Goal: Task Accomplishment & Management: Manage account settings

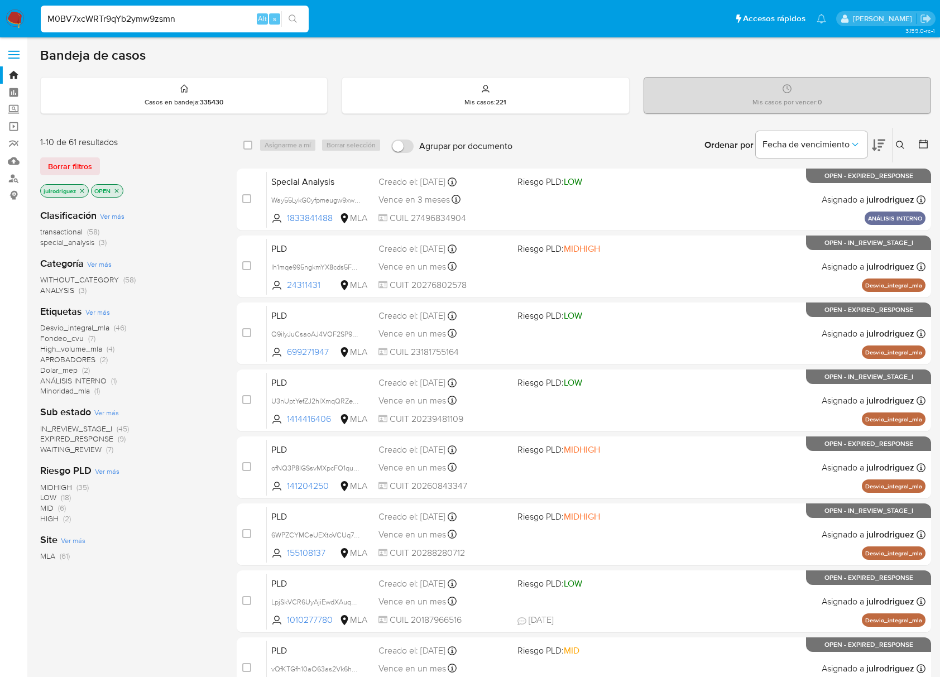
click at [184, 18] on input "M0BV7xcWRTr9qYb2ymw9zsmn" at bounding box center [175, 19] width 268 height 15
type input "M0BV7xcWRTr9qYb2ymw9zsmn"
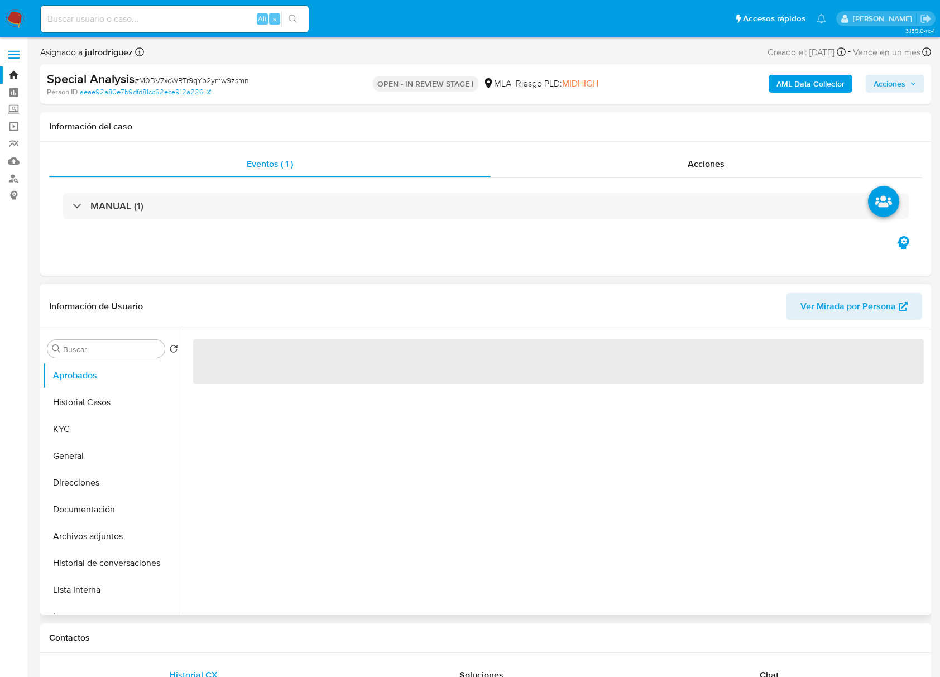
select select "10"
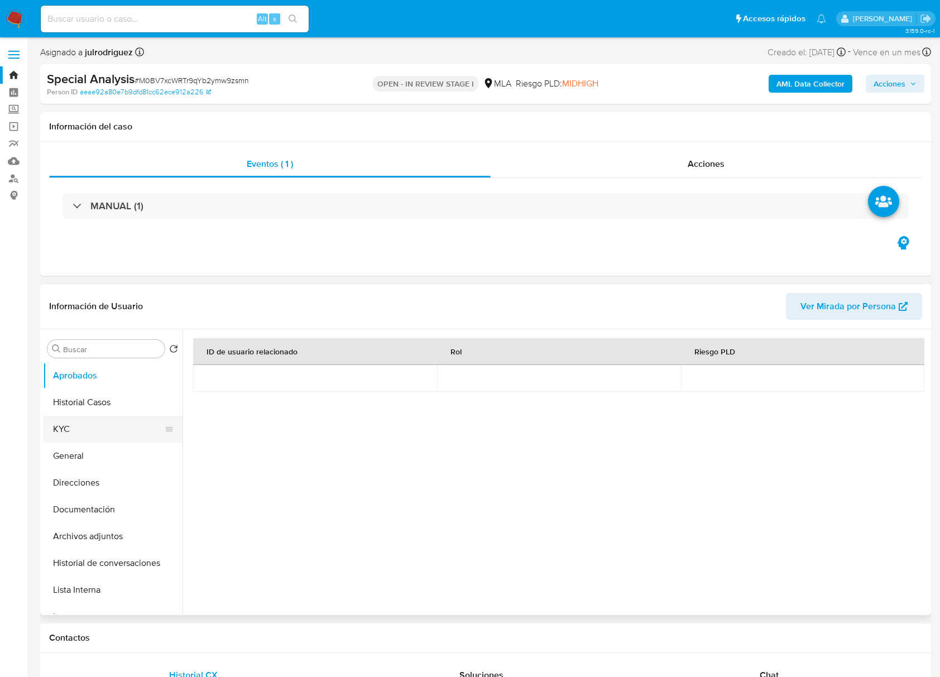
click at [103, 418] on button "KYC" at bounding box center [108, 429] width 131 height 27
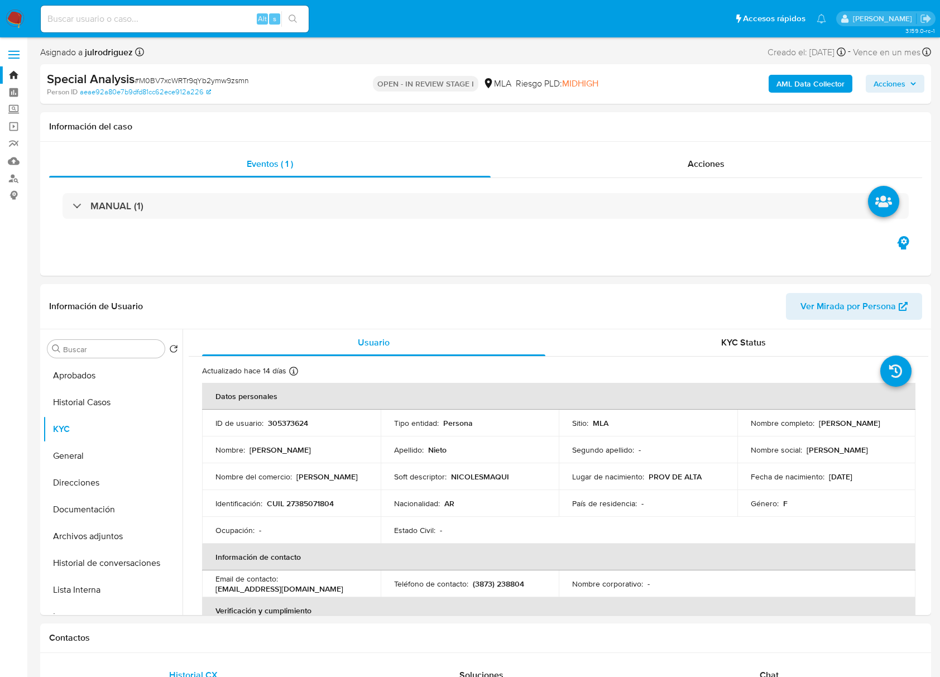
drag, startPoint x: 812, startPoint y: 424, endPoint x: 904, endPoint y: 422, distance: 91.5
click at [904, 422] on td "Nombre completo : Andrea Paola Nieto" at bounding box center [826, 423] width 179 height 27
copy div "Andrea Paola Nieto"
click at [279, 427] on p "305373624" at bounding box center [288, 423] width 40 height 10
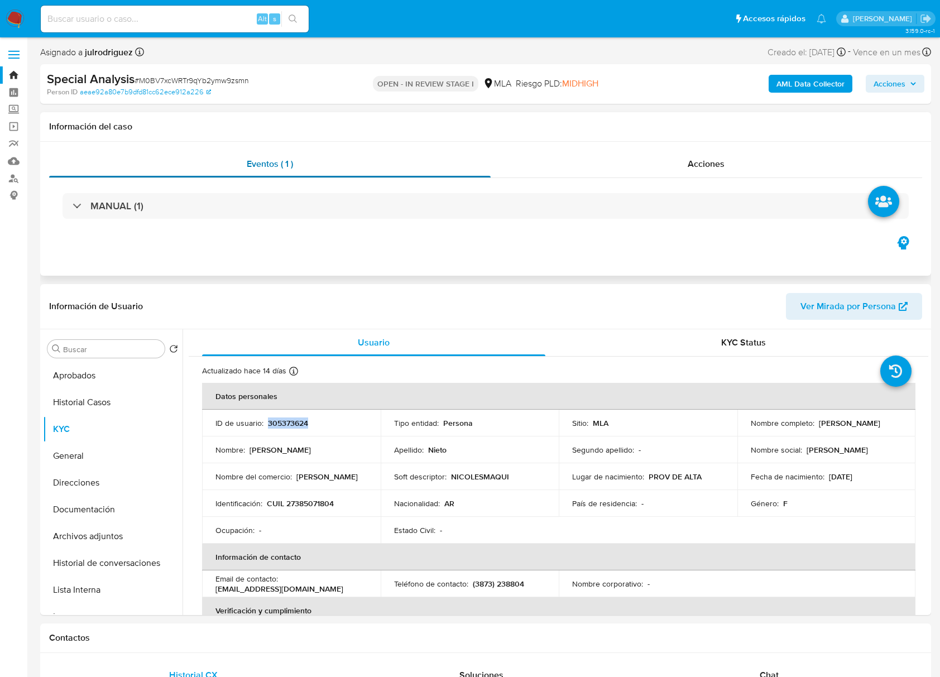
copy p "305373624"
click at [155, 79] on span "# M0BV7xcWRTr9qYb2ymw9zsmn" at bounding box center [191, 80] width 114 height 11
copy span "M0BV7xcWRTr9qYb2ymw9zsmn"
click at [108, 499] on button "Documentación" at bounding box center [108, 509] width 131 height 27
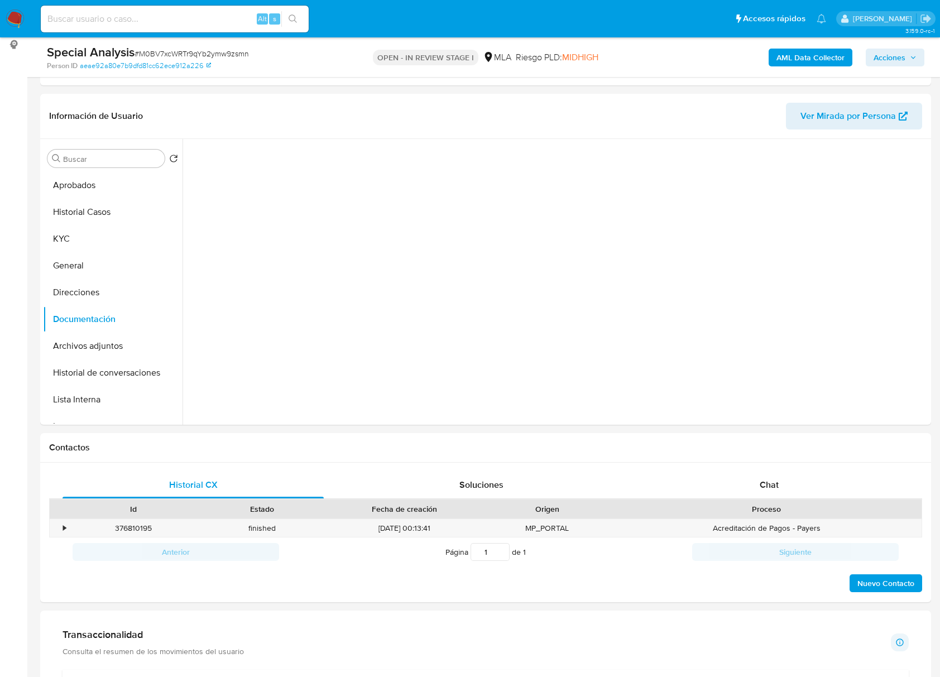
scroll to position [223, 0]
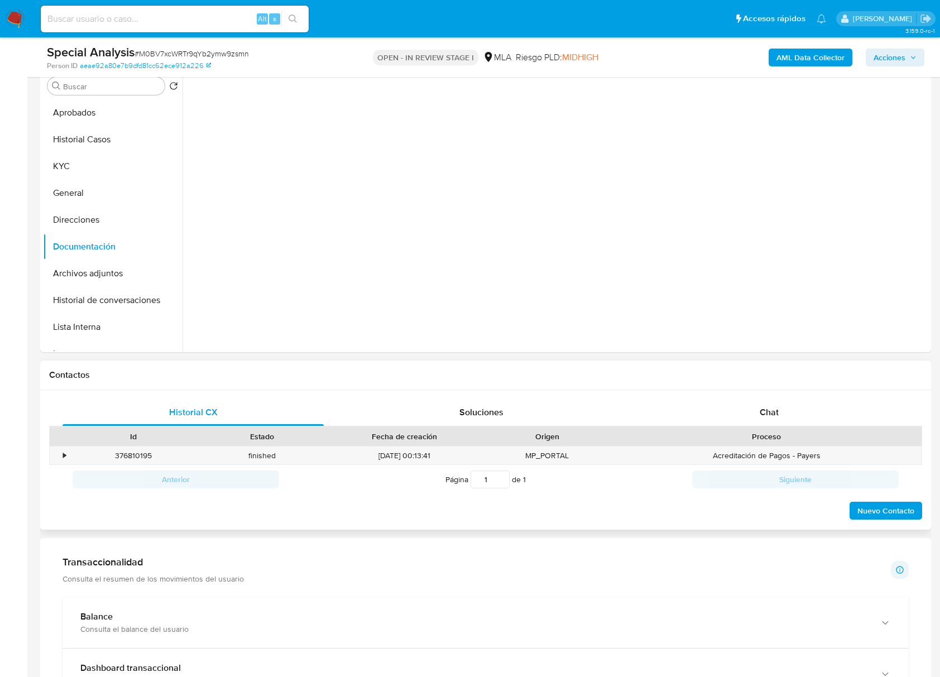
click at [777, 396] on div "Historial CX Soluciones Chat Id Estado Fecha de creación Origen Proceso • 37681…" at bounding box center [485, 460] width 891 height 140
click at [778, 402] on div "Chat" at bounding box center [768, 412] width 261 height 27
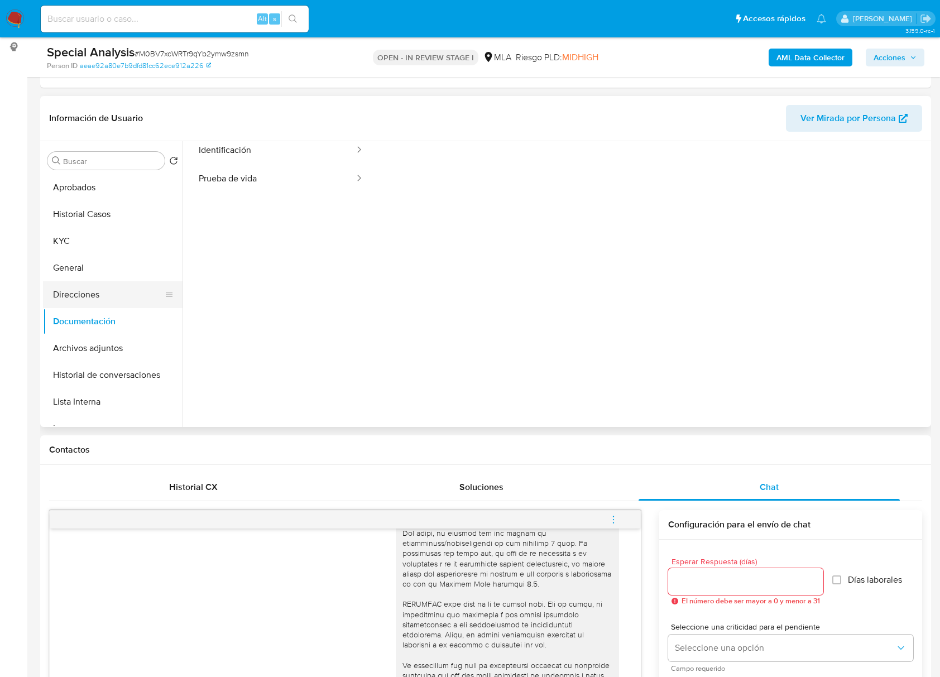
scroll to position [0, 0]
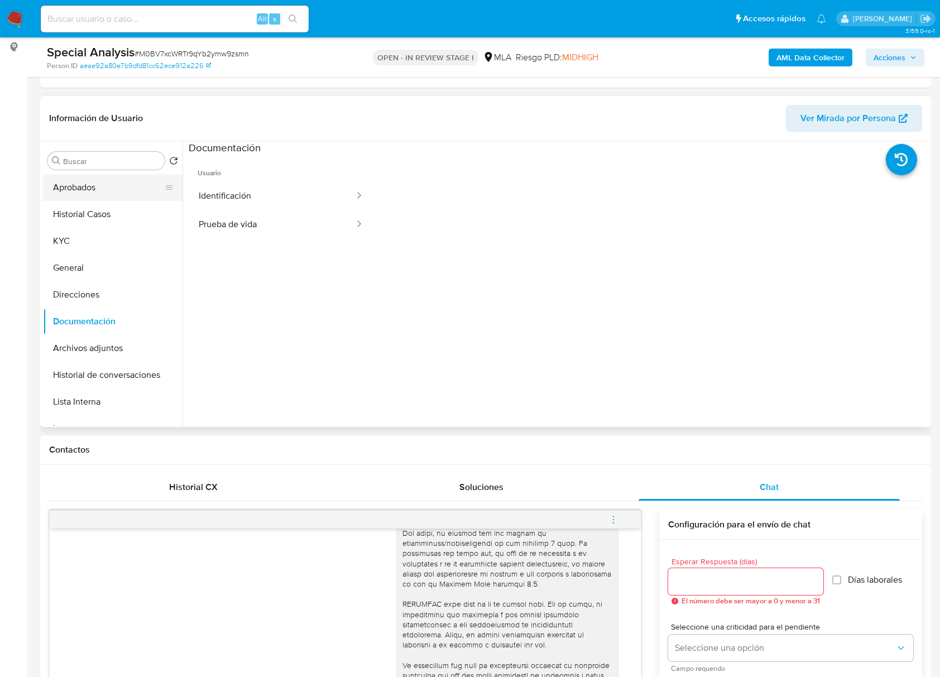
click at [75, 191] on button "Aprobados" at bounding box center [108, 187] width 131 height 27
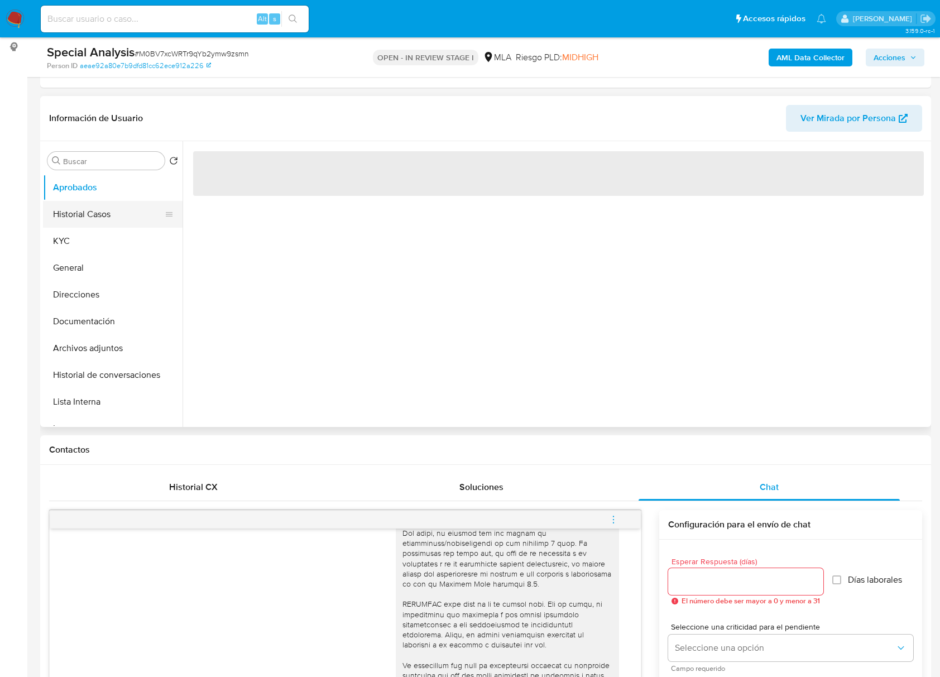
click at [75, 208] on button "Historial Casos" at bounding box center [108, 214] width 131 height 27
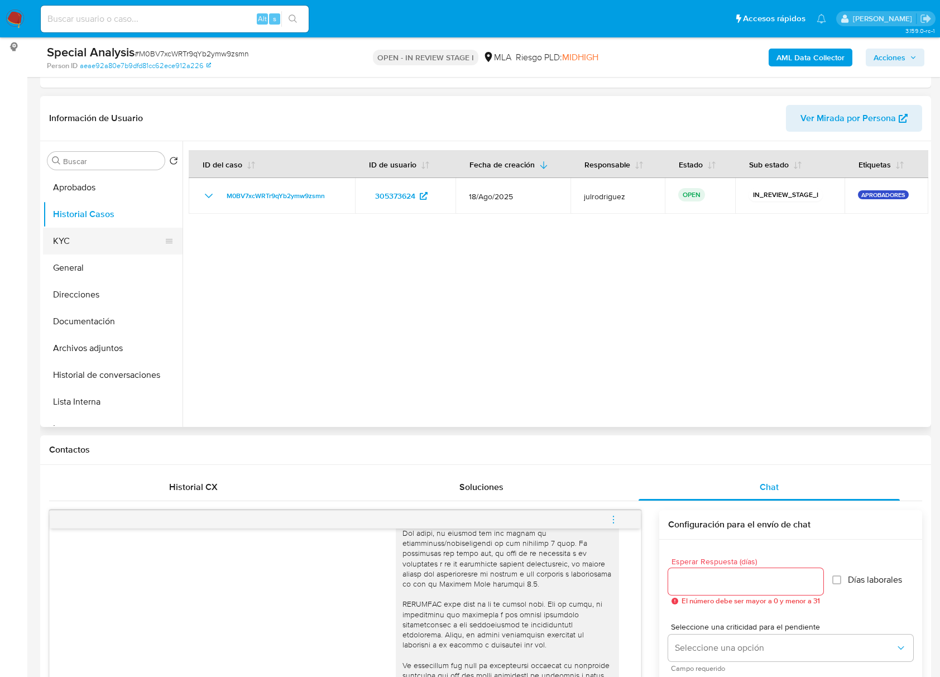
click at [77, 239] on button "KYC" at bounding box center [108, 241] width 131 height 27
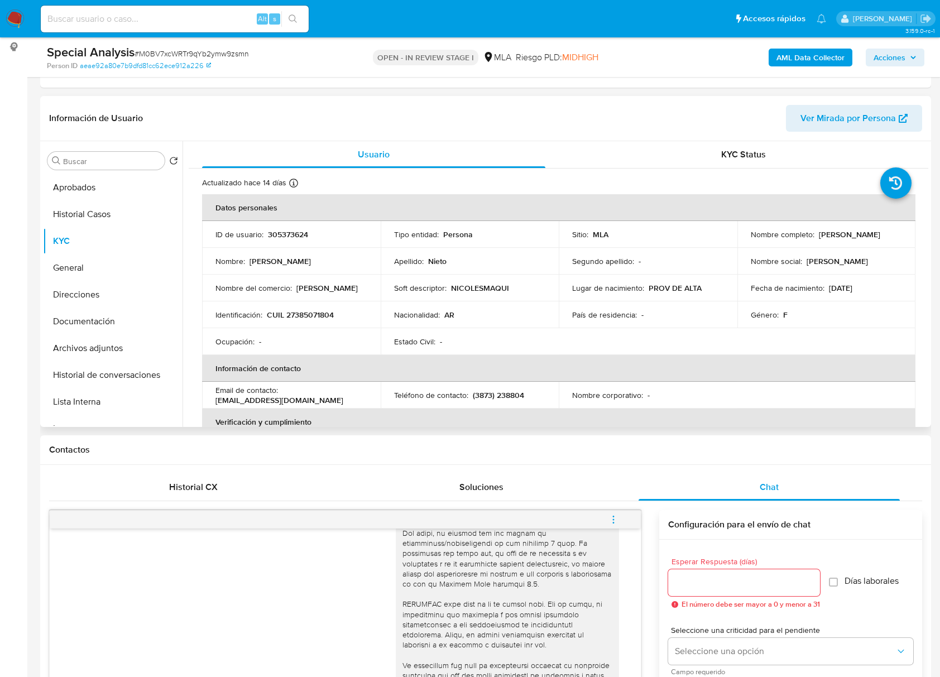
click at [307, 317] on p "CUIL 27385071804" at bounding box center [300, 315] width 67 height 10
copy p "27385071804"
click at [286, 233] on p "305373624" at bounding box center [288, 234] width 40 height 10
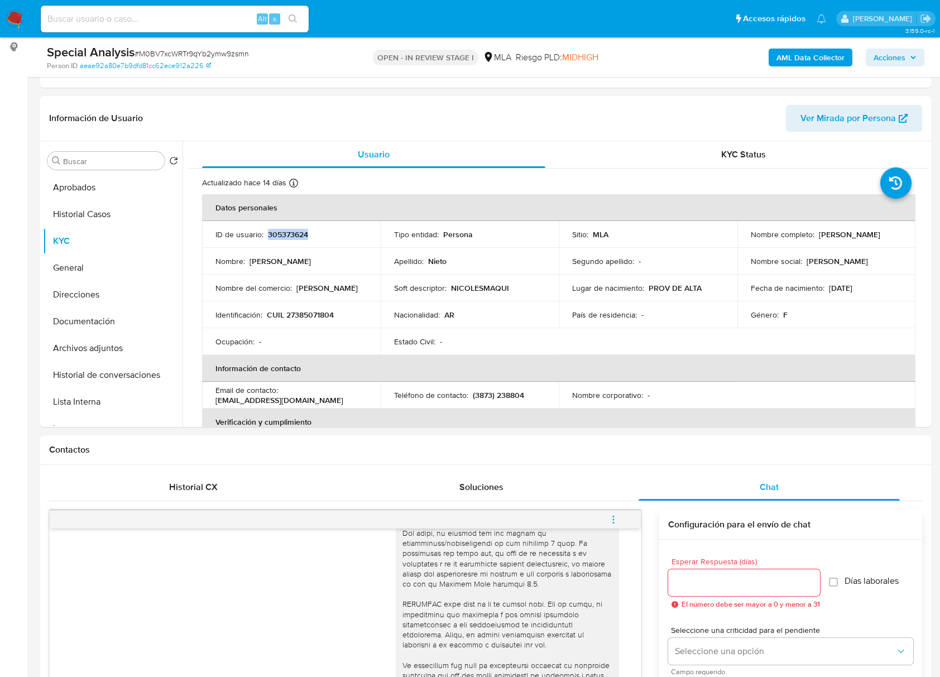
copy p "305373624"
click at [740, 146] on div "KYC Status" at bounding box center [743, 154] width 343 height 27
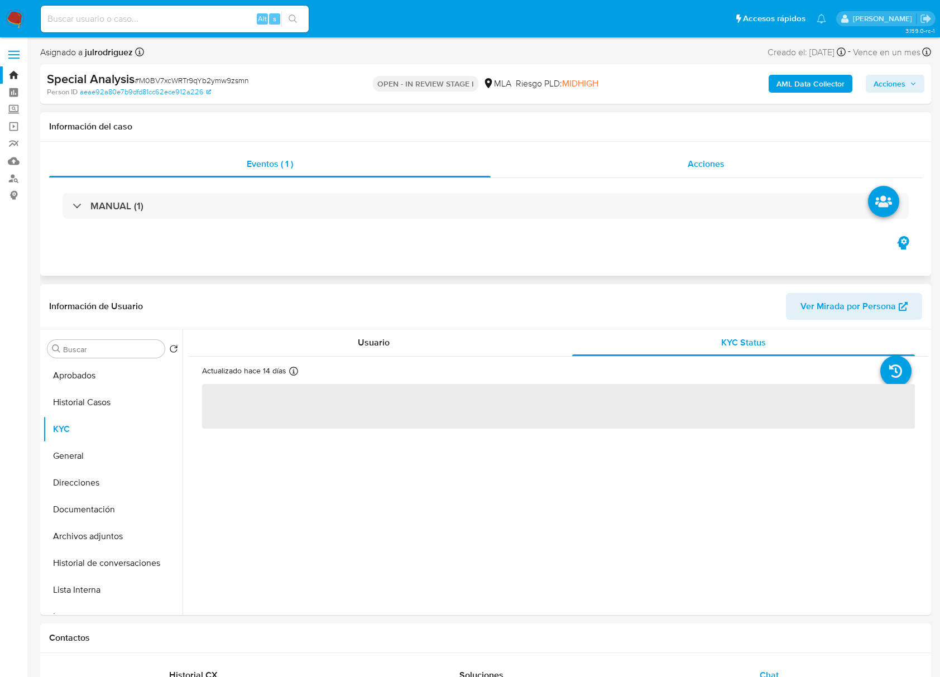
click at [709, 166] on span "Acciones" at bounding box center [705, 163] width 37 height 13
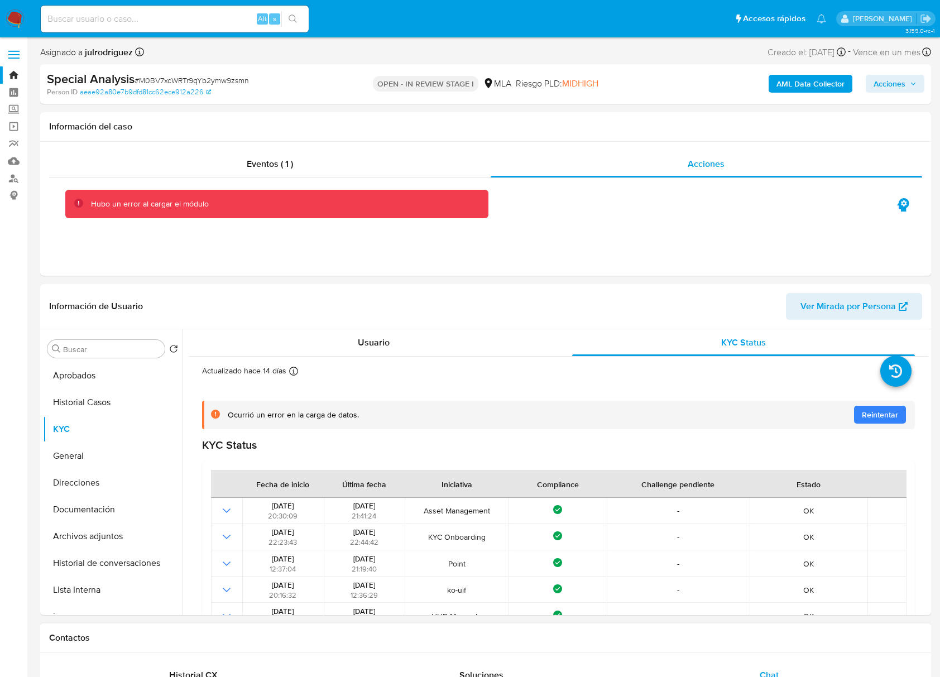
click at [550, 641] on h1 "Contactos" at bounding box center [485, 637] width 873 height 11
click at [92, 429] on button "KYC" at bounding box center [108, 429] width 131 height 27
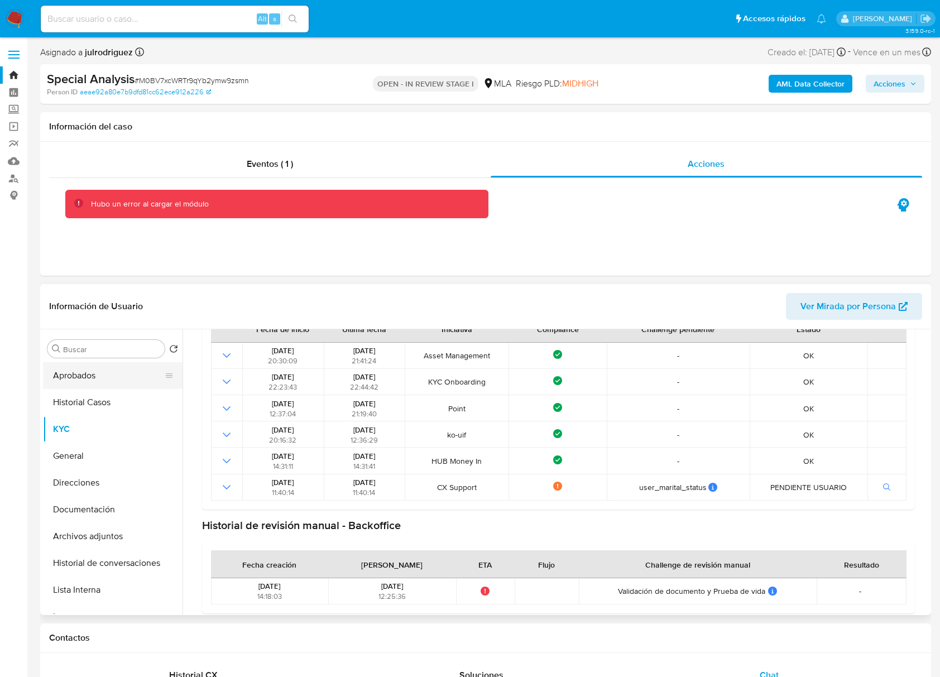
scroll to position [162, 0]
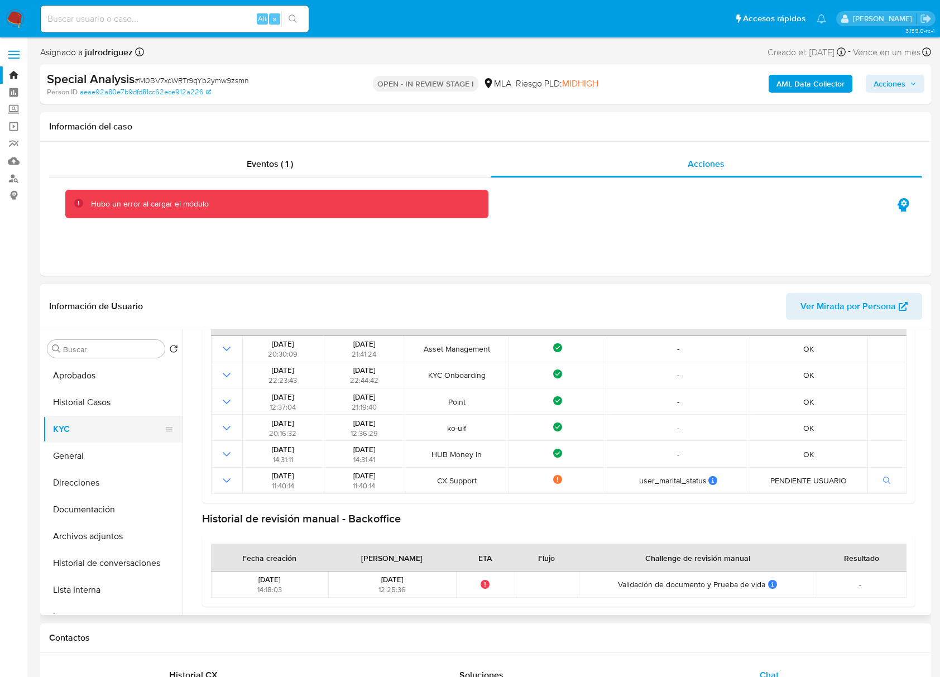
click at [87, 435] on button "KYC" at bounding box center [108, 429] width 131 height 27
click at [86, 445] on button "General" at bounding box center [108, 455] width 131 height 27
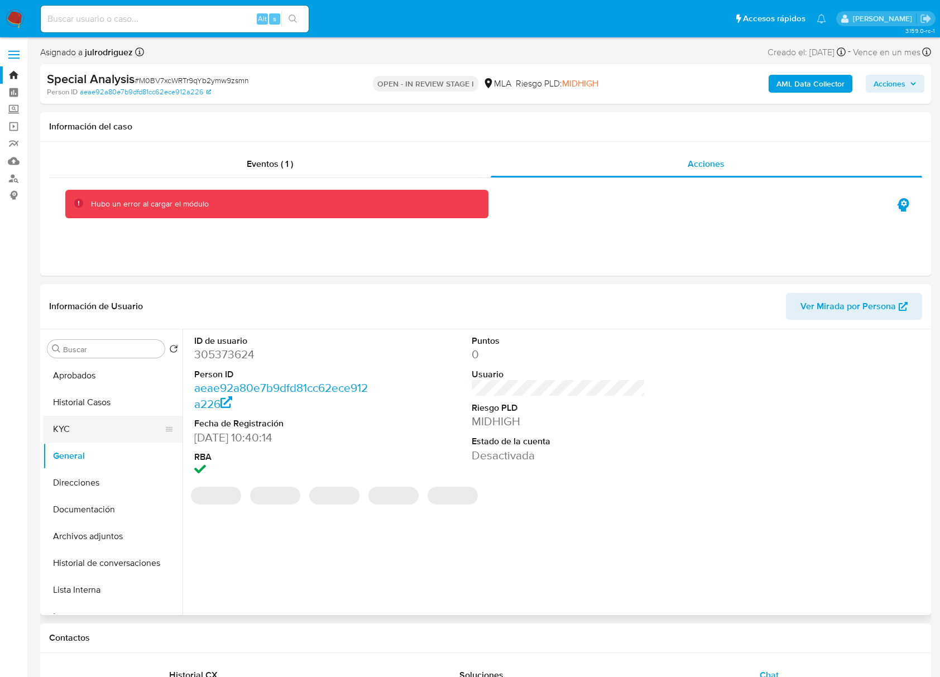
click at [77, 433] on button "KYC" at bounding box center [108, 429] width 131 height 27
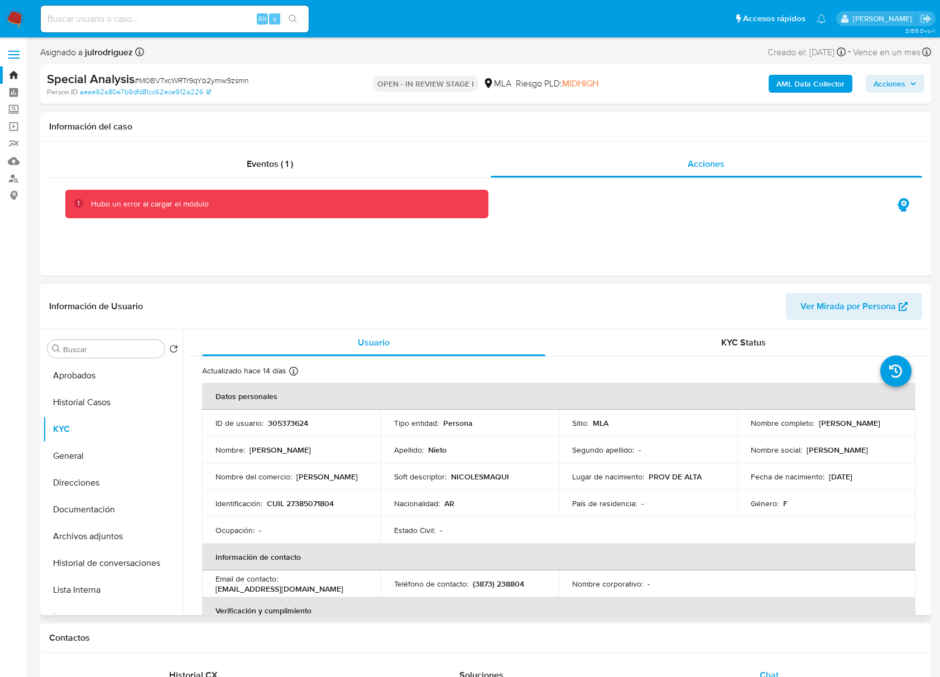
drag, startPoint x: 814, startPoint y: 425, endPoint x: 888, endPoint y: 426, distance: 74.8
click at [888, 426] on div "Nombre completo : Andrea Paola Nieto" at bounding box center [826, 423] width 152 height 10
click at [318, 502] on p "CUIL 27385071804" at bounding box center [300, 503] width 67 height 10
copy p "27385071804"
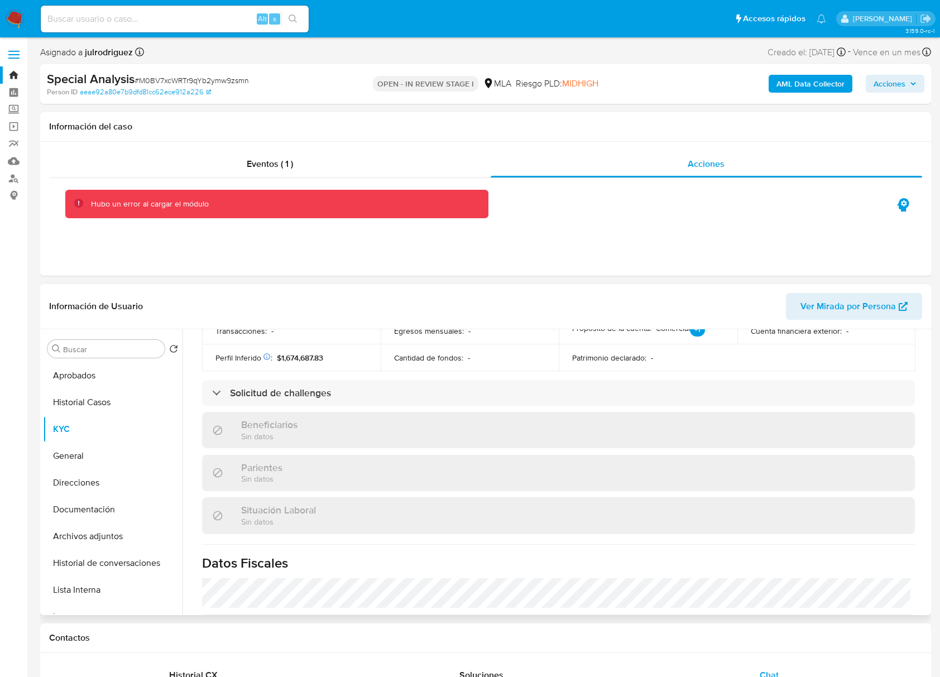
scroll to position [577, 0]
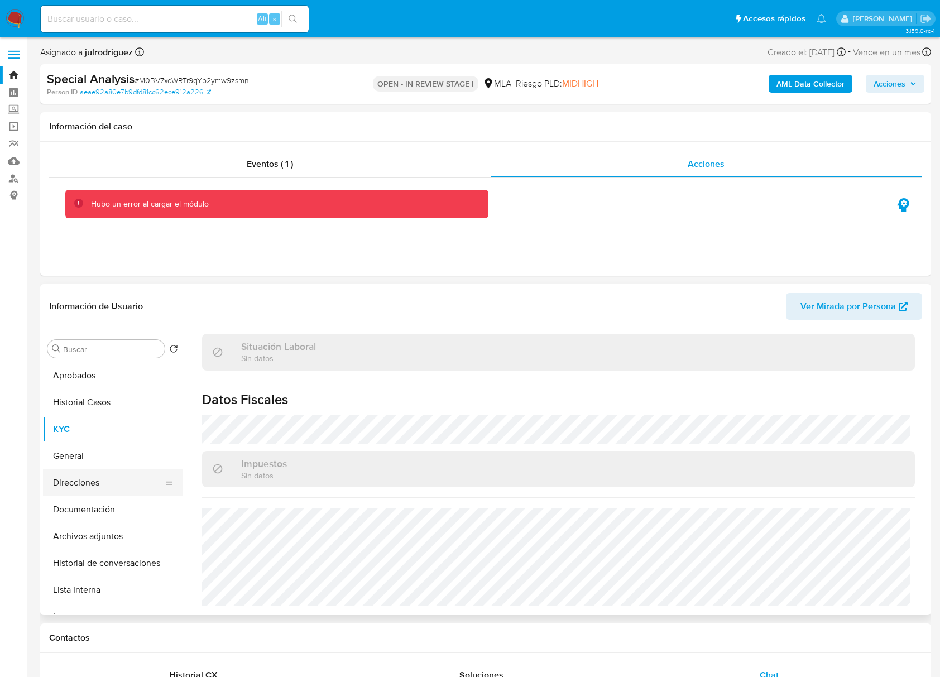
click at [92, 478] on button "Direcciones" at bounding box center [108, 482] width 131 height 27
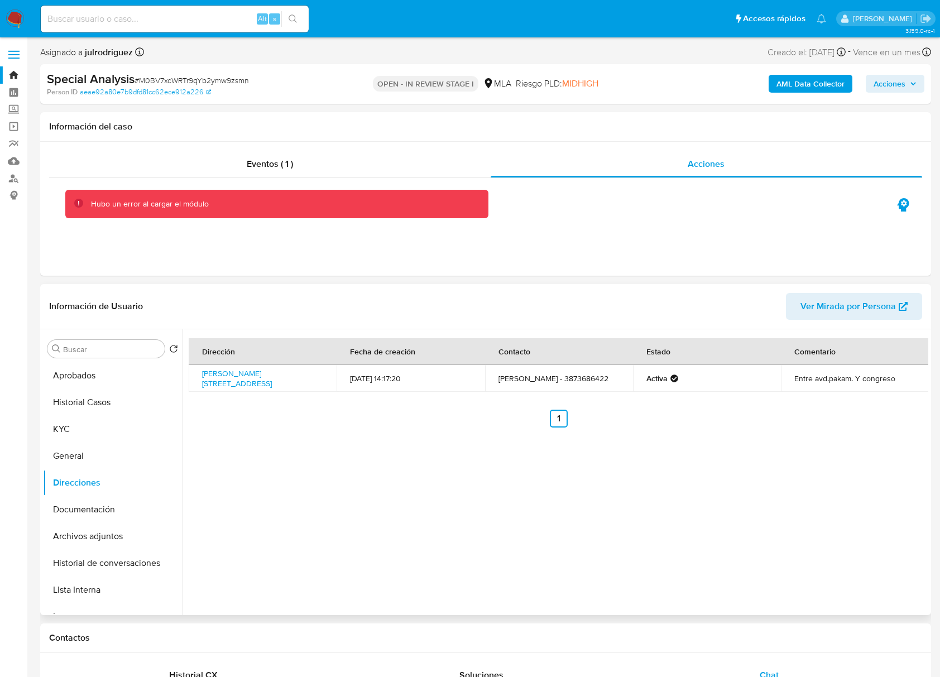
drag, startPoint x: 253, startPoint y: 382, endPoint x: 198, endPoint y: 378, distance: 55.4
click at [198, 378] on td "Juan José Pasó 29, Tartagal, Salta, 4560, Argentina 29" at bounding box center [263, 378] width 148 height 27
copy link "Juan José Pasó 29, Tartagal, Salta, 4560, Argentina 29"
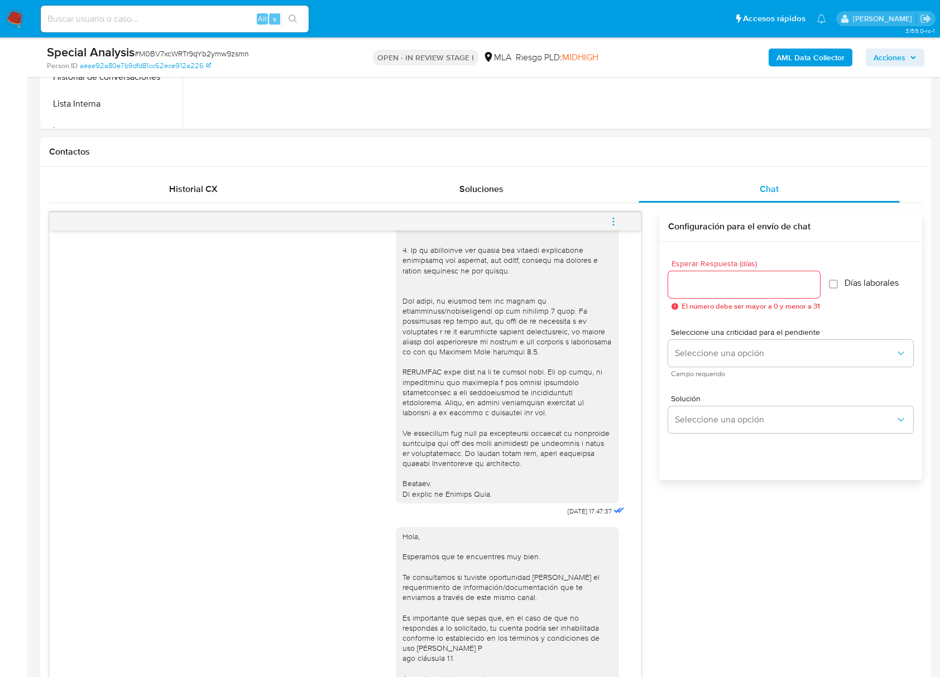
scroll to position [434, 0]
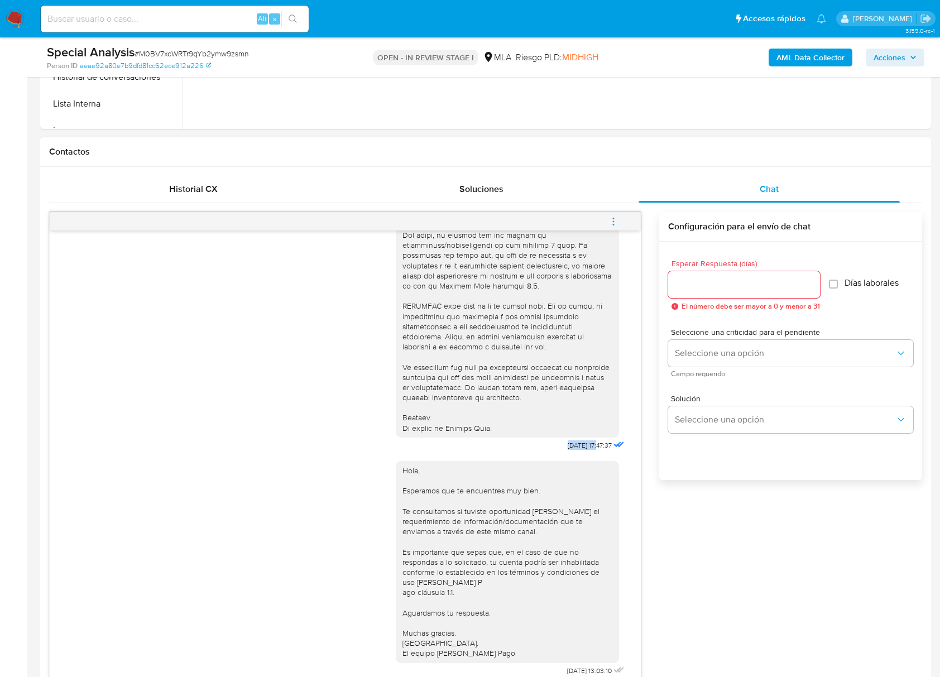
click at [576, 436] on div "18/08/2025 17:47:37" at bounding box center [511, 132] width 231 height 641
copy span "18/08/2025"
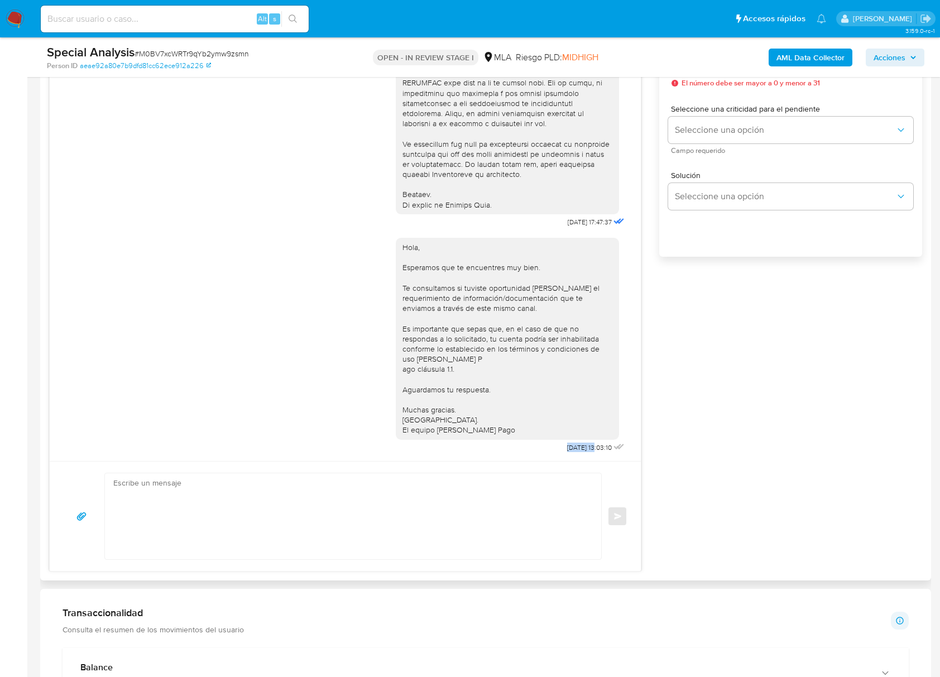
scroll to position [434, 0]
drag, startPoint x: 541, startPoint y: 444, endPoint x: 577, endPoint y: 451, distance: 37.0
click at [577, 451] on span "22/08/2025 13:03:10" at bounding box center [589, 447] width 45 height 9
copy span "22/08/2025"
drag, startPoint x: 299, startPoint y: 288, endPoint x: 389, endPoint y: 298, distance: 90.3
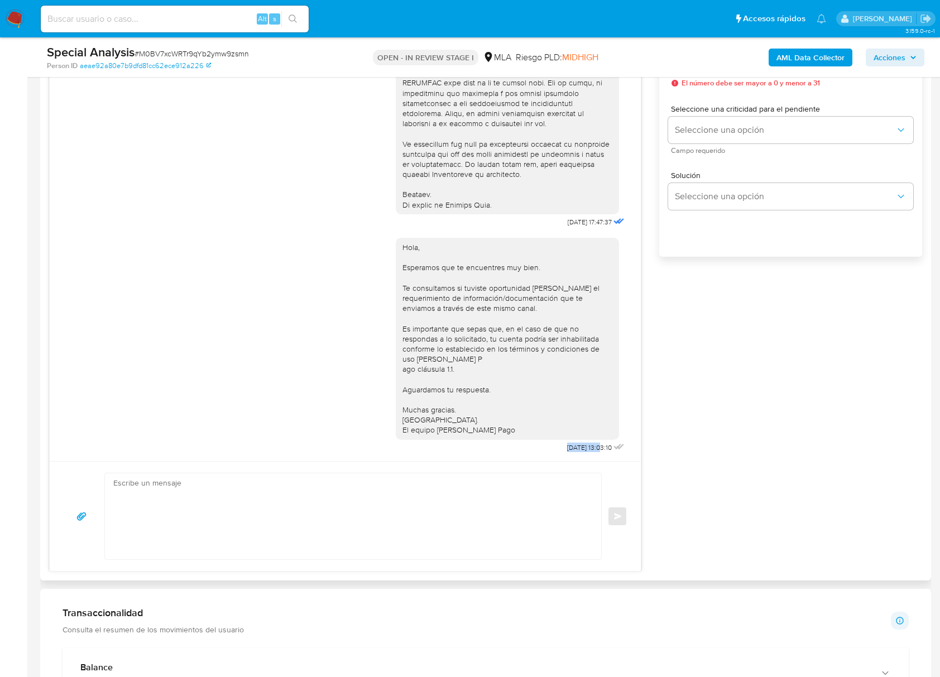
click at [299, 288] on div "Hola, Esperamos que te encuentres muy bien. Te consultamos si tuviste oportunid…" at bounding box center [345, 342] width 563 height 225
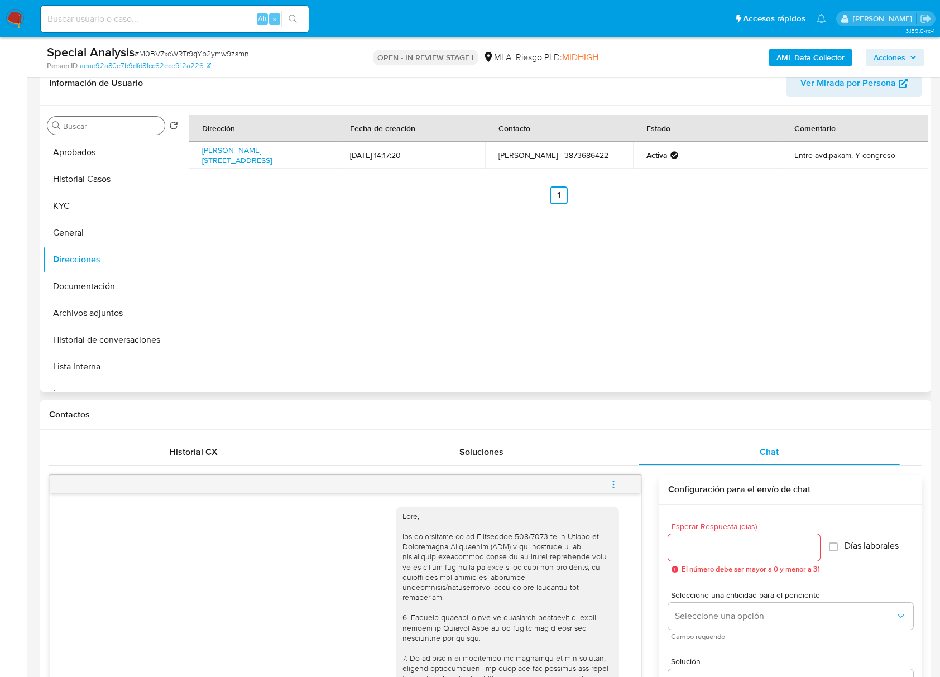
scroll to position [74, 0]
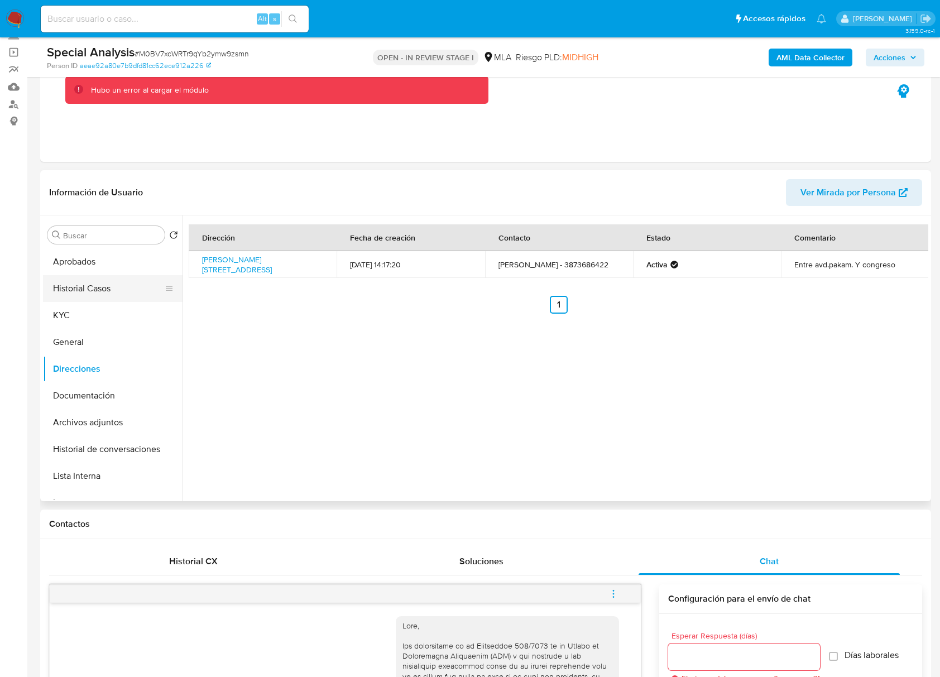
click at [103, 275] on button "Historial Casos" at bounding box center [108, 288] width 131 height 27
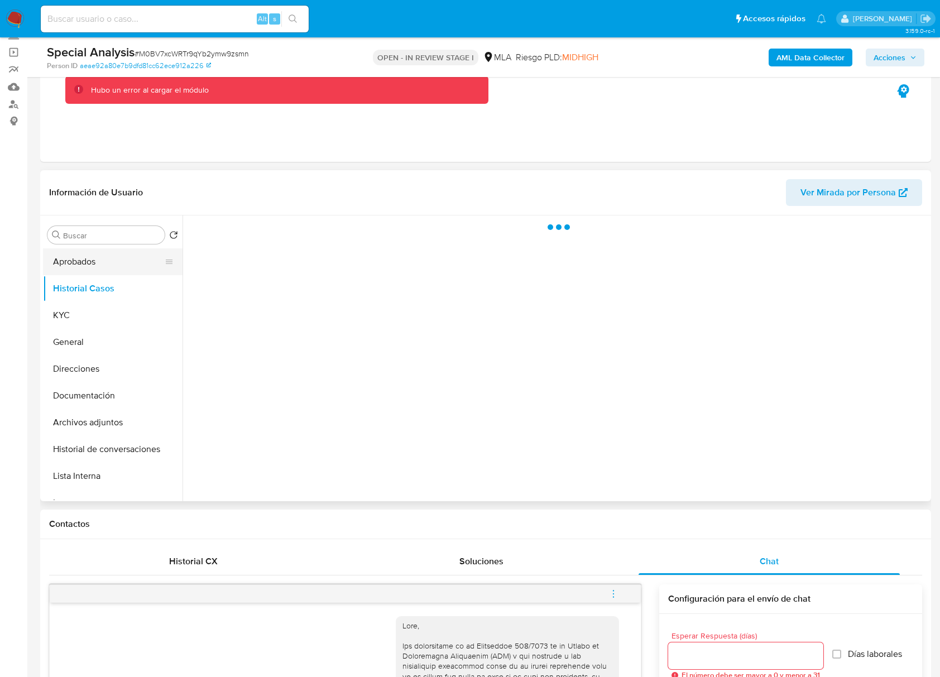
click at [101, 266] on button "Aprobados" at bounding box center [108, 261] width 131 height 27
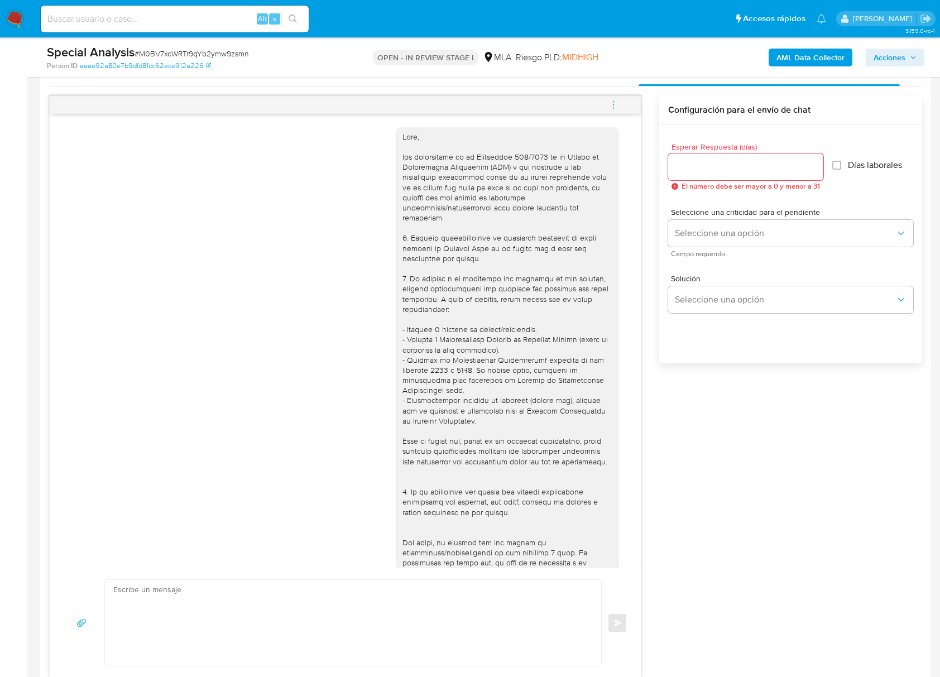
scroll to position [503, 0]
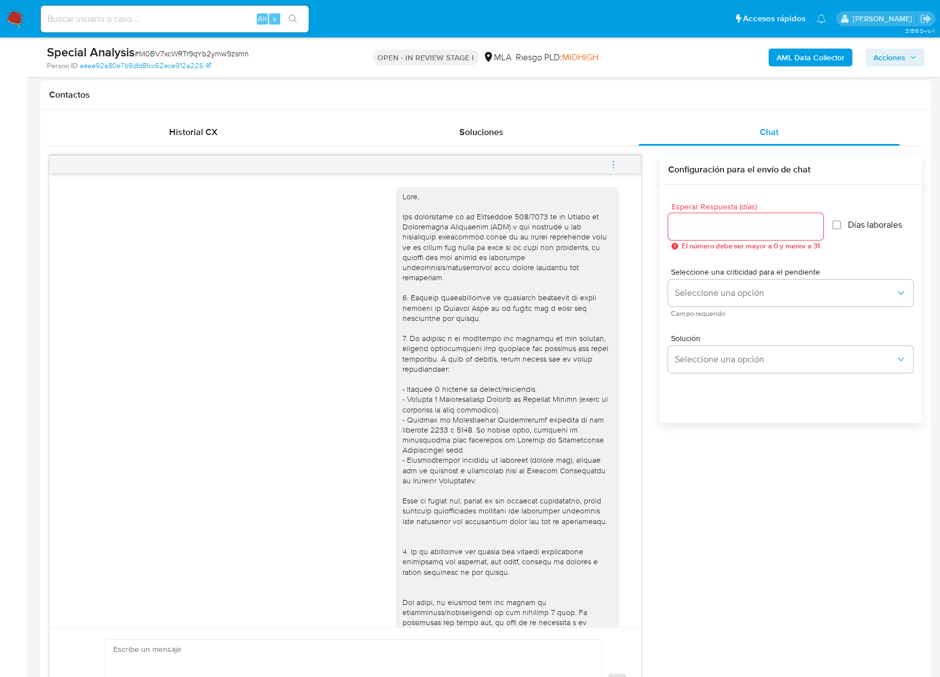
click at [609, 166] on icon "menu-action" at bounding box center [613, 165] width 10 height 10
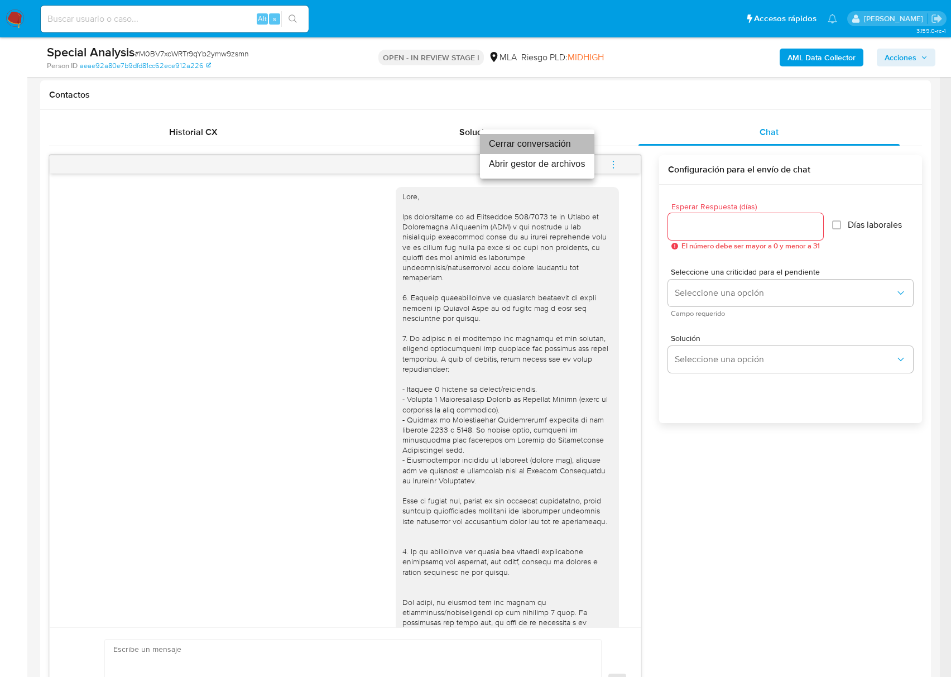
click at [494, 143] on li "Cerrar conversación" at bounding box center [537, 144] width 114 height 20
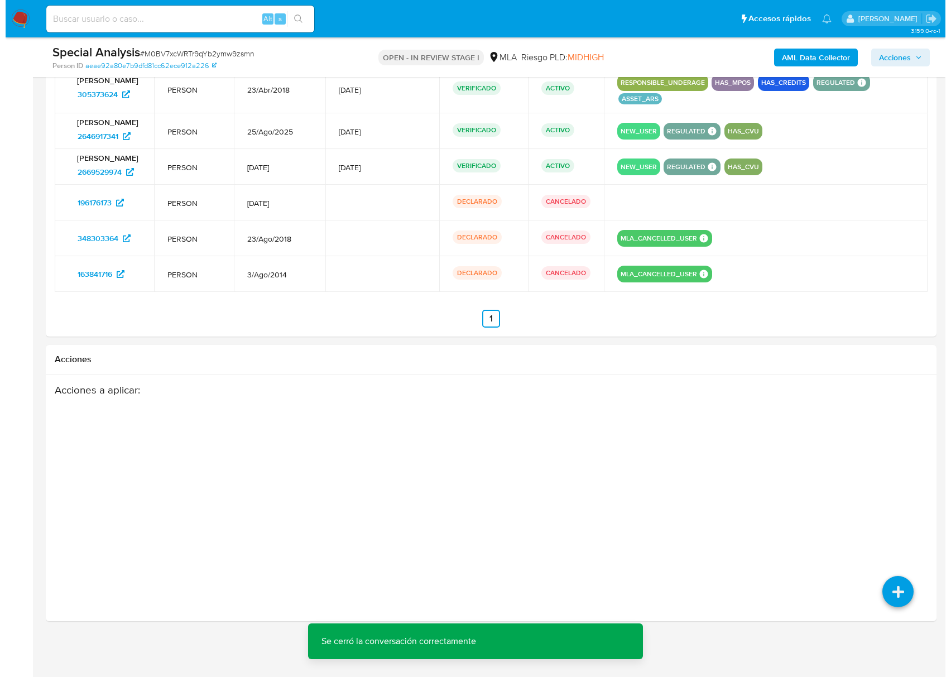
scroll to position [1932, 0]
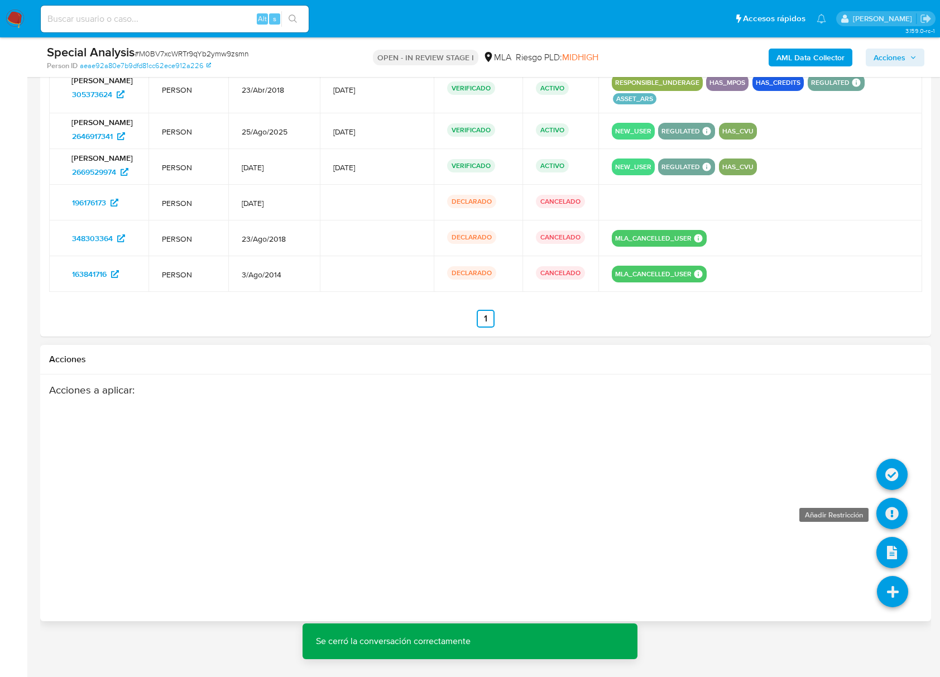
click at [882, 514] on icon at bounding box center [891, 513] width 31 height 31
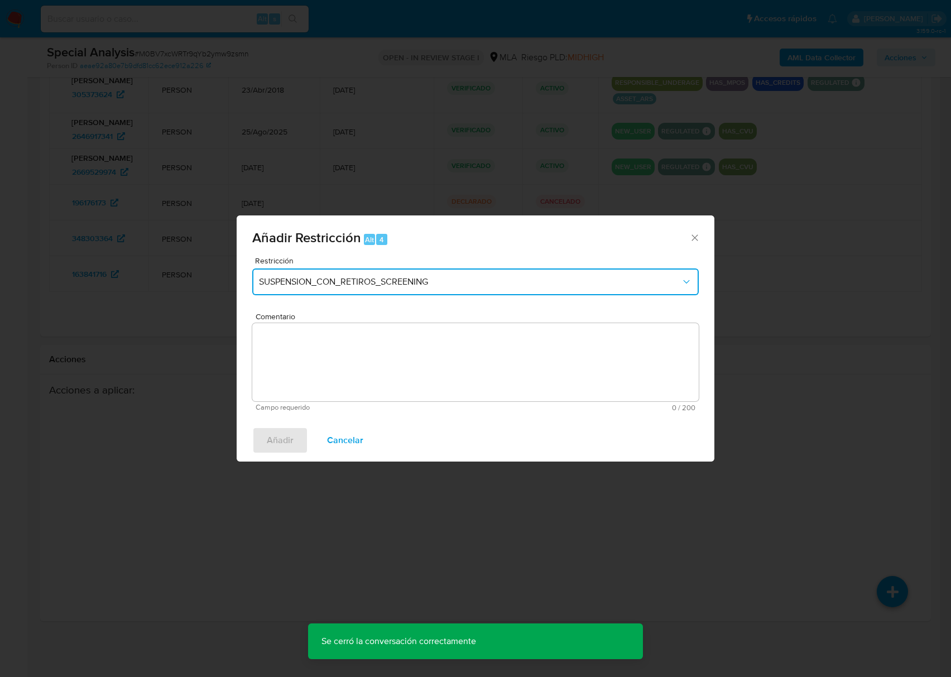
click at [416, 269] on button "SUSPENSION_CON_RETIROS_SCREENING" at bounding box center [475, 281] width 446 height 27
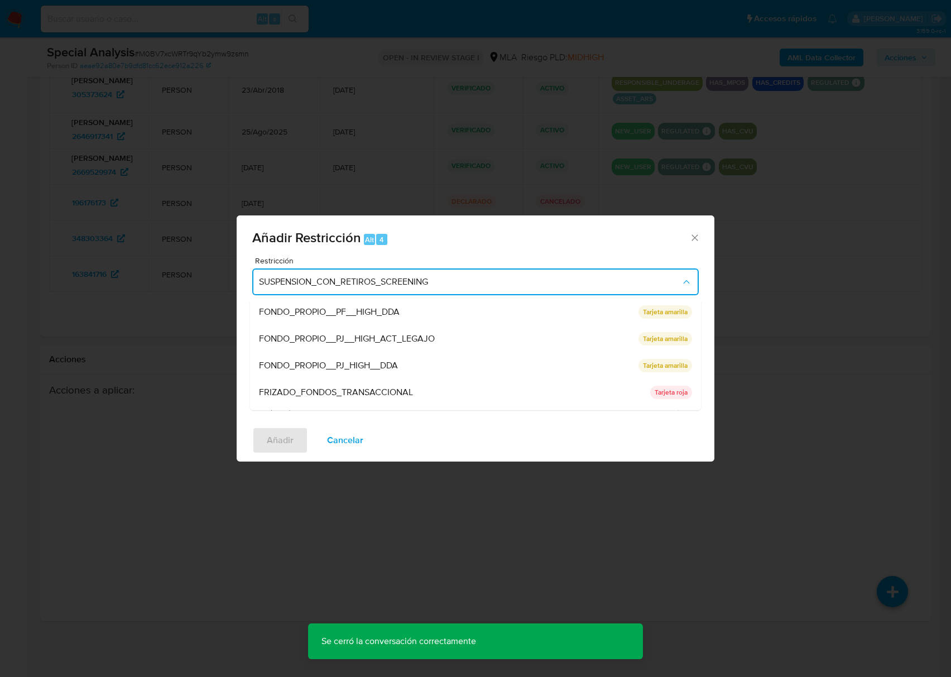
scroll to position [237, 0]
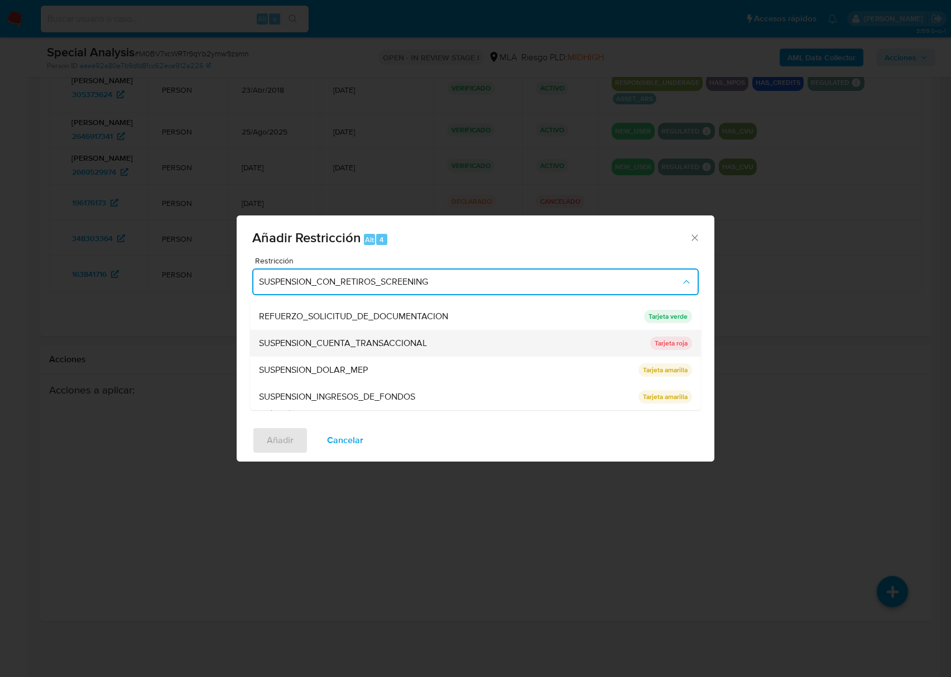
click at [396, 344] on span "SUSPENSION_CUENTA_TRANSACCIONAL" at bounding box center [343, 343] width 168 height 11
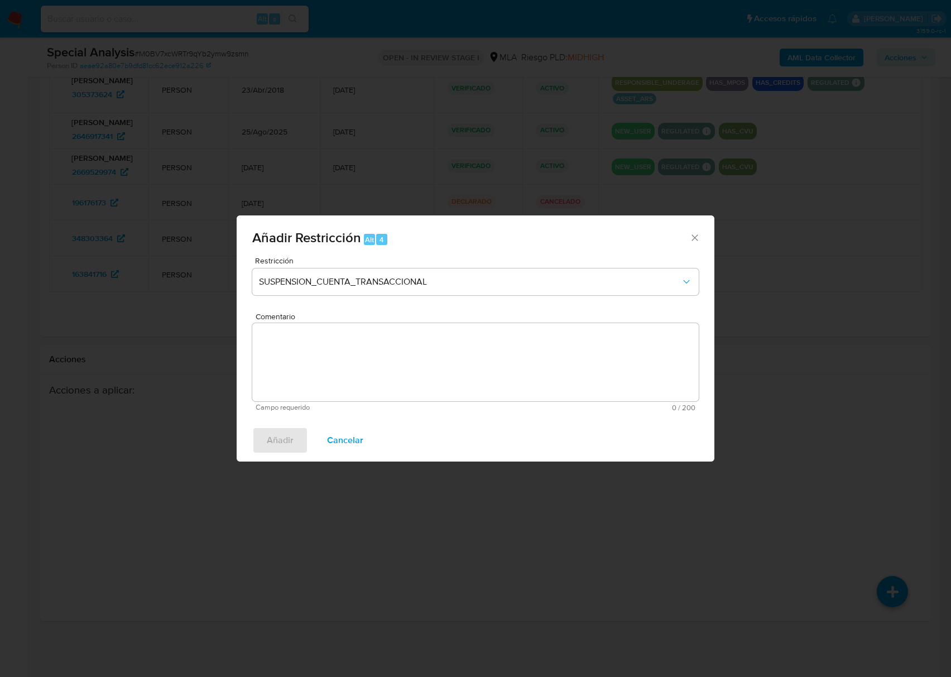
click at [432, 341] on textarea "Comentario" at bounding box center [475, 362] width 446 height 78
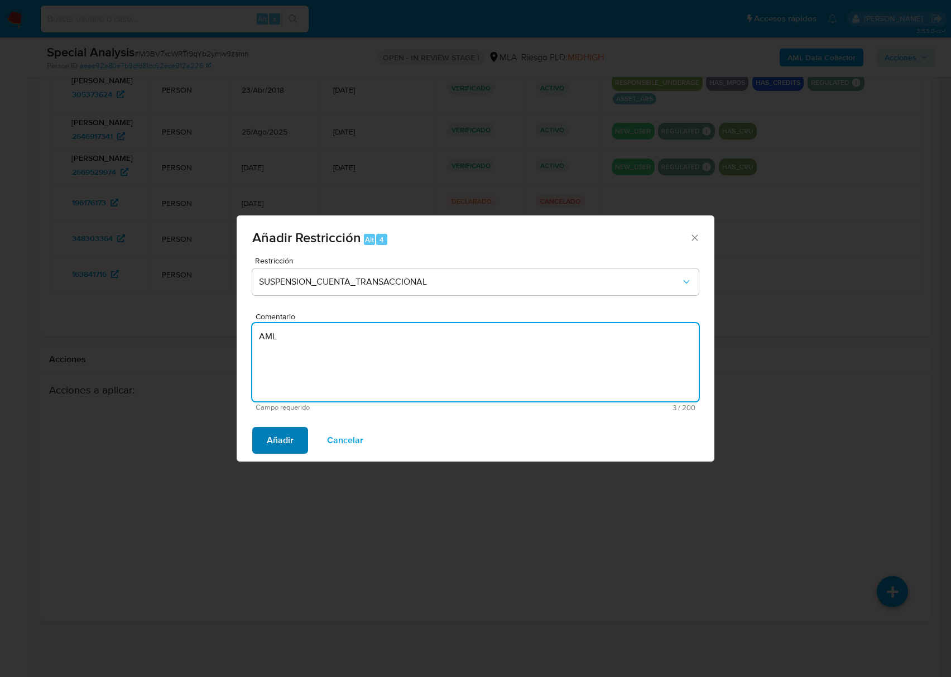
type textarea "AML"
click at [276, 436] on span "Añadir" at bounding box center [280, 440] width 27 height 25
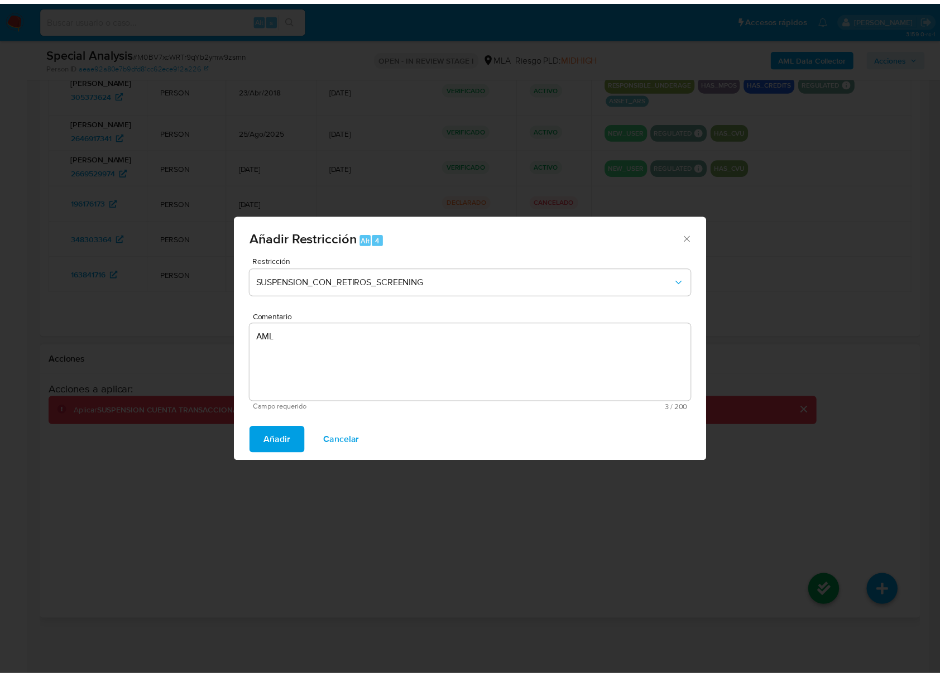
scroll to position [1904, 0]
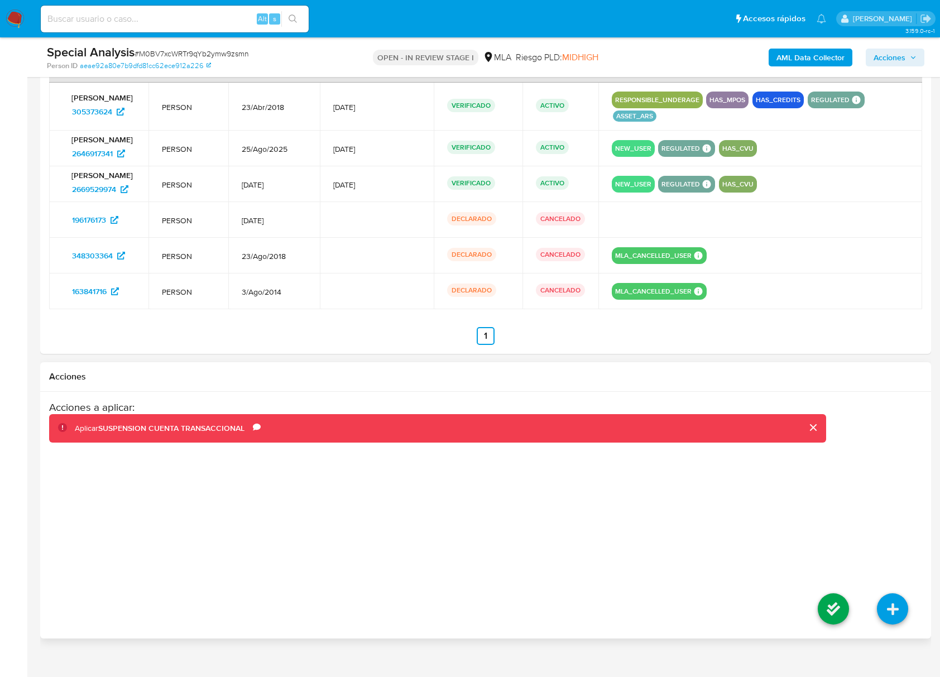
click at [841, 637] on li at bounding box center [832, 610] width 59 height 62
click at [838, 623] on icon at bounding box center [832, 608] width 31 height 31
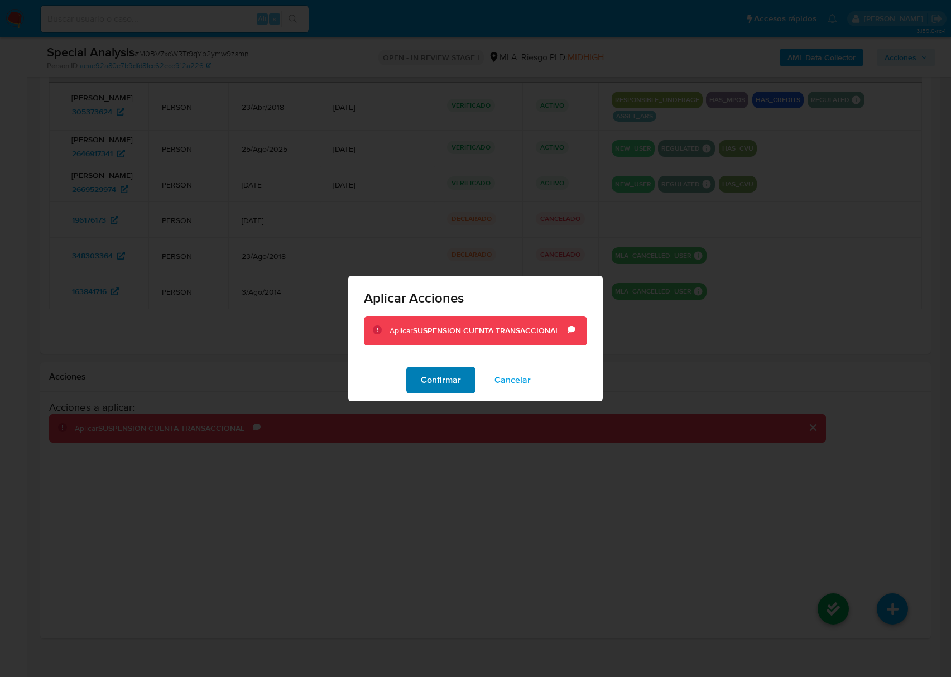
click at [440, 368] on span "Confirmar" at bounding box center [441, 380] width 40 height 25
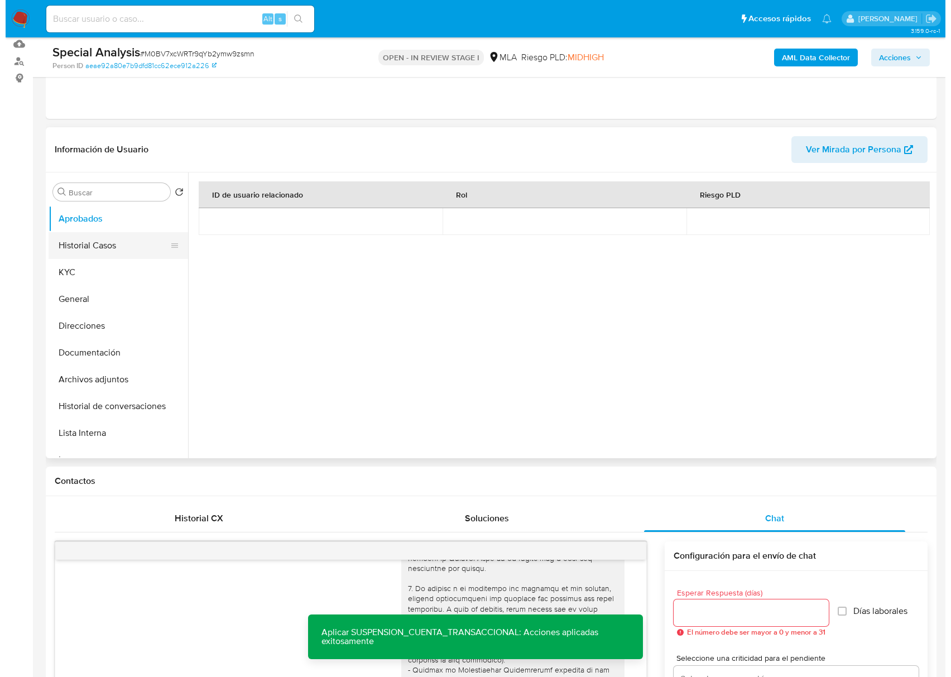
scroll to position [45, 0]
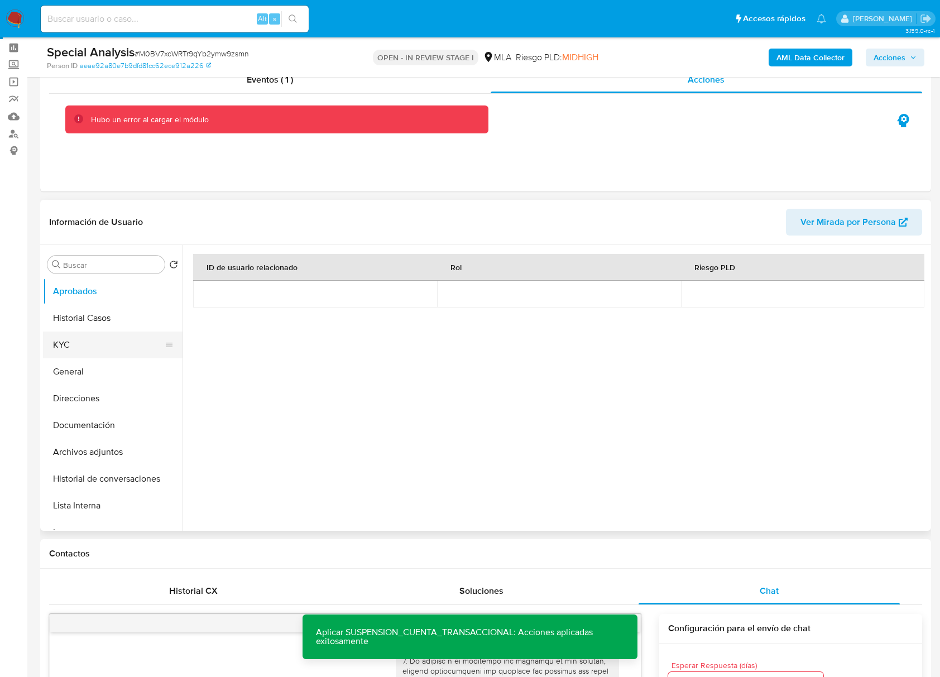
click at [90, 345] on button "KYC" at bounding box center [108, 344] width 131 height 27
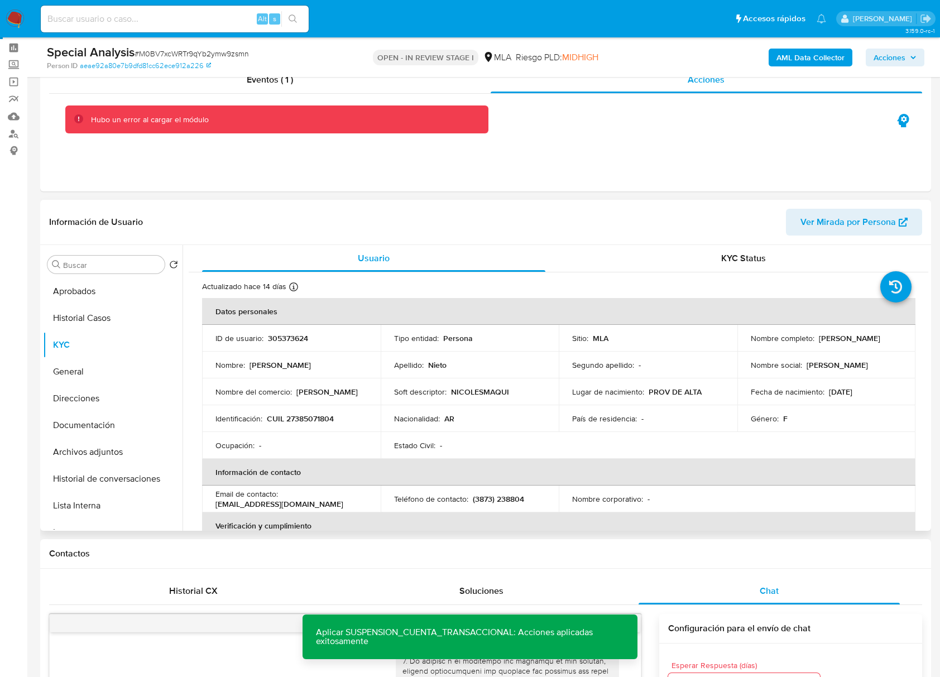
click at [279, 340] on p "305373624" at bounding box center [288, 338] width 40 height 10
copy p "305373624"
click at [177, 48] on span "# M0BV7xcWRTr9qYb2ymw9zsmn" at bounding box center [191, 53] width 114 height 11
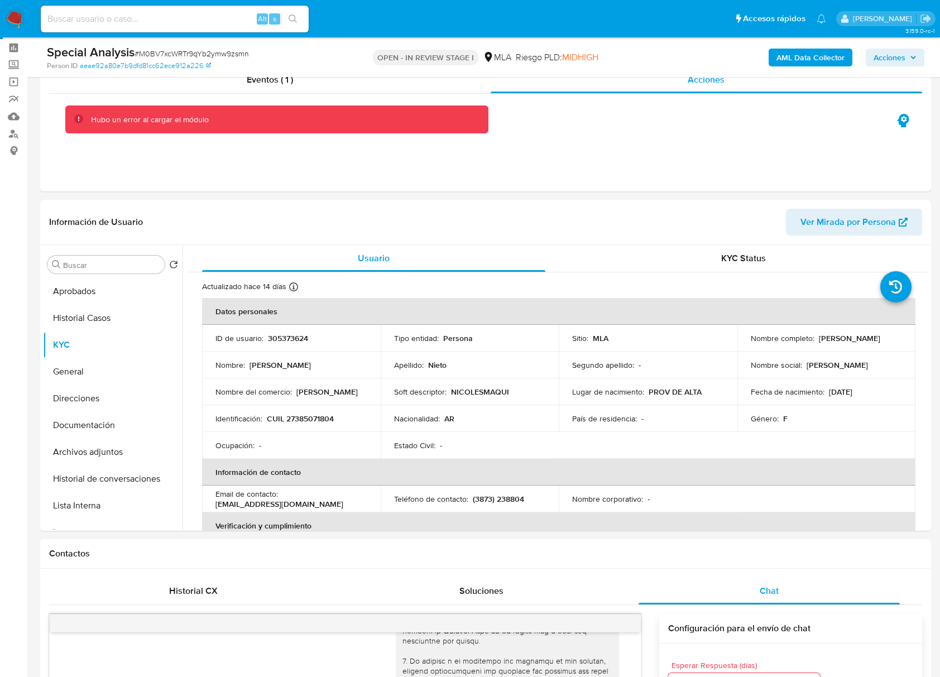
click at [803, 61] on b "AML Data Collector" at bounding box center [810, 58] width 68 height 18
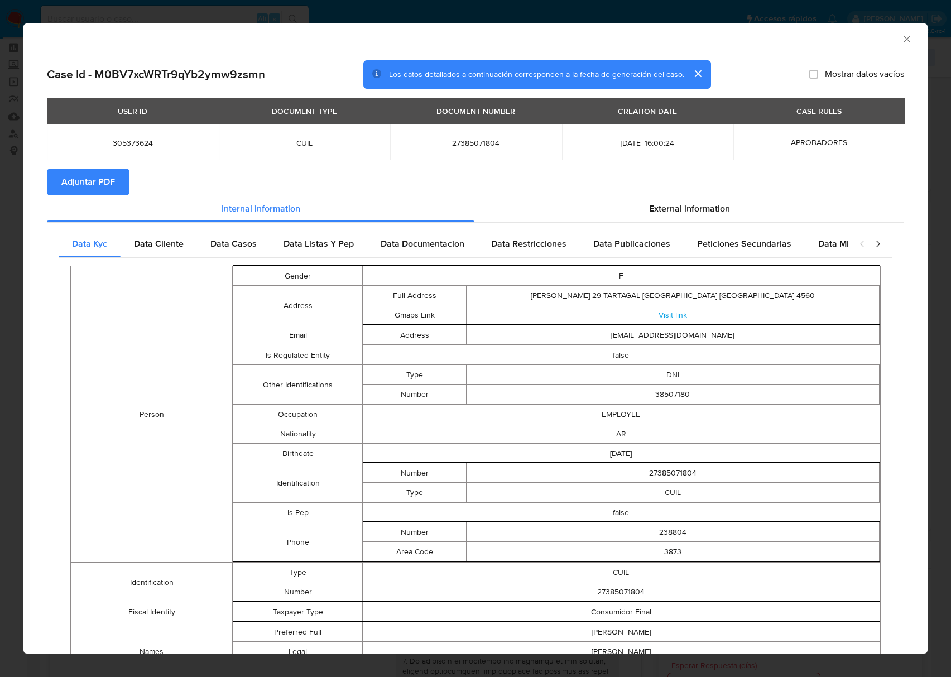
click at [112, 184] on span "Adjuntar PDF" at bounding box center [88, 182] width 54 height 25
click at [901, 39] on icon "Cerrar ventana" at bounding box center [906, 38] width 11 height 11
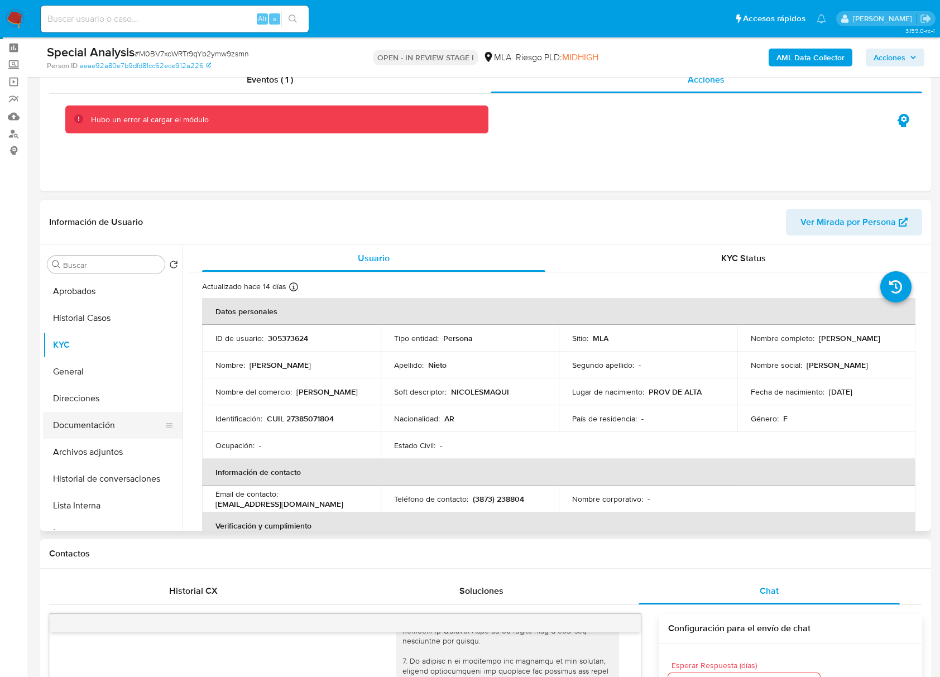
click at [114, 425] on button "Documentación" at bounding box center [108, 425] width 131 height 27
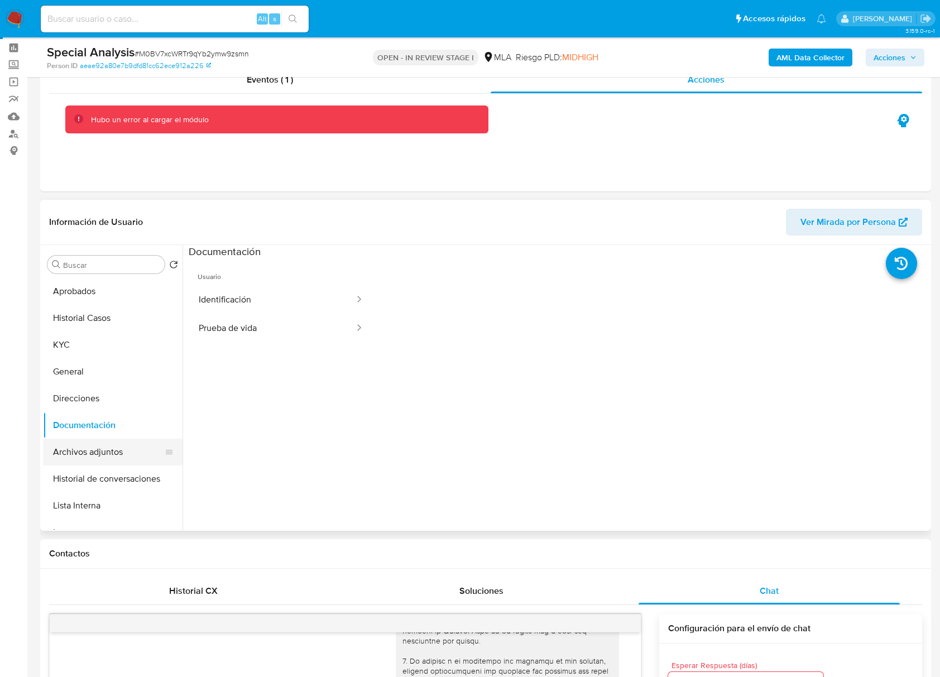
click at [110, 445] on button "Archivos adjuntos" at bounding box center [108, 452] width 131 height 27
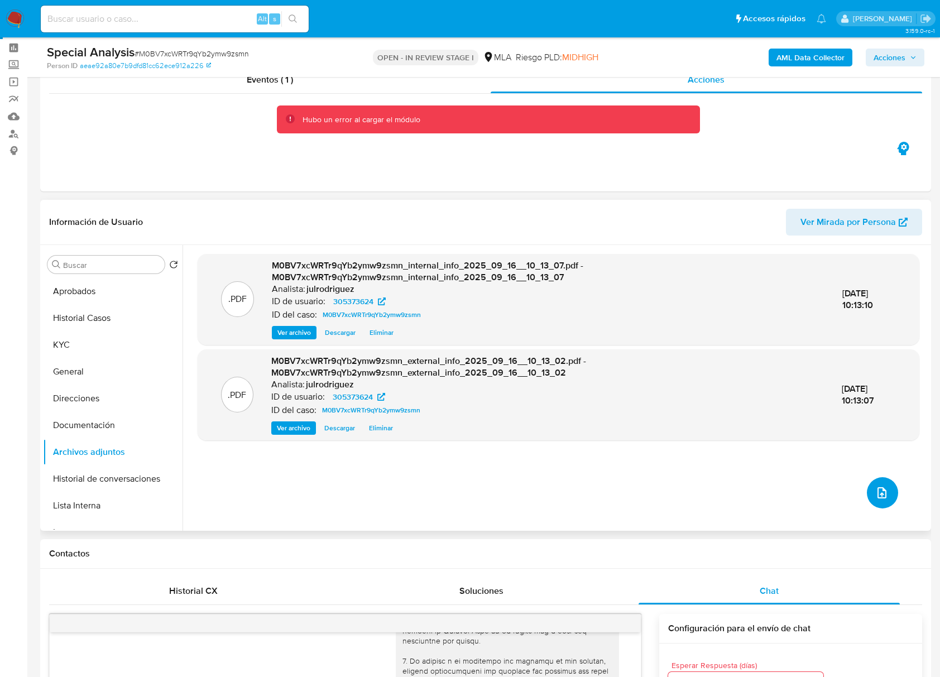
click at [878, 494] on icon "upload-file" at bounding box center [881, 492] width 13 height 13
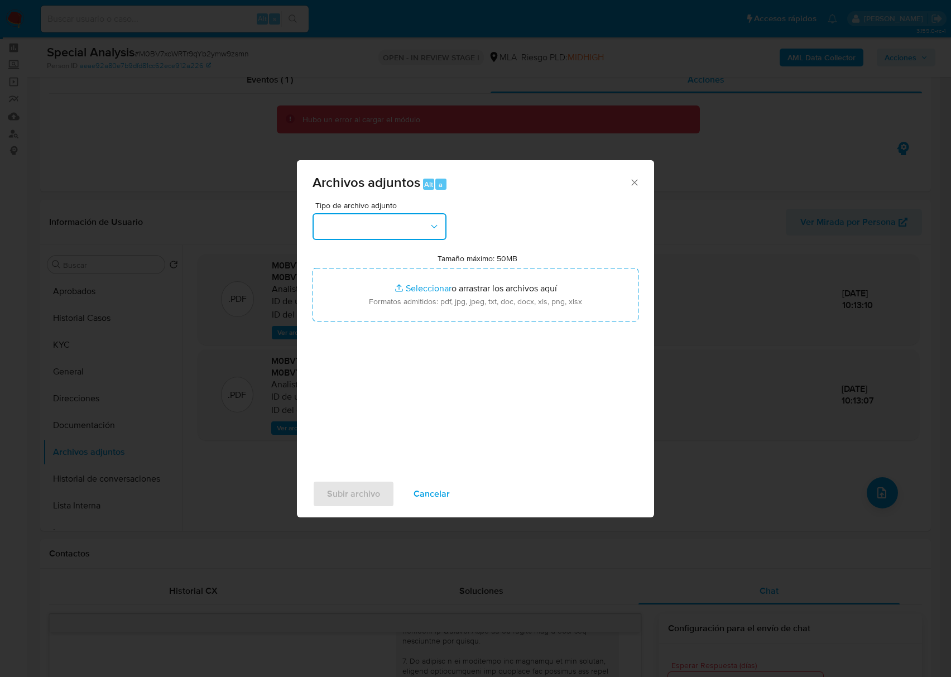
click at [397, 224] on button "button" at bounding box center [379, 226] width 134 height 27
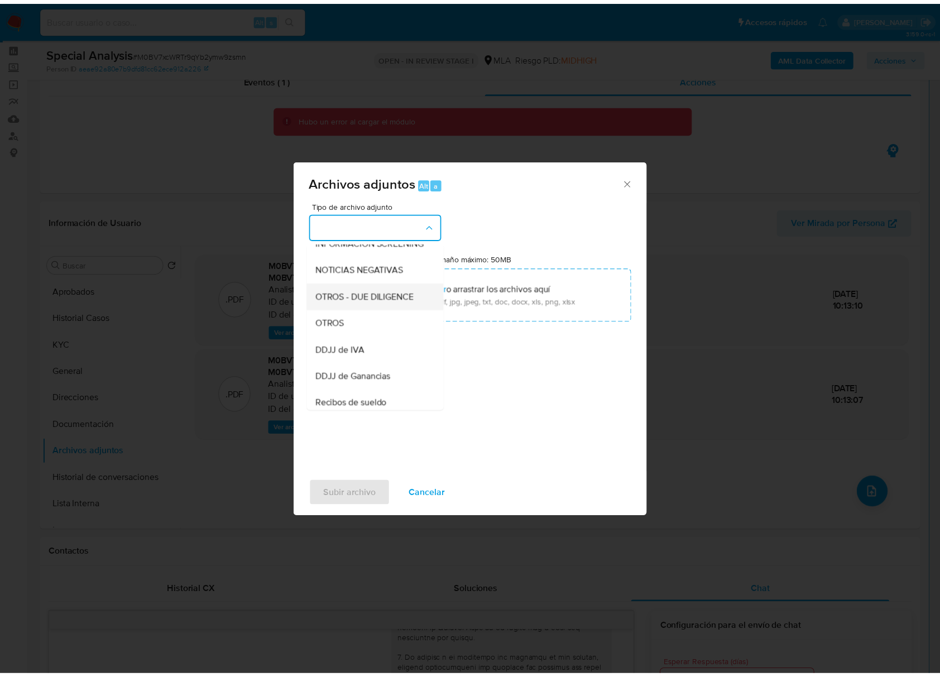
scroll to position [148, 0]
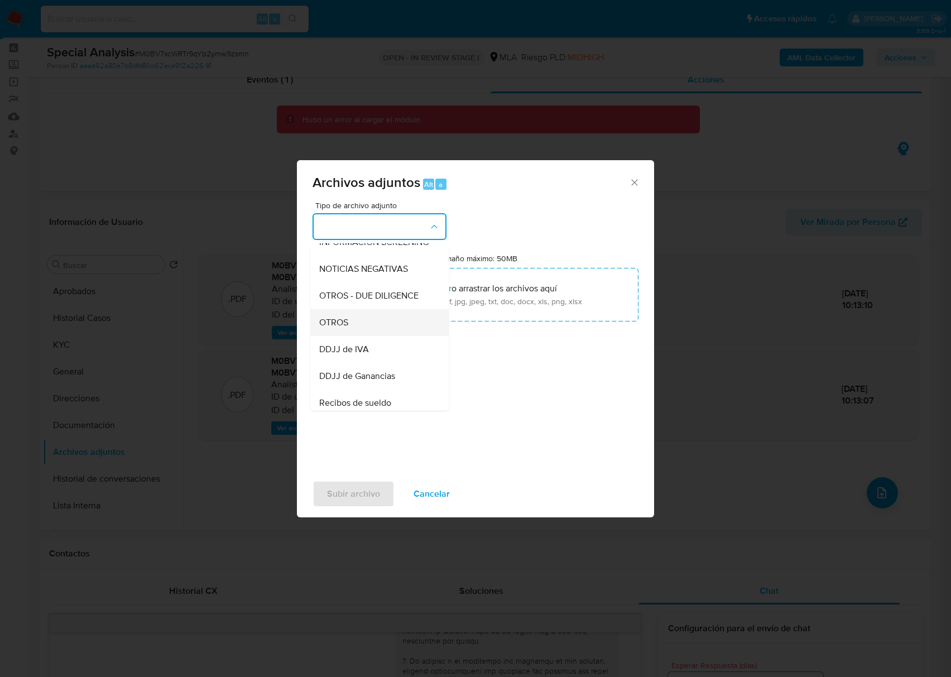
click at [351, 328] on div "OTROS" at bounding box center [376, 322] width 114 height 27
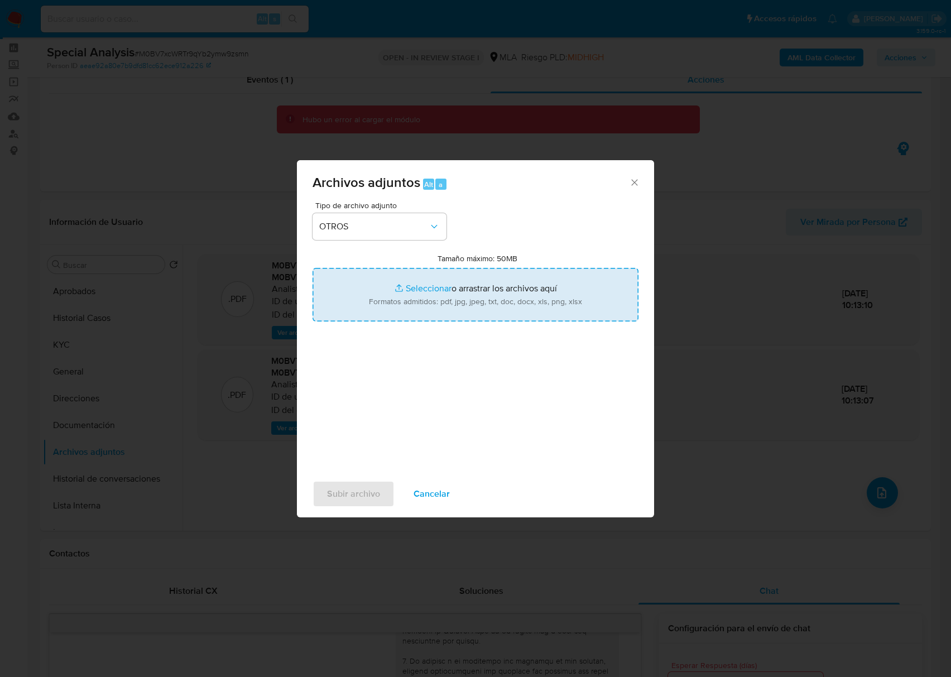
click at [484, 300] on input "Tamaño máximo: 50MB Seleccionar archivos" at bounding box center [475, 295] width 326 height 54
type input "C:\fakepath\Andrea Paola Nieto - NOSIS - AGOSTO 2025.pdf"
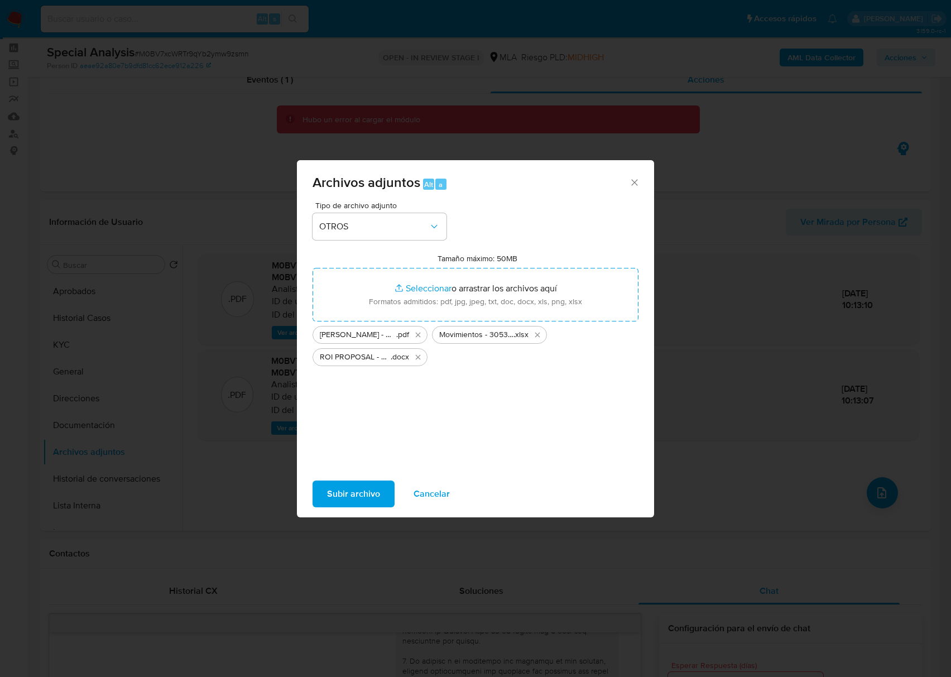
click at [362, 487] on span "Subir archivo" at bounding box center [353, 494] width 53 height 25
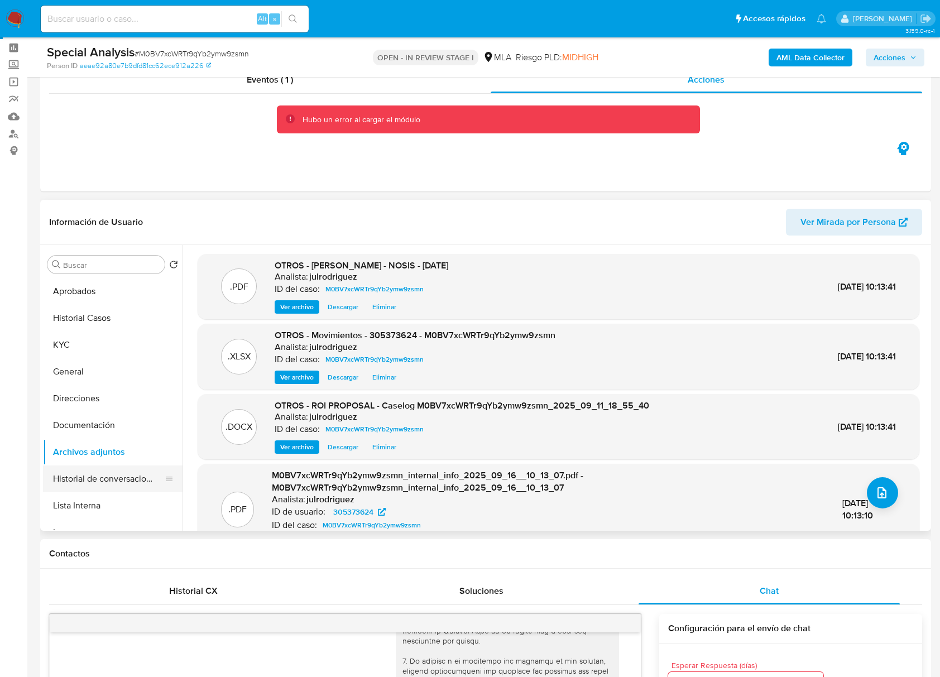
click at [98, 489] on button "Historial de conversaciones" at bounding box center [108, 478] width 131 height 27
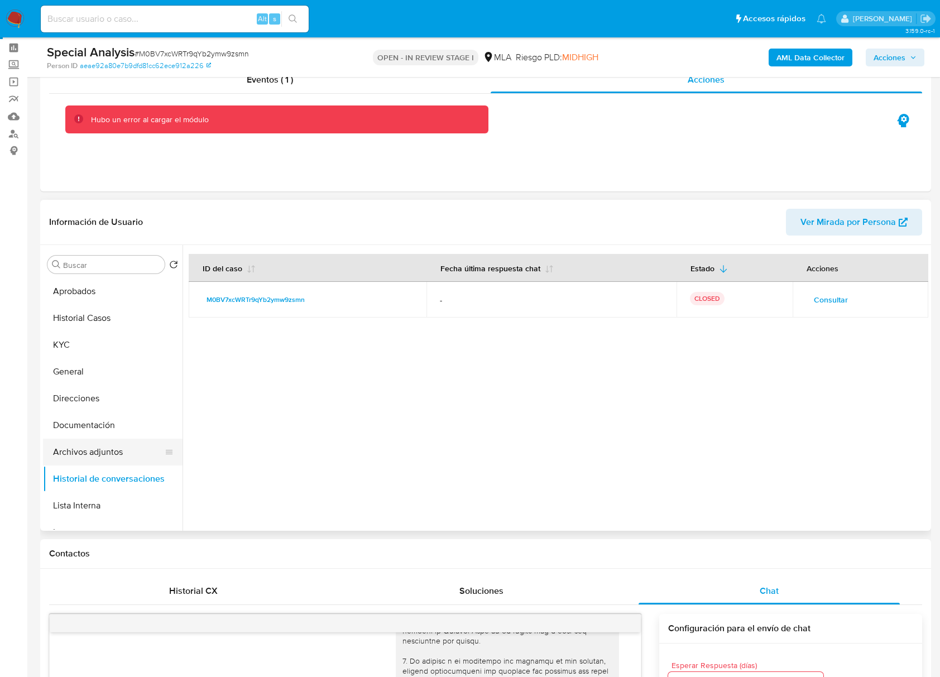
click at [88, 447] on button "Archivos adjuntos" at bounding box center [108, 452] width 131 height 27
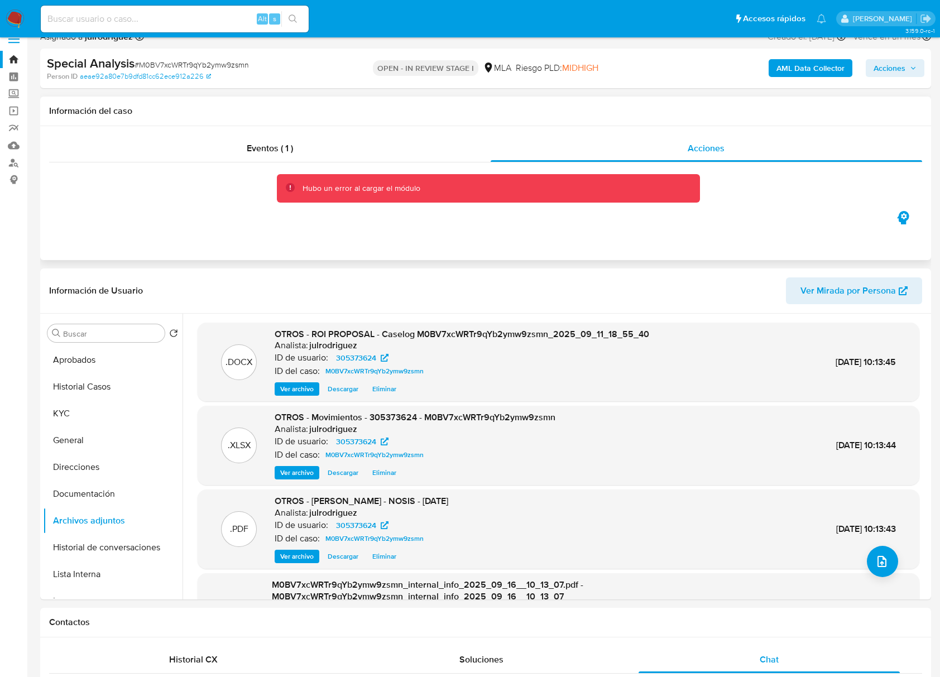
scroll to position [0, 0]
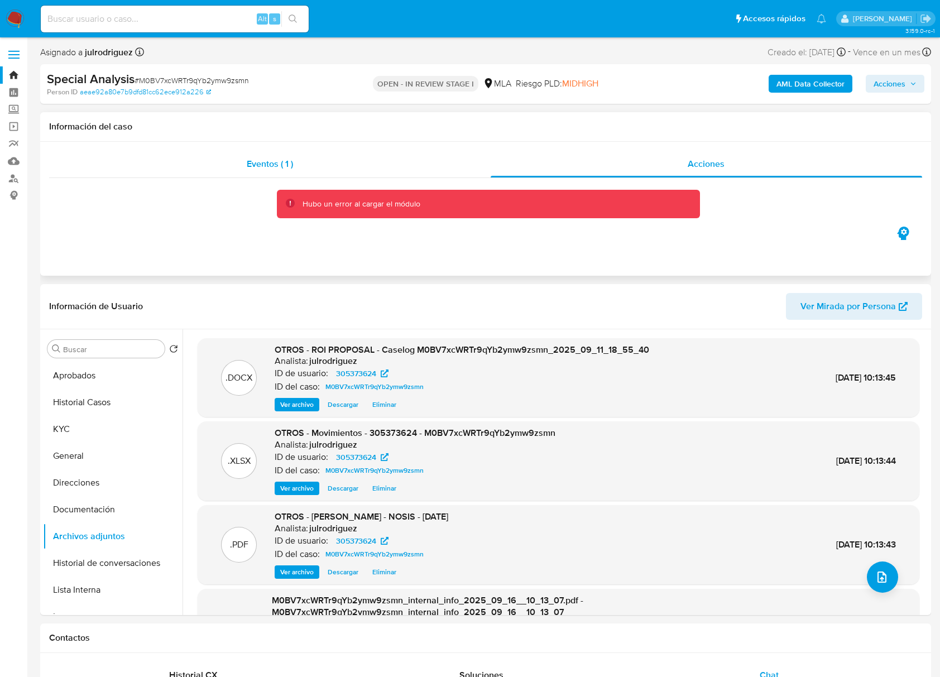
click at [326, 161] on div "Eventos ( 1 )" at bounding box center [269, 164] width 441 height 27
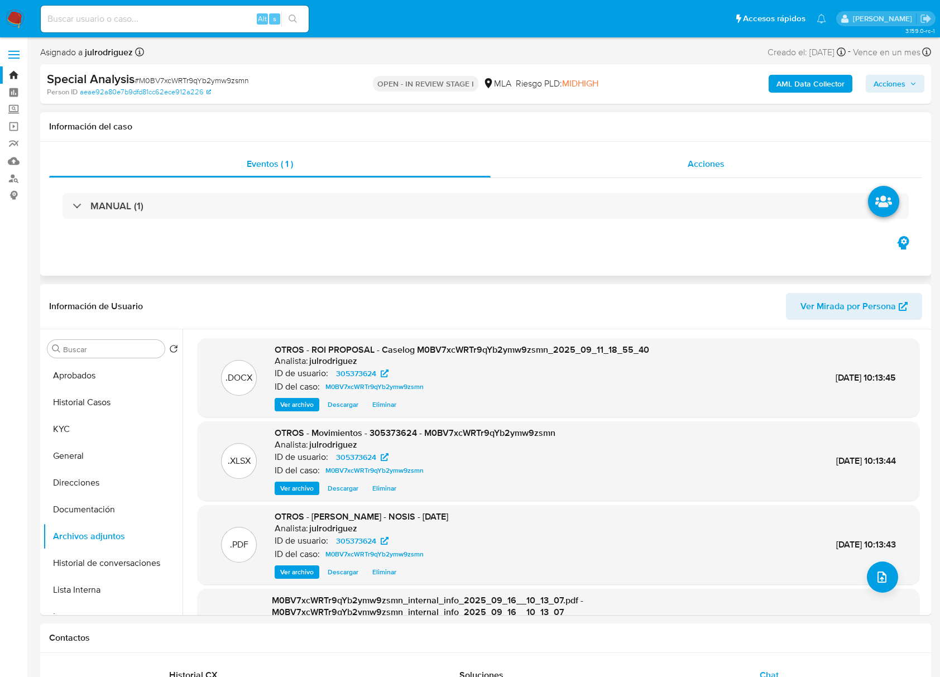
click at [726, 161] on div "Acciones" at bounding box center [706, 164] width 432 height 27
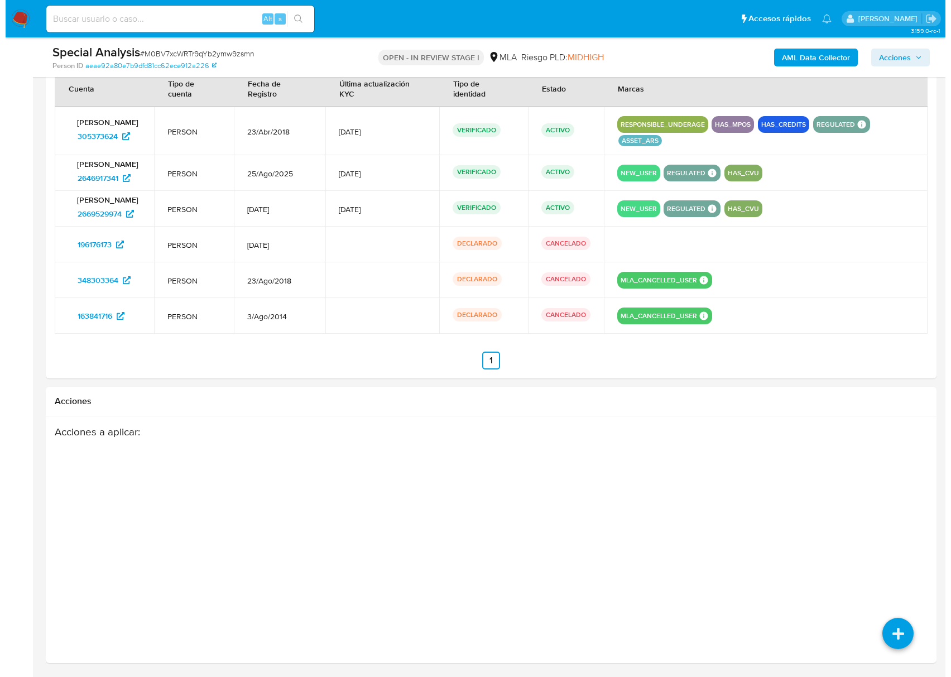
scroll to position [1932, 0]
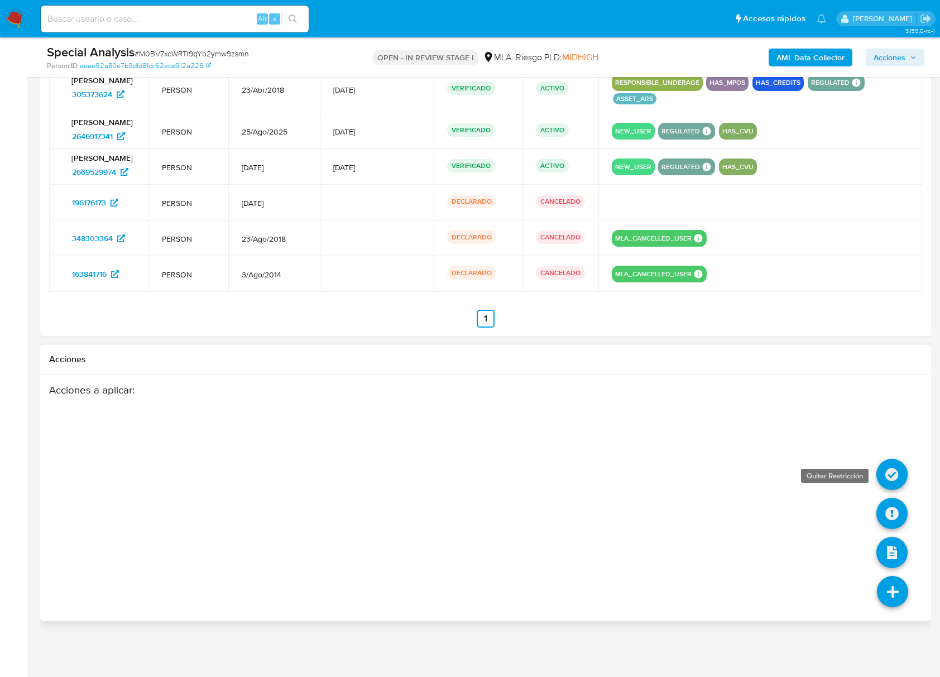
click at [893, 471] on icon at bounding box center [891, 474] width 31 height 31
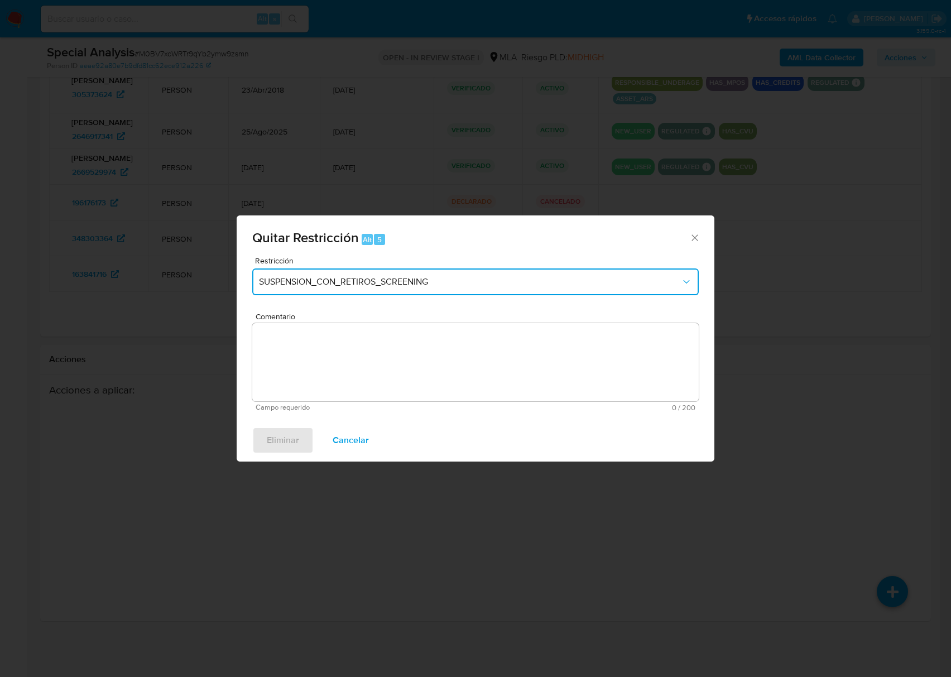
click at [377, 275] on button "SUSPENSION_CON_RETIROS_SCREENING" at bounding box center [475, 281] width 446 height 27
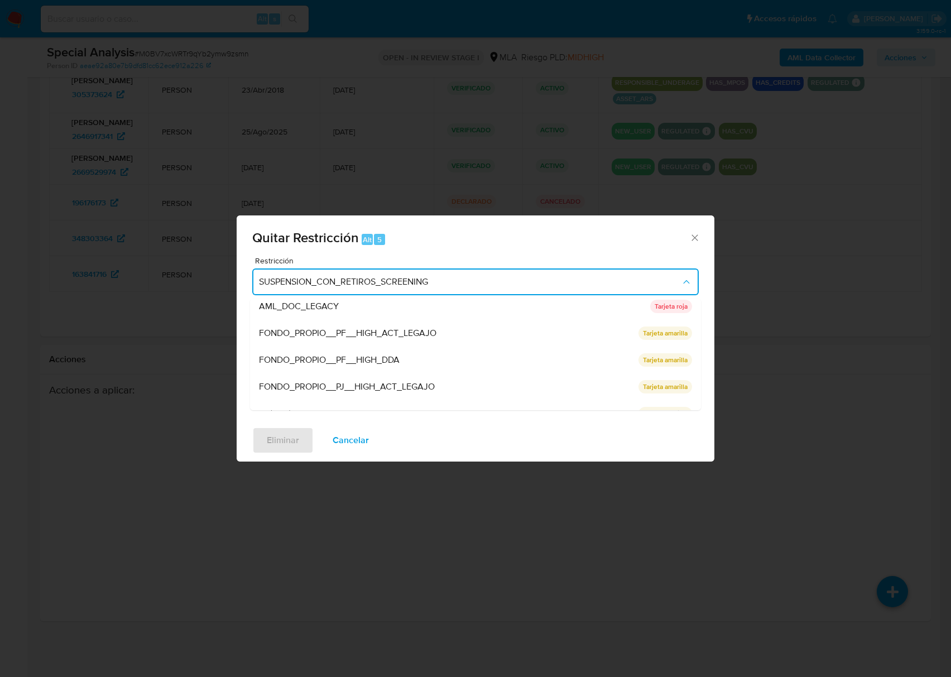
scroll to position [237, 0]
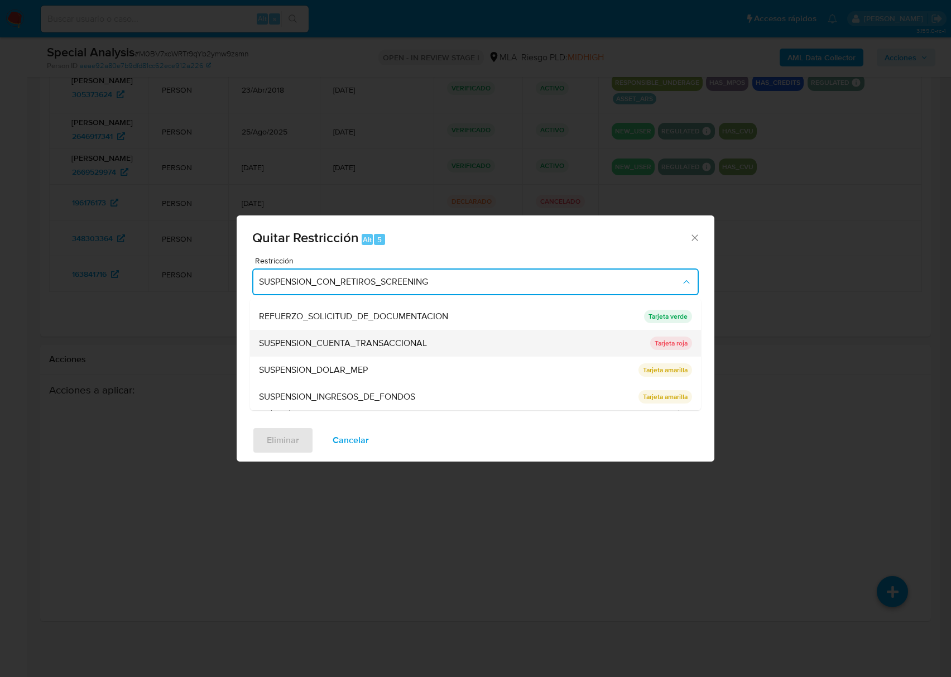
click at [344, 350] on div "SUSPENSION_CUENTA_TRANSACCIONAL" at bounding box center [451, 343] width 384 height 27
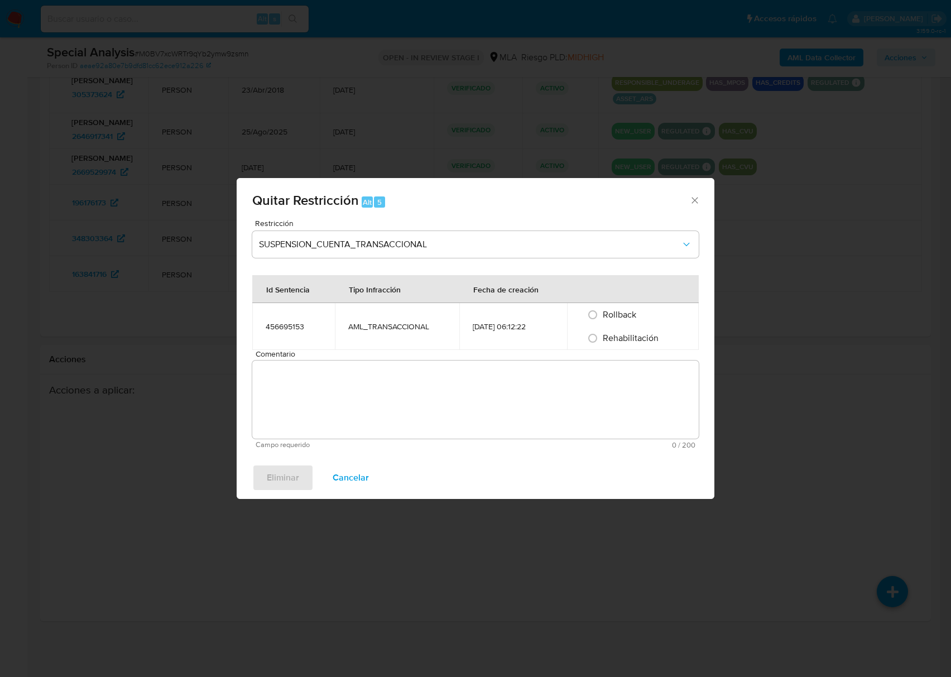
click at [693, 199] on icon "Cerrar ventana" at bounding box center [694, 200] width 11 height 11
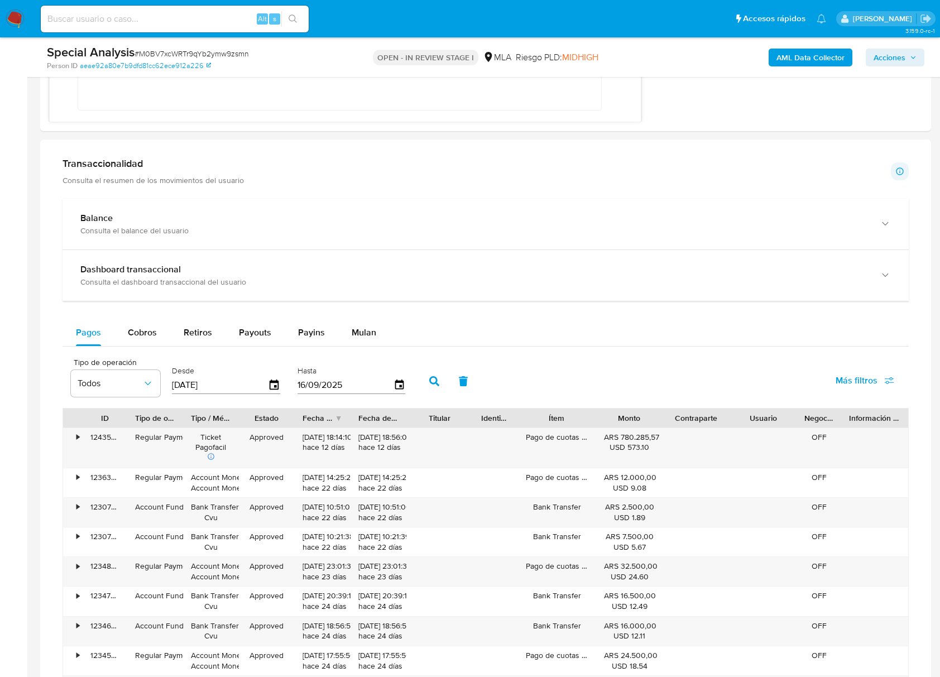
scroll to position [937, 0]
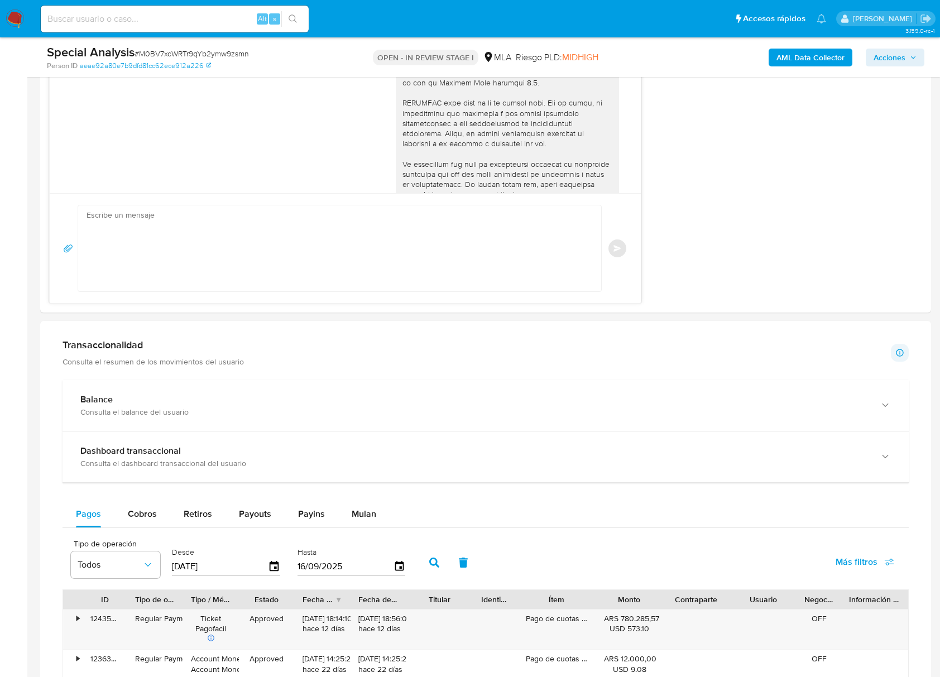
click at [885, 69] on div "AML Data Collector Acciones" at bounding box center [779, 57] width 290 height 26
click at [884, 56] on span "Acciones" at bounding box center [889, 58] width 32 height 18
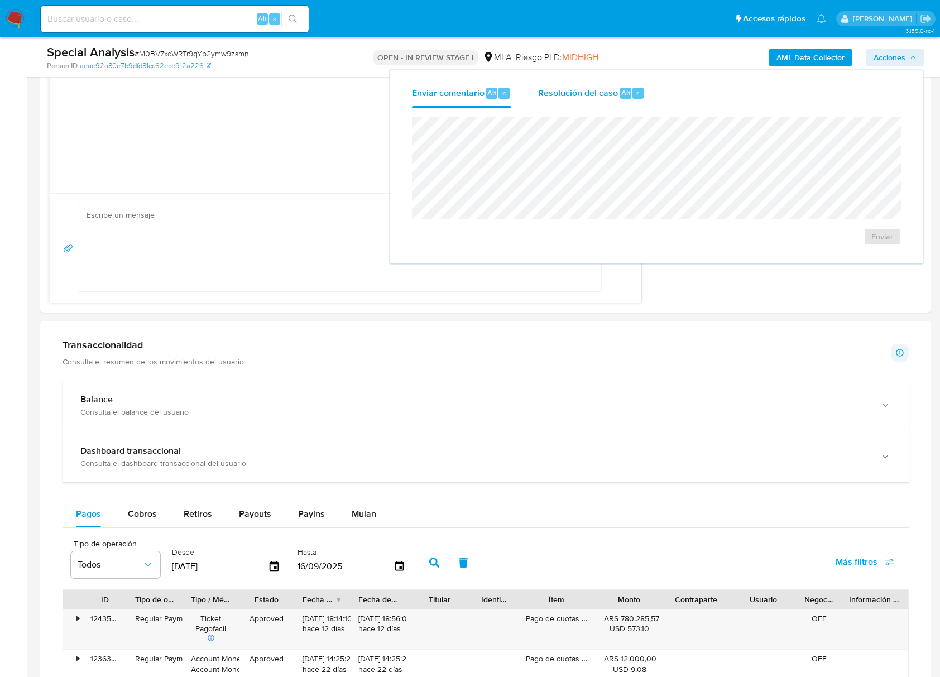
click at [590, 101] on div "Resolución del caso Alt r" at bounding box center [591, 93] width 107 height 29
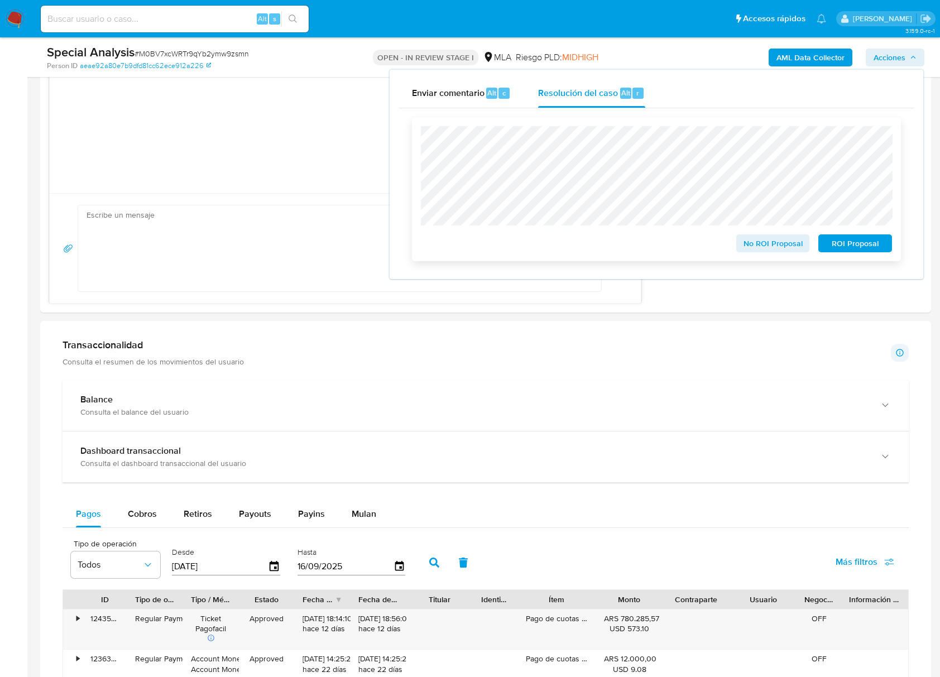
click at [869, 241] on span "ROI Proposal" at bounding box center [855, 243] width 58 height 16
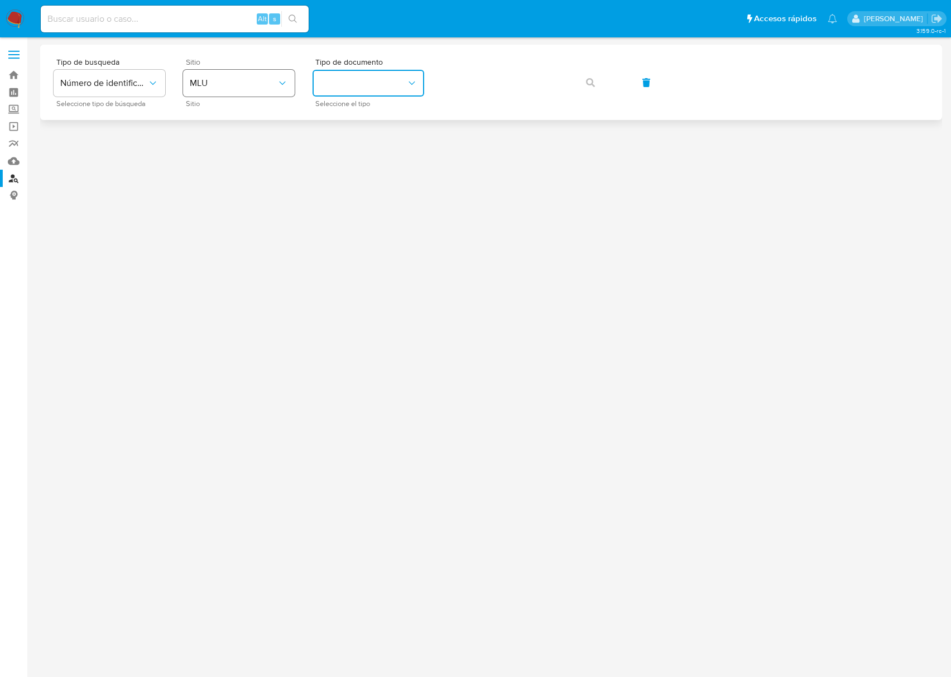
drag, startPoint x: 337, startPoint y: 86, endPoint x: 190, endPoint y: 88, distance: 146.8
click at [336, 86] on button "identificationType" at bounding box center [368, 83] width 112 height 27
click at [190, 88] on span "MLU" at bounding box center [233, 83] width 87 height 11
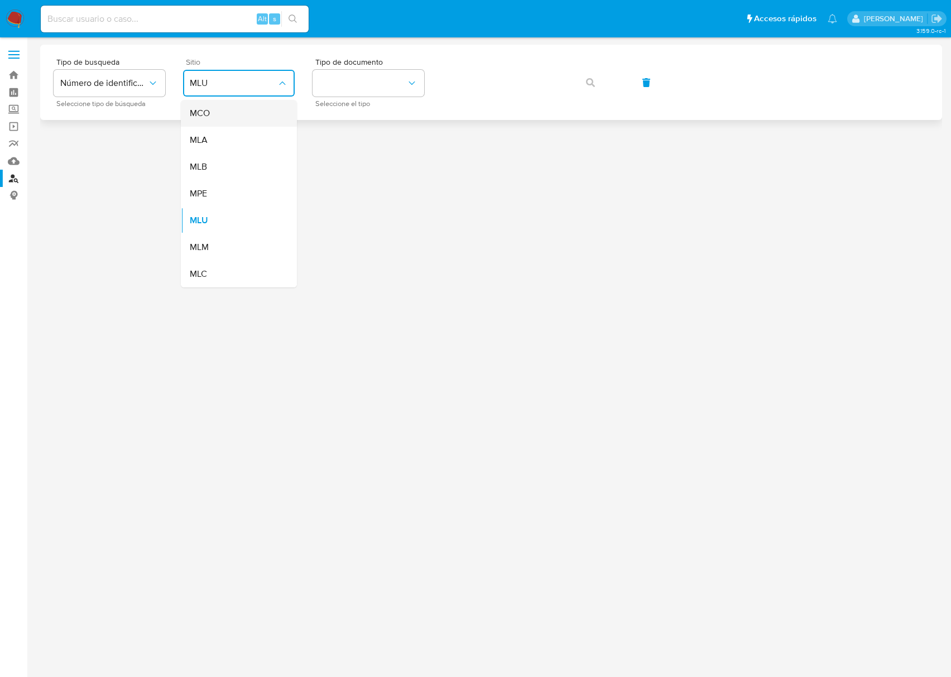
click at [230, 110] on div "MCO" at bounding box center [236, 113] width 92 height 27
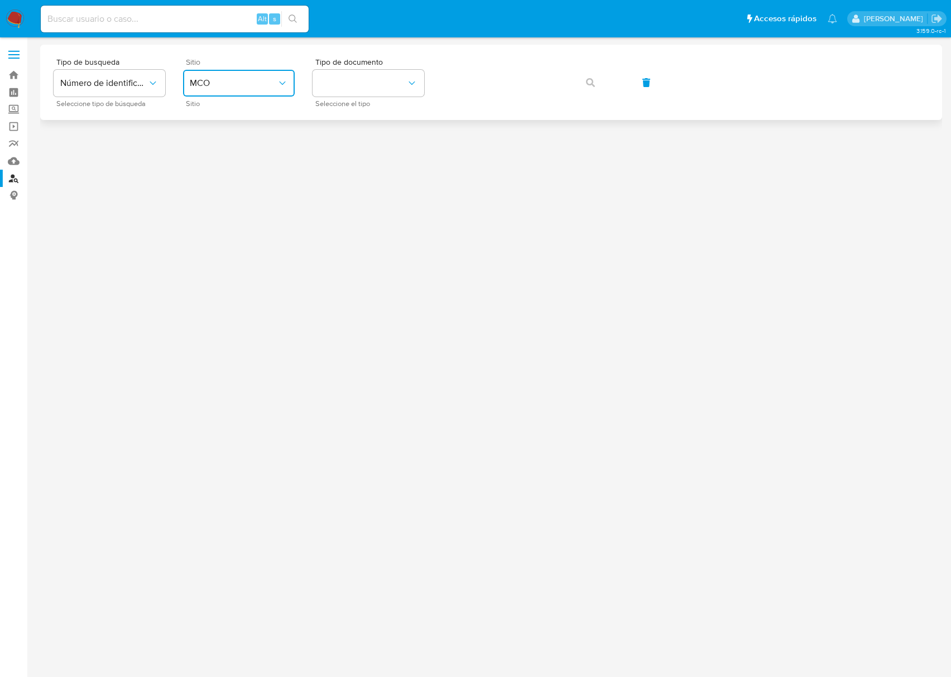
click at [214, 92] on button "MCO" at bounding box center [239, 83] width 112 height 27
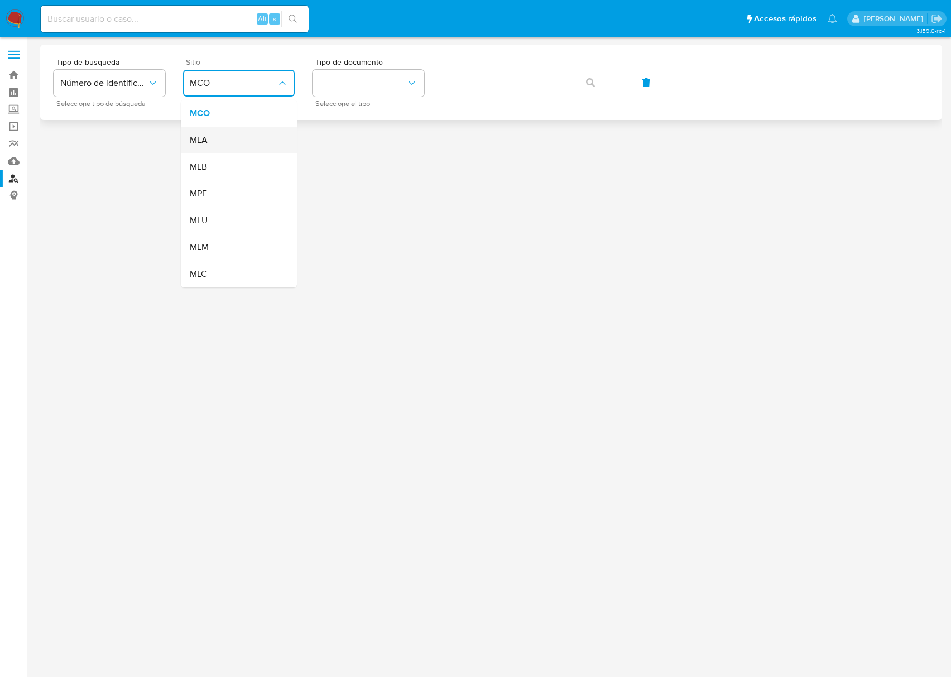
click at [205, 129] on div "MLA" at bounding box center [236, 140] width 92 height 27
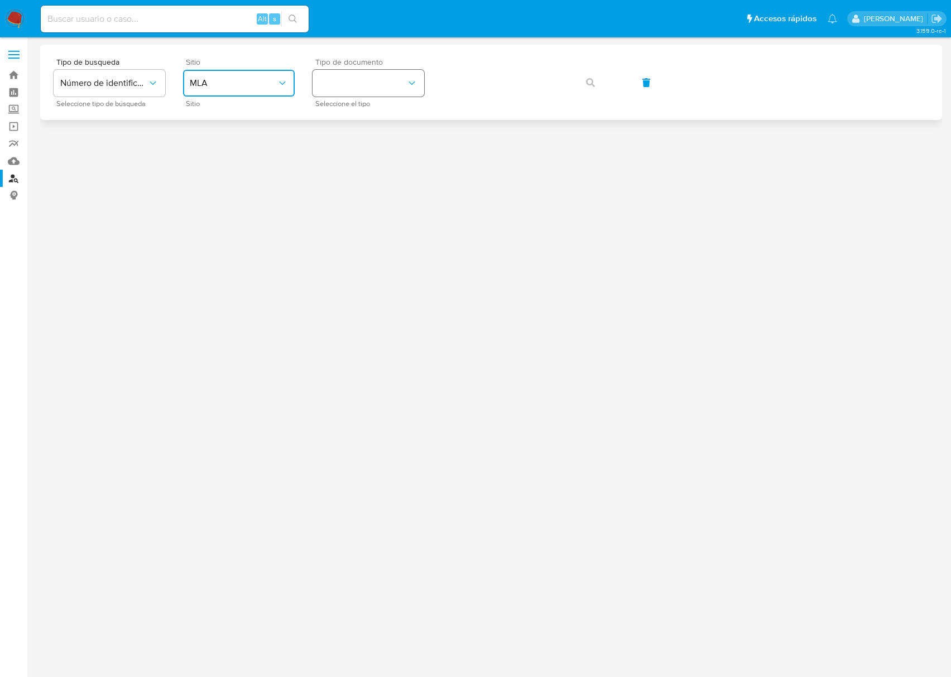
click at [410, 70] on button "identificationType" at bounding box center [368, 83] width 112 height 27
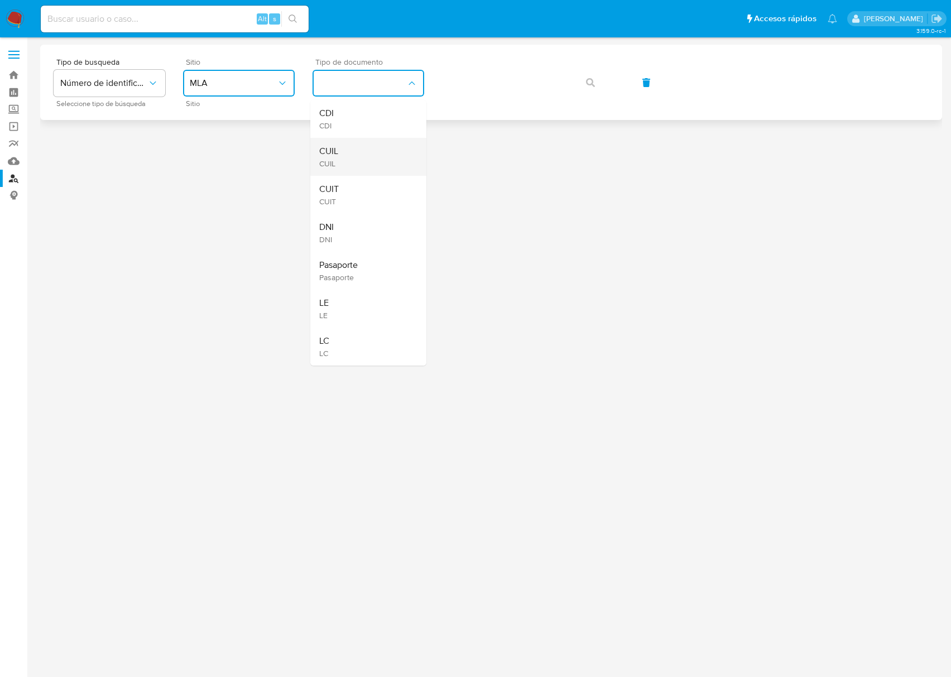
click at [352, 148] on div "CUIL CUIL" at bounding box center [365, 157] width 92 height 38
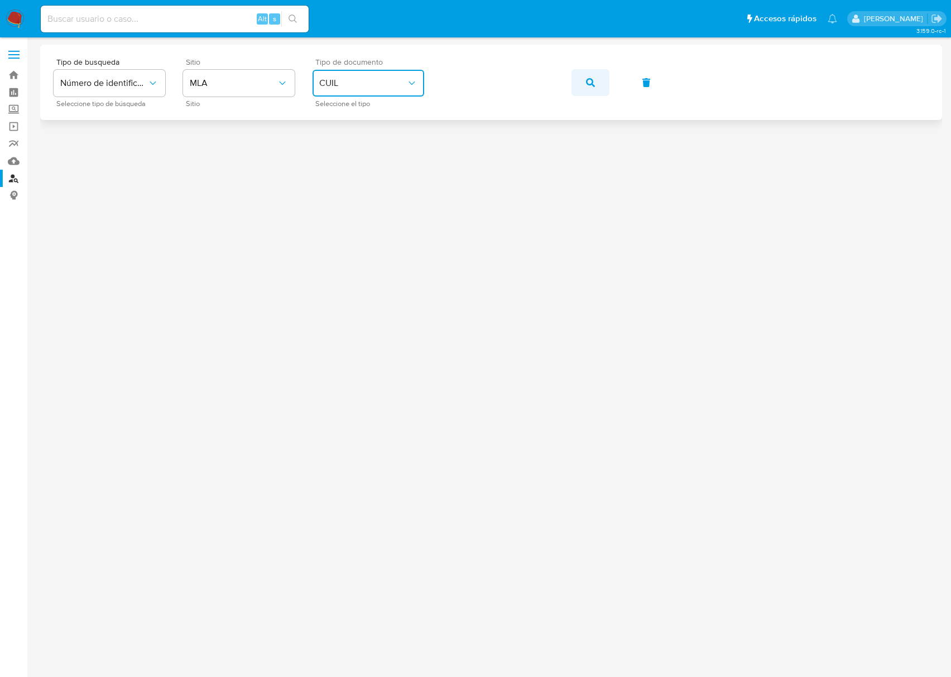
click at [586, 80] on icon "button" at bounding box center [590, 82] width 9 height 9
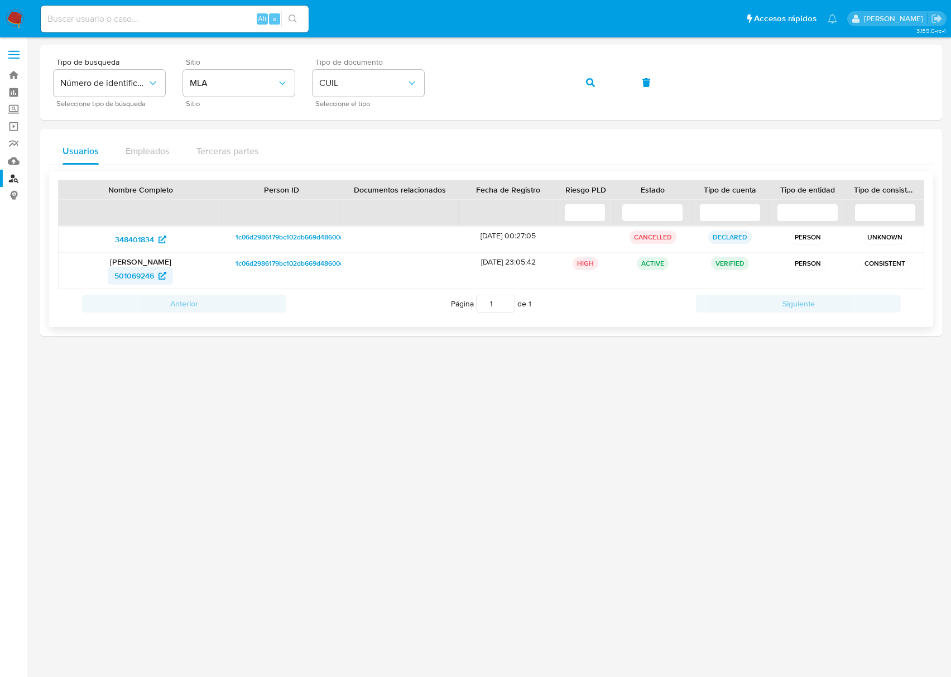
click at [132, 271] on span "501069246" at bounding box center [134, 276] width 40 height 18
click at [594, 88] on button "button" at bounding box center [590, 82] width 38 height 27
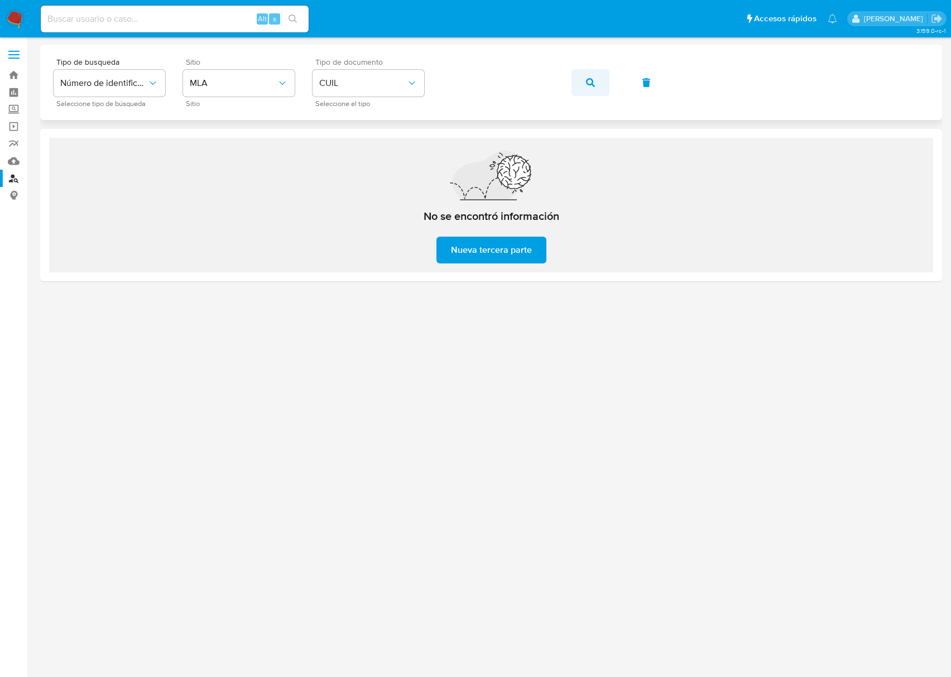
click at [606, 79] on button "button" at bounding box center [590, 82] width 38 height 27
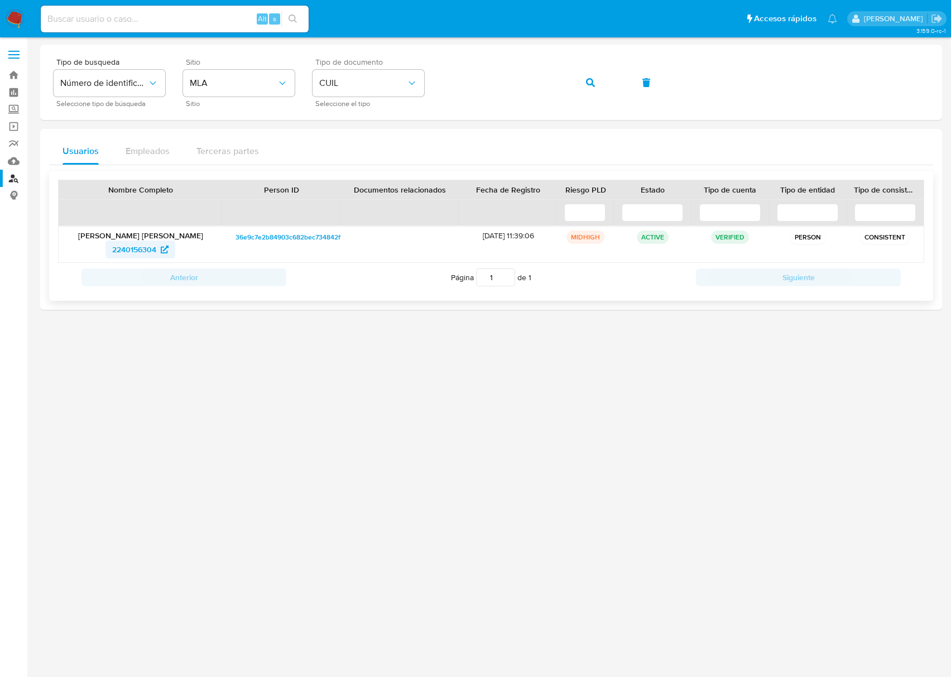
click at [114, 253] on span "2240156304" at bounding box center [134, 249] width 44 height 18
click at [601, 83] on button "button" at bounding box center [590, 82] width 38 height 27
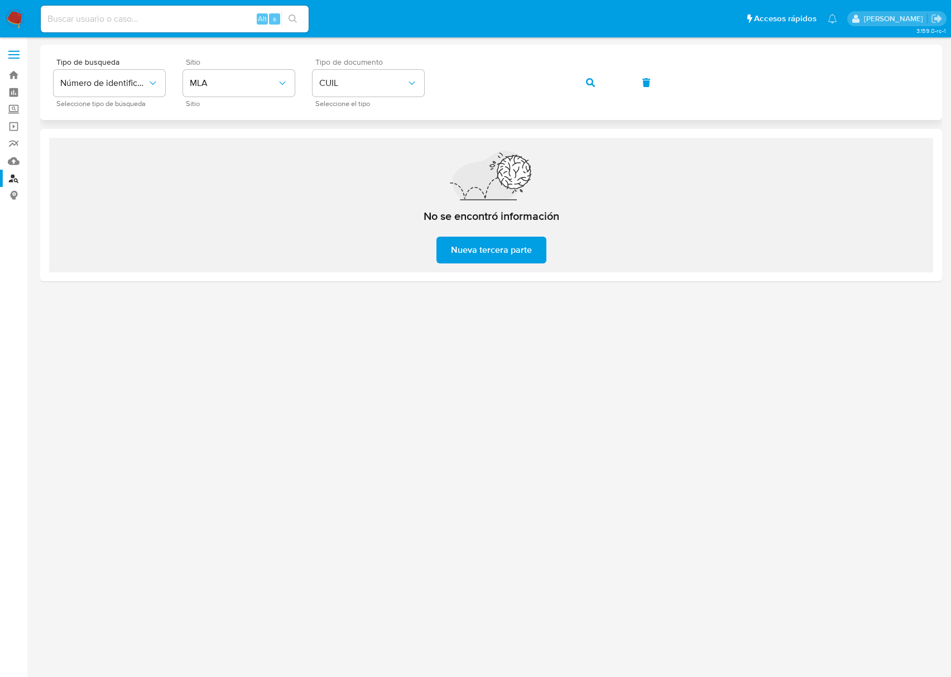
click at [585, 80] on button "button" at bounding box center [590, 82] width 38 height 27
click at [584, 81] on button "button" at bounding box center [590, 82] width 38 height 27
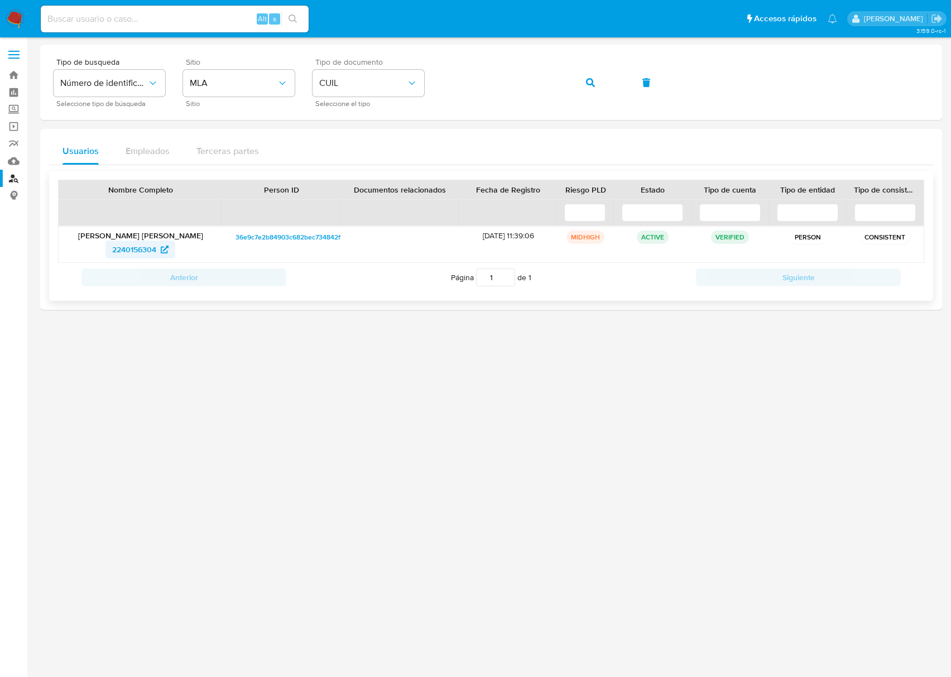
click at [160, 243] on span "2240156304" at bounding box center [140, 249] width 56 height 18
click at [588, 76] on button "button" at bounding box center [590, 82] width 38 height 27
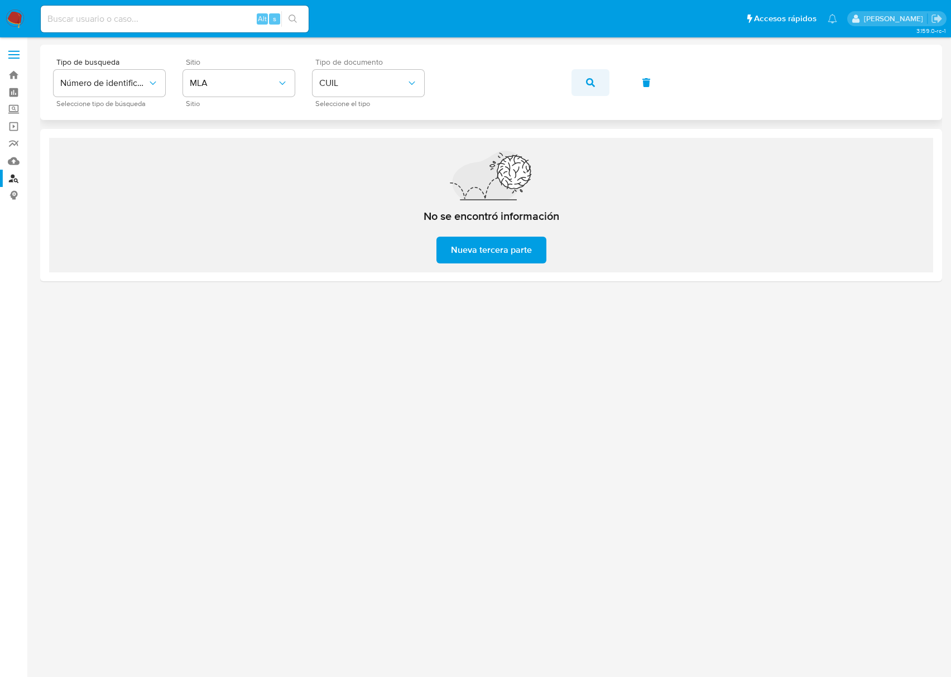
click at [586, 81] on icon "button" at bounding box center [590, 82] width 9 height 9
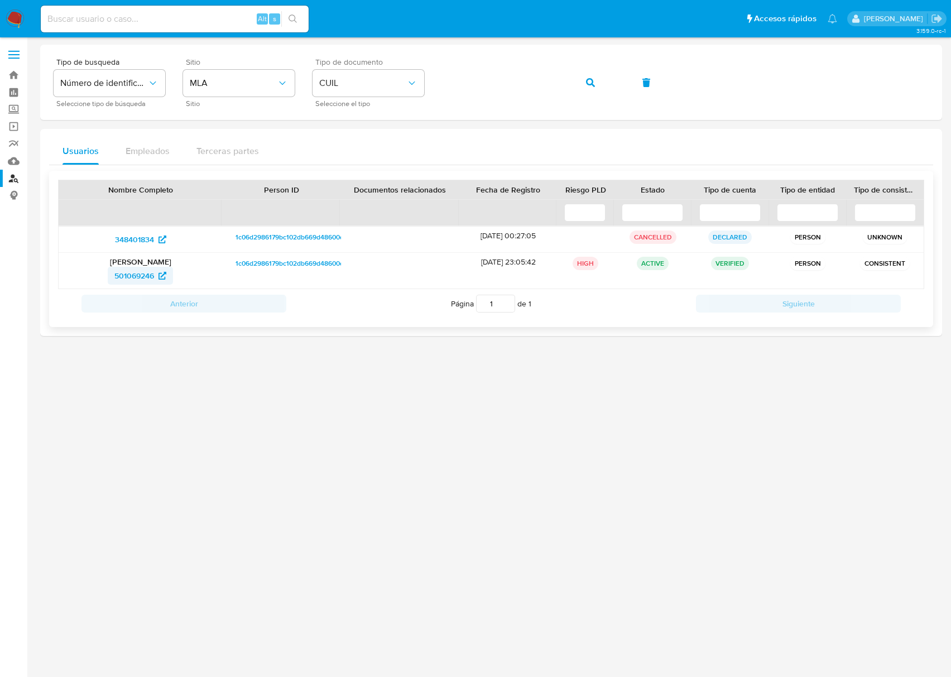
click at [132, 276] on span "501069246" at bounding box center [134, 276] width 40 height 18
click at [586, 72] on span "button" at bounding box center [590, 82] width 9 height 25
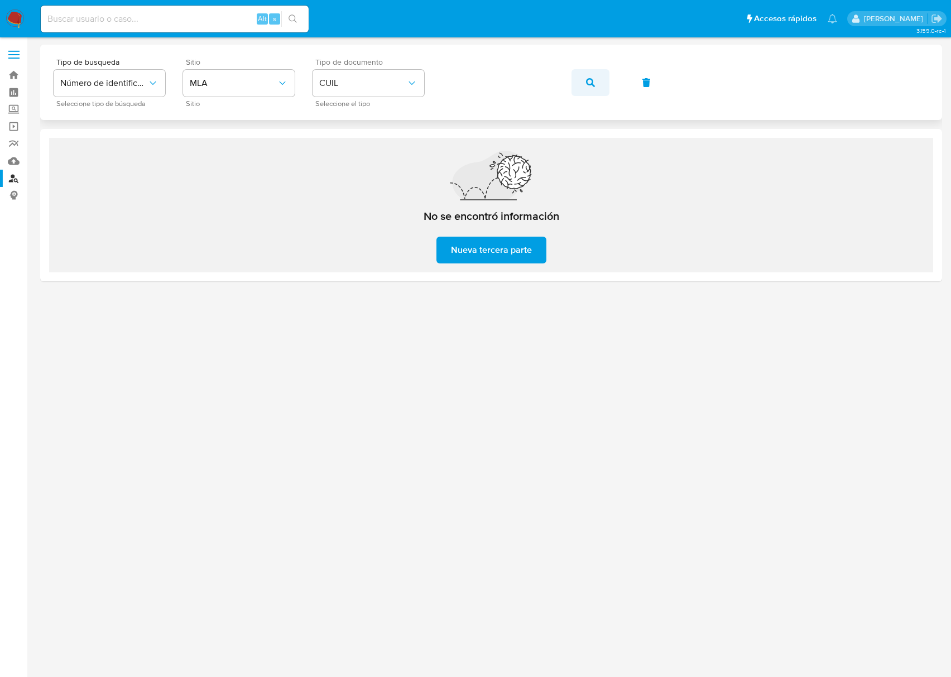
click at [593, 74] on span "button" at bounding box center [590, 82] width 9 height 25
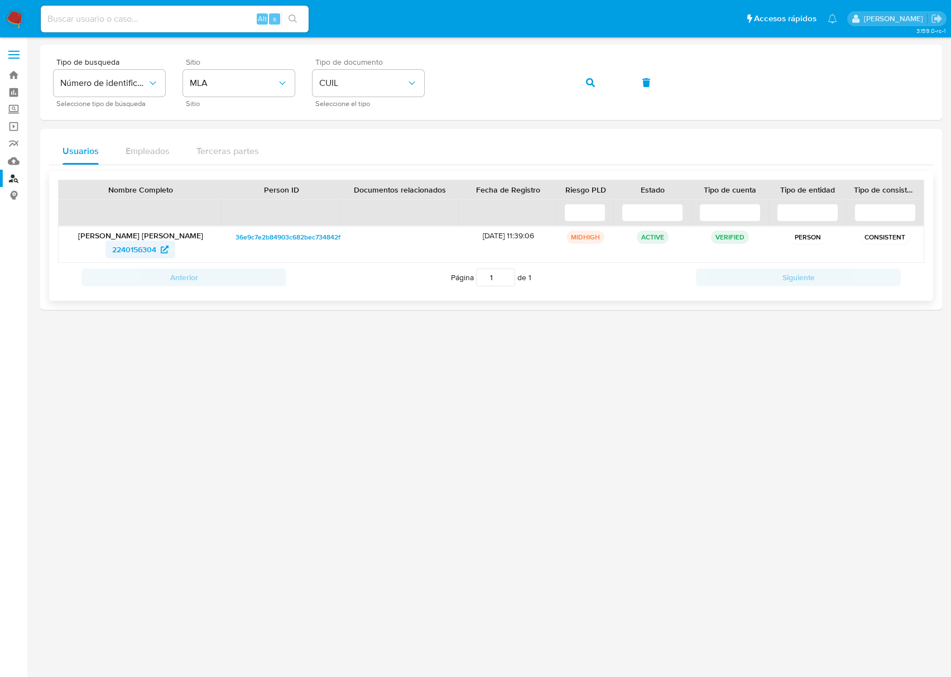
click at [155, 249] on span "2240156304" at bounding box center [134, 249] width 44 height 18
click at [588, 85] on icon "button" at bounding box center [590, 82] width 9 height 9
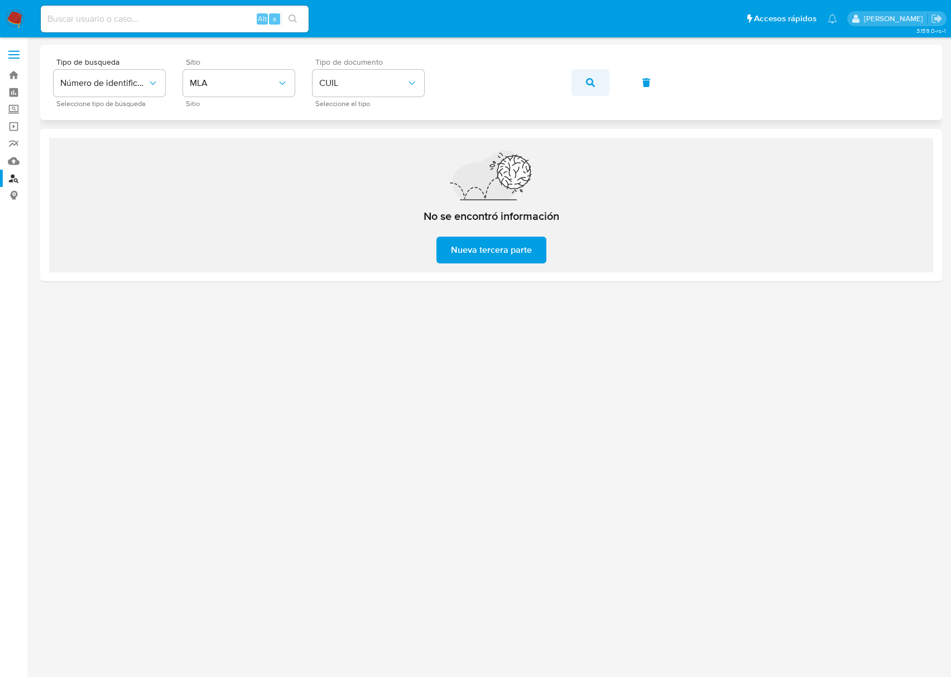
click at [576, 85] on button "button" at bounding box center [590, 82] width 38 height 27
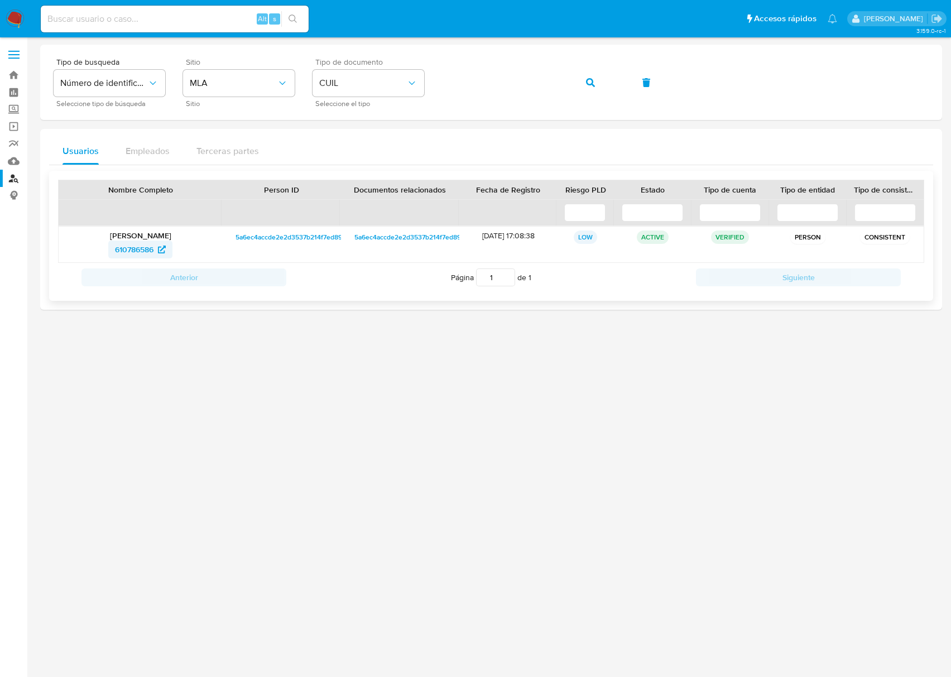
click at [150, 246] on span "610786586" at bounding box center [134, 249] width 38 height 18
click at [585, 81] on div "Tipo de busqueda Número de identificación Seleccione tipo de búsqueda Sitio MLA…" at bounding box center [491, 82] width 875 height 49
drag, startPoint x: 583, startPoint y: 75, endPoint x: 572, endPoint y: 94, distance: 22.2
click at [583, 75] on button "button" at bounding box center [590, 82] width 38 height 27
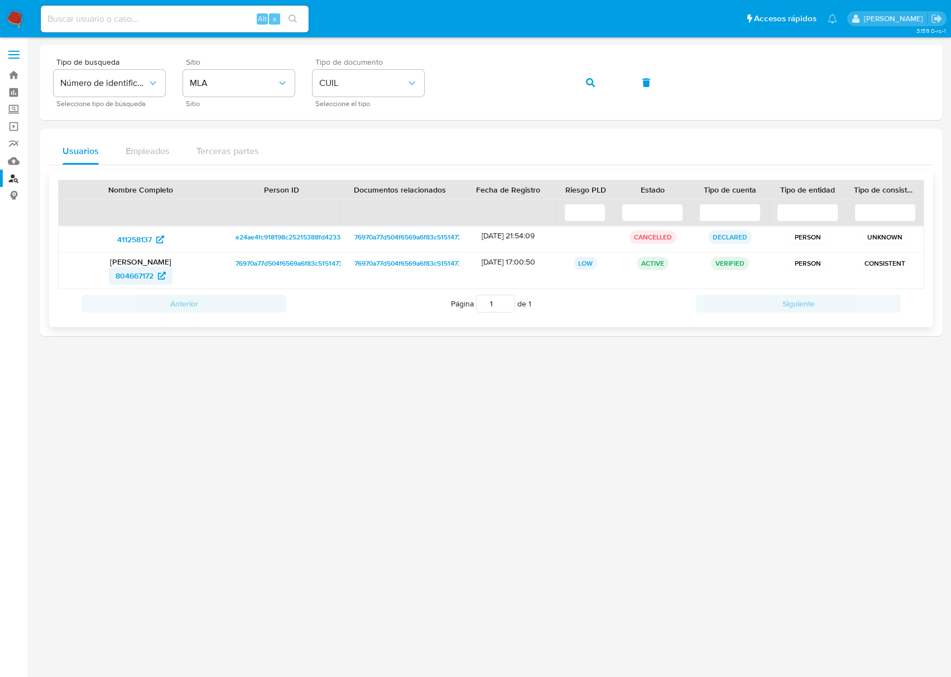
click at [146, 273] on span "804667172" at bounding box center [134, 276] width 38 height 18
click at [603, 85] on button "button" at bounding box center [590, 82] width 38 height 27
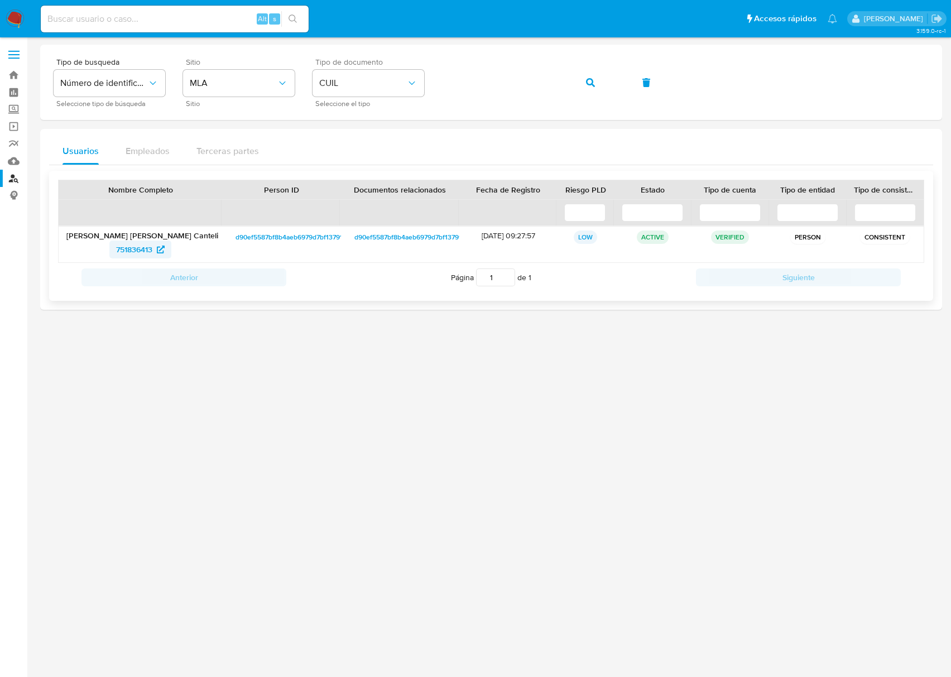
click at [141, 246] on span "751836413" at bounding box center [134, 249] width 36 height 18
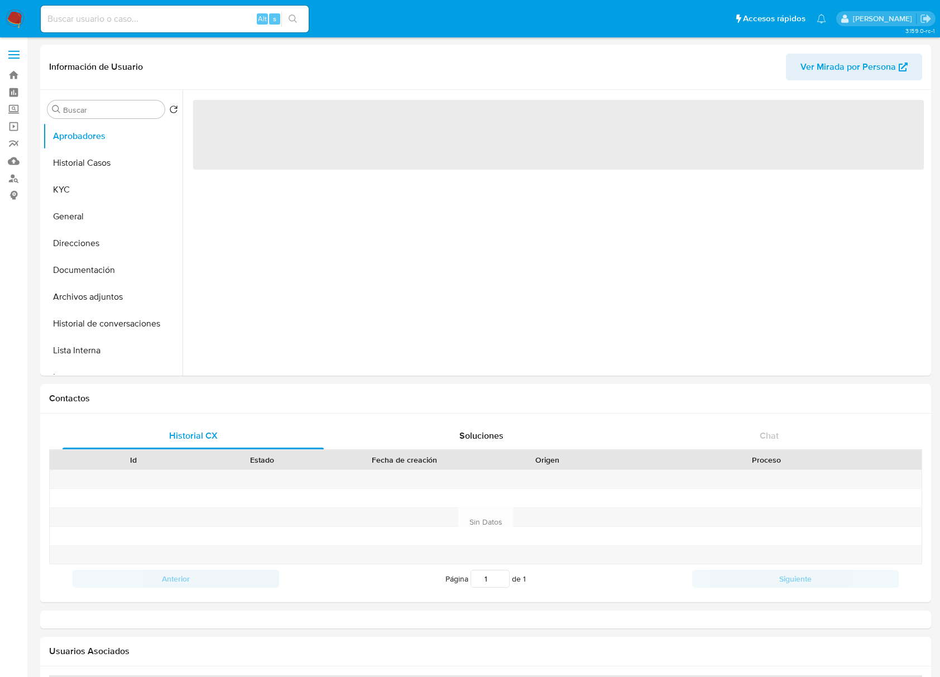
select select "10"
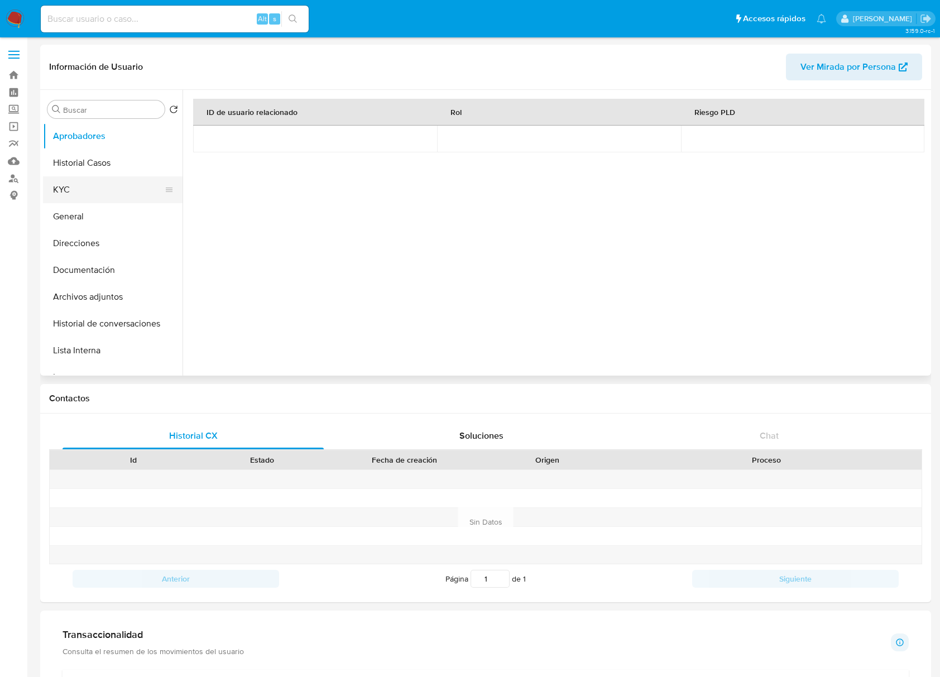
click at [72, 184] on button "KYC" at bounding box center [108, 189] width 131 height 27
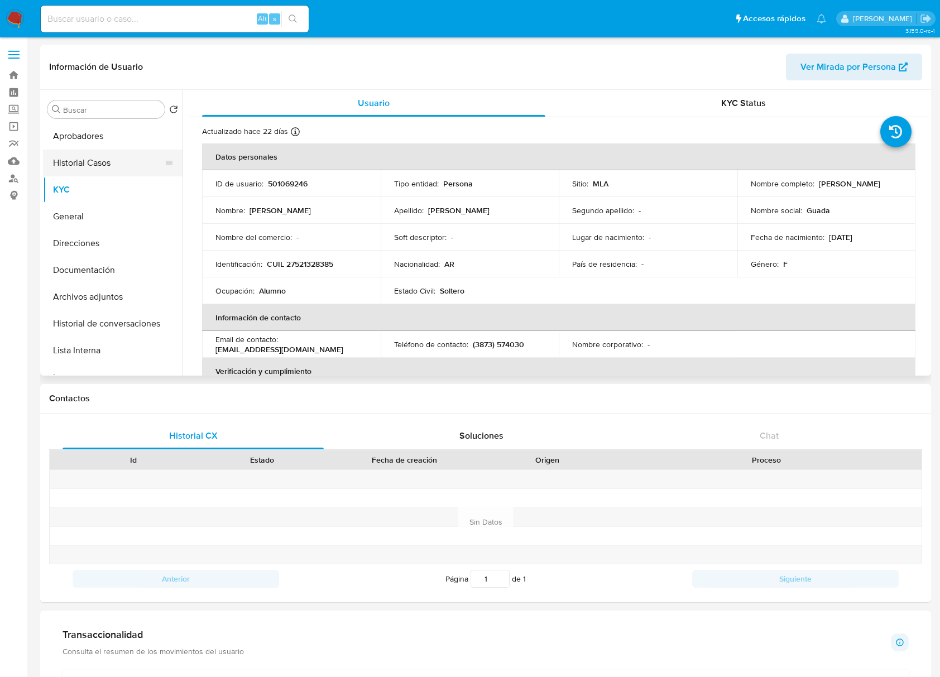
click at [101, 163] on button "Historial Casos" at bounding box center [108, 163] width 131 height 27
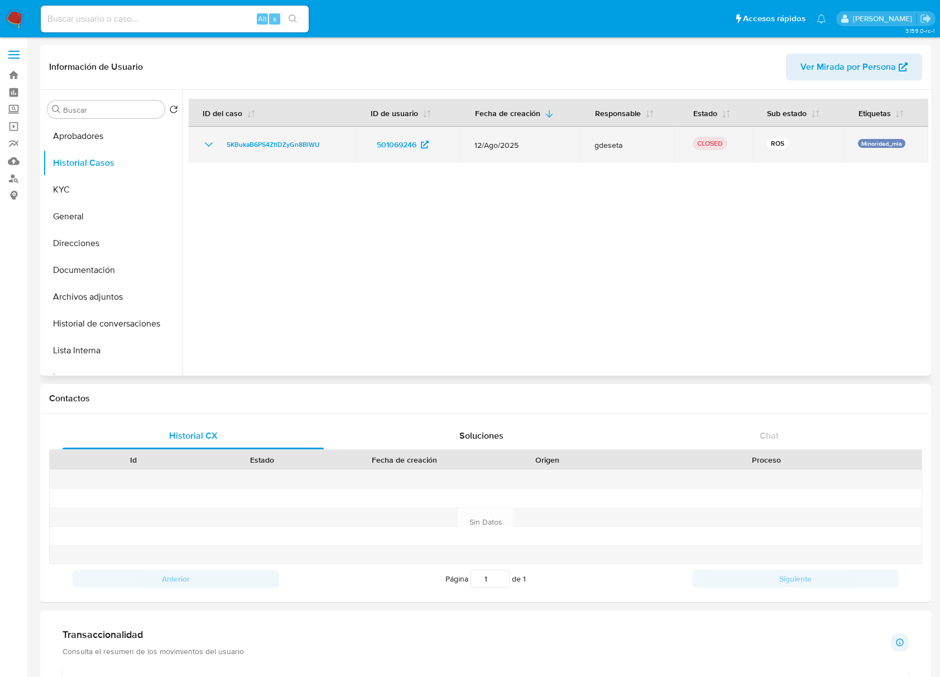
click at [210, 143] on icon "Mostrar/Ocultar" at bounding box center [208, 144] width 13 height 13
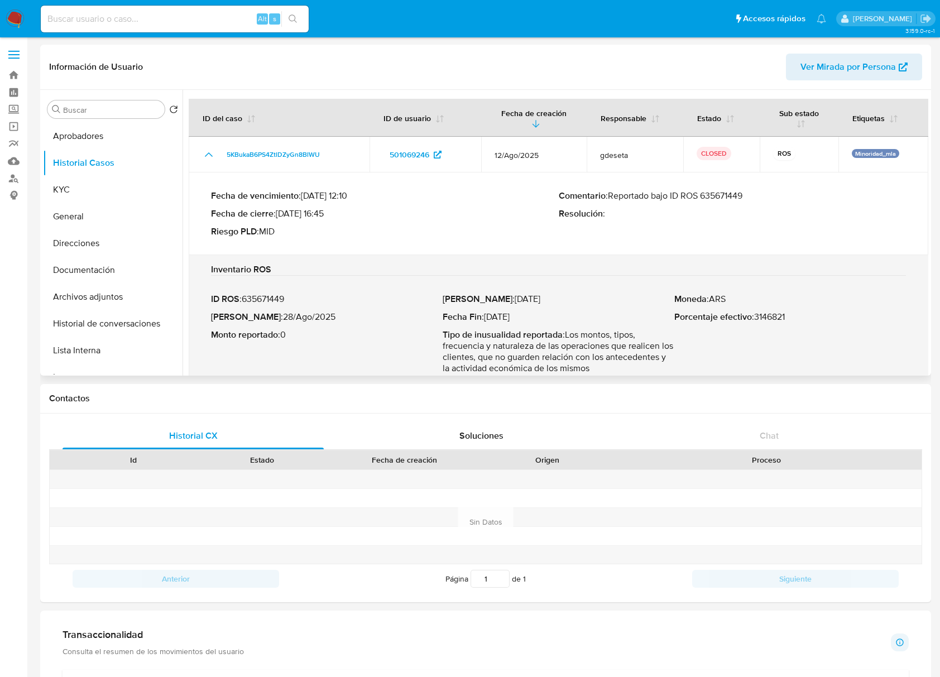
click at [711, 196] on p "Comentario : Reportado bajo ID ROS 635671449" at bounding box center [733, 195] width 348 height 11
click at [95, 193] on button "KYC" at bounding box center [108, 189] width 131 height 27
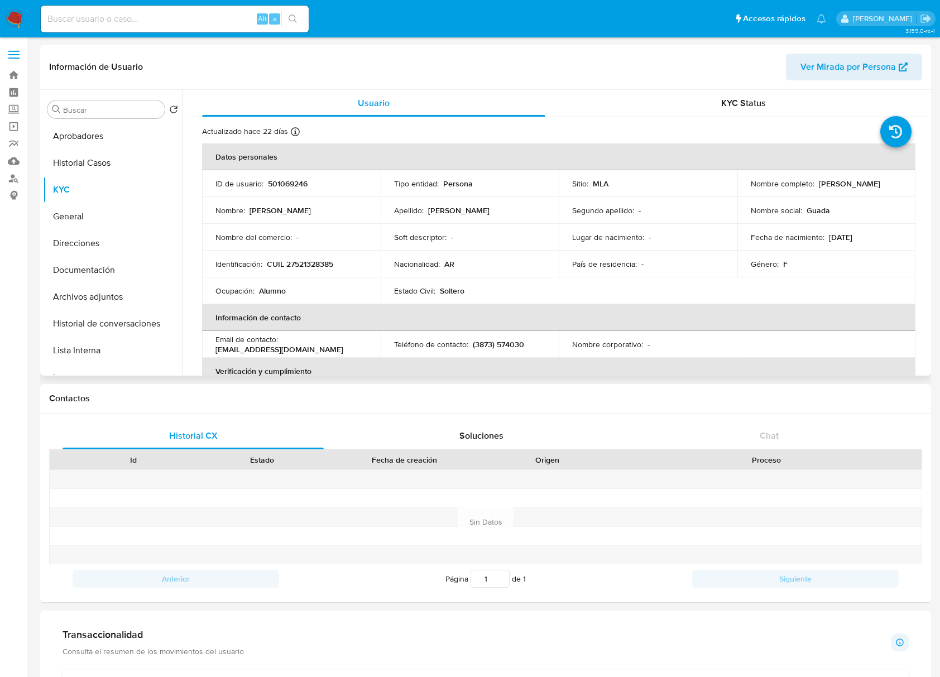
click at [654, 318] on th "Información de contacto" at bounding box center [558, 317] width 713 height 27
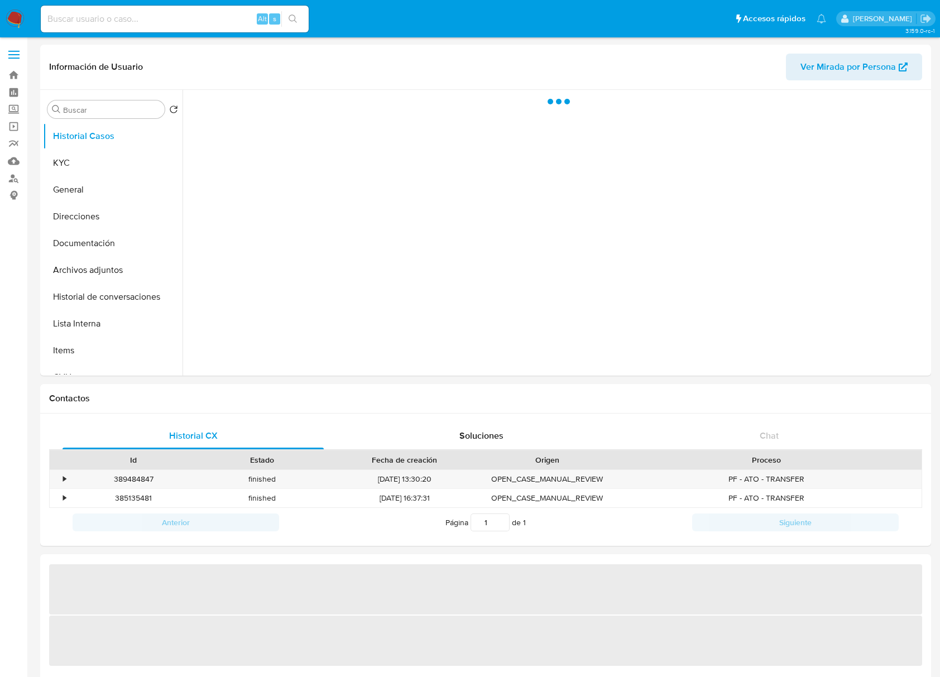
select select "10"
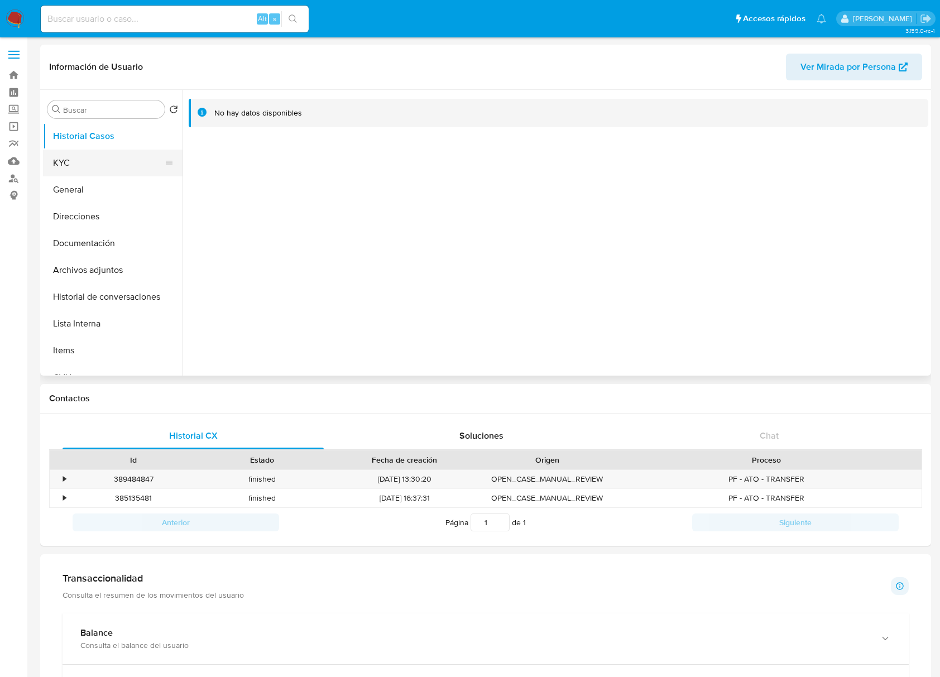
click at [123, 167] on button "KYC" at bounding box center [108, 163] width 131 height 27
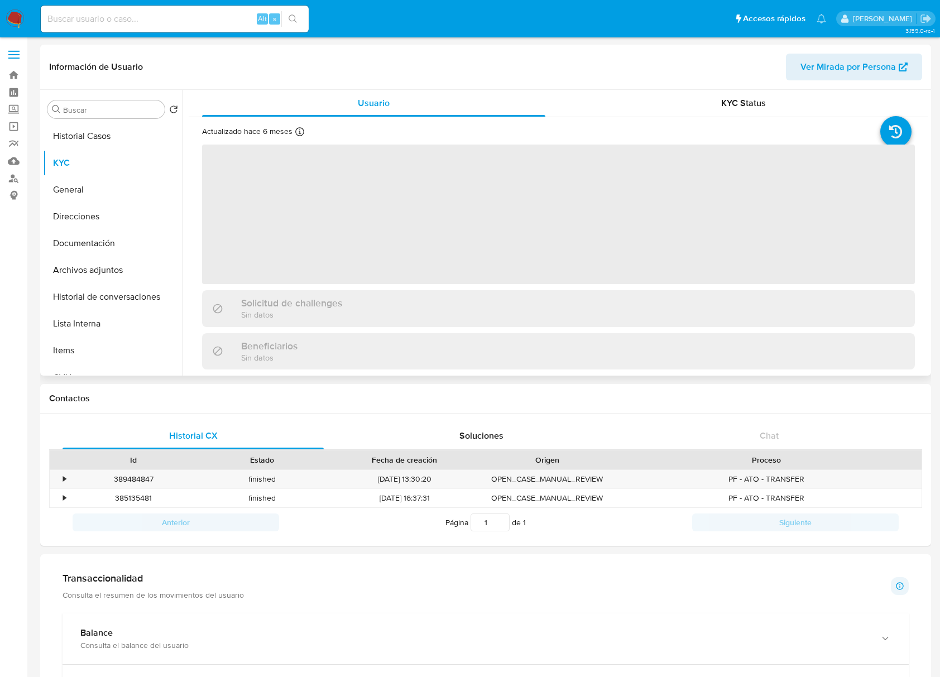
scroll to position [297, 0]
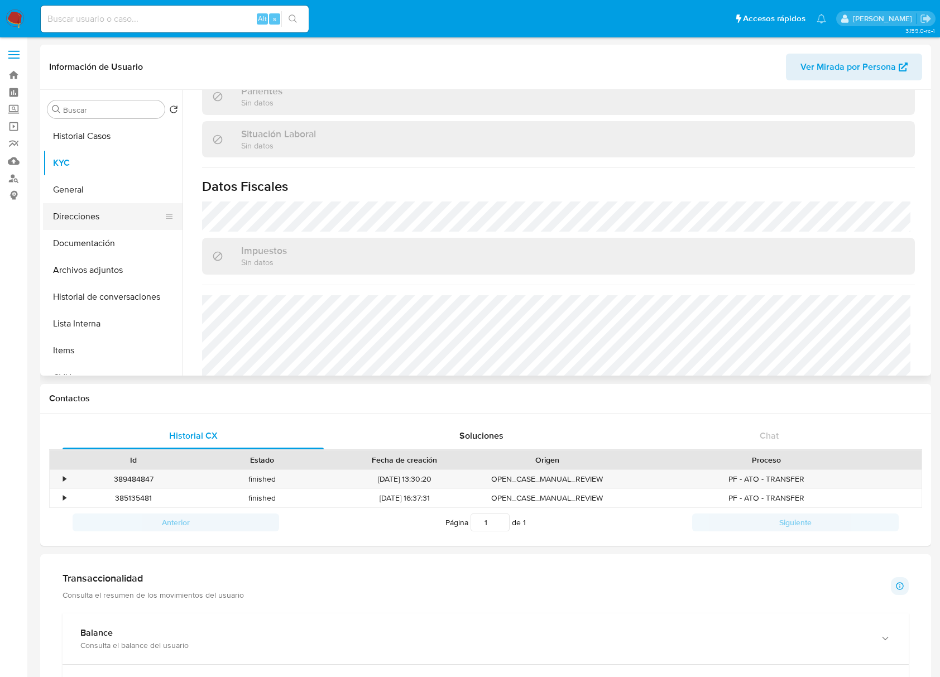
click at [100, 219] on button "Direcciones" at bounding box center [108, 216] width 131 height 27
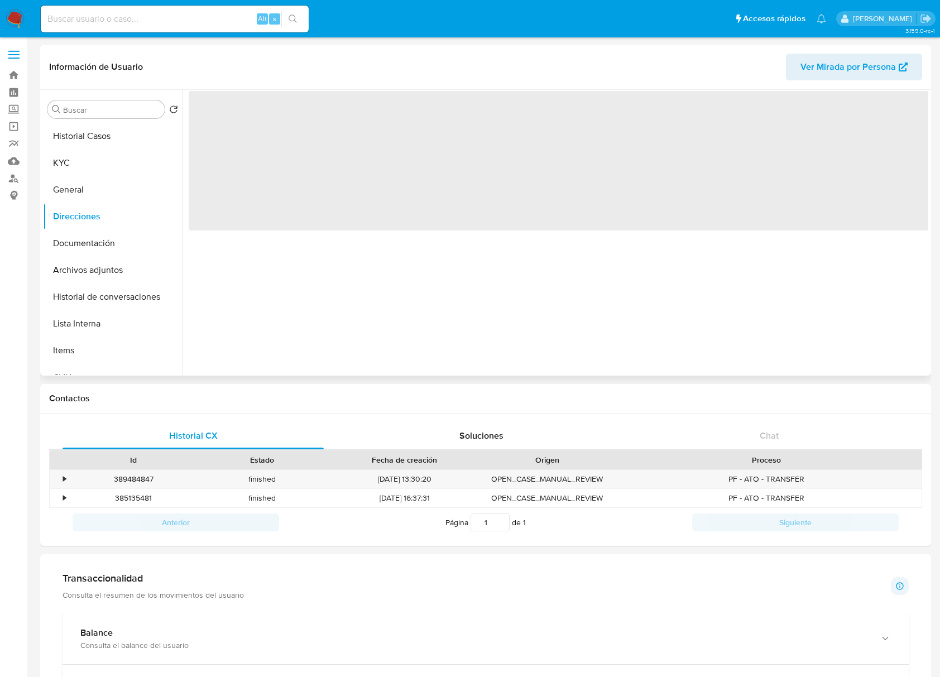
scroll to position [0, 0]
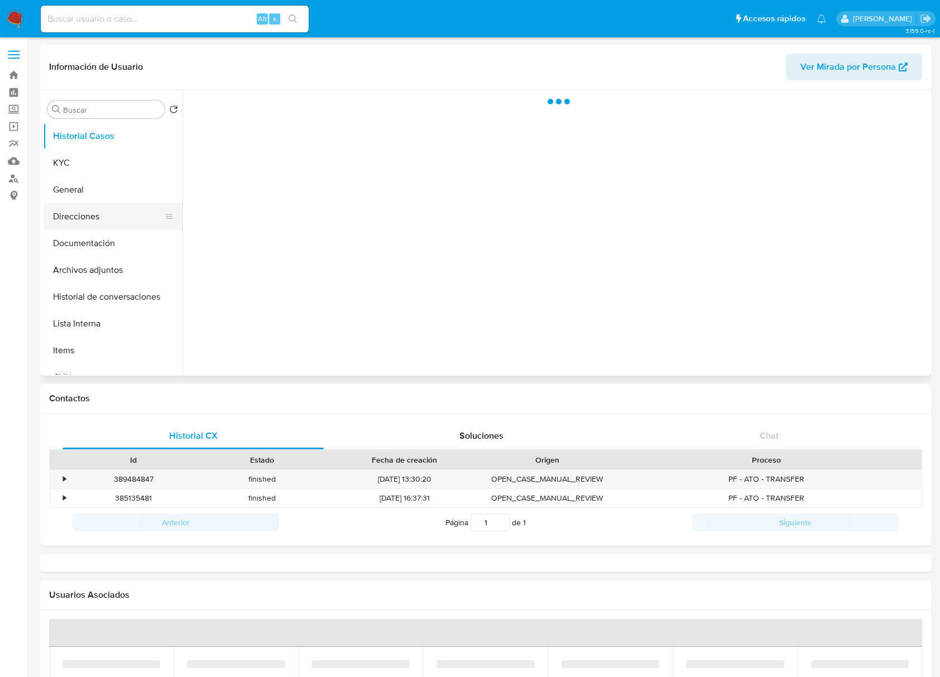
select select "10"
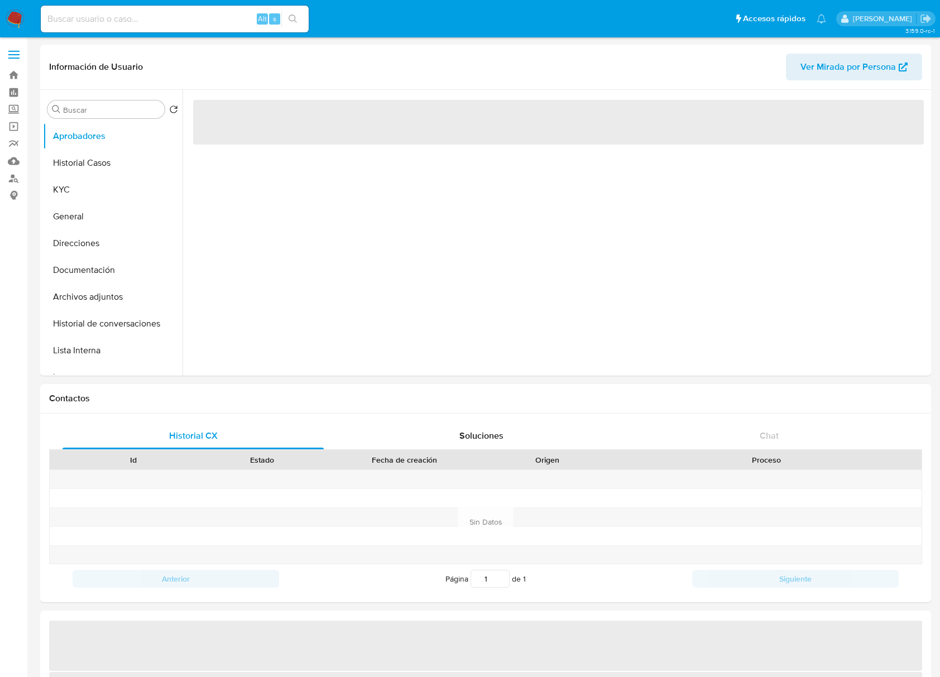
select select "10"
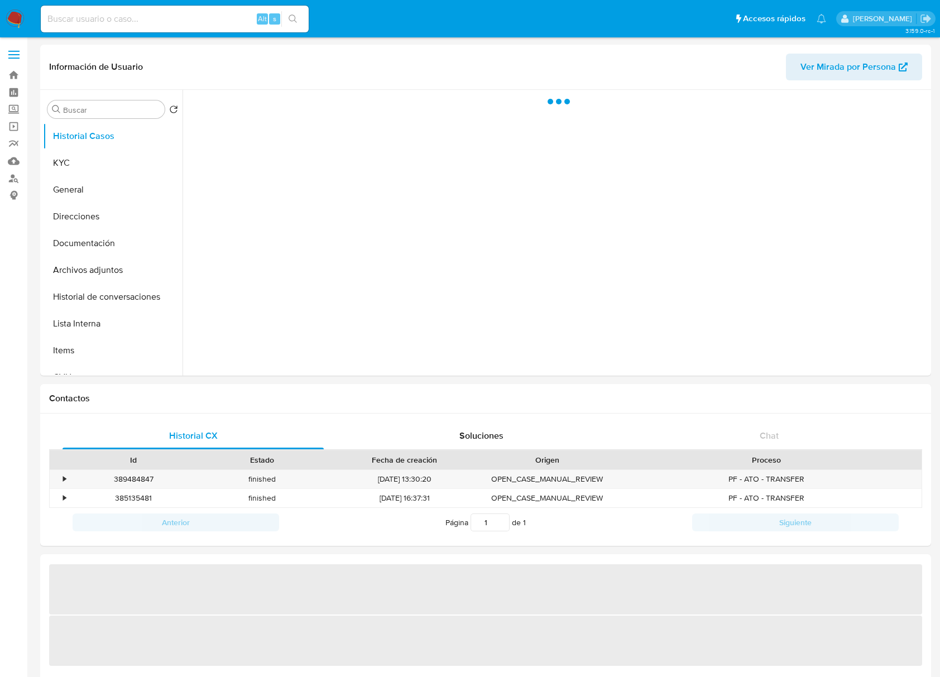
select select "10"
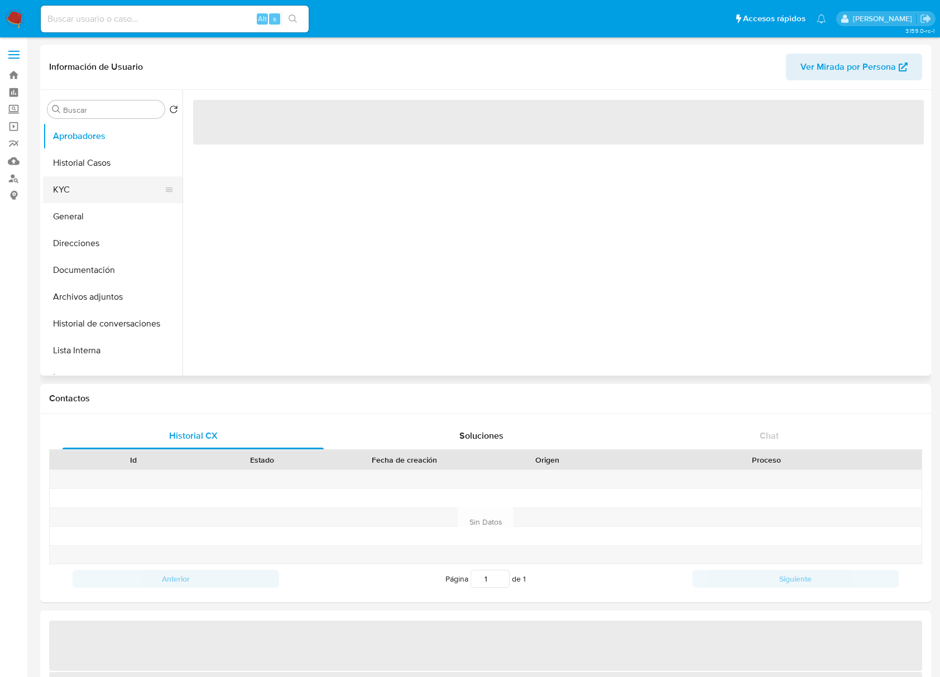
click at [86, 182] on button "KYC" at bounding box center [108, 189] width 131 height 27
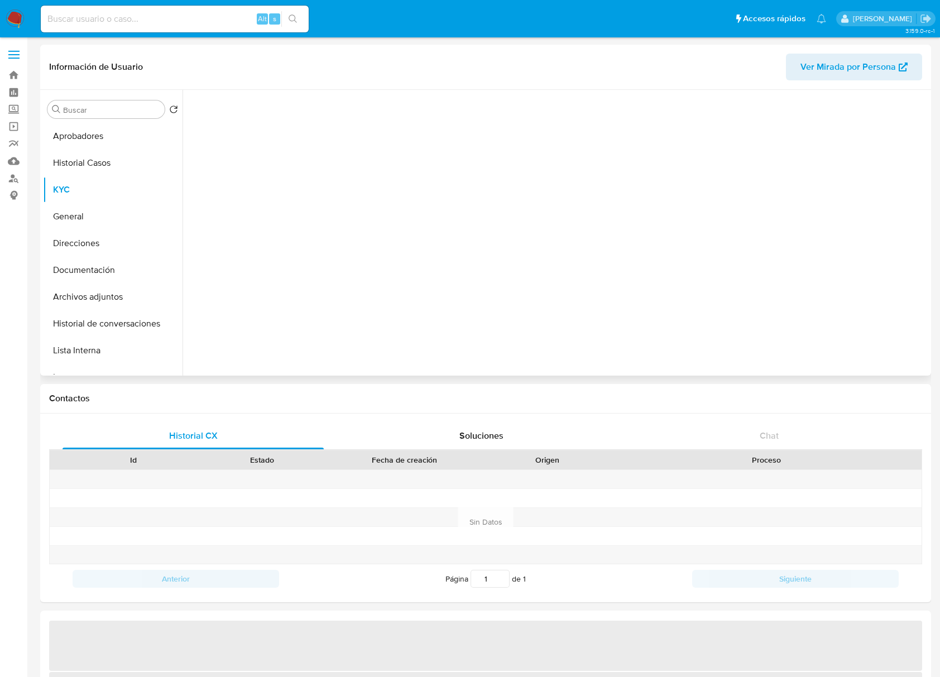
select select "10"
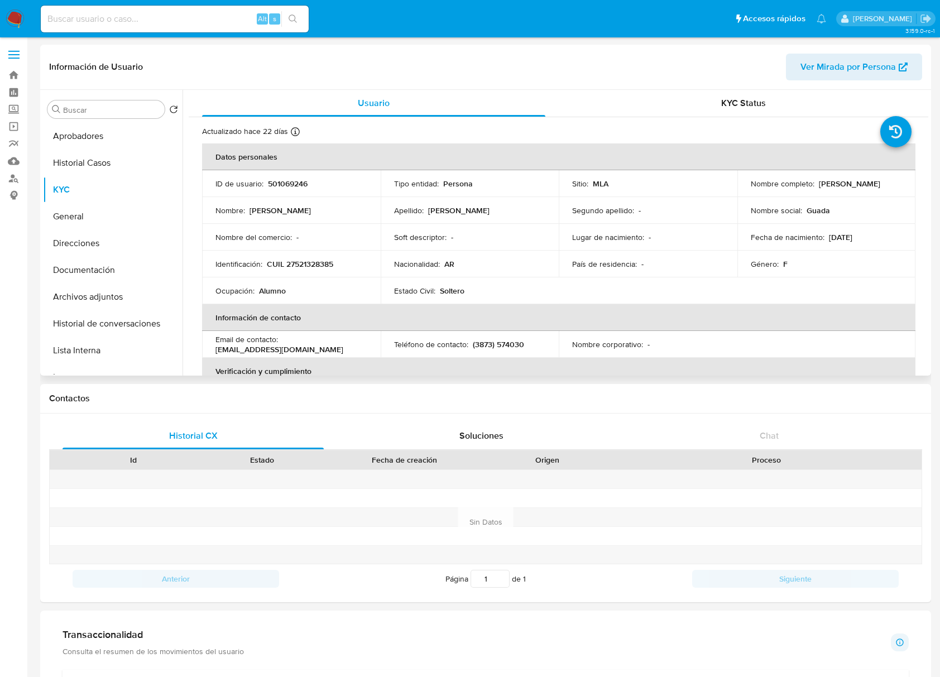
click at [819, 189] on p "[PERSON_NAME]" at bounding box center [849, 184] width 61 height 10
drag, startPoint x: 749, startPoint y: 187, endPoint x: 840, endPoint y: 192, distance: 91.6
click at [840, 189] on p "[PERSON_NAME]" at bounding box center [849, 184] width 61 height 10
copy p "[PERSON_NAME]"
drag, startPoint x: 264, startPoint y: 257, endPoint x: 306, endPoint y: 264, distance: 42.4
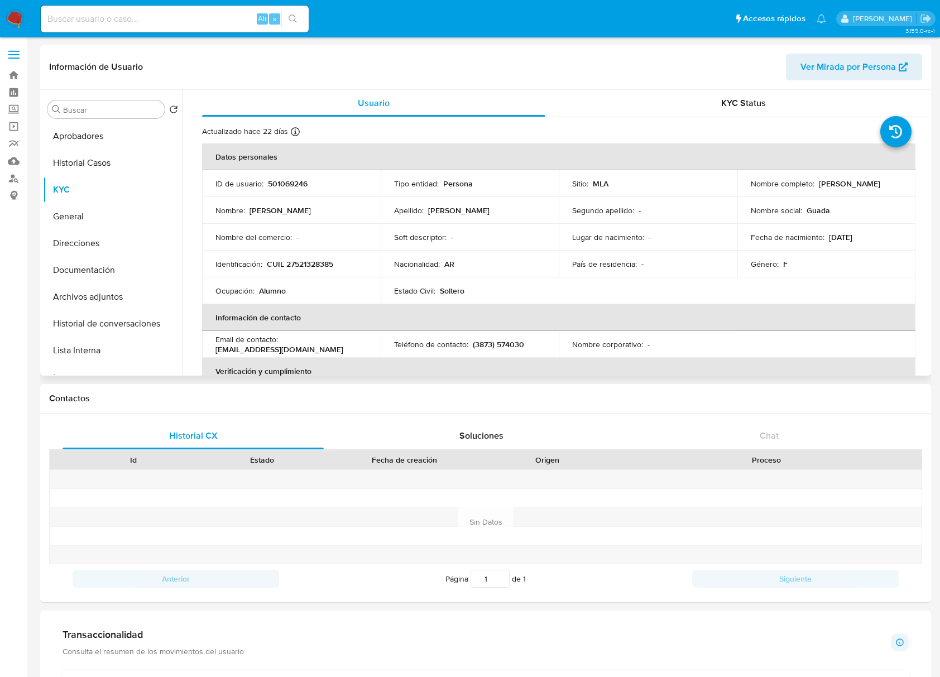
click at [266, 257] on td "Identificación : CUIL 27521328385" at bounding box center [291, 264] width 179 height 27
click at [314, 267] on p "CUIL 27521328385" at bounding box center [300, 264] width 66 height 10
copy p "27521328385"
click at [417, 239] on p "Soft descriptor :" at bounding box center [420, 237] width 52 height 10
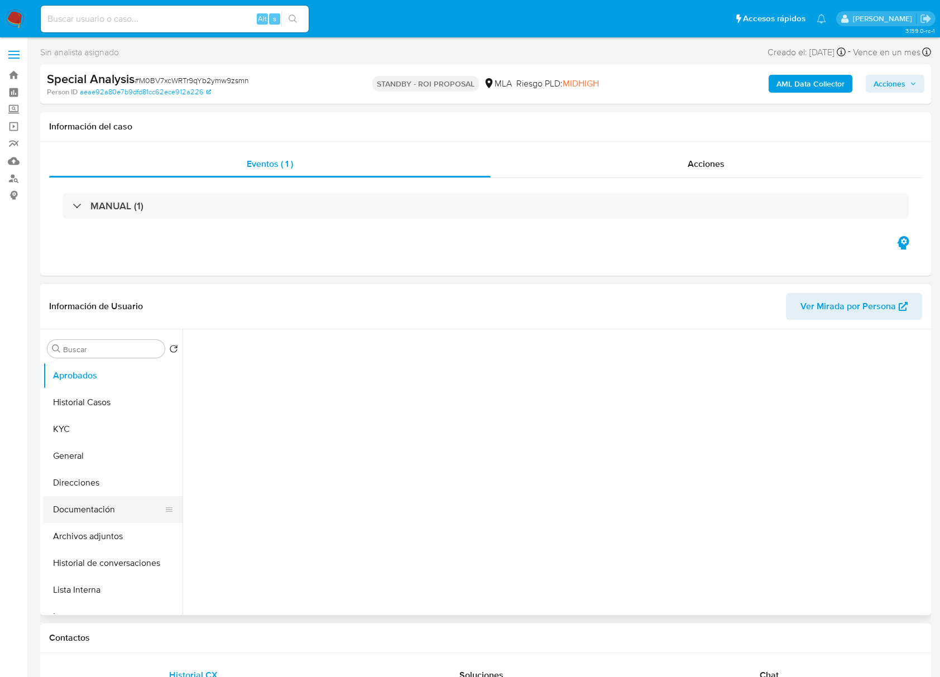
click at [79, 513] on button "Documentación" at bounding box center [108, 509] width 131 height 27
select select "10"
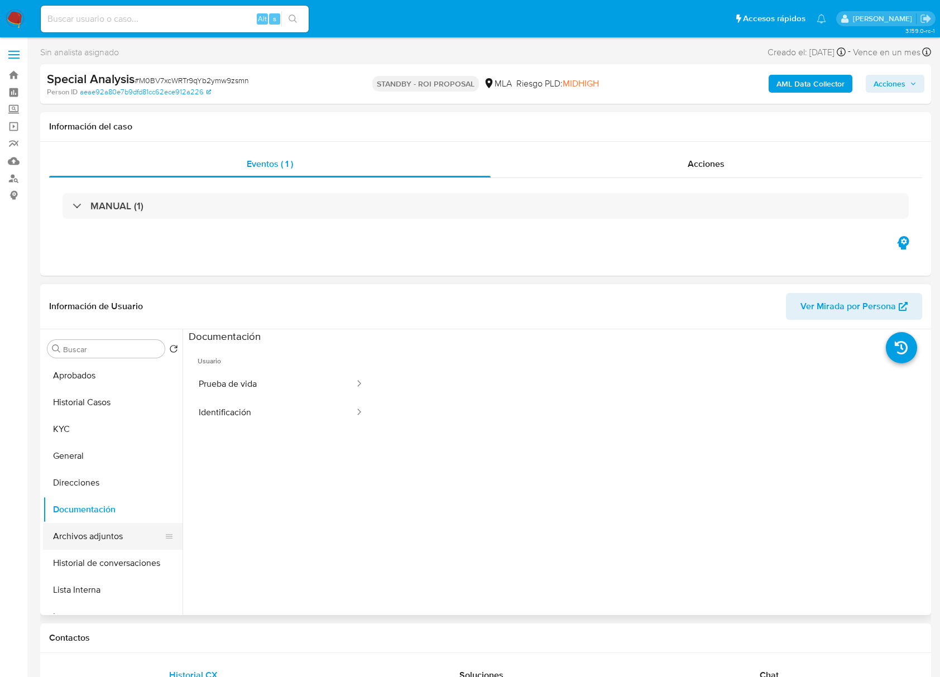
click at [112, 532] on button "Archivos adjuntos" at bounding box center [108, 536] width 131 height 27
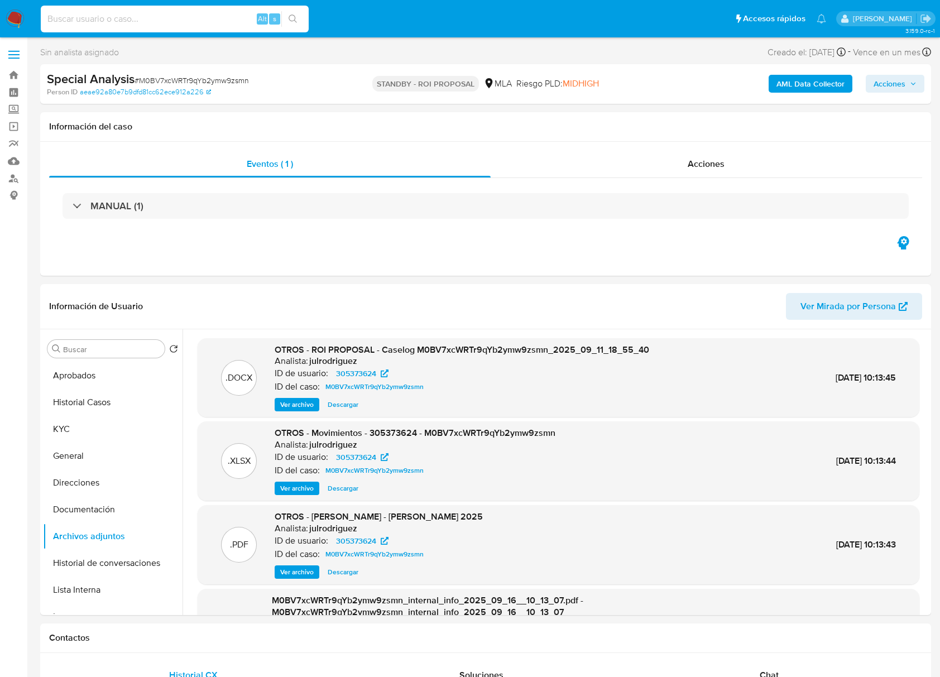
click at [172, 16] on input at bounding box center [175, 19] width 268 height 15
paste input "56vmy07JzzGG7GFattZeOSNq"
type input "56vmy07JzzGG7GFattZeOSNq"
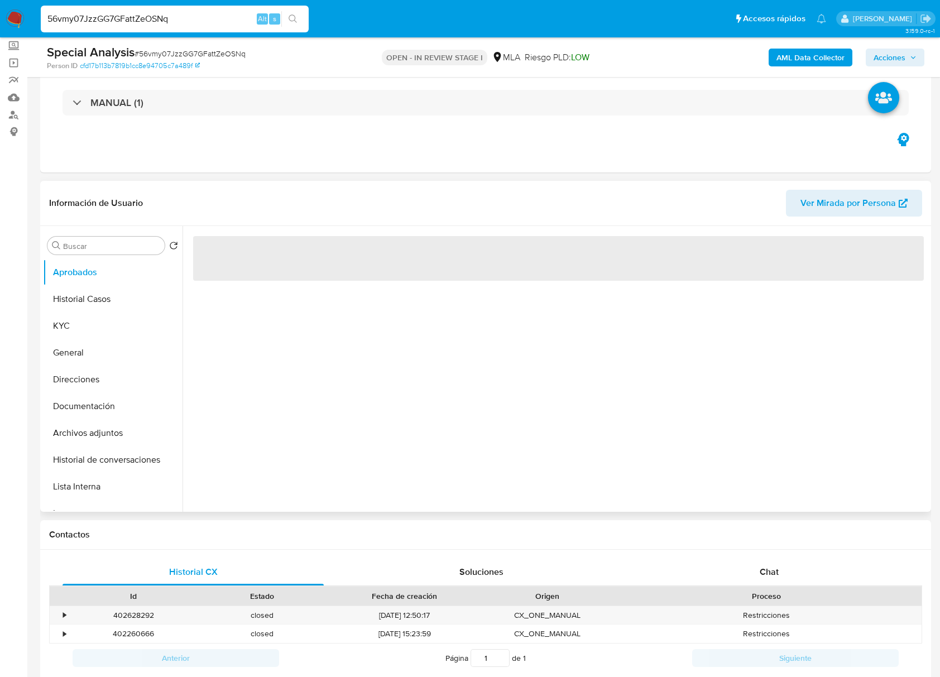
scroll to position [148, 0]
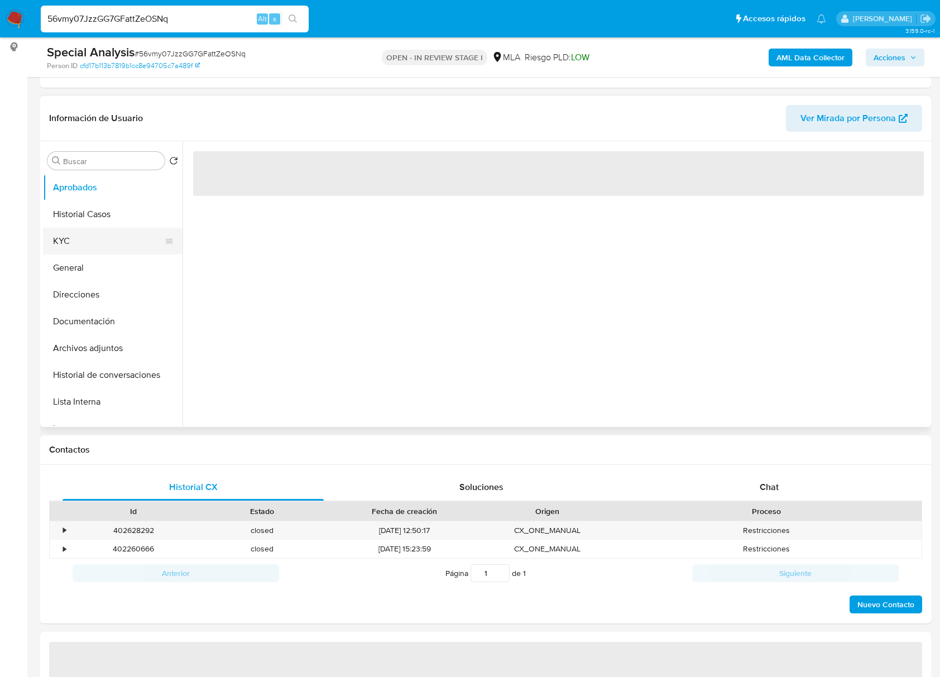
select select "10"
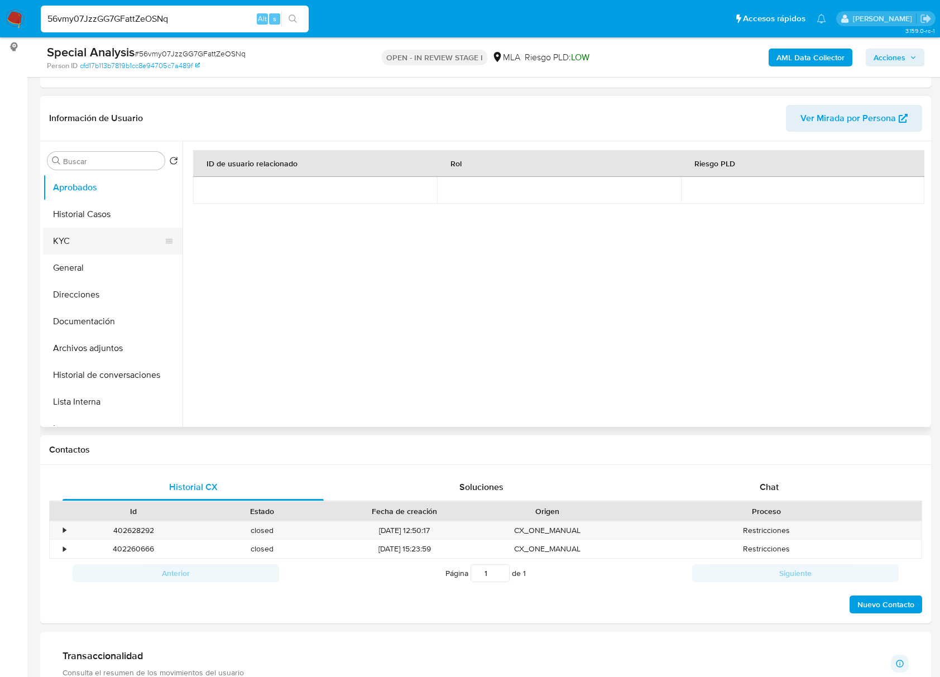
click at [97, 234] on button "KYC" at bounding box center [108, 241] width 131 height 27
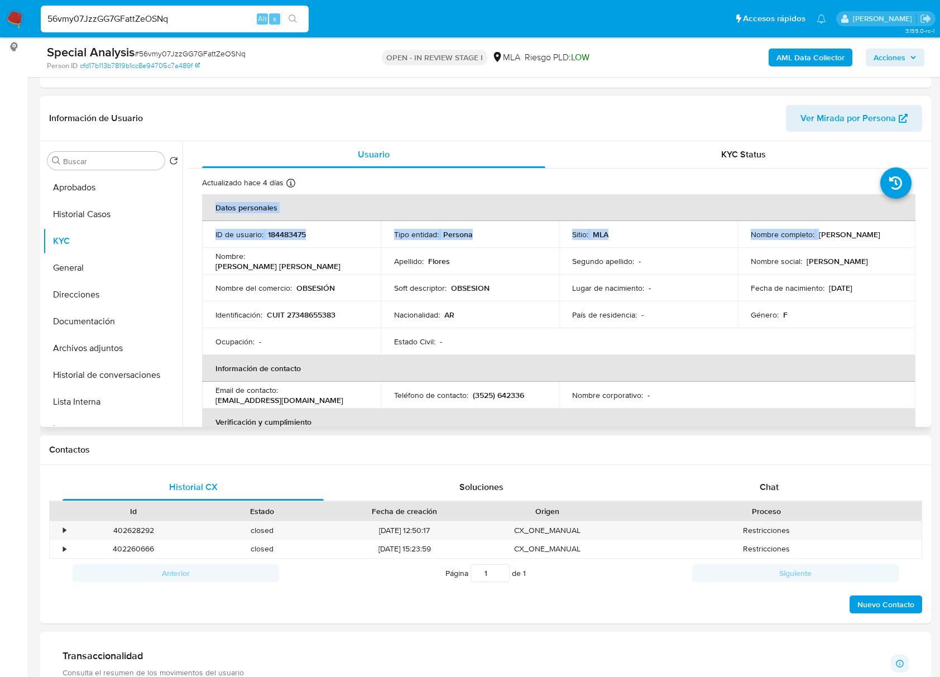
drag, startPoint x: 815, startPoint y: 234, endPoint x: 918, endPoint y: 234, distance: 103.2
click at [918, 234] on div "Actualizado hace 4 días Creado: 15/03/2020 03:05:14 Actualizado: 12/09/2025 20:…" at bounding box center [558, 608] width 739 height 878
click at [880, 233] on p "Miriam Vanesa Flores" at bounding box center [849, 234] width 61 height 10
drag, startPoint x: 815, startPoint y: 234, endPoint x: 894, endPoint y: 234, distance: 79.2
click at [894, 234] on div "Nombre completo : Miriam Vanesa Flores" at bounding box center [826, 234] width 152 height 10
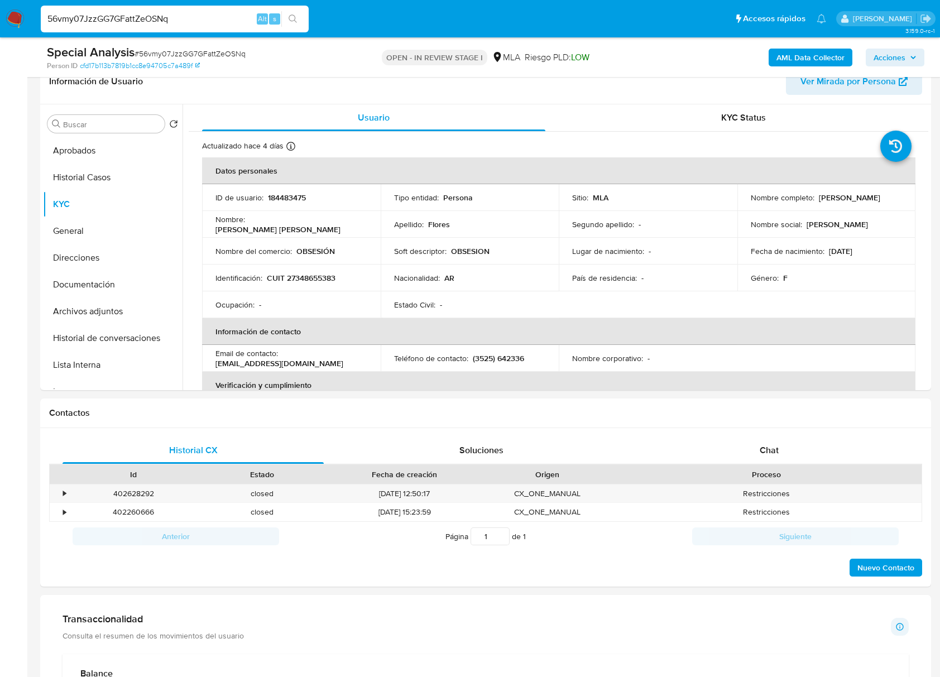
scroll to position [1, 0]
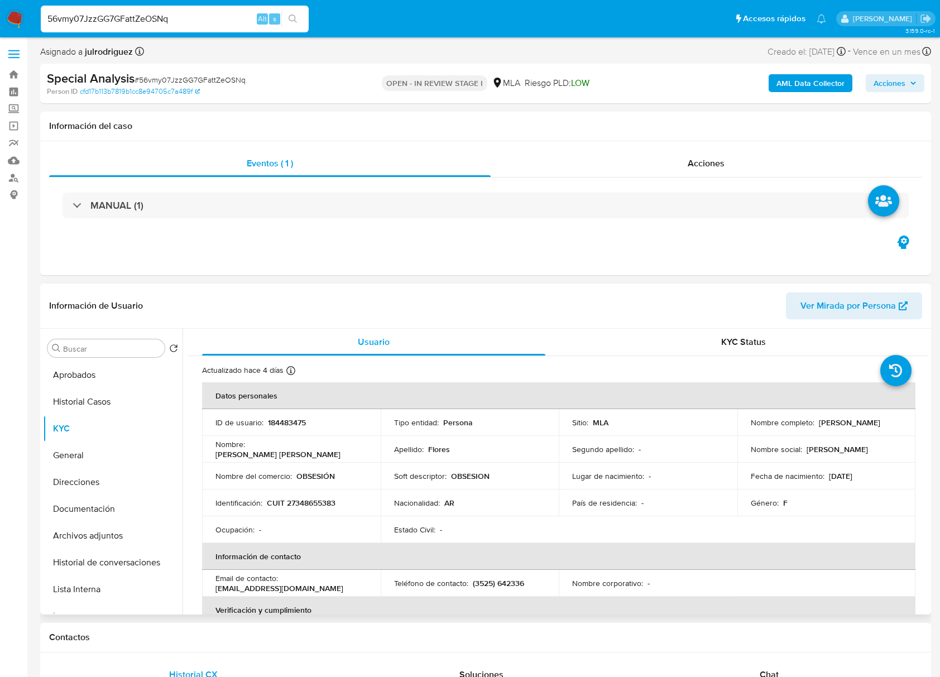
click at [286, 427] on td "ID de usuario : 184483475" at bounding box center [291, 422] width 179 height 27
click at [285, 423] on p "184483475" at bounding box center [287, 422] width 38 height 10
copy p "184483475"
click at [188, 76] on span "# 56vmy07JzzGG7GFattZeOSNq" at bounding box center [189, 79] width 111 height 11
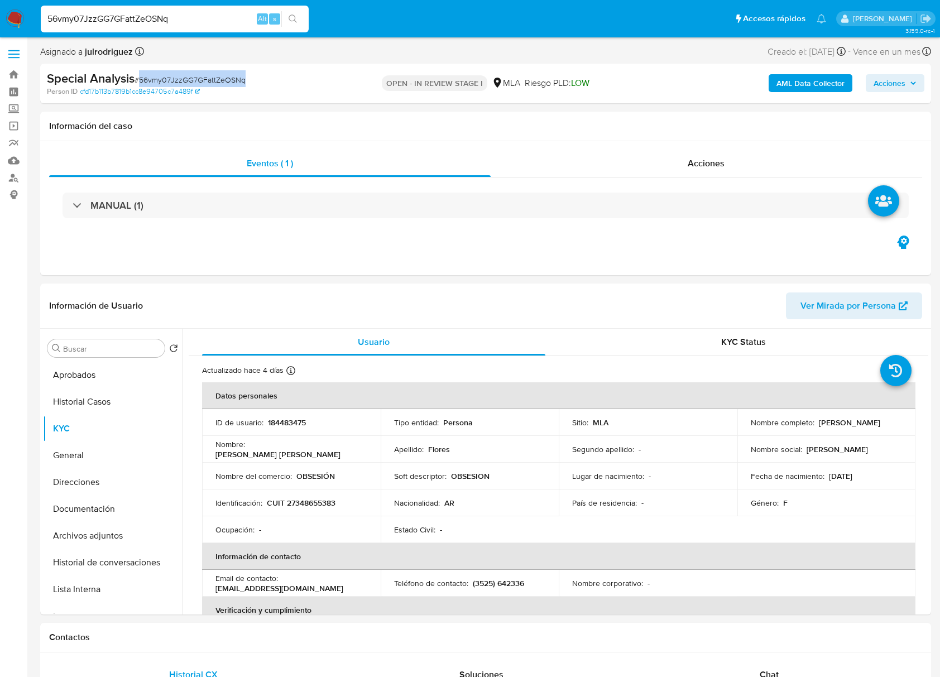
click at [188, 76] on span "# 56vmy07JzzGG7GFattZeOSNq" at bounding box center [189, 79] width 111 height 11
copy span "56vmy07JzzGG7GFattZeOSNq"
click at [314, 495] on td "Identificación : CUIT 27348655383" at bounding box center [291, 502] width 179 height 27
click at [315, 500] on p "CUIT 27348655383" at bounding box center [301, 503] width 69 height 10
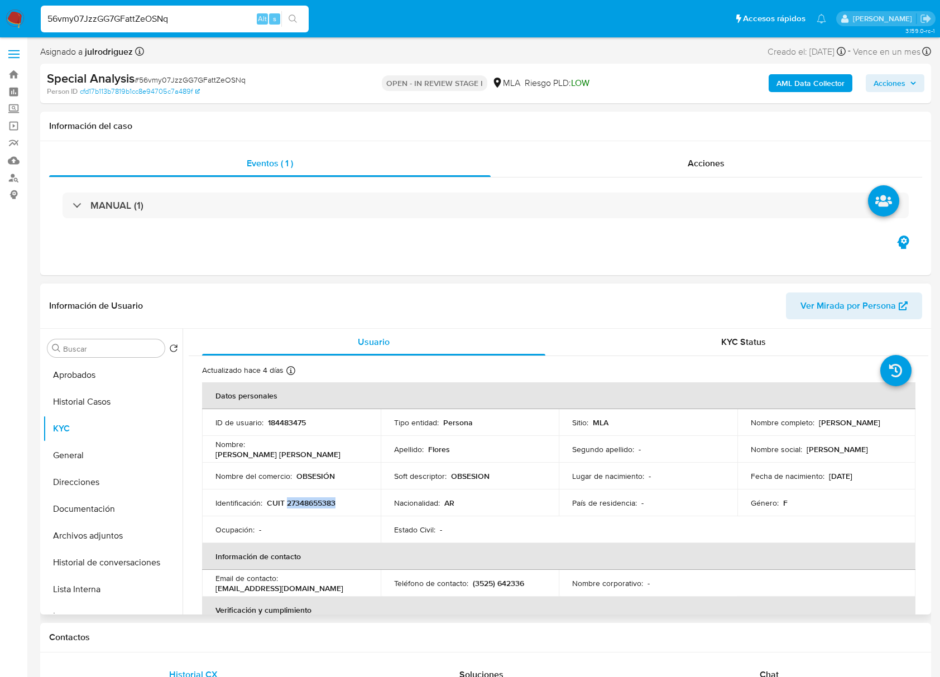
click at [315, 500] on p "CUIT 27348655383" at bounding box center [301, 503] width 69 height 10
copy p "27348655383"
click at [283, 420] on p "184483475" at bounding box center [287, 422] width 38 height 10
copy p "184483475"
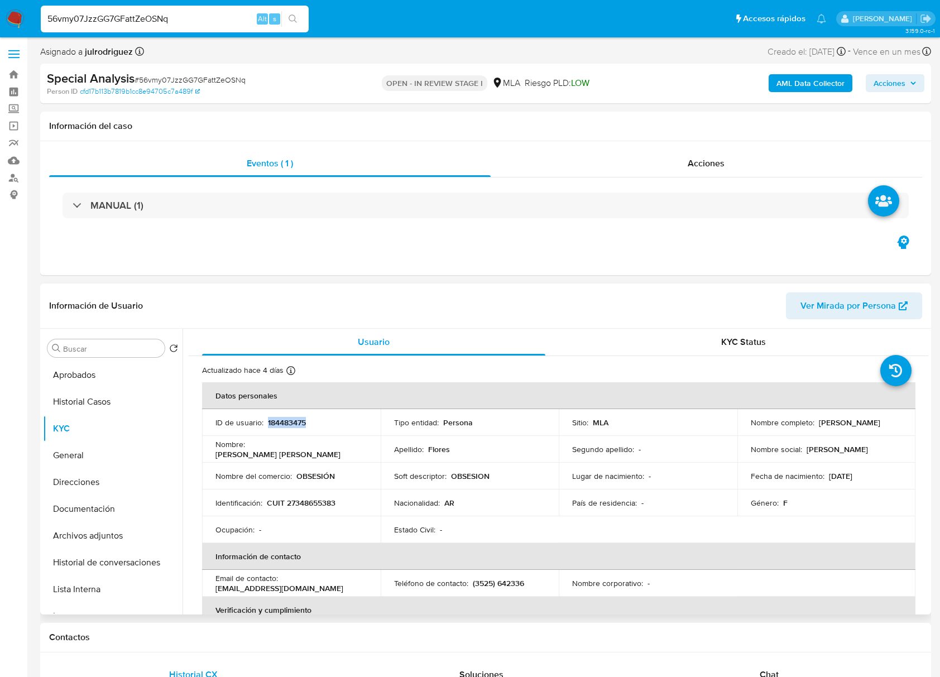
drag, startPoint x: 816, startPoint y: 417, endPoint x: 888, endPoint y: 423, distance: 72.7
click at [880, 423] on p "[PERSON_NAME]" at bounding box center [849, 422] width 61 height 10
copy p "[PERSON_NAME]"
click at [319, 505] on p "CUIT 27348655383" at bounding box center [301, 503] width 69 height 10
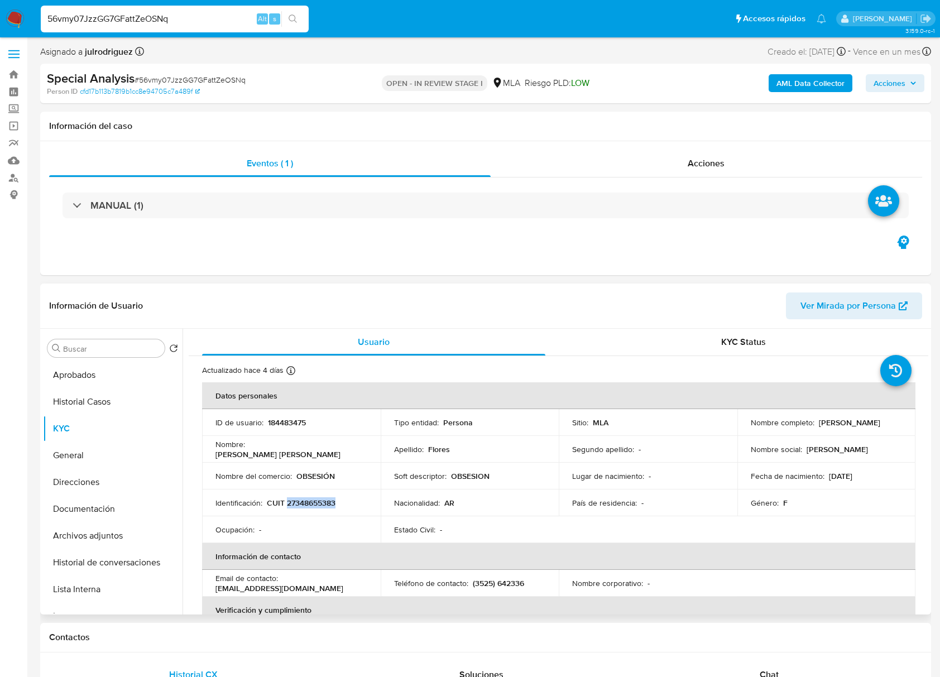
click at [319, 505] on p "CUIT 27348655383" at bounding box center [301, 503] width 69 height 10
copy p "27348655383"
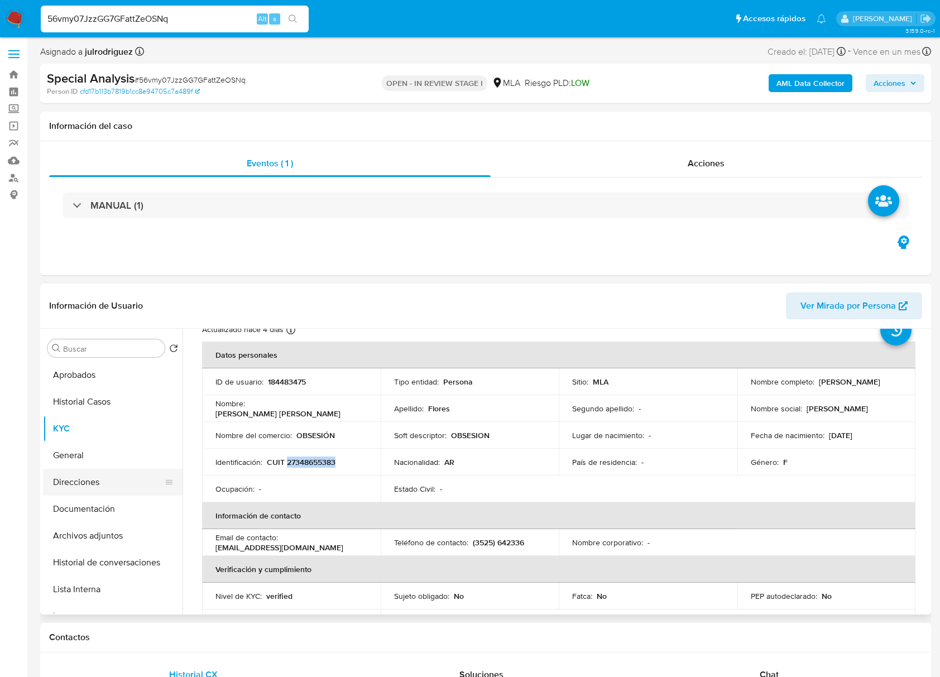
scroll to position [74, 0]
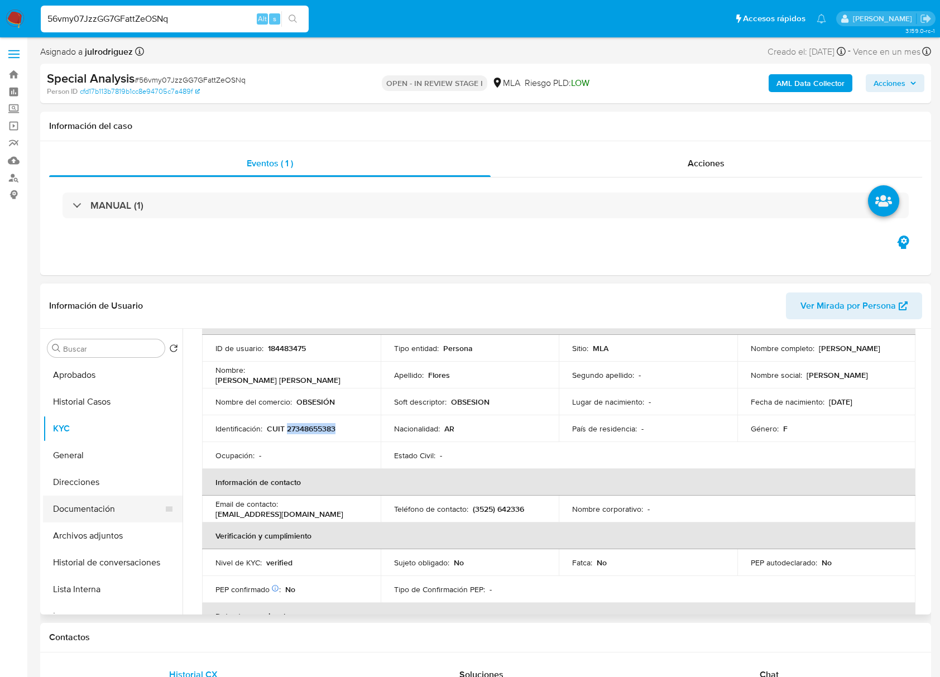
click at [95, 502] on button "Documentación" at bounding box center [108, 508] width 131 height 27
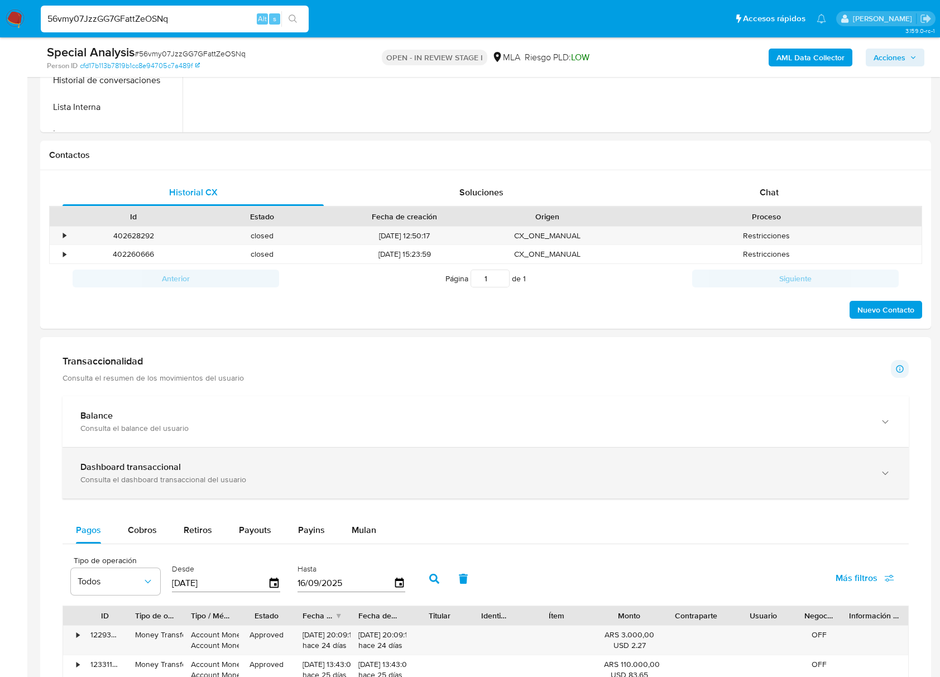
scroll to position [447, 0]
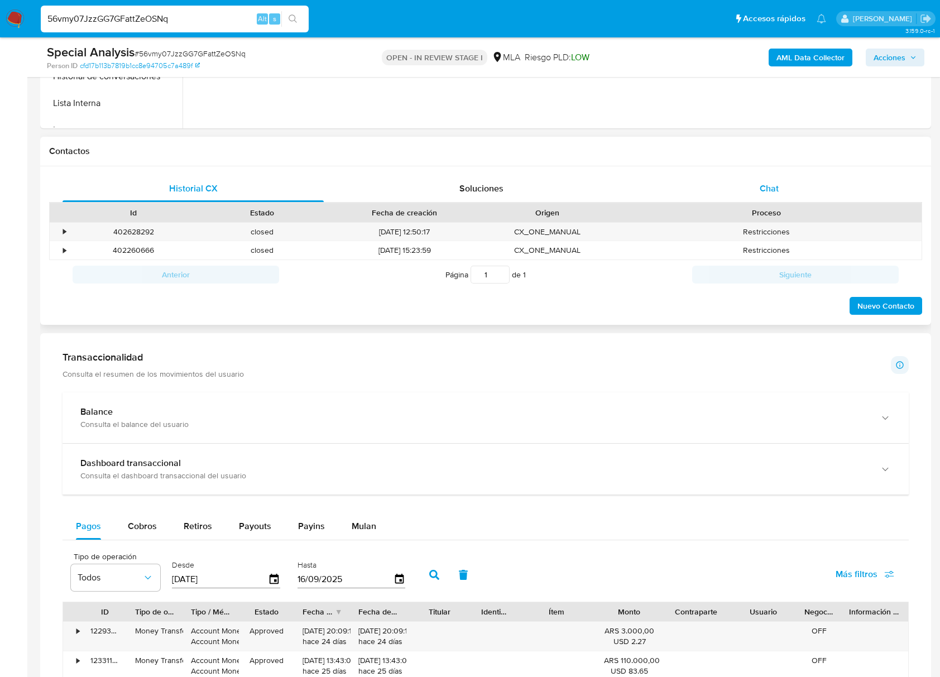
click at [758, 195] on div "Chat" at bounding box center [768, 188] width 261 height 27
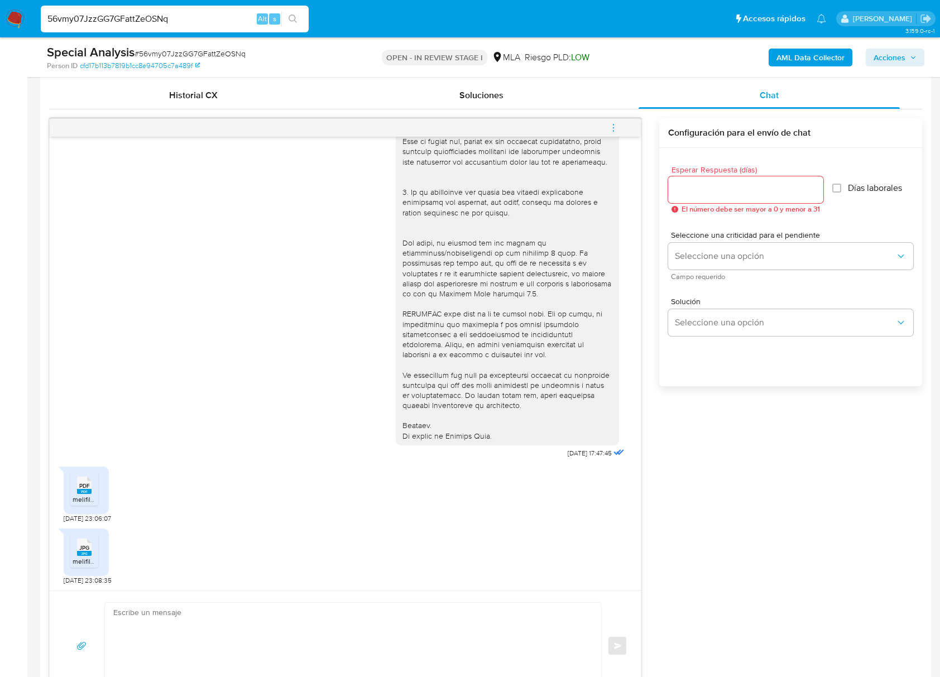
scroll to position [670, 0]
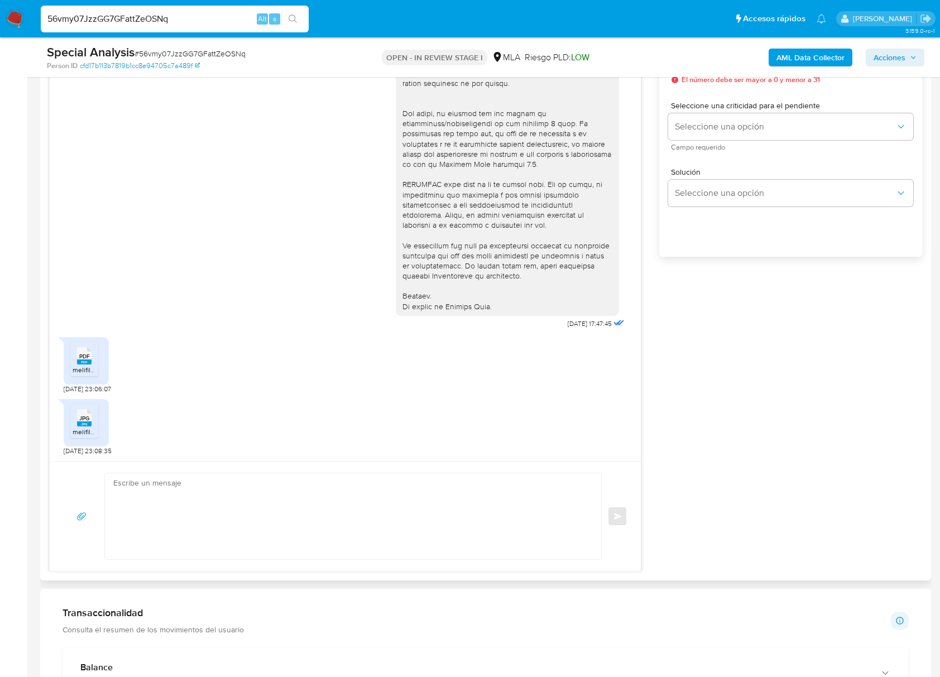
click at [78, 360] on icon at bounding box center [84, 355] width 15 height 17
click at [87, 425] on rect at bounding box center [84, 423] width 15 height 5
click at [445, 373] on div "PDF PDF melifile7072554794750782656.pdf 21/08/2025 23:06:07" at bounding box center [345, 362] width 563 height 62
click at [787, 402] on div "18/08/2025 17:47:45 PDF PDF melifile7072554794750782656.pdf 21/08/2025 23:06:07…" at bounding box center [485, 280] width 873 height 583
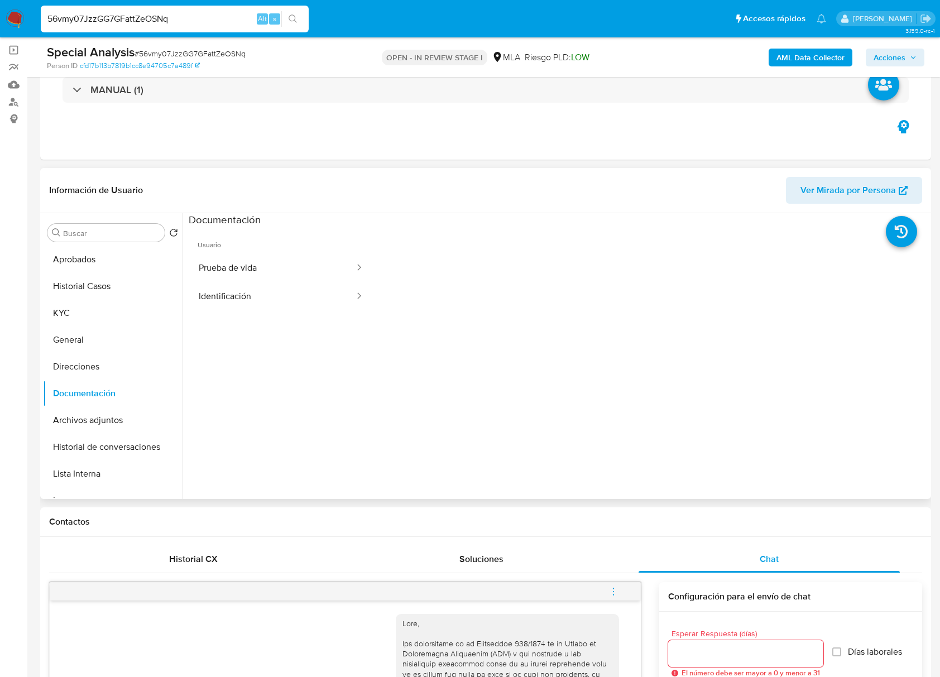
scroll to position [74, 0]
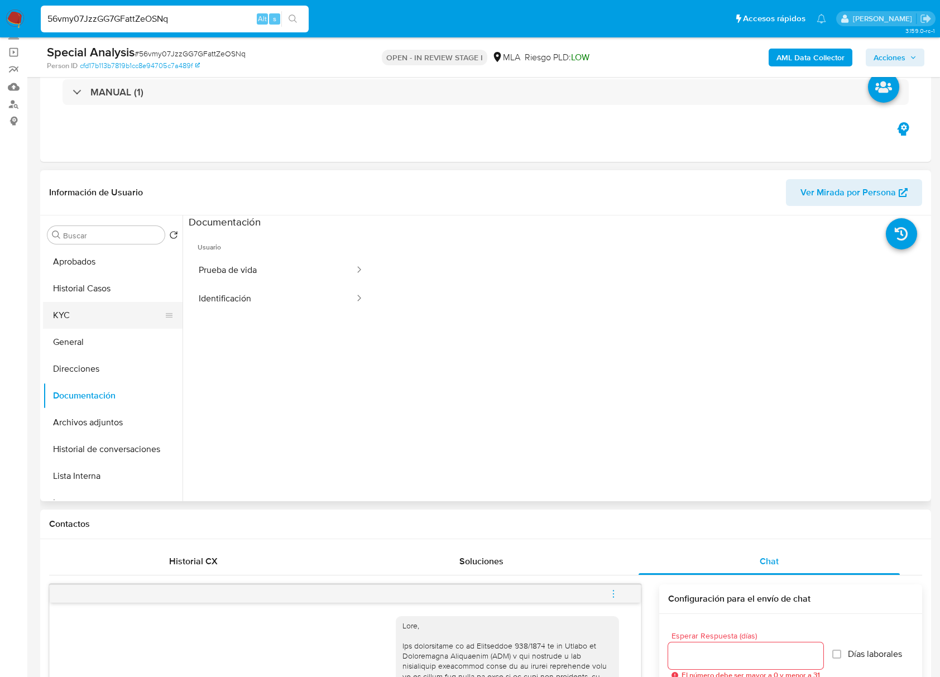
click at [88, 306] on button "KYC" at bounding box center [108, 315] width 131 height 27
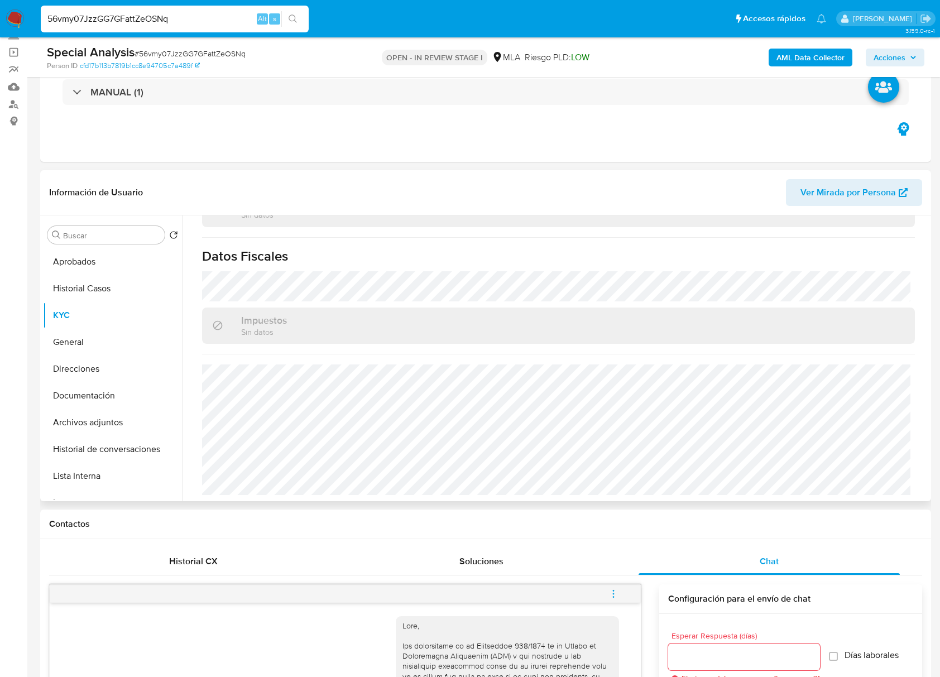
scroll to position [620, 0]
click at [97, 364] on button "Direcciones" at bounding box center [108, 368] width 131 height 27
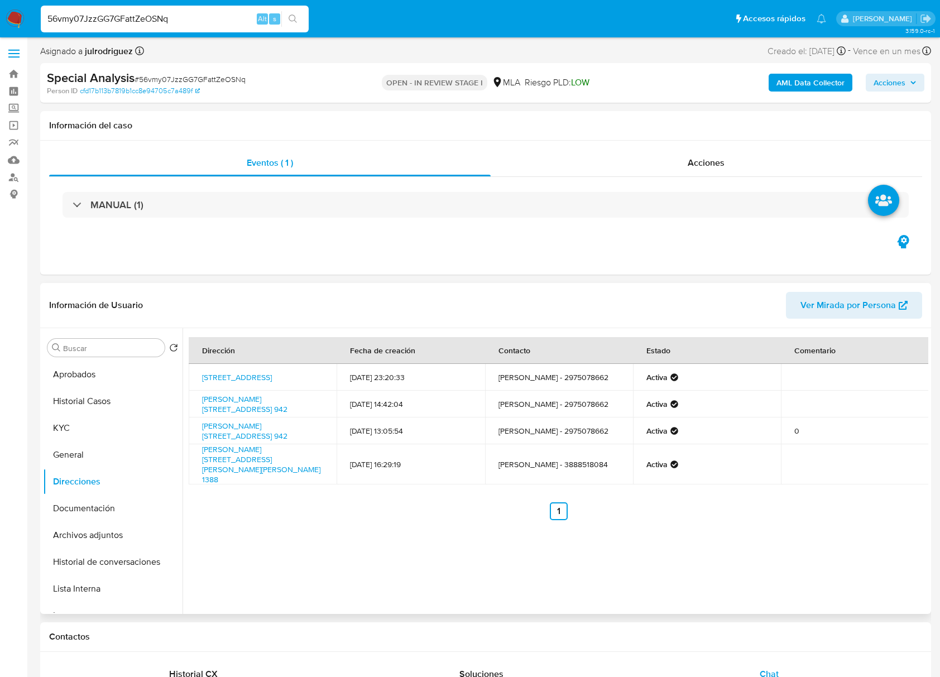
scroll to position [0, 0]
click at [99, 410] on button "Historial Casos" at bounding box center [108, 402] width 131 height 27
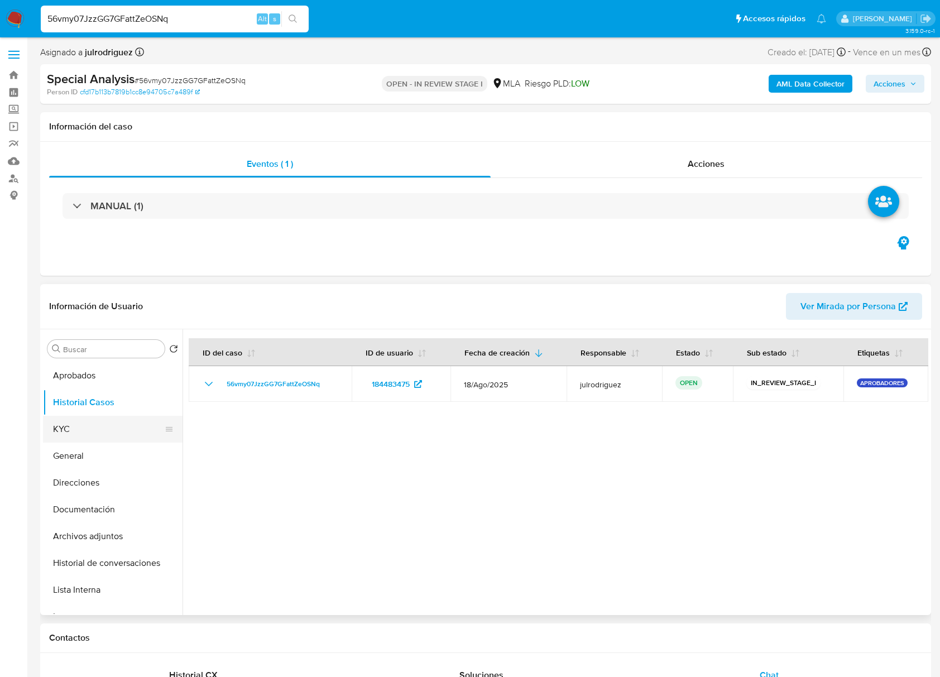
click at [90, 434] on button "KYC" at bounding box center [108, 429] width 131 height 27
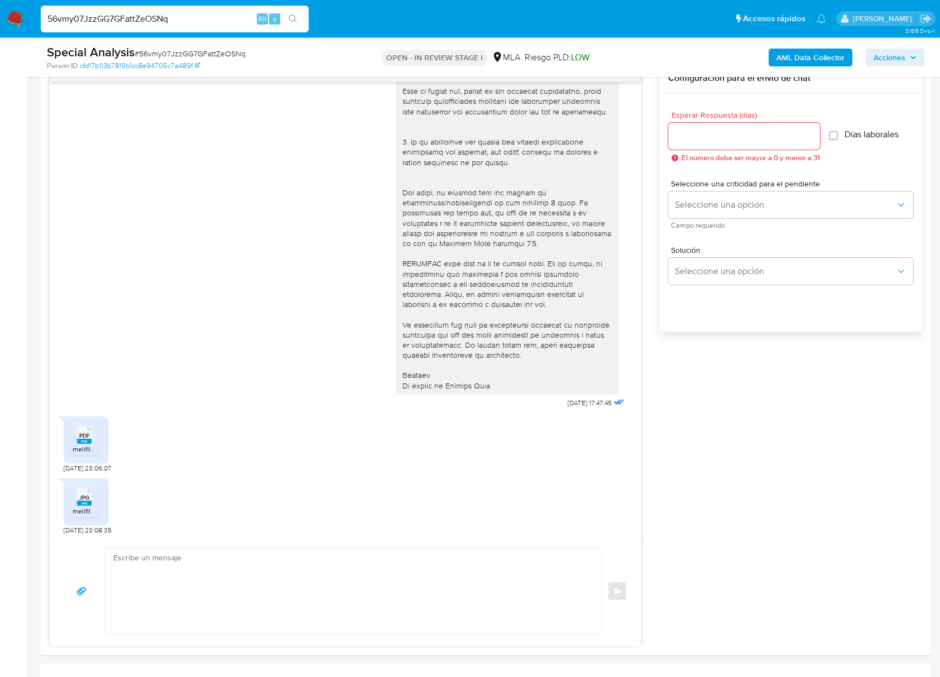
scroll to position [322, 0]
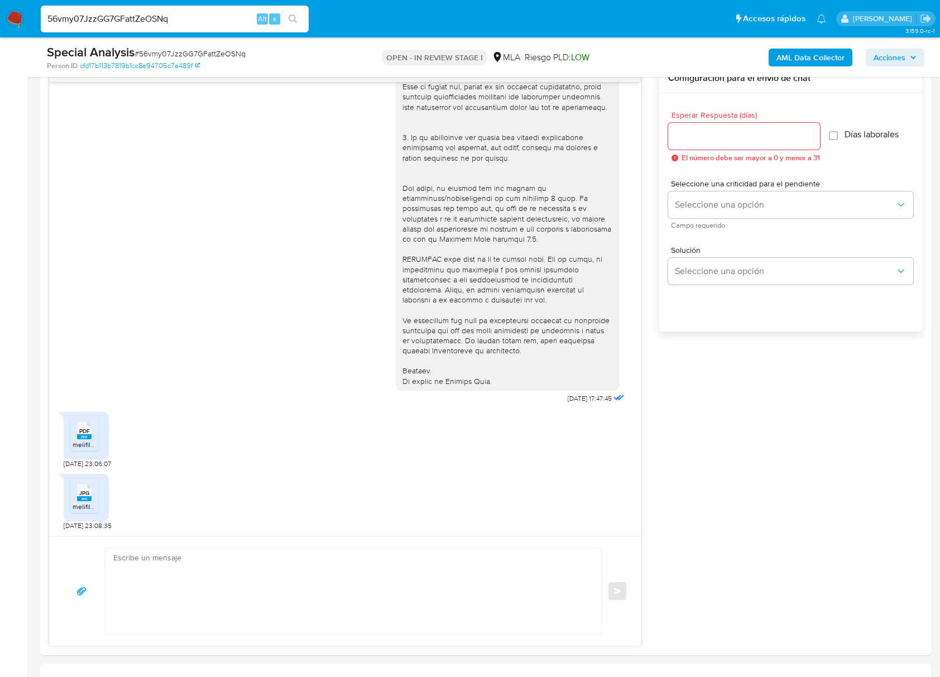
click at [5, 184] on aside "Bandeja Tablero Screening Búsqueda en Listas Watchlist Herramientas Operaciones…" at bounding box center [13, 633] width 27 height 2456
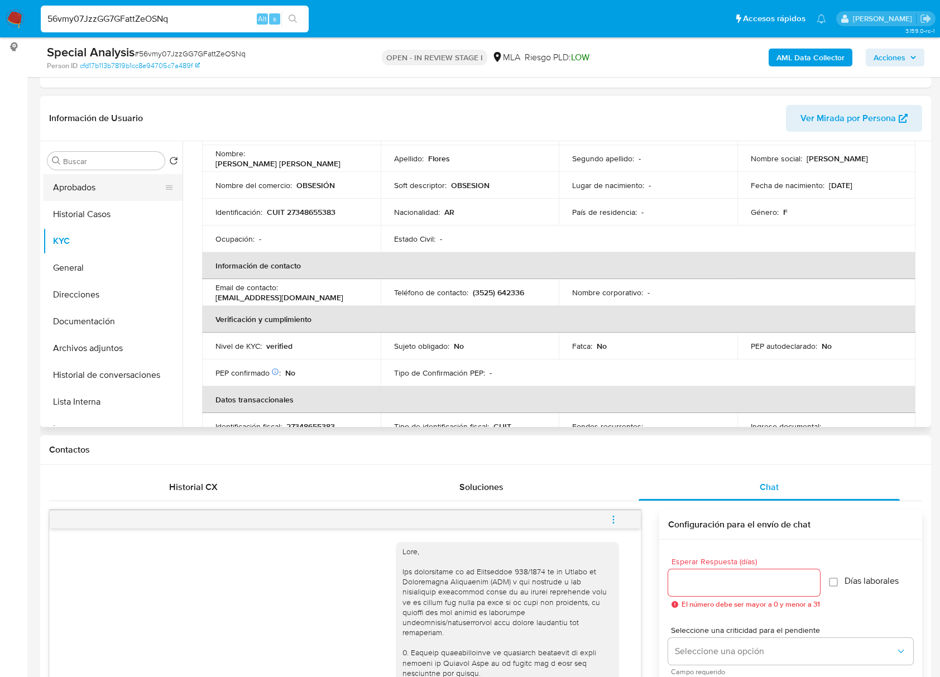
scroll to position [74, 0]
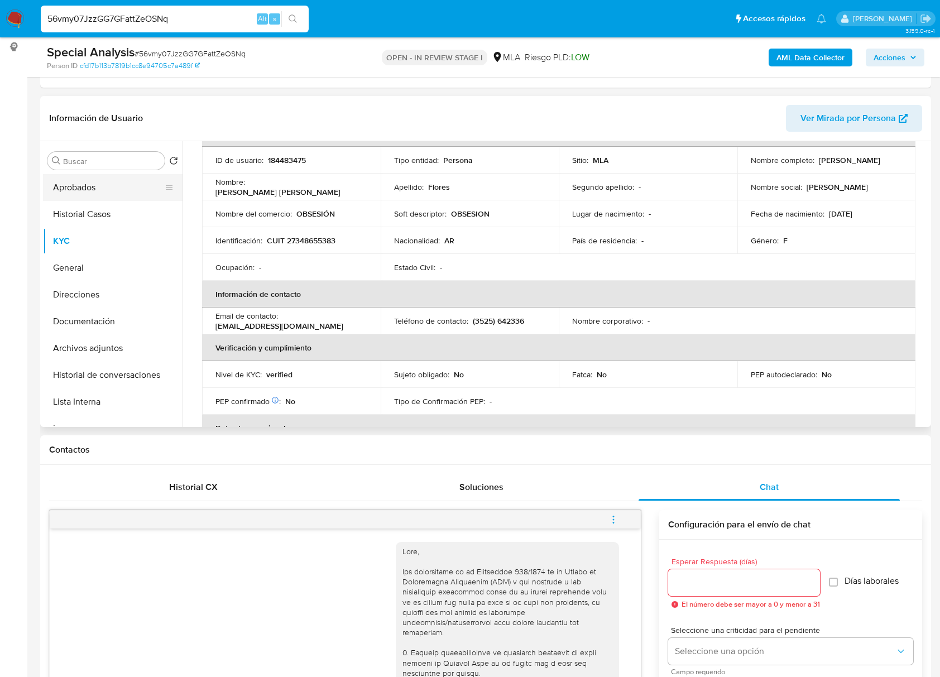
click at [73, 186] on button "Aprobados" at bounding box center [108, 187] width 131 height 27
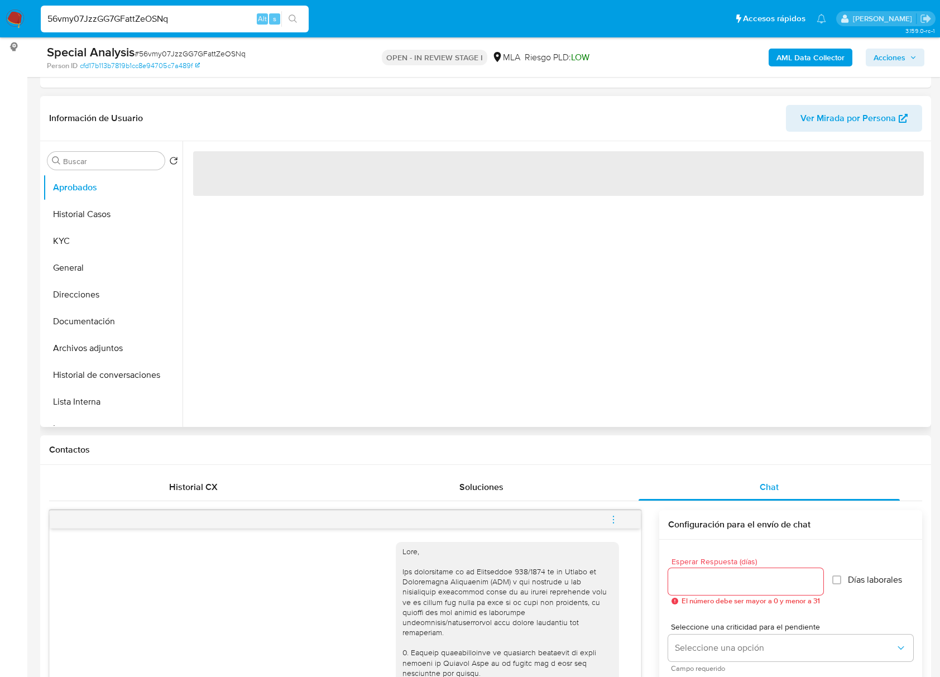
scroll to position [0, 0]
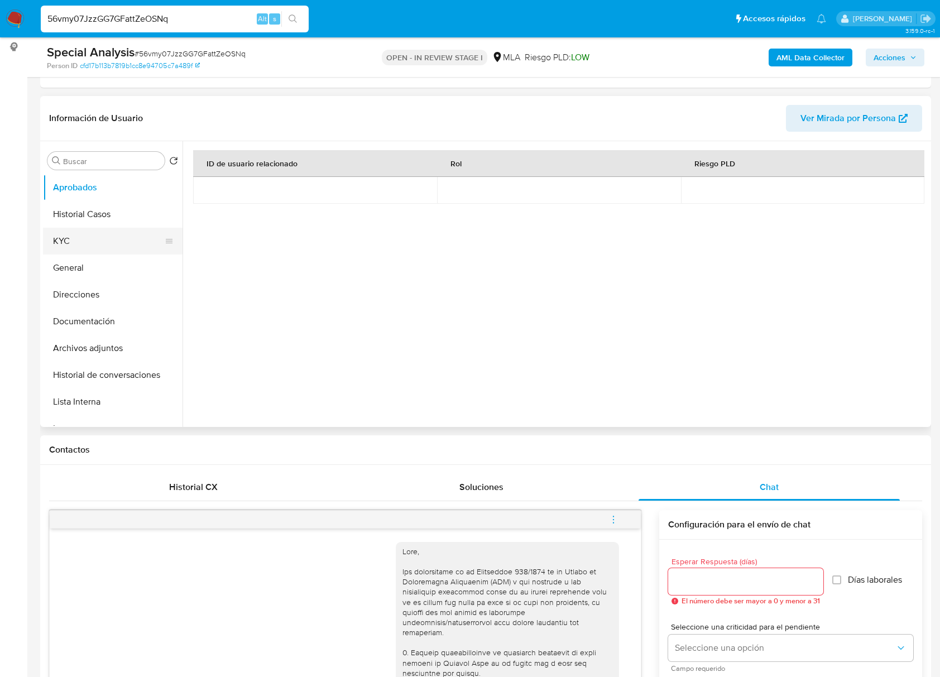
click at [65, 233] on button "KYC" at bounding box center [108, 241] width 131 height 27
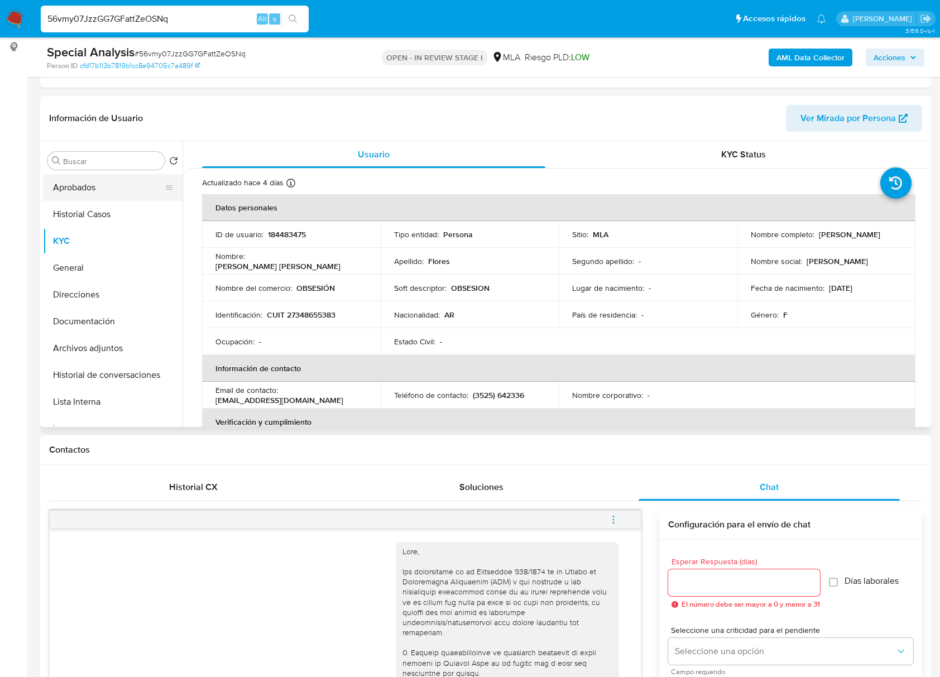
click at [117, 192] on button "Aprobados" at bounding box center [108, 187] width 131 height 27
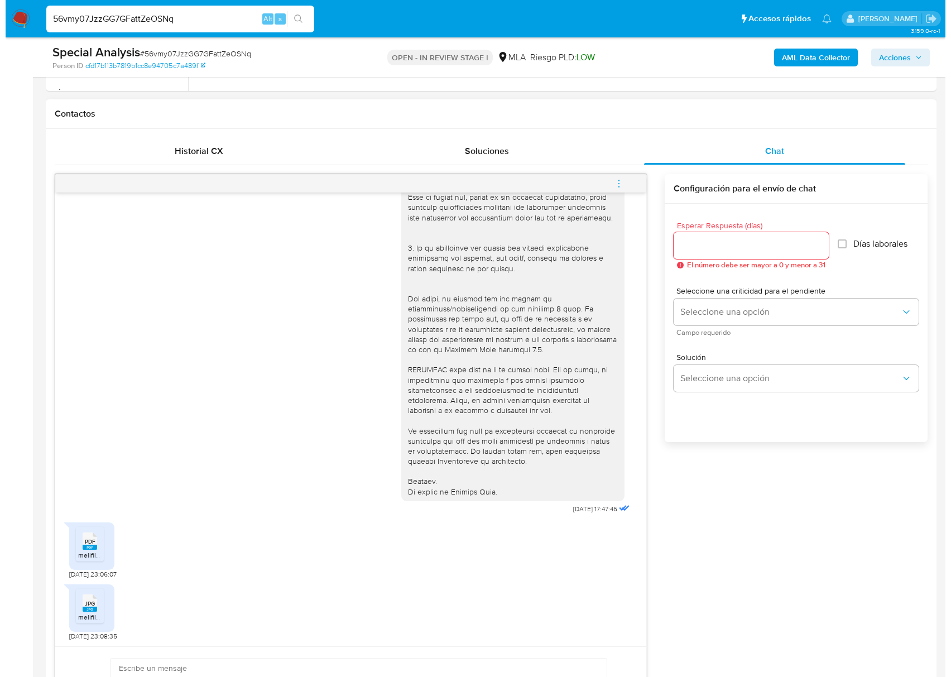
scroll to position [633, 0]
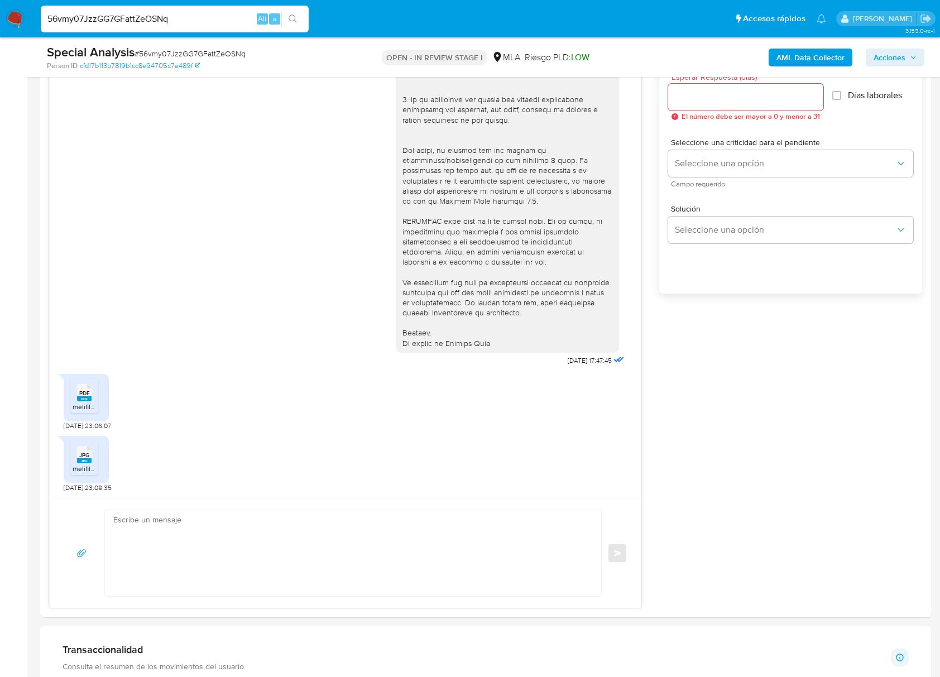
click at [185, 50] on span "# 56vmy07JzzGG7GFattZeOSNq" at bounding box center [189, 53] width 111 height 11
copy span "56vmy07JzzGG7GFattZeOSNq"
click at [718, 99] on input "Esperar Respuesta (días)" at bounding box center [745, 97] width 155 height 15
type input "0"
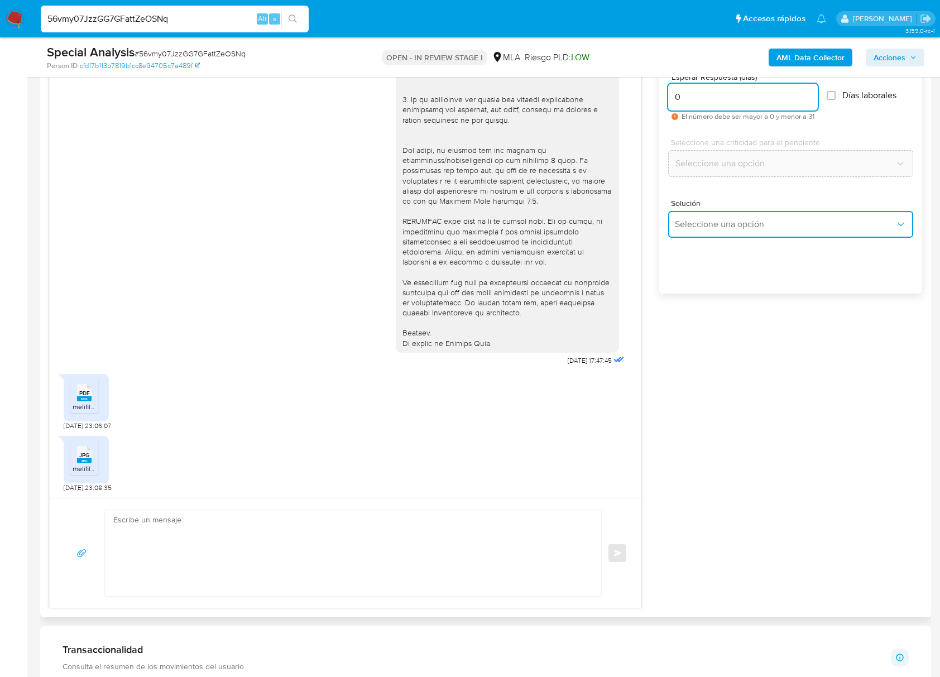
click at [725, 230] on span "Seleccione una opción" at bounding box center [785, 224] width 220 height 11
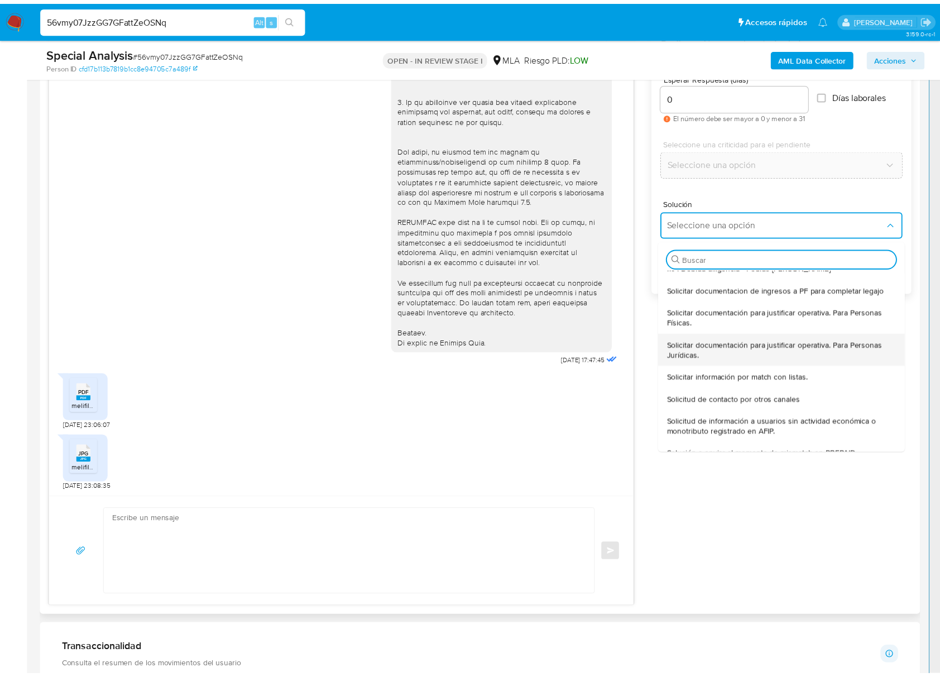
scroll to position [108, 0]
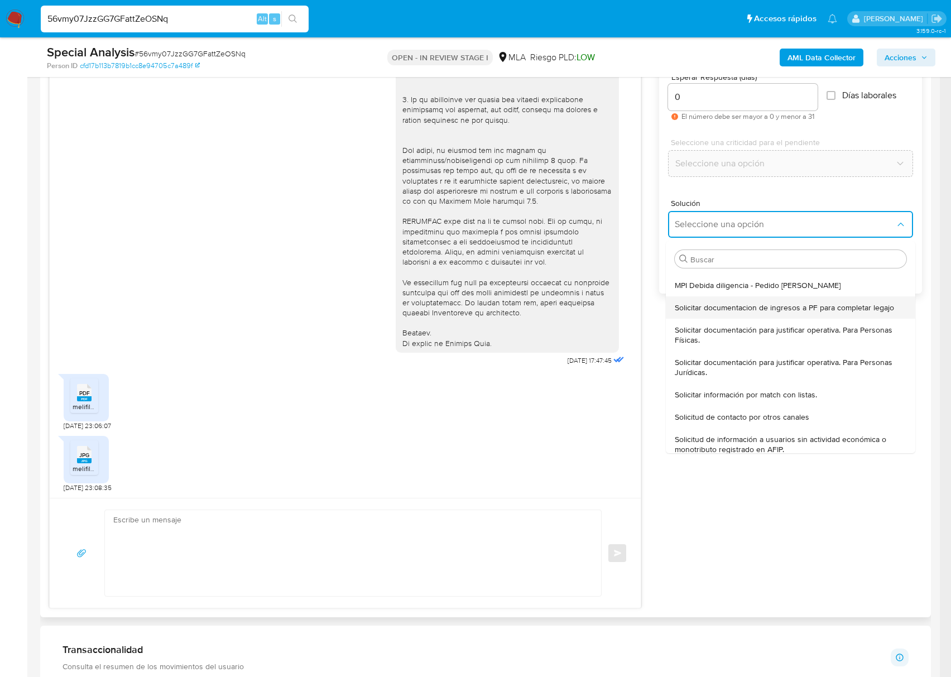
click at [750, 312] on span "Solicitar documentacion de ingresos a PF para completar legajo" at bounding box center [784, 307] width 219 height 10
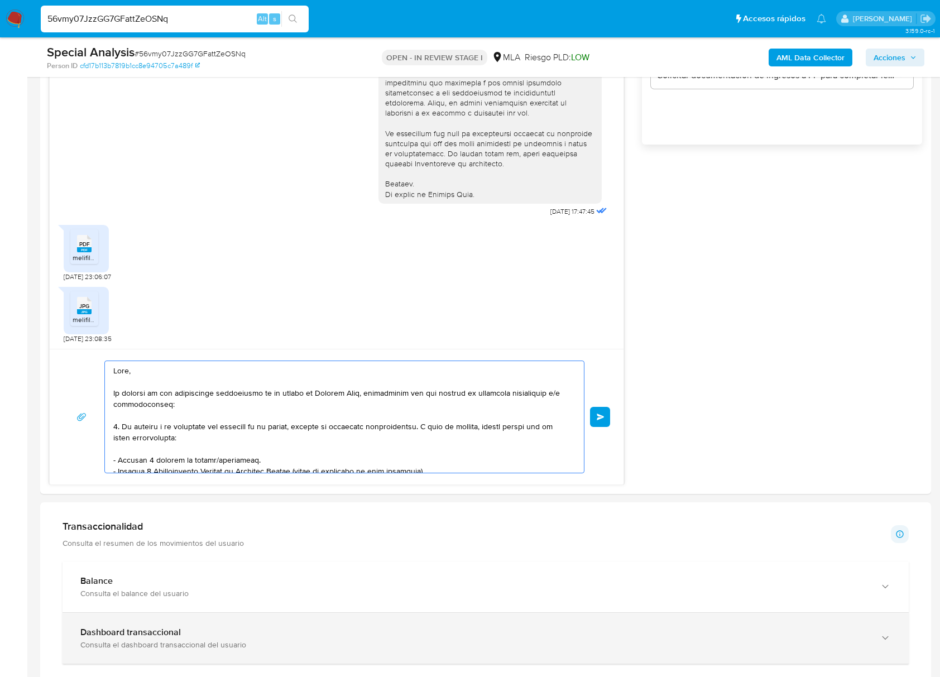
scroll to position [220, 0]
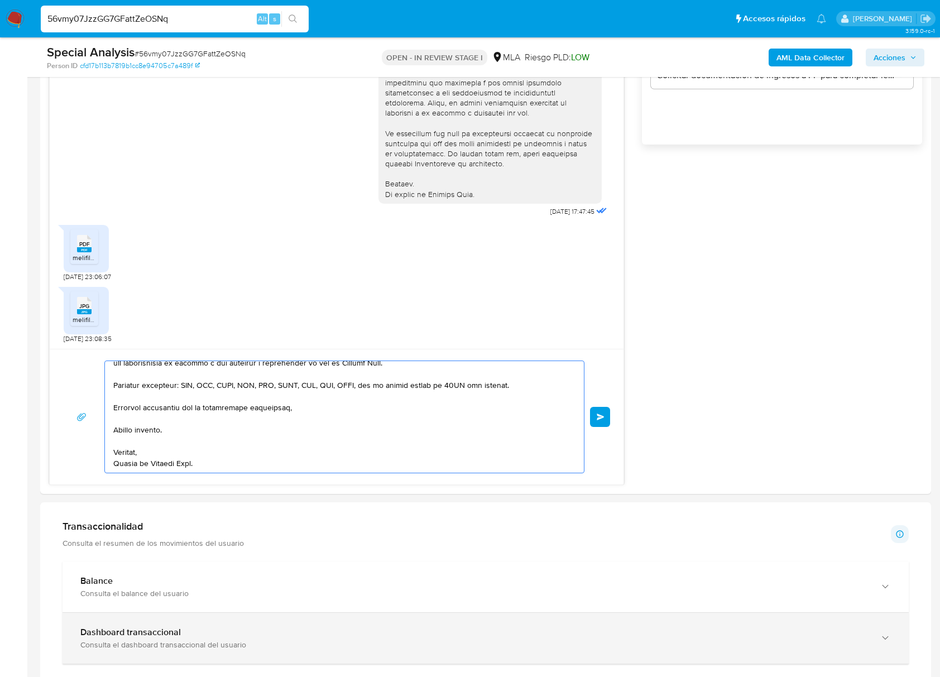
drag, startPoint x: 425, startPoint y: 554, endPoint x: 535, endPoint y: 651, distance: 146.3
click at [540, 657] on div "Información de Usuario Ver Mirada por Persona Buscar Volver al orden por defect…" at bounding box center [485, 553] width 891 height 2181
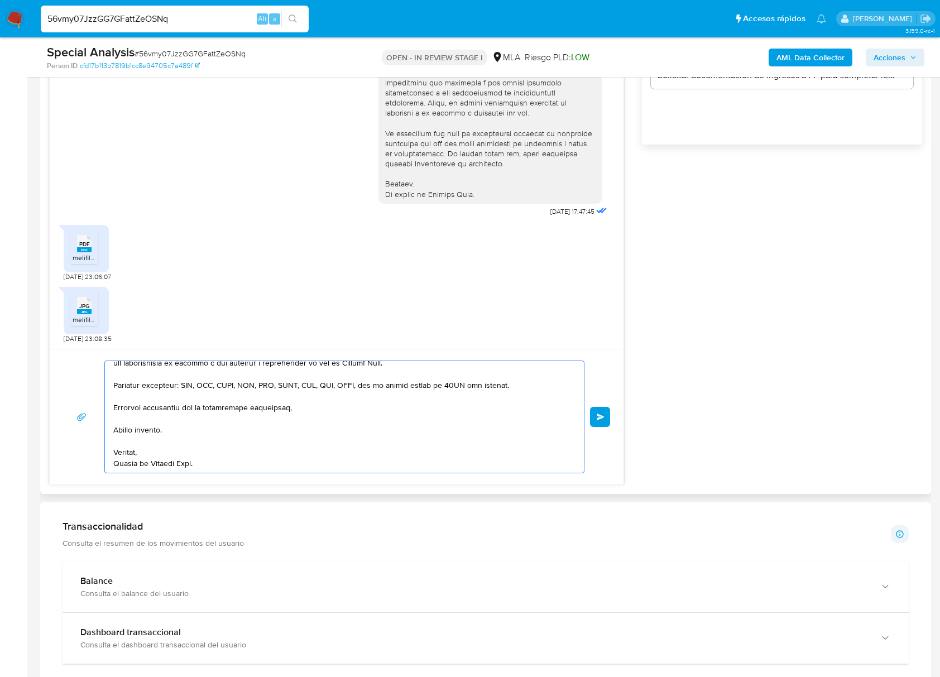
type textarea "Hola, En función de las ope"
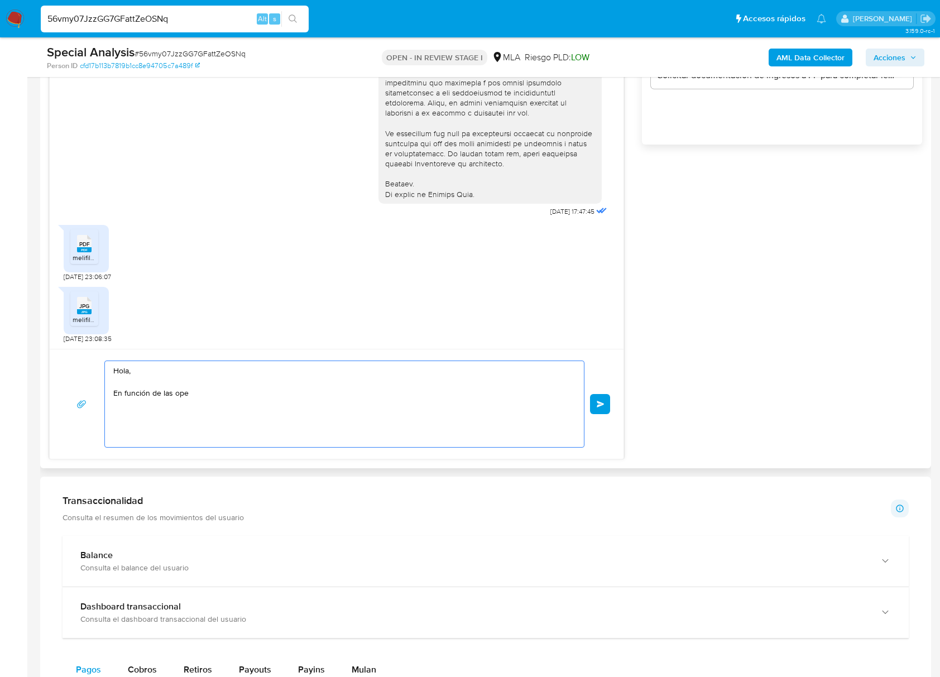
scroll to position [0, 0]
drag, startPoint x: 186, startPoint y: 412, endPoint x: 71, endPoint y: 363, distance: 125.0
click at [25, 350] on section "Bandeja Tablero Screening Búsqueda en Listas Watchlist Herramientas Operaciones…" at bounding box center [470, 446] width 940 height 2456
paste textarea "Buenas tardes, ¡Muchas gracias por tu respuesta! Confirmamos la recepción de la…"
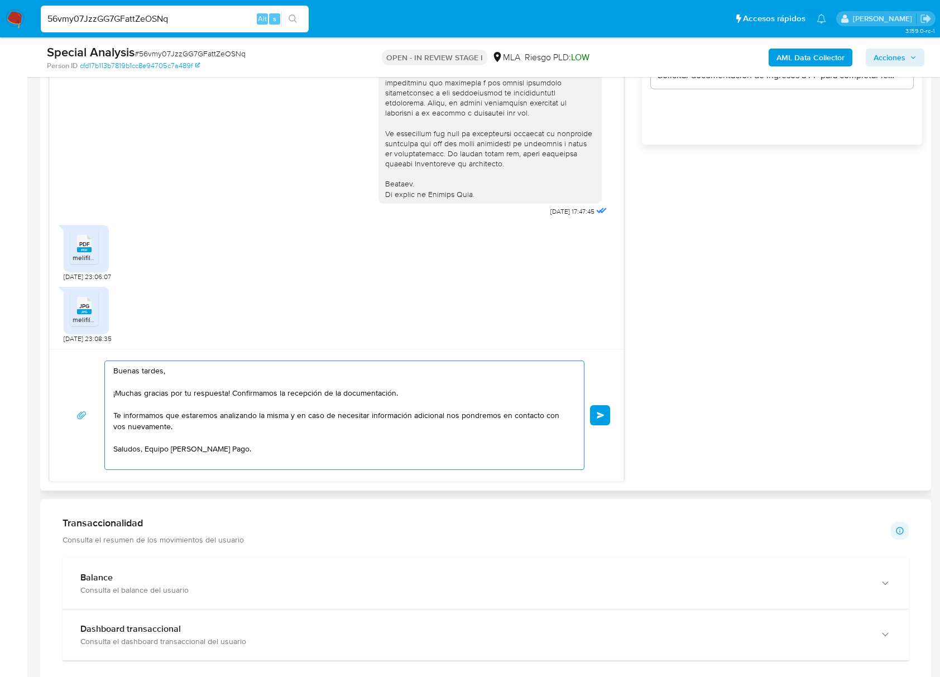
drag, startPoint x: 229, startPoint y: 393, endPoint x: 431, endPoint y: 393, distance: 202.5
click at [431, 393] on textarea "Buenas tardes, ¡Muchas gracias por tu respuesta! Confirmamos la recepción de la…" at bounding box center [341, 415] width 456 height 108
click at [266, 443] on textarea "Buenas tardes, ¡Muchas gracias por tu respuesta! Confirmamos la recepción de la…" at bounding box center [341, 415] width 456 height 108
type textarea "Buenas tardes, ¡Muchas gracias por tu respuesta! Confirmamos la recepción de la…"
click at [597, 414] on span "Enviar" at bounding box center [600, 415] width 8 height 7
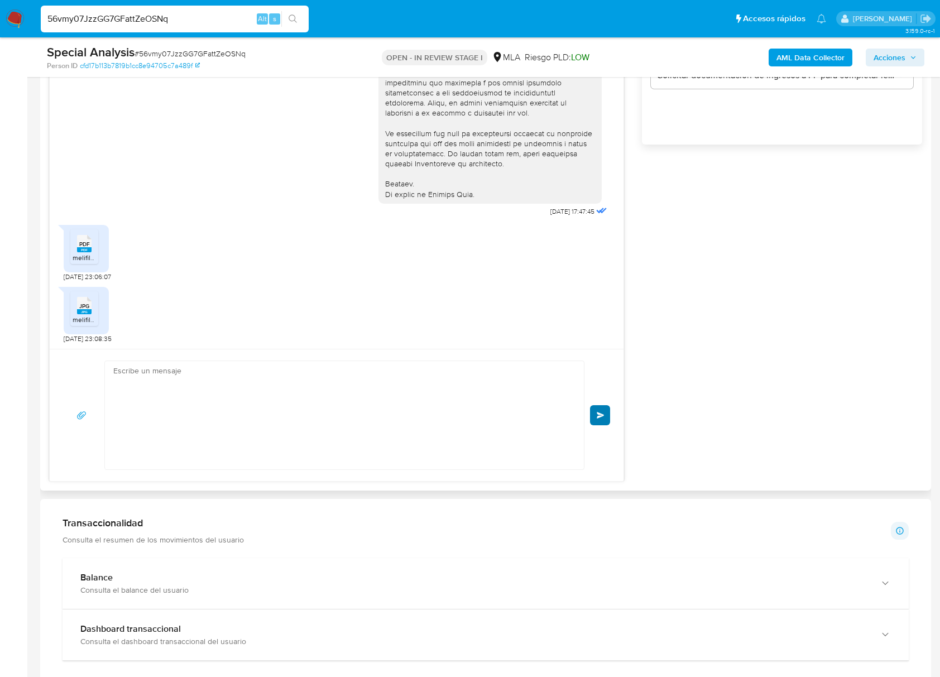
scroll to position [456, 0]
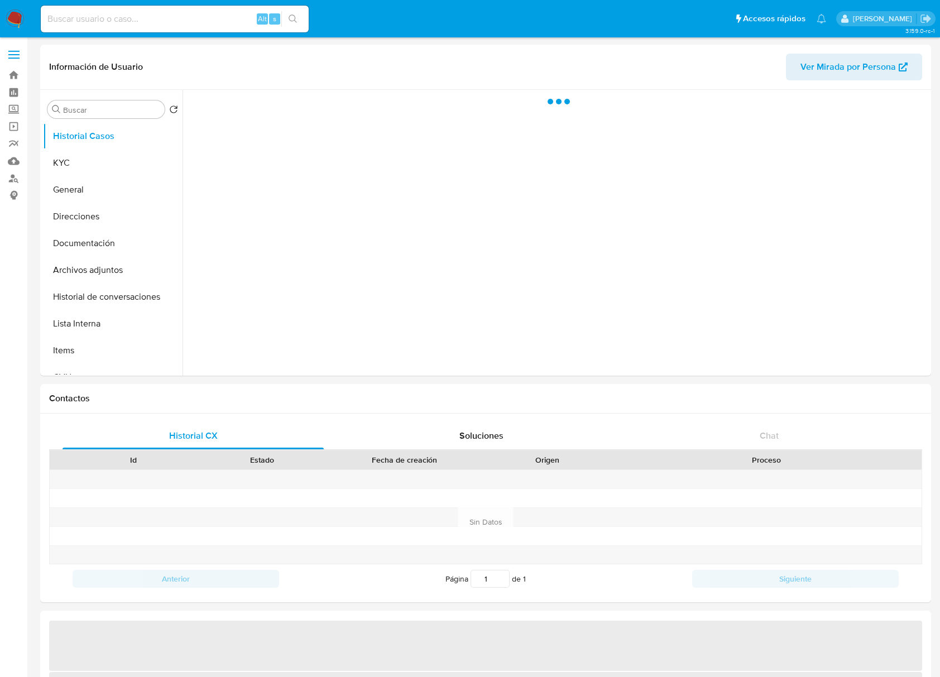
select select "10"
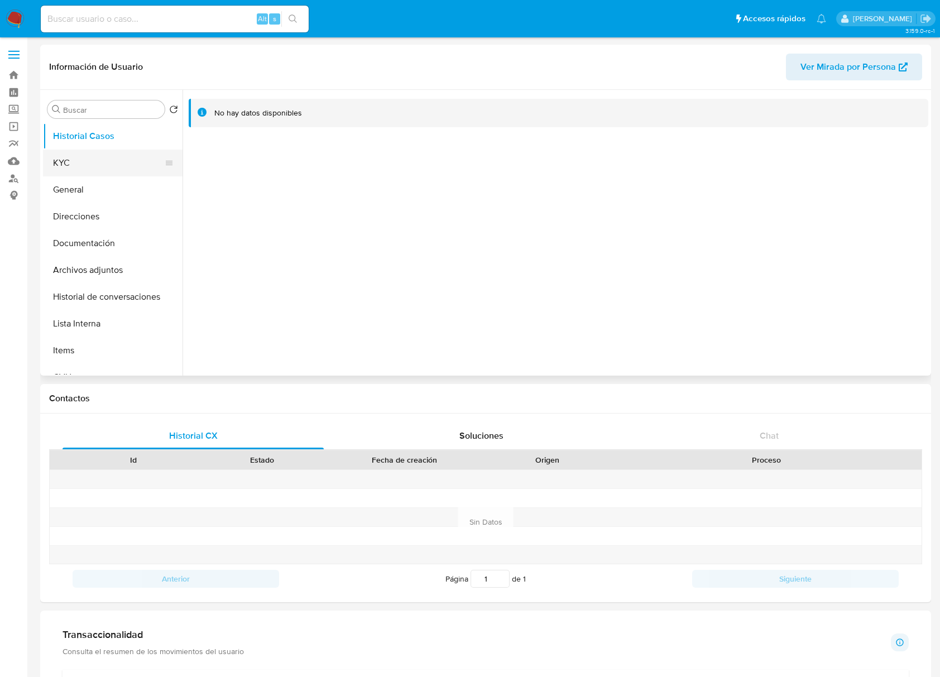
click at [109, 166] on button "KYC" at bounding box center [108, 163] width 131 height 27
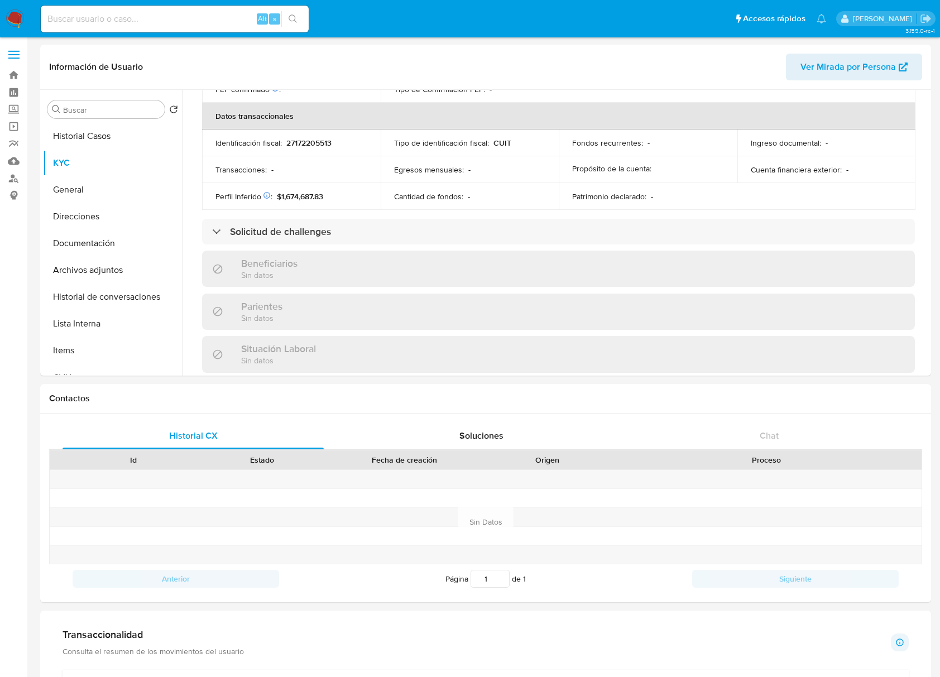
scroll to position [599, 0]
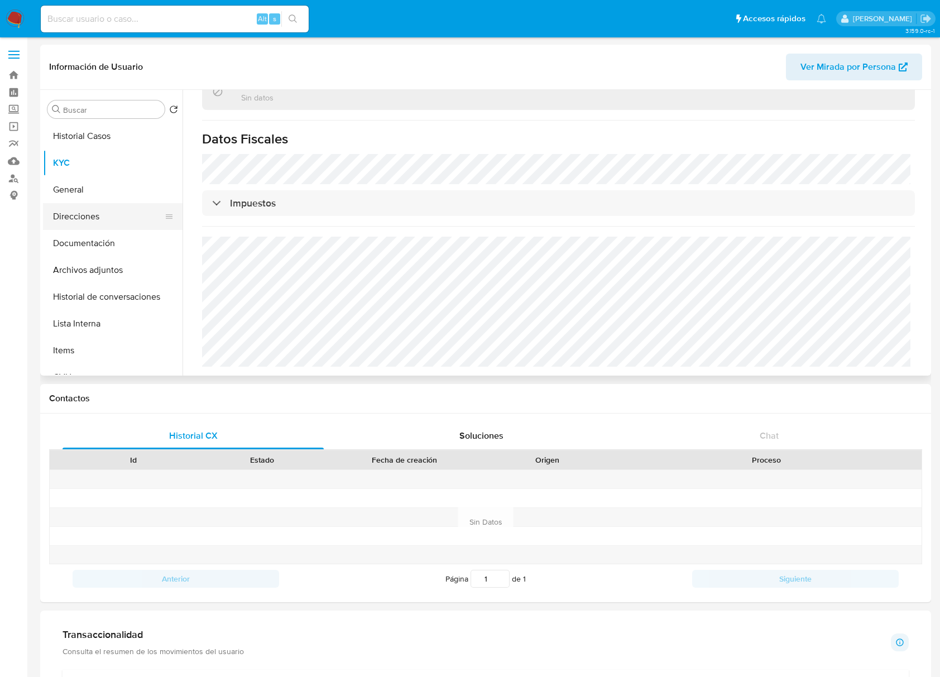
click at [101, 222] on button "Direcciones" at bounding box center [108, 216] width 131 height 27
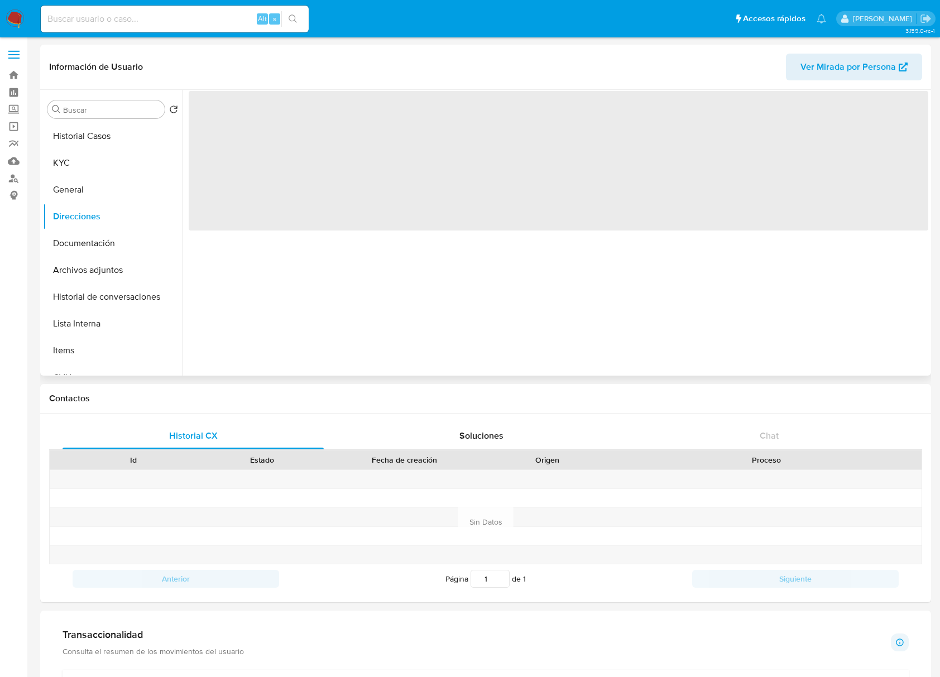
scroll to position [0, 0]
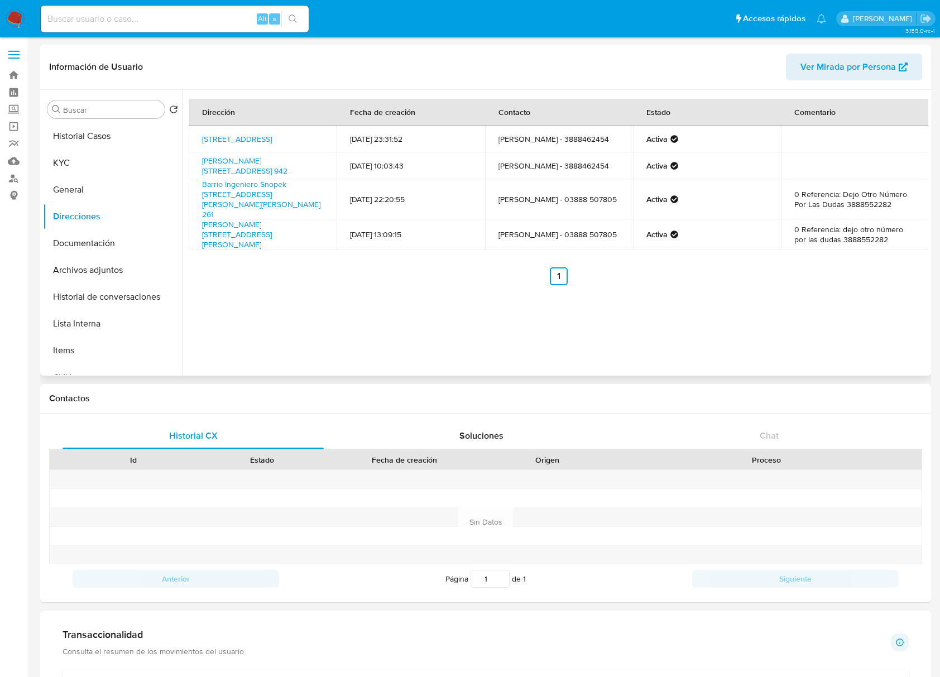
drag, startPoint x: 280, startPoint y: 145, endPoint x: 191, endPoint y: 132, distance: 90.3
click at [191, 132] on td "[STREET_ADDRESS]" at bounding box center [263, 139] width 148 height 27
copy link "[STREET_ADDRESS]"
click at [109, 138] on button "Historial Casos" at bounding box center [108, 136] width 131 height 27
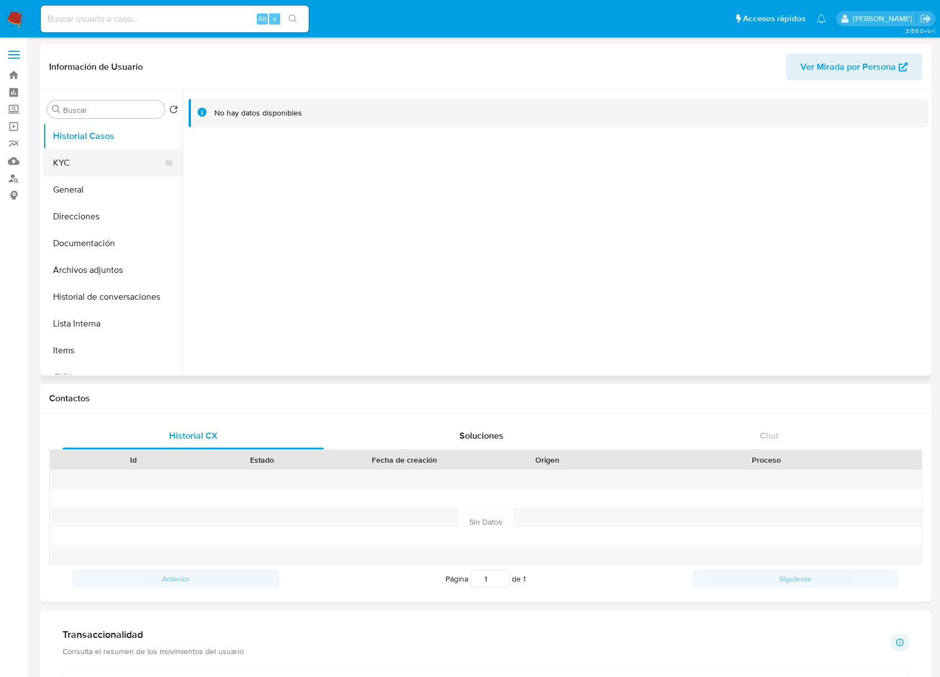
click at [93, 161] on button "KYC" at bounding box center [108, 163] width 131 height 27
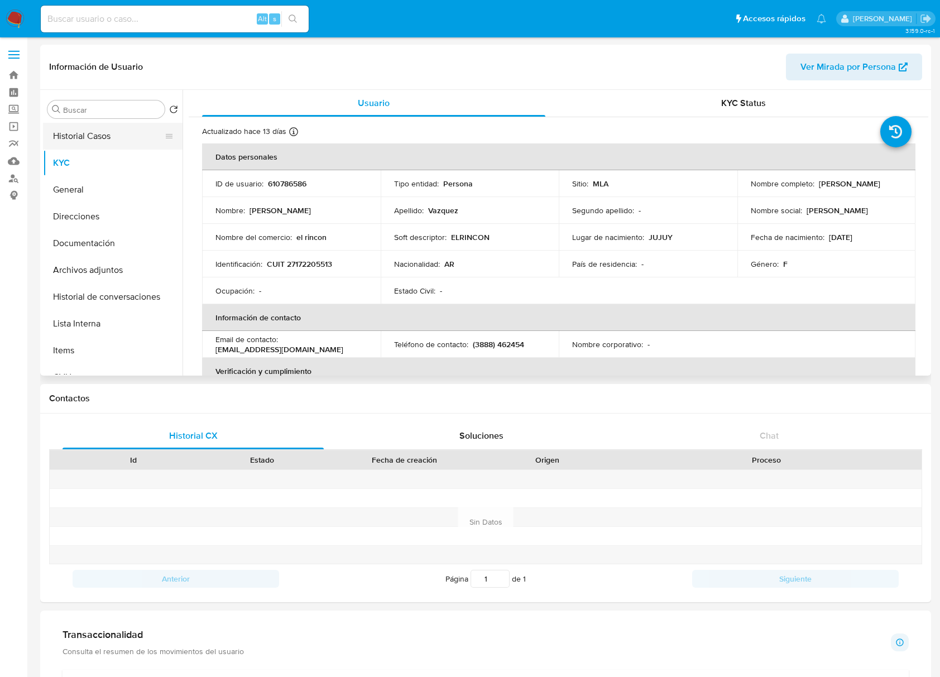
click at [113, 139] on button "Historial Casos" at bounding box center [108, 136] width 131 height 27
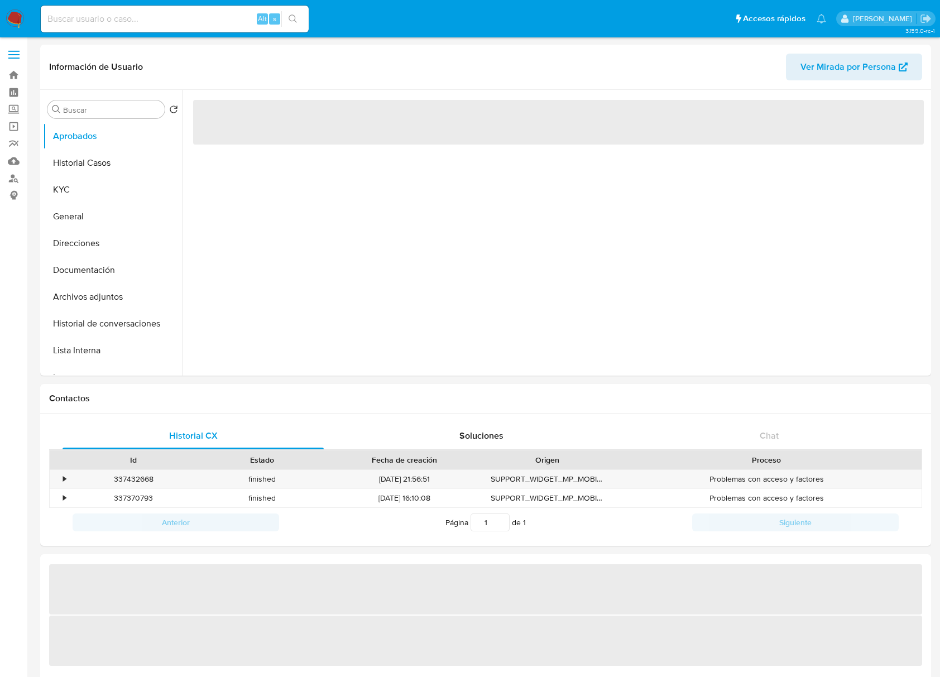
select select "10"
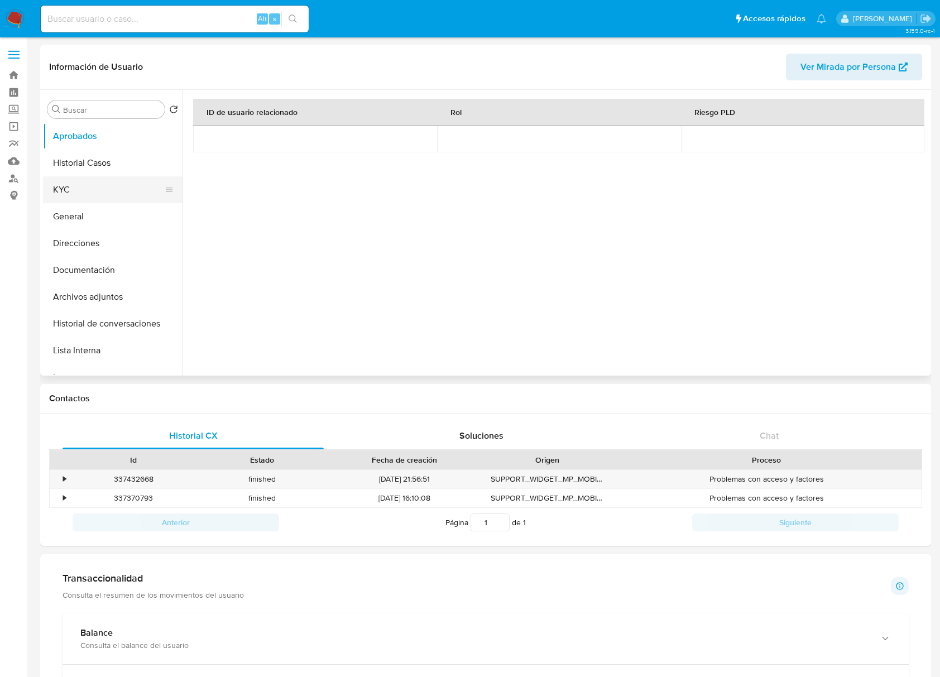
click at [88, 186] on button "KYC" at bounding box center [108, 189] width 131 height 27
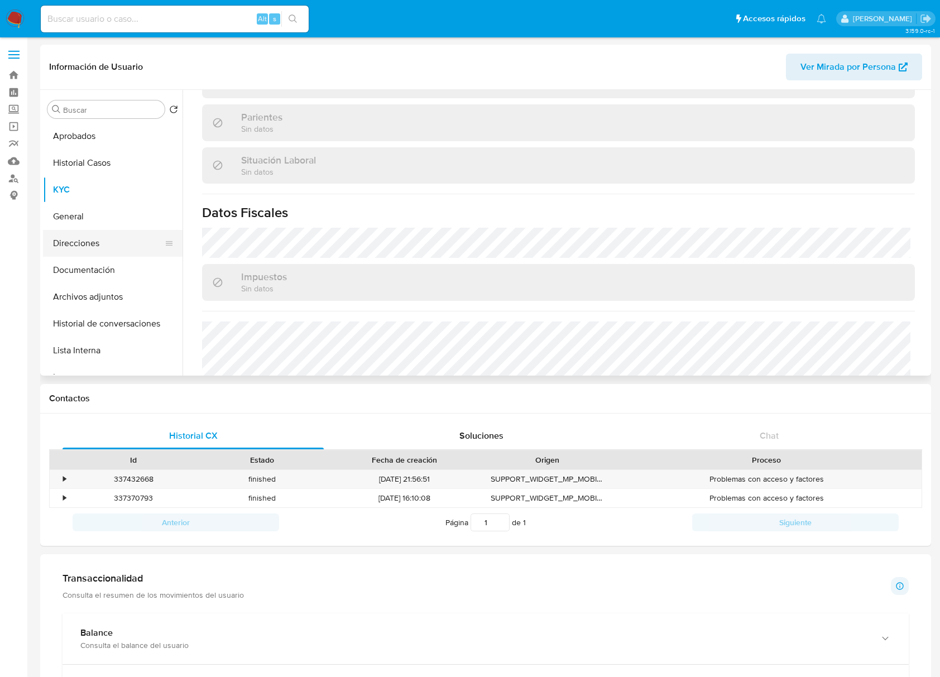
click at [88, 237] on button "Direcciones" at bounding box center [108, 243] width 131 height 27
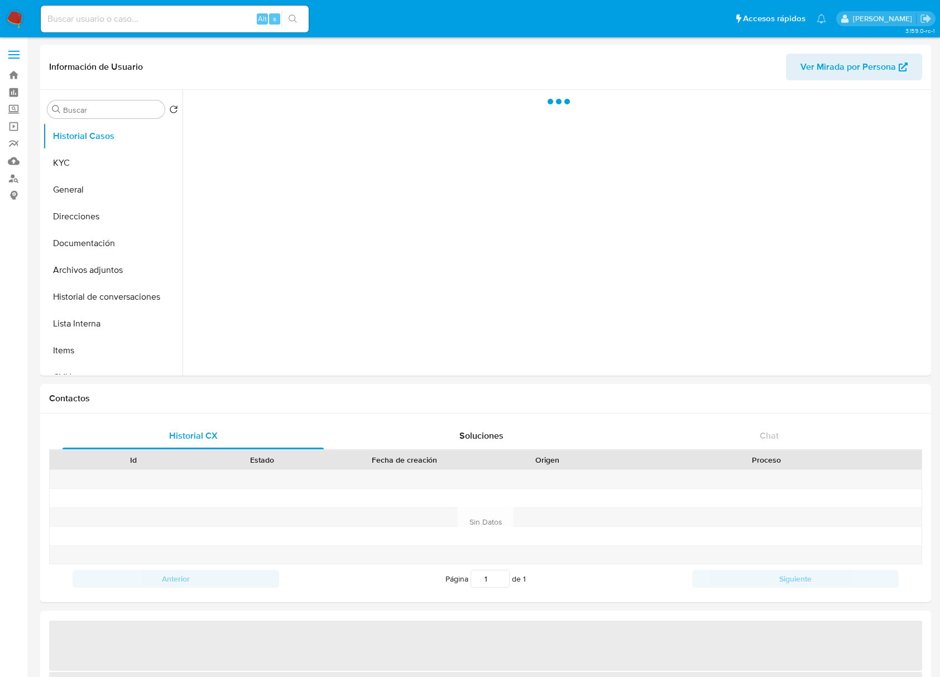
select select "10"
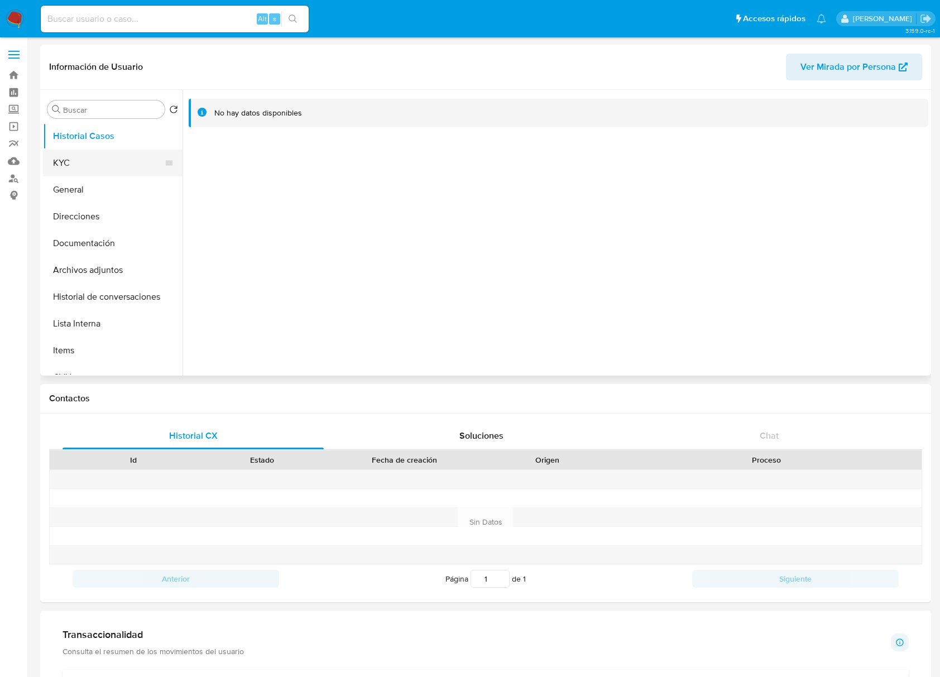
click at [106, 156] on button "KYC" at bounding box center [108, 163] width 131 height 27
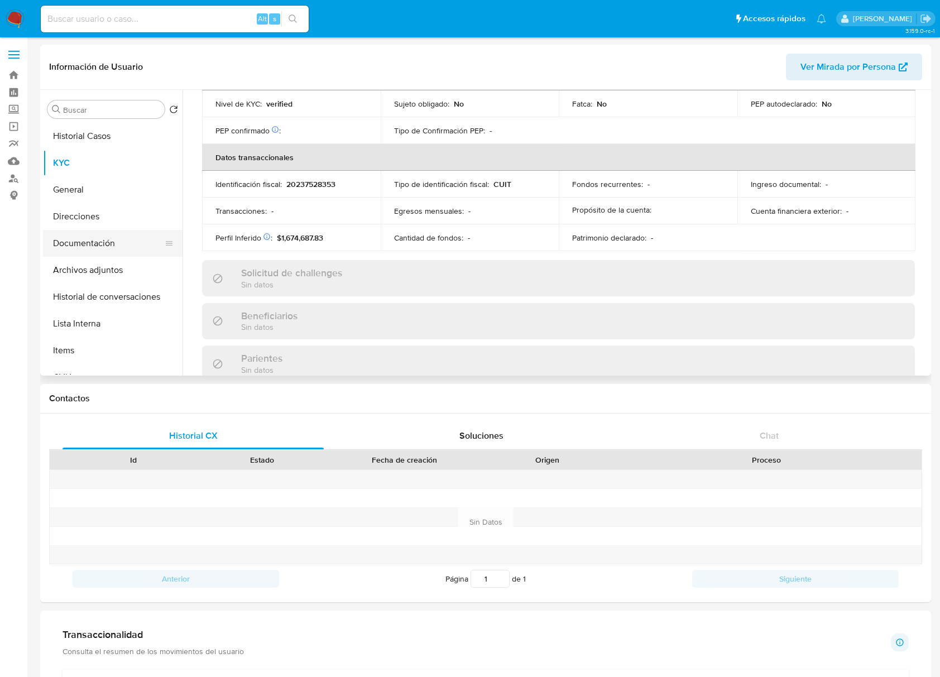
scroll to position [561, 0]
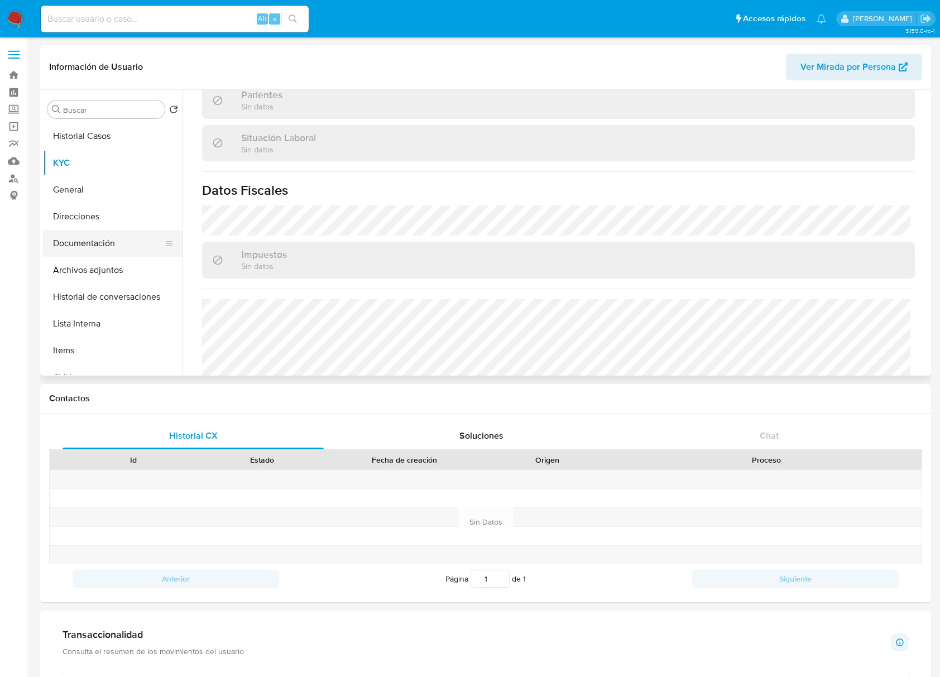
click at [121, 240] on button "Documentación" at bounding box center [108, 243] width 131 height 27
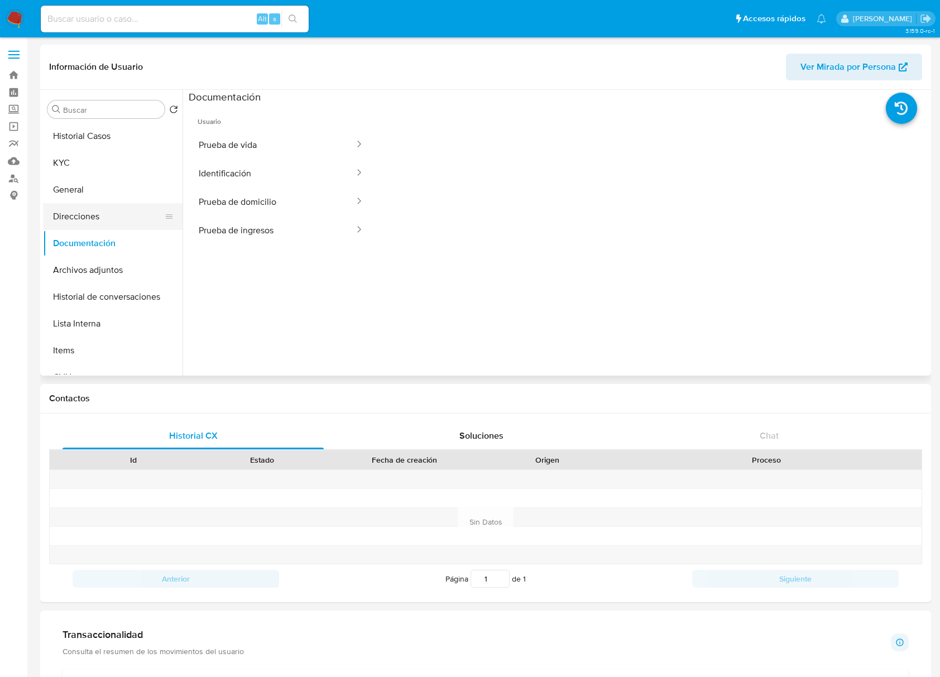
click at [110, 223] on button "Direcciones" at bounding box center [108, 216] width 131 height 27
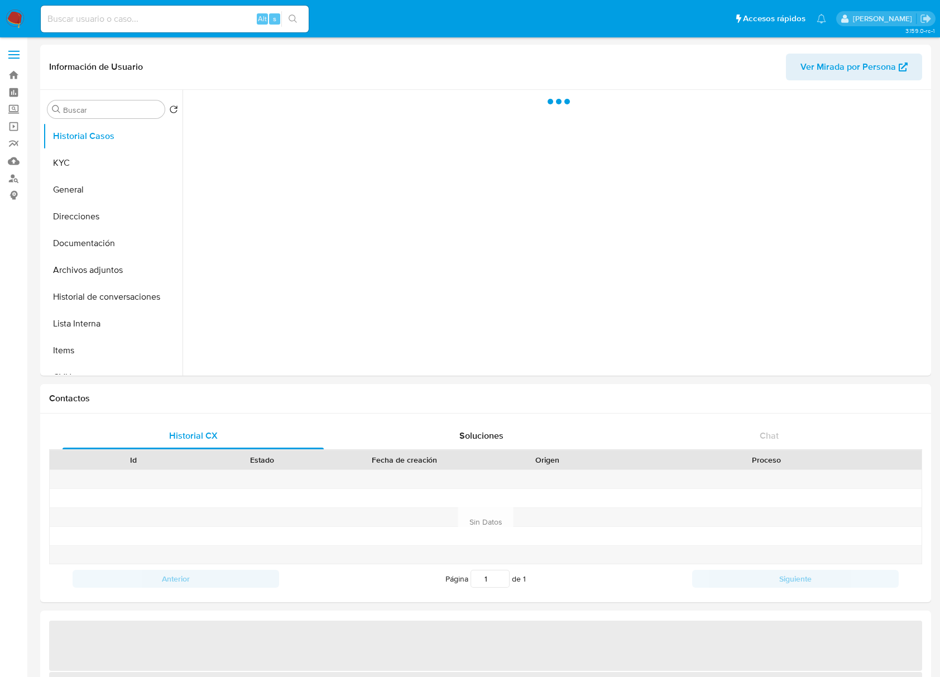
select select "10"
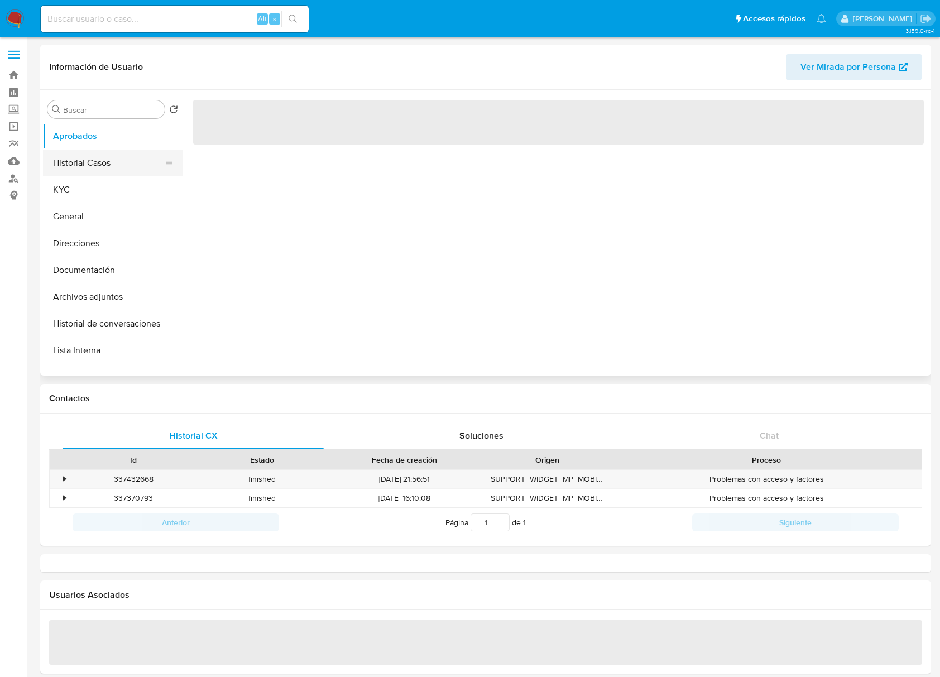
click at [107, 154] on button "Historial Casos" at bounding box center [108, 163] width 131 height 27
select select "10"
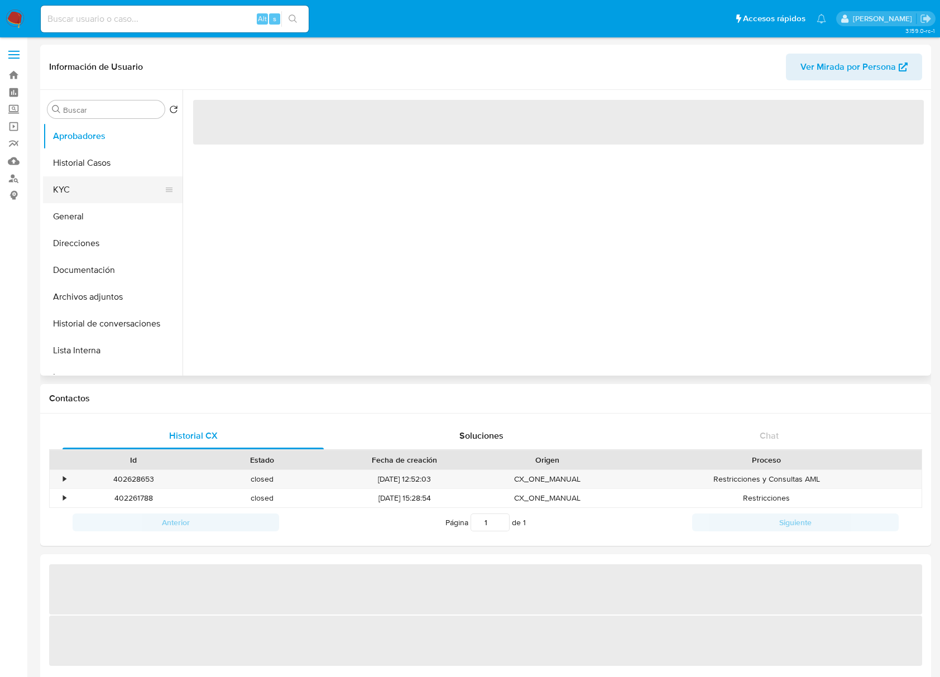
click at [130, 185] on button "KYC" at bounding box center [108, 189] width 131 height 27
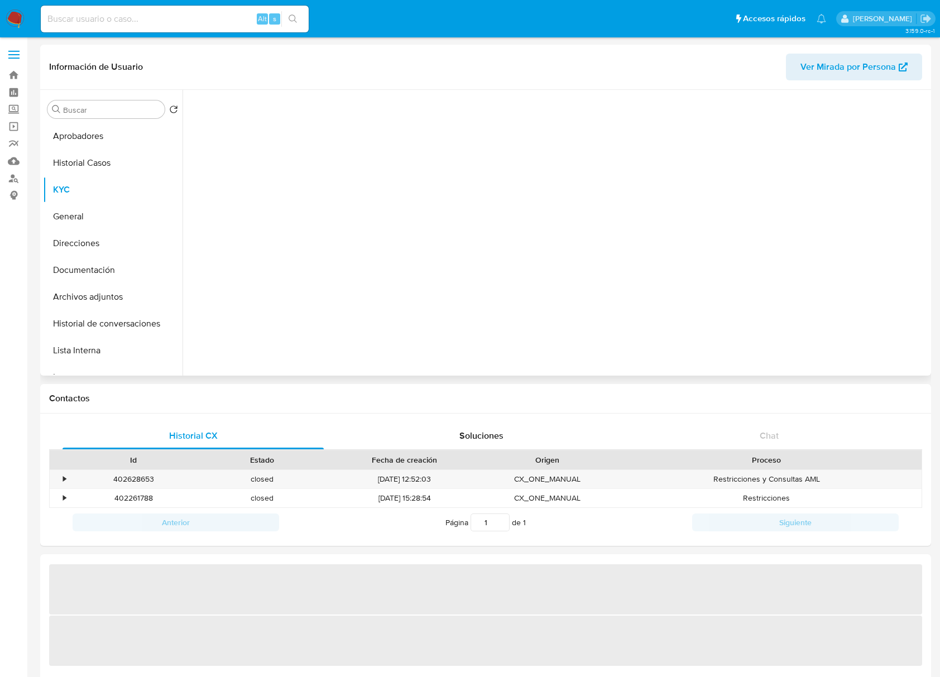
select select "10"
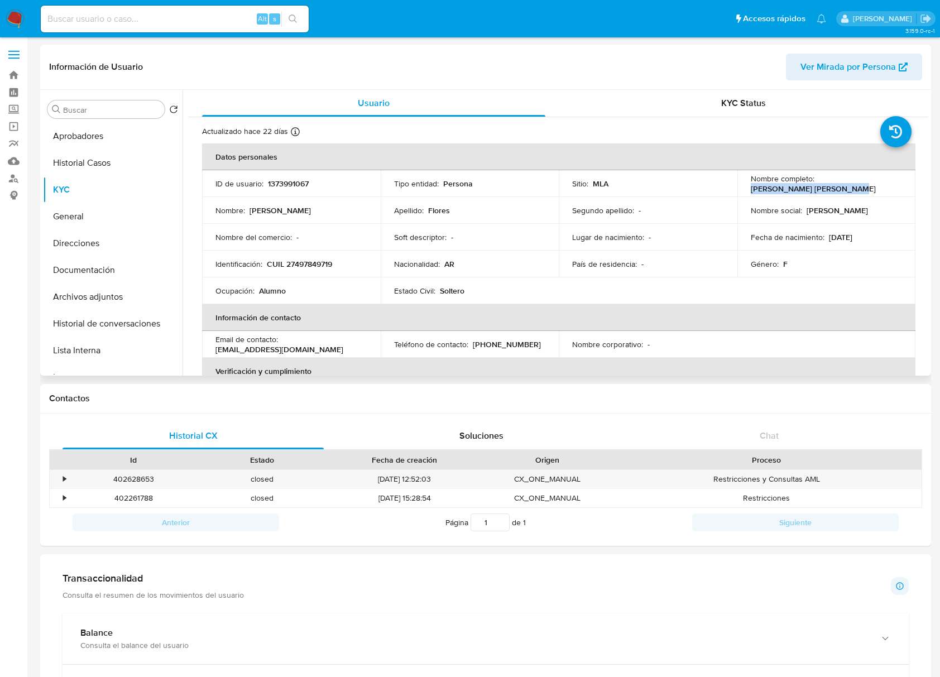
drag, startPoint x: 745, startPoint y: 187, endPoint x: 840, endPoint y: 190, distance: 94.9
click at [840, 190] on td "Nombre completo : Estrella Guadalupe Flores" at bounding box center [826, 183] width 179 height 27
copy p "Estrella Guadalupe Flores"
click at [319, 261] on p "CUIL 27497849719" at bounding box center [299, 264] width 65 height 10
click at [317, 264] on p "CUIL 27497849719" at bounding box center [299, 264] width 65 height 10
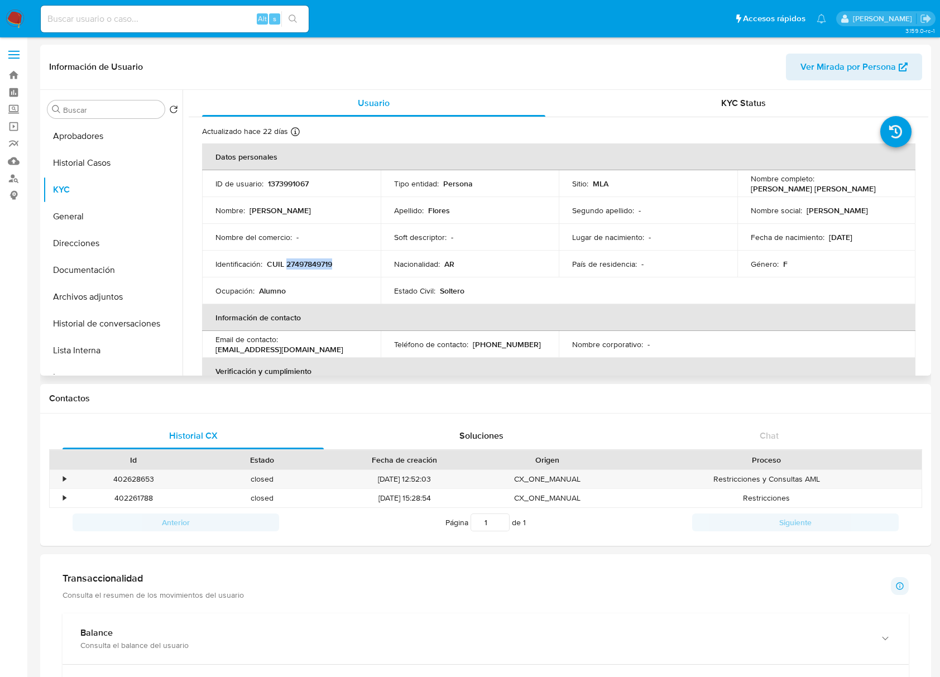
click at [317, 264] on p "CUIL 27497849719" at bounding box center [299, 264] width 65 height 10
copy p "27497849719"
click at [76, 135] on button "Aprobadores" at bounding box center [108, 136] width 131 height 27
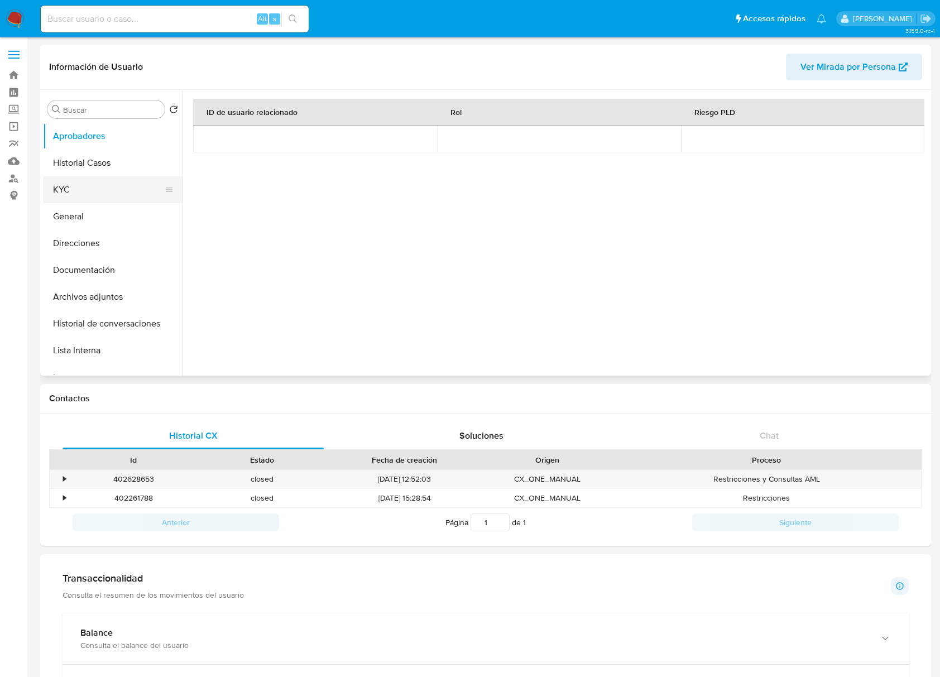
click at [83, 192] on button "KYC" at bounding box center [108, 189] width 131 height 27
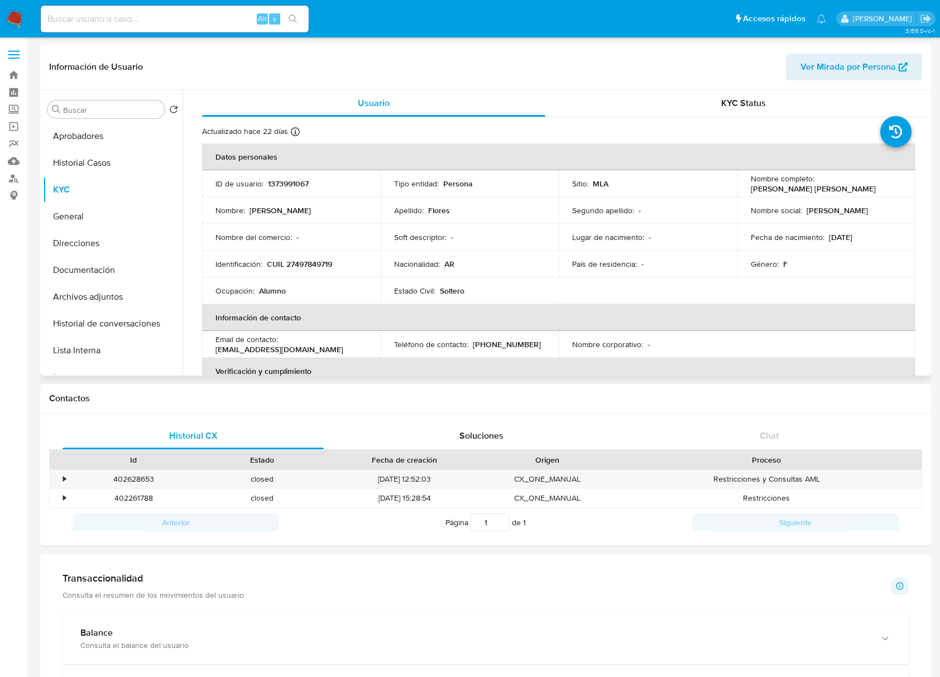
click at [619, 74] on header "Información de Usuario Ver Mirada por Persona" at bounding box center [485, 67] width 873 height 27
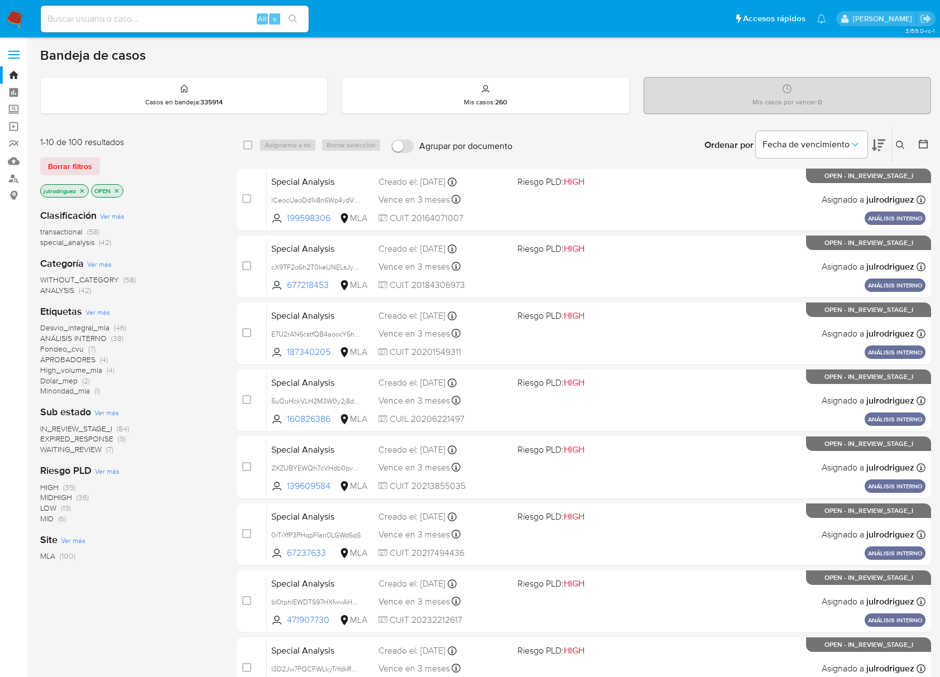
click at [896, 146] on icon at bounding box center [900, 145] width 9 height 9
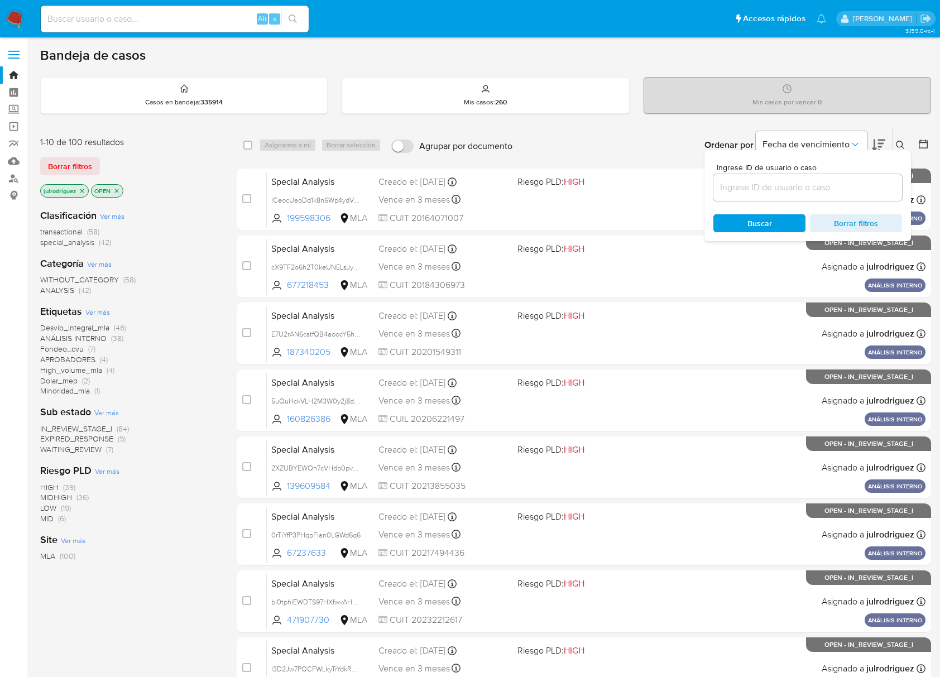
click at [811, 192] on input at bounding box center [807, 187] width 189 height 15
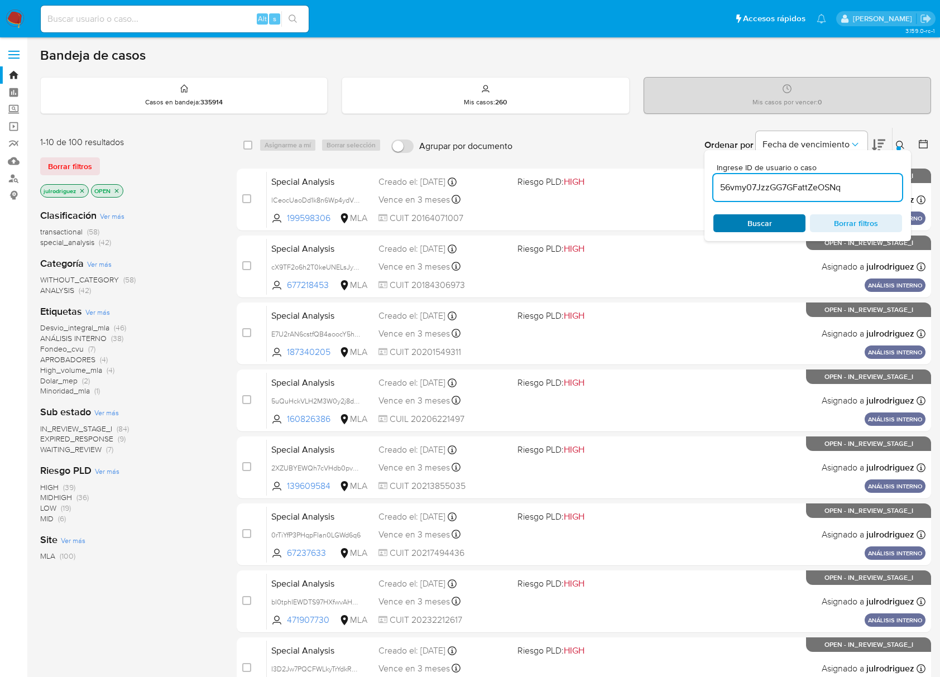
type input "56vmy07JzzGG7GFattZeOSNq"
click at [738, 225] on span "Buscar" at bounding box center [759, 223] width 76 height 16
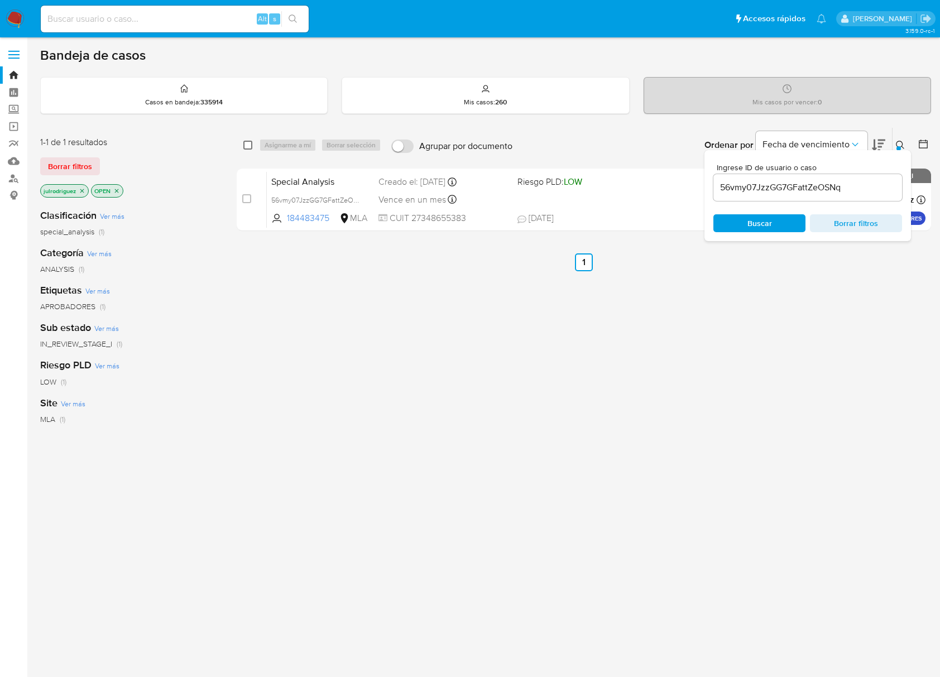
click at [244, 145] on input "checkbox" at bounding box center [247, 145] width 9 height 9
checkbox input "true"
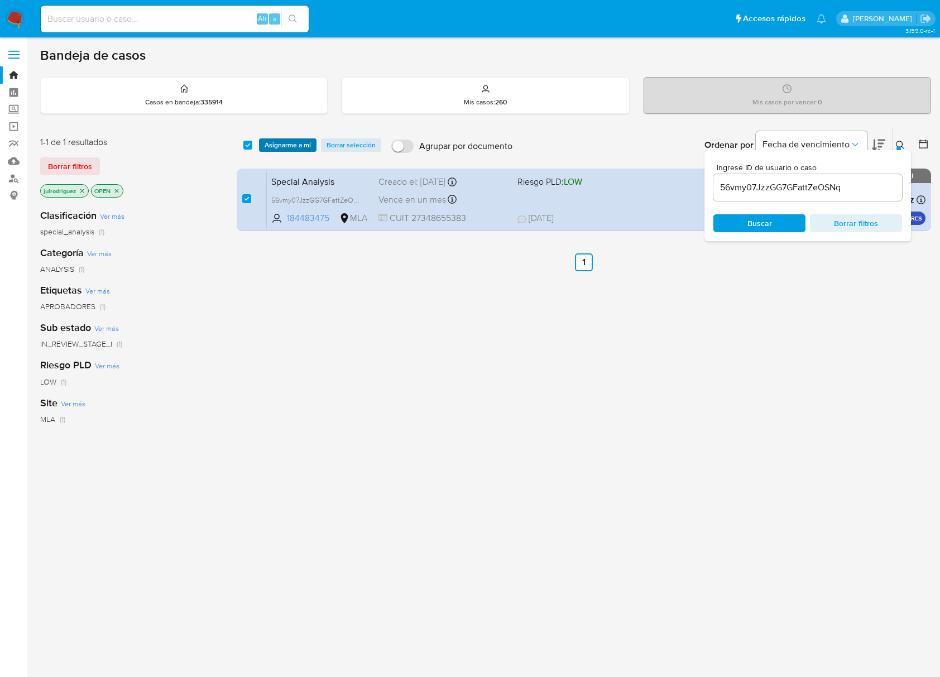
click at [295, 146] on span "Asignarme a mí" at bounding box center [287, 144] width 46 height 11
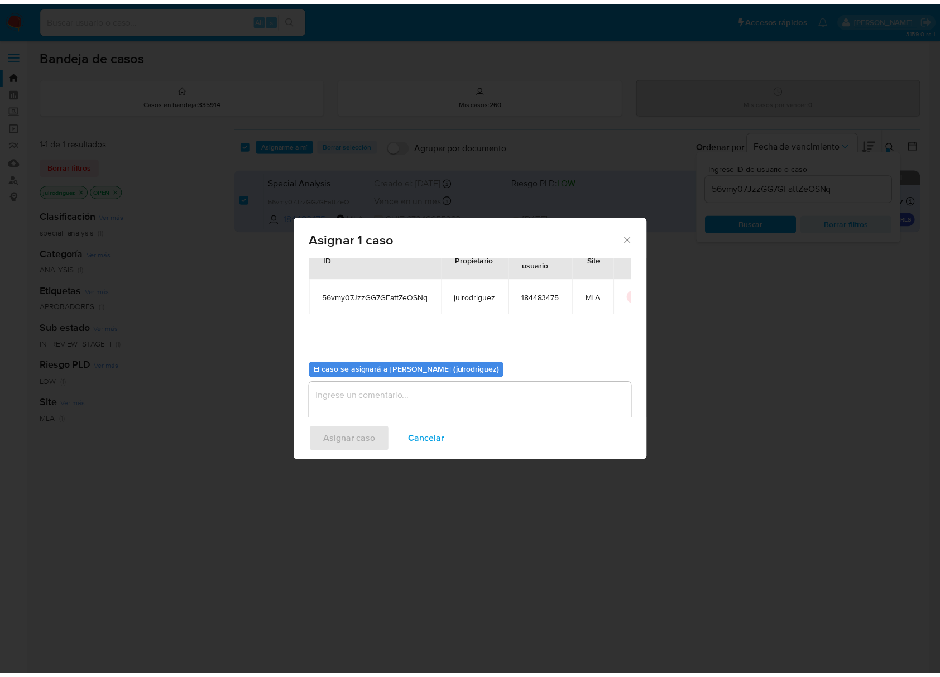
scroll to position [57, 0]
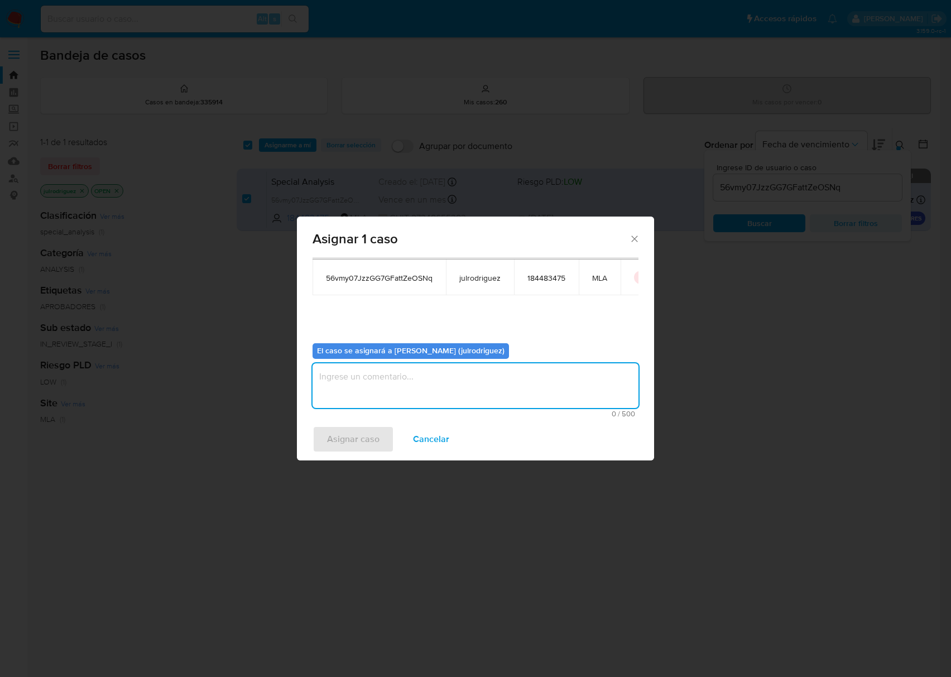
click at [500, 367] on textarea "assign-modal" at bounding box center [475, 385] width 326 height 45
click at [500, 370] on textarea "assign-modal" at bounding box center [475, 385] width 326 height 45
type textarea "."
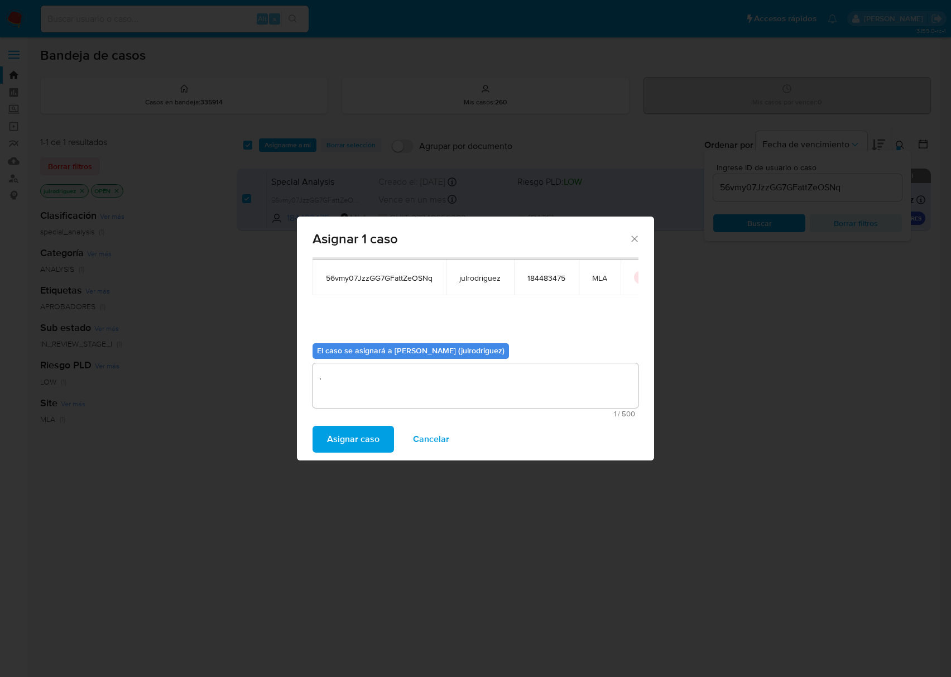
click at [356, 442] on span "Asignar caso" at bounding box center [353, 439] width 52 height 25
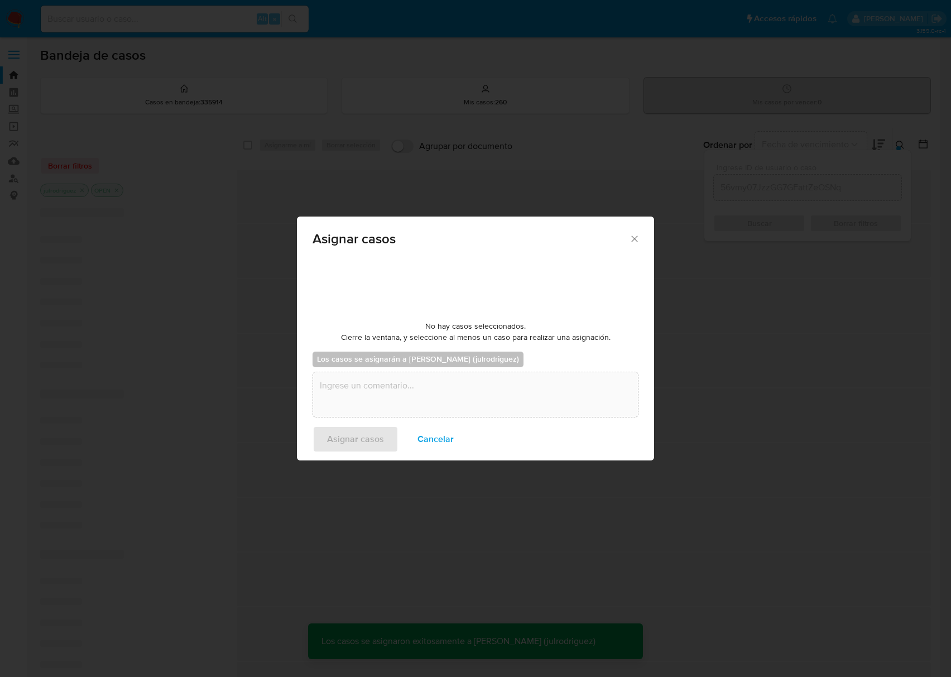
checkbox input "false"
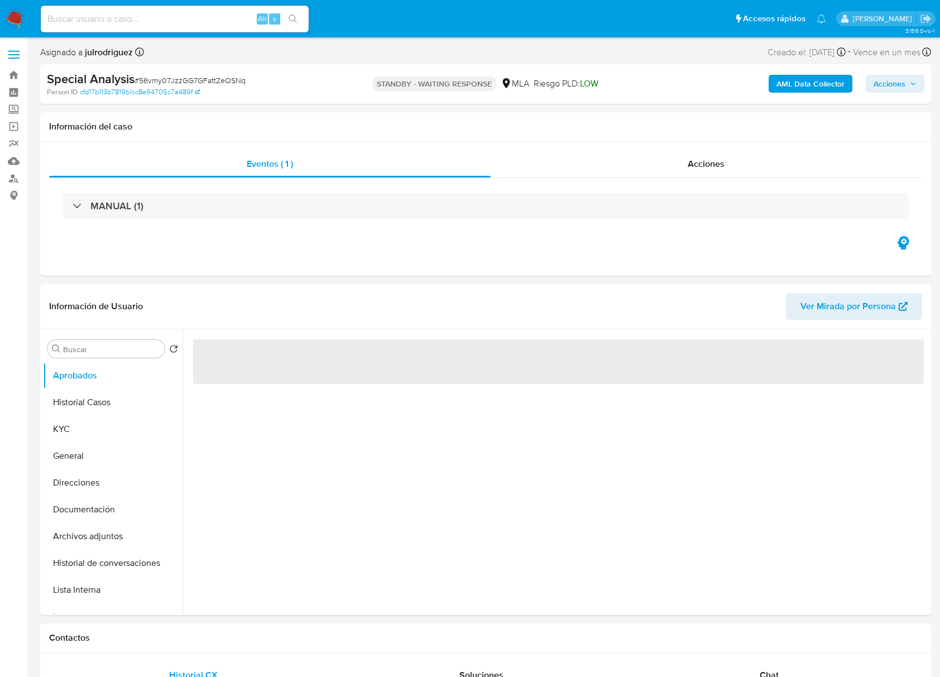
select select "10"
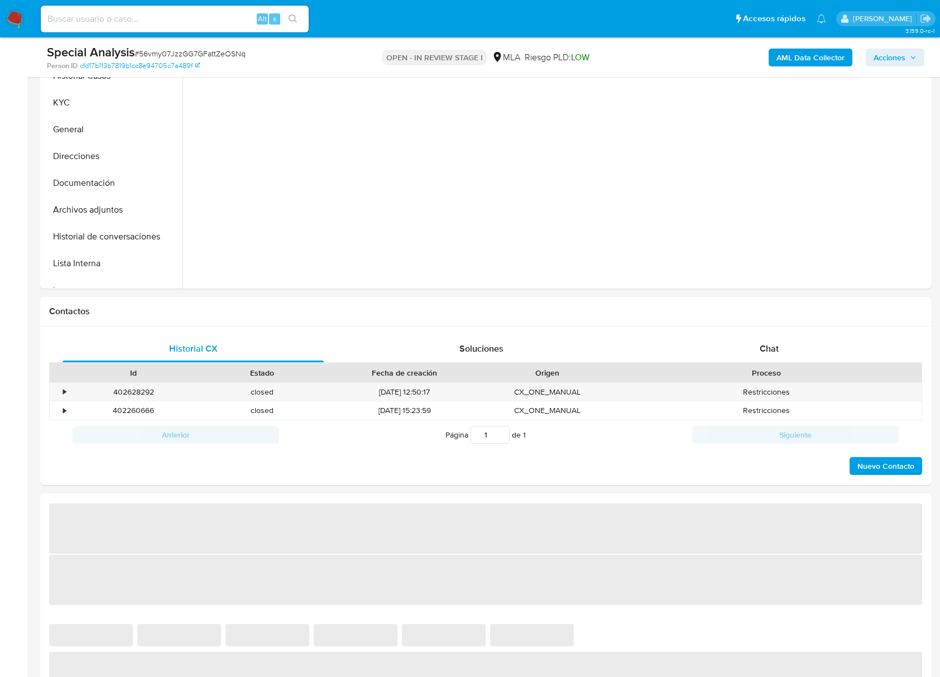
scroll to position [446, 0]
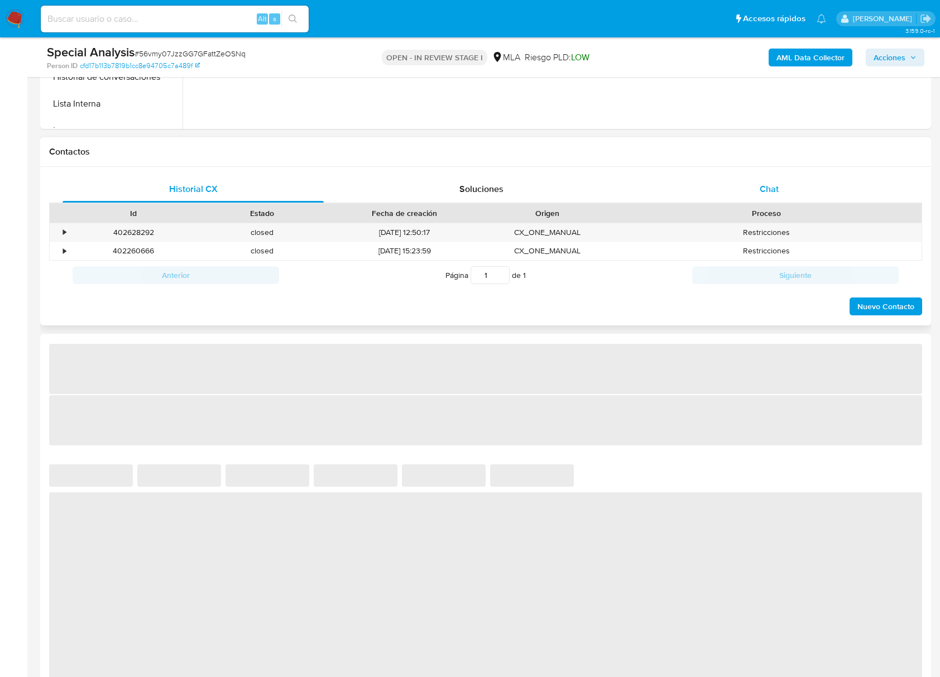
click at [745, 185] on div "Chat" at bounding box center [768, 189] width 261 height 27
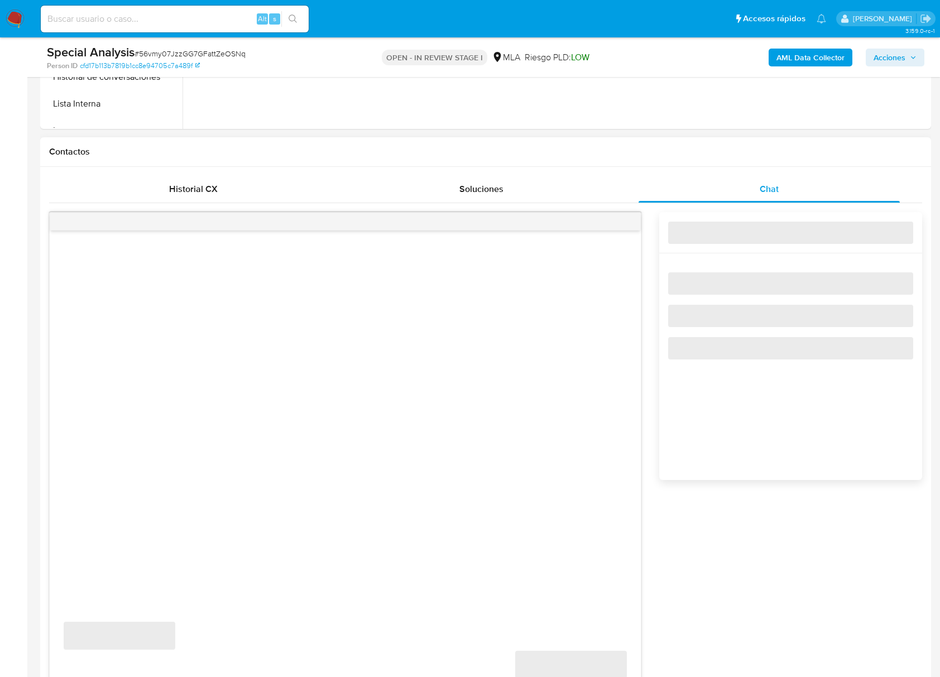
select select "10"
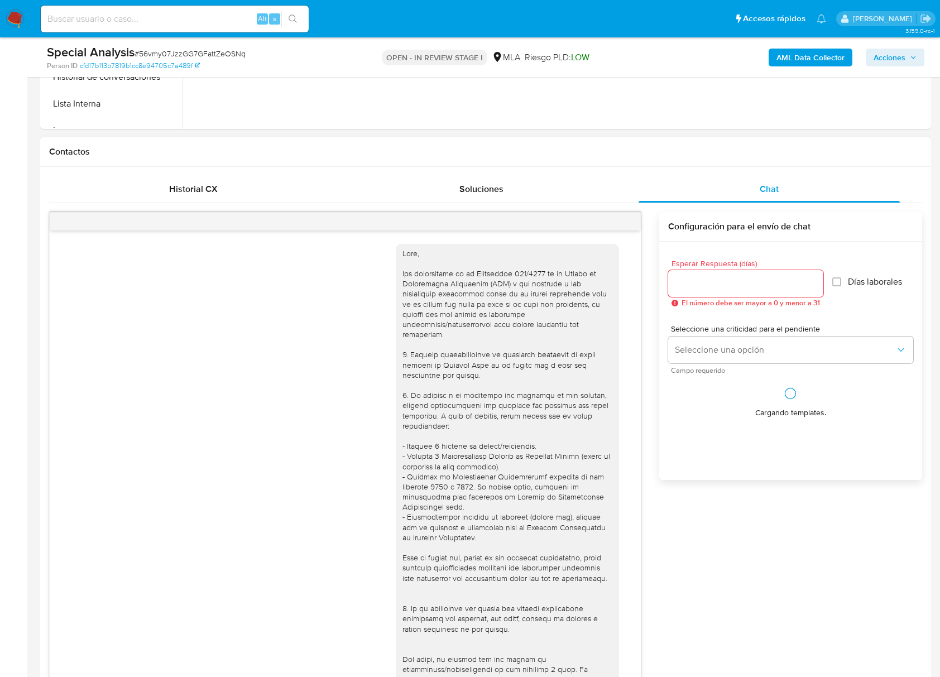
scroll to position [456, 0]
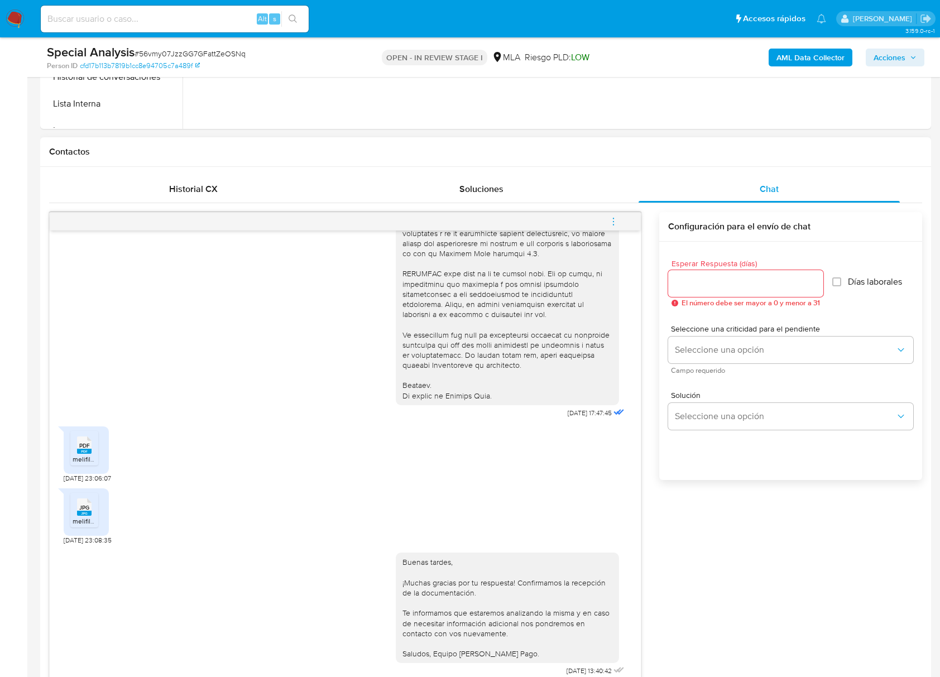
click at [618, 222] on button "menu-action" at bounding box center [613, 221] width 37 height 27
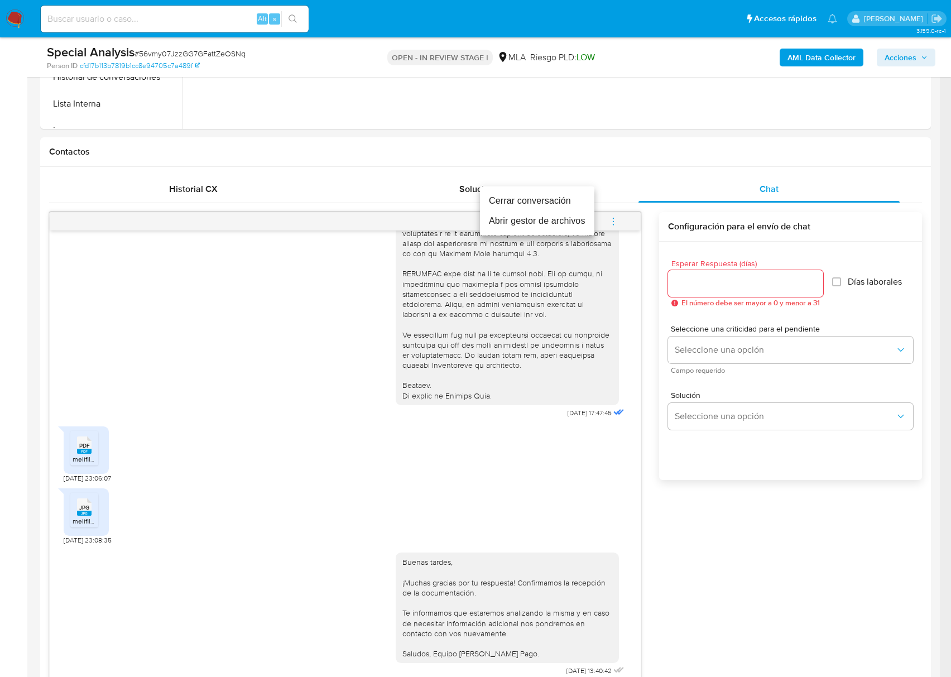
click at [514, 200] on li "Cerrar conversación" at bounding box center [537, 201] width 114 height 20
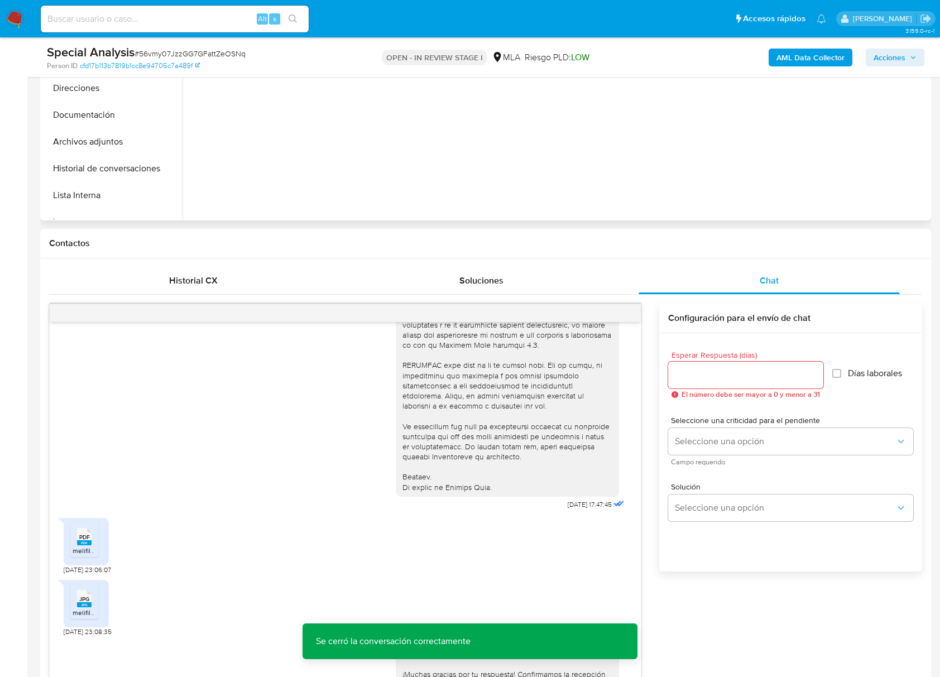
scroll to position [223, 0]
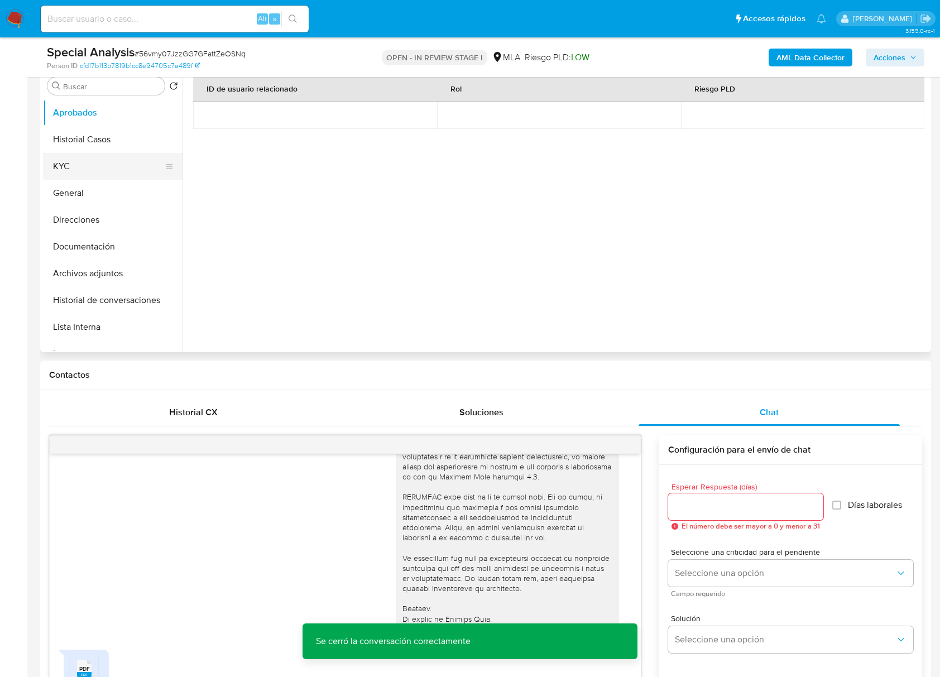
click at [97, 160] on button "KYC" at bounding box center [108, 166] width 131 height 27
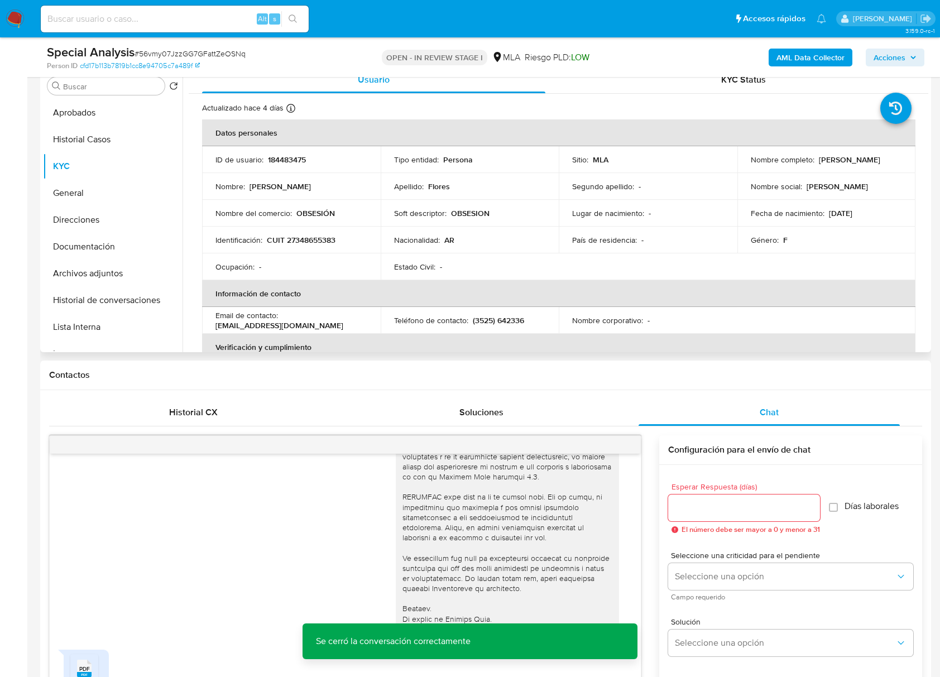
click at [293, 161] on p "184483475" at bounding box center [287, 160] width 38 height 10
copy p "184483475"
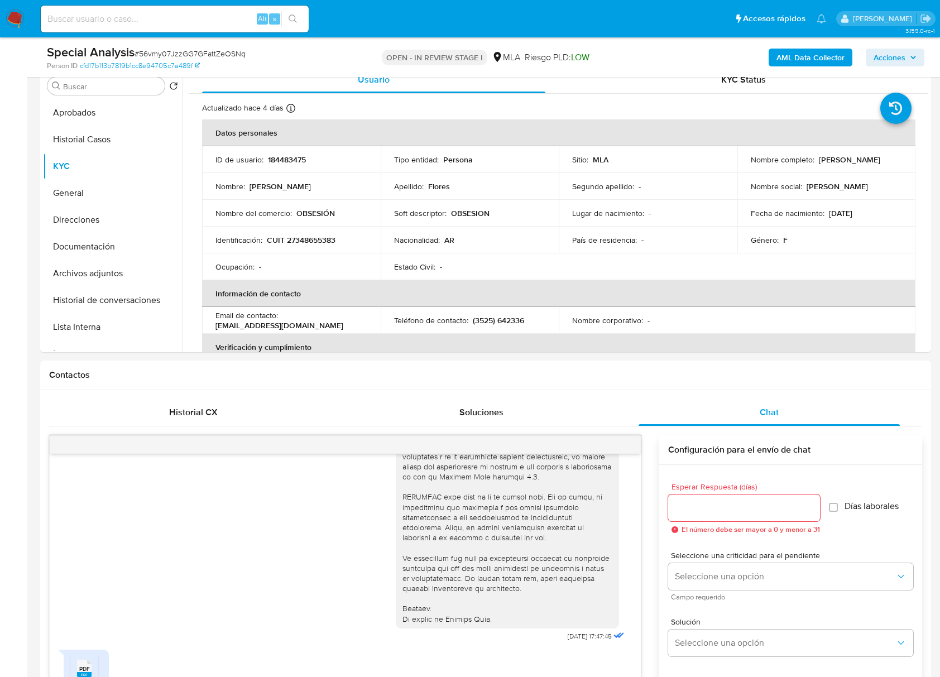
click at [158, 54] on span "# 56vmy07JzzGG7GFattZeOSNq" at bounding box center [189, 53] width 111 height 11
copy span "56vmy07JzzGG7GFattZeOSNq"
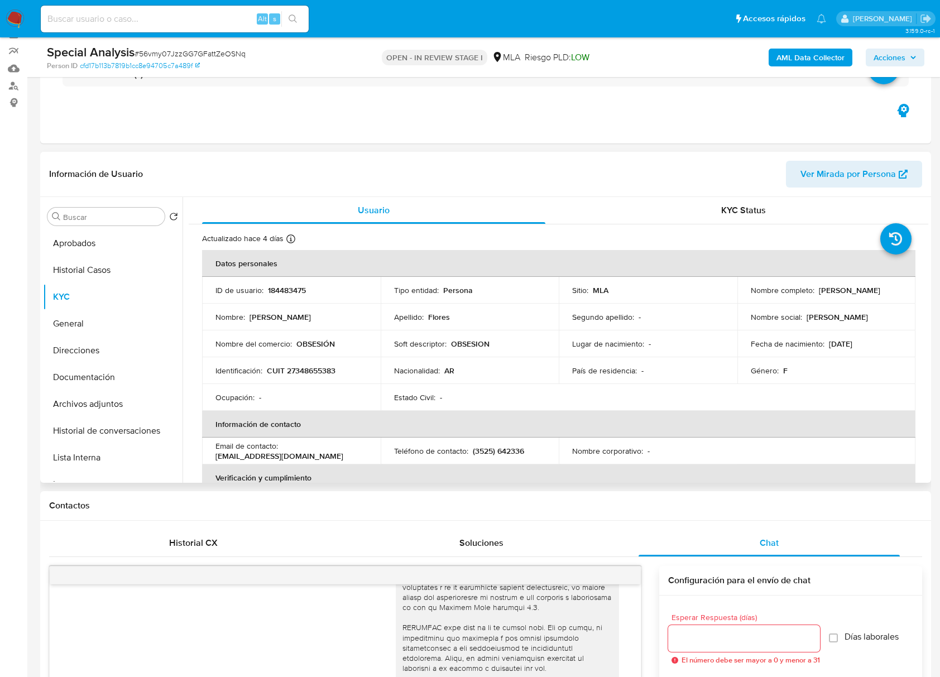
scroll to position [0, 0]
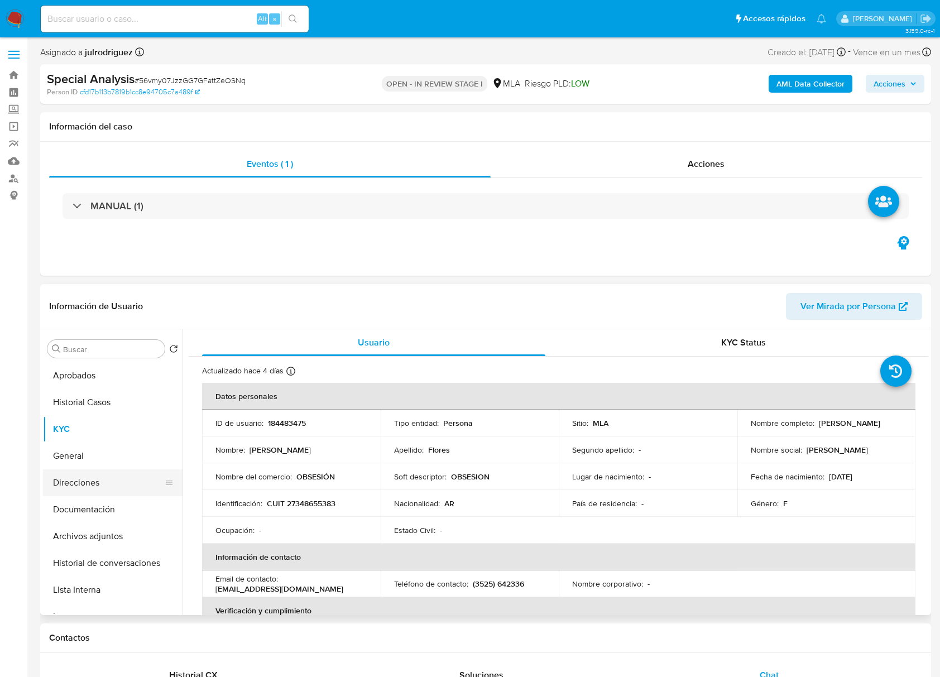
click at [88, 478] on button "Direcciones" at bounding box center [108, 482] width 131 height 27
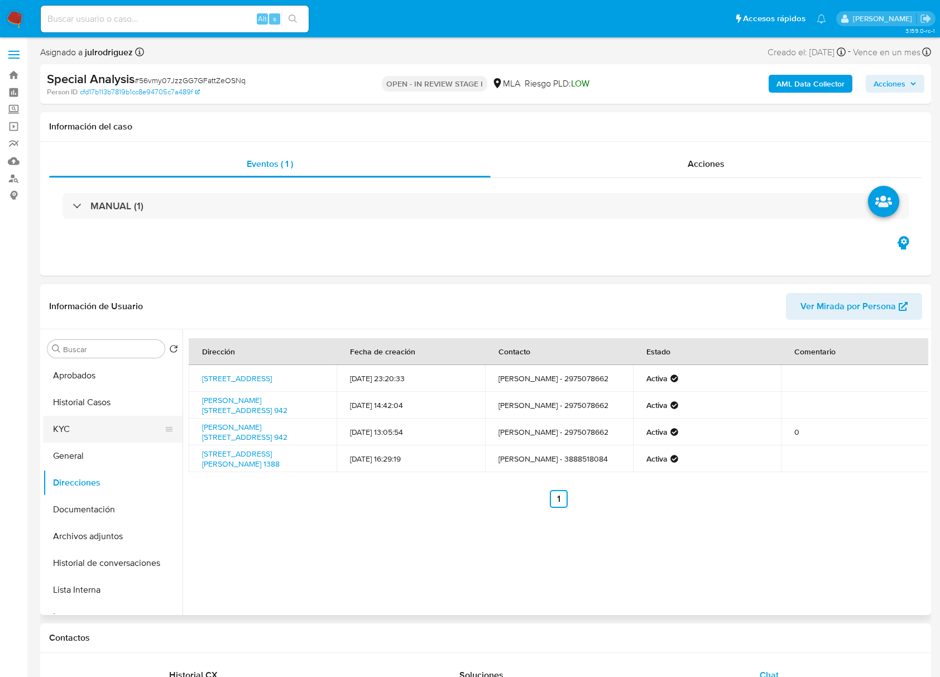
click at [85, 418] on button "KYC" at bounding box center [108, 429] width 131 height 27
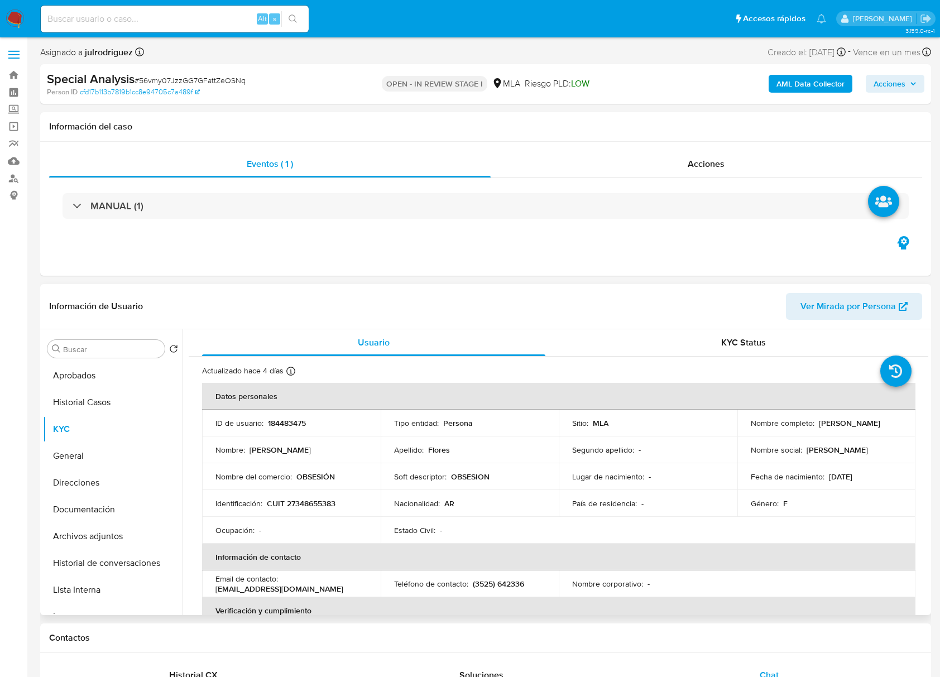
click at [316, 471] on p "OBSESIÓN" at bounding box center [315, 476] width 38 height 10
copy p "OBSESIÓN"
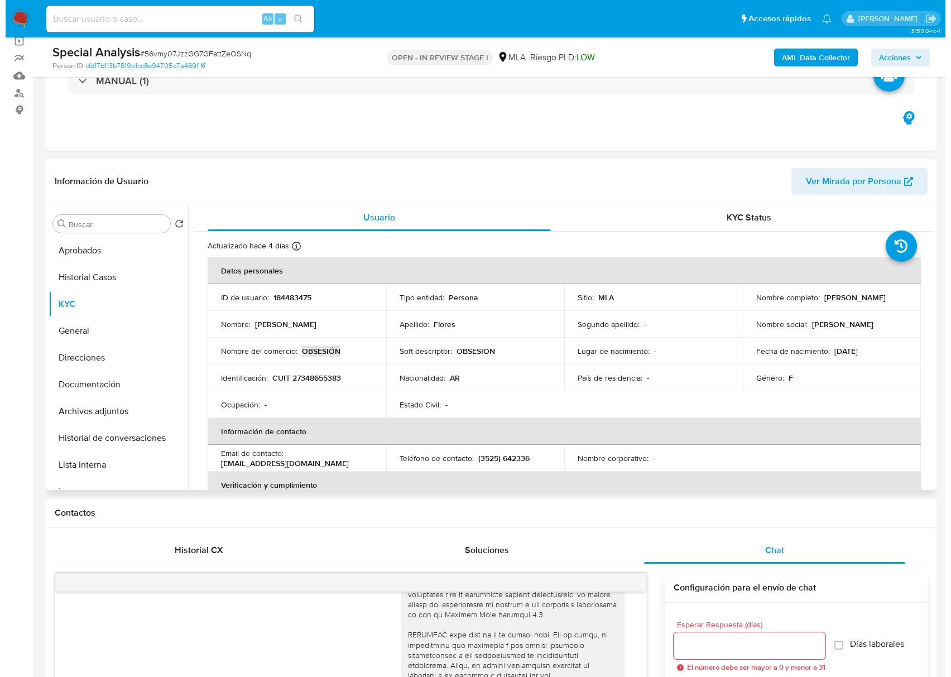
scroll to position [74, 0]
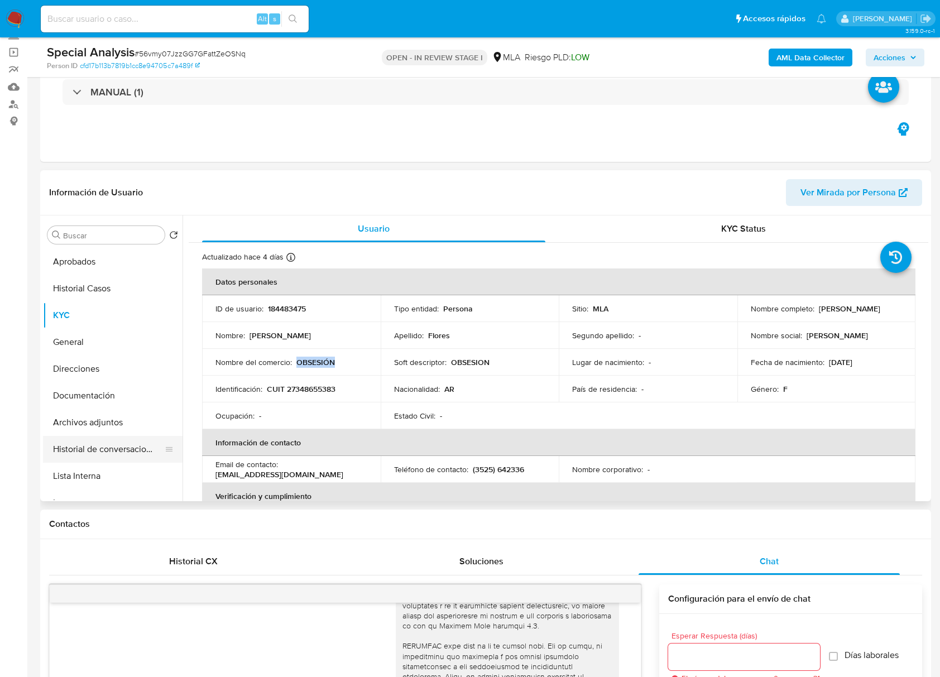
drag, startPoint x: 136, startPoint y: 444, endPoint x: 153, endPoint y: 436, distance: 18.7
click at [136, 445] on button "Historial de conversaciones" at bounding box center [108, 449] width 131 height 27
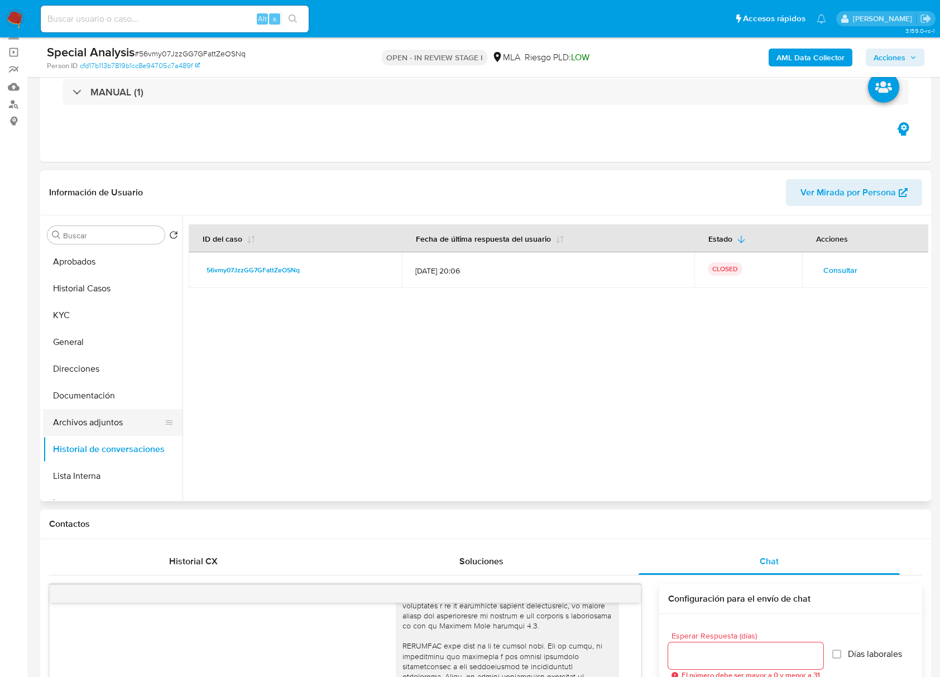
click at [101, 424] on button "Archivos adjuntos" at bounding box center [108, 422] width 131 height 27
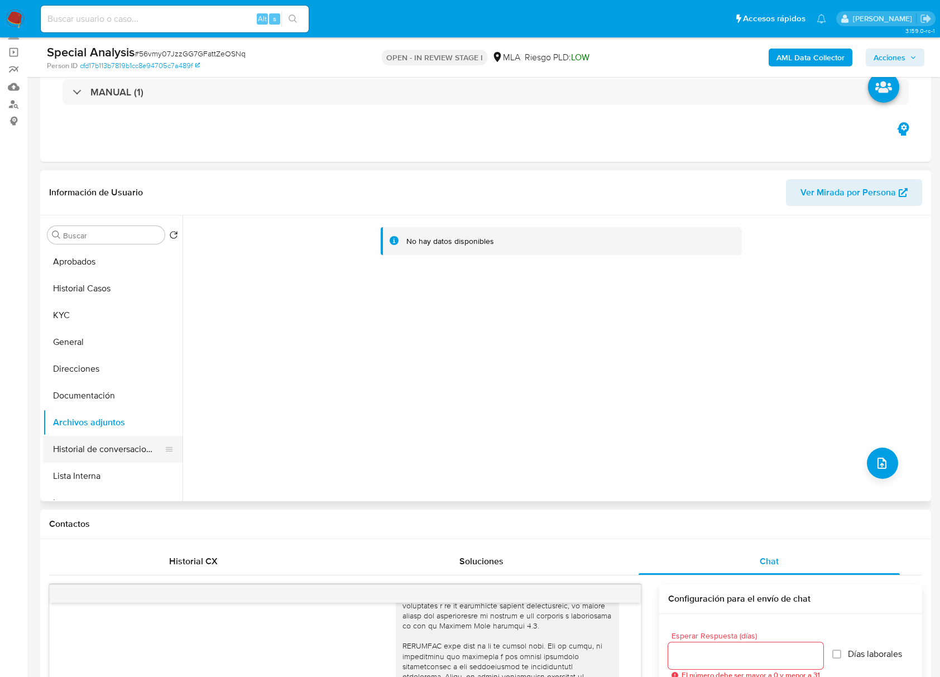
click at [101, 444] on button "Historial de conversaciones" at bounding box center [108, 449] width 131 height 27
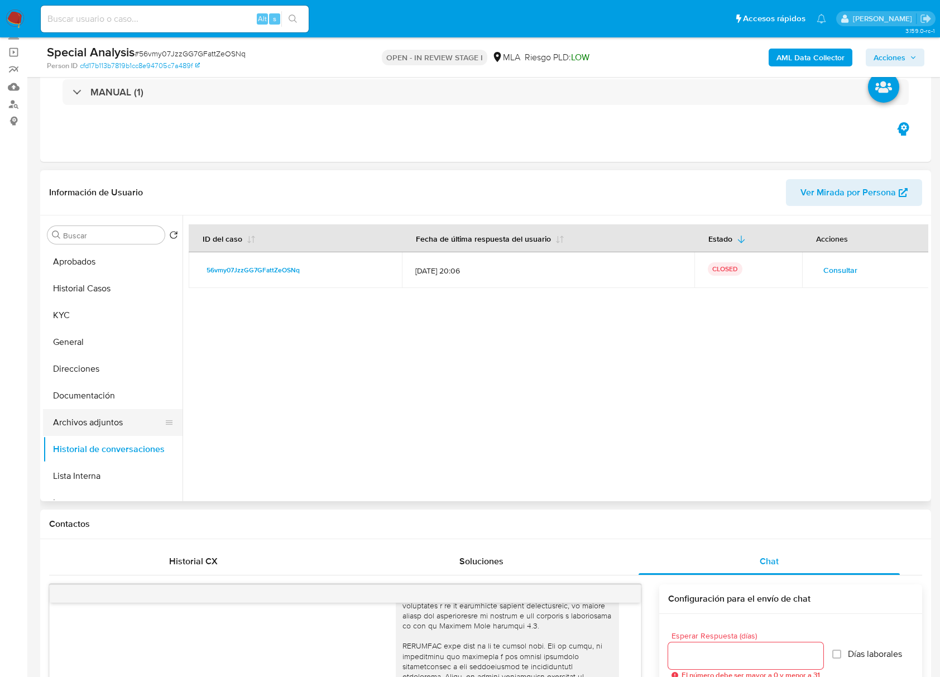
click at [87, 418] on button "Archivos adjuntos" at bounding box center [108, 422] width 131 height 27
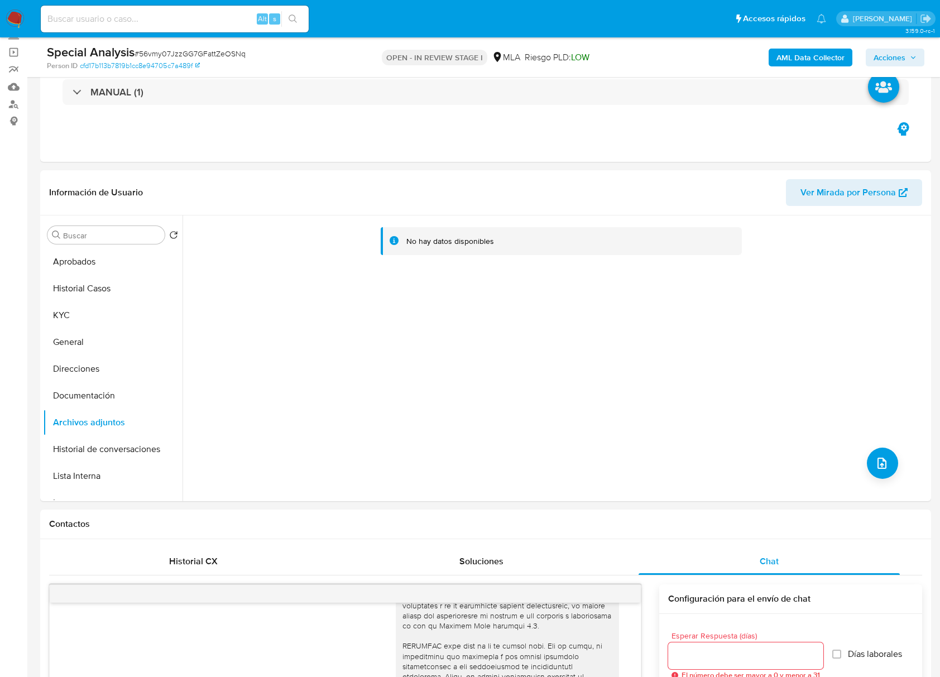
click at [796, 59] on b "AML Data Collector" at bounding box center [810, 58] width 68 height 18
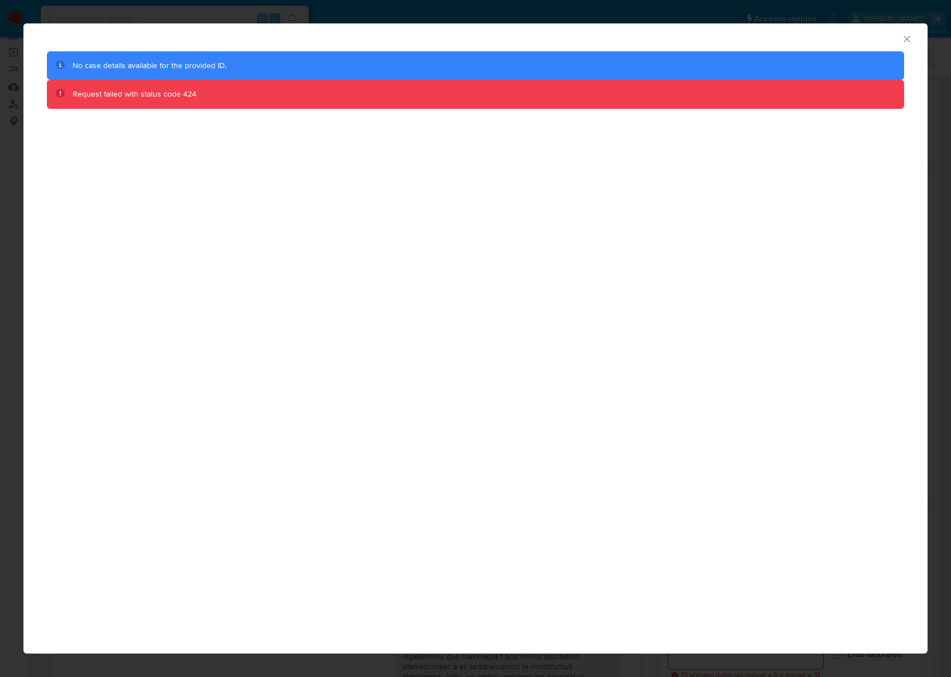
click at [908, 36] on icon "Cerrar ventana" at bounding box center [906, 38] width 11 height 11
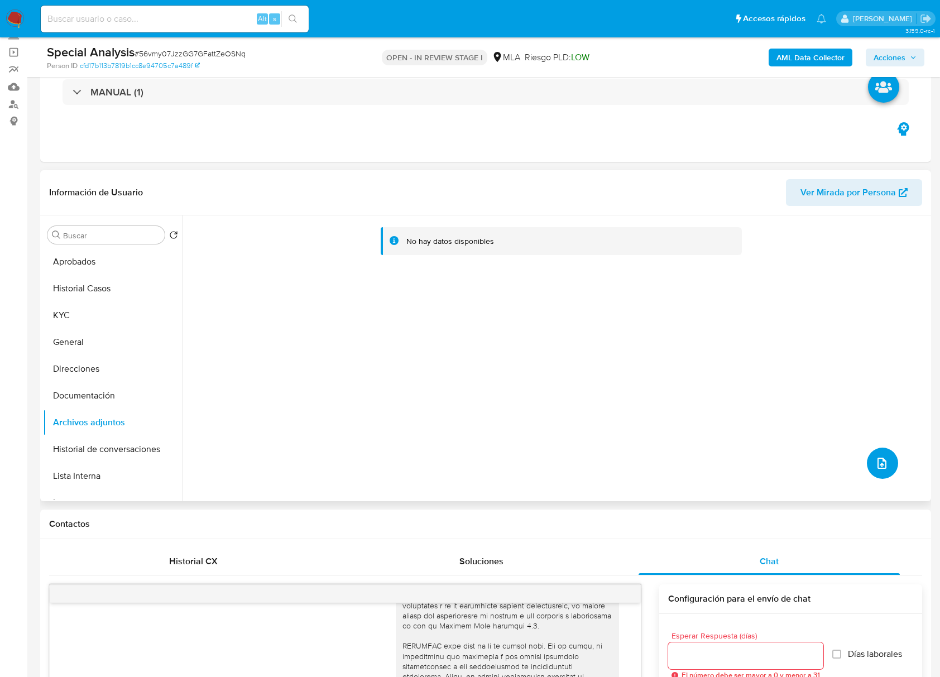
click at [882, 463] on icon "upload-file" at bounding box center [881, 463] width 9 height 11
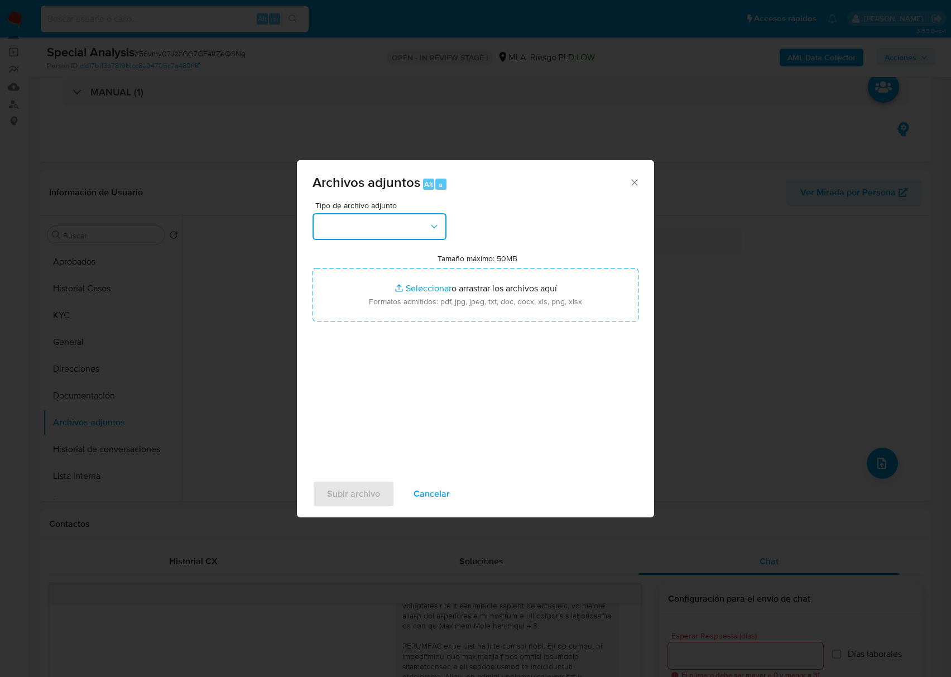
click at [387, 224] on button "button" at bounding box center [379, 226] width 134 height 27
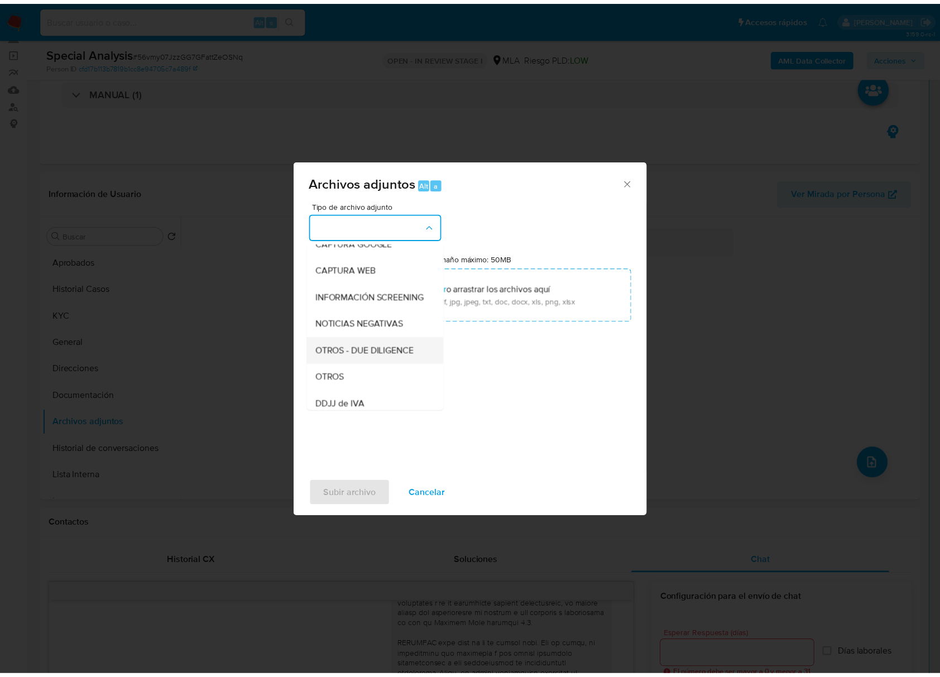
scroll to position [148, 0]
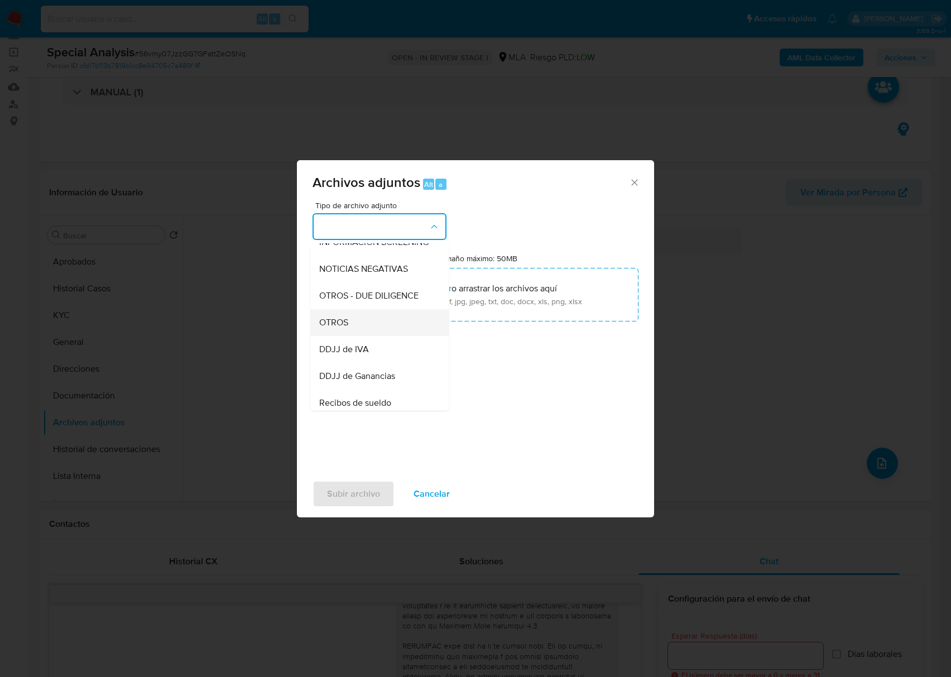
click at [358, 326] on div "OTROS" at bounding box center [376, 322] width 114 height 27
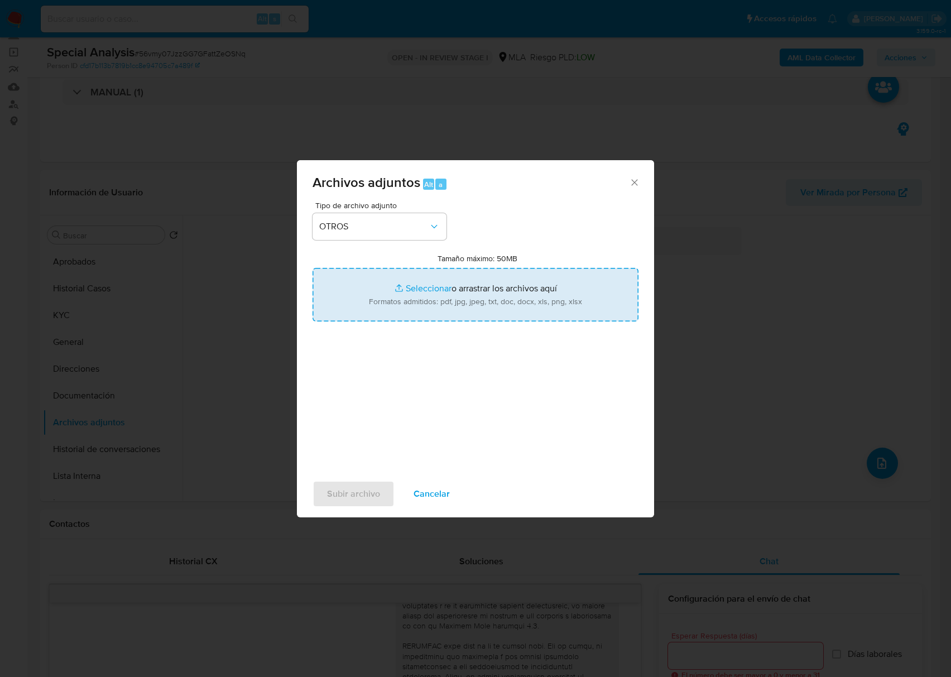
click at [485, 288] on input "Tamaño máximo: 50MB Seleccionar archivos" at bounding box center [475, 295] width 326 height 54
type input "C:\fakepath\Miriam Vanesa Flores - NOSIS - AGOSTO 2025.pdf"
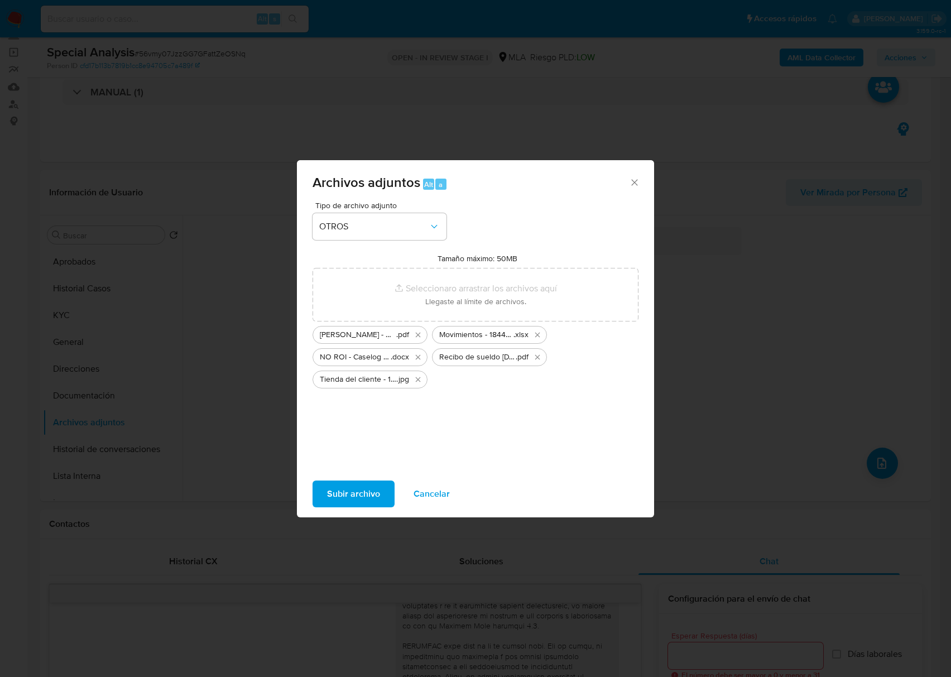
click at [338, 495] on span "Subir archivo" at bounding box center [353, 494] width 53 height 25
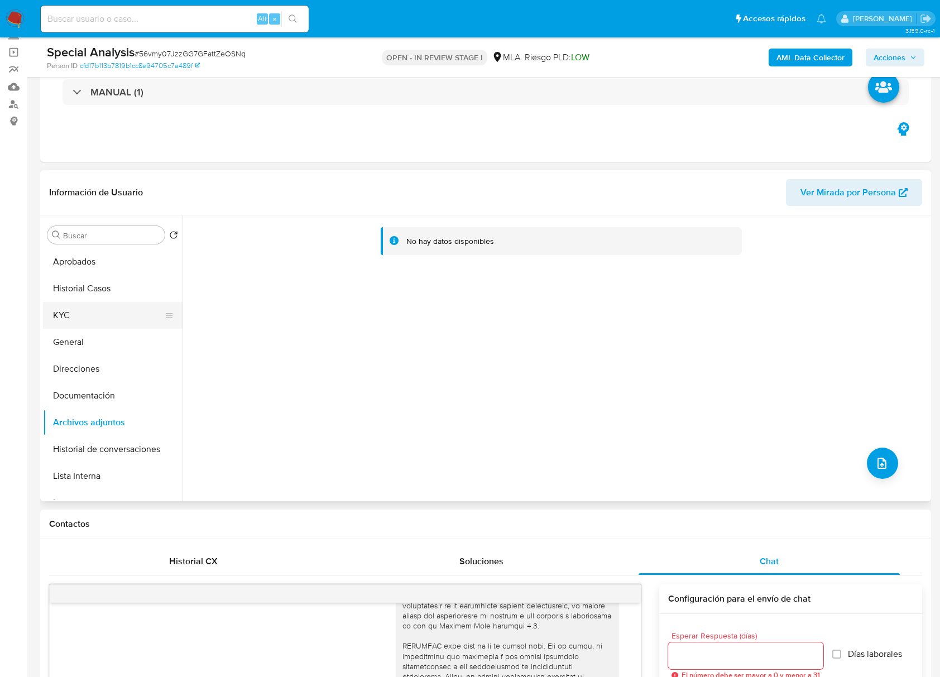
click at [112, 317] on button "KYC" at bounding box center [108, 315] width 131 height 27
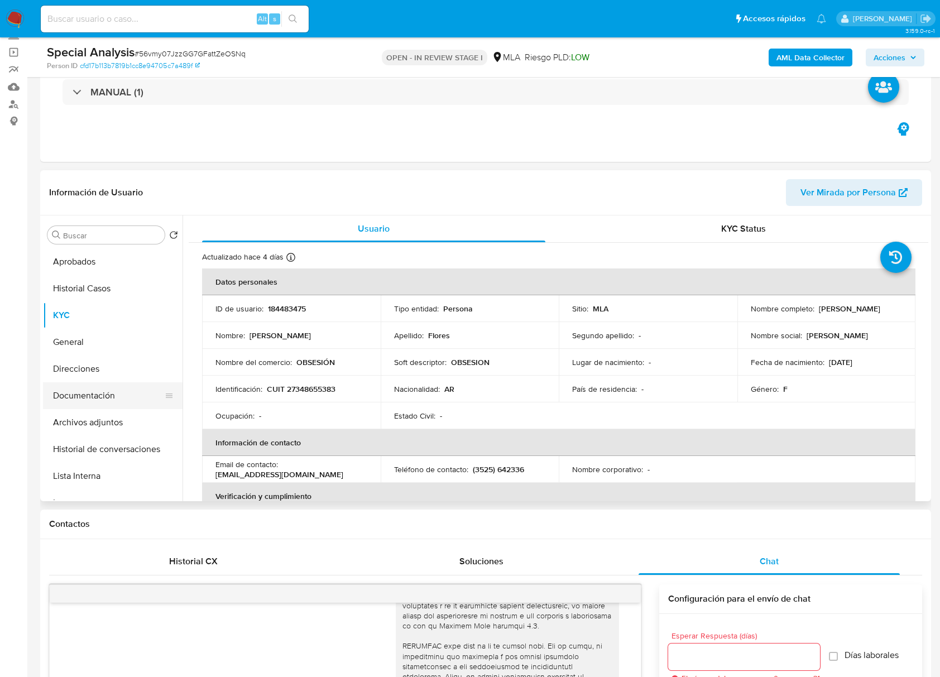
click at [105, 407] on button "Documentación" at bounding box center [108, 395] width 131 height 27
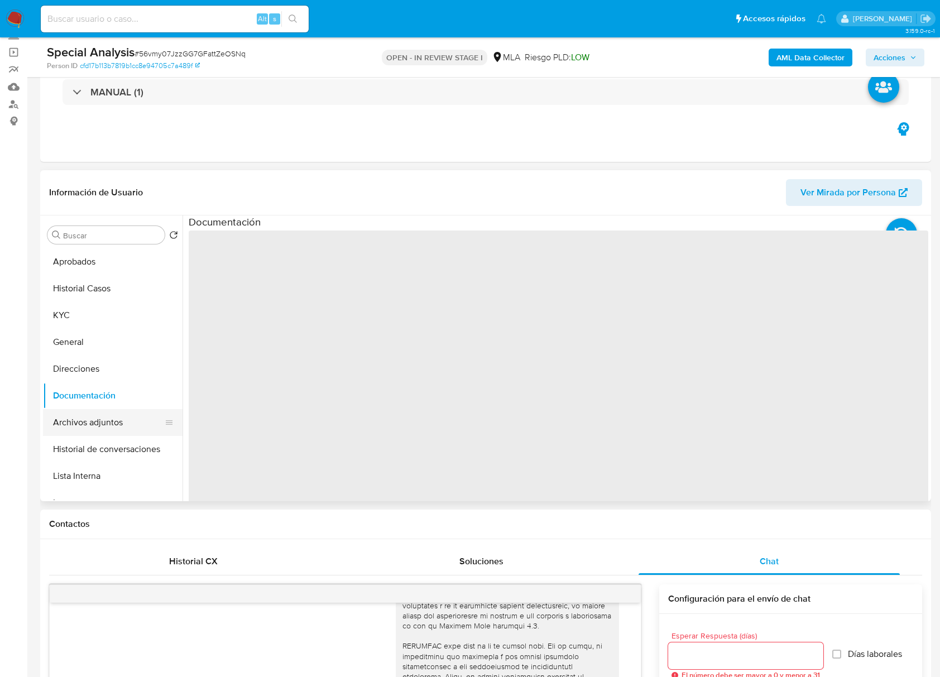
click at [108, 421] on button "Archivos adjuntos" at bounding box center [108, 422] width 131 height 27
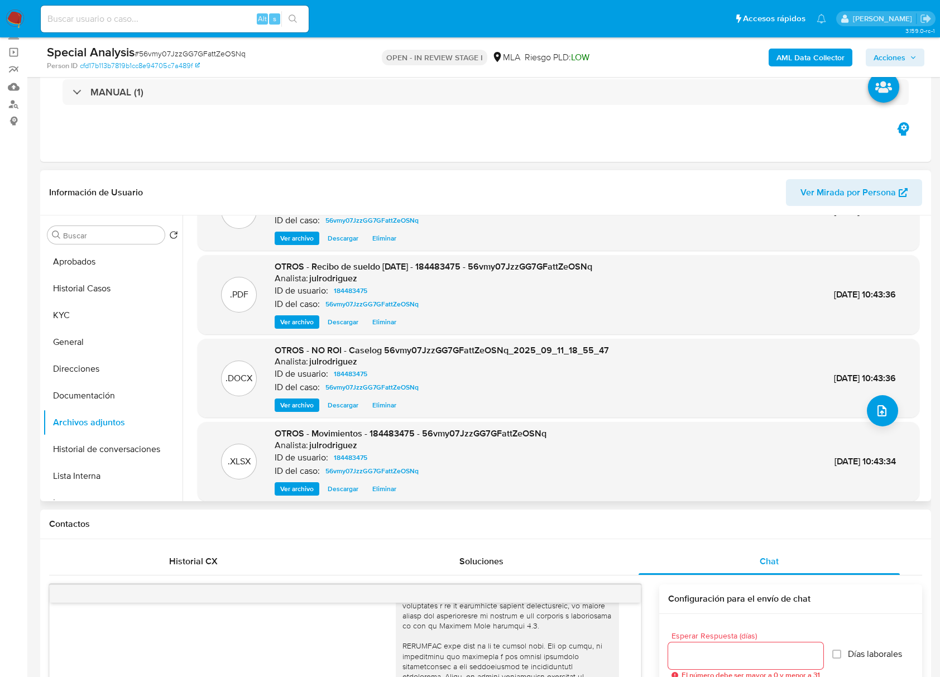
scroll to position [94, 0]
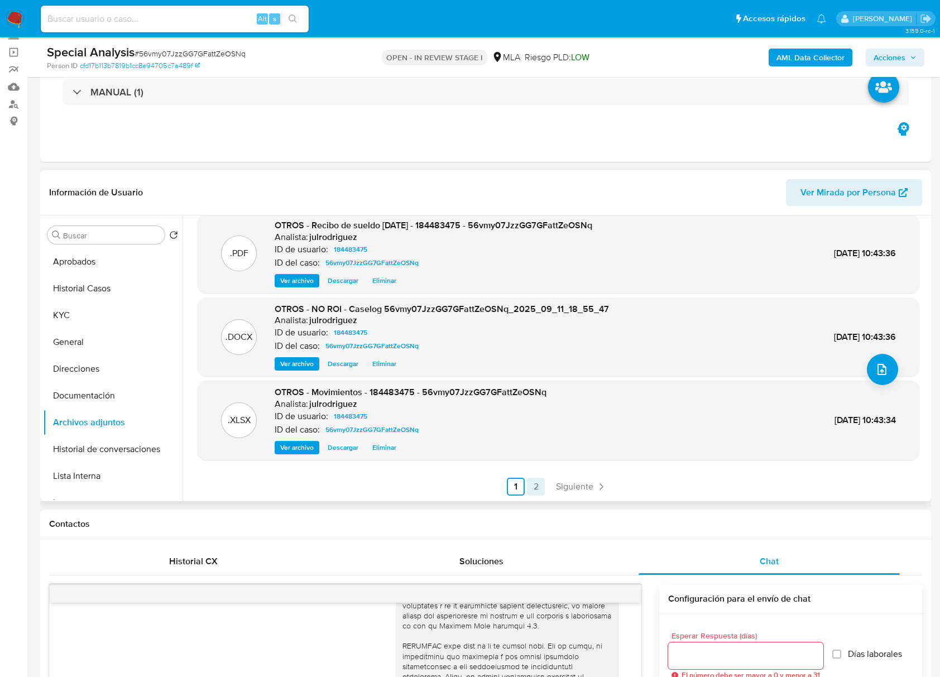
click at [536, 485] on link "2" at bounding box center [536, 487] width 18 height 18
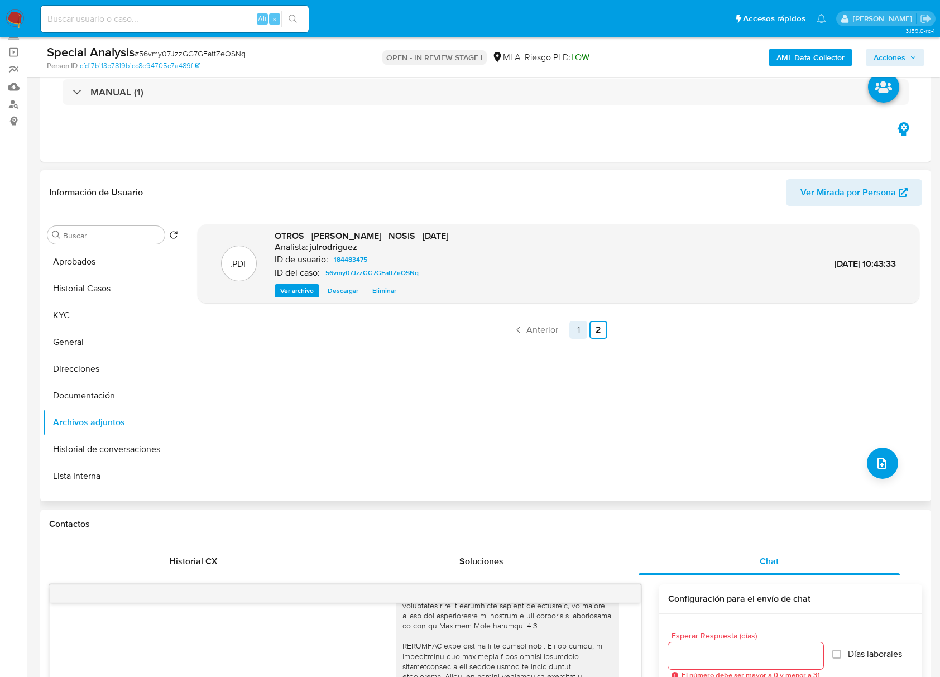
click at [577, 329] on link "1" at bounding box center [578, 330] width 18 height 18
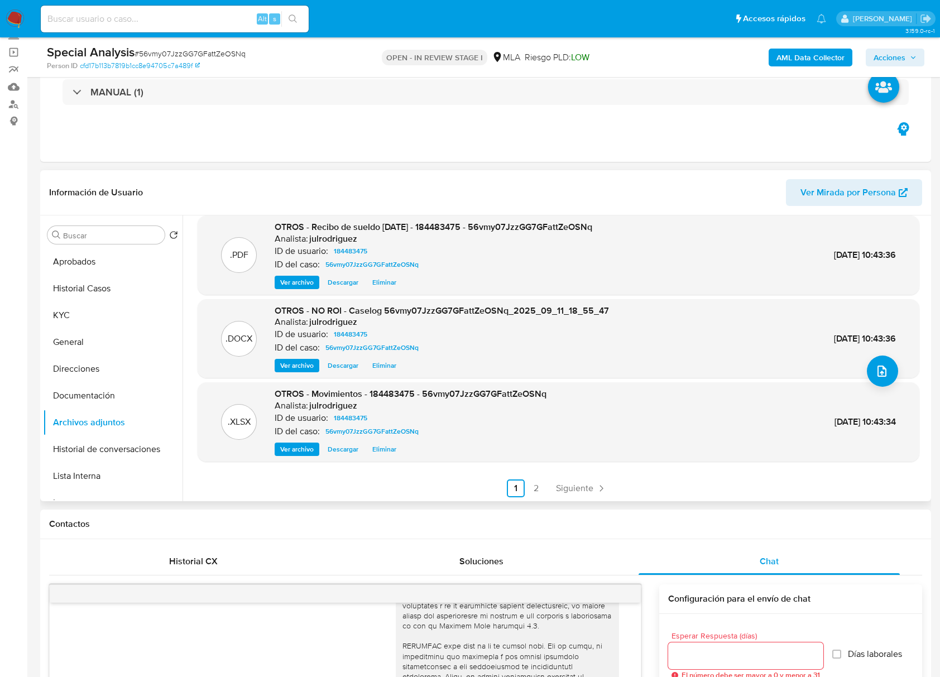
scroll to position [94, 0]
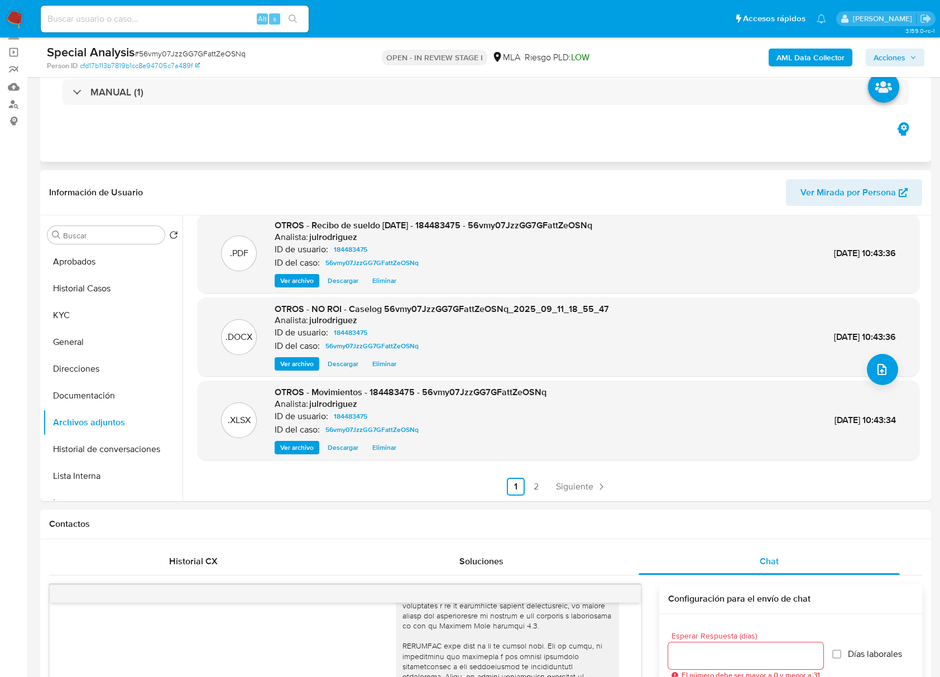
click at [538, 138] on div "Eventos ( 1 ) Acciones MANUAL (1)" at bounding box center [485, 95] width 891 height 134
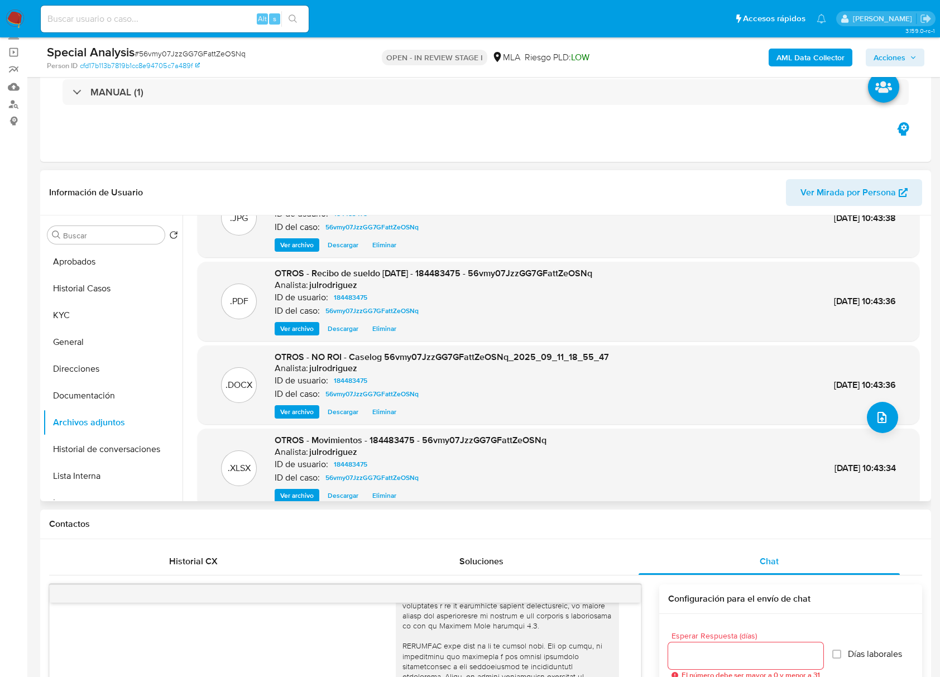
scroll to position [0, 0]
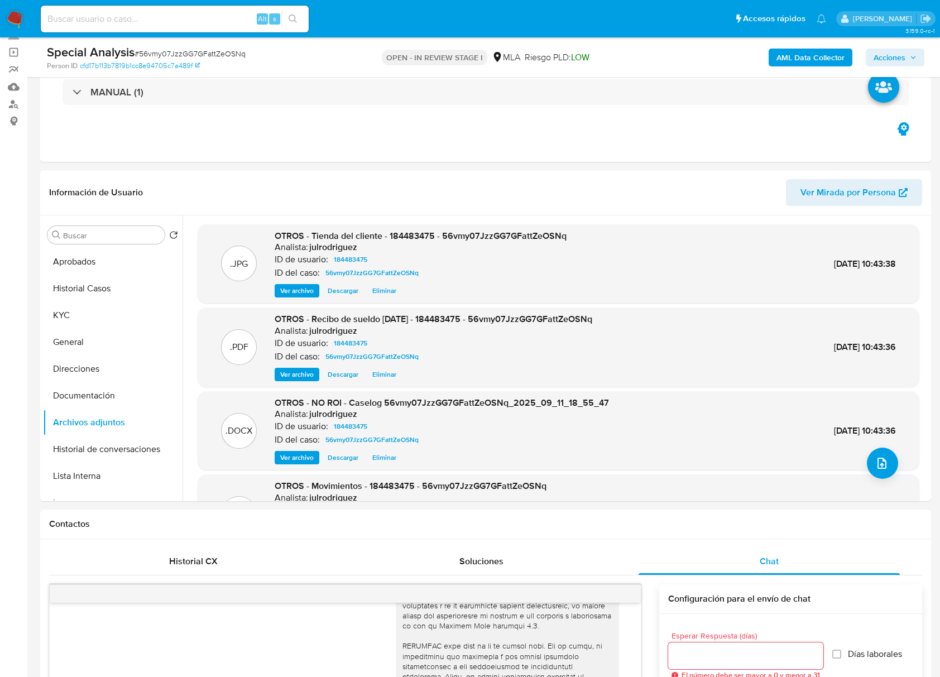
click at [889, 50] on span "Acciones" at bounding box center [889, 58] width 32 height 18
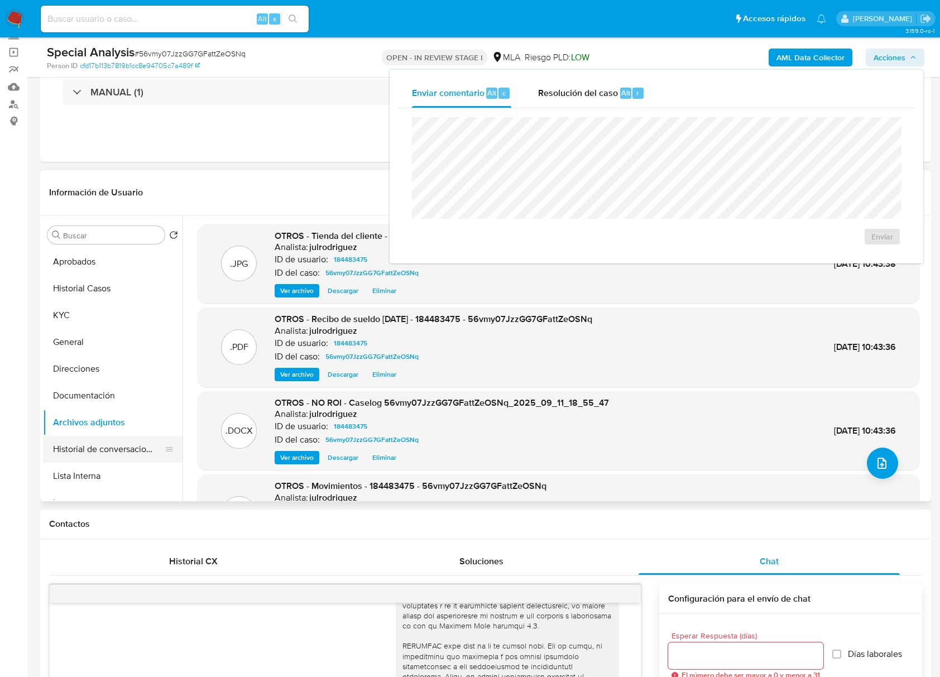
click at [123, 449] on button "Historial de conversaciones" at bounding box center [108, 449] width 131 height 27
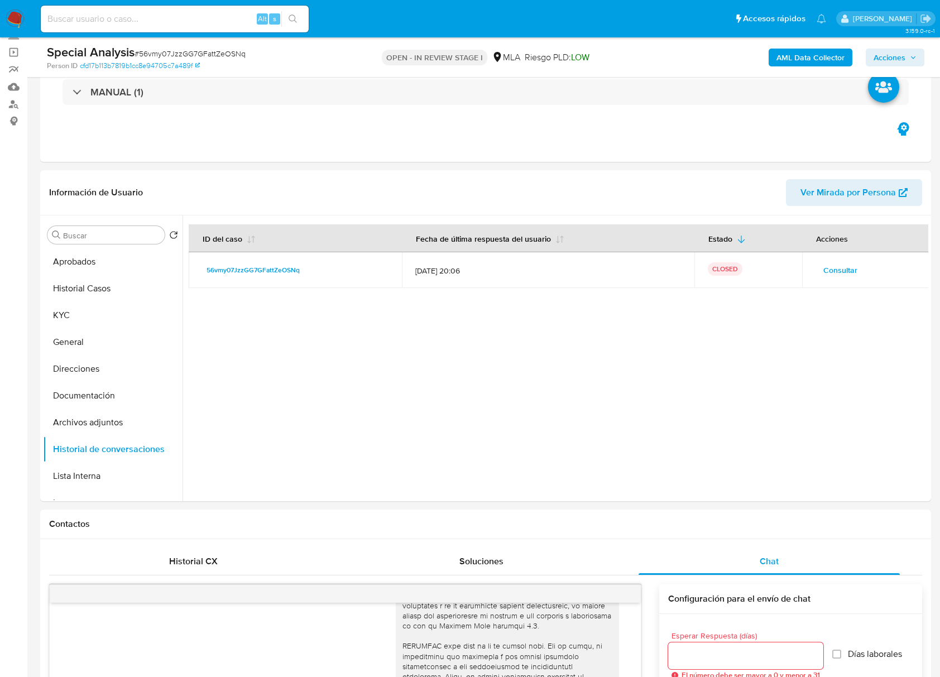
click at [900, 54] on span "Acciones" at bounding box center [889, 58] width 32 height 18
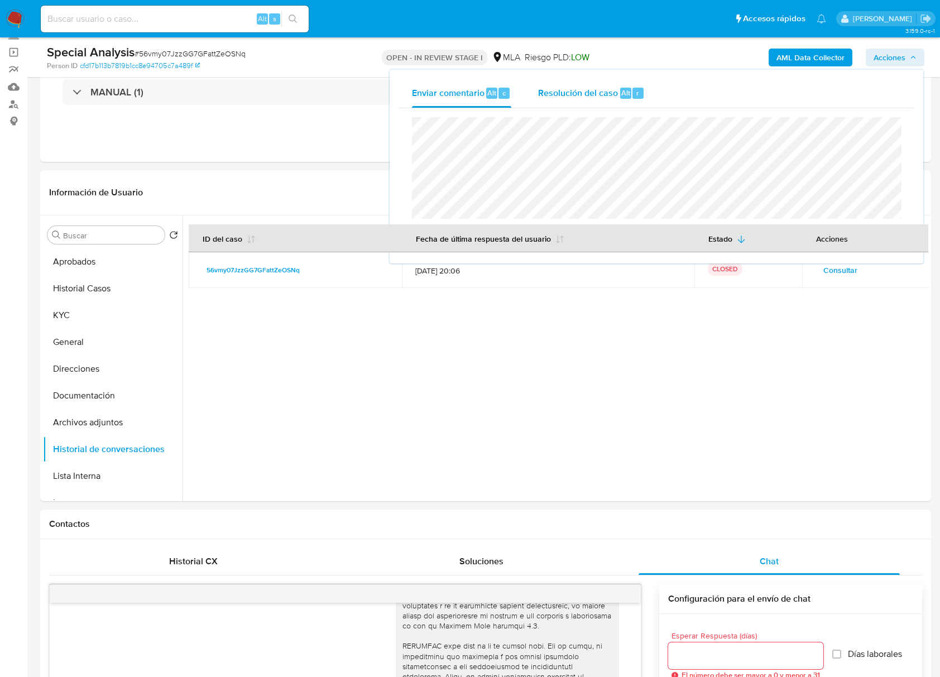
click at [560, 94] on span "Resolución del caso" at bounding box center [578, 92] width 80 height 13
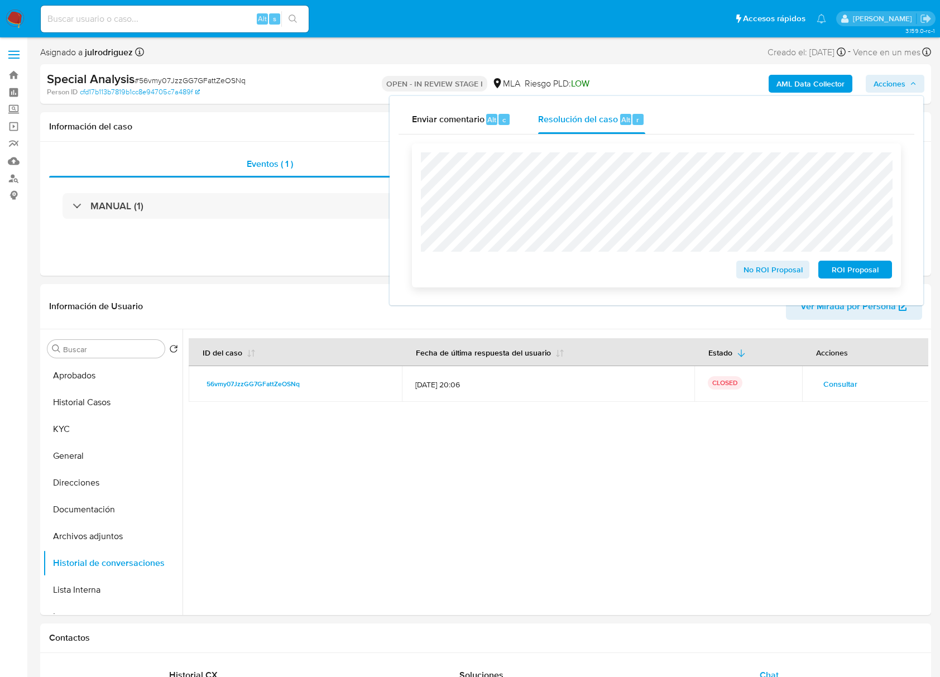
click at [754, 268] on span "No ROI Proposal" at bounding box center [773, 270] width 58 height 16
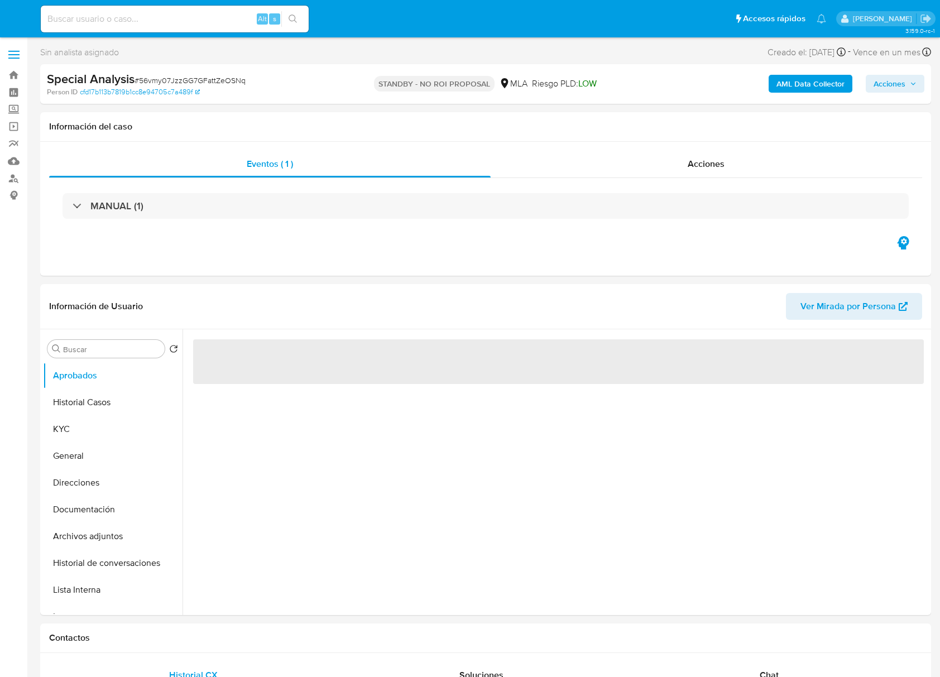
select select "10"
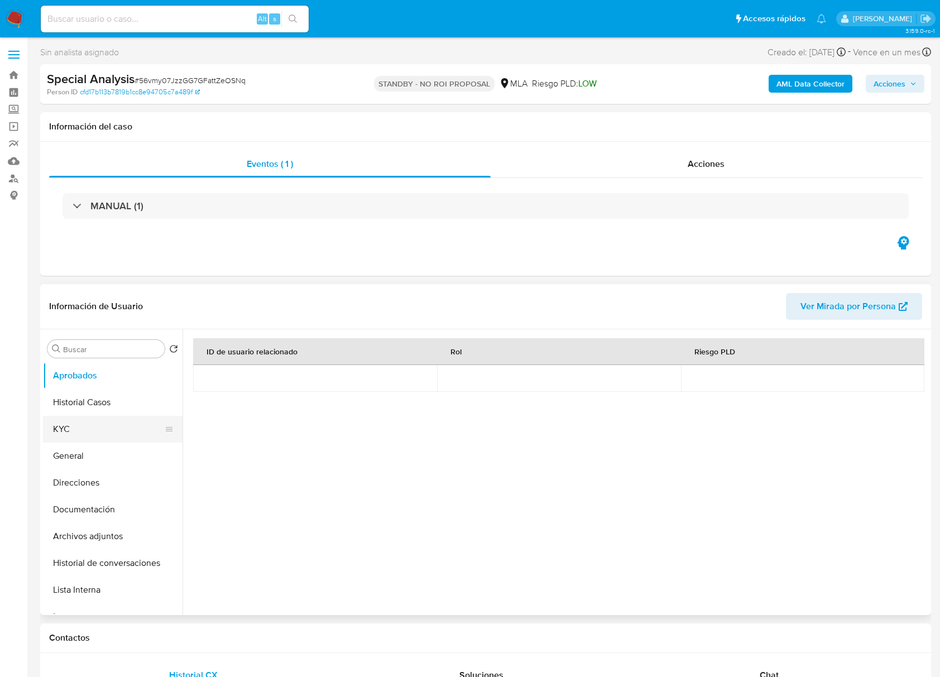
click at [81, 427] on button "KYC" at bounding box center [108, 429] width 131 height 27
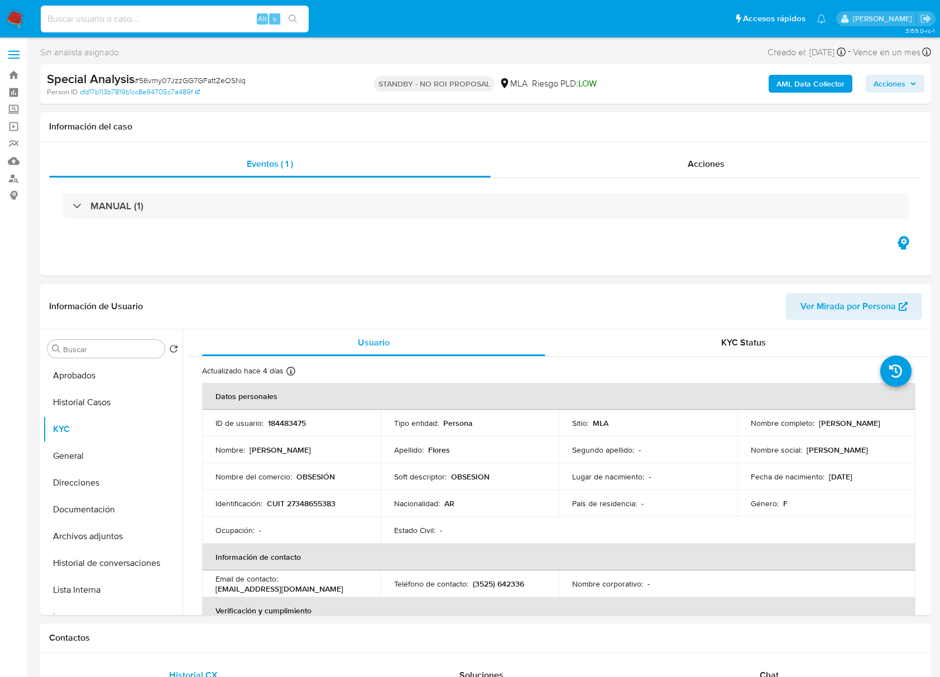
click at [186, 23] on input at bounding box center [175, 19] width 268 height 15
paste input "HrVdGvOr5ndmWkLgp307HEol"
type input "HrVdGvOr5ndmWkLgp307HEol"
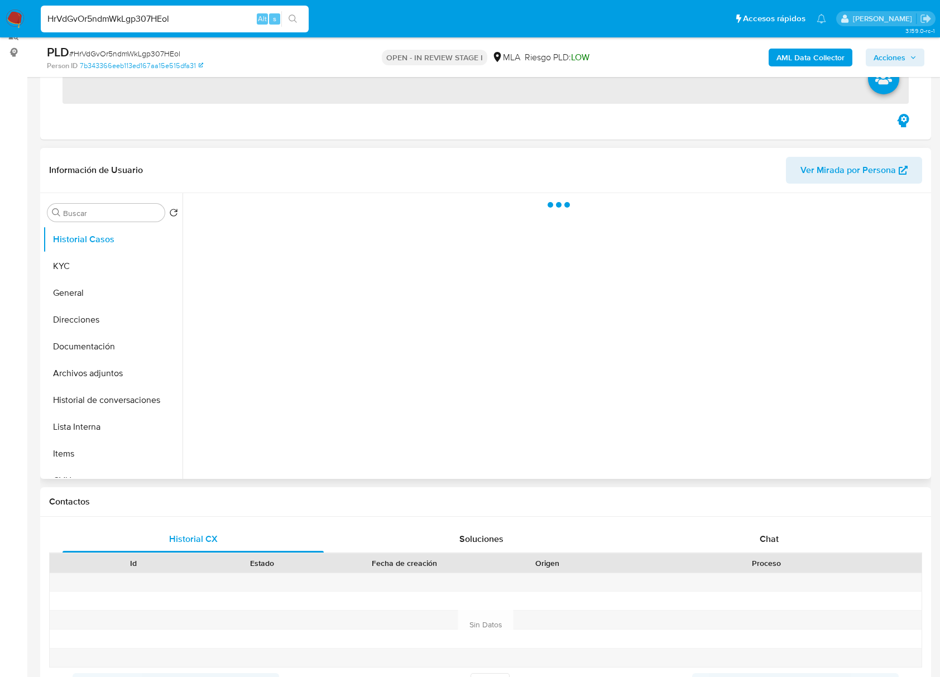
scroll to position [223, 0]
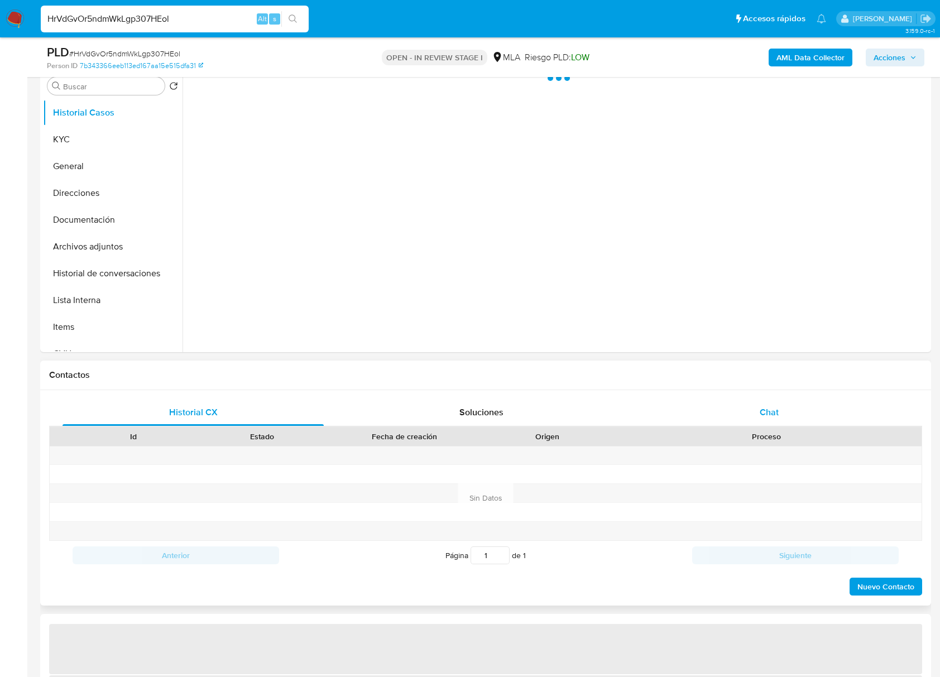
click at [768, 413] on span "Chat" at bounding box center [768, 412] width 19 height 13
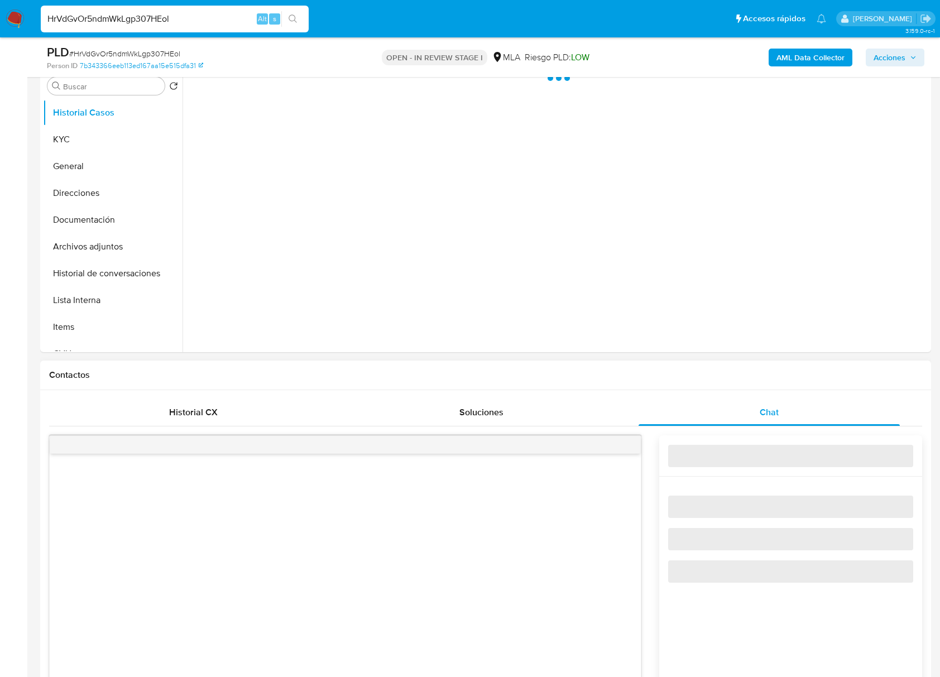
select select "10"
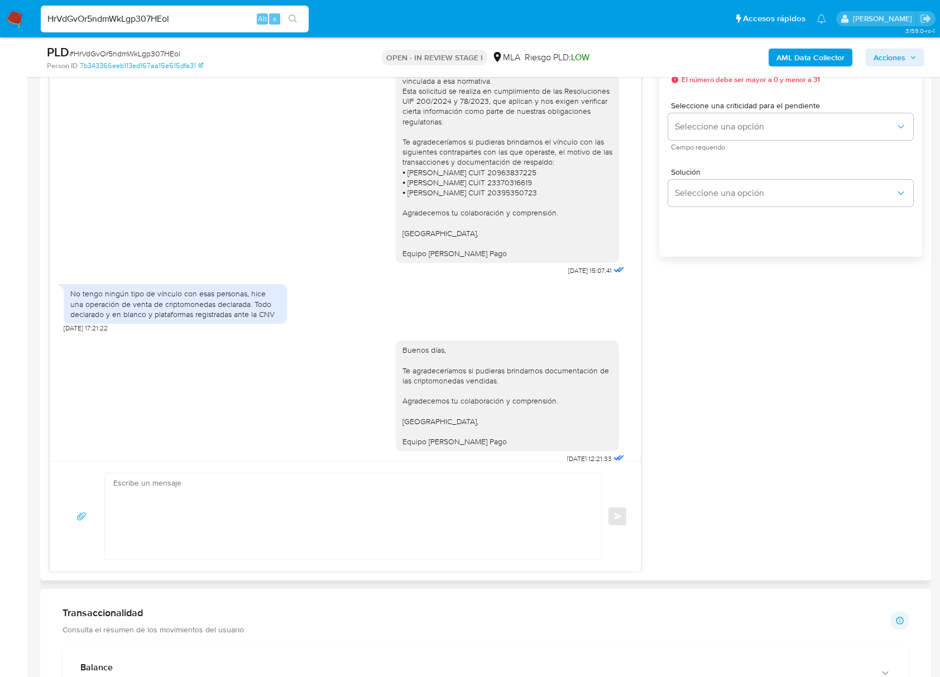
scroll to position [829, 0]
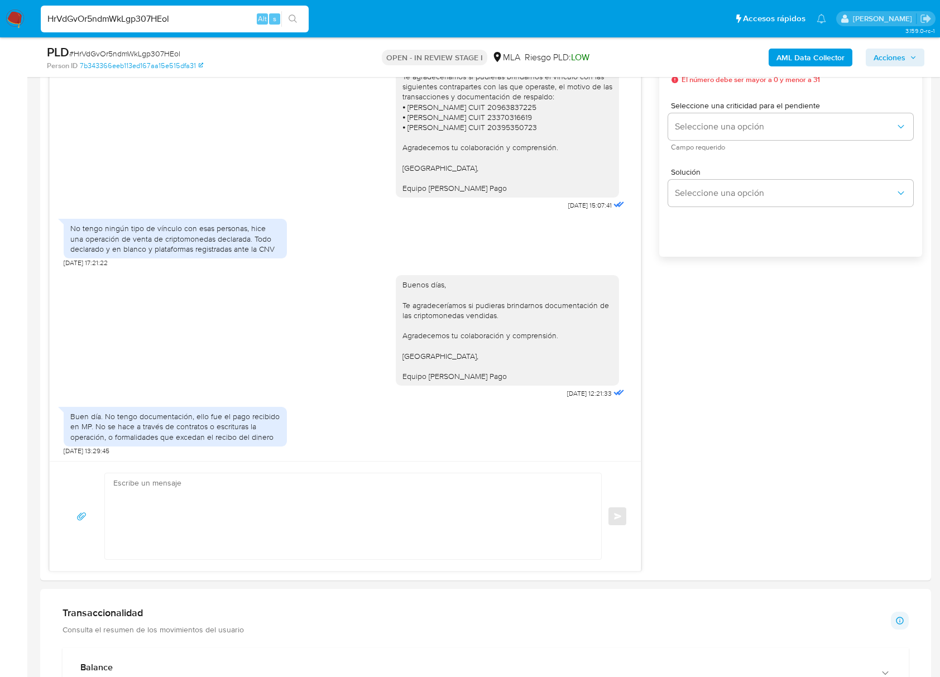
click at [180, 22] on input "HrVdGvOr5ndmWkLgp307HEol" at bounding box center [175, 19] width 268 height 15
click at [123, 22] on input "HrVdGvOr5ndmWkLgp307HEol" at bounding box center [175, 19] width 268 height 15
paste input "s2m4agjHGLCRoRu84jTKUi6E"
type input "s2m4agjHGLCRoRu84jTKUi6E"
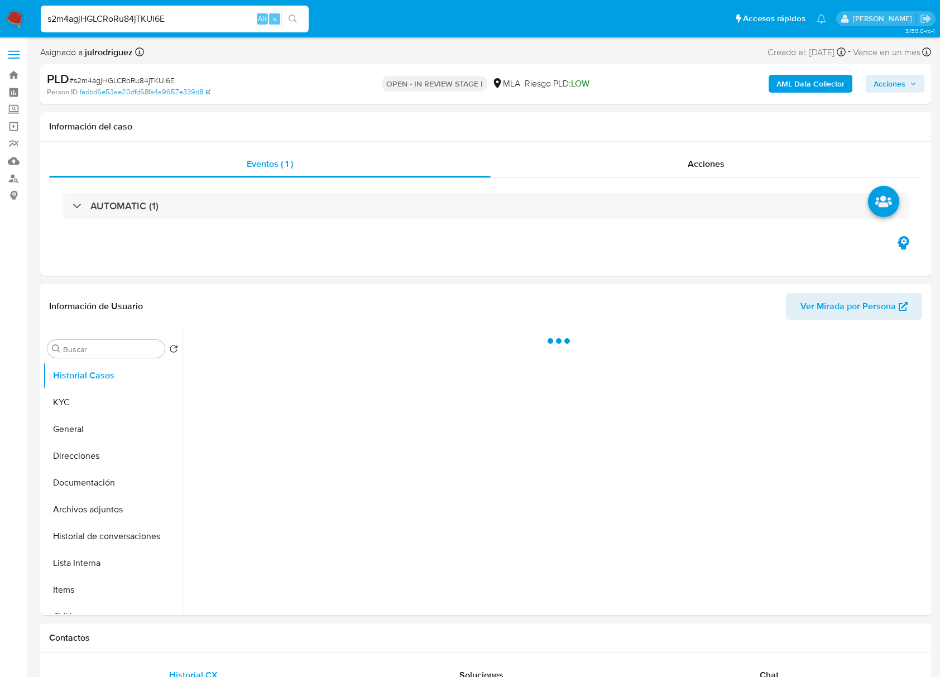
select select "10"
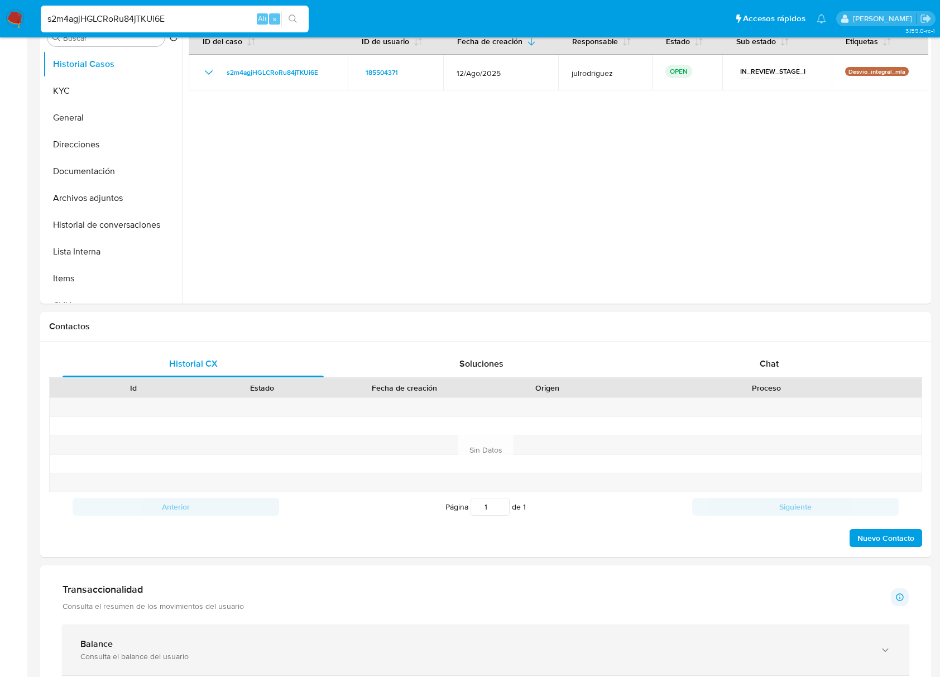
scroll to position [446, 0]
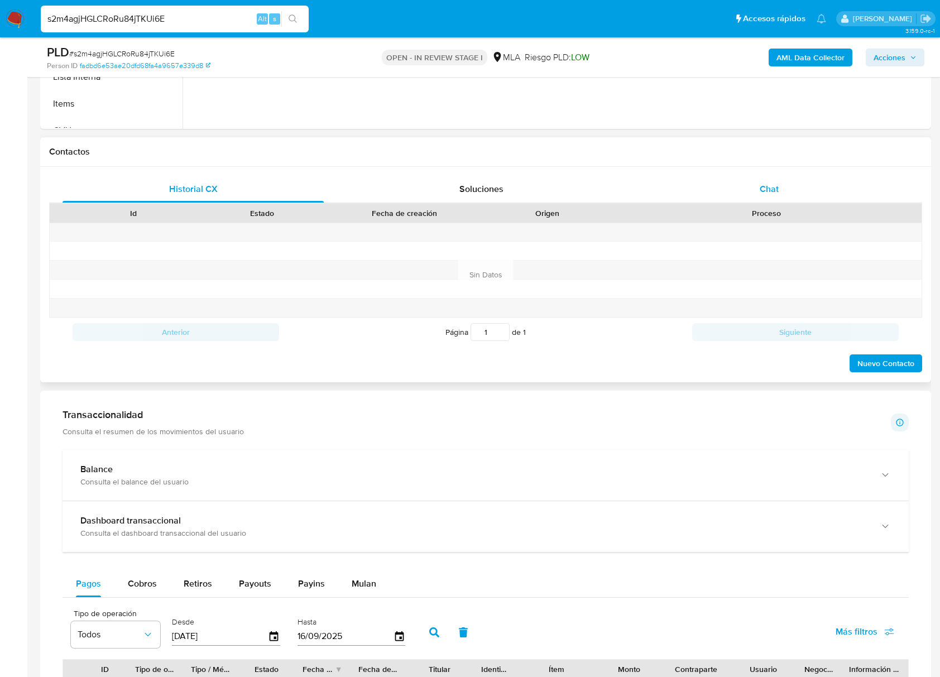
click at [766, 181] on div "Chat" at bounding box center [768, 189] width 261 height 27
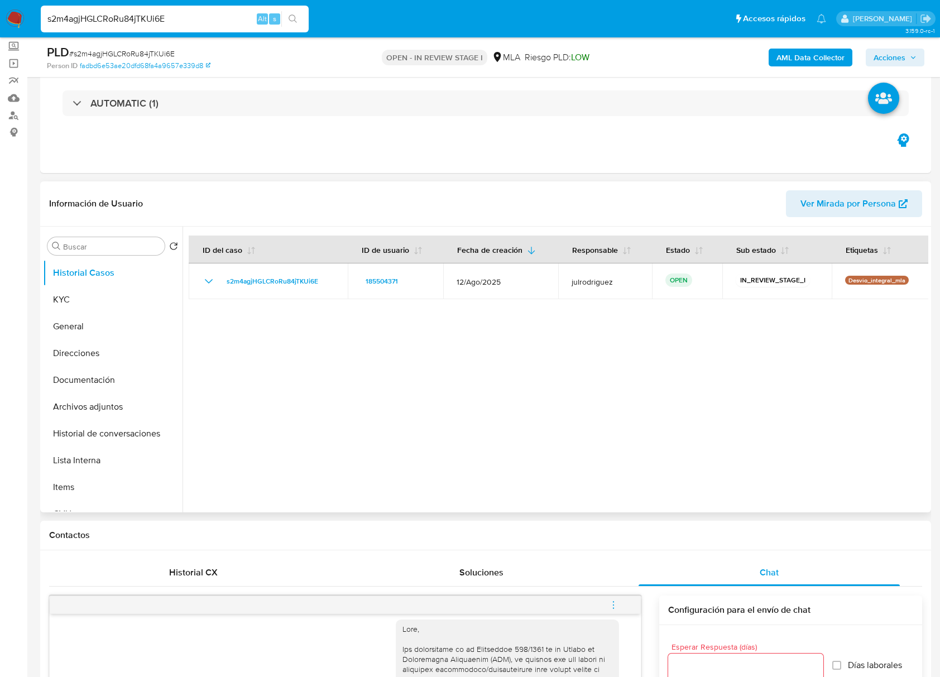
scroll to position [0, 0]
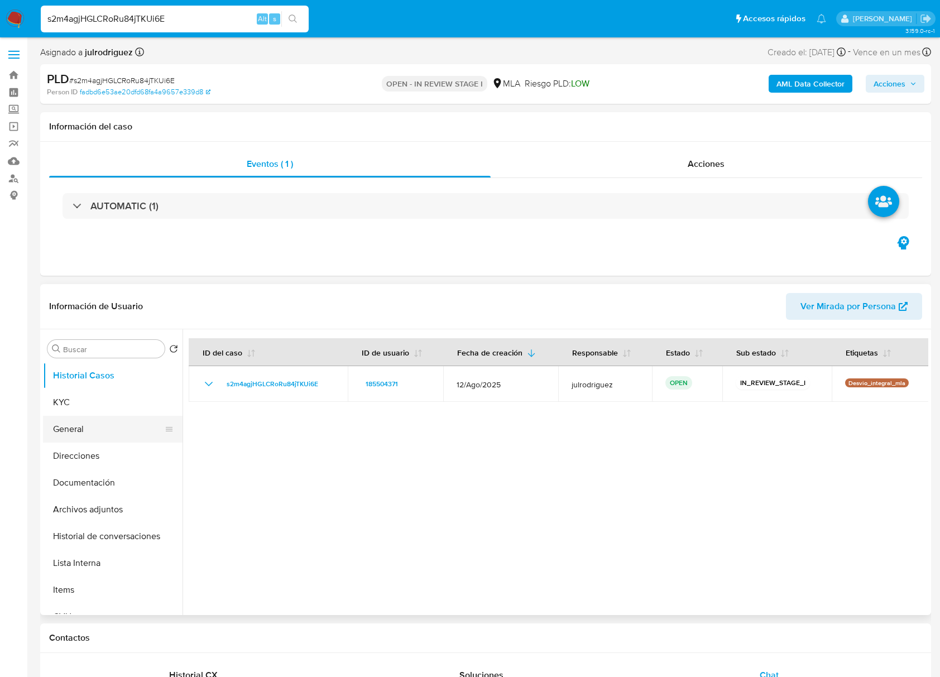
drag, startPoint x: 70, startPoint y: 396, endPoint x: 169, endPoint y: 425, distance: 102.8
click at [70, 397] on button "KYC" at bounding box center [112, 402] width 139 height 27
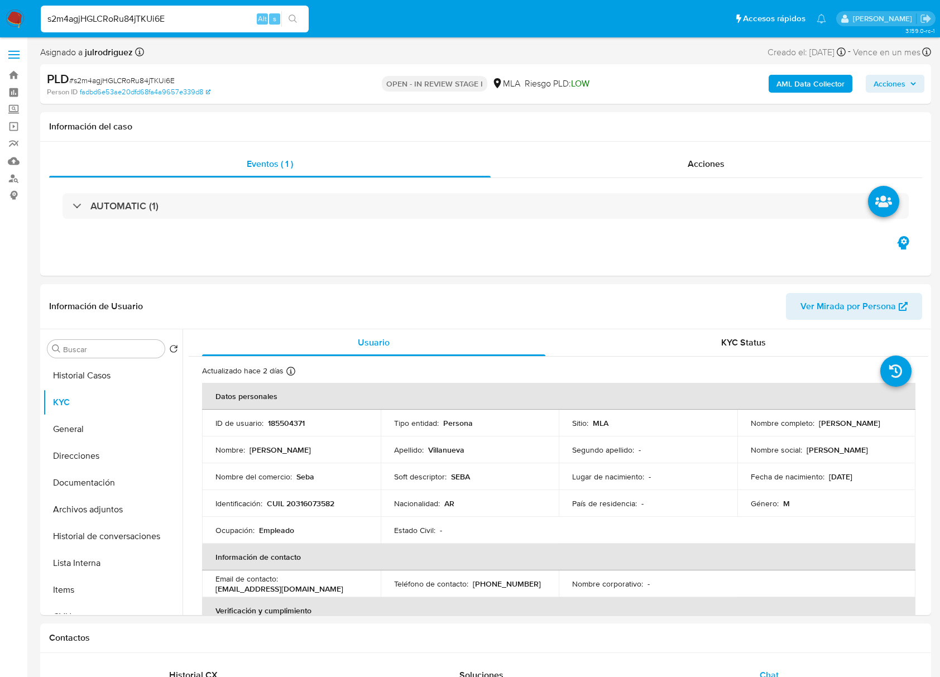
click at [295, 506] on p "CUIL 20316073582" at bounding box center [301, 503] width 68 height 10
copy p "20316073582"
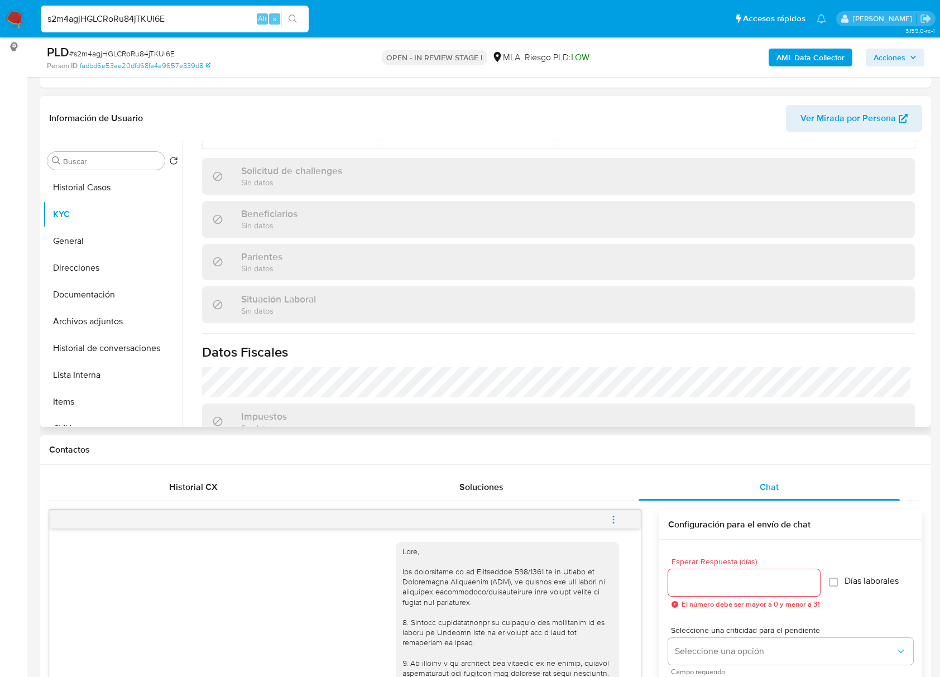
scroll to position [588, 0]
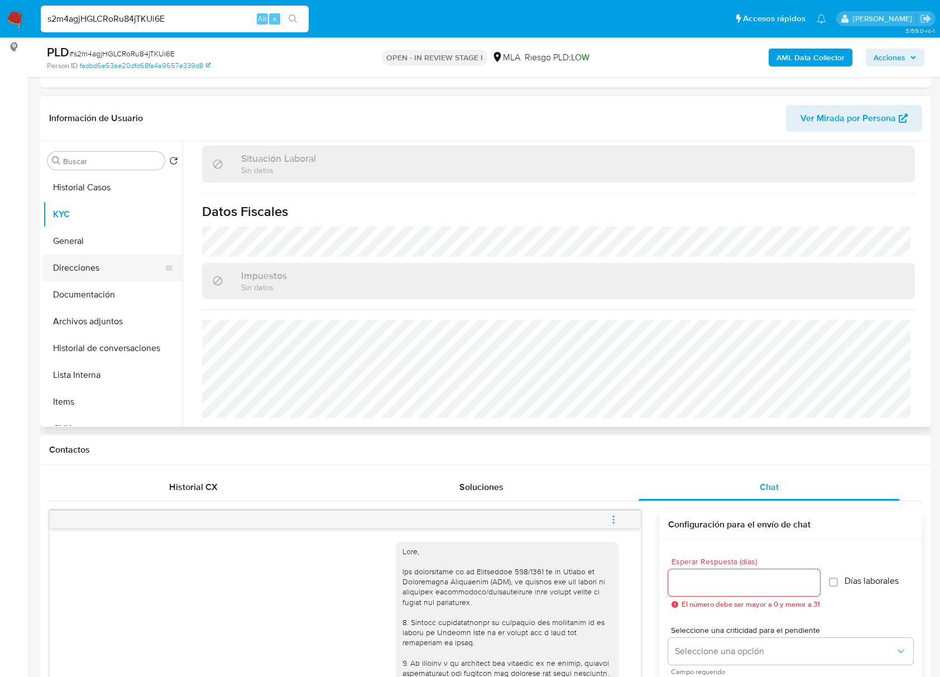
click at [102, 262] on button "Direcciones" at bounding box center [108, 267] width 131 height 27
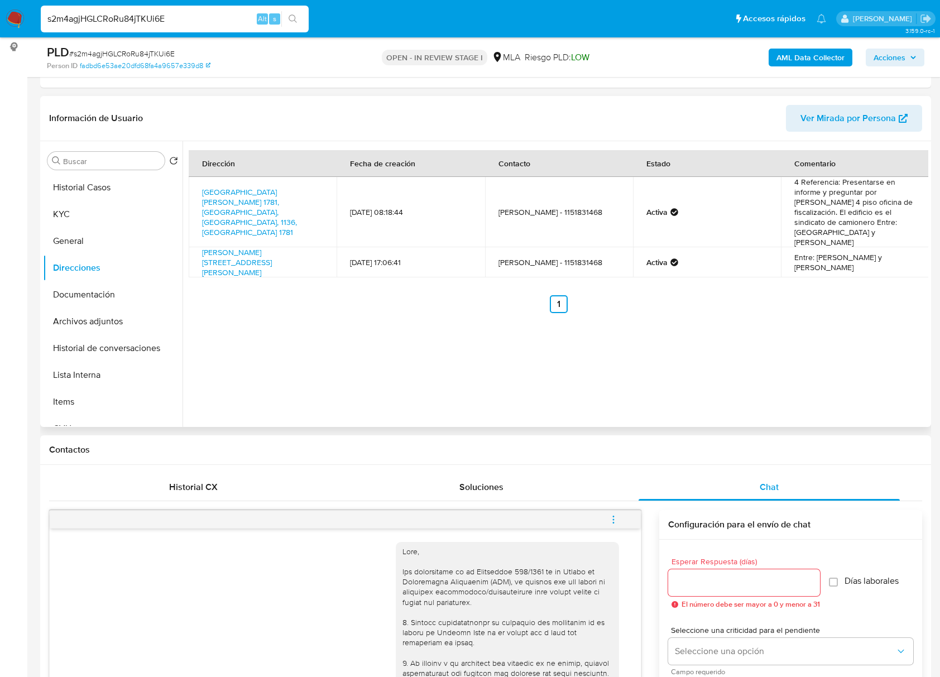
click at [401, 298] on ul "Anterior 1 Siguiente" at bounding box center [558, 304] width 739 height 18
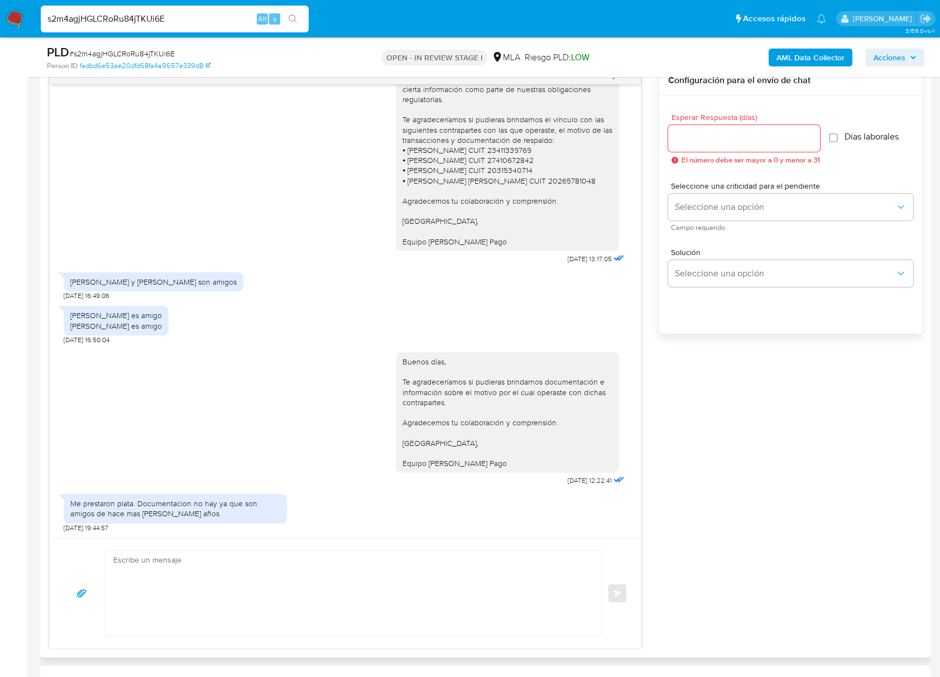
scroll to position [521, 0]
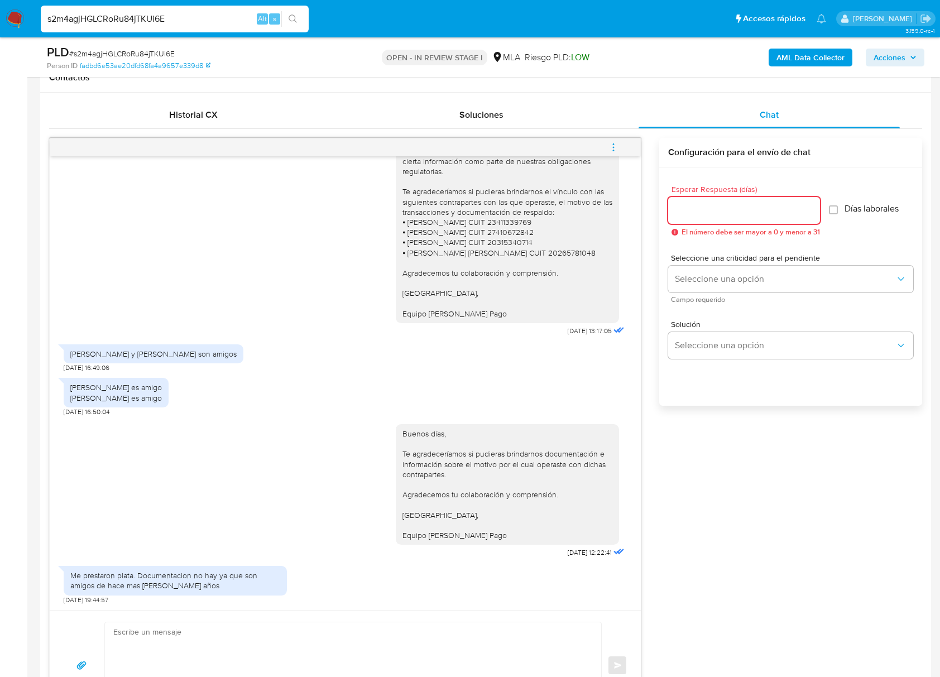
click at [722, 209] on input "Esperar Respuesta (días)" at bounding box center [744, 210] width 152 height 15
type input "3"
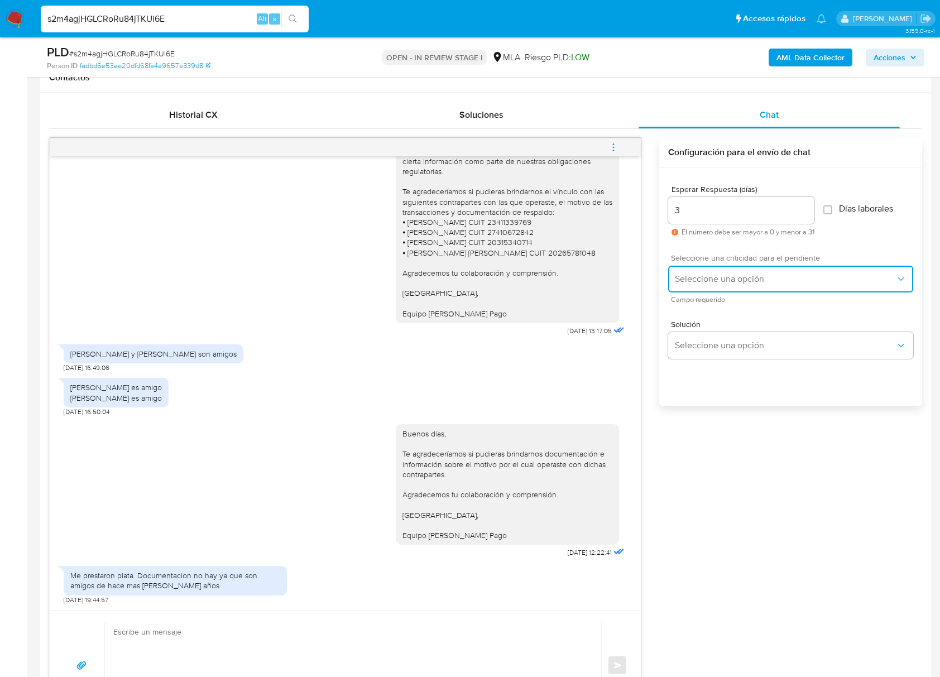
click at [711, 275] on span "Seleccione una opción" at bounding box center [785, 278] width 220 height 11
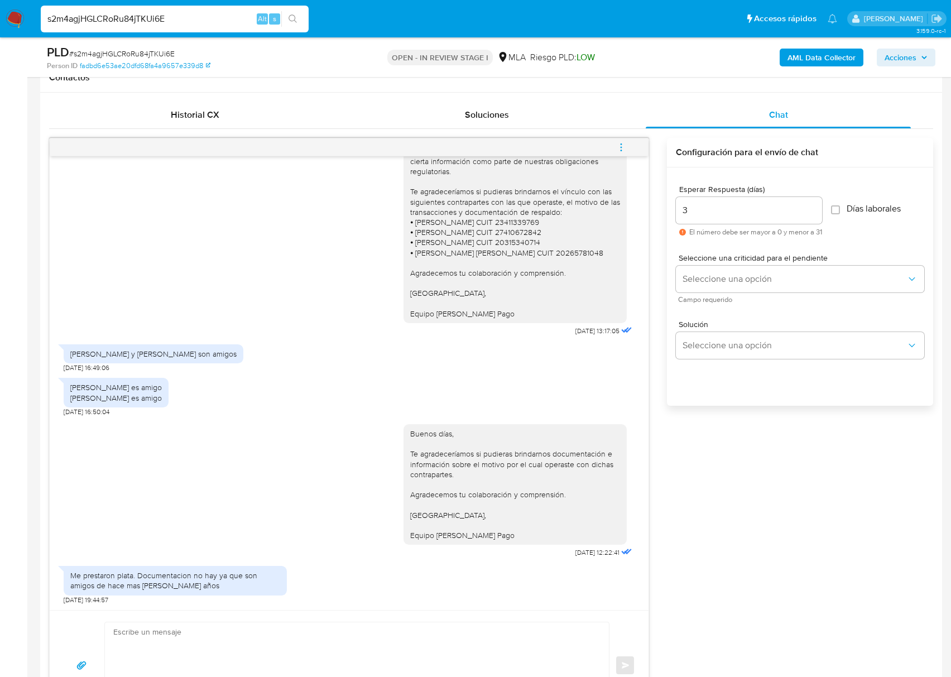
click at [718, 315] on div "Solución Seleccione una opción" at bounding box center [800, 341] width 248 height 61
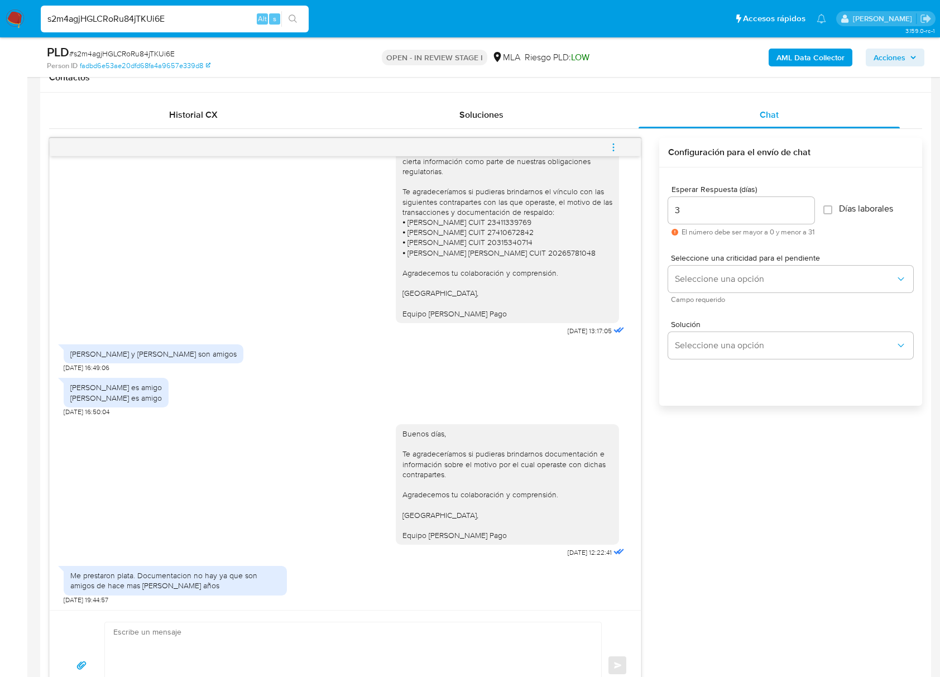
click at [715, 307] on div "Seleccione una criticidad para el pendiente Seleccione una opción Campo requeri…" at bounding box center [790, 278] width 245 height 66
click at [706, 268] on button "Seleccione una opción" at bounding box center [790, 279] width 245 height 27
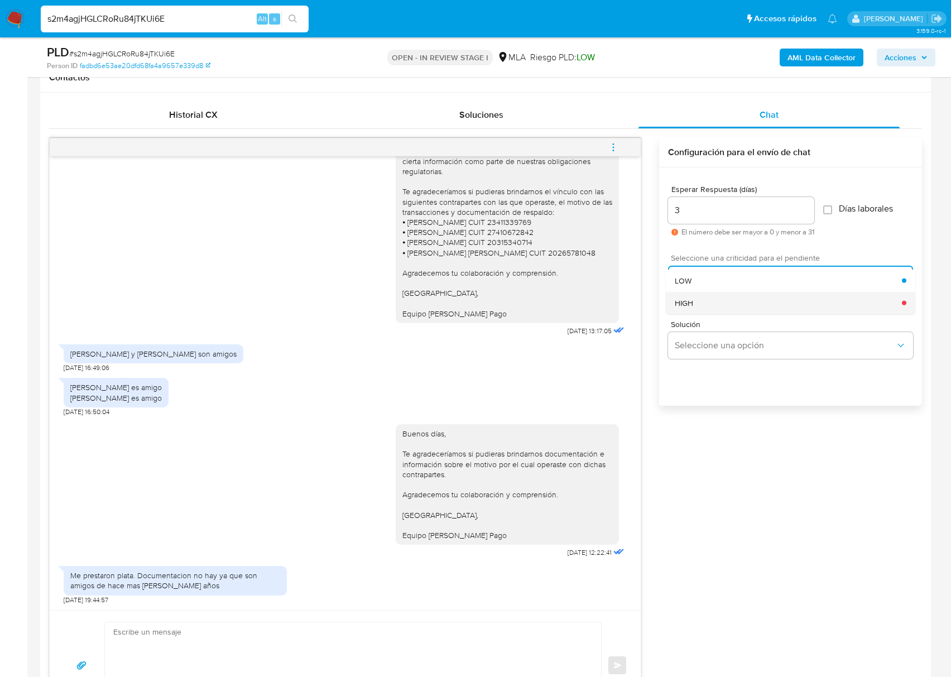
click at [686, 299] on span "HIGH" at bounding box center [684, 302] width 18 height 10
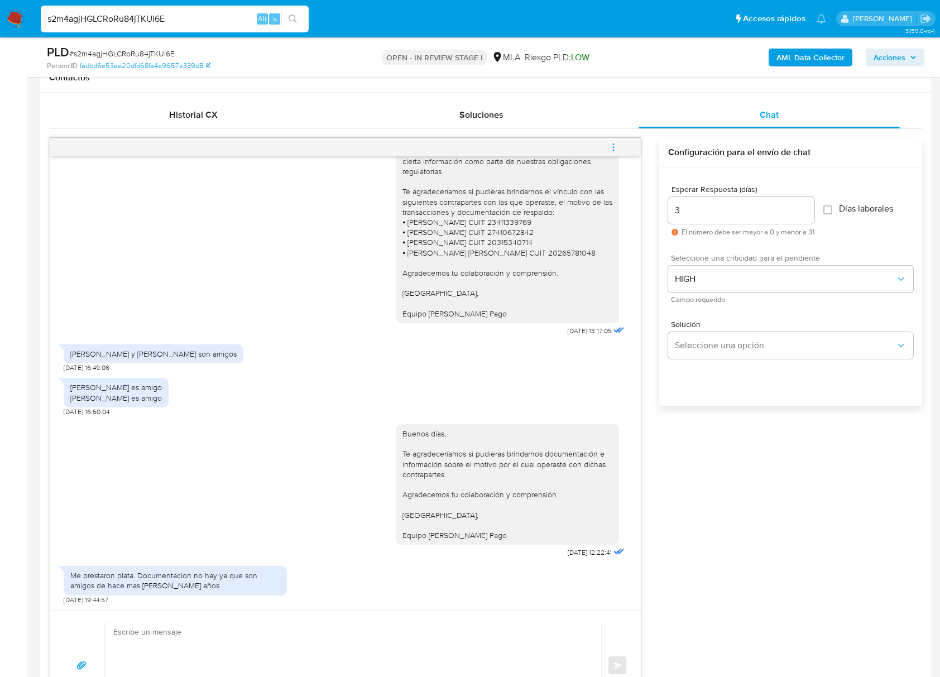
click at [732, 364] on div "Solución Seleccione una opción" at bounding box center [790, 341] width 245 height 61
click at [719, 342] on span "Seleccione una opción" at bounding box center [785, 345] width 220 height 11
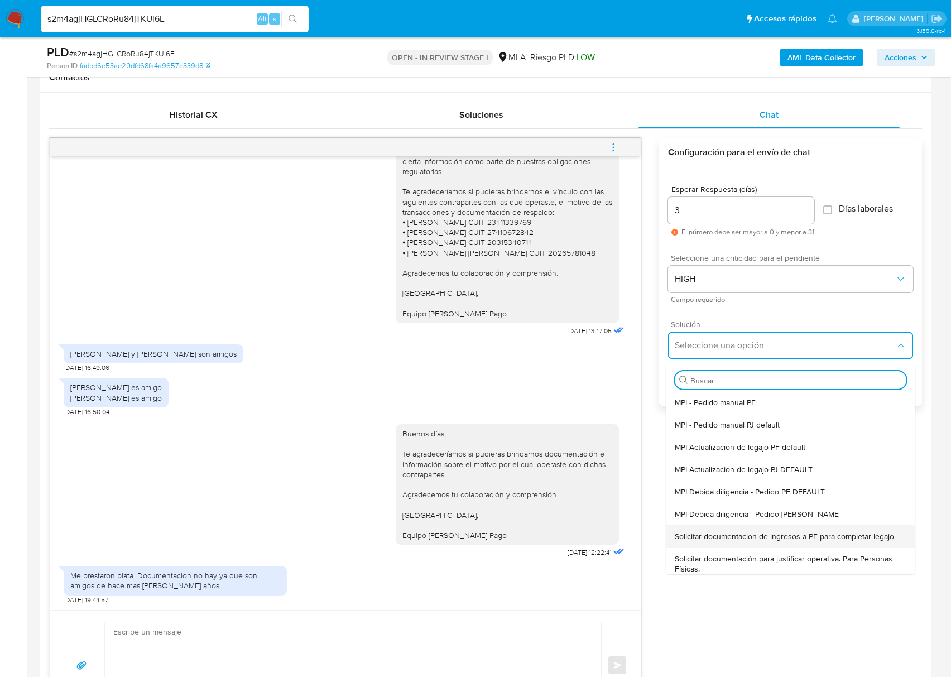
click at [764, 527] on div "Solicitar documentacion de ingresos a PF para completar legajo" at bounding box center [791, 536] width 232 height 22
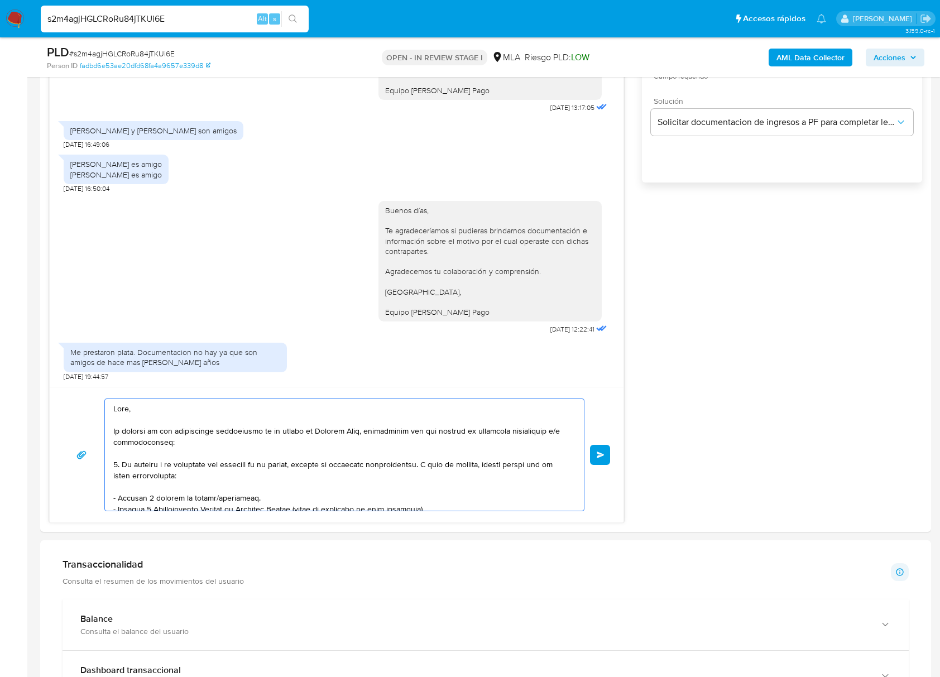
scroll to position [220, 0]
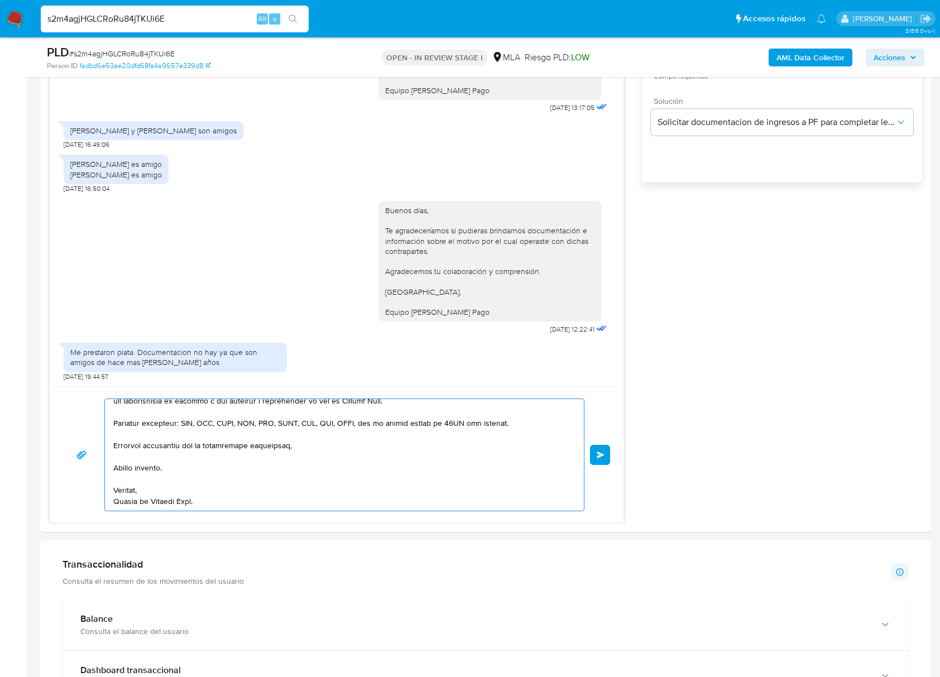
drag, startPoint x: 210, startPoint y: 445, endPoint x: 563, endPoint y: 687, distance: 428.1
click at [563, 676] on html "Pausado Ver notificaciones s2m4agjHGLCRoRu84jTKUi6E Alt s Accesos rápidos Presi…" at bounding box center [470, 461] width 940 height 2411
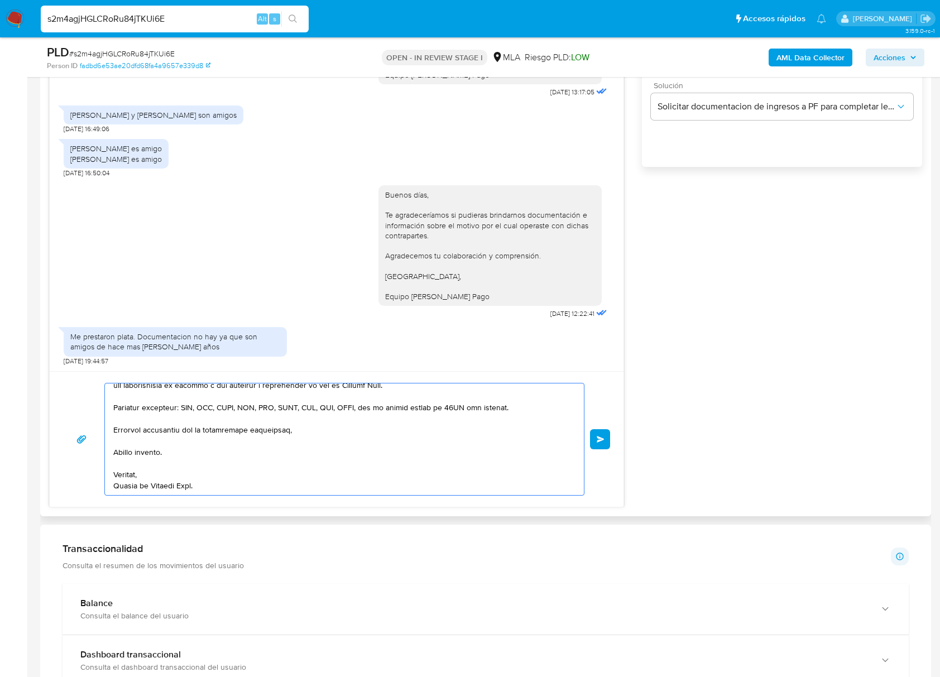
type textarea "Hola, En función de las operaciones registradas en tu cuenta [PERSON_NAME] Pago…"
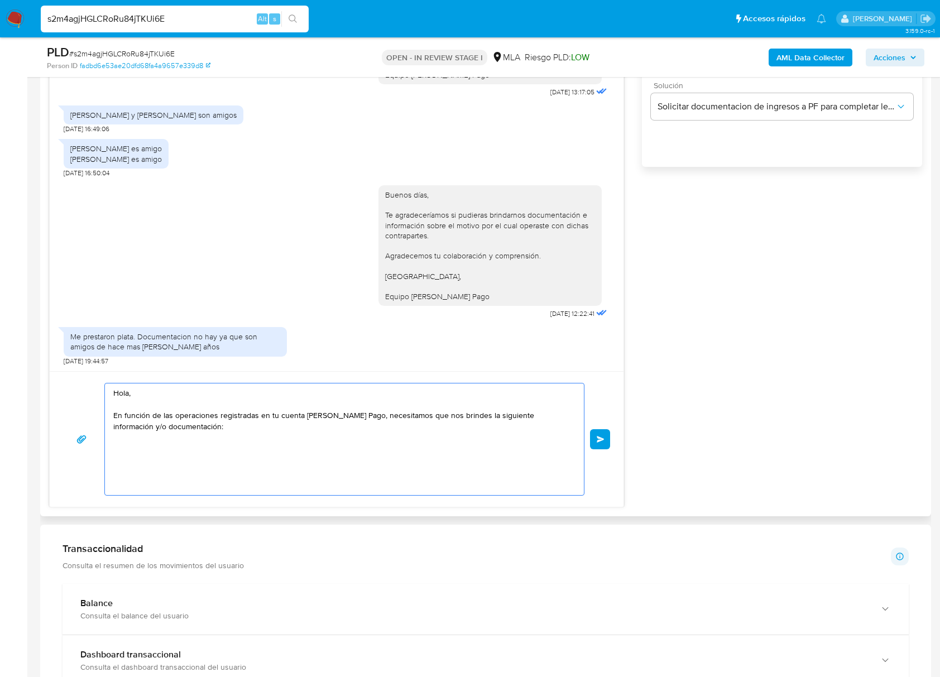
scroll to position [0, 0]
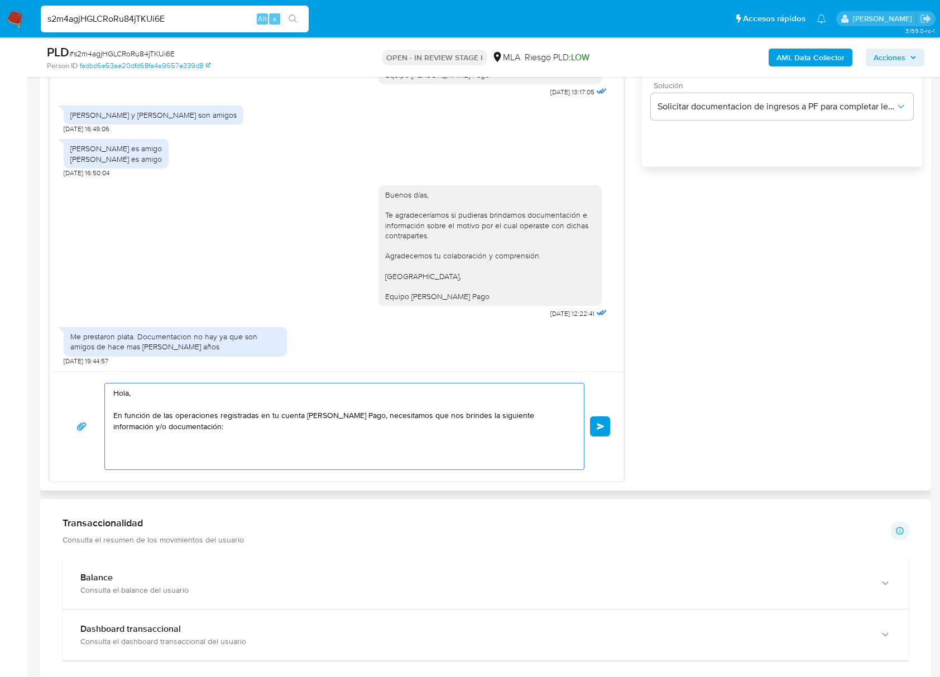
drag, startPoint x: 238, startPoint y: 434, endPoint x: 44, endPoint y: 368, distance: 204.8
click at [17, 364] on section "Bandeja Tablero Screening Búsqueda en Listas Watchlist Herramientas Operaciones…" at bounding box center [470, 434] width 940 height 2386
paste textarea "Buenas tardes, Te agradeceríamos si pudieras brindarnos el vínculo con las sigu…"
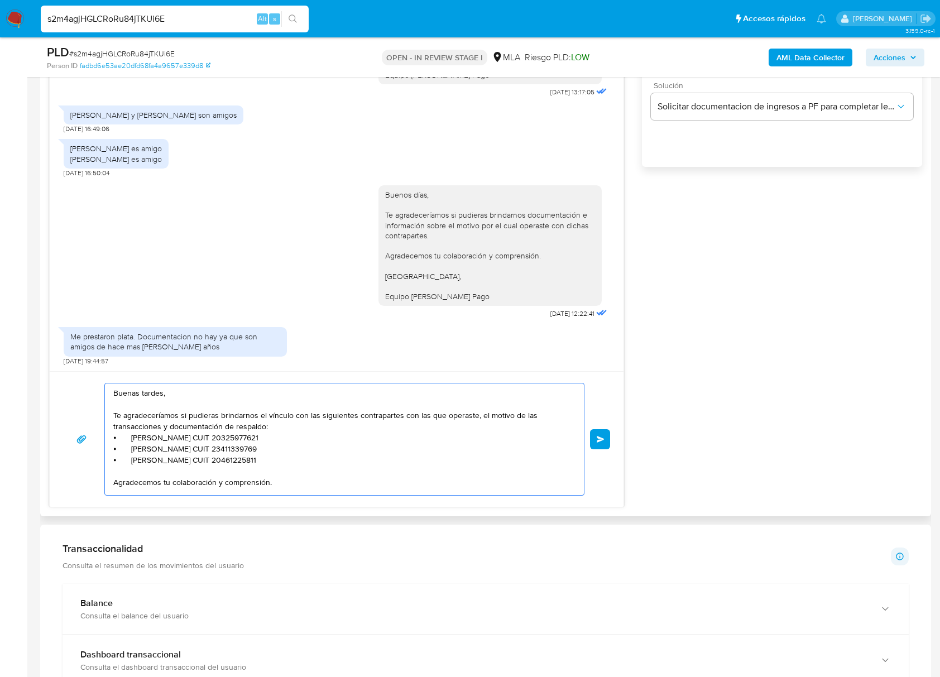
scroll to position [49, 0]
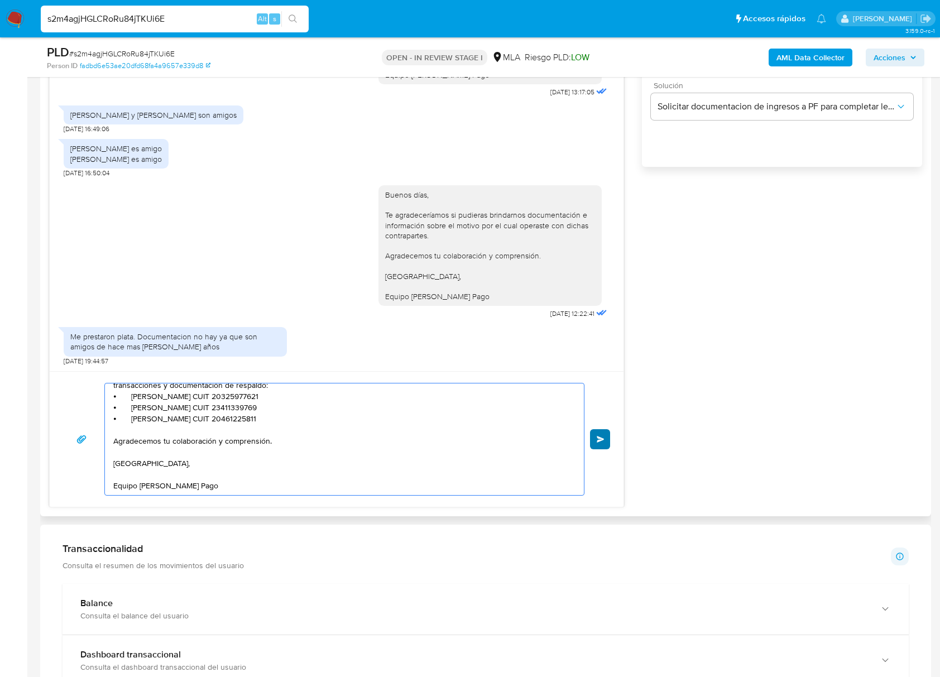
type textarea "Buenas tardes, Te agradeceríamos si pudieras brindarnos el vínculo con las sigu…"
click at [598, 445] on button "Enviar" at bounding box center [600, 439] width 20 height 20
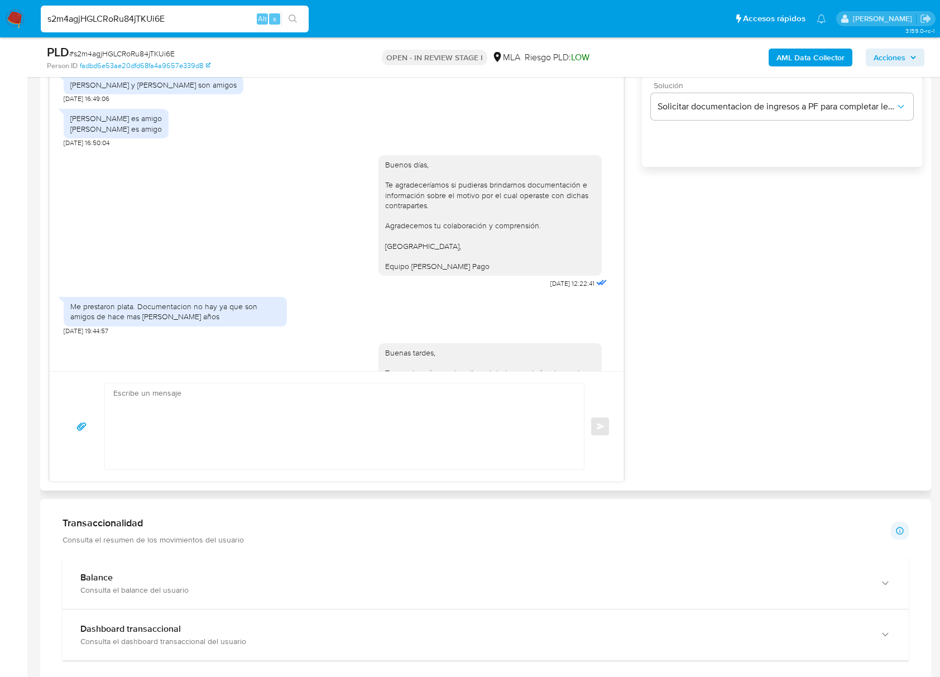
scroll to position [0, 0]
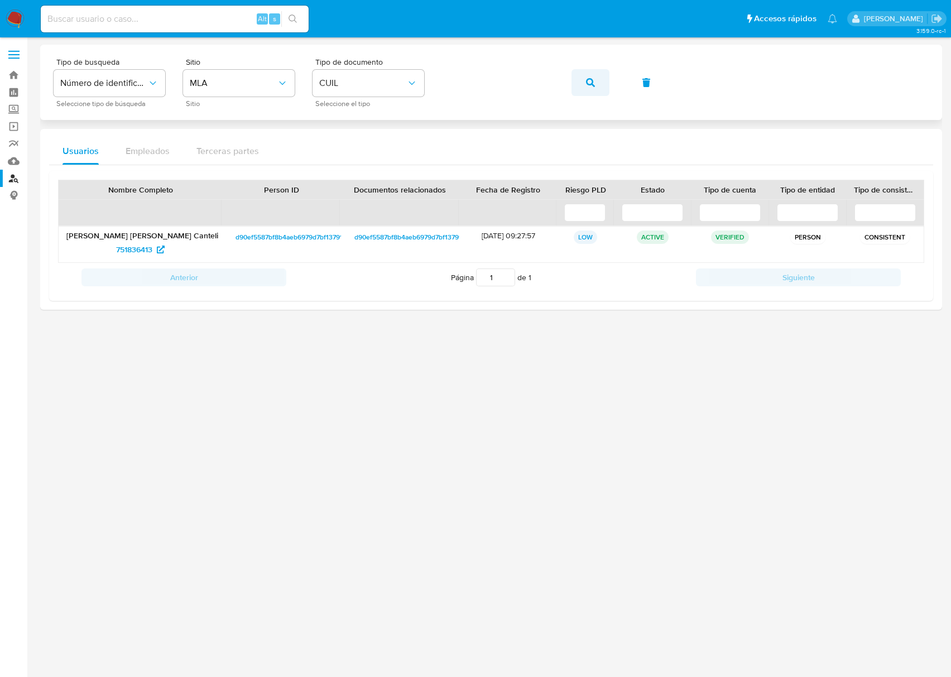
click at [583, 85] on button "button" at bounding box center [590, 82] width 38 height 27
click at [146, 248] on span "643816284" at bounding box center [134, 249] width 38 height 18
click at [594, 85] on button "button" at bounding box center [590, 82] width 38 height 27
click at [158, 250] on span "2005068523" at bounding box center [140, 249] width 59 height 18
click at [587, 87] on span "button" at bounding box center [590, 82] width 9 height 25
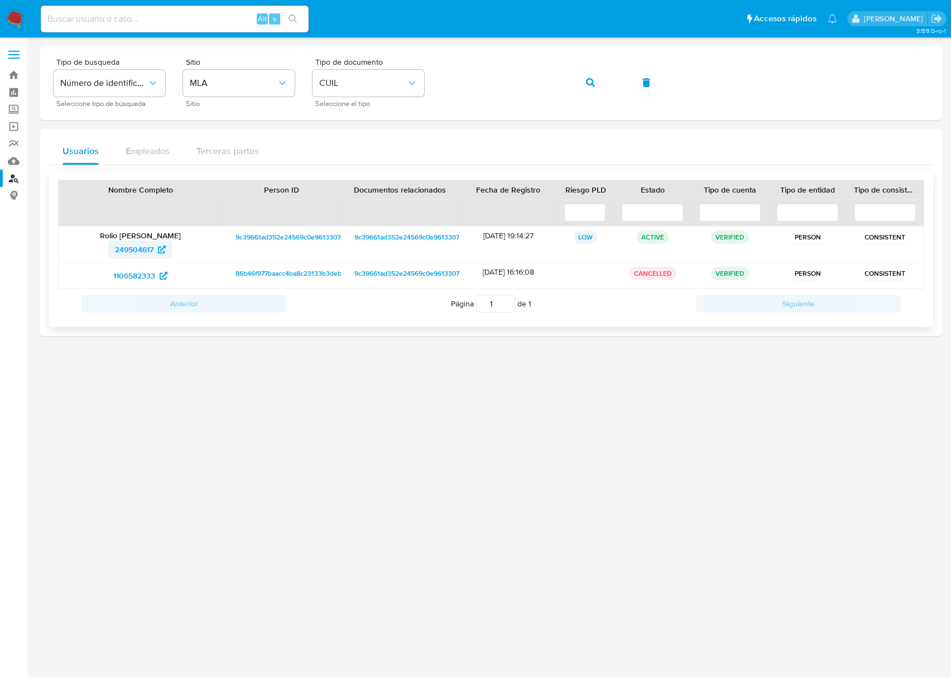
click at [144, 255] on span "249504617" at bounding box center [134, 249] width 38 height 18
click at [590, 80] on icon "button" at bounding box center [590, 82] width 9 height 9
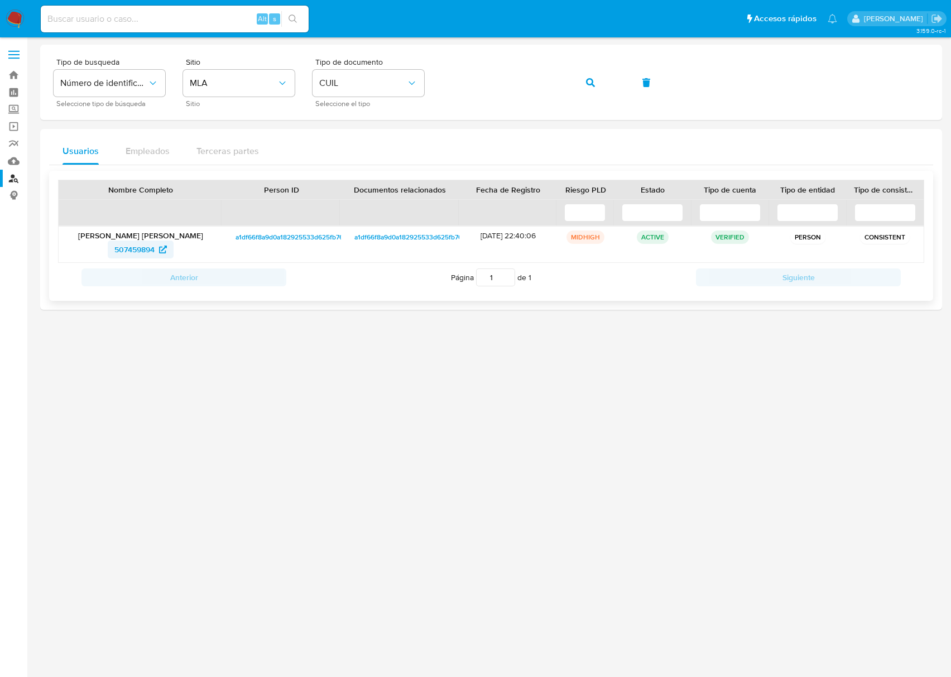
click at [161, 247] on icon at bounding box center [163, 250] width 8 height 8
click at [591, 88] on span "button" at bounding box center [590, 82] width 9 height 25
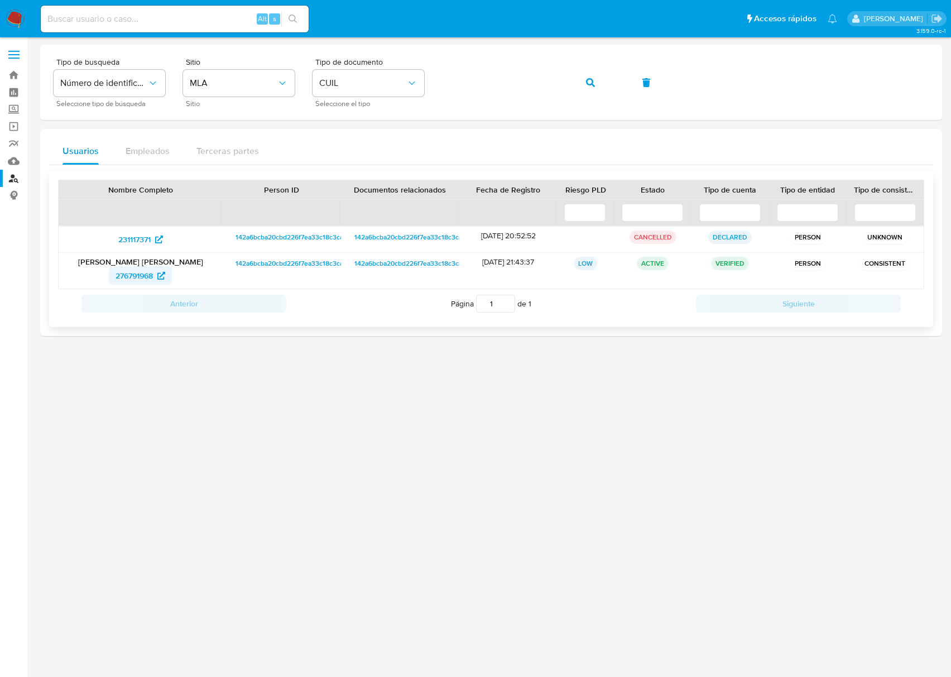
click at [145, 281] on span "276791968" at bounding box center [133, 276] width 37 height 18
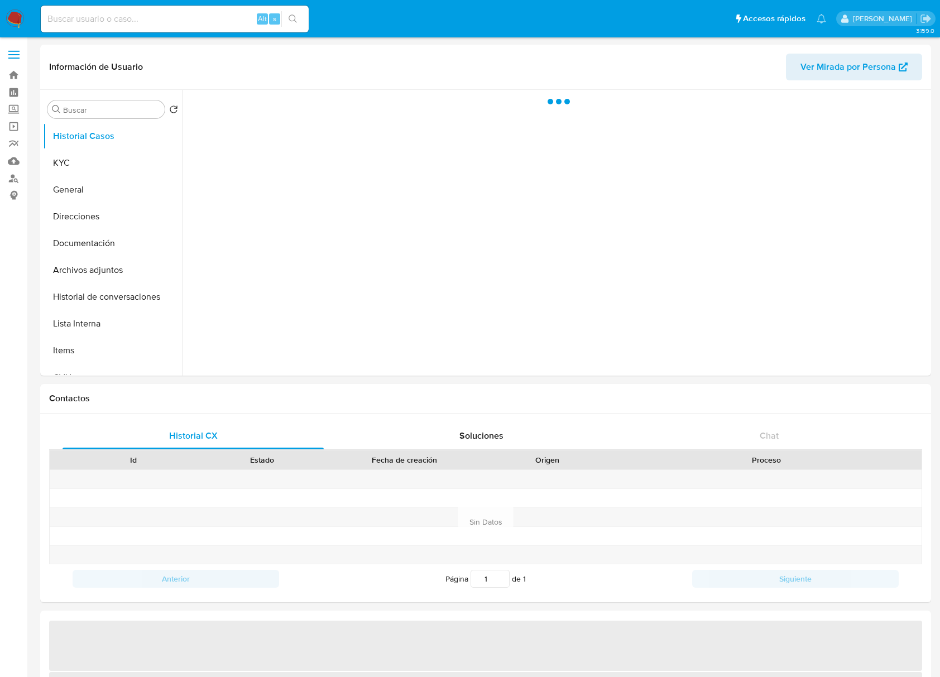
select select "10"
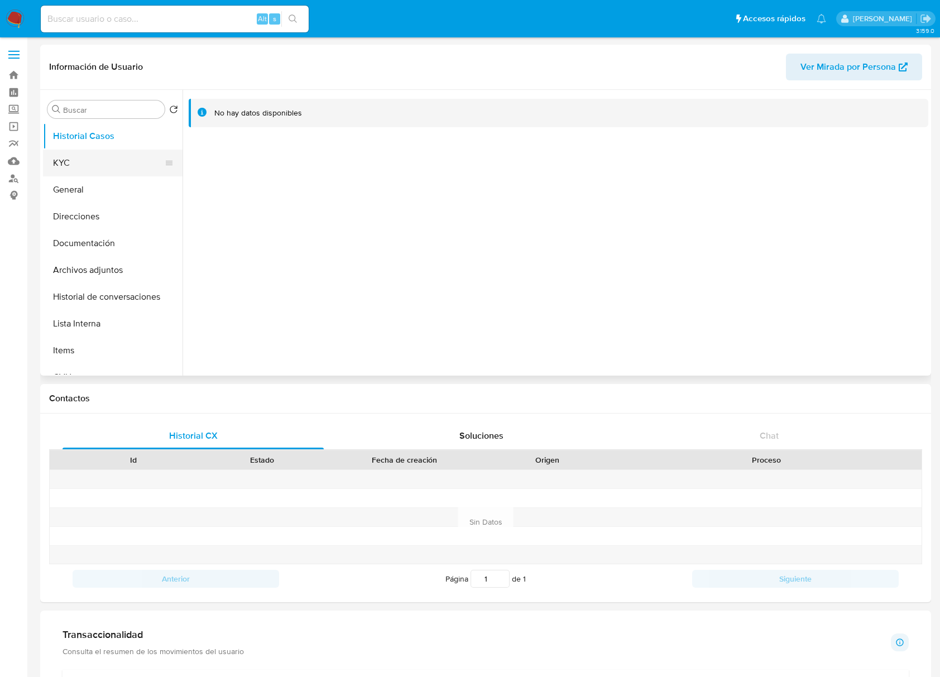
click at [98, 155] on button "KYC" at bounding box center [108, 163] width 131 height 27
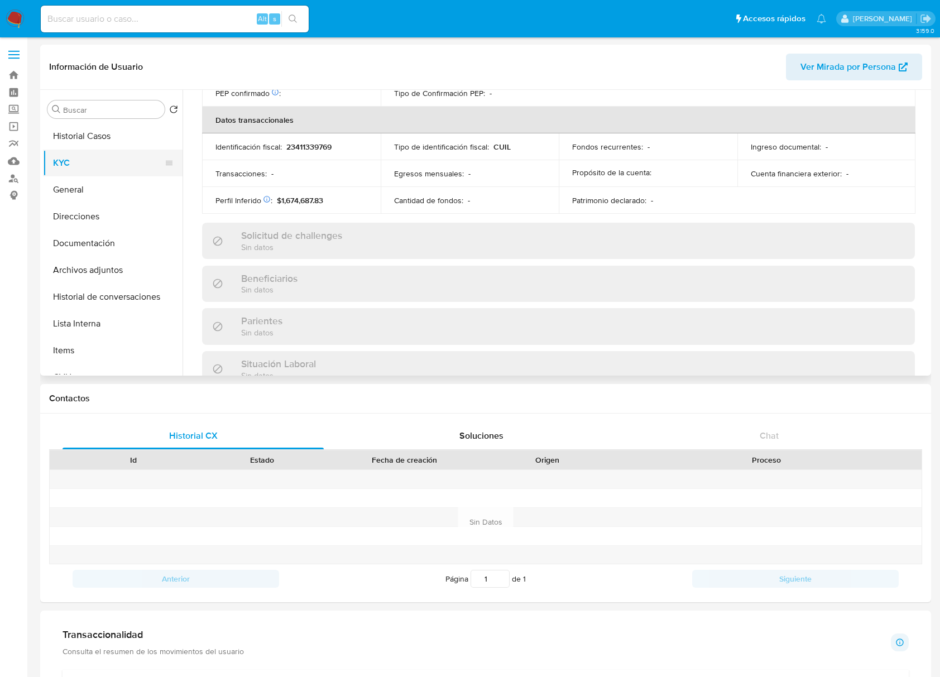
scroll to position [588, 0]
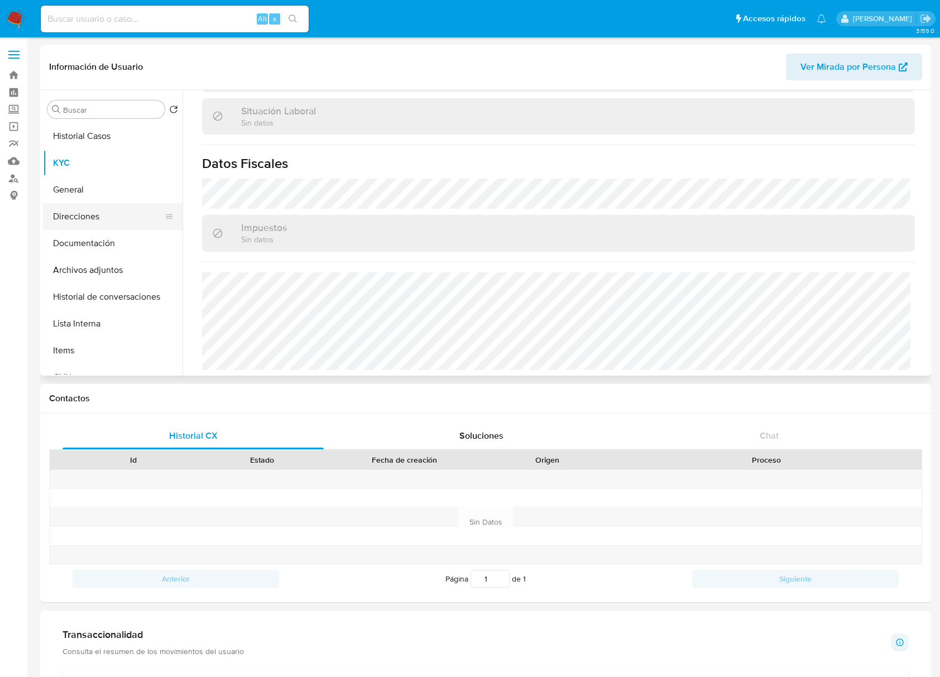
click at [116, 210] on button "Direcciones" at bounding box center [108, 216] width 131 height 27
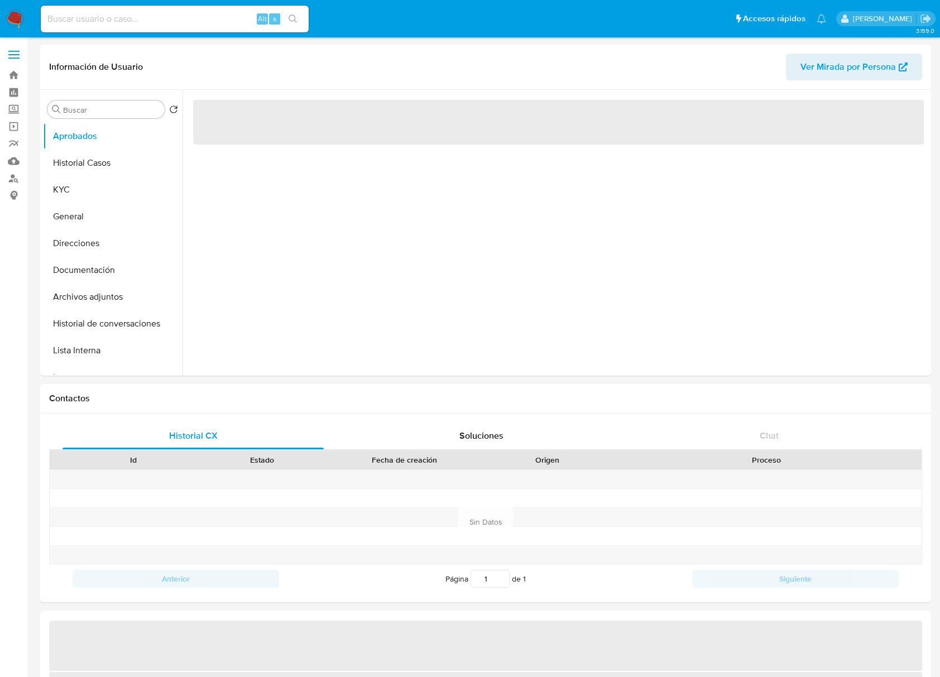
select select "10"
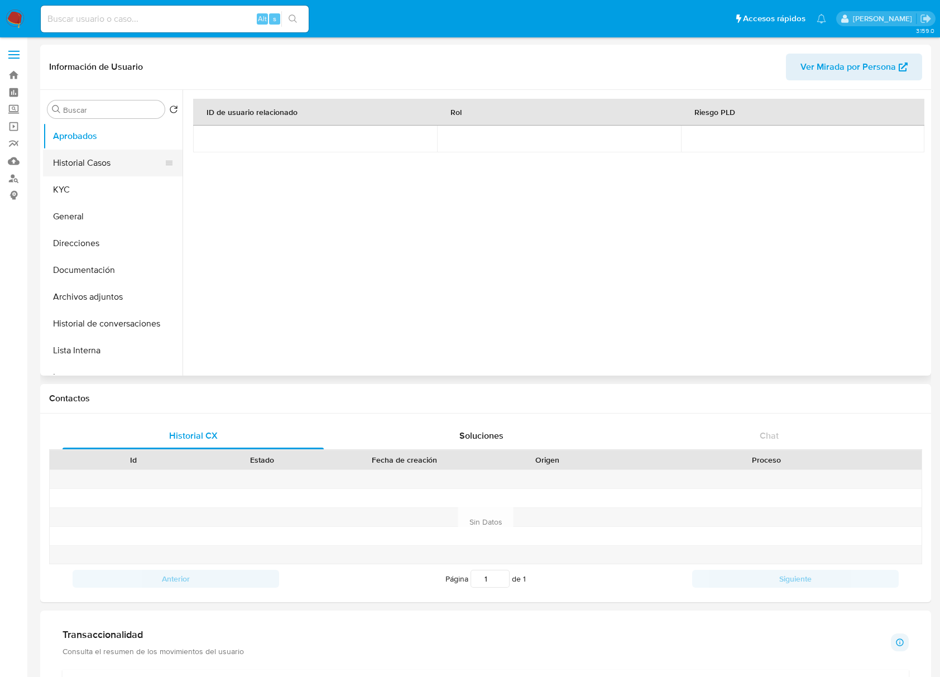
click at [94, 166] on button "Historial Casos" at bounding box center [108, 163] width 131 height 27
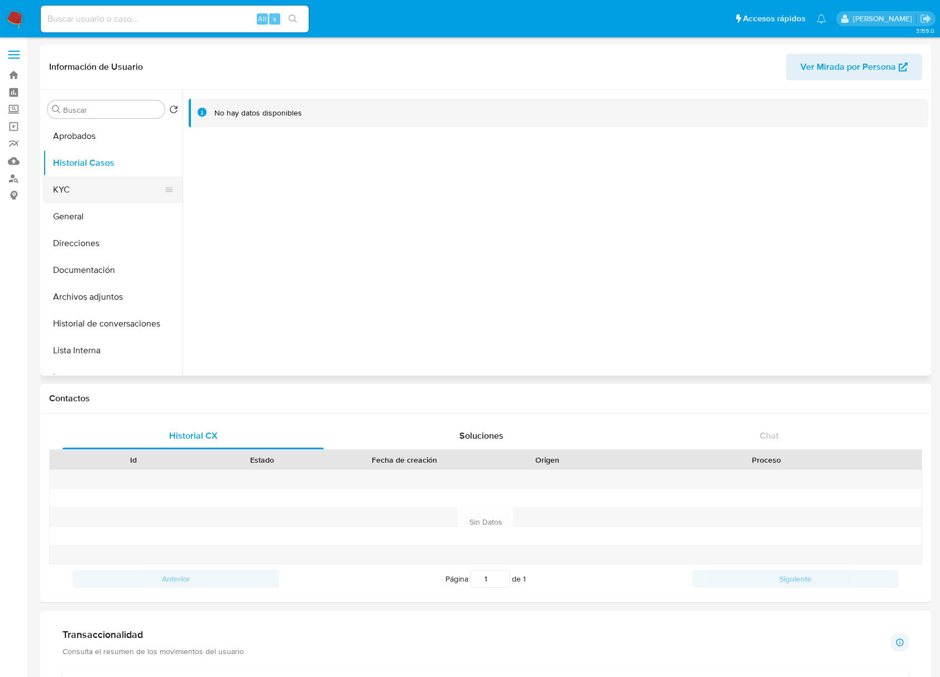
click at [85, 186] on button "KYC" at bounding box center [108, 189] width 131 height 27
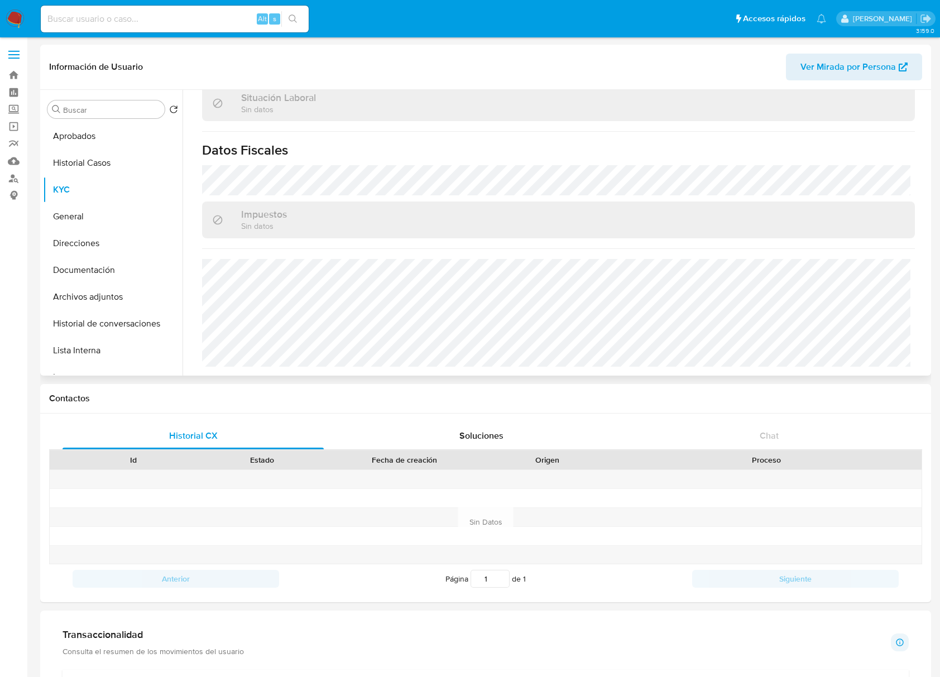
scroll to position [588, 0]
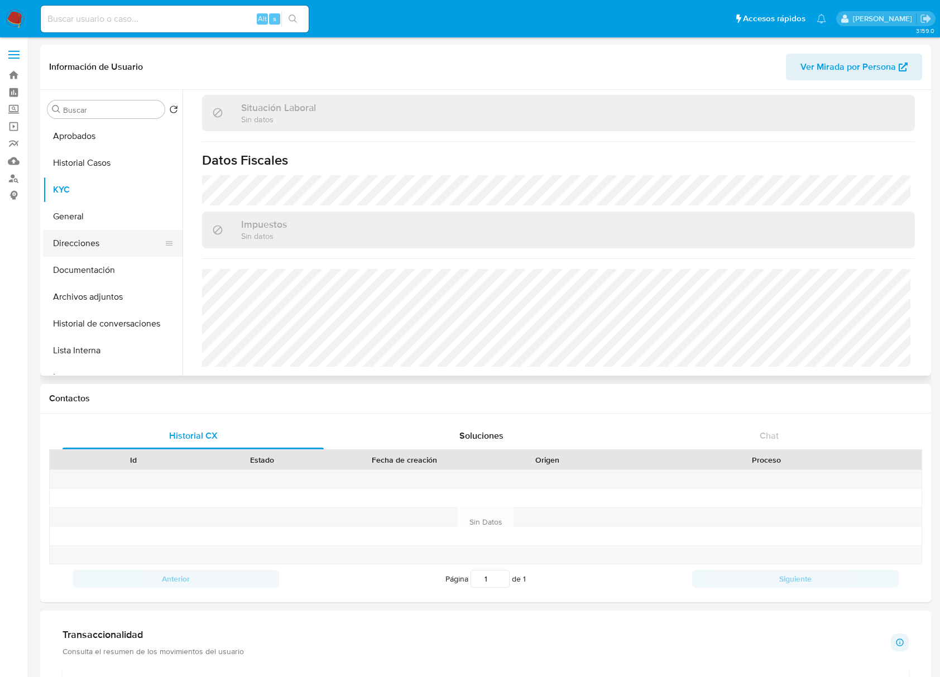
click at [87, 232] on button "Direcciones" at bounding box center [108, 243] width 131 height 27
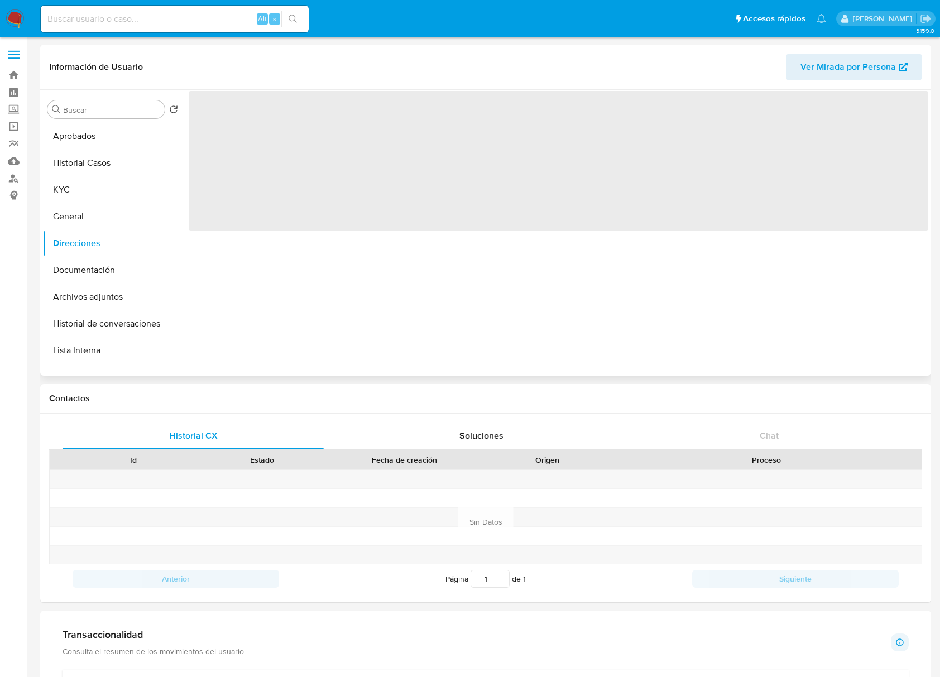
scroll to position [0, 0]
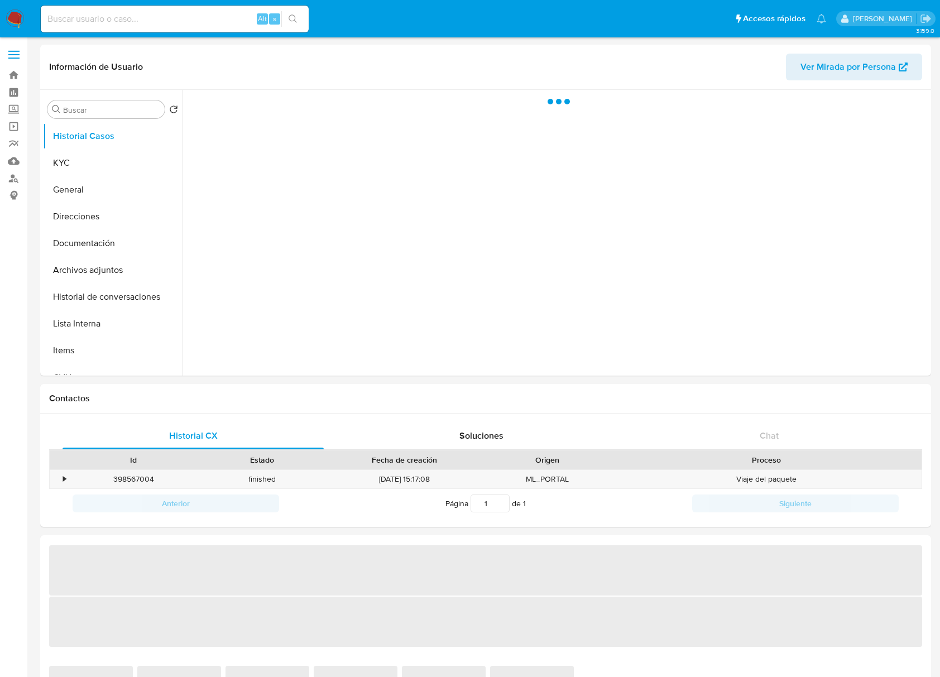
select select "10"
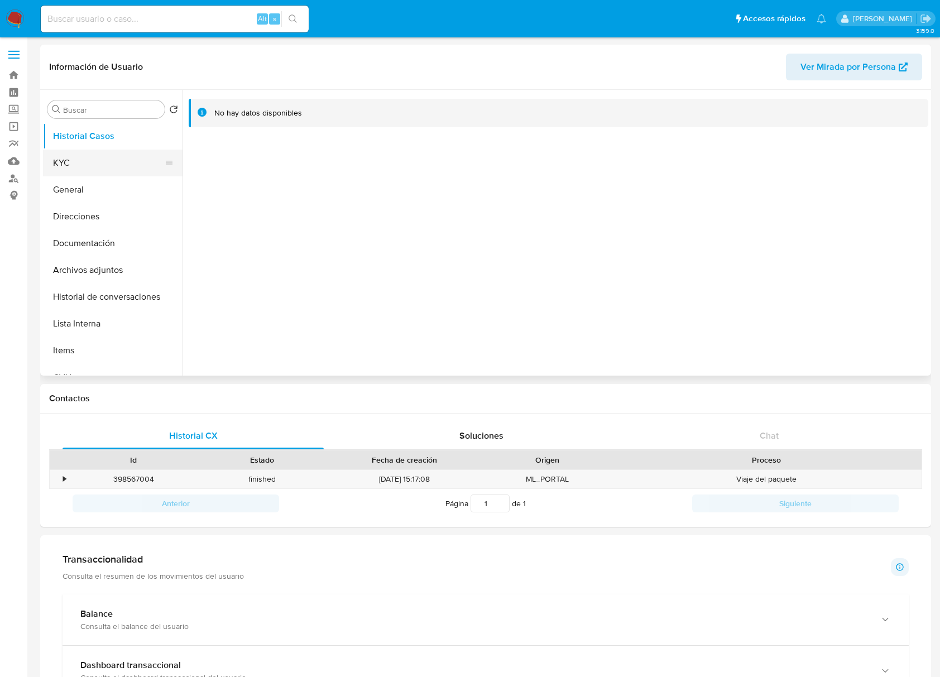
click at [79, 153] on button "KYC" at bounding box center [108, 163] width 131 height 27
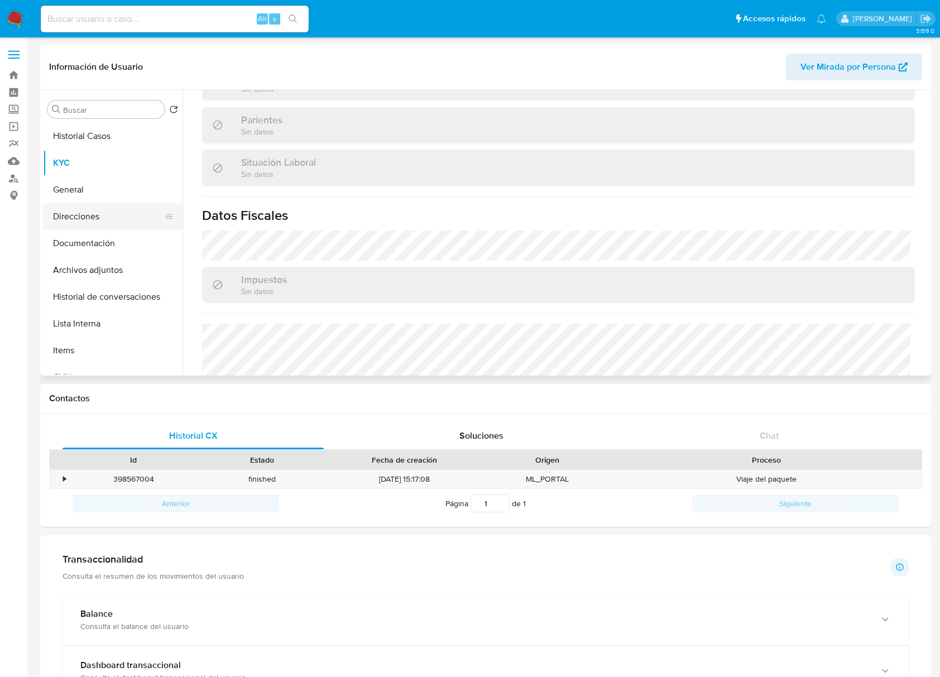
click at [85, 221] on button "Direcciones" at bounding box center [108, 216] width 131 height 27
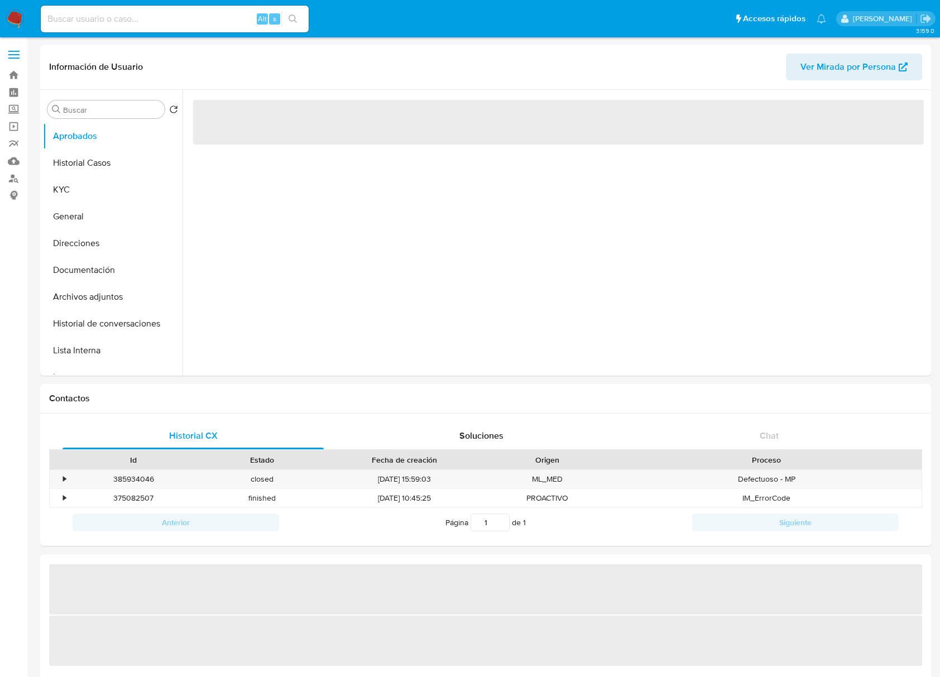
select select "10"
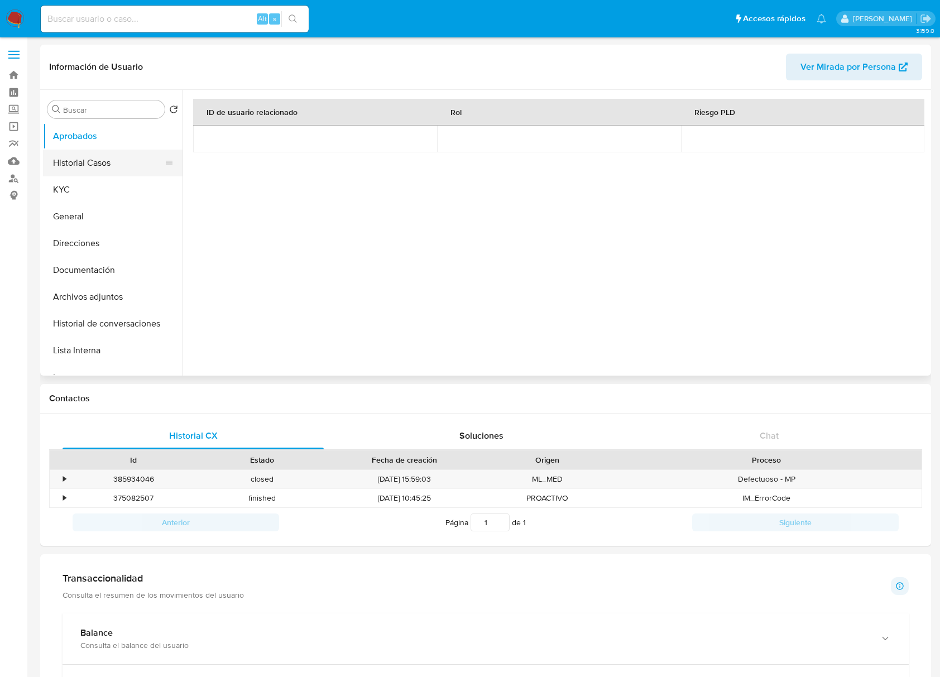
click at [99, 172] on button "Historial Casos" at bounding box center [108, 163] width 131 height 27
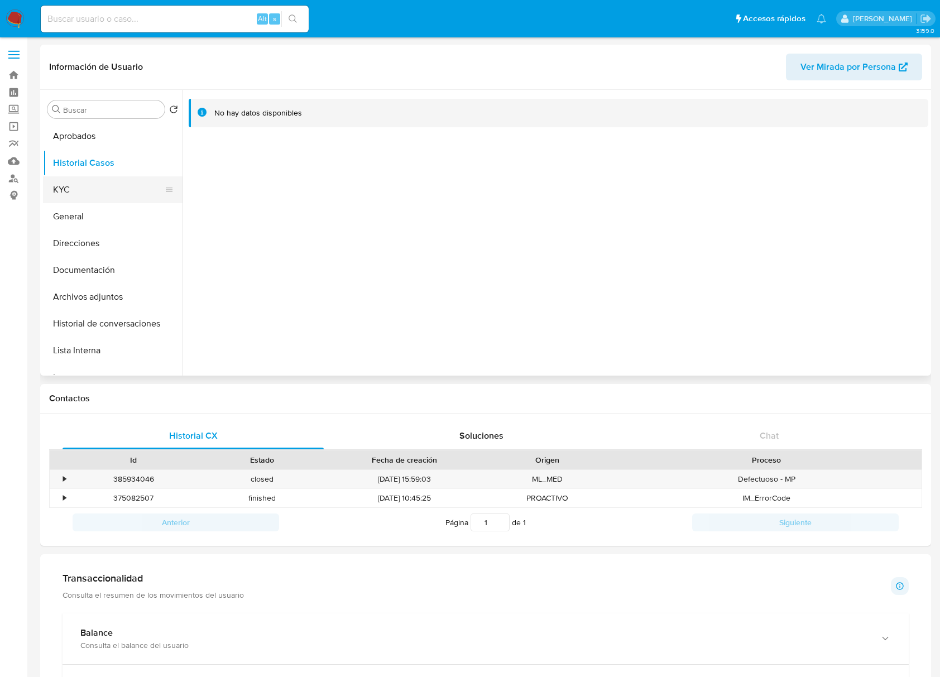
click at [105, 188] on button "KYC" at bounding box center [108, 189] width 131 height 27
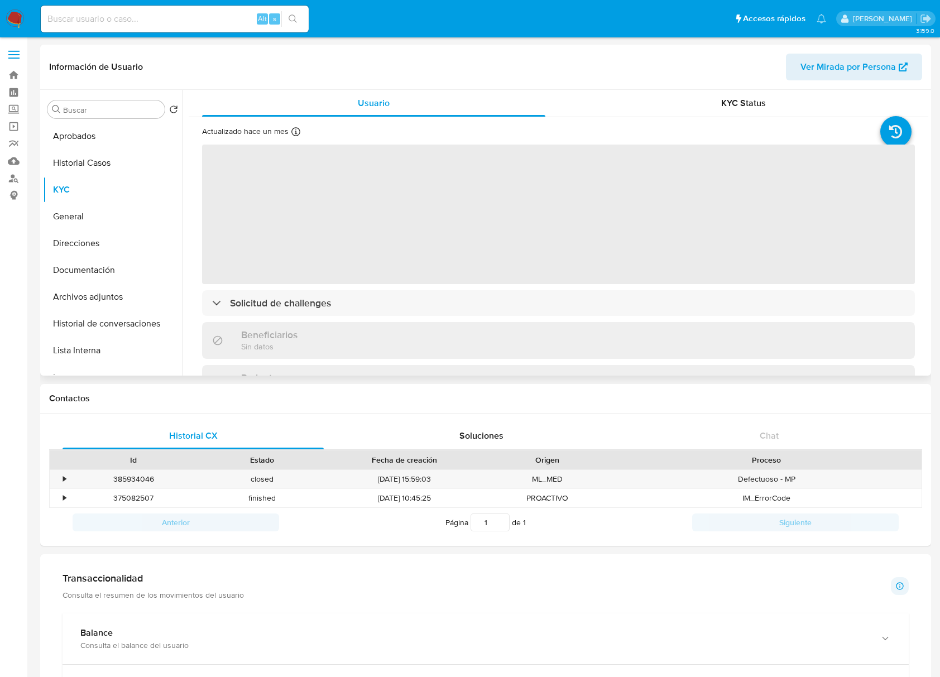
scroll to position [324, 0]
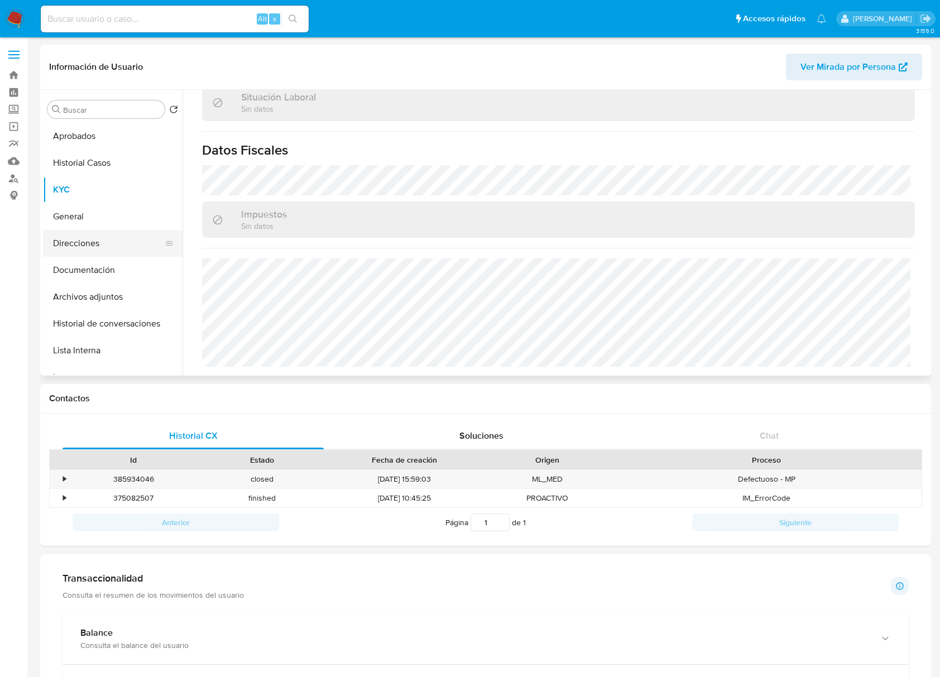
click at [81, 232] on button "Direcciones" at bounding box center [108, 243] width 131 height 27
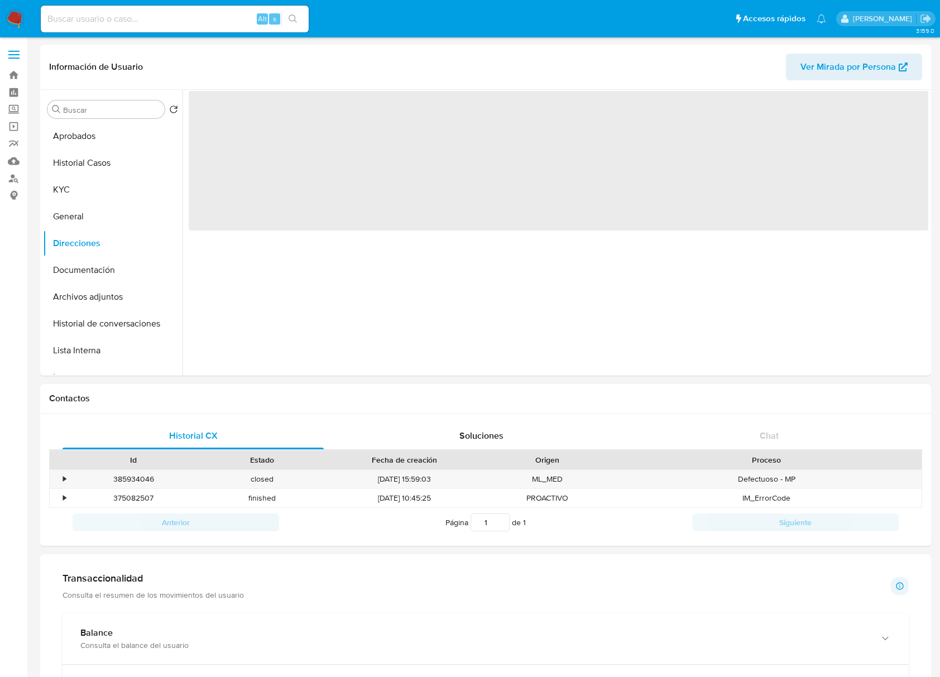
scroll to position [0, 0]
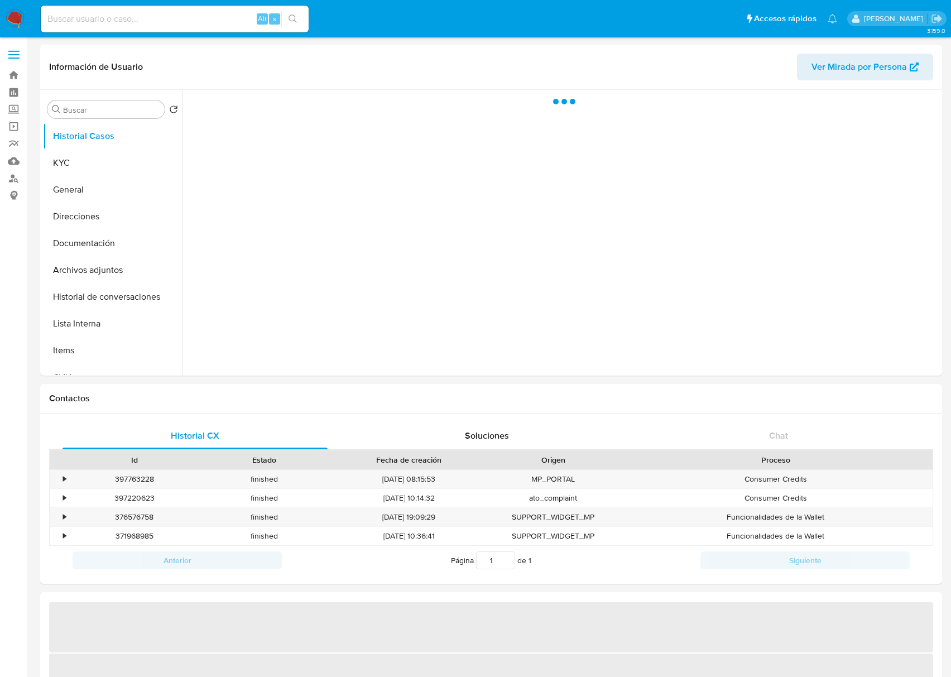
select select "10"
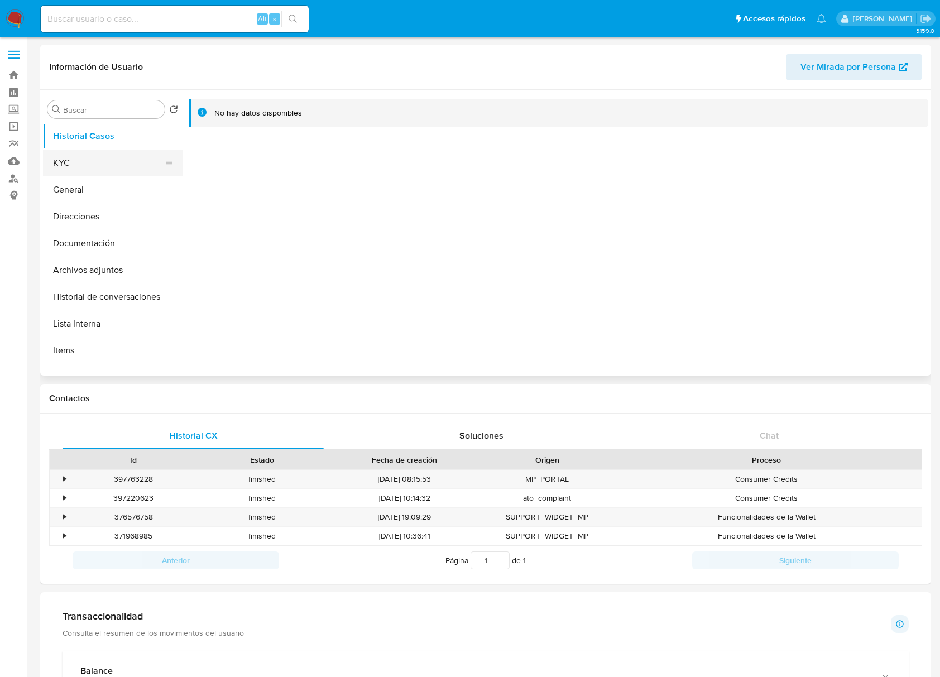
click at [94, 157] on button "KYC" at bounding box center [108, 163] width 131 height 27
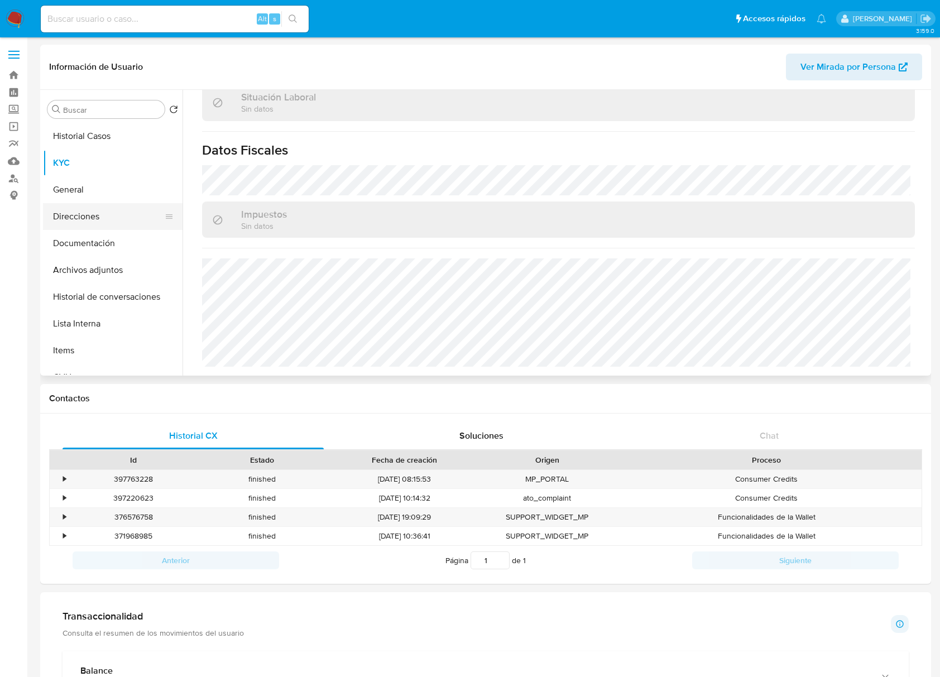
scroll to position [577, 0]
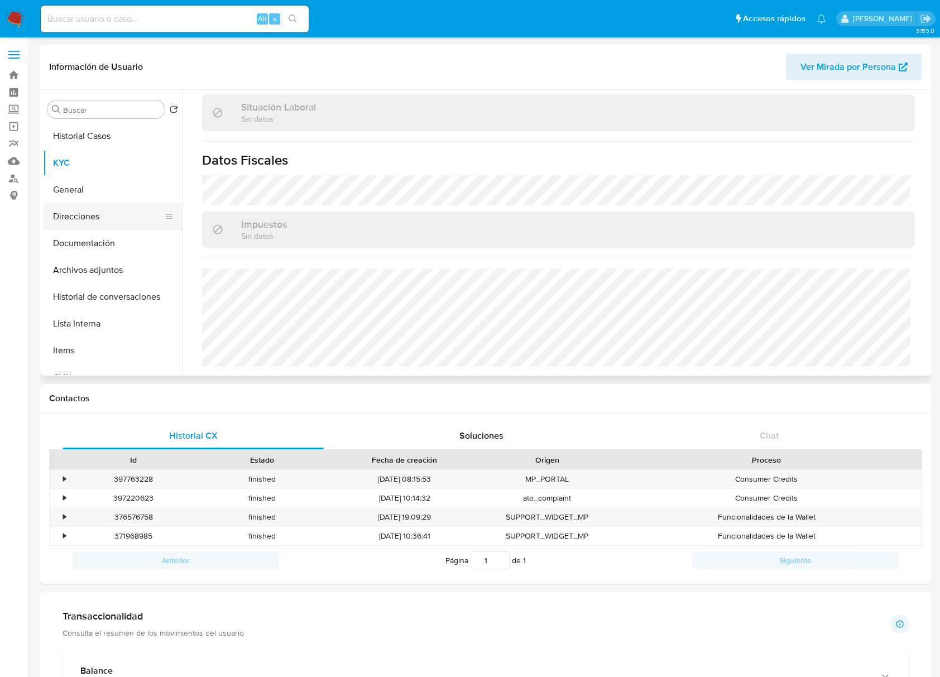
click at [74, 222] on button "Direcciones" at bounding box center [108, 216] width 131 height 27
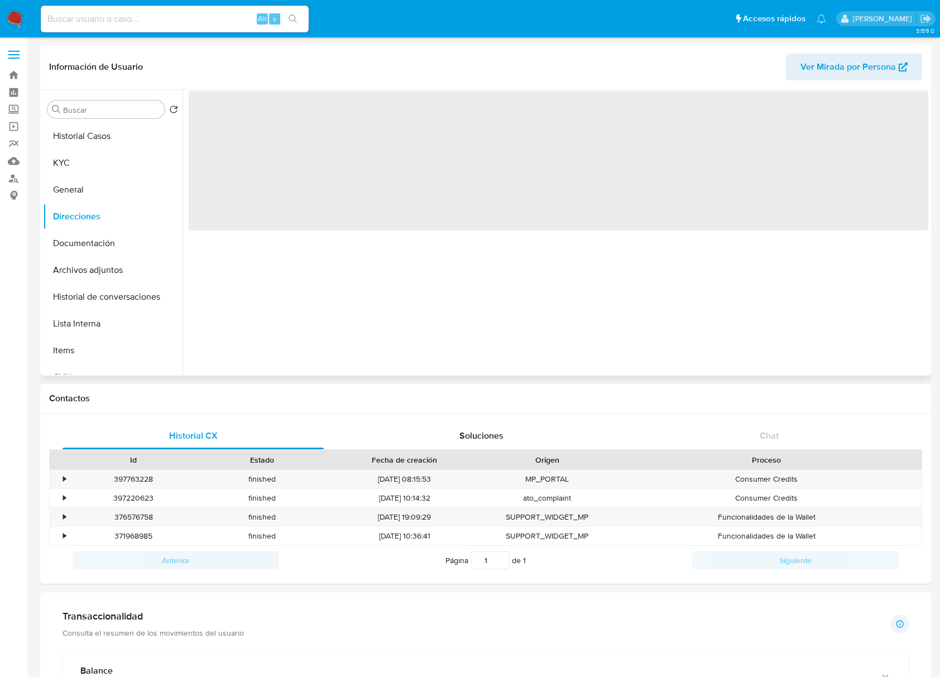
scroll to position [0, 0]
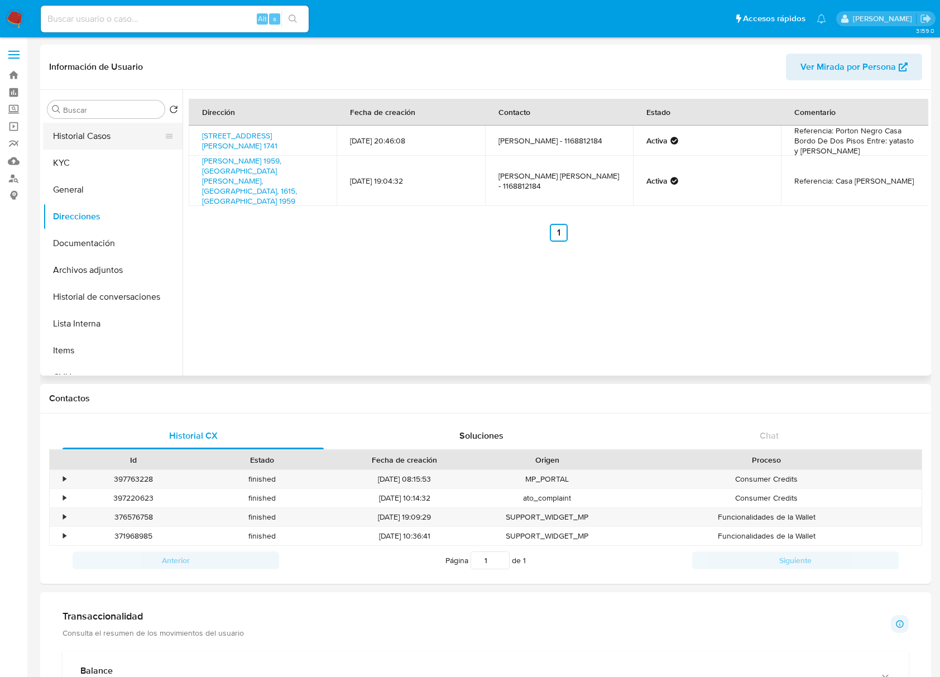
click at [97, 132] on button "Historial Casos" at bounding box center [108, 136] width 131 height 27
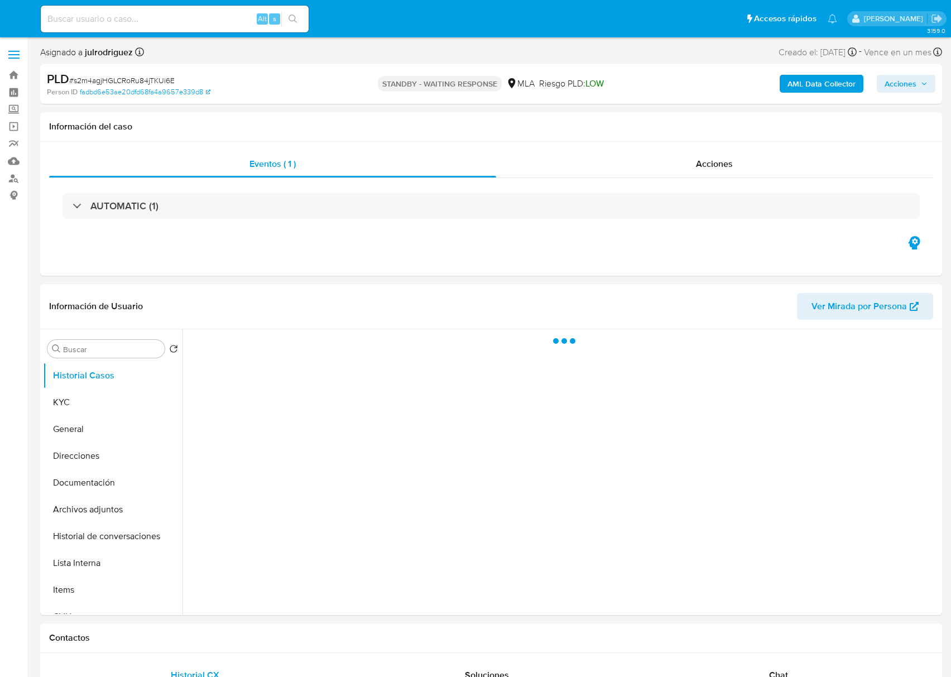
select select "10"
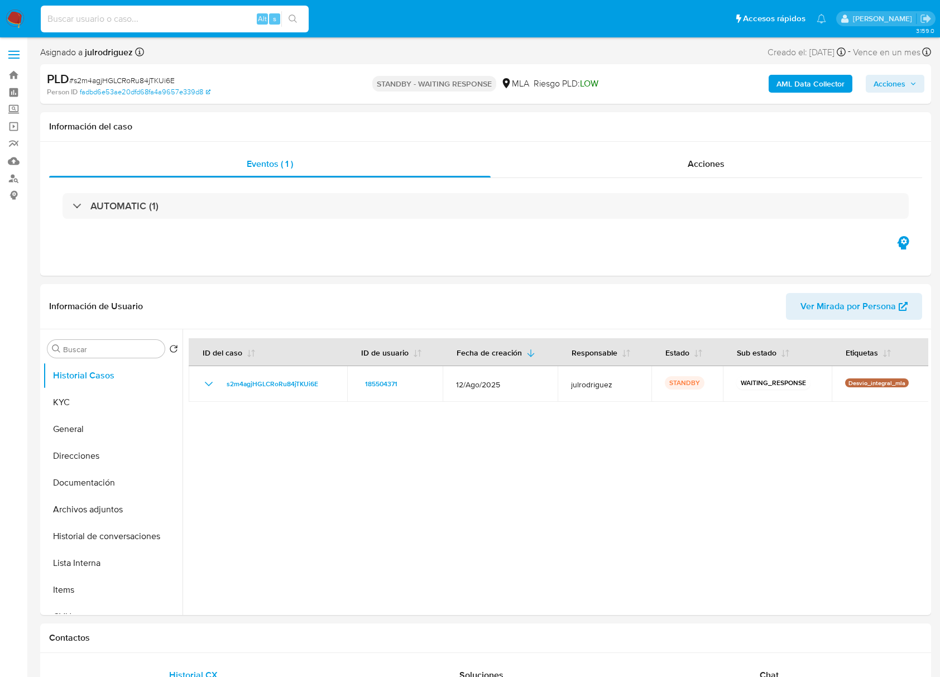
click at [216, 12] on input at bounding box center [175, 19] width 268 height 15
paste input "QD8jotbJQIv4juBY16jjMzIa"
type input "QD8jotbJQIv4juBY16jjMzIa"
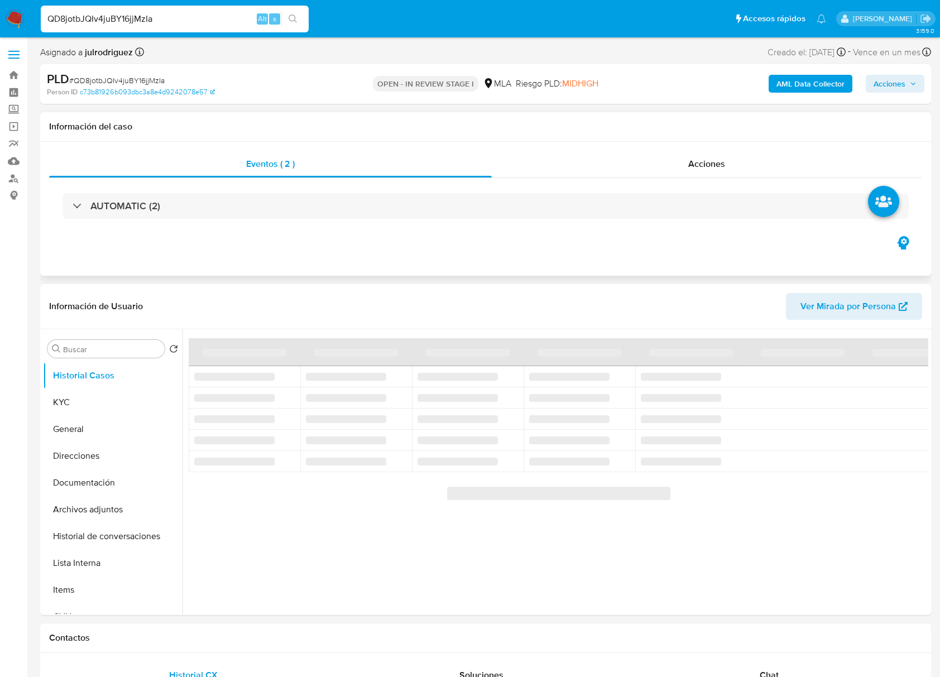
select select "10"
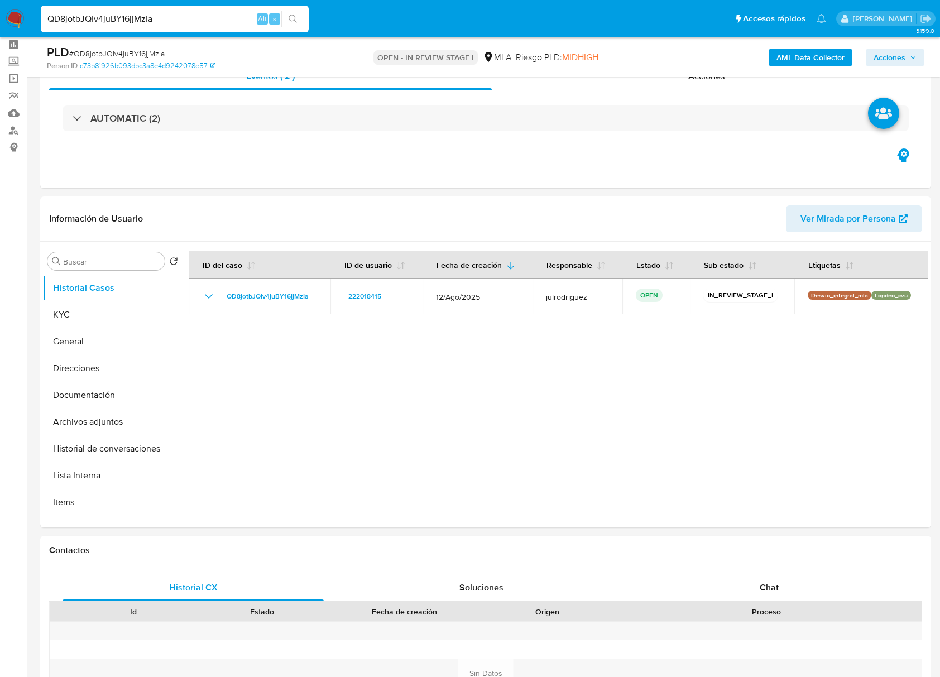
scroll to position [74, 0]
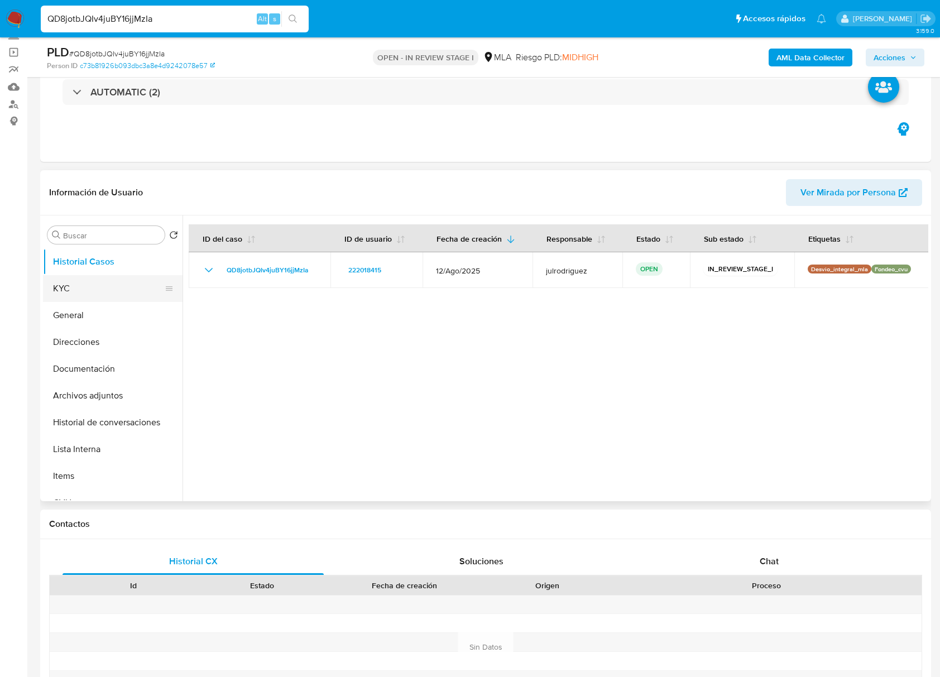
click at [109, 300] on button "KYC" at bounding box center [108, 288] width 131 height 27
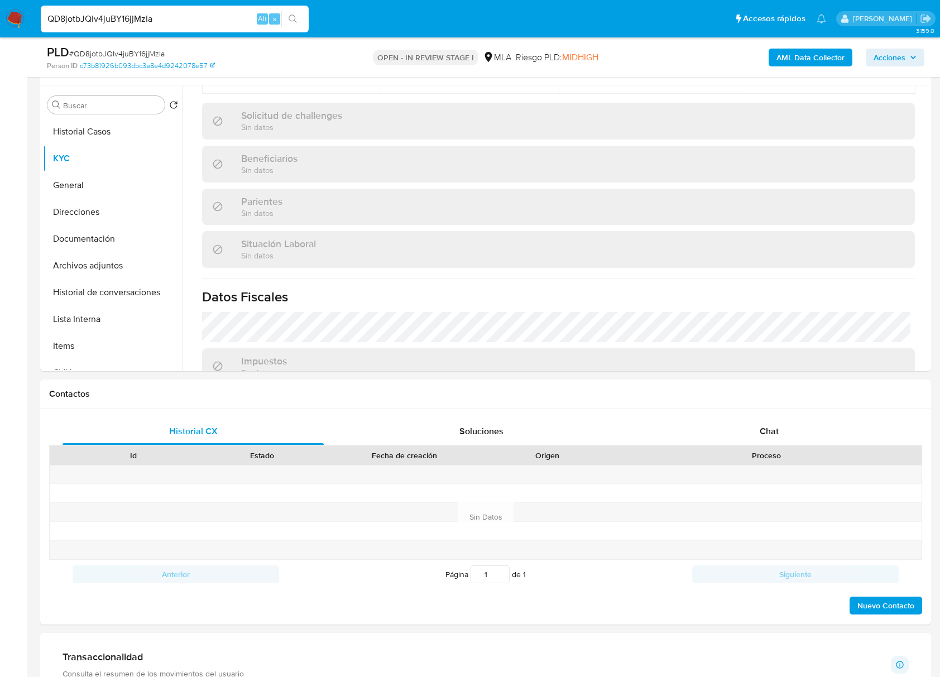
scroll to position [446, 0]
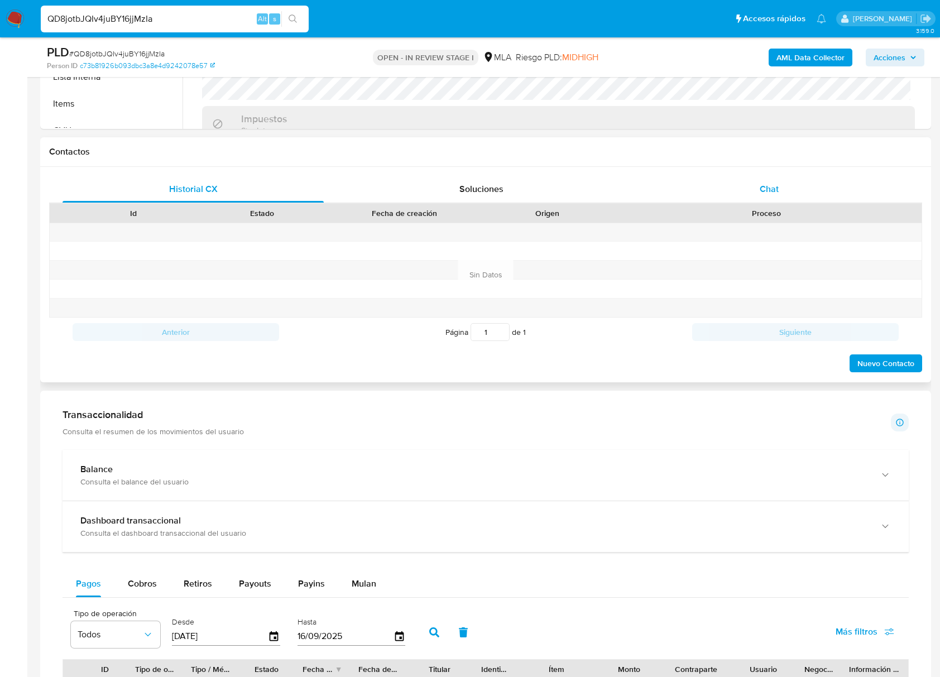
click at [773, 183] on span "Chat" at bounding box center [768, 188] width 19 height 13
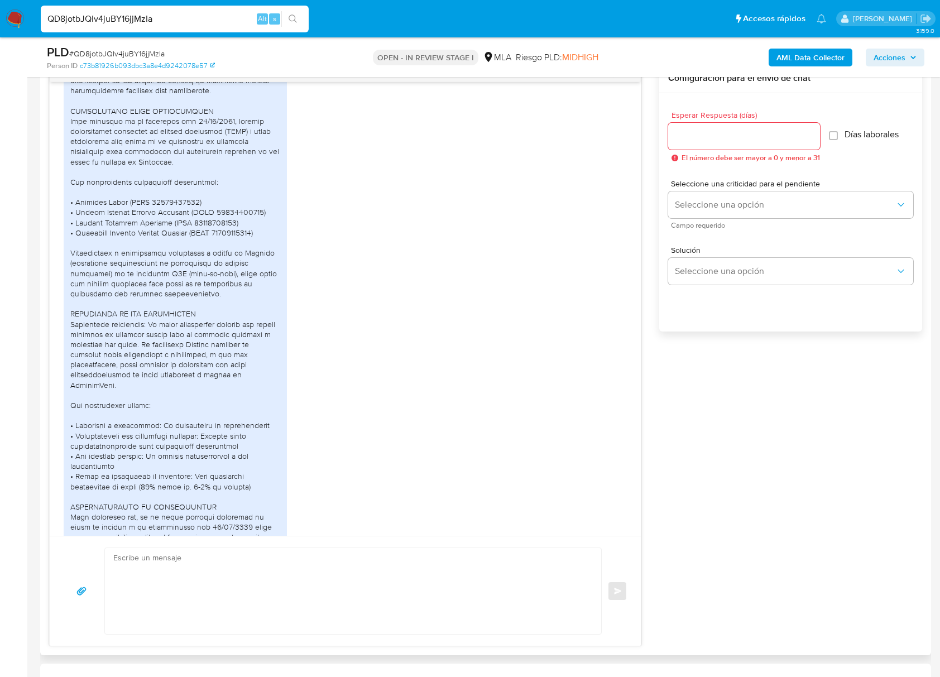
scroll to position [2389, 0]
click at [128, 18] on input "QD8jotbJQIv4juBY16jjMzIa" at bounding box center [175, 19] width 268 height 15
paste input "LpjSkVCR6UyAjiEwdXAuqS8C"
type input "LpjSkVCR6UyAjiEwdXAuqS8C"
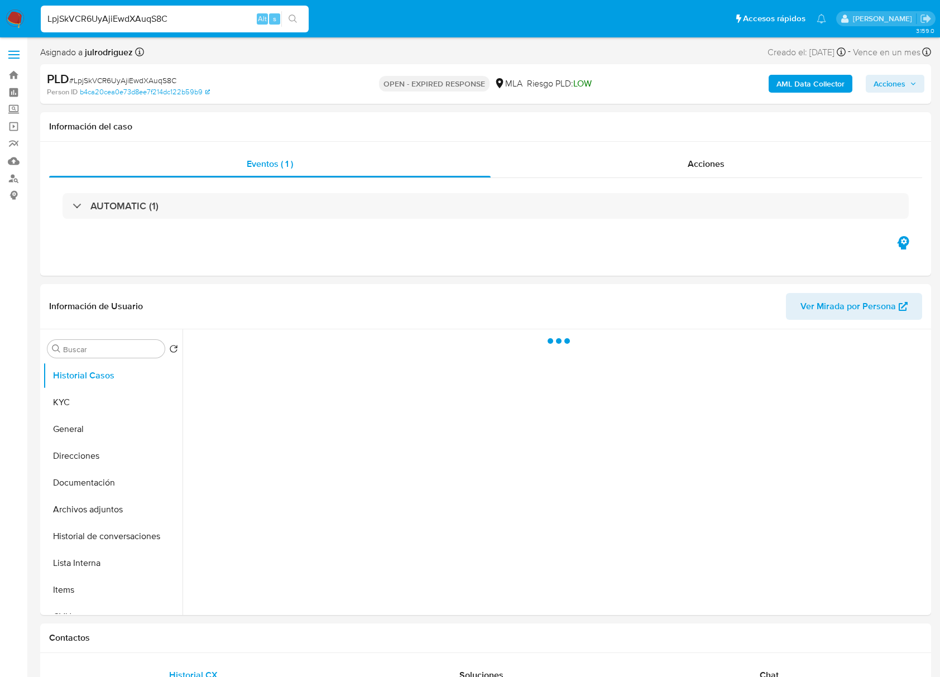
select select "10"
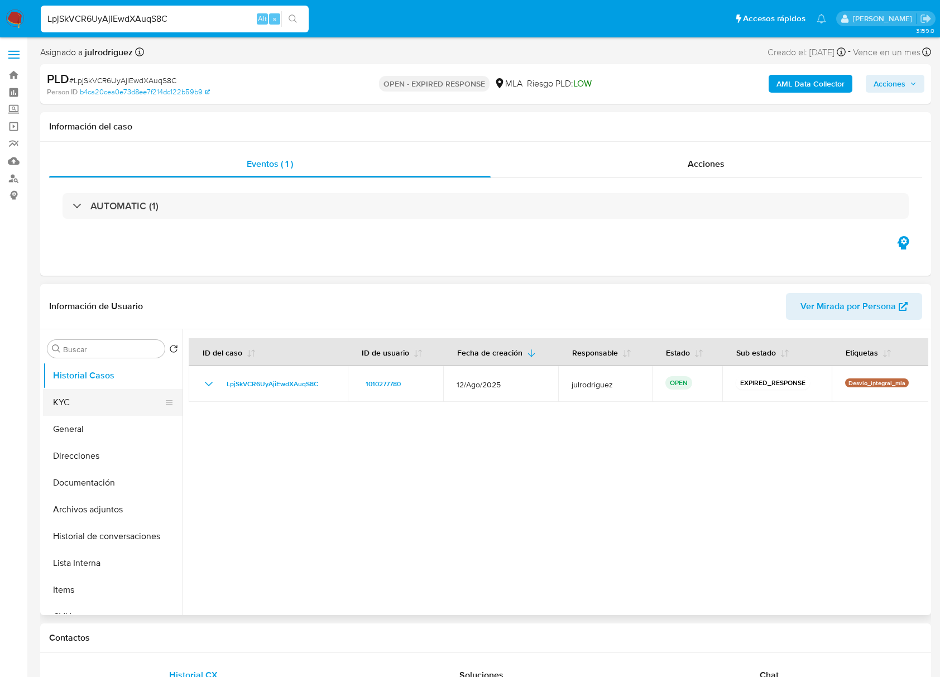
click at [112, 404] on button "KYC" at bounding box center [108, 402] width 131 height 27
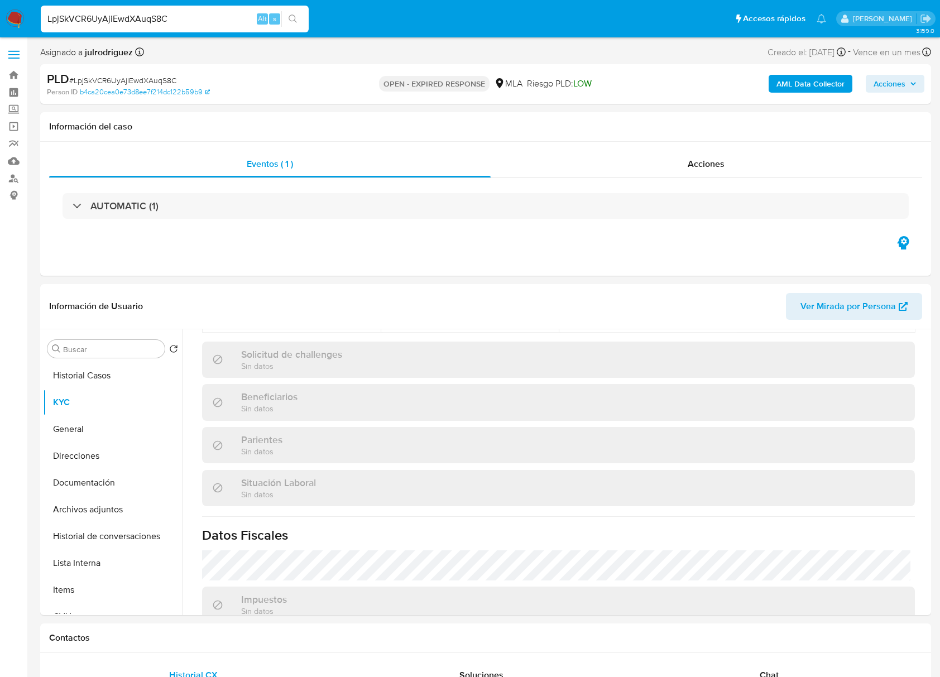
scroll to position [588, 0]
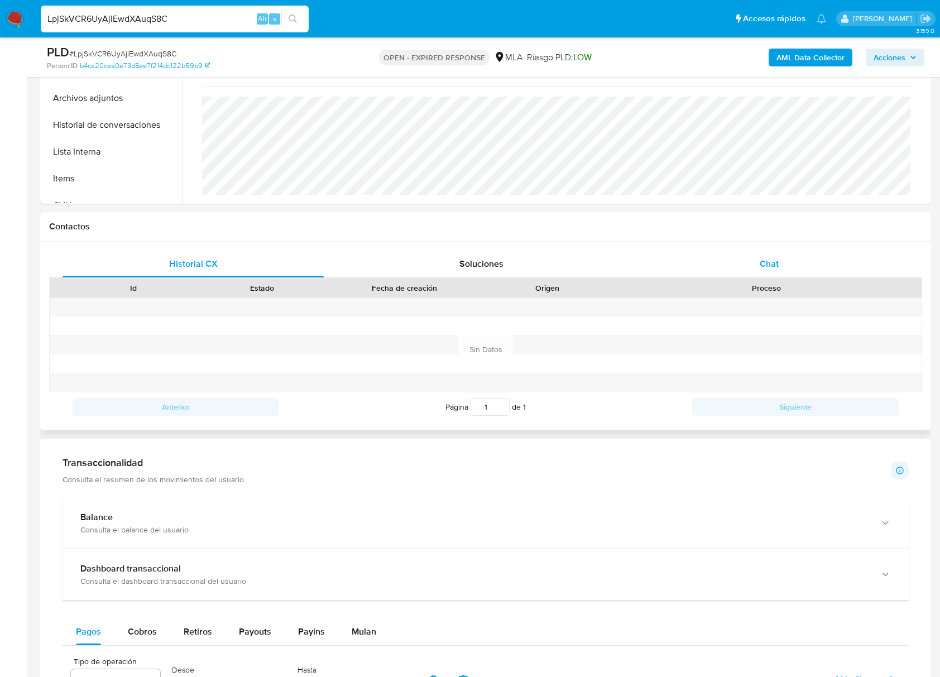
click at [773, 271] on div "Chat" at bounding box center [768, 264] width 261 height 27
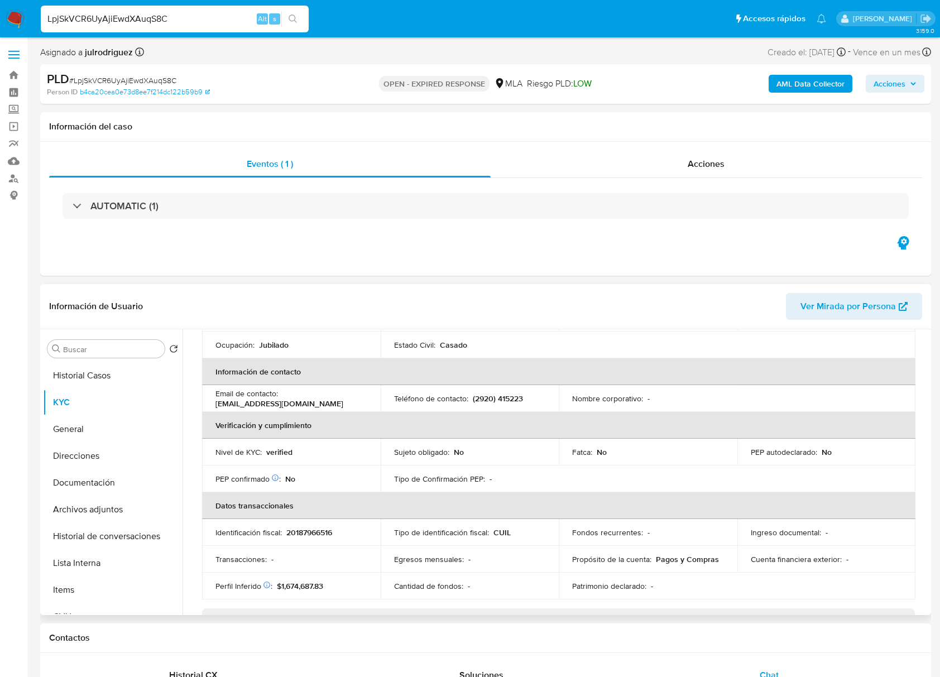
scroll to position [0, 0]
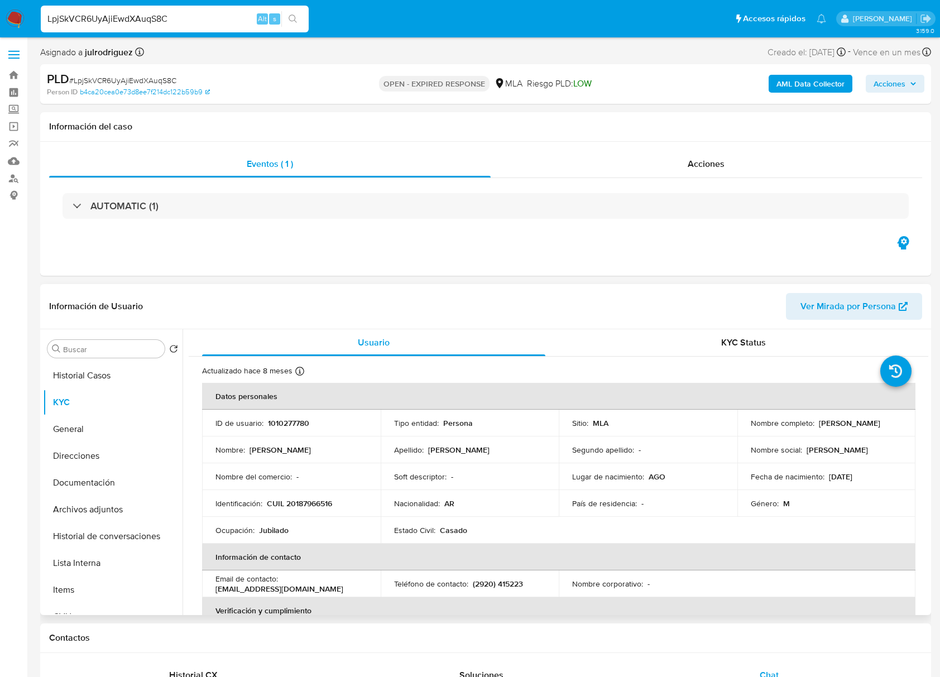
click at [325, 517] on td "Ocupación : Jubilado" at bounding box center [291, 530] width 179 height 27
click at [314, 503] on p "CUIL 20187966516" at bounding box center [299, 503] width 65 height 10
copy p "20187966516"
click at [326, 500] on p "CUIL 20187966516" at bounding box center [299, 503] width 65 height 10
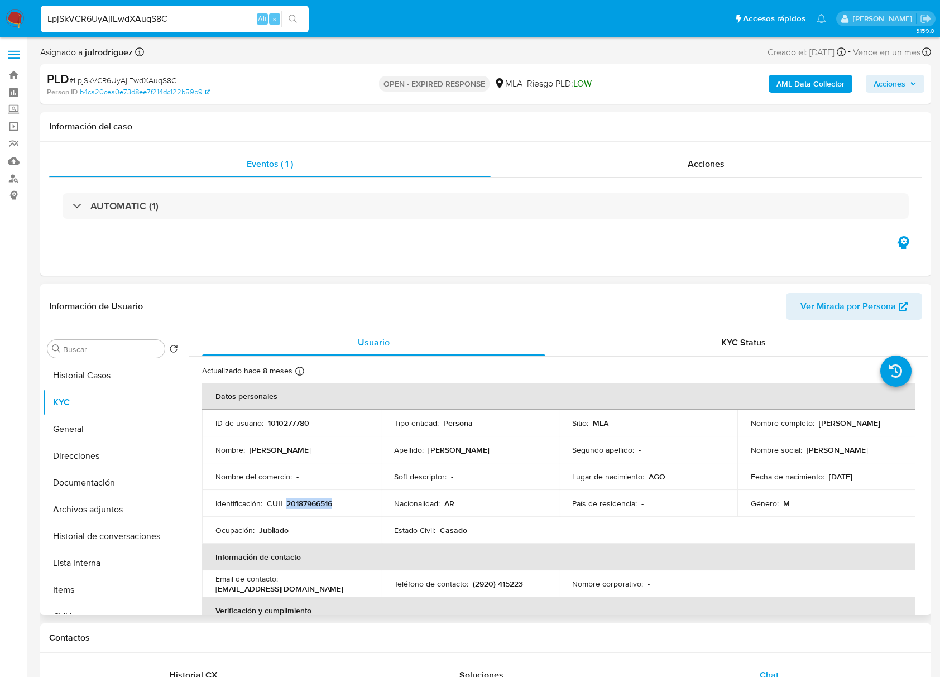
click at [326, 500] on p "CUIL 20187966516" at bounding box center [299, 503] width 65 height 10
click at [743, 624] on div "Contactos" at bounding box center [485, 638] width 891 height 30
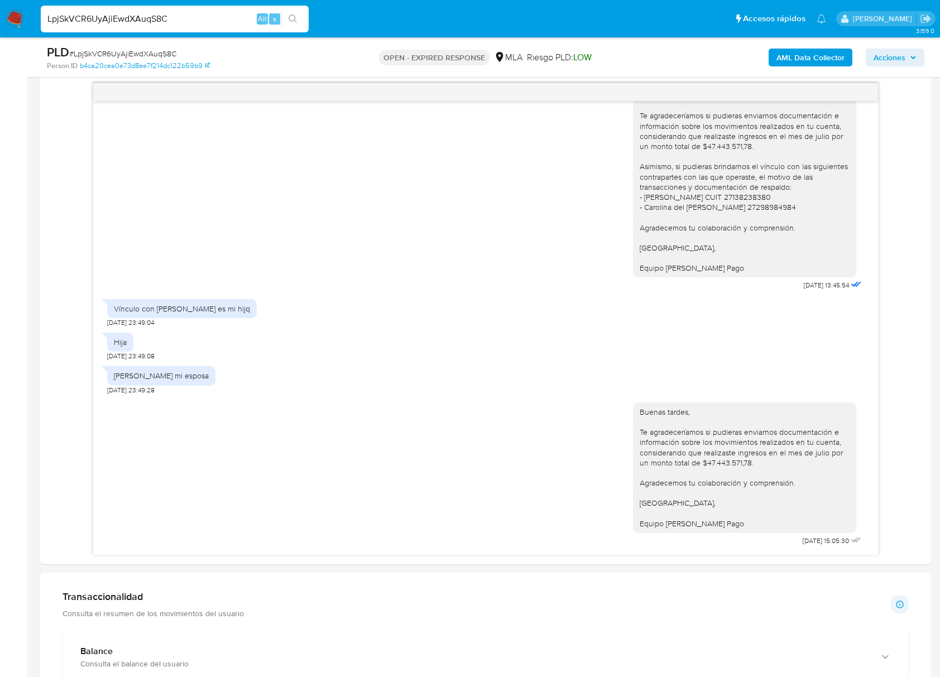
scroll to position [670, 0]
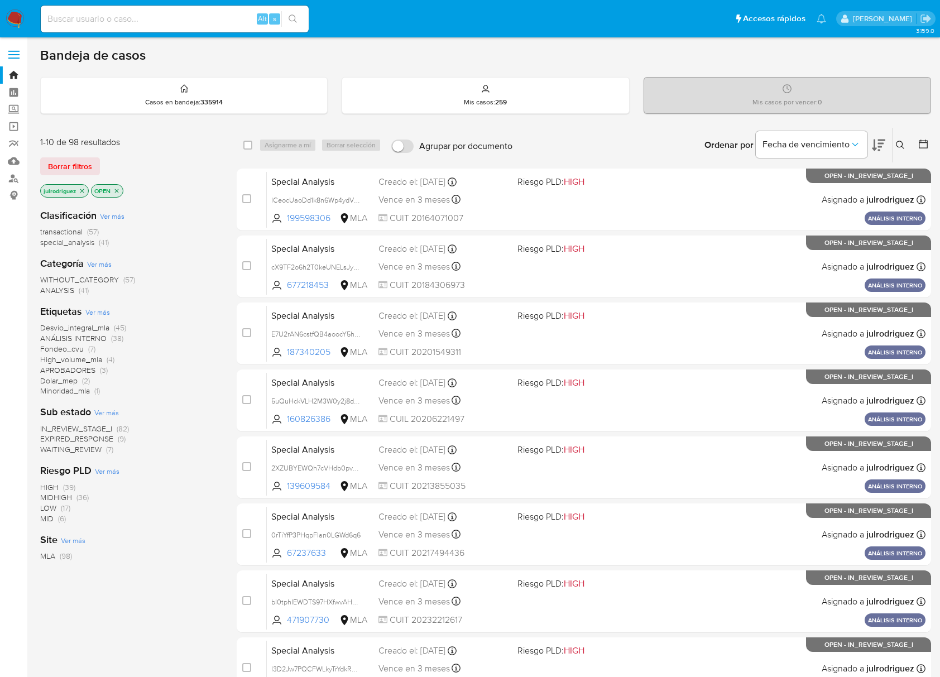
scroll to position [148, 0]
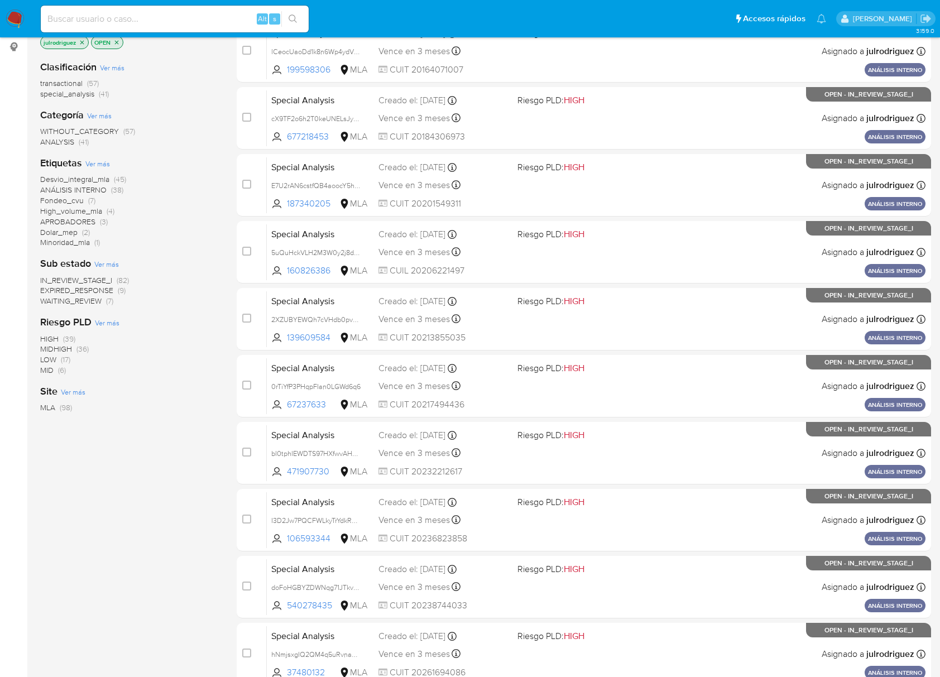
click at [99, 292] on span "EXPIRED_RESPONSE" at bounding box center [76, 290] width 73 height 11
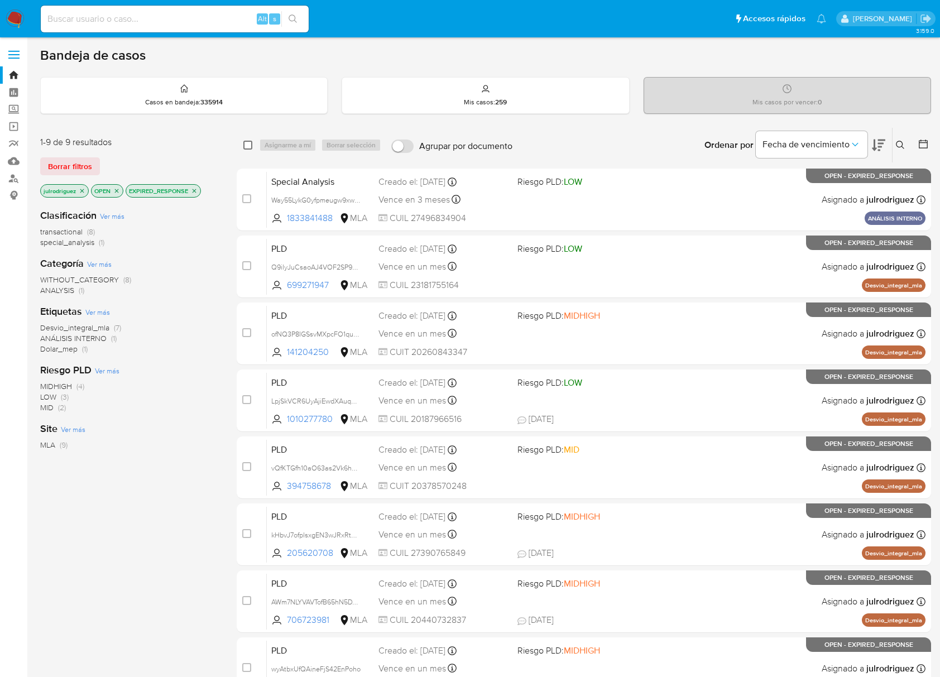
click at [248, 144] on input "checkbox" at bounding box center [247, 145] width 9 height 9
checkbox input "true"
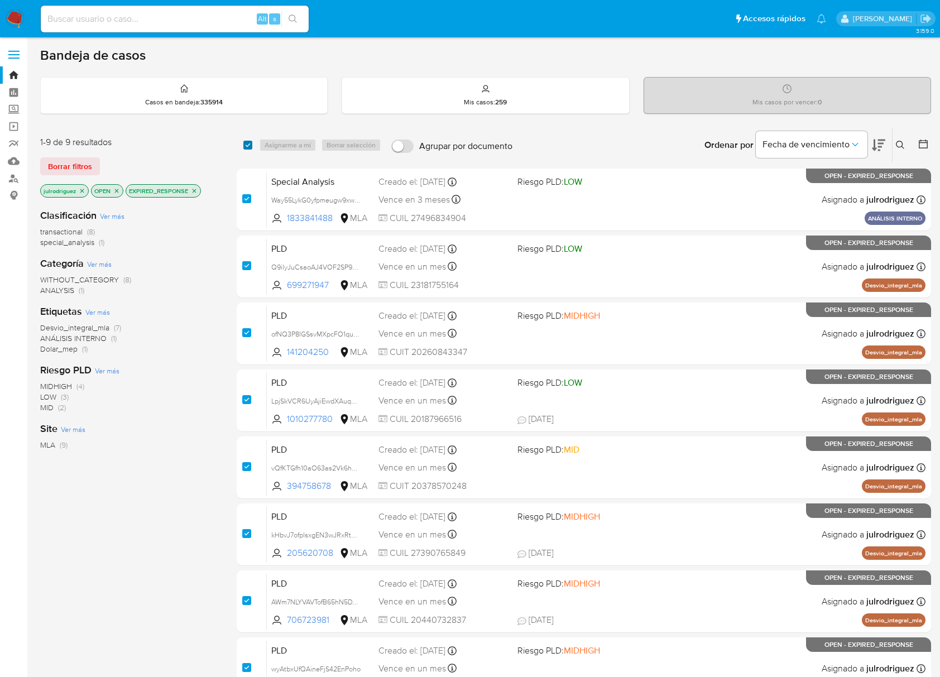
checkbox input "true"
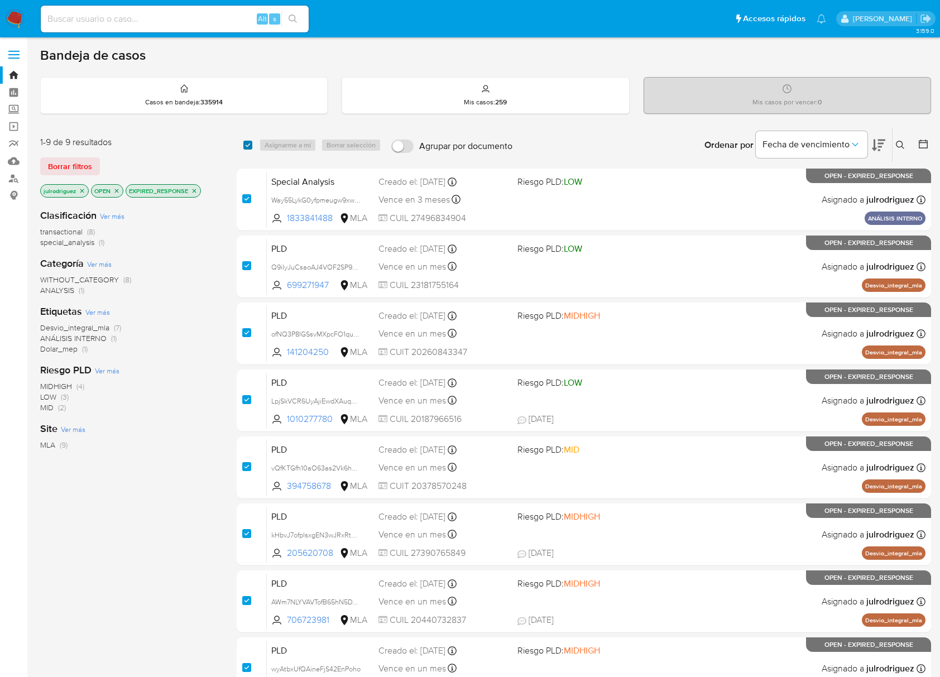
checkbox input "true"
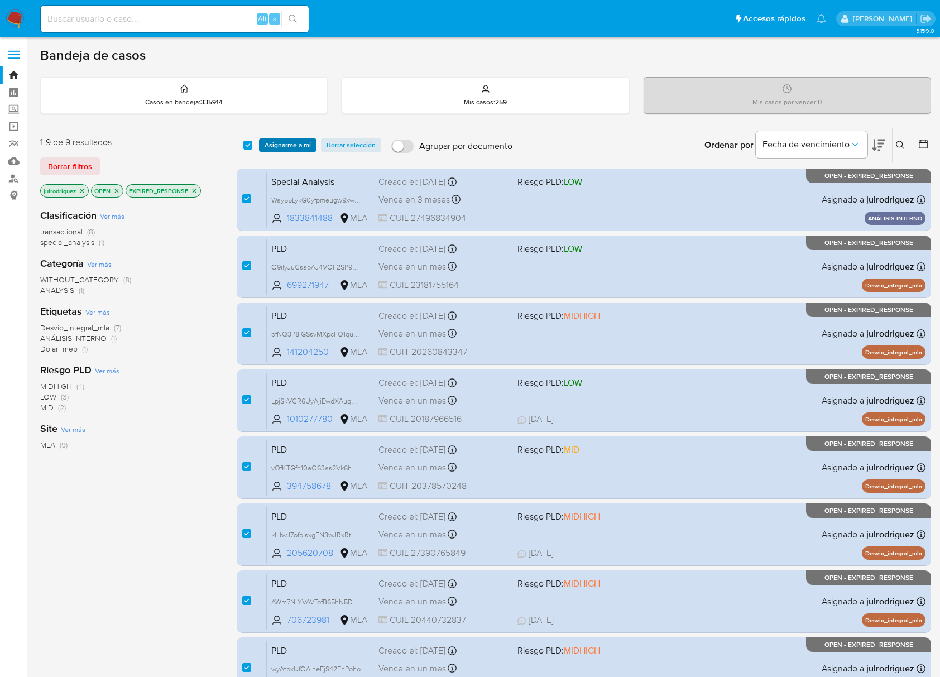
click at [281, 139] on span "Asignarme a mí" at bounding box center [287, 144] width 46 height 11
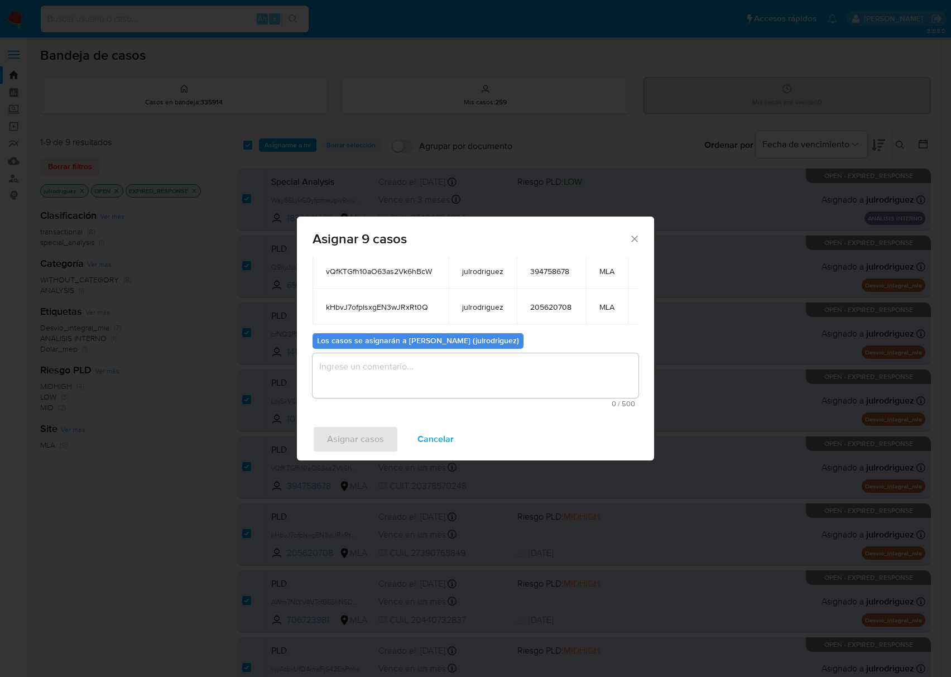
scroll to position [209, 0]
click at [471, 366] on textarea "assign-modal" at bounding box center [475, 373] width 326 height 45
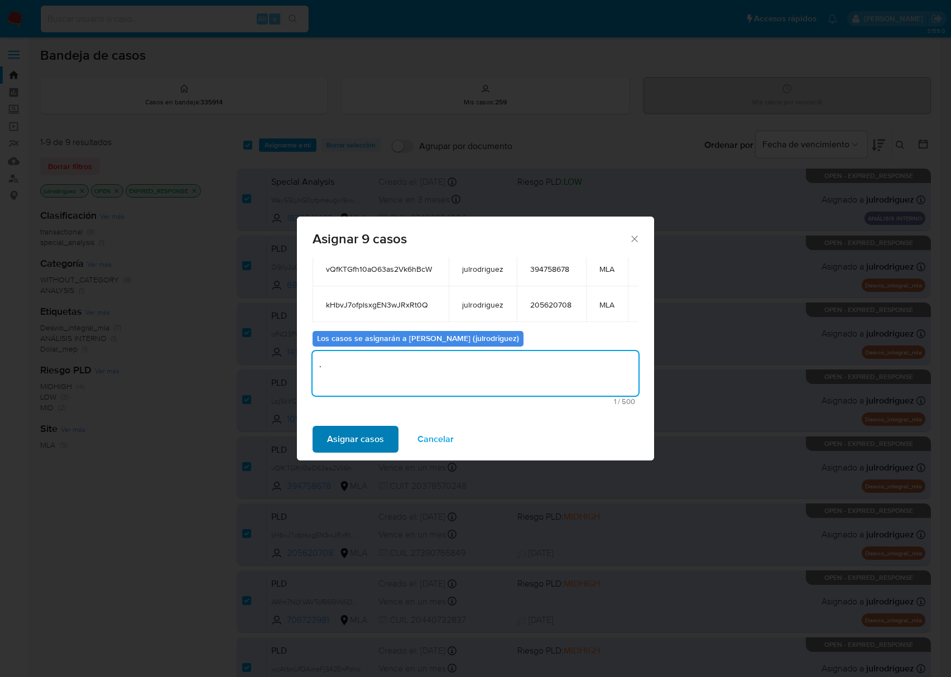
type textarea "."
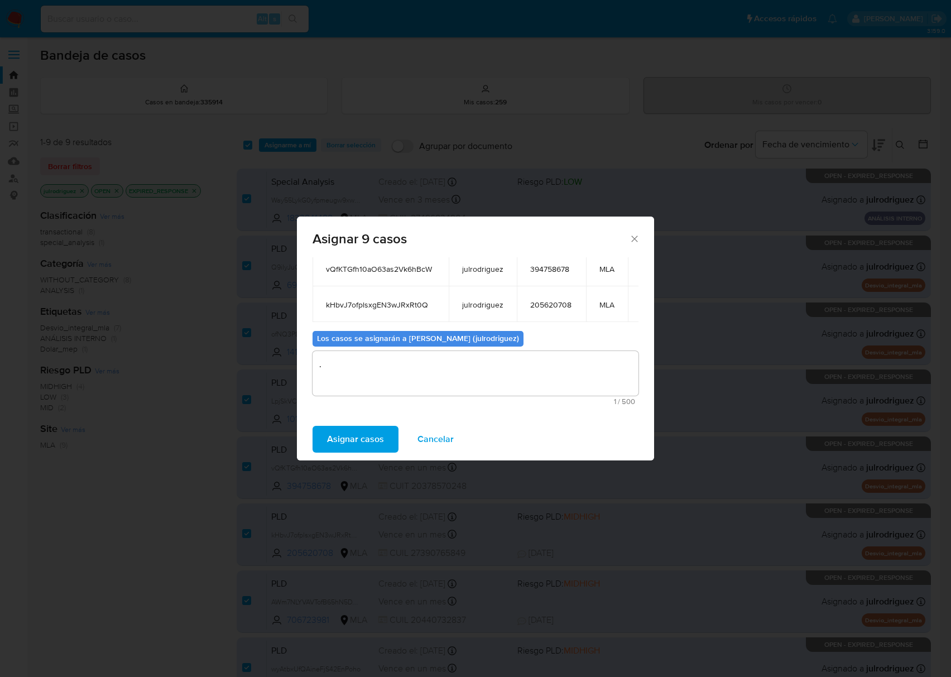
click at [367, 440] on span "Asignar casos" at bounding box center [355, 439] width 57 height 25
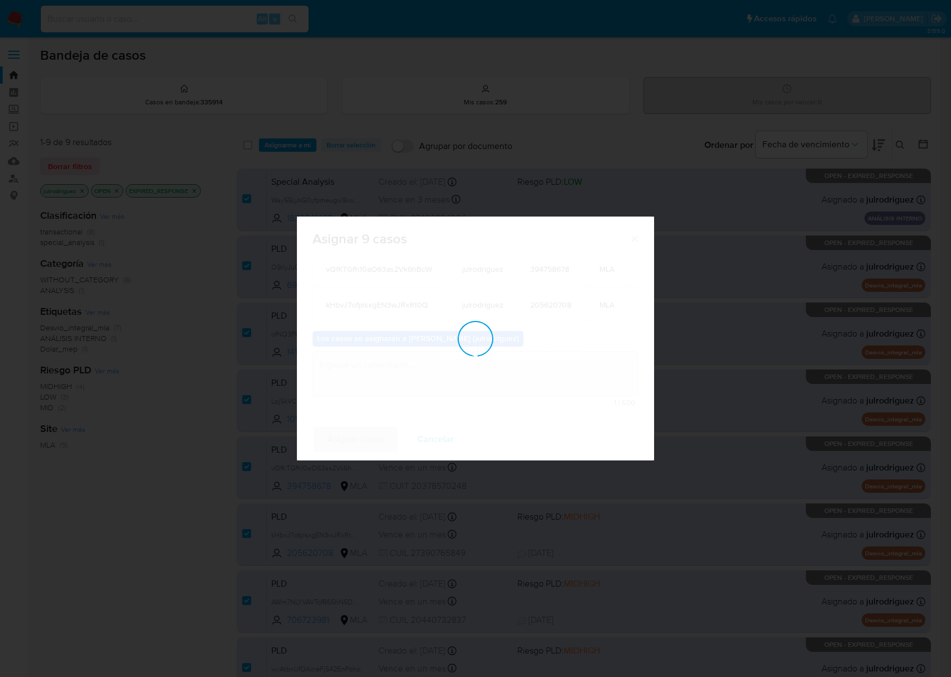
scroll to position [67, 0]
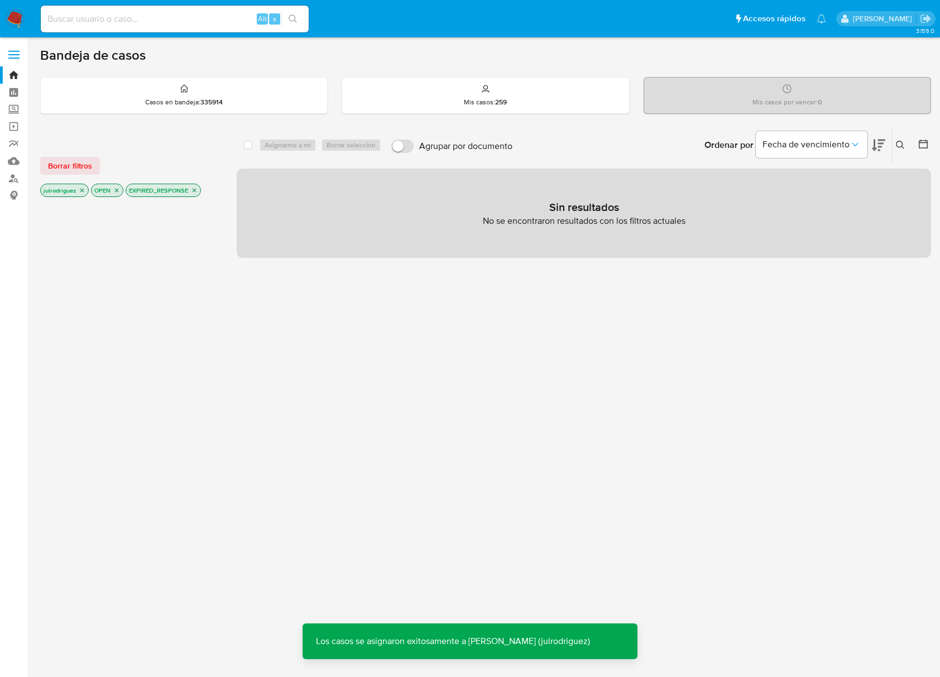
click at [196, 190] on icon "close-filter" at bounding box center [194, 190] width 7 height 7
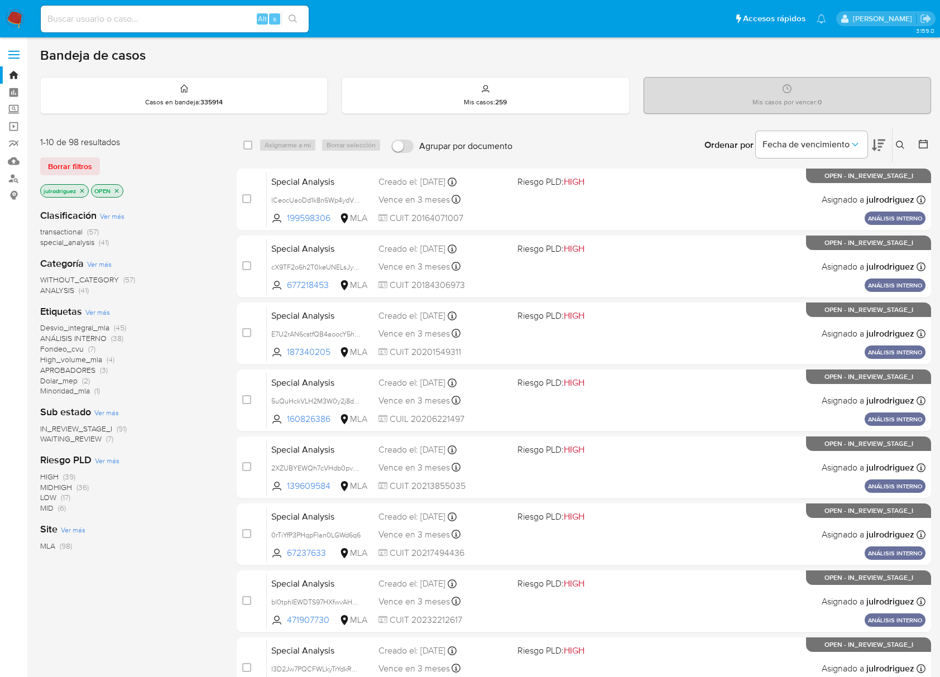
click at [94, 436] on span "WAITING_REVIEW" at bounding box center [70, 438] width 61 height 11
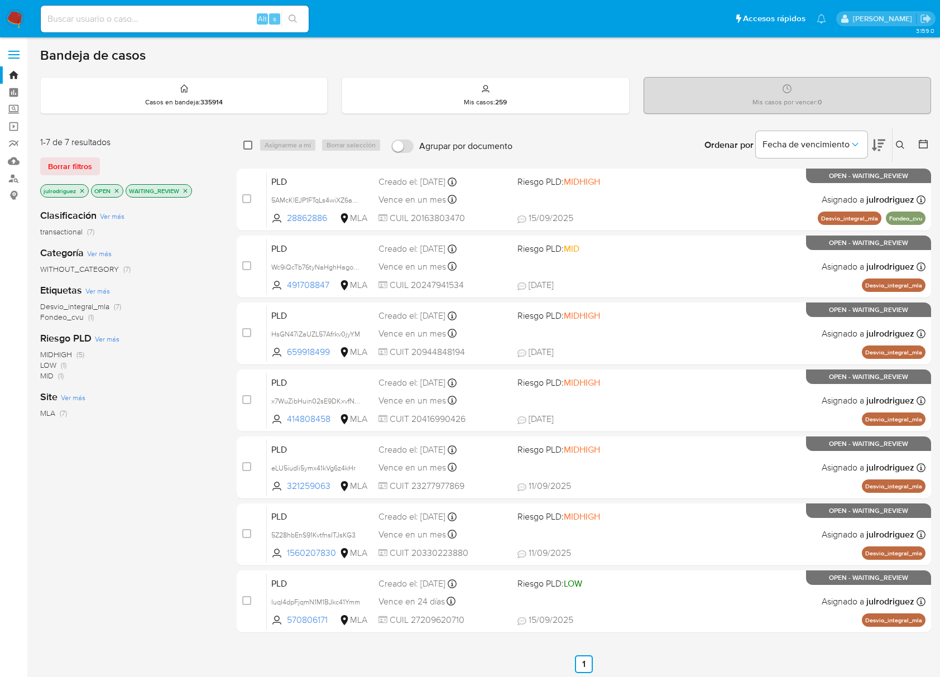
click at [244, 148] on input "checkbox" at bounding box center [247, 145] width 9 height 9
checkbox input "true"
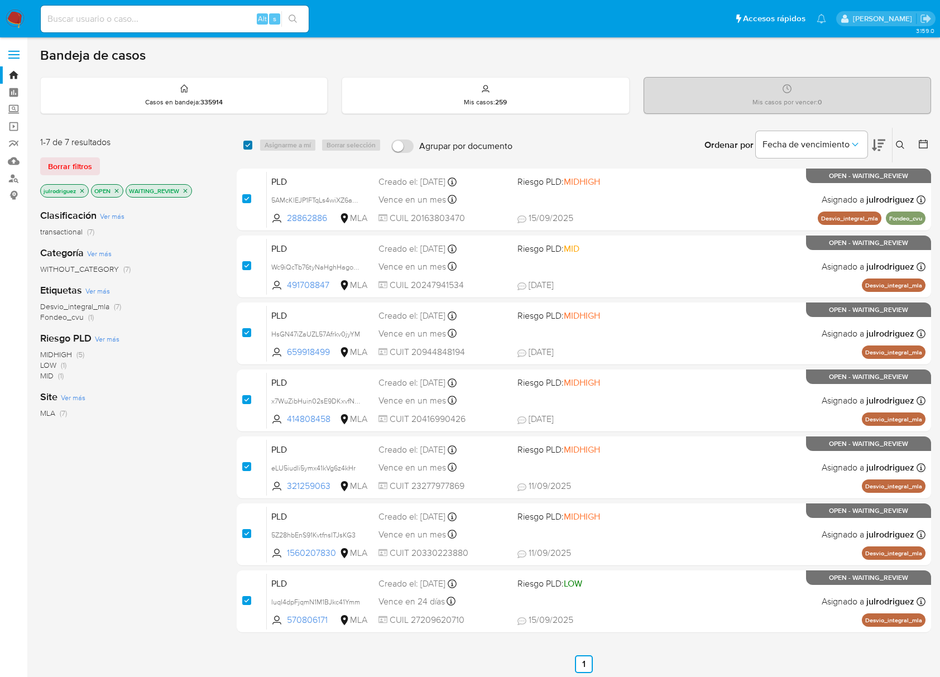
checkbox input "true"
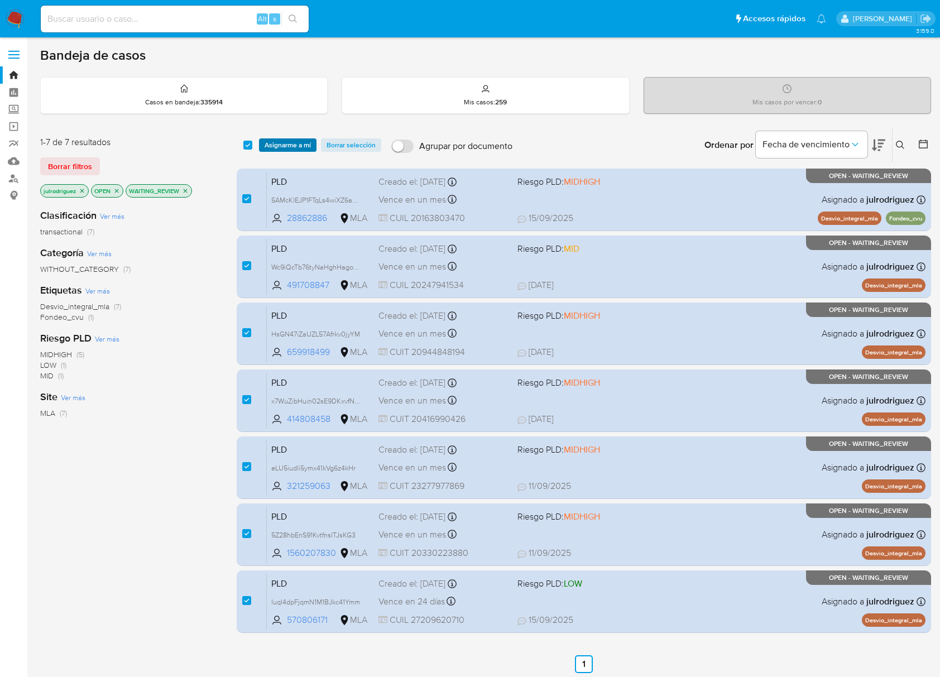
click at [281, 148] on span "Asignarme a mí" at bounding box center [287, 144] width 46 height 11
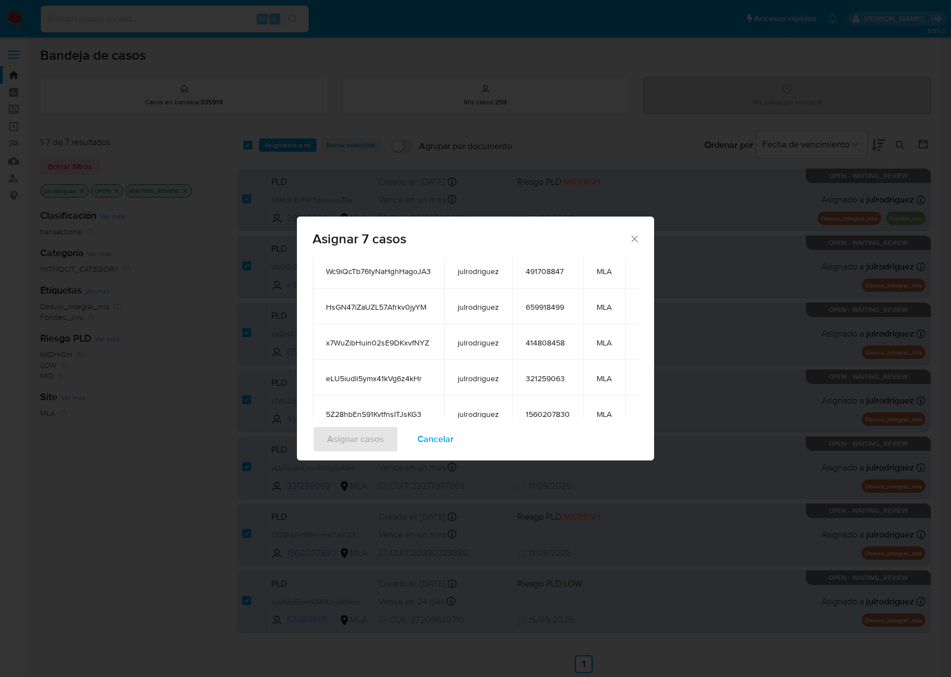
scroll to position [196, 0]
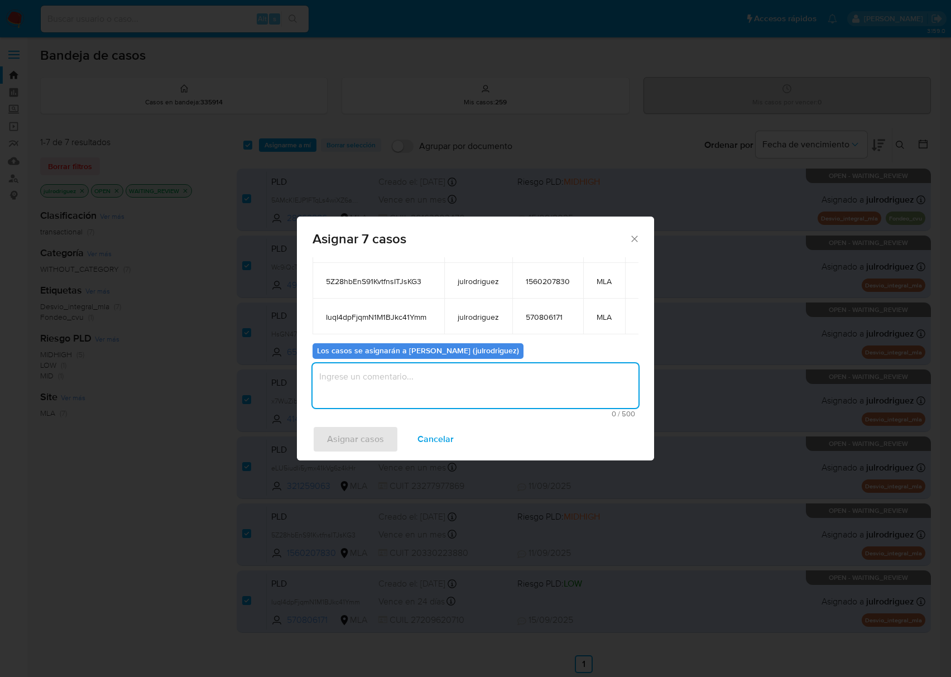
click at [478, 374] on textarea "assign-modal" at bounding box center [475, 385] width 326 height 45
type textarea "."
click at [346, 434] on span "Asignar casos" at bounding box center [355, 439] width 57 height 25
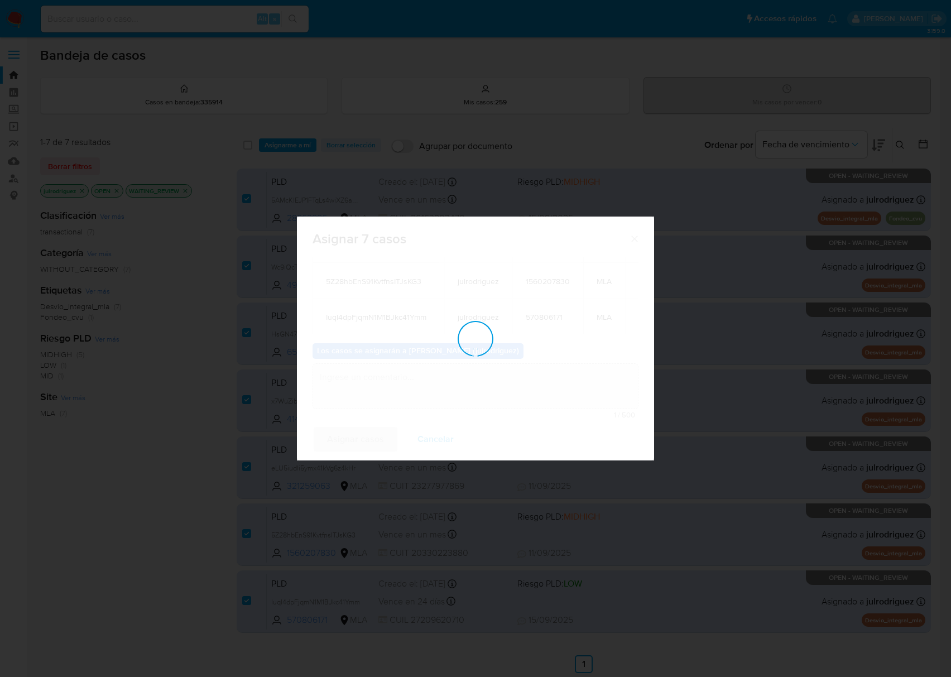
checkbox input "false"
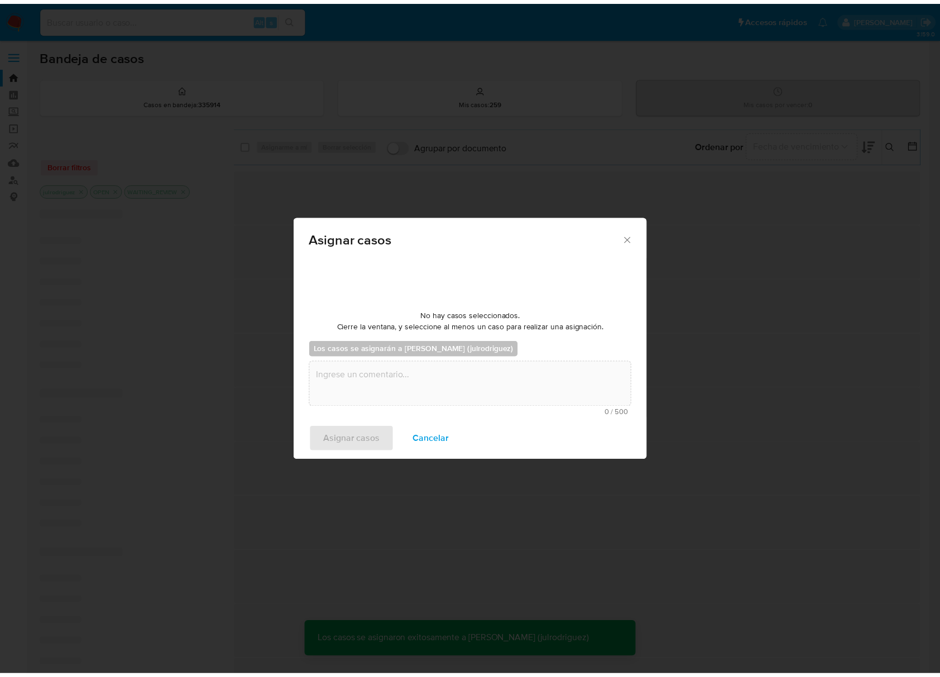
scroll to position [67, 0]
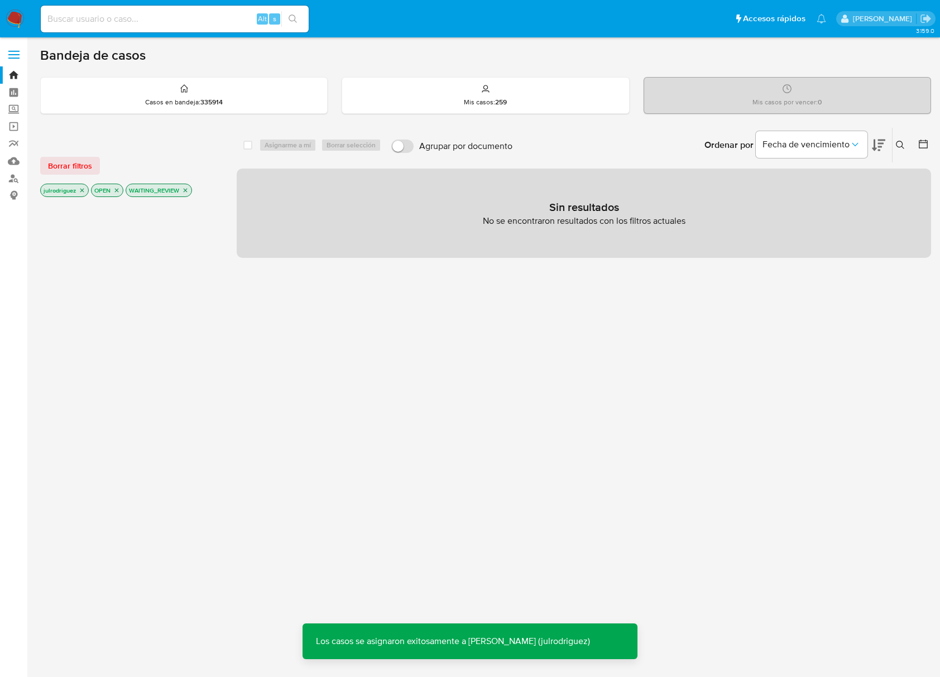
click at [186, 189] on icon "close-filter" at bounding box center [186, 191] width 4 height 4
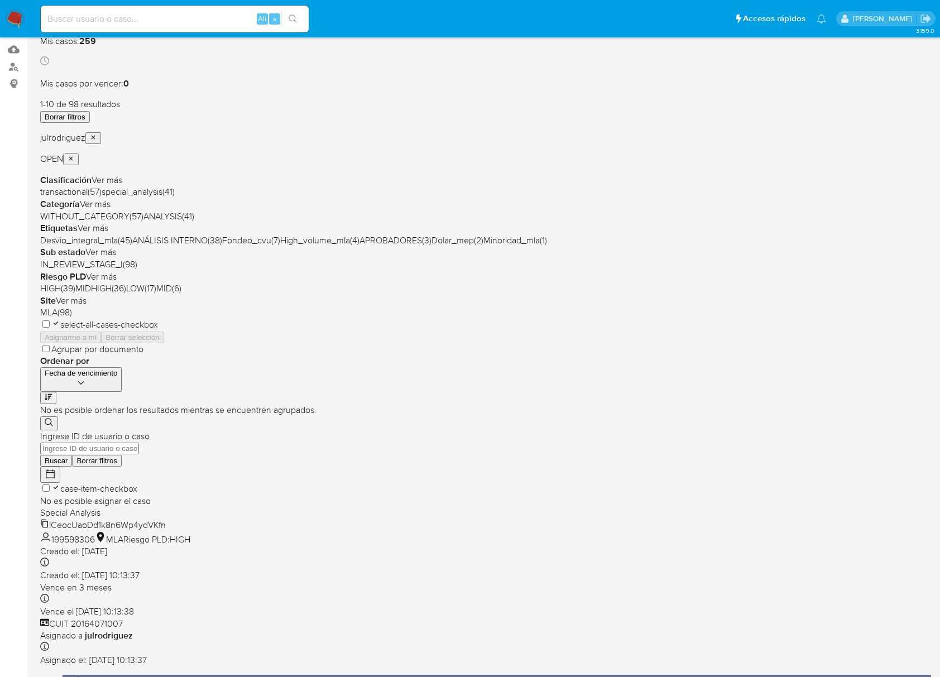
scroll to position [223, 0]
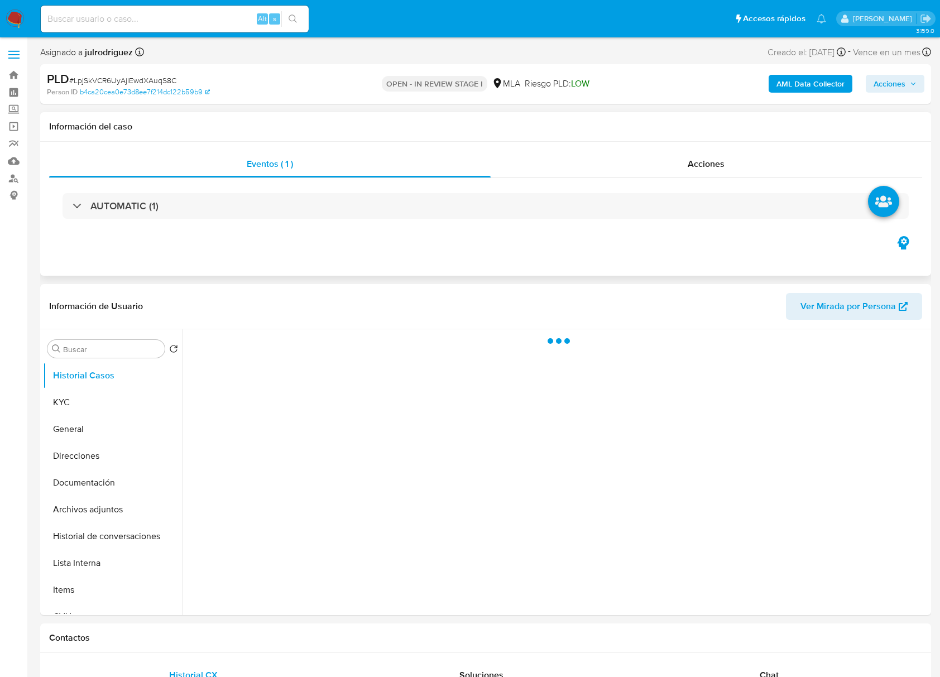
select select "10"
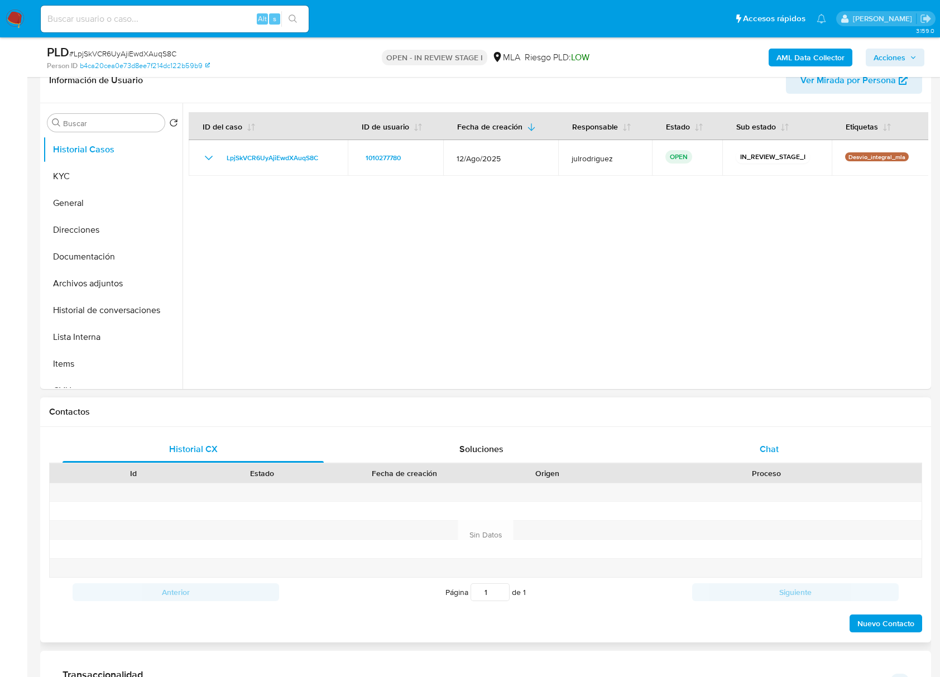
click at [763, 447] on span "Chat" at bounding box center [768, 448] width 19 height 13
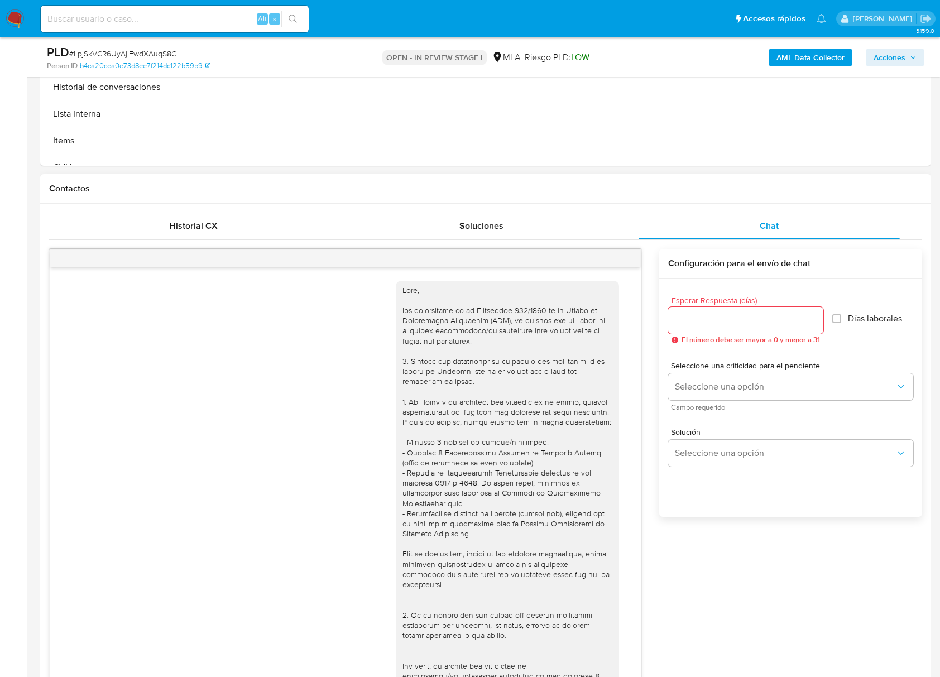
scroll to position [996, 0]
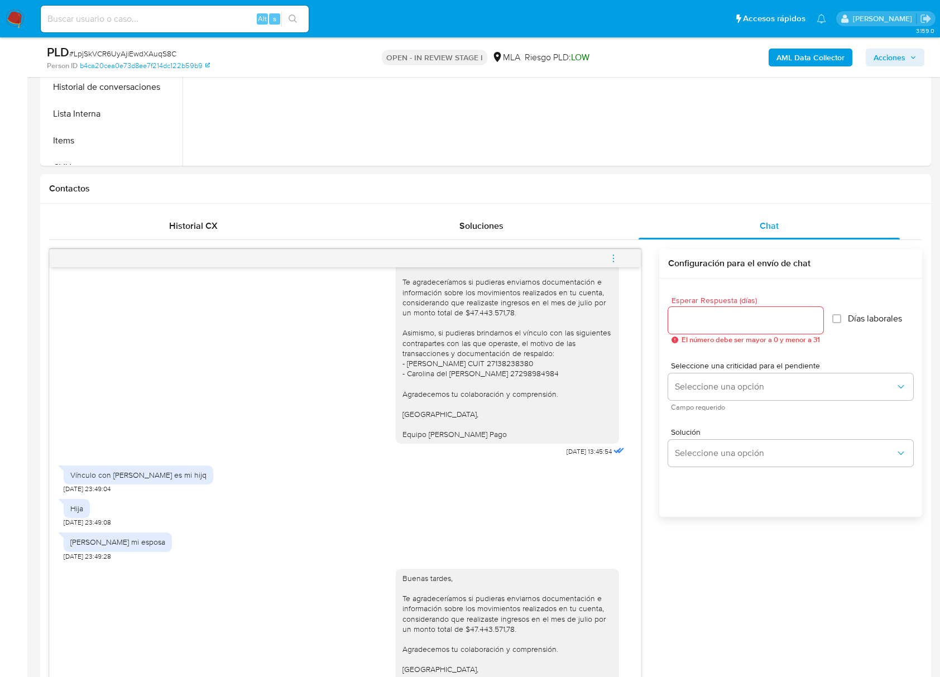
click at [617, 261] on icon "menu-action" at bounding box center [613, 258] width 10 height 10
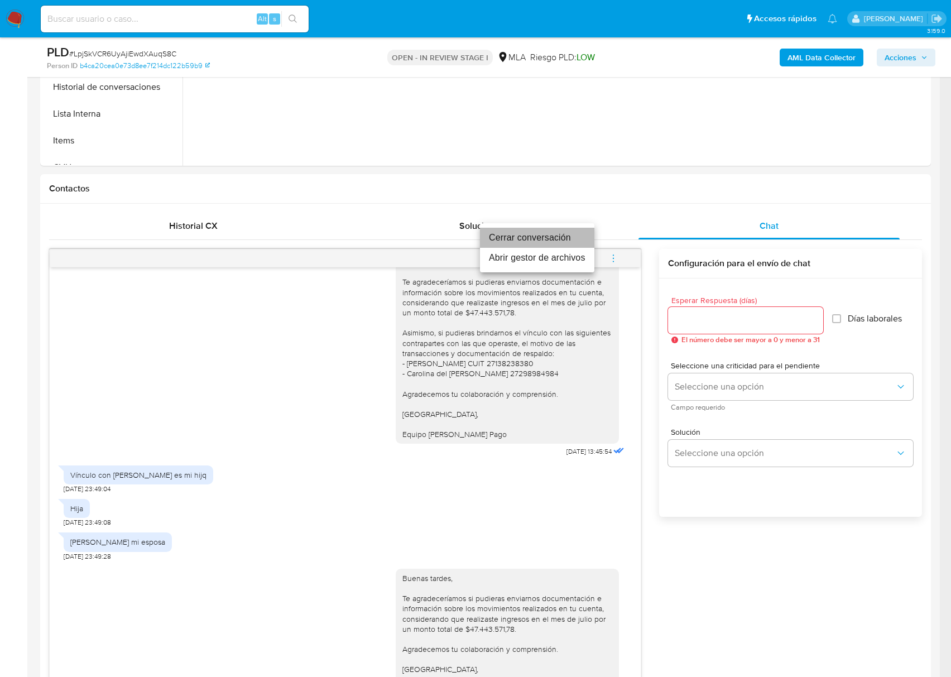
click at [562, 230] on li "Cerrar conversación" at bounding box center [537, 238] width 114 height 20
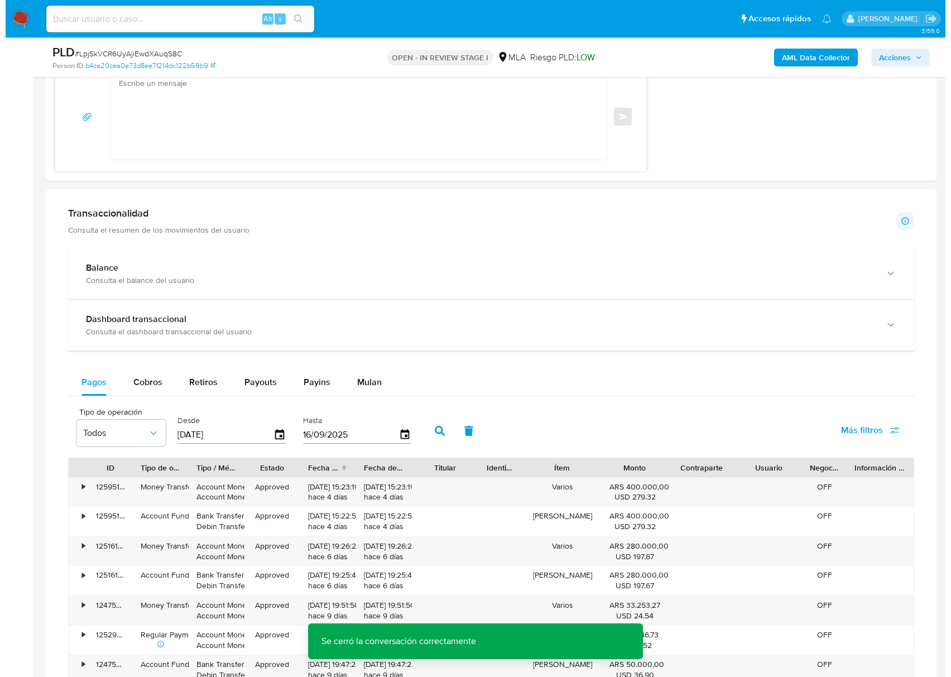
scroll to position [1715, 0]
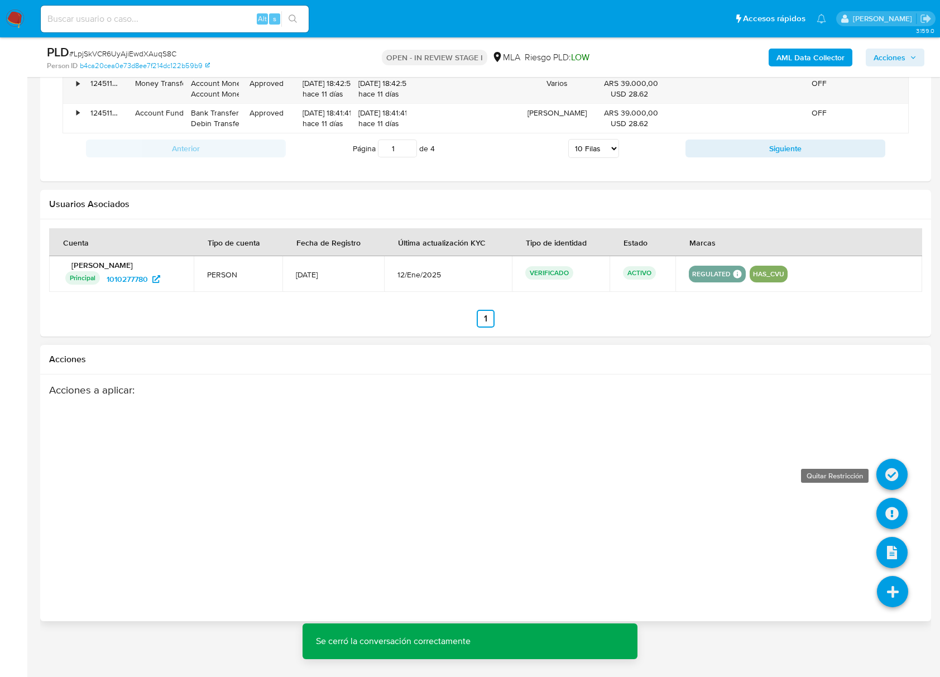
click at [886, 466] on icon at bounding box center [891, 474] width 31 height 31
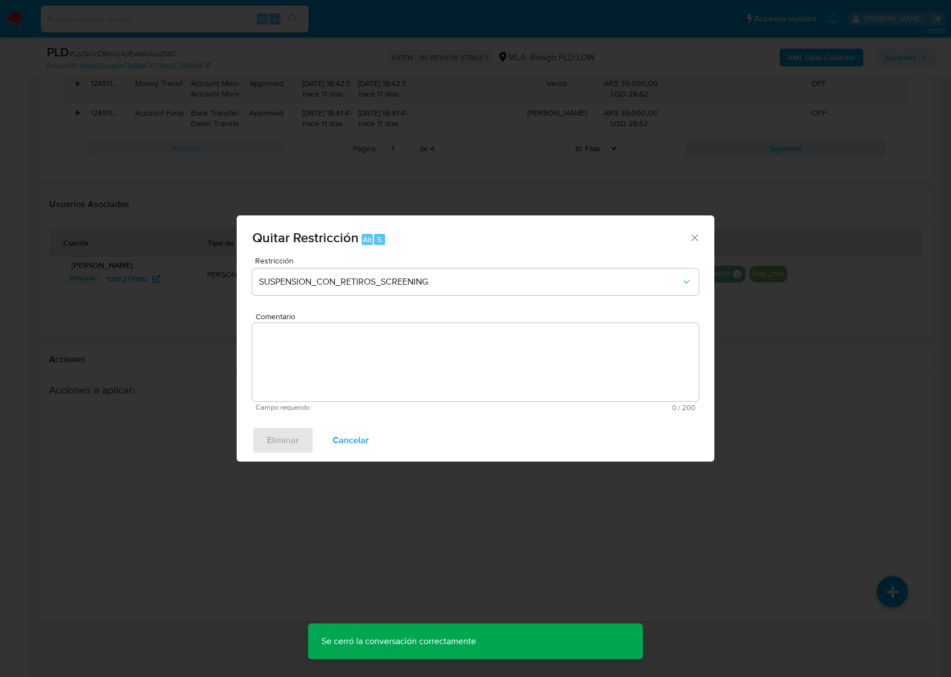
click at [694, 235] on icon "Cerrar ventana" at bounding box center [694, 237] width 11 height 11
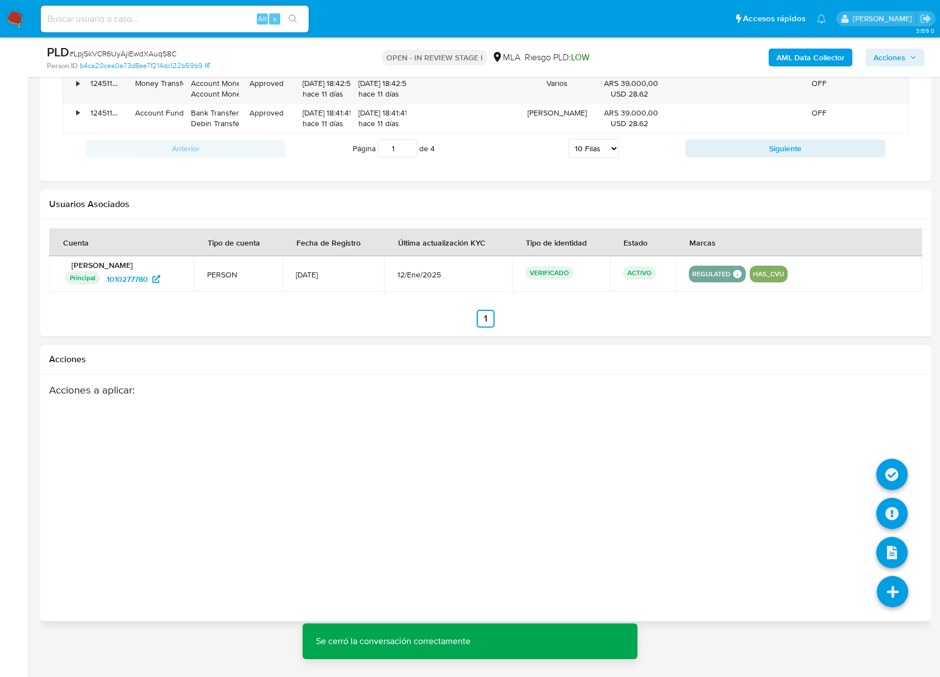
click at [889, 575] on li at bounding box center [892, 593] width 59 height 62
click at [898, 512] on icon at bounding box center [891, 513] width 31 height 31
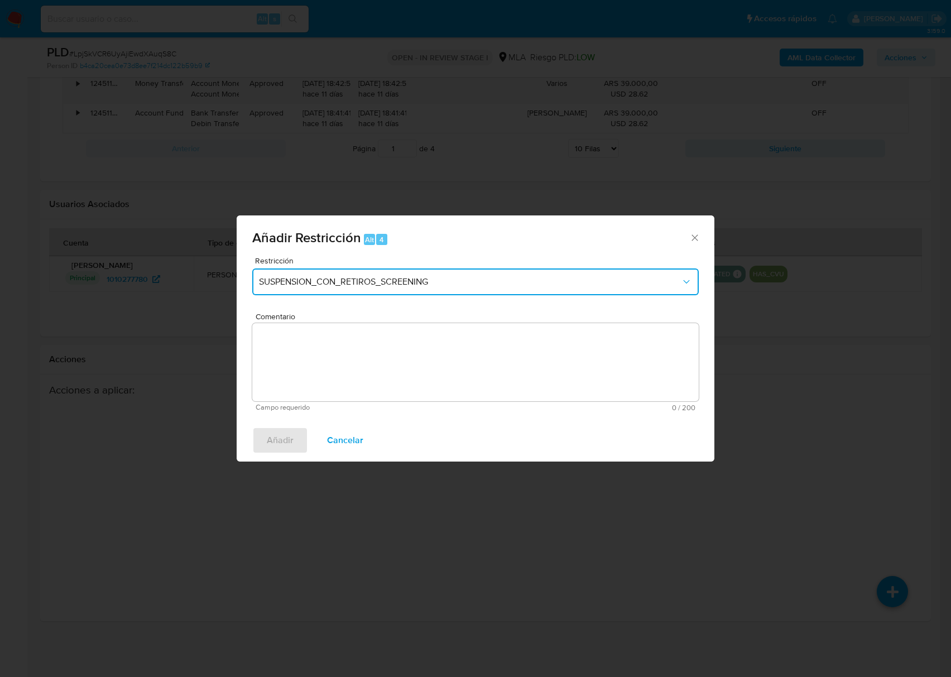
click at [373, 280] on span "SUSPENSION_CON_RETIROS_SCREENING" at bounding box center [470, 281] width 422 height 11
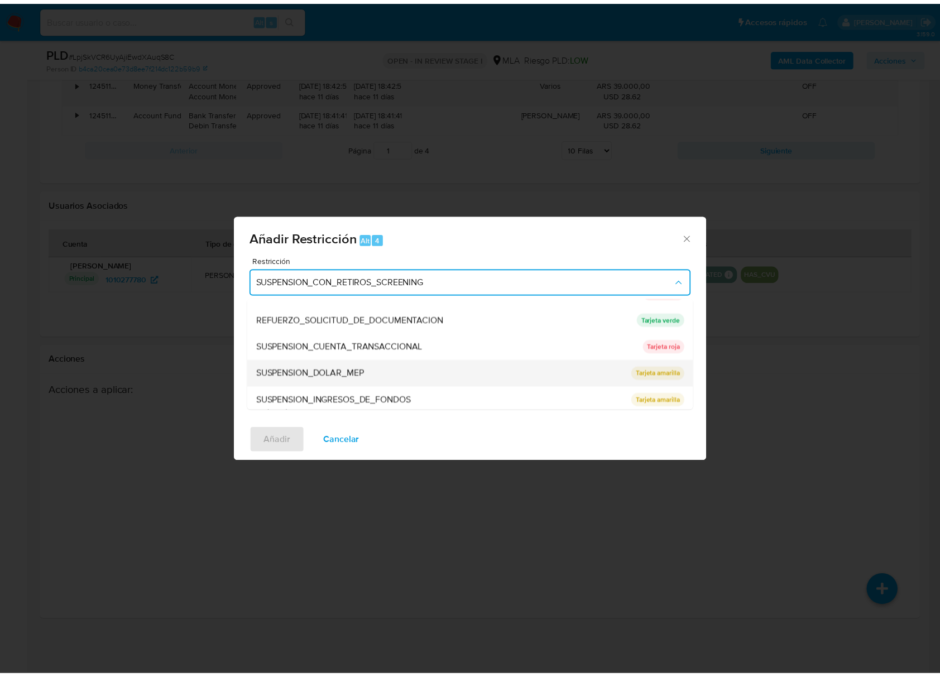
scroll to position [237, 0]
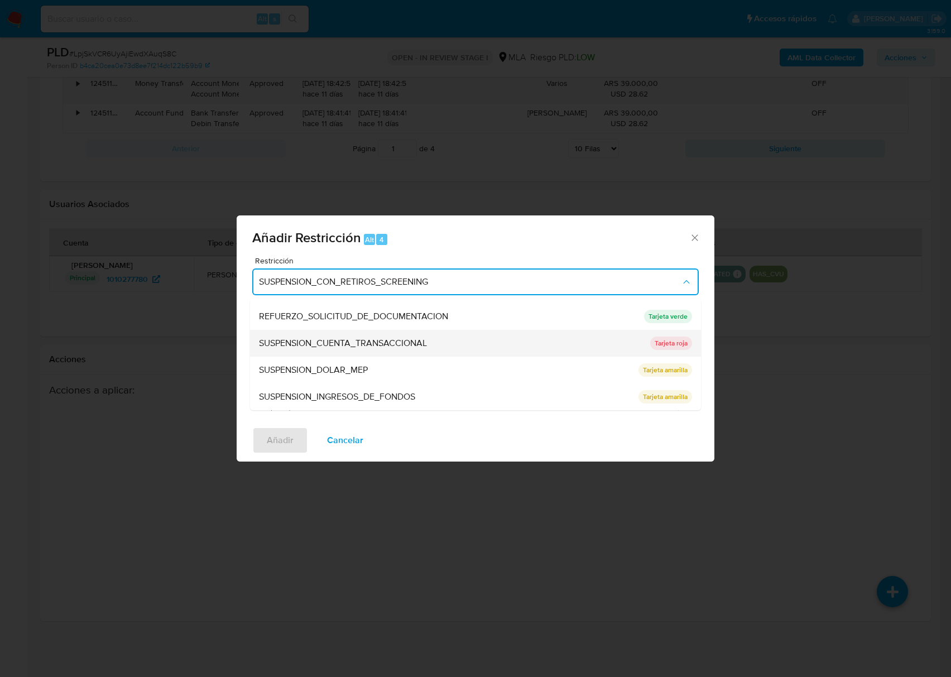
click at [376, 343] on span "SUSPENSION_CUENTA_TRANSACCIONAL" at bounding box center [343, 343] width 168 height 11
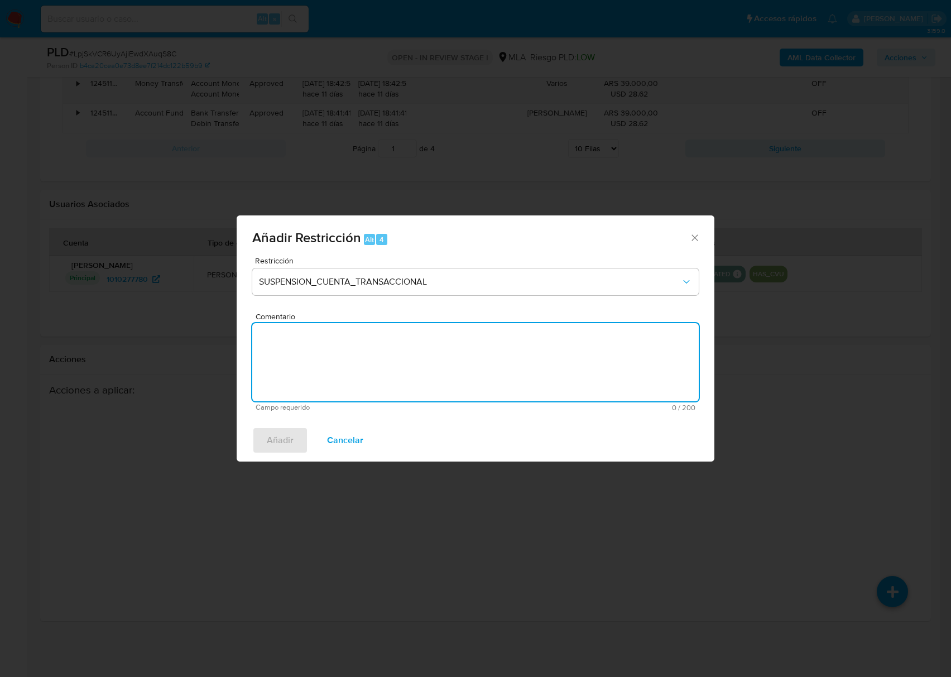
click at [412, 367] on textarea "Comentario" at bounding box center [475, 362] width 446 height 78
type textarea "AML"
click at [285, 428] on span "Añadir" at bounding box center [280, 440] width 27 height 25
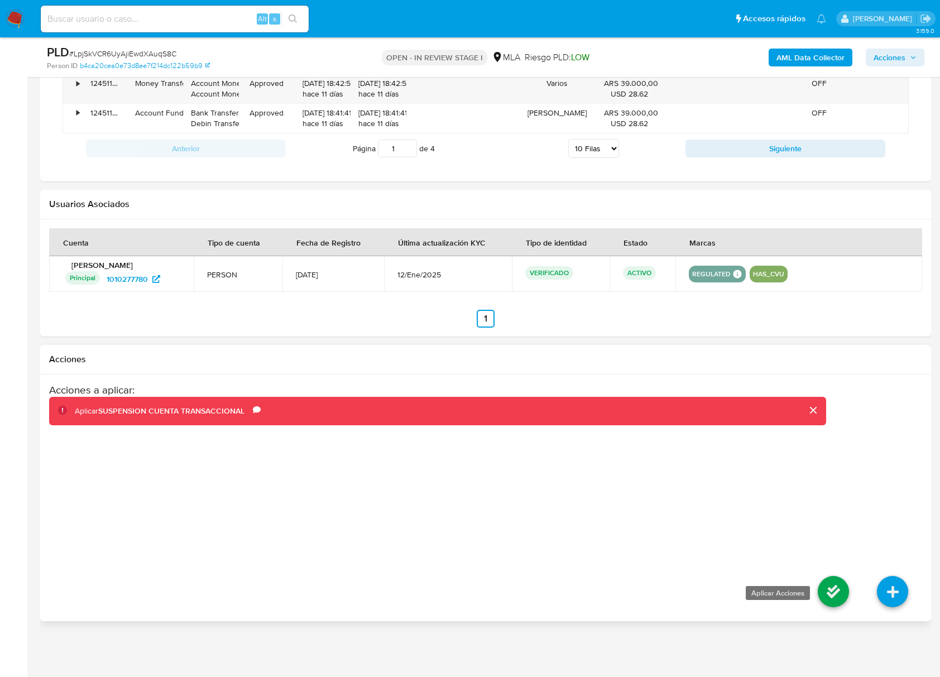
click at [829, 592] on icon at bounding box center [832, 591] width 31 height 31
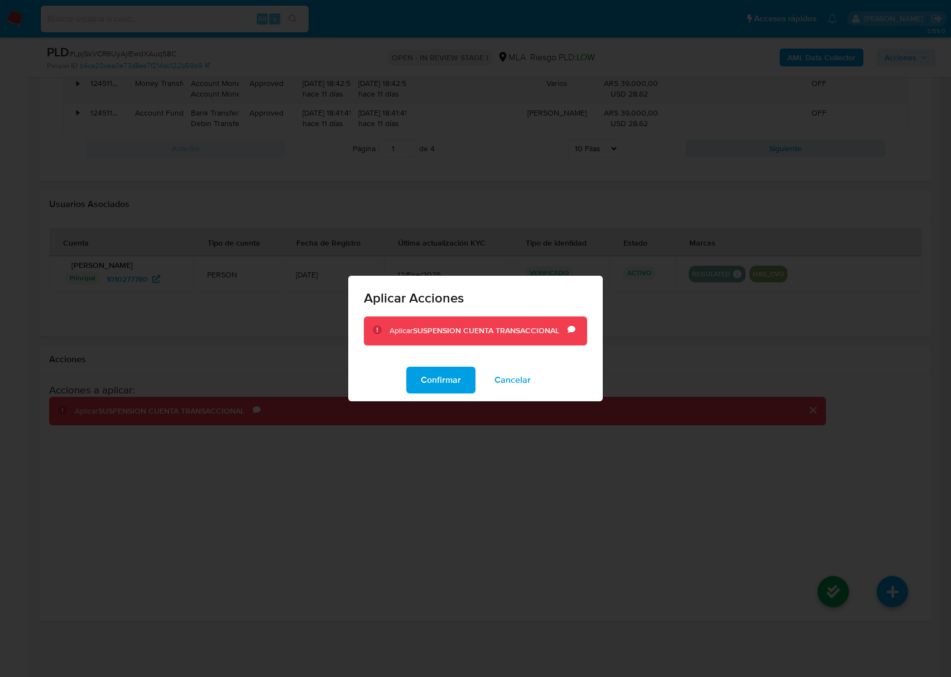
click at [439, 364] on div "Confirmar Cancelar" at bounding box center [475, 380] width 254 height 42
click at [442, 374] on span "Confirmar" at bounding box center [441, 380] width 40 height 25
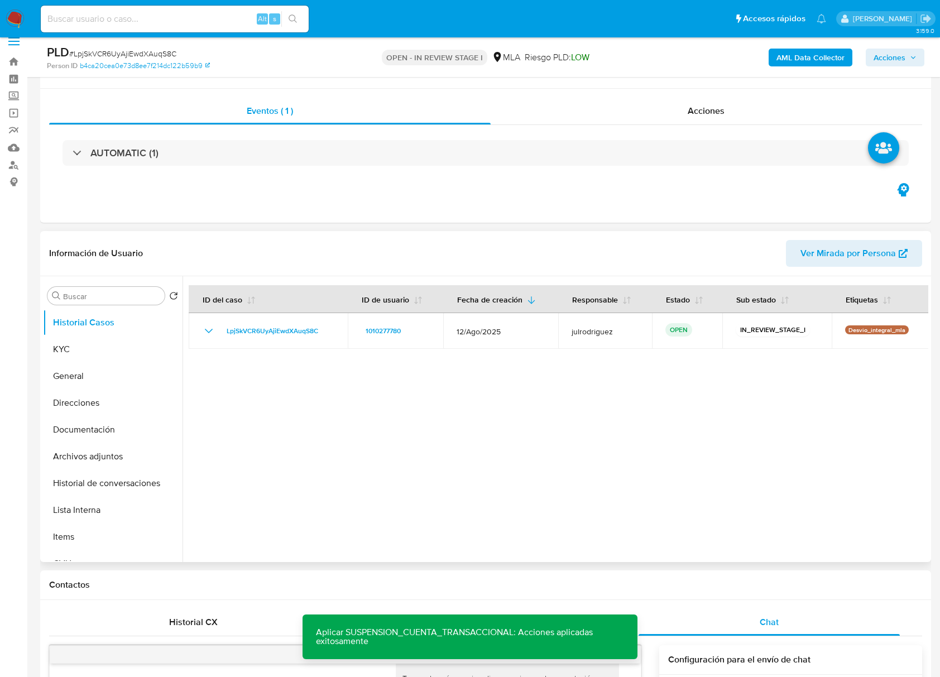
scroll to position [0, 0]
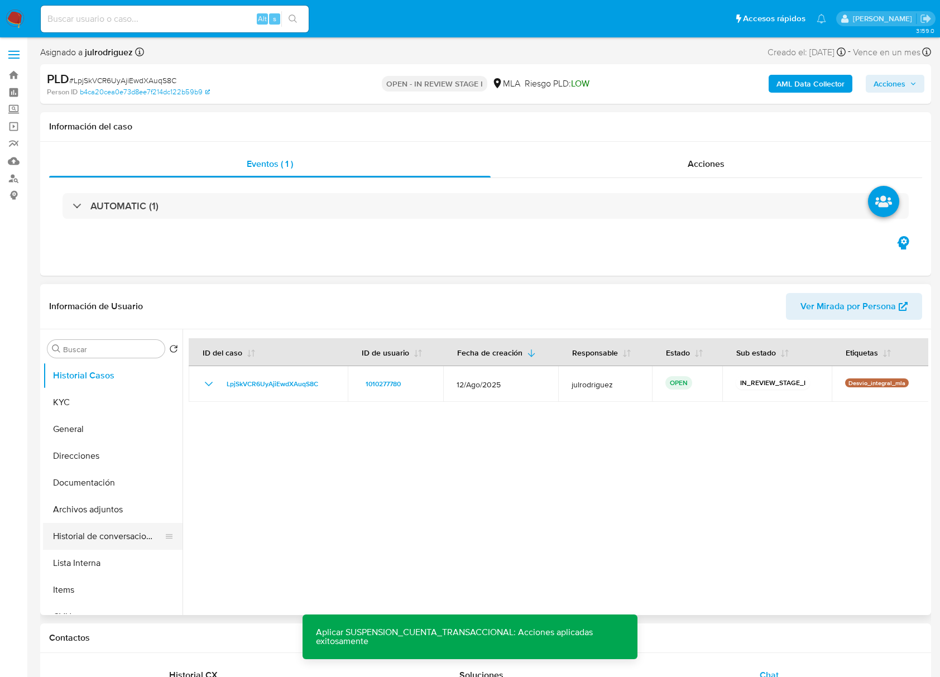
click at [130, 531] on button "Historial de conversaciones" at bounding box center [108, 536] width 131 height 27
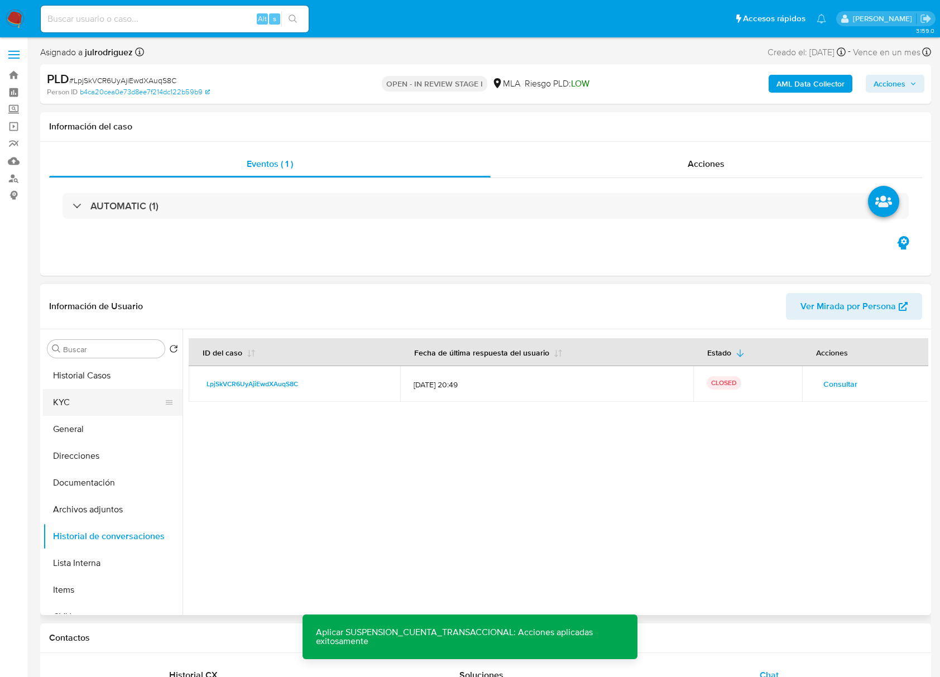
click at [117, 398] on button "KYC" at bounding box center [108, 402] width 131 height 27
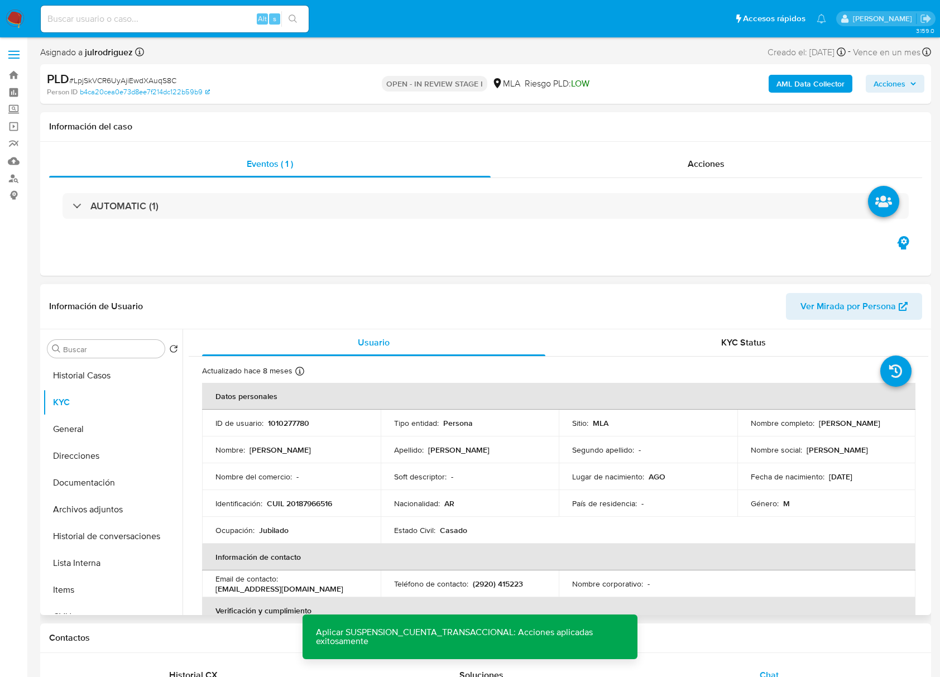
click at [291, 423] on p "1010277780" at bounding box center [288, 423] width 41 height 10
copy p "1010277780"
click at [171, 73] on div "PLD # LpjSkVCR6UyAjiEwdXAuqS8C" at bounding box center [191, 79] width 288 height 17
click at [171, 74] on div "PLD # LpjSkVCR6UyAjiEwdXAuqS8C" at bounding box center [191, 79] width 288 height 17
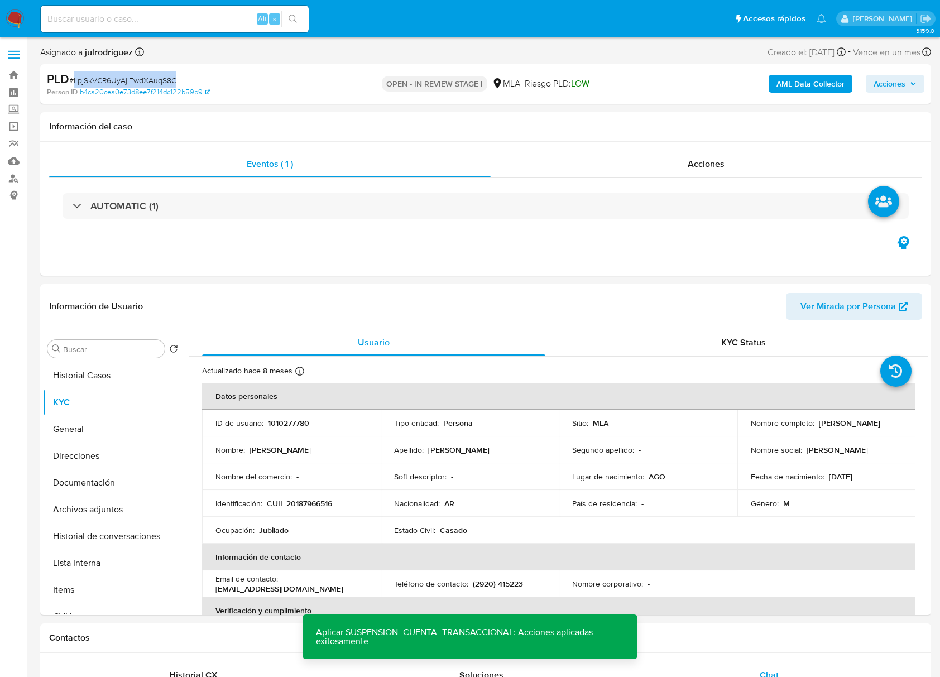
copy span "LpjSkVCR6UyAjiEwdXAuqS8C"
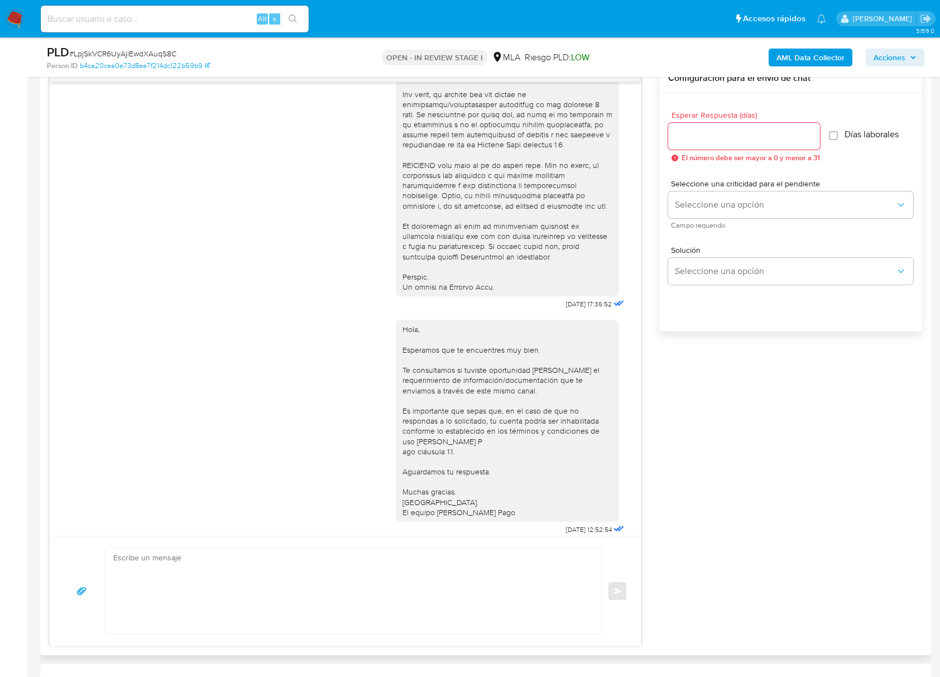
scroll to position [446, 0]
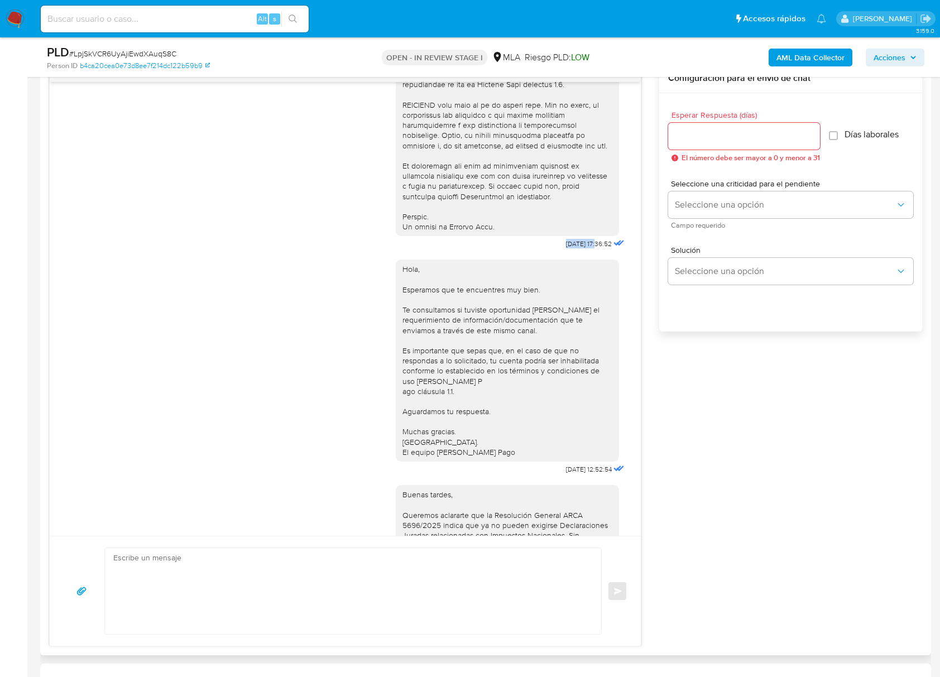
drag, startPoint x: 540, startPoint y: 261, endPoint x: 575, endPoint y: 266, distance: 34.9
copy span "[DATE]"
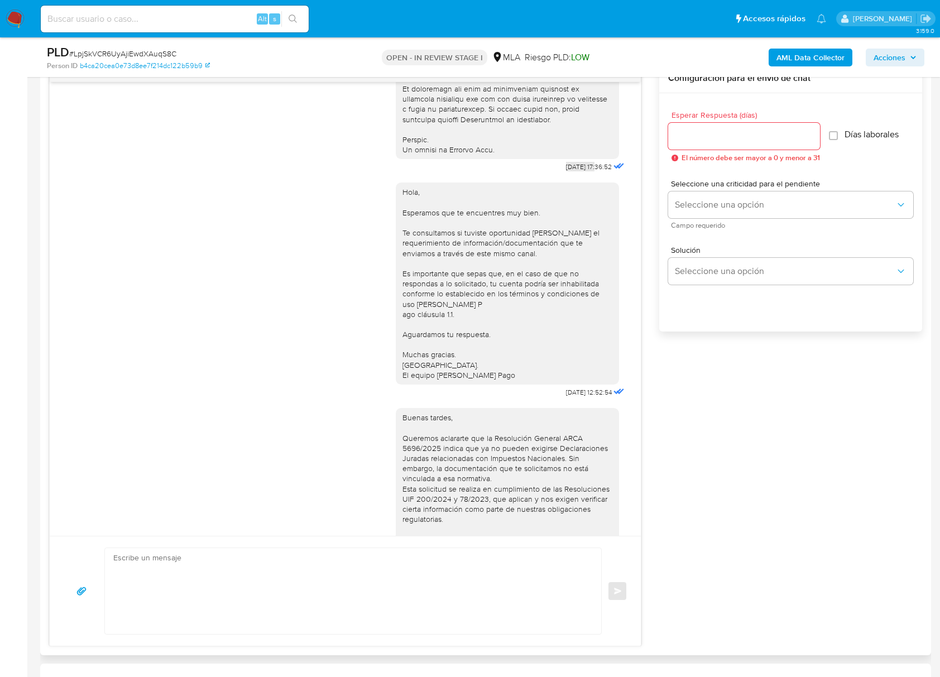
scroll to position [595, 0]
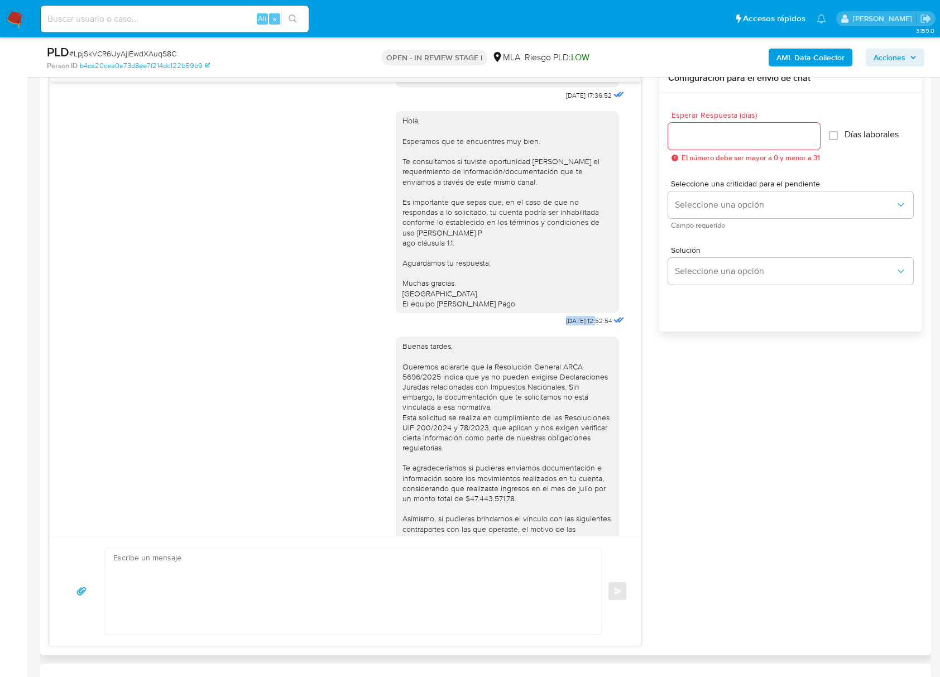
drag, startPoint x: 536, startPoint y: 349, endPoint x: 572, endPoint y: 349, distance: 36.3
click at [572, 329] on div "Hola, Esperamos que te encuentres muy bien. Te consultamos si tuviste oportunid…" at bounding box center [511, 215] width 231 height 225
copy span "[DATE]"
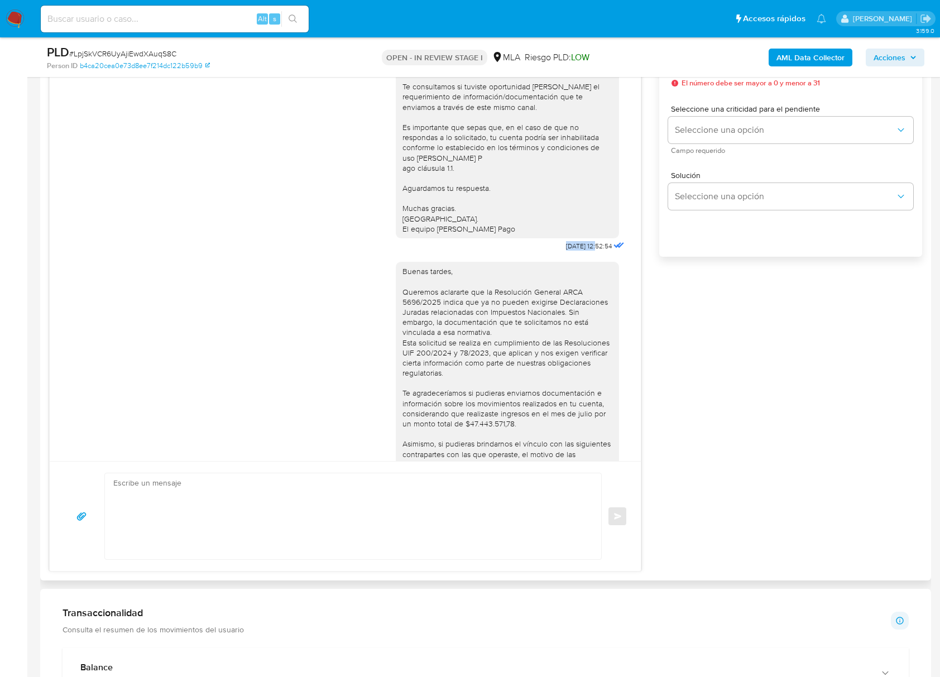
scroll to position [996, 0]
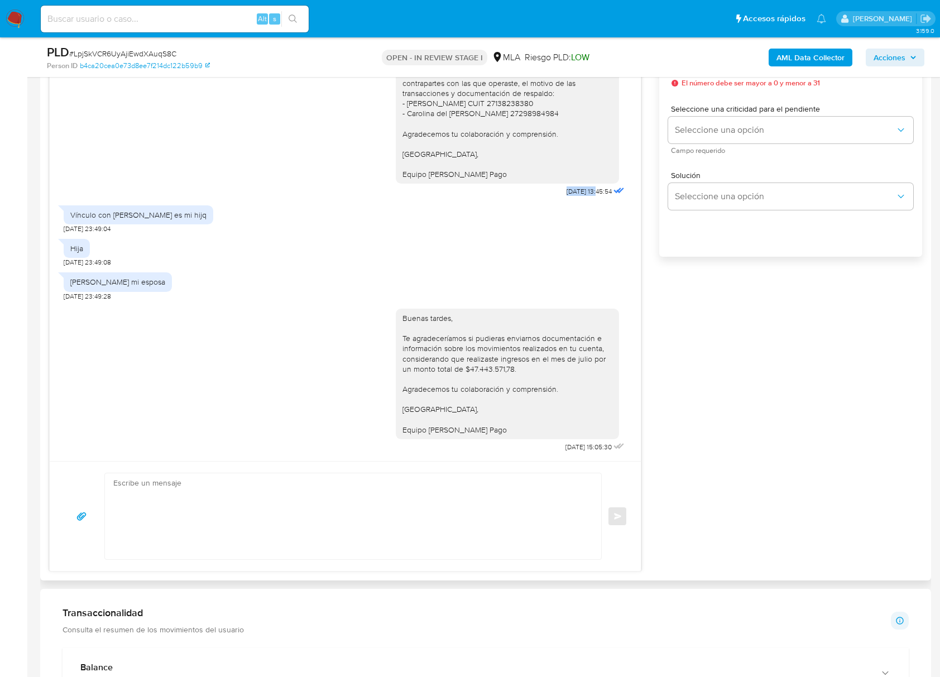
drag, startPoint x: 540, startPoint y: 195, endPoint x: 575, endPoint y: 194, distance: 34.6
click at [575, 194] on div "Buenas tardes, Queremos aclararte que la Resolución General ARCA 5696/2025 indi…" at bounding box center [511, 41] width 231 height 316
copy span "04/09/2025"
drag, startPoint x: 562, startPoint y: 449, endPoint x: 917, endPoint y: 449, distance: 354.9
click at [572, 449] on div "Buenas tardes, Te agradeceríamos si pudieras enviarnos documentación e informac…" at bounding box center [511, 378] width 231 height 154
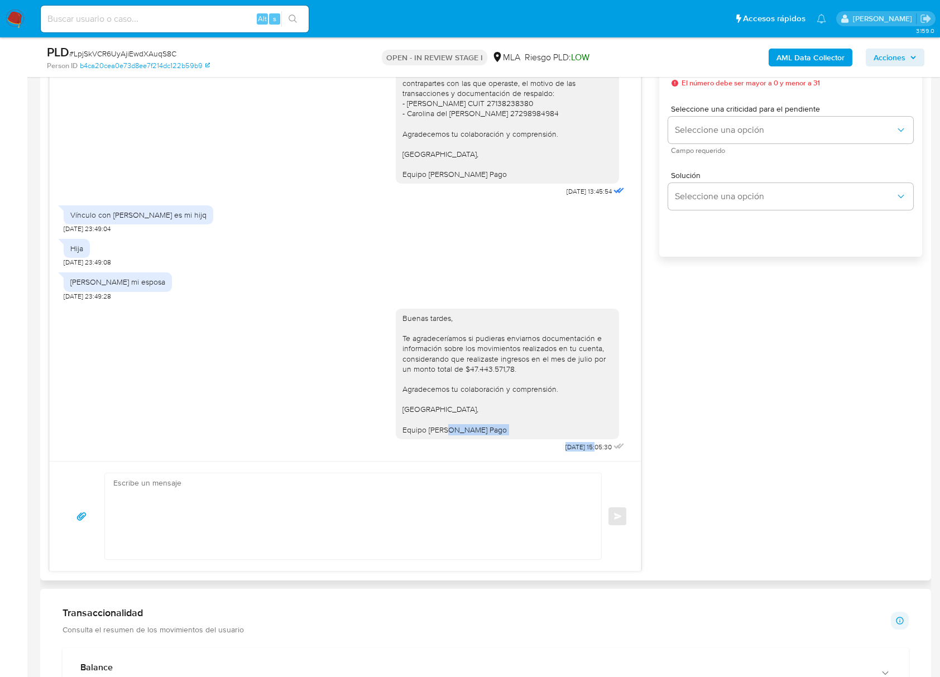
copy div "[DATE]"
click at [161, 222] on div "Vínculo con [PERSON_NAME] es mi hijq" at bounding box center [139, 214] width 150 height 19
click at [158, 217] on div "Vínculo con [PERSON_NAME] es mi hijq" at bounding box center [138, 215] width 136 height 10
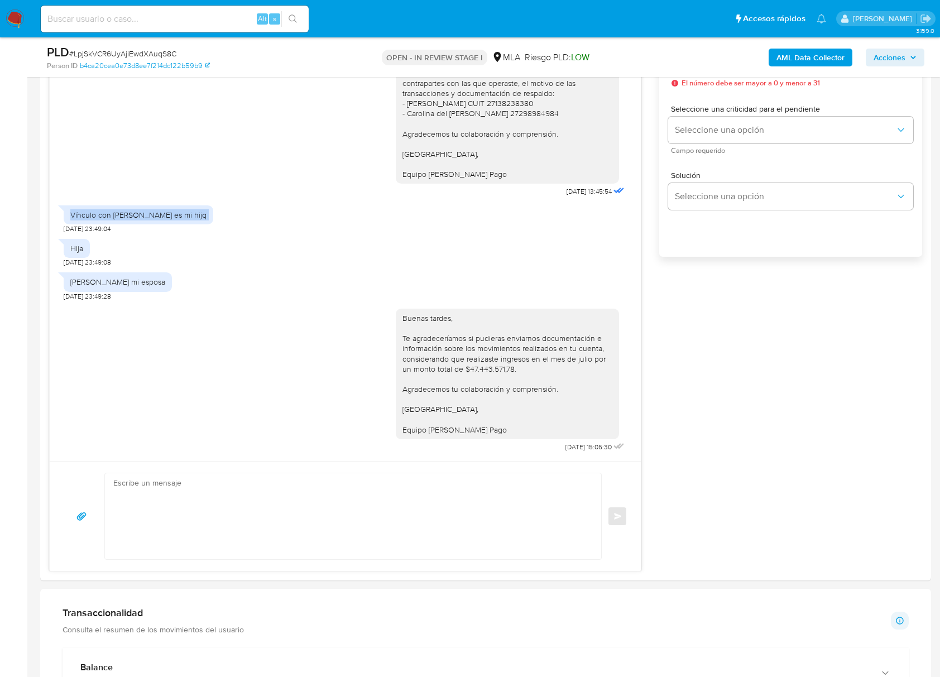
copy div "Vínculo con [PERSON_NAME] es mi hijq"
click at [145, 286] on div "[PERSON_NAME] mi esposa" at bounding box center [117, 282] width 95 height 10
copy div "[PERSON_NAME] mi esposa"
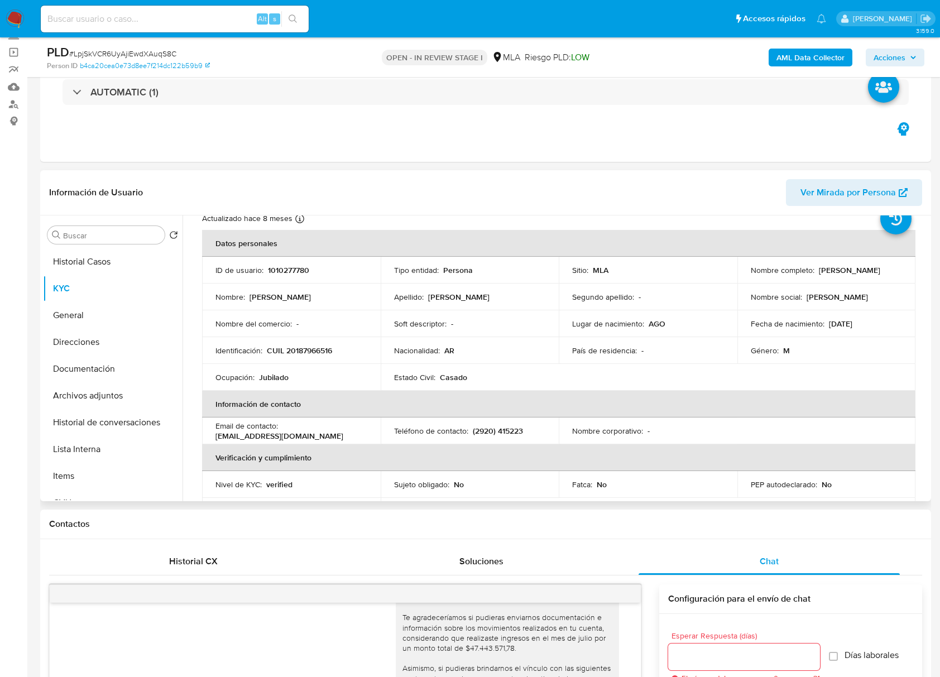
scroll to position [0, 0]
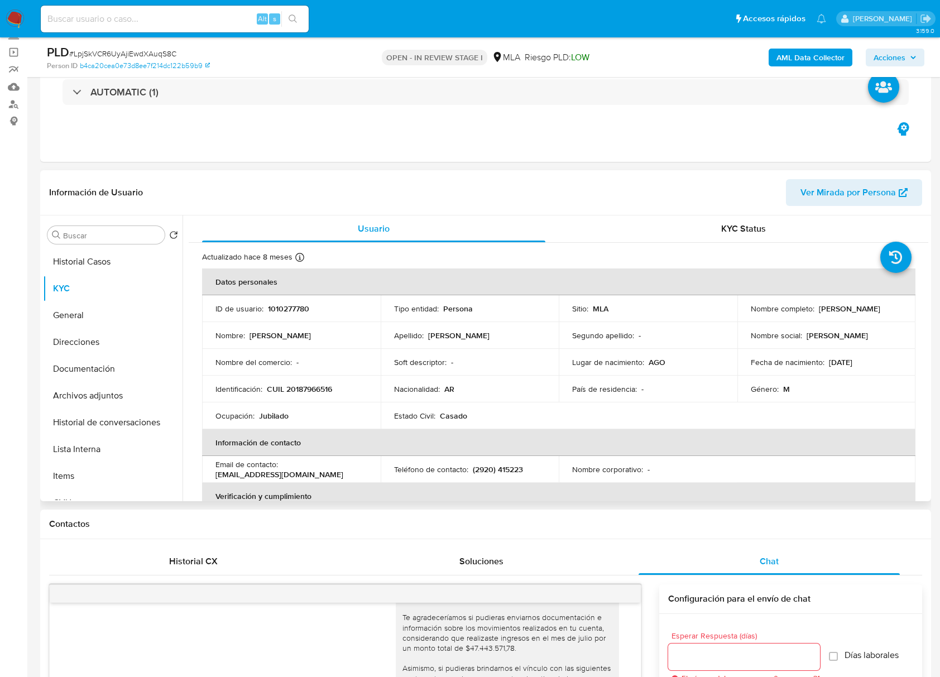
click at [288, 310] on p "1010277780" at bounding box center [288, 309] width 41 height 10
copy p "1010277780"
click at [125, 50] on span "# LpjSkVCR6UyAjiEwdXAuqS8C" at bounding box center [122, 53] width 107 height 11
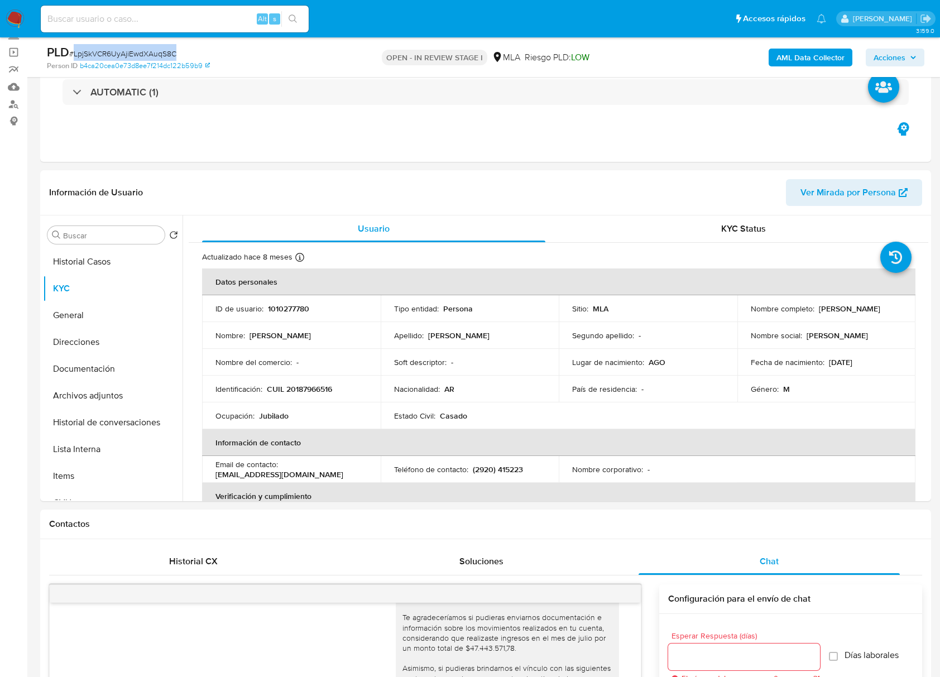
copy span "LpjSkVCR6UyAjiEwdXAuqS8C"
click at [704, 225] on div "KYC Status" at bounding box center [743, 228] width 343 height 27
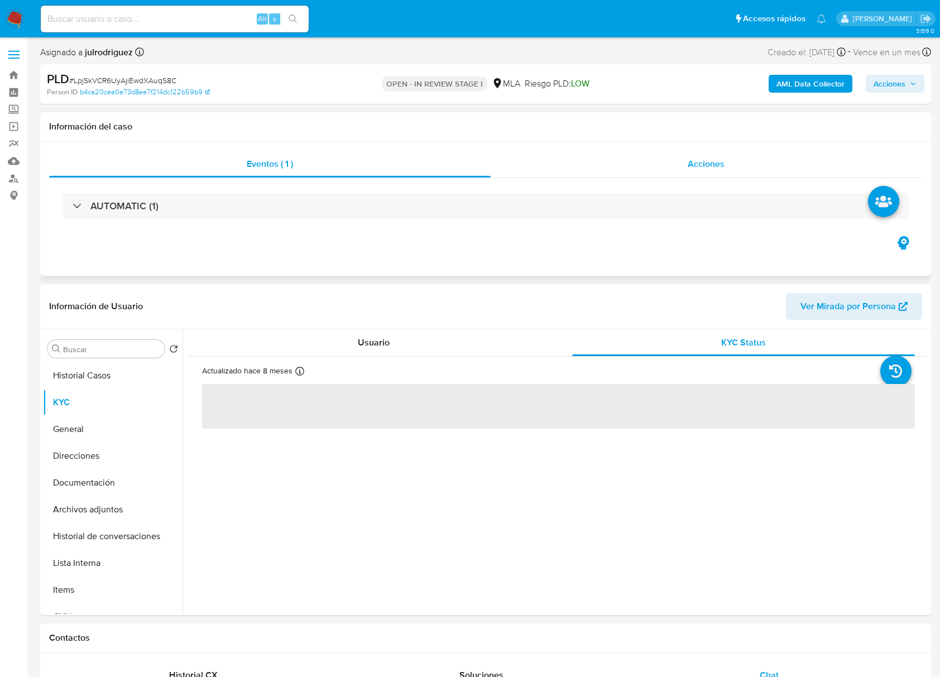
click at [695, 170] on span "Acciones" at bounding box center [705, 163] width 37 height 13
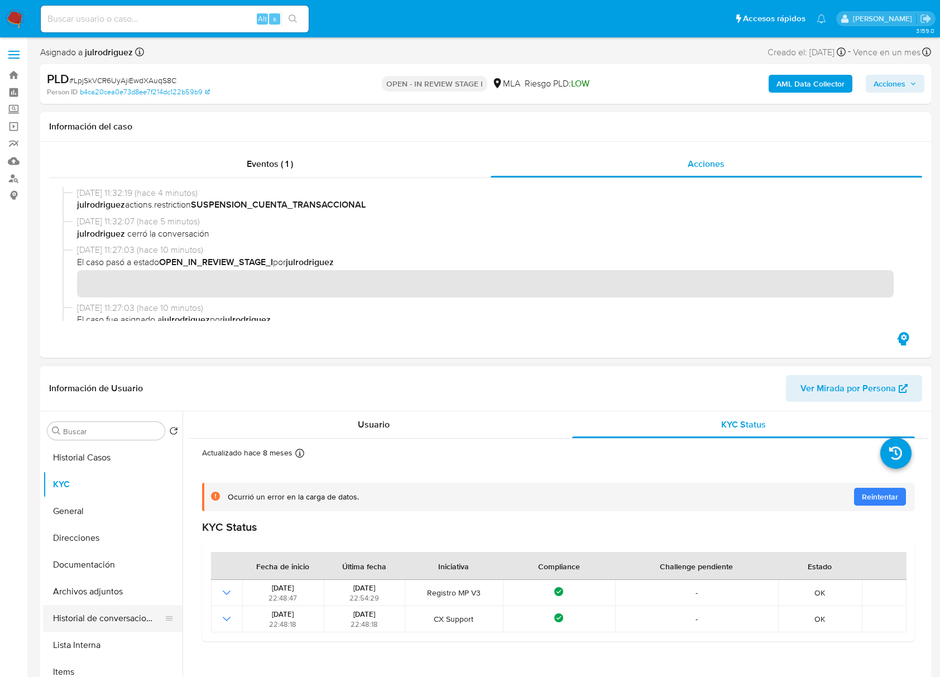
click at [127, 613] on button "Historial de conversaciones" at bounding box center [108, 618] width 131 height 27
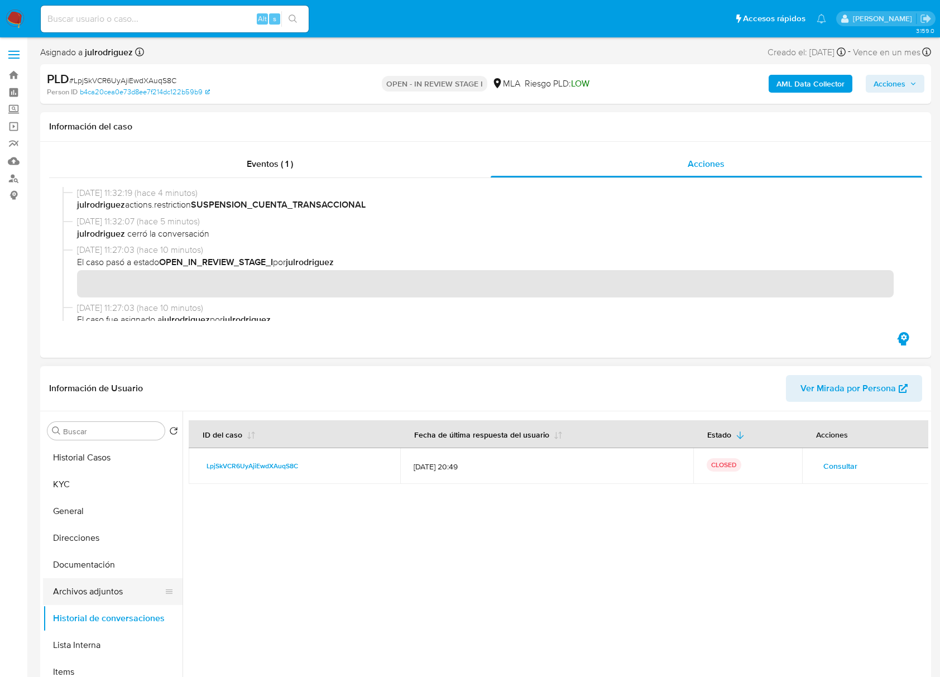
click at [92, 588] on button "Archivos adjuntos" at bounding box center [108, 591] width 131 height 27
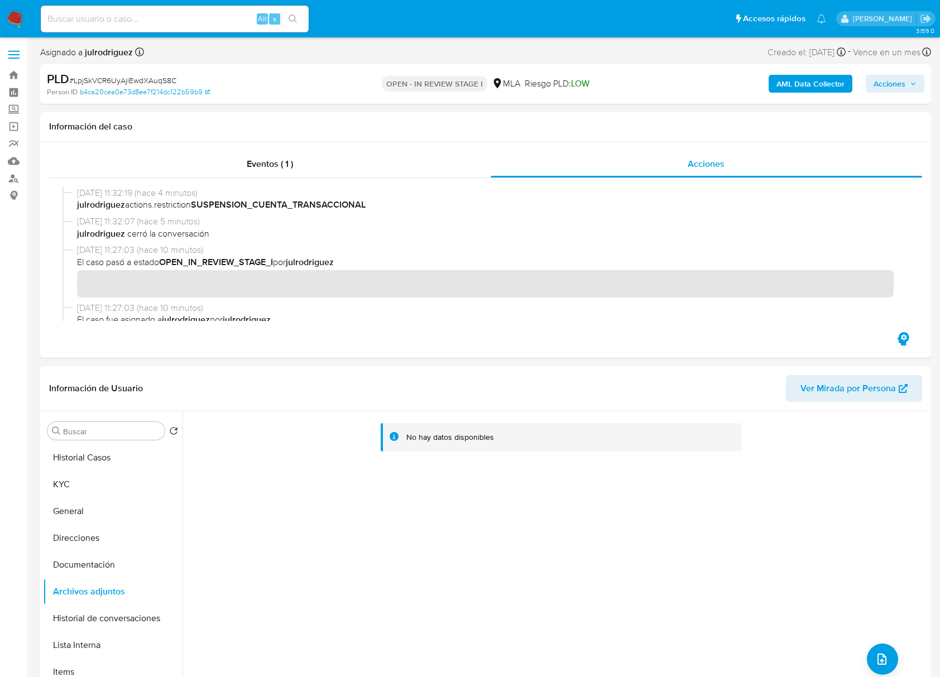
click at [780, 78] on b "AML Data Collector" at bounding box center [810, 84] width 68 height 18
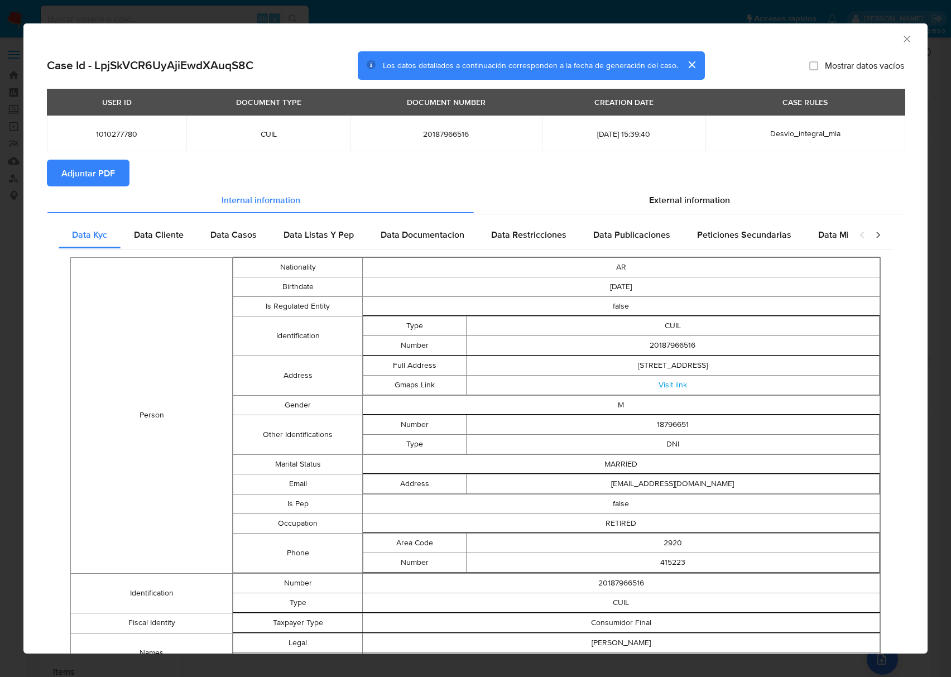
click at [76, 172] on span "Adjuntar PDF" at bounding box center [88, 173] width 54 height 25
click at [903, 38] on icon "Cerrar ventana" at bounding box center [906, 39] width 6 height 6
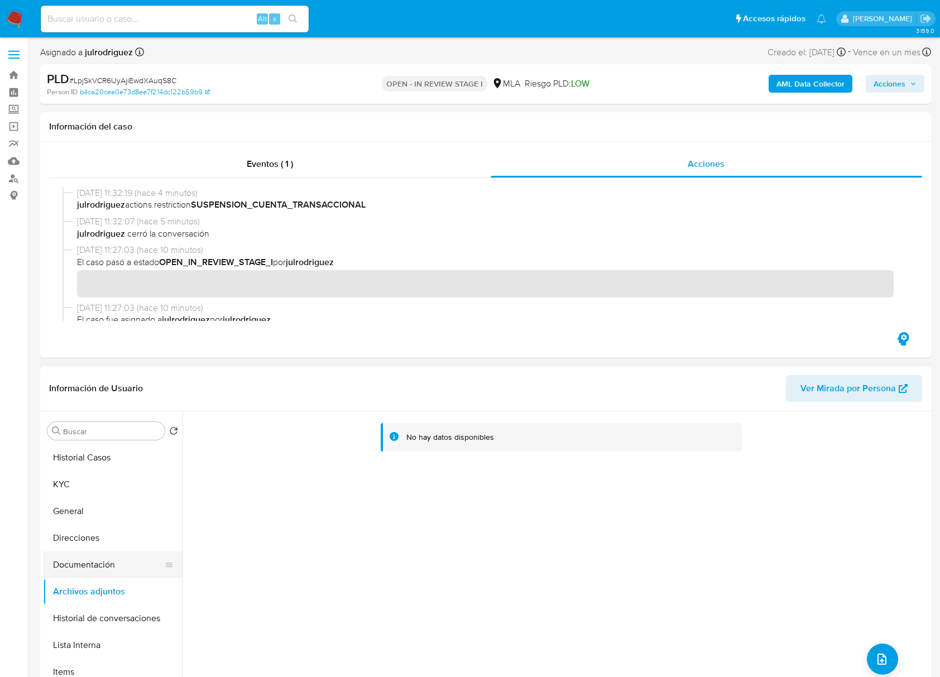
click at [112, 560] on button "Documentación" at bounding box center [108, 564] width 131 height 27
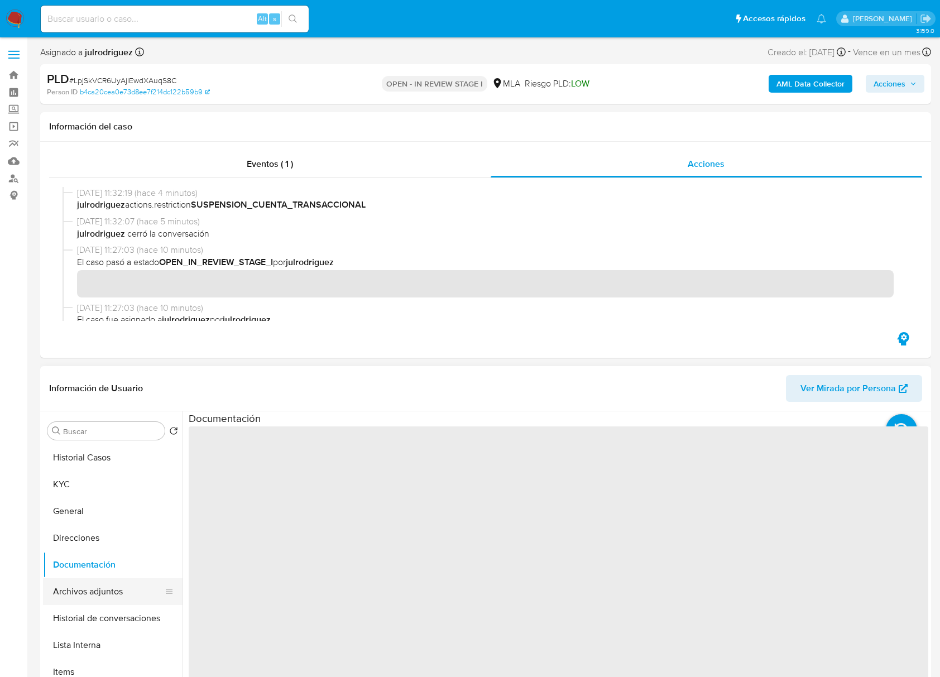
click at [108, 585] on button "Archivos adjuntos" at bounding box center [108, 591] width 131 height 27
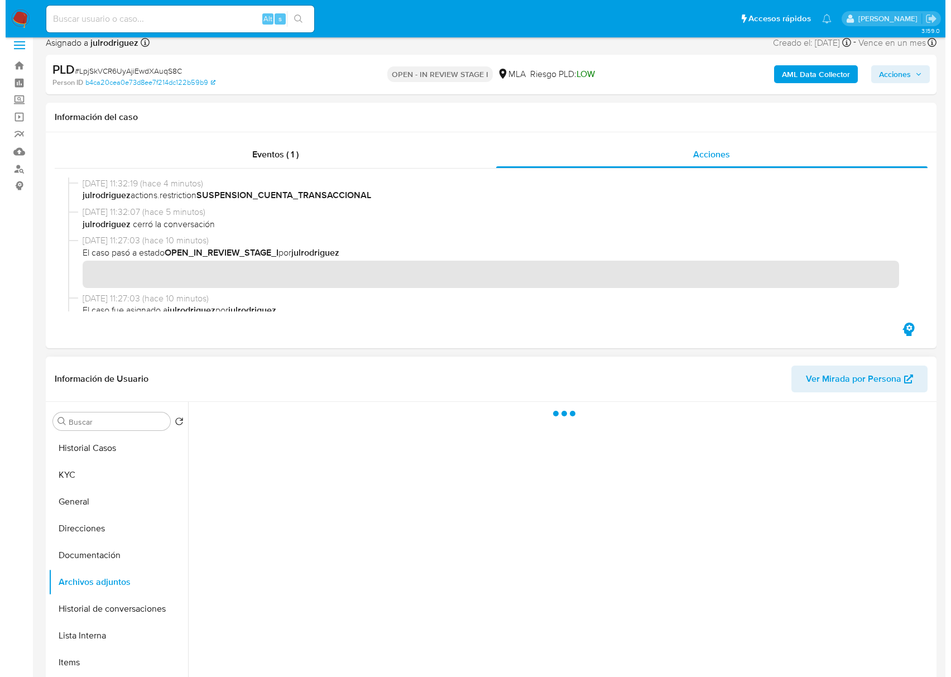
scroll to position [148, 0]
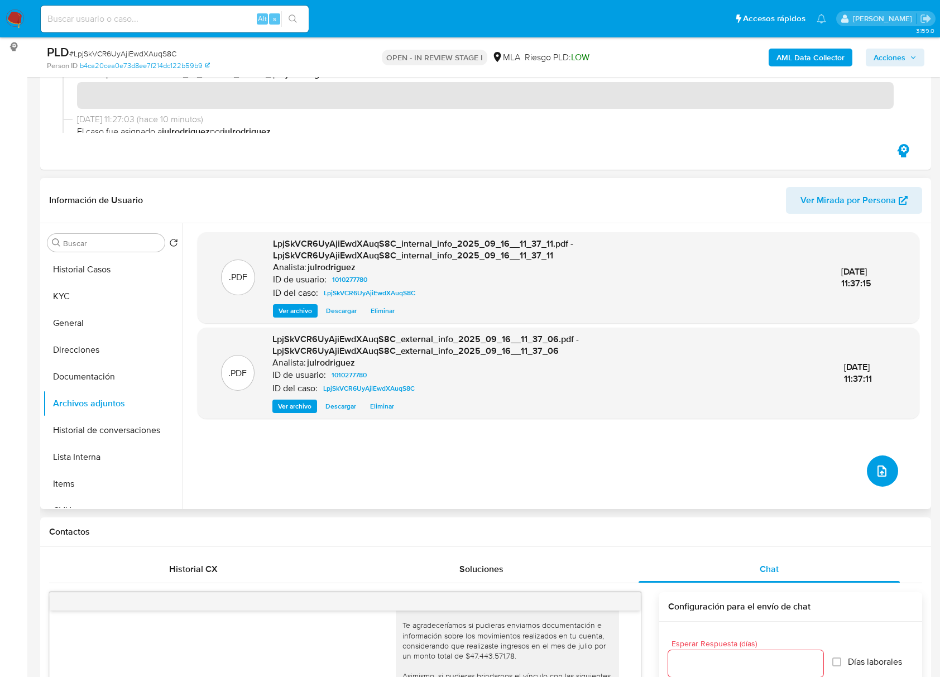
click at [875, 470] on icon "upload-file" at bounding box center [881, 470] width 13 height 13
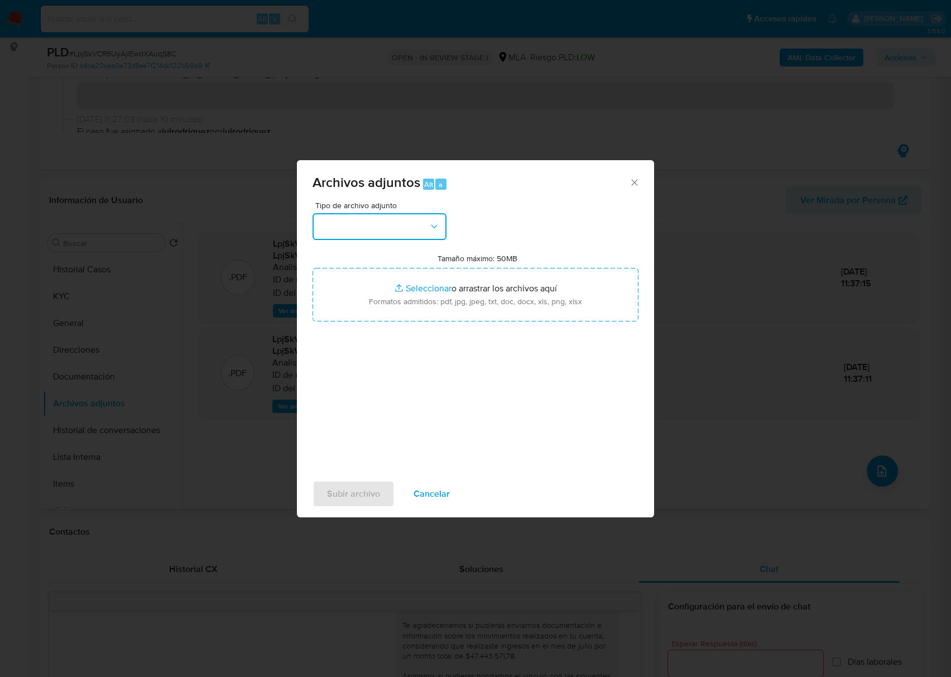
click at [391, 217] on button "button" at bounding box center [379, 226] width 134 height 27
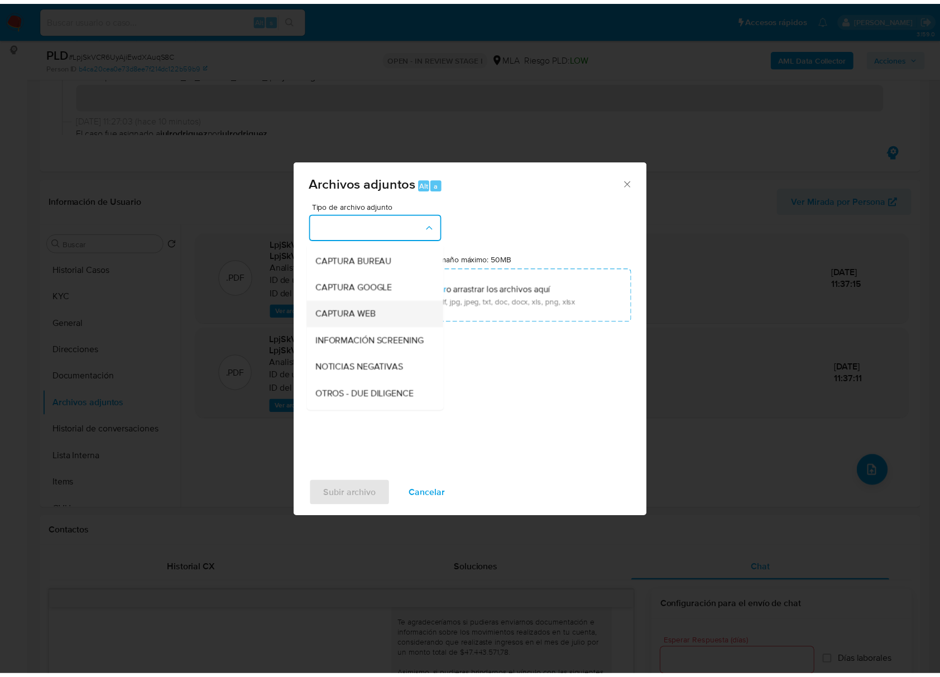
scroll to position [74, 0]
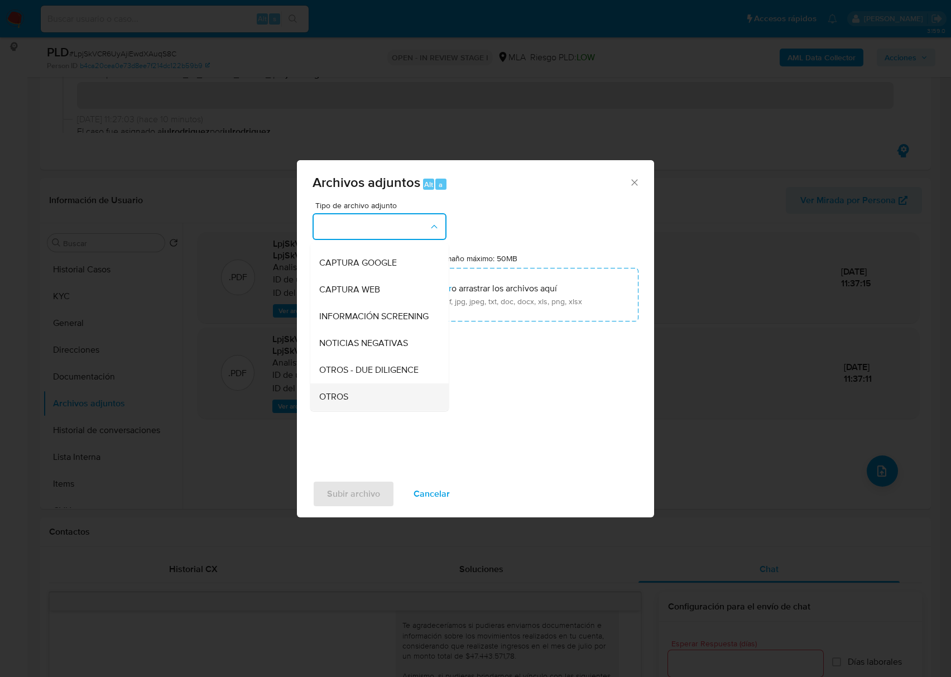
click at [350, 399] on div "OTROS" at bounding box center [376, 396] width 114 height 27
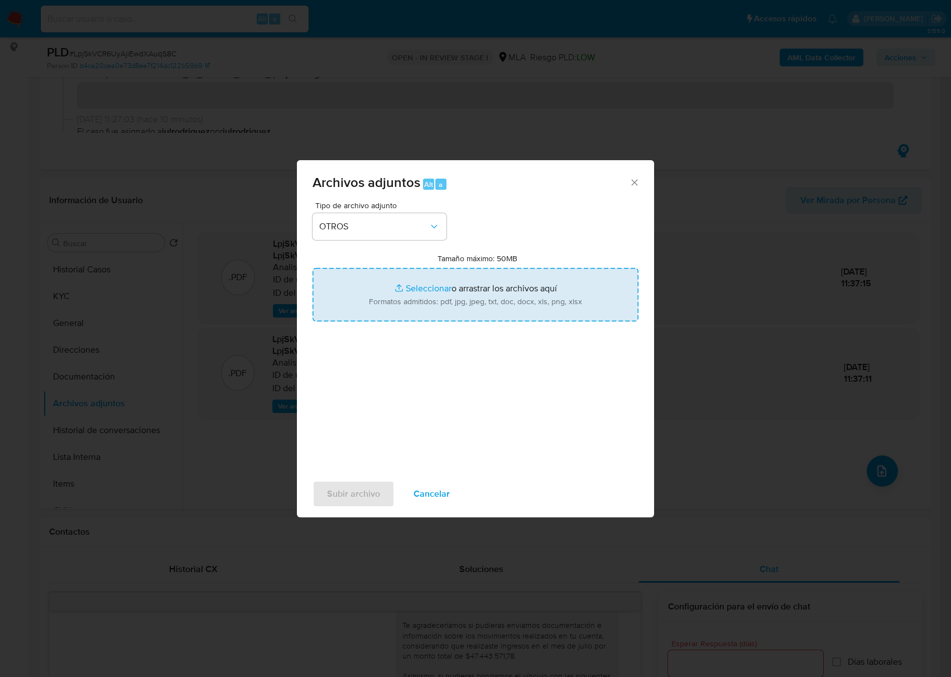
type input "C:\fakepath\[PERSON_NAME] - NOSIS - [DATE].pdf"
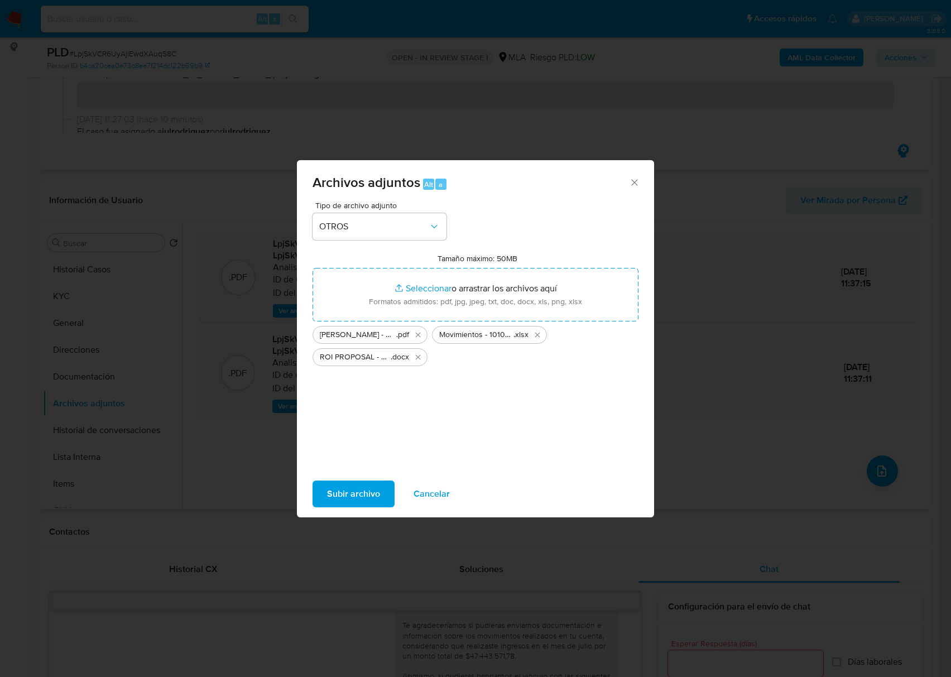
click at [348, 496] on span "Subir archivo" at bounding box center [353, 494] width 53 height 25
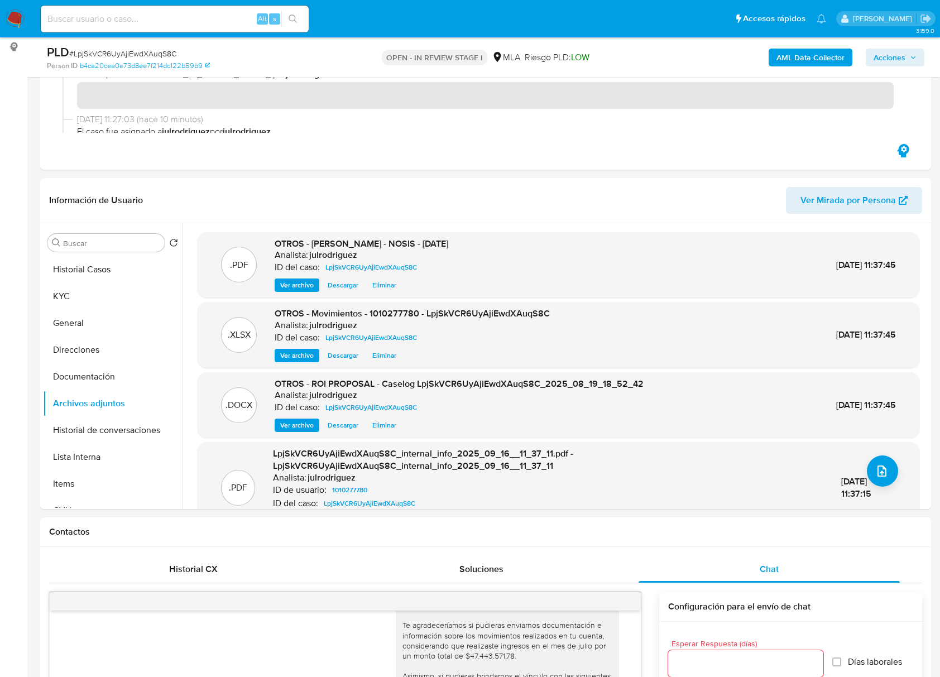
click at [884, 56] on span "Acciones" at bounding box center [889, 58] width 32 height 18
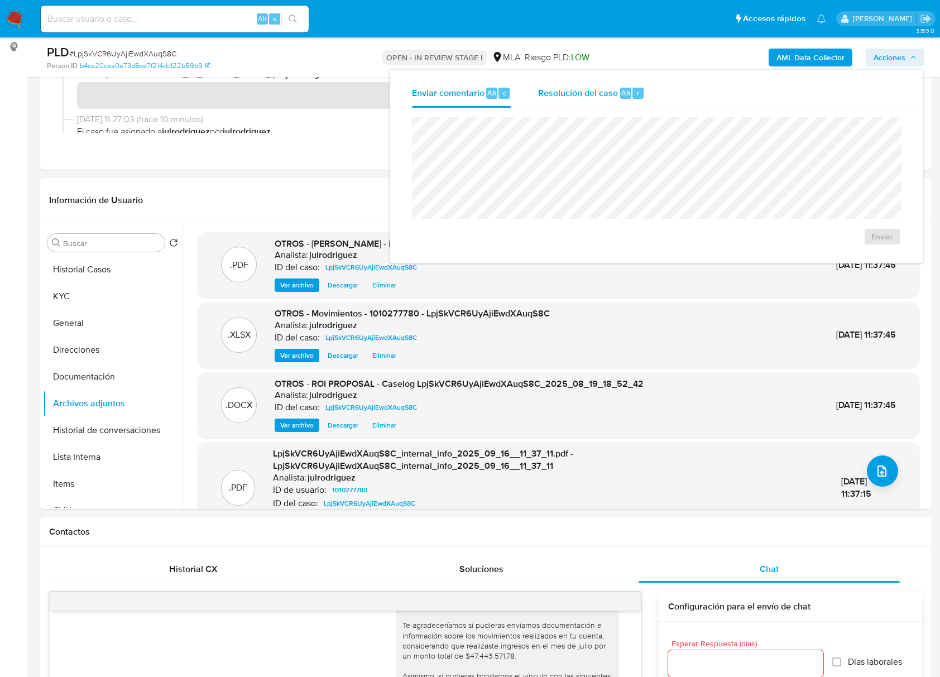
click at [590, 93] on span "Resolución del caso" at bounding box center [578, 92] width 80 height 13
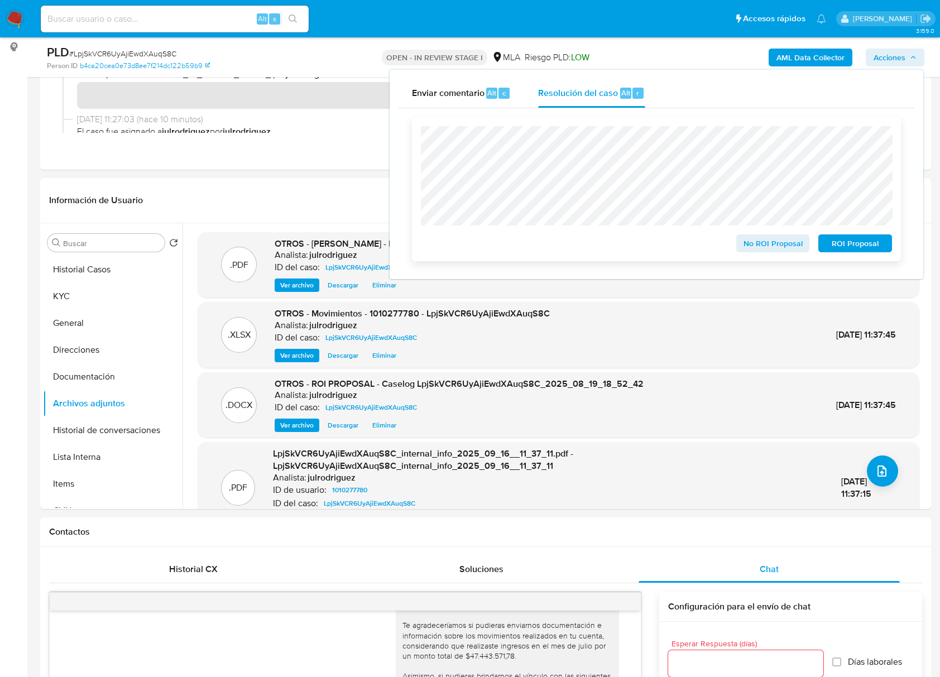
click at [855, 251] on span "ROI Proposal" at bounding box center [855, 243] width 58 height 16
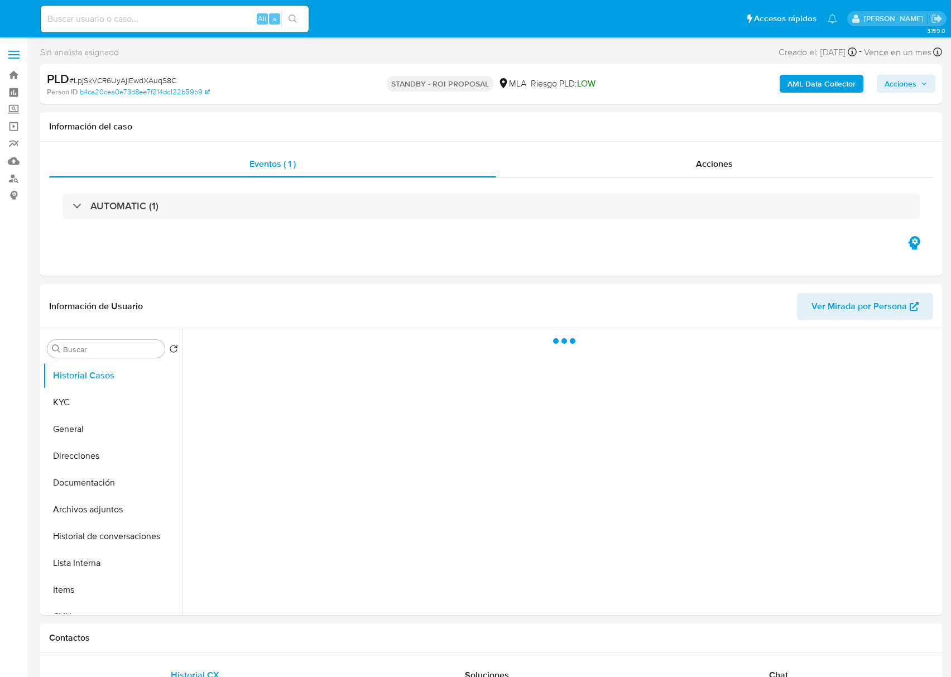
select select "10"
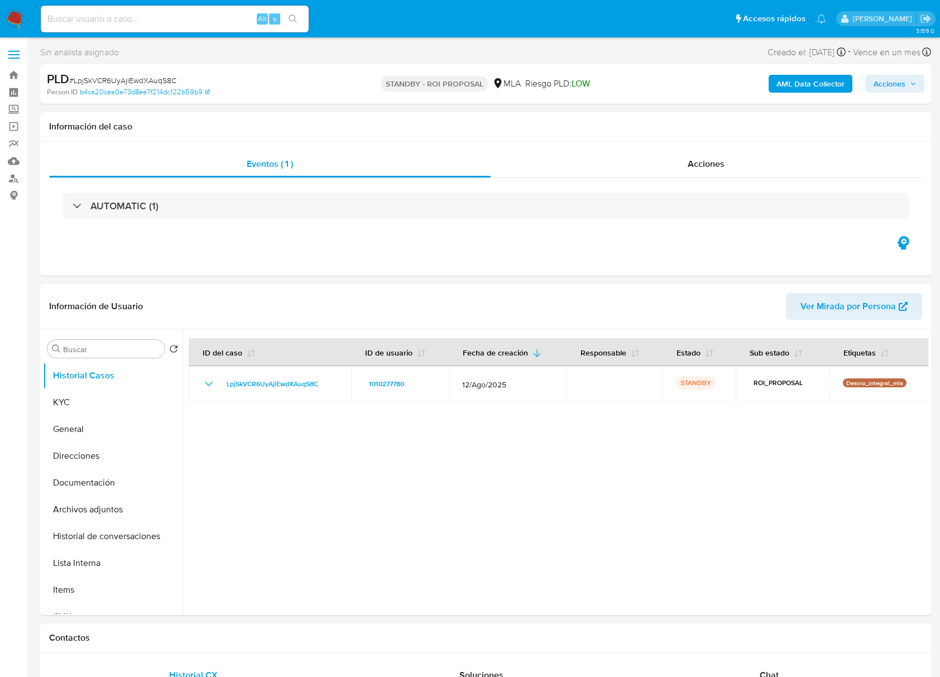
click at [134, 17] on input at bounding box center [175, 19] width 268 height 15
paste input "5AMcKlEJP1FTqLs4wiXZ6aUD"
type input "5AMcKlEJP1FTqLs4wiXZ6aUD"
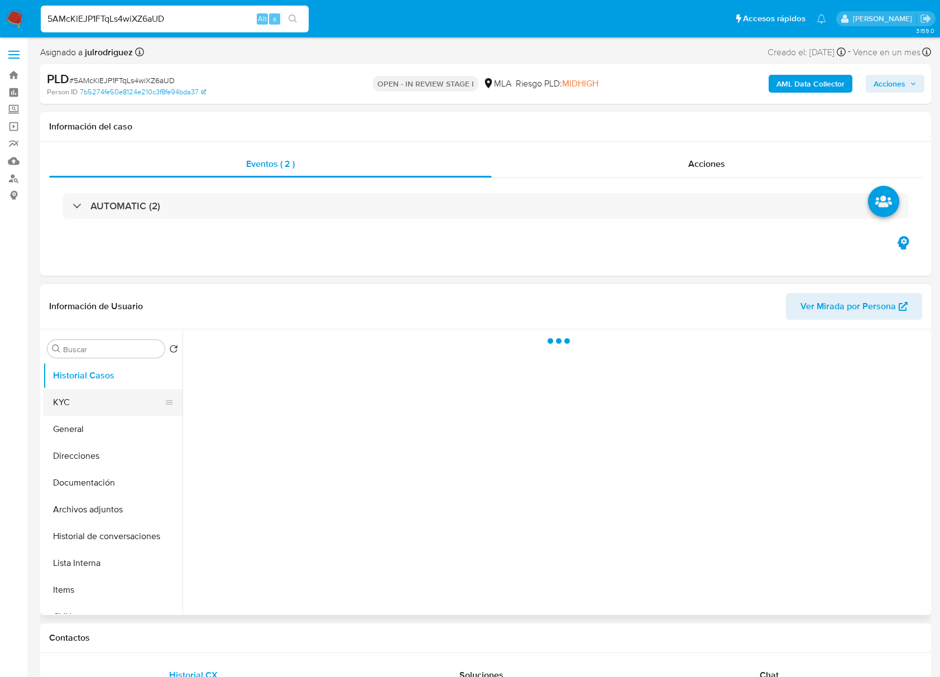
click at [83, 413] on button "KYC" at bounding box center [108, 402] width 131 height 27
select select "10"
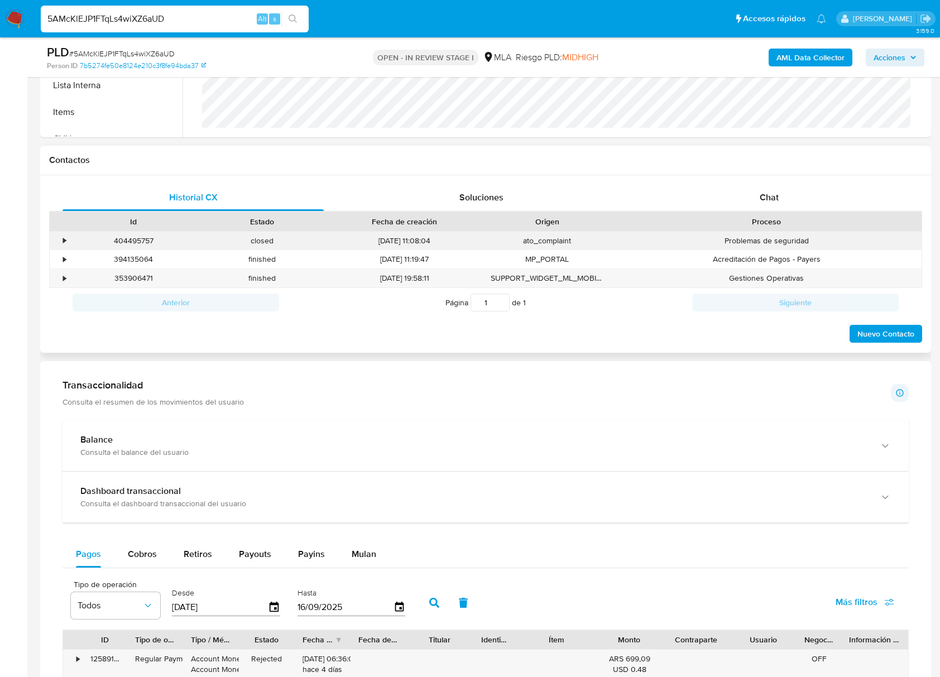
scroll to position [446, 0]
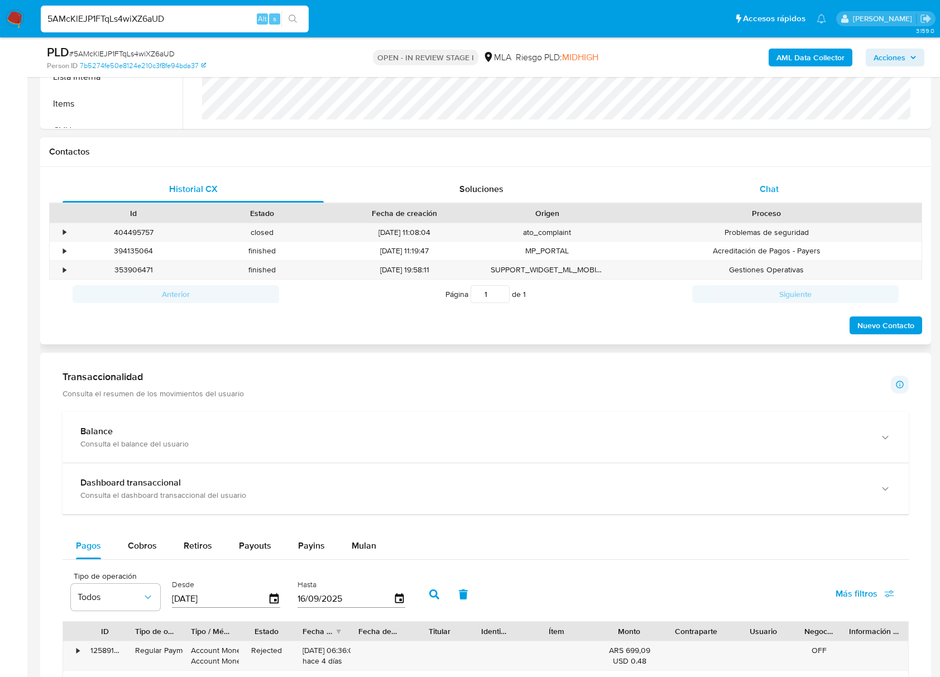
click at [771, 196] on div "Chat" at bounding box center [768, 189] width 261 height 27
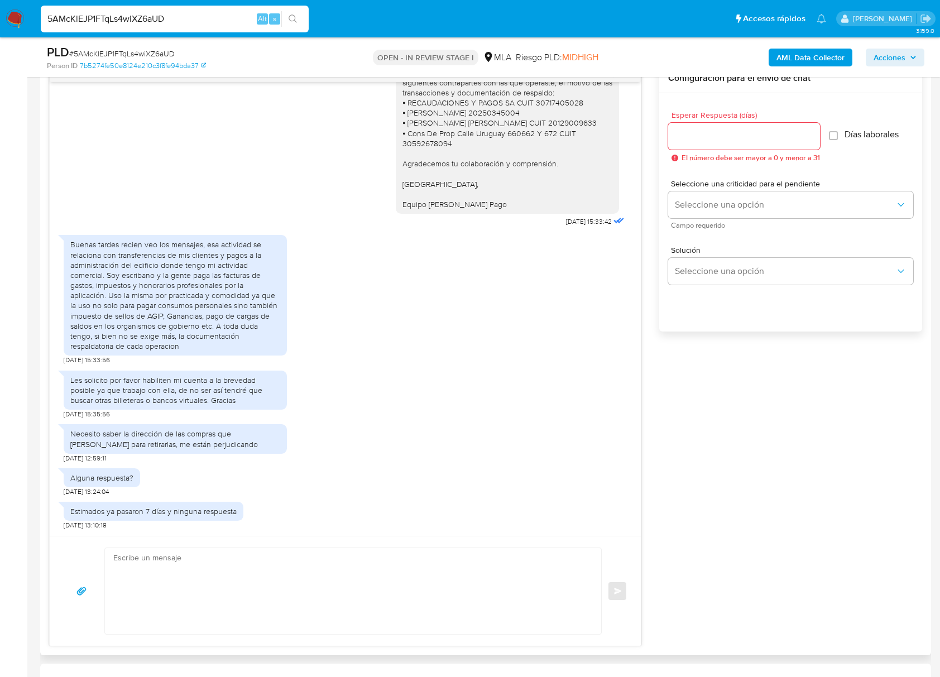
scroll to position [521, 0]
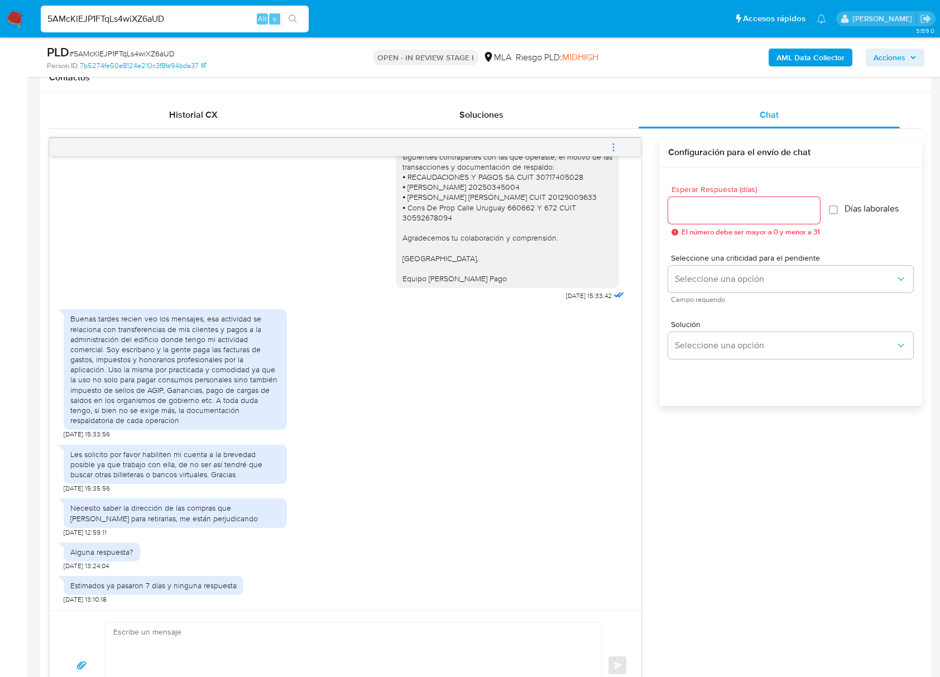
click at [154, 16] on input "5AMcKlEJP1FTqLs4wiXZ6aUD" at bounding box center [175, 19] width 268 height 15
paste input "ATwTOUA62GitpEkRnIG42dTY"
type input "ATwTOUA62GitpEkRnIG42dTY"
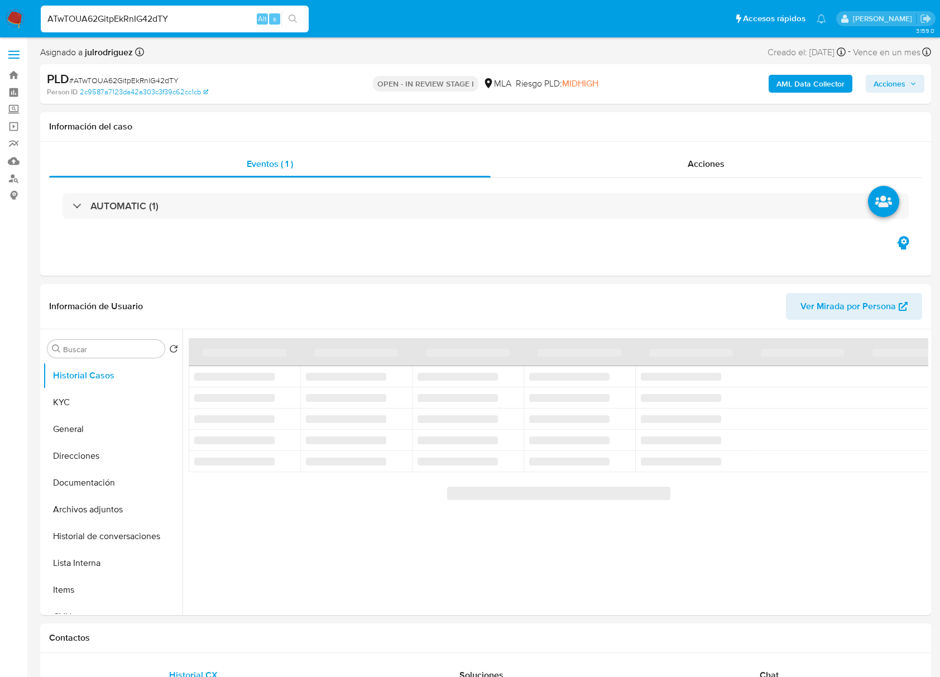
select select "10"
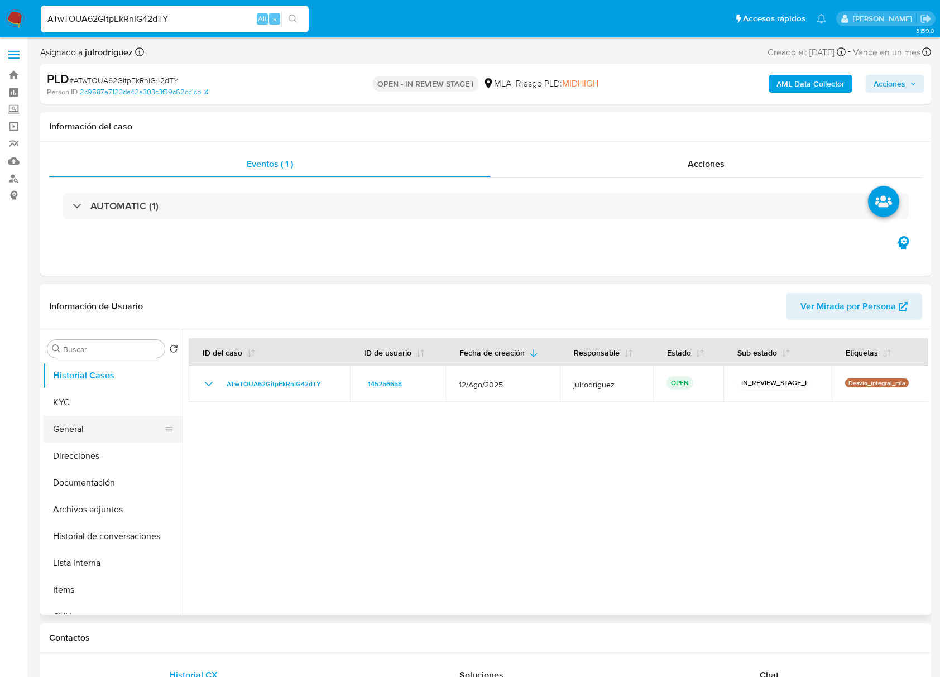
drag, startPoint x: 92, startPoint y: 404, endPoint x: 137, endPoint y: 416, distance: 46.8
click at [92, 404] on button "KYC" at bounding box center [112, 402] width 139 height 27
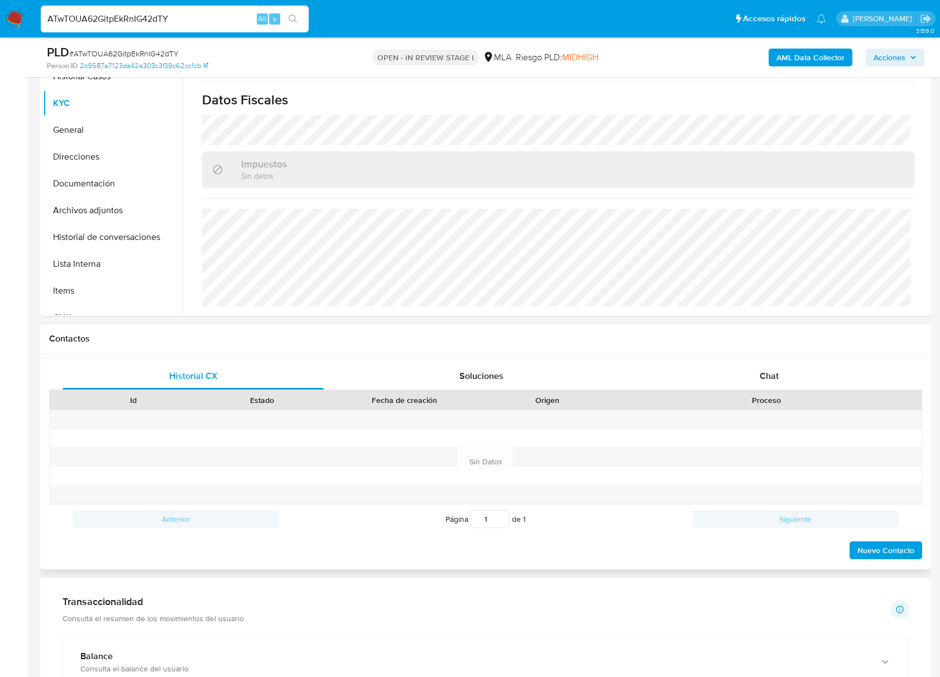
scroll to position [372, 0]
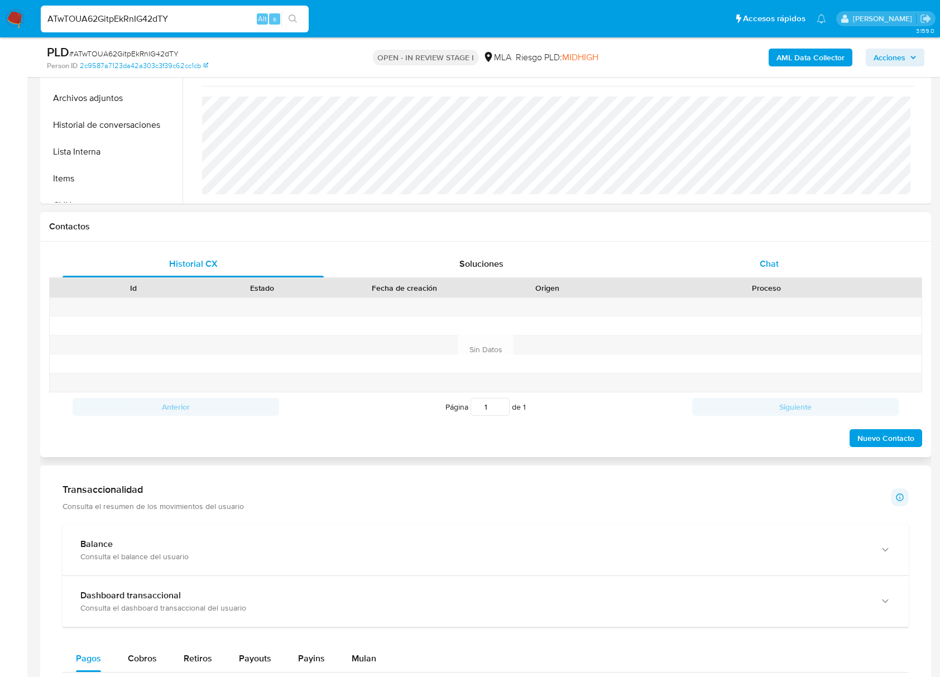
click at [766, 271] on div "Chat" at bounding box center [768, 264] width 261 height 27
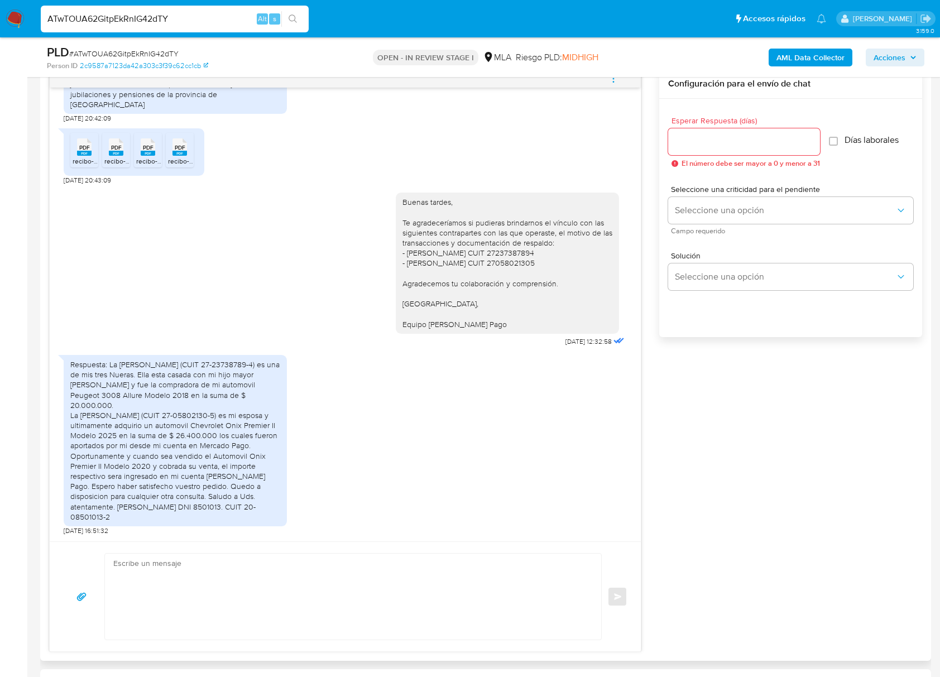
scroll to position [595, 0]
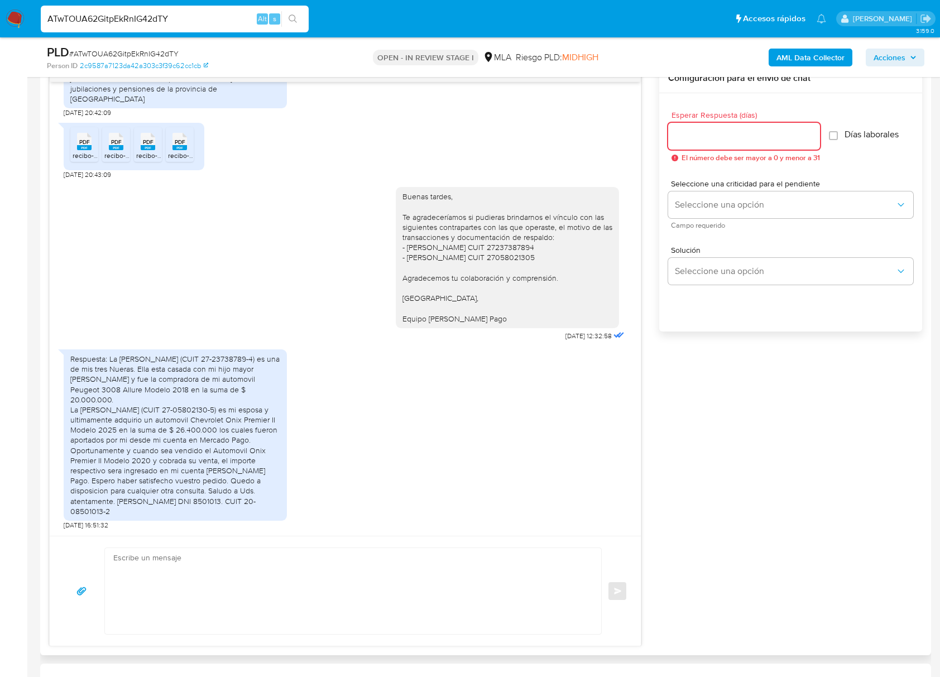
click at [695, 142] on input "Esperar Respuesta (días)" at bounding box center [744, 136] width 152 height 15
type input "3"
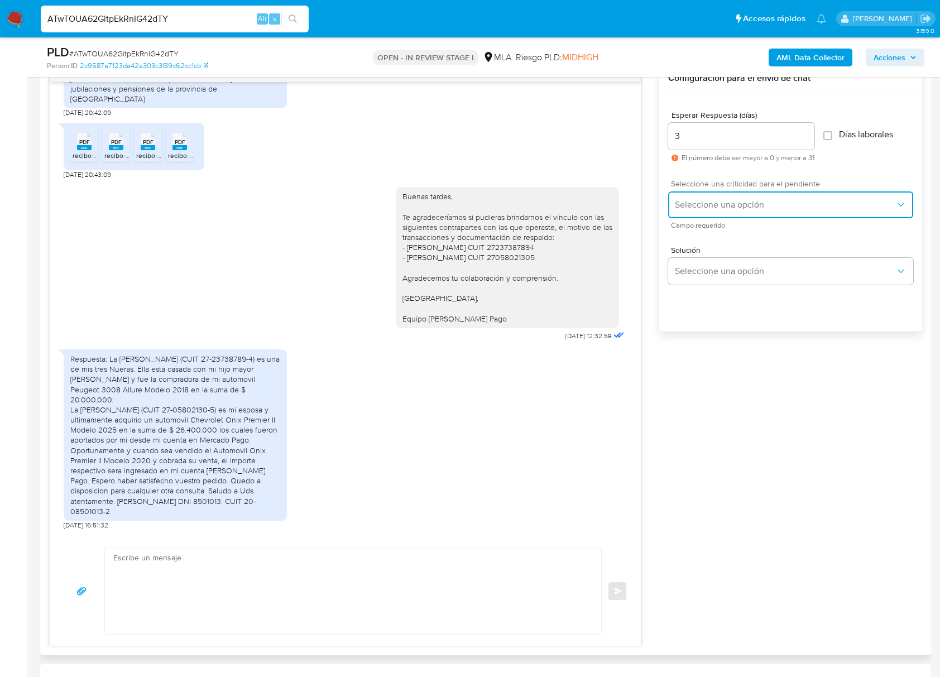
click at [718, 195] on button "Seleccione una opción" at bounding box center [790, 204] width 245 height 27
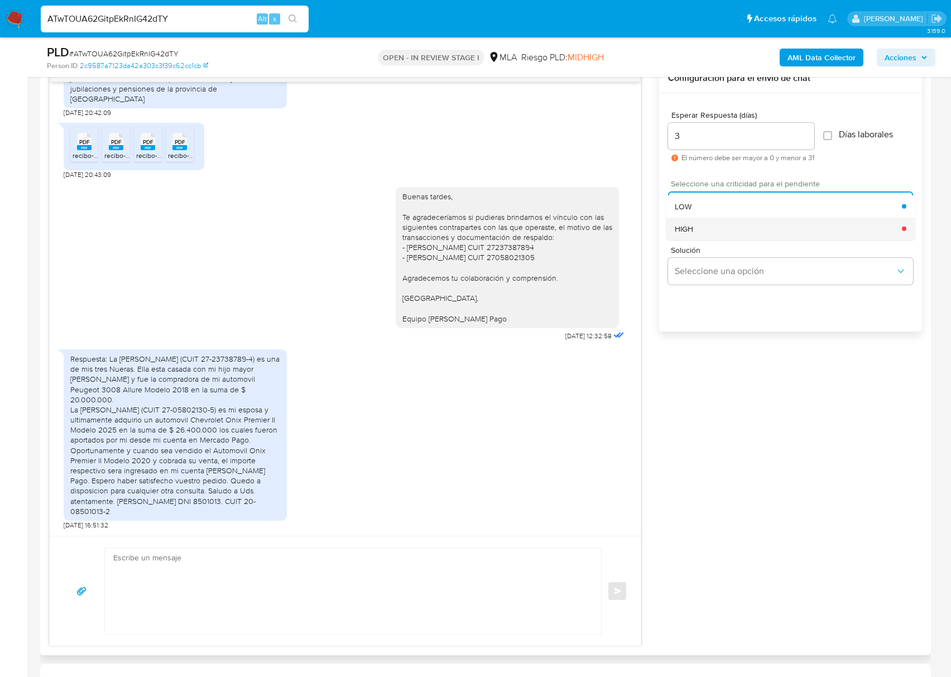
click at [715, 228] on div "HIGH" at bounding box center [788, 228] width 227 height 22
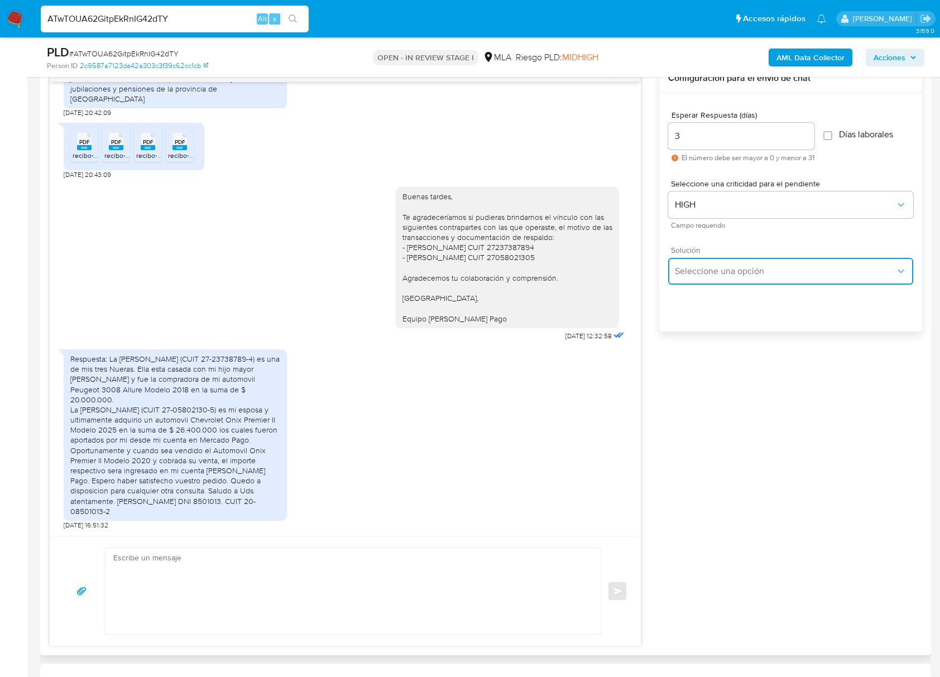
click at [728, 262] on button "Seleccione una opción" at bounding box center [790, 271] width 245 height 27
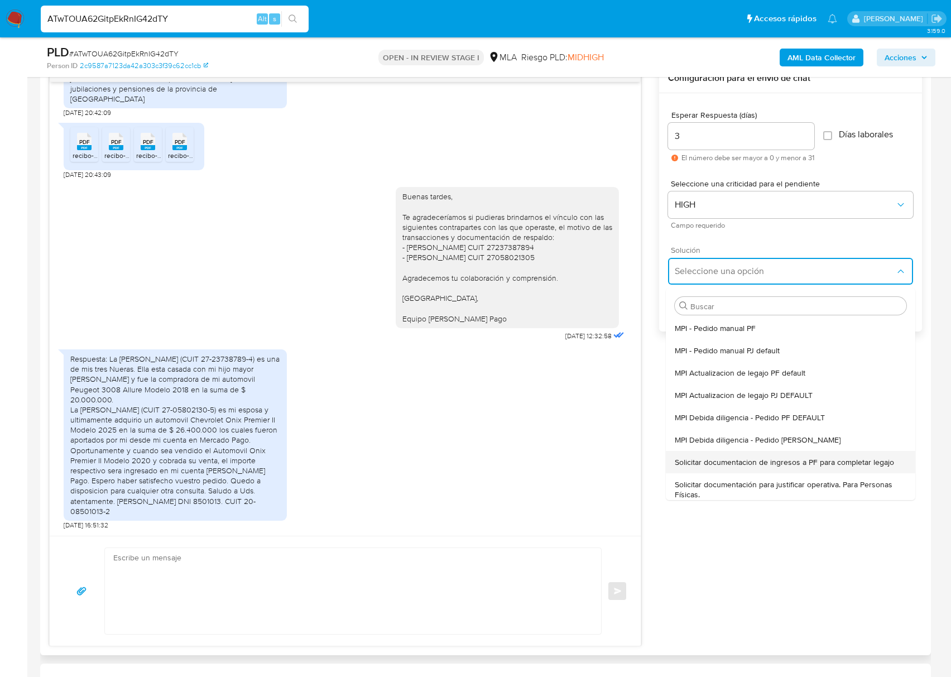
drag, startPoint x: 798, startPoint y: 451, endPoint x: 788, endPoint y: 456, distance: 10.5
click at [797, 453] on div "Solicitar documentacion de ingresos a PF para completar legajo" at bounding box center [791, 462] width 232 height 22
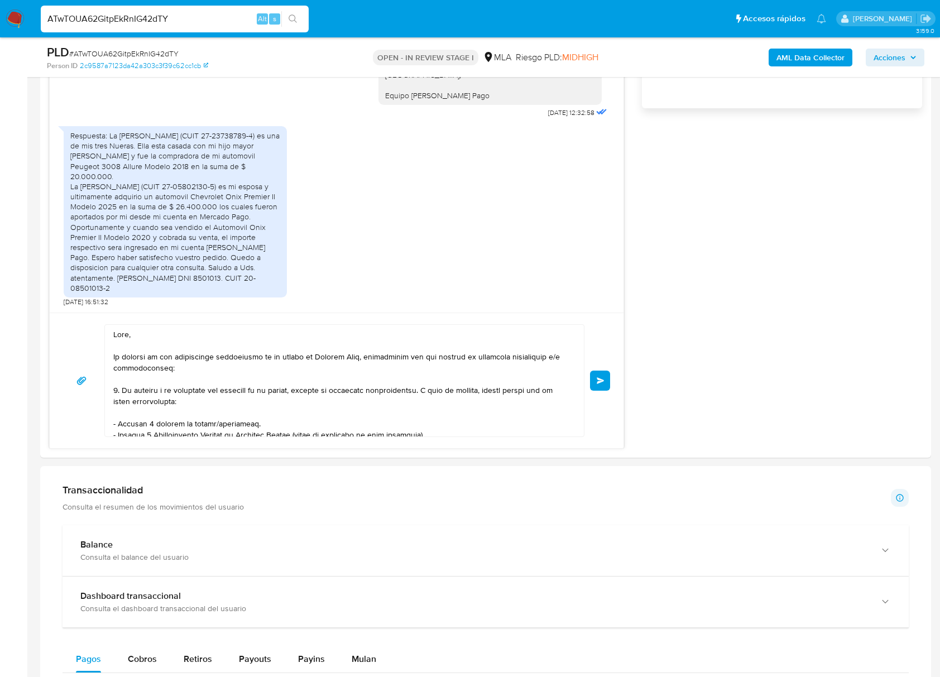
scroll to position [220, 0]
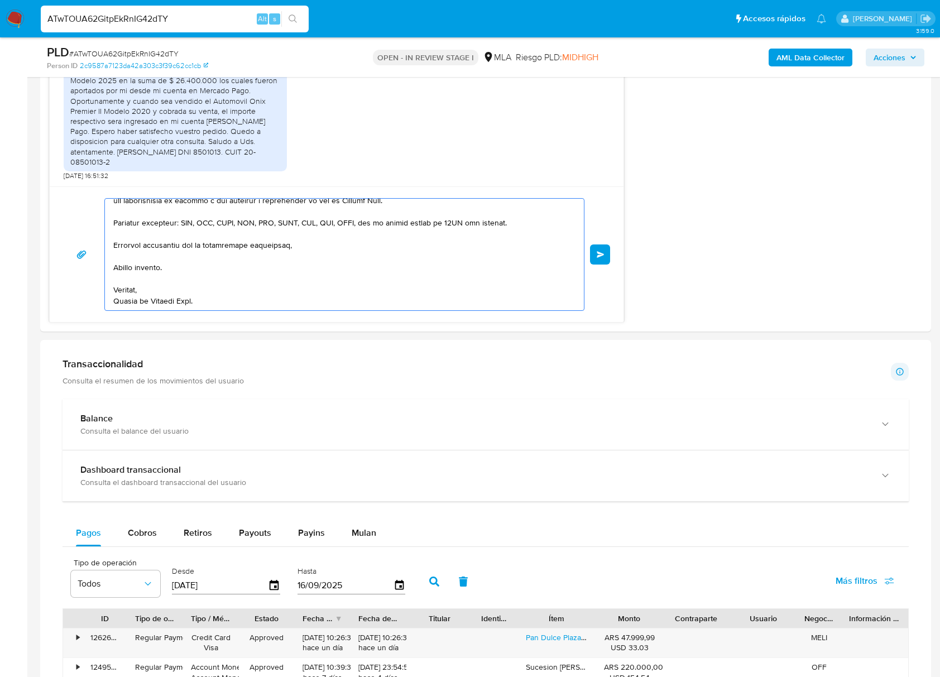
drag, startPoint x: 307, startPoint y: 510, endPoint x: 595, endPoint y: 701, distance: 345.7
click at [595, 676] on html "Pausado Ver notificaciones ATwTOUA62GitpEkRnIG42dTY Alt s Accesos rápidos Presi…" at bounding box center [470, 285] width 940 height 2458
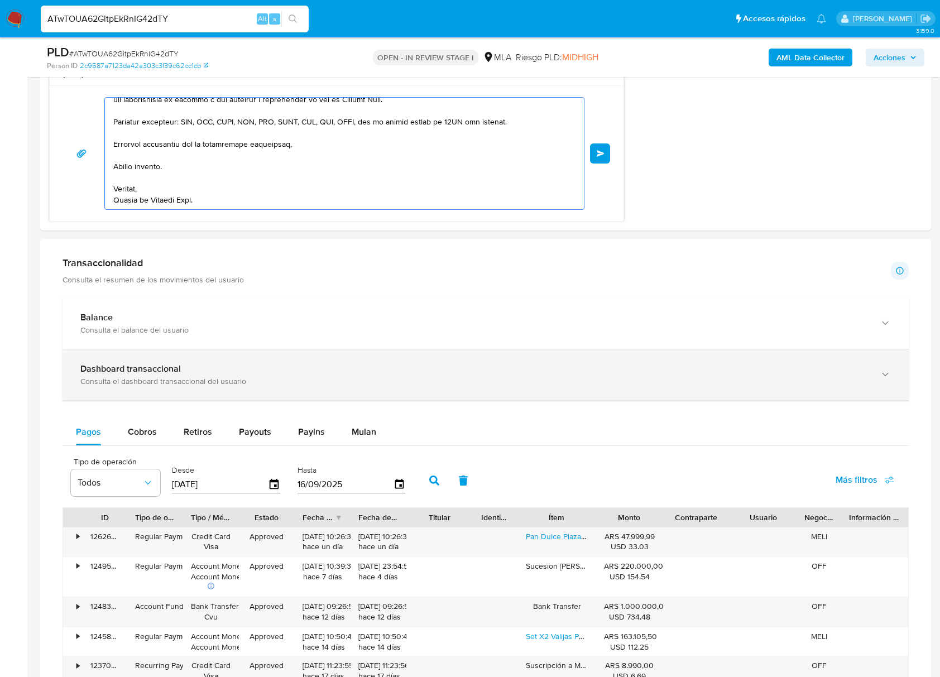
type textarea "Hola, En función de las operaciones registradas en tu cuenta [PERSON_NAME] Pago…"
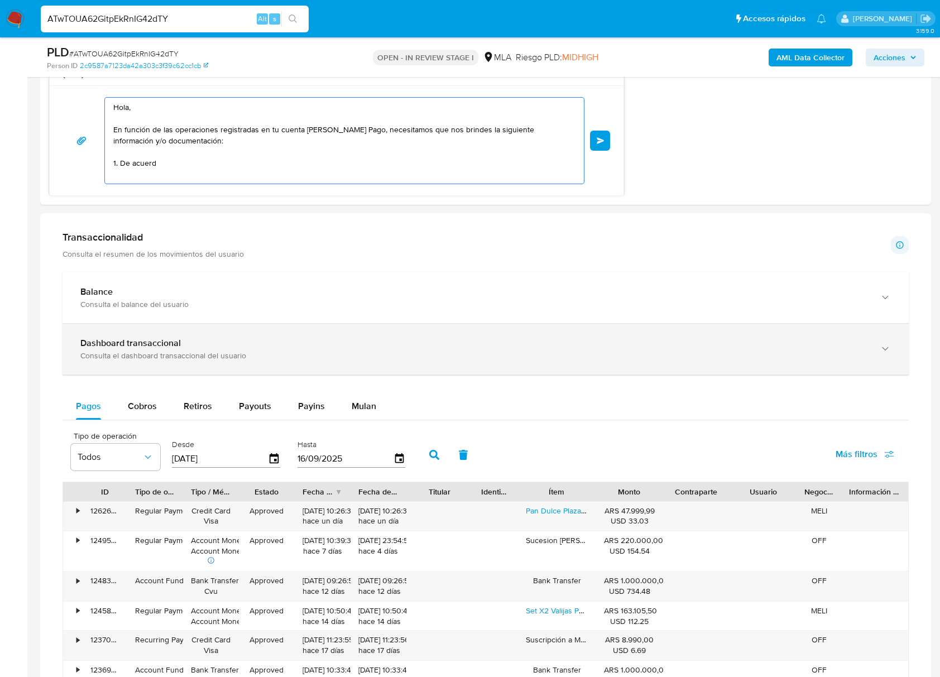
scroll to position [0, 0]
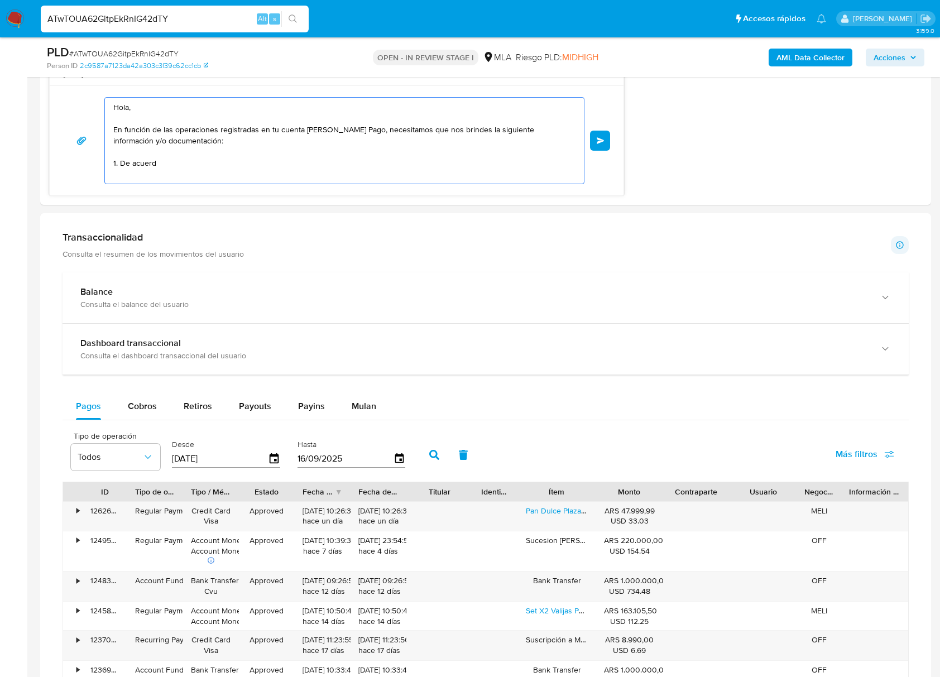
drag, startPoint x: 152, startPoint y: 132, endPoint x: 33, endPoint y: 81, distance: 128.7
click at [27, 74] on section "Bandeja Tablero Screening Búsqueda en Listas Watchlist Herramientas Operaciones…" at bounding box center [470, 171] width 940 height 2433
paste textarea "Buenas tardes, Te agradeceríamos si pudieras brindarnos los boletos de los dos …"
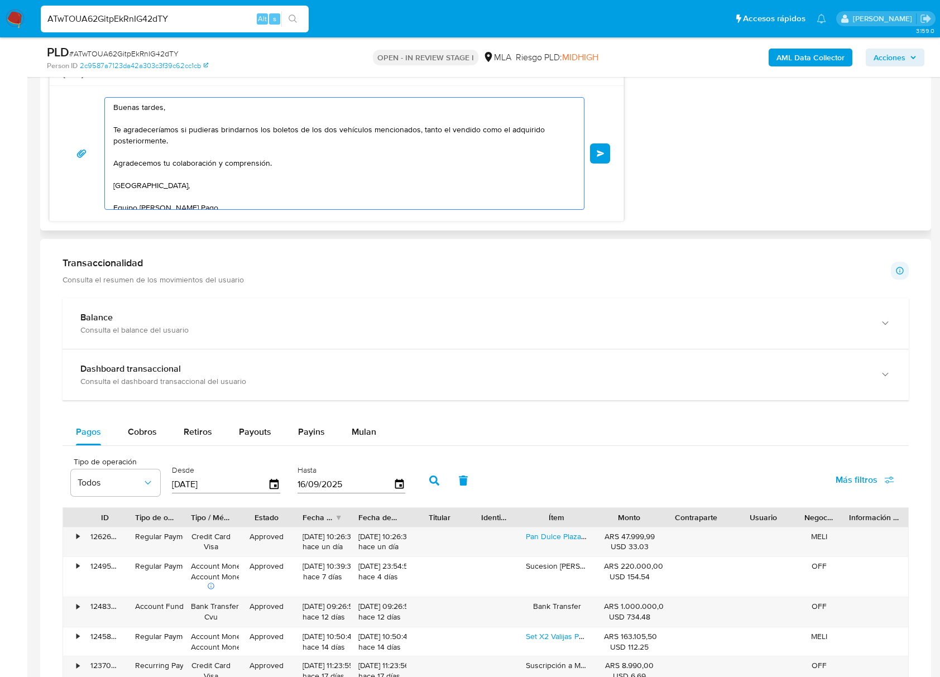
scroll to position [16, 0]
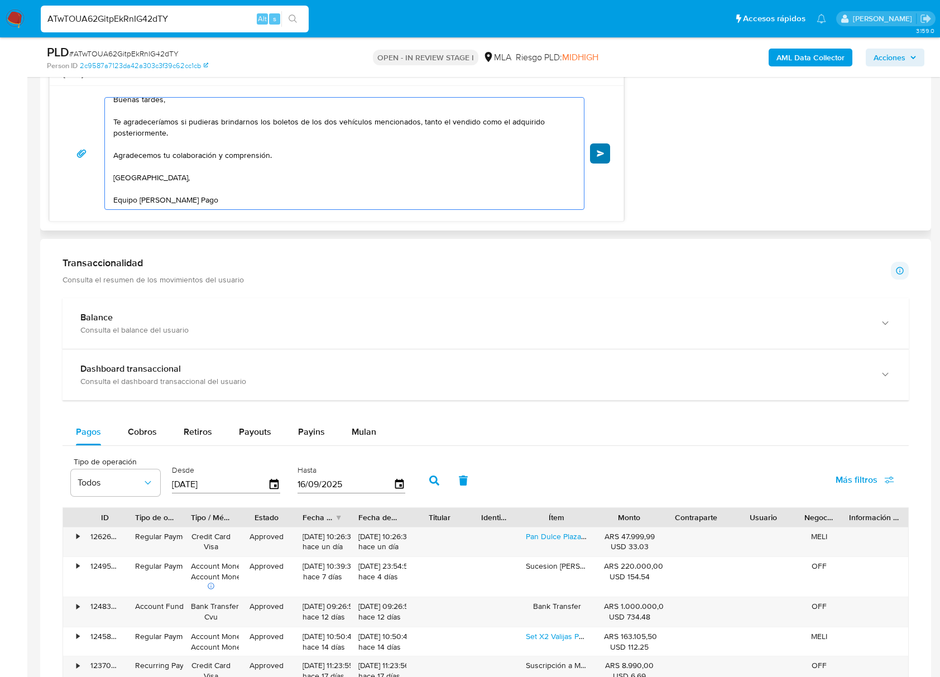
type textarea "Buenas tardes, Te agradeceríamos si pudieras brindarnos los boletos de los dos …"
click at [590, 152] on button "Enviar" at bounding box center [600, 153] width 20 height 20
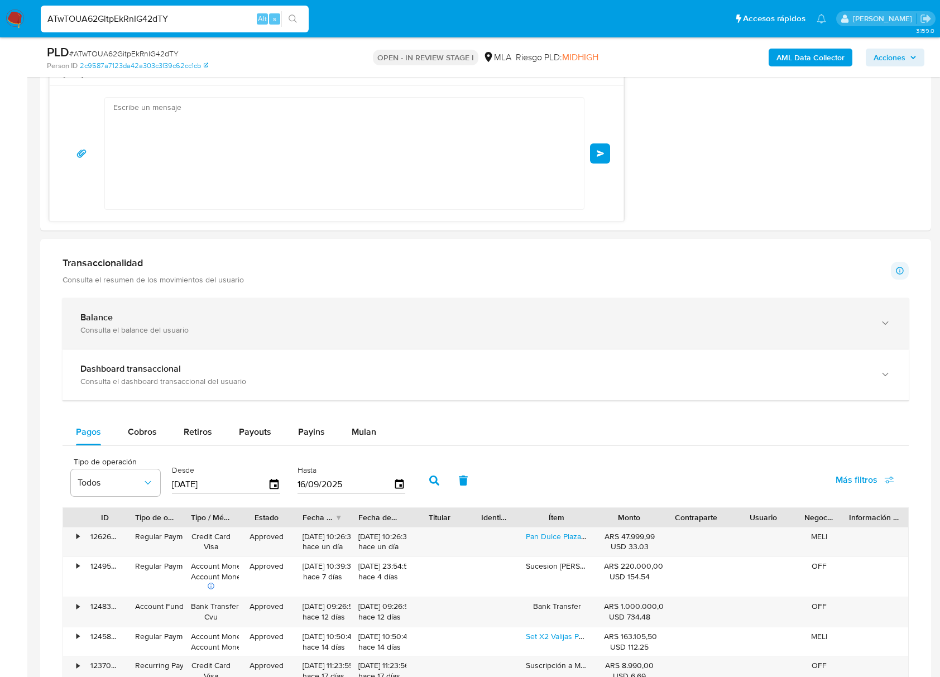
scroll to position [0, 0]
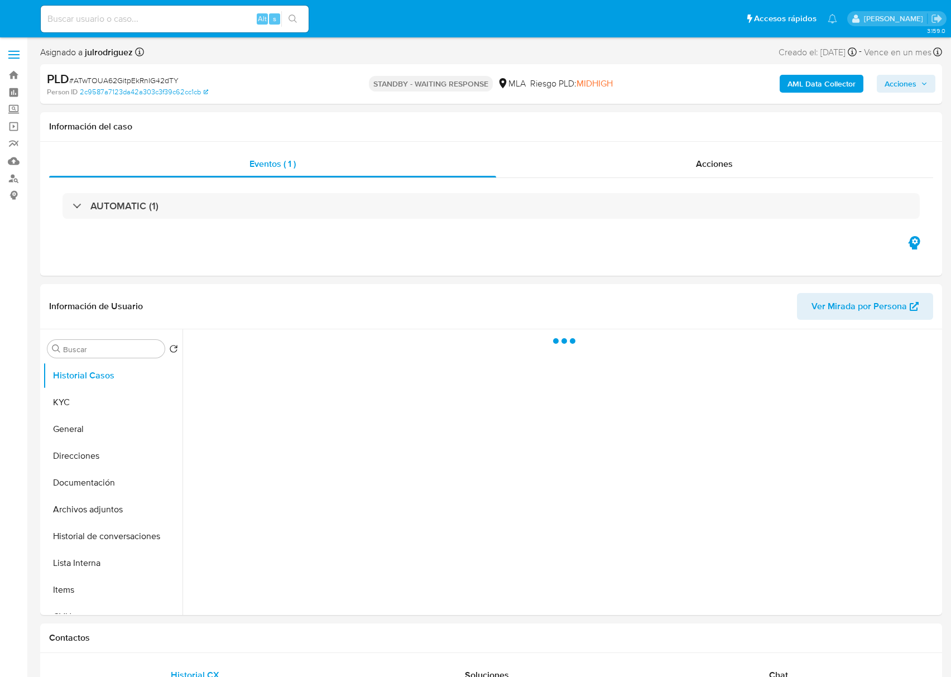
select select "10"
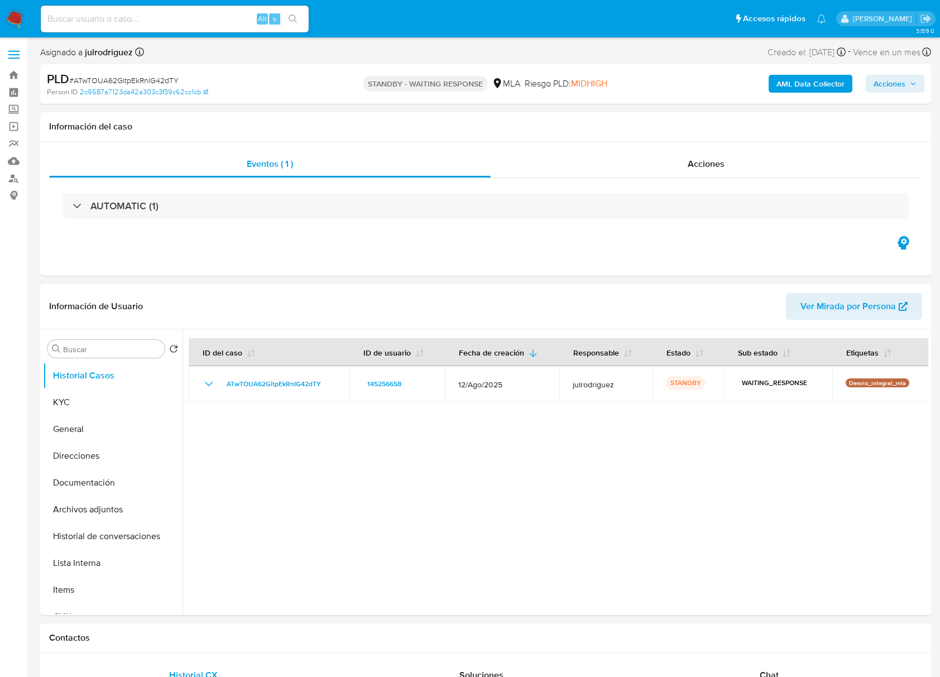
click at [156, 12] on input at bounding box center [175, 19] width 268 height 15
paste input "SX1fYrV8ea9S5G4iOHDvuzeN"
type input "SX1fYrV8ea9S5G4iOHDvuzeN"
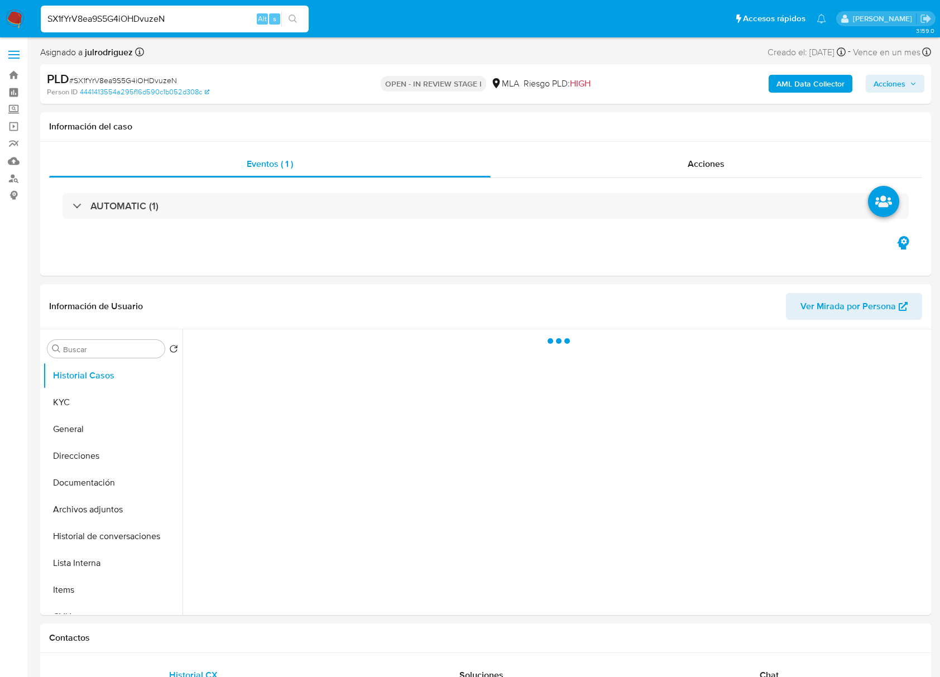
select select "10"
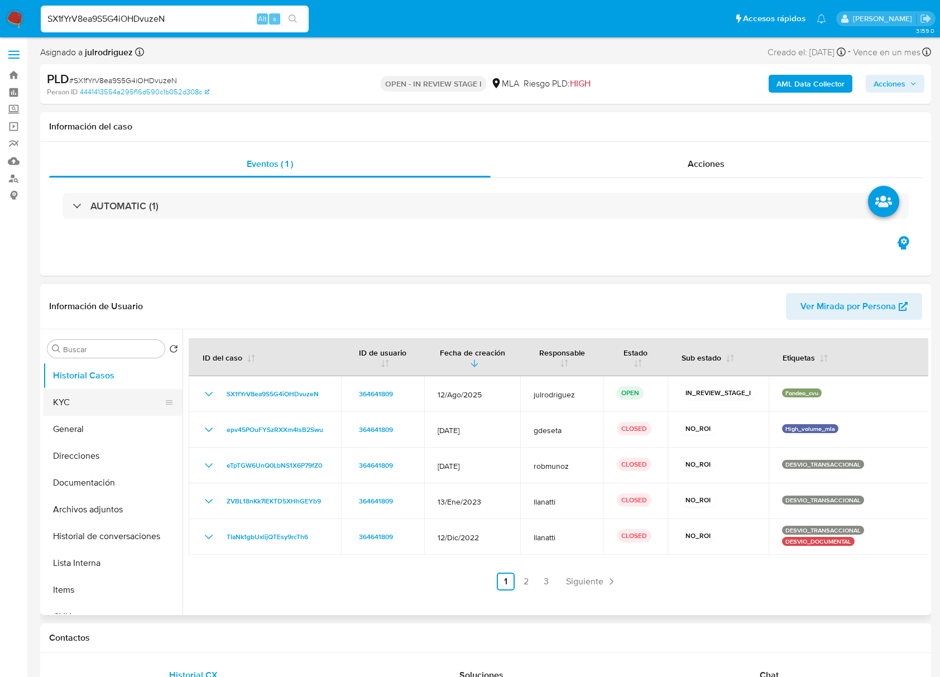
click at [77, 395] on button "KYC" at bounding box center [108, 402] width 131 height 27
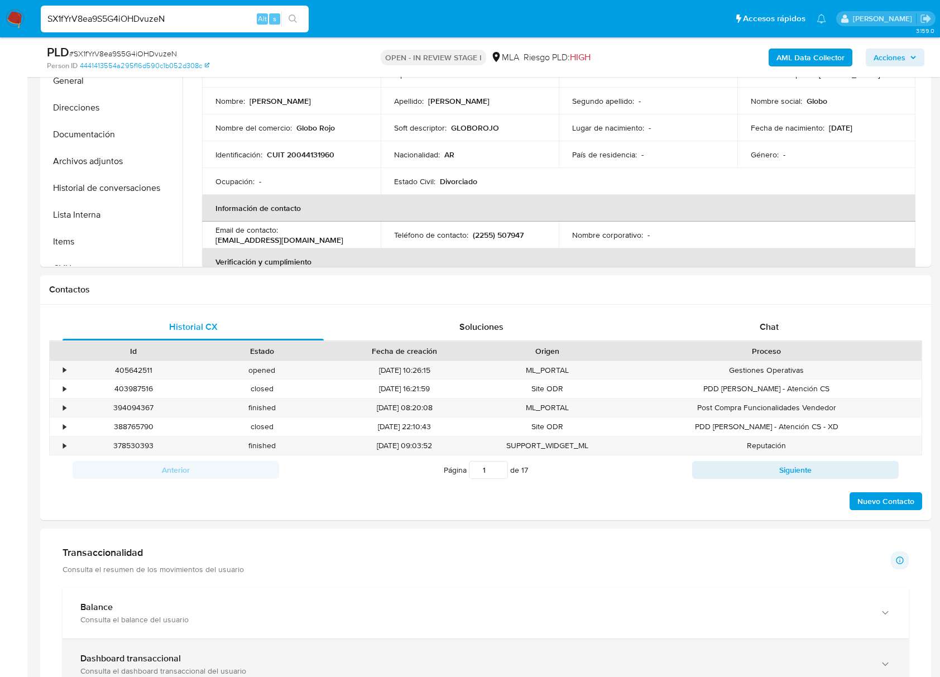
scroll to position [446, 0]
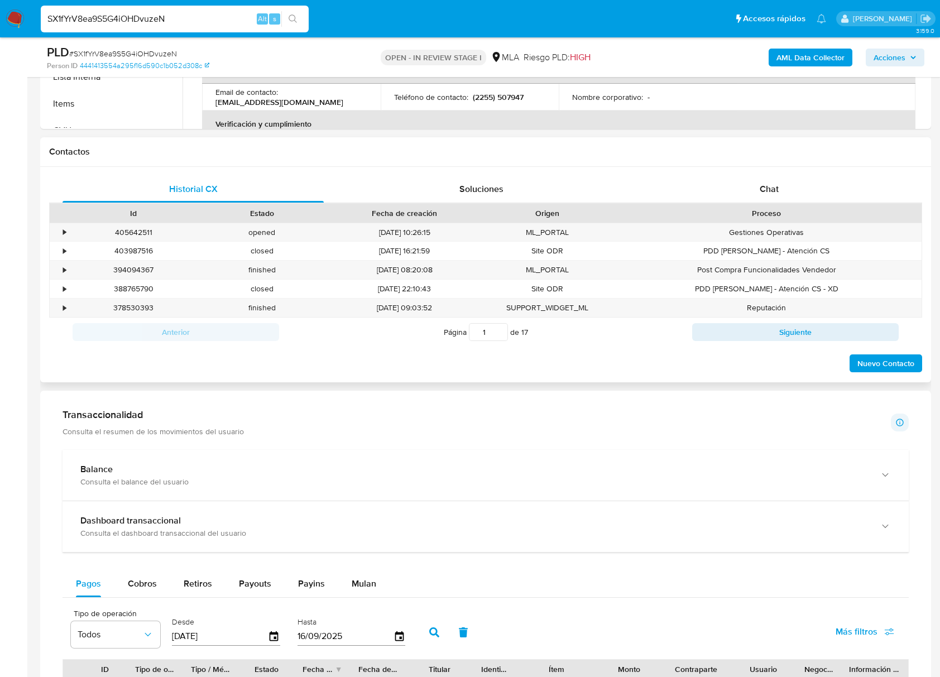
drag, startPoint x: 784, startPoint y: 186, endPoint x: 793, endPoint y: 209, distance: 24.6
click at [784, 186] on div "Chat" at bounding box center [768, 189] width 261 height 27
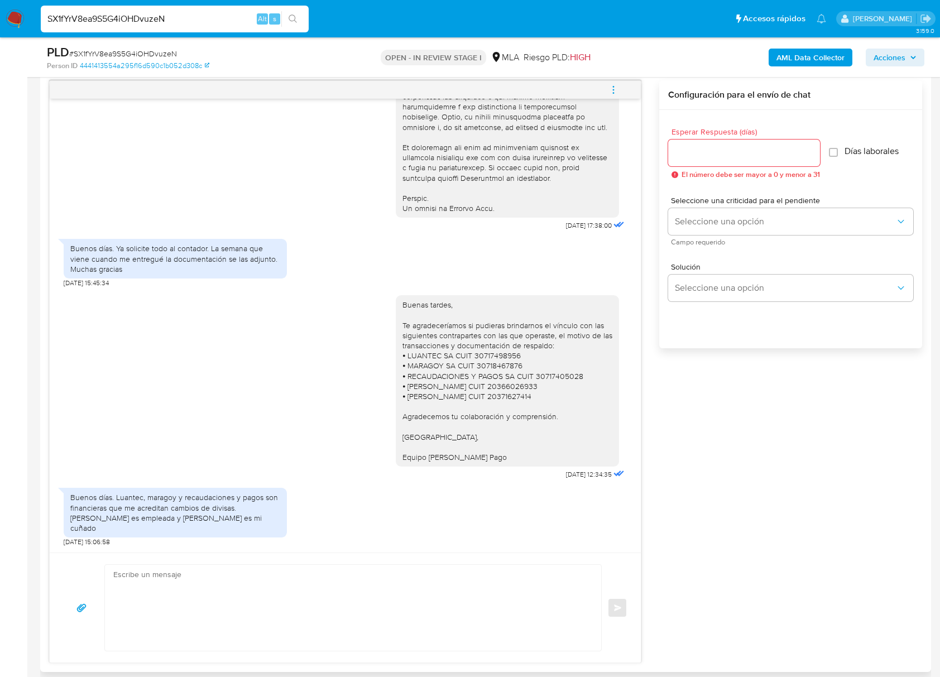
scroll to position [595, 0]
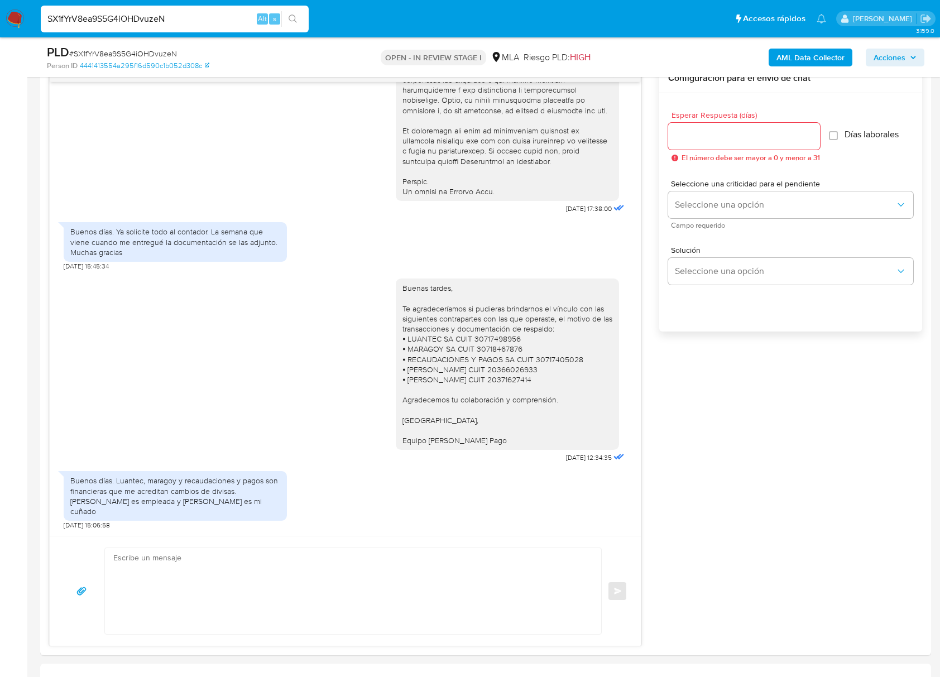
drag, startPoint x: 177, startPoint y: 12, endPoint x: 21, endPoint y: 3, distance: 156.5
click at [21, 3] on nav "Pausado Ver notificaciones SX1fYrV8ea9S5G4iOHDvuzeN Alt s Accesos rápidos Presi…" at bounding box center [470, 18] width 940 height 37
paste input "kHbvJ7ofplsxgEN3wJRxRt0Q"
type input "kHbvJ7ofplsxgEN3wJRxRt0Q"
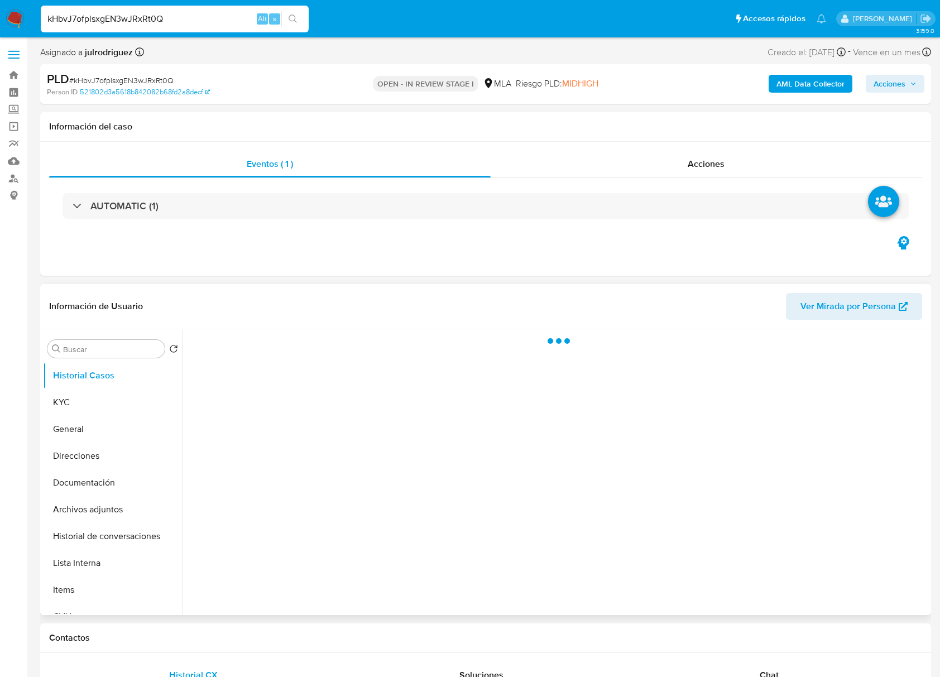
select select "10"
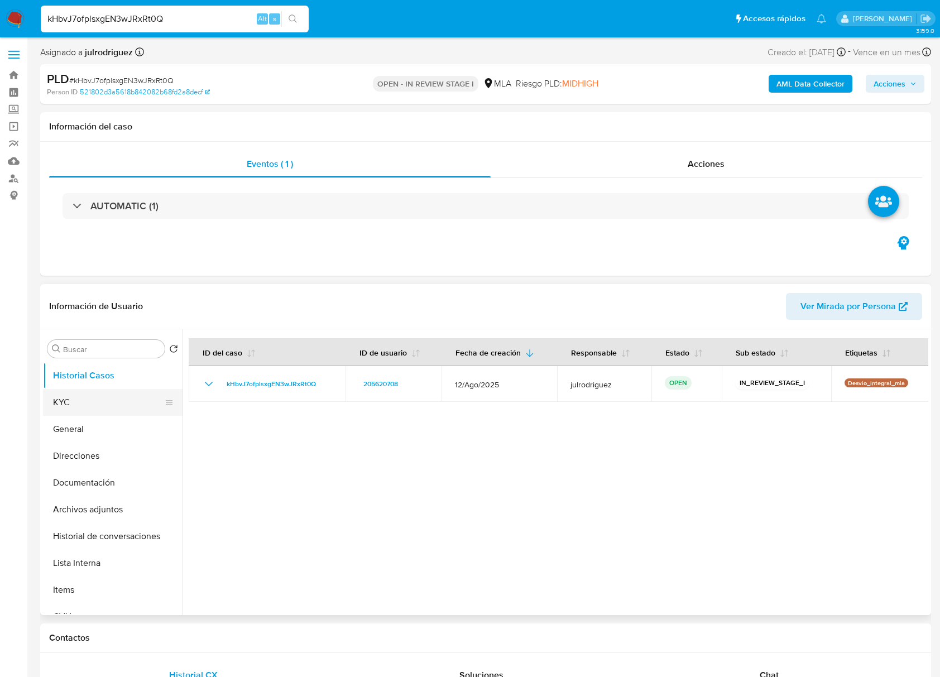
click at [68, 409] on button "KYC" at bounding box center [108, 402] width 131 height 27
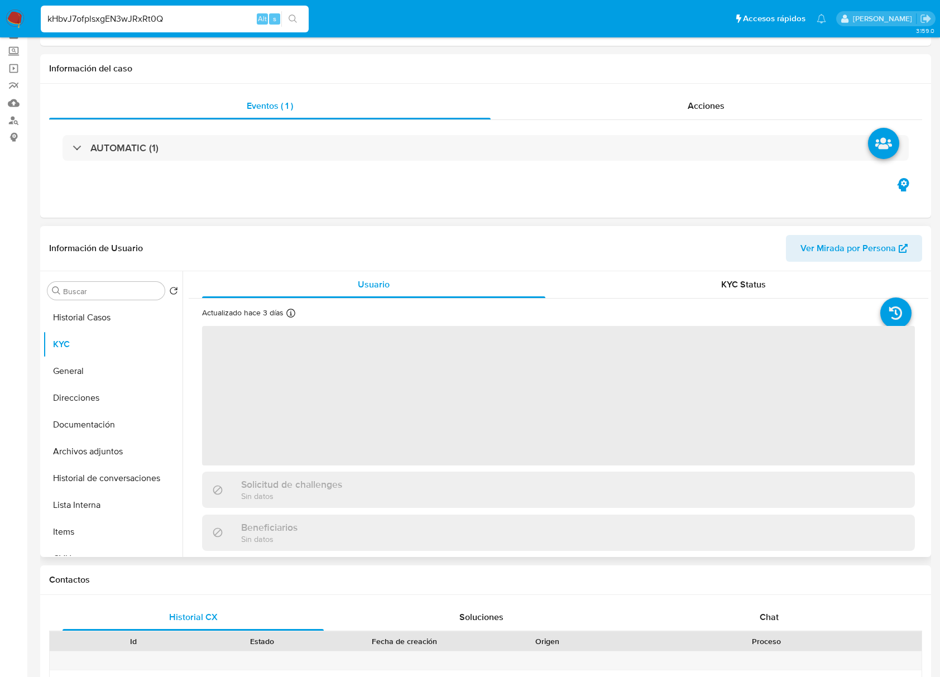
scroll to position [74, 0]
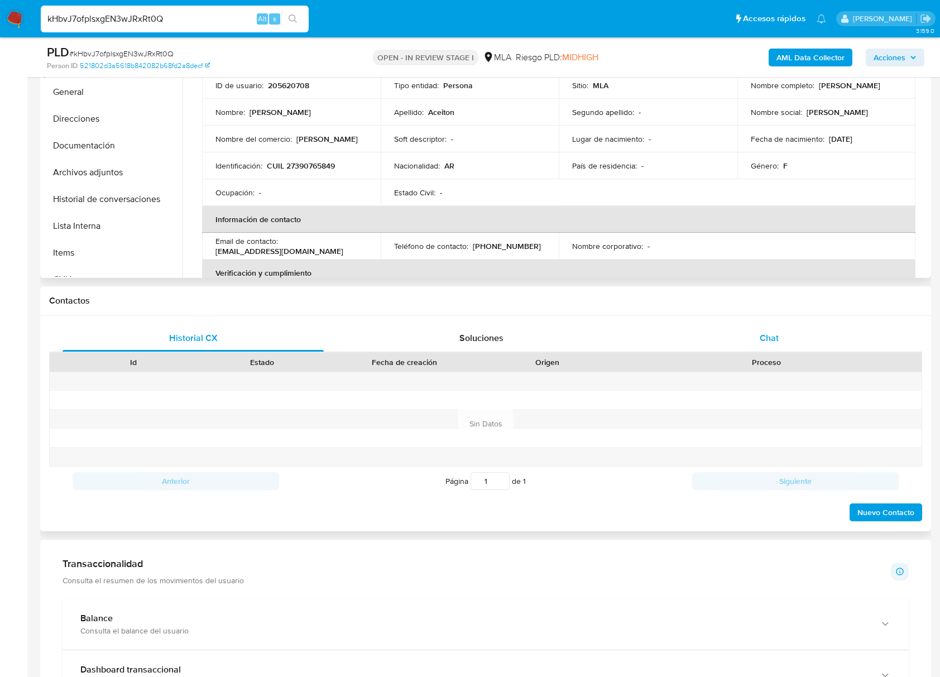
click at [766, 325] on div "Chat" at bounding box center [768, 338] width 261 height 27
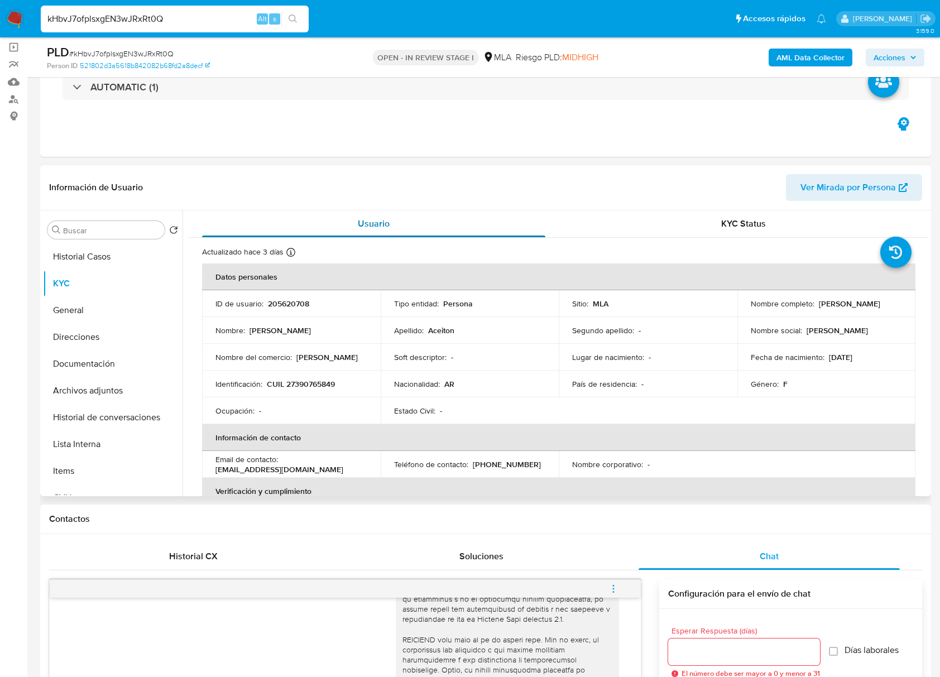
scroll to position [0, 0]
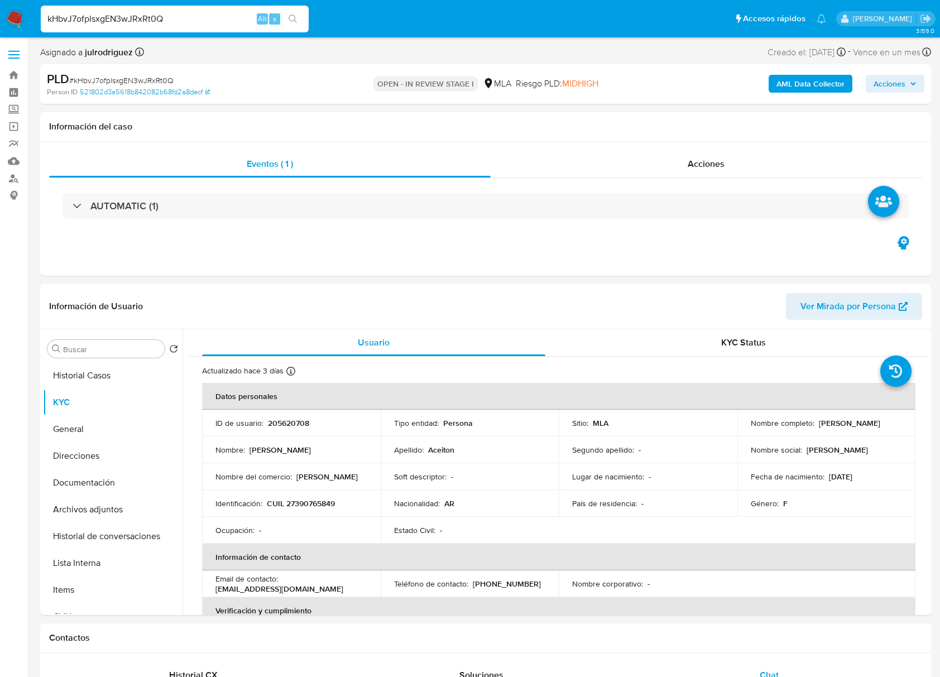
drag, startPoint x: 743, startPoint y: 429, endPoint x: 853, endPoint y: 433, distance: 109.4
click at [853, 433] on td "Nombre completo : Jorgelina Alejandra Aceiton" at bounding box center [826, 423] width 179 height 27
copy p "Jorgelina Alejandra Aceiton"
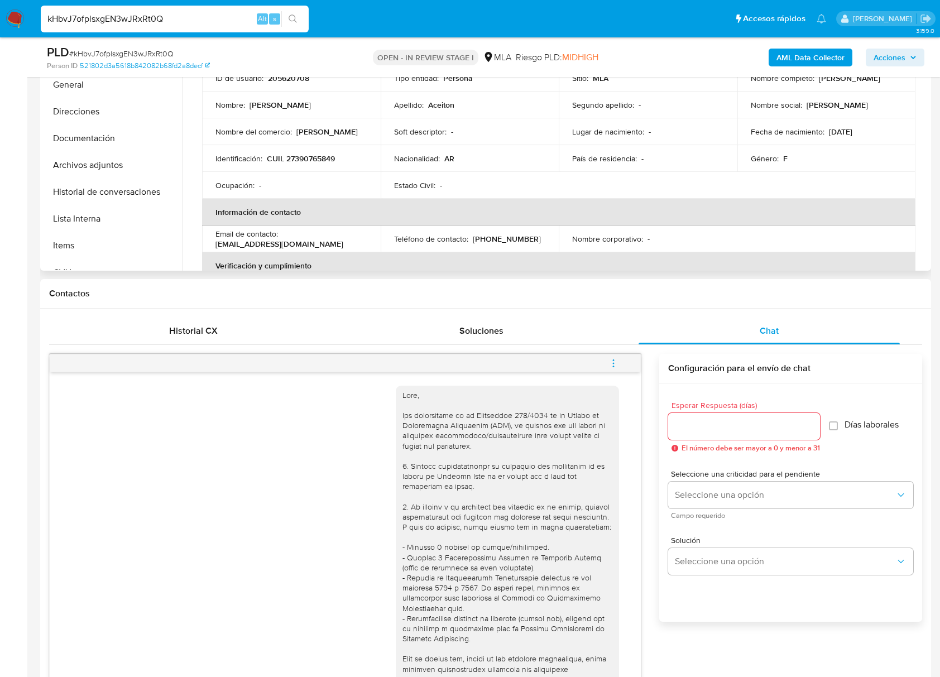
scroll to position [145, 0]
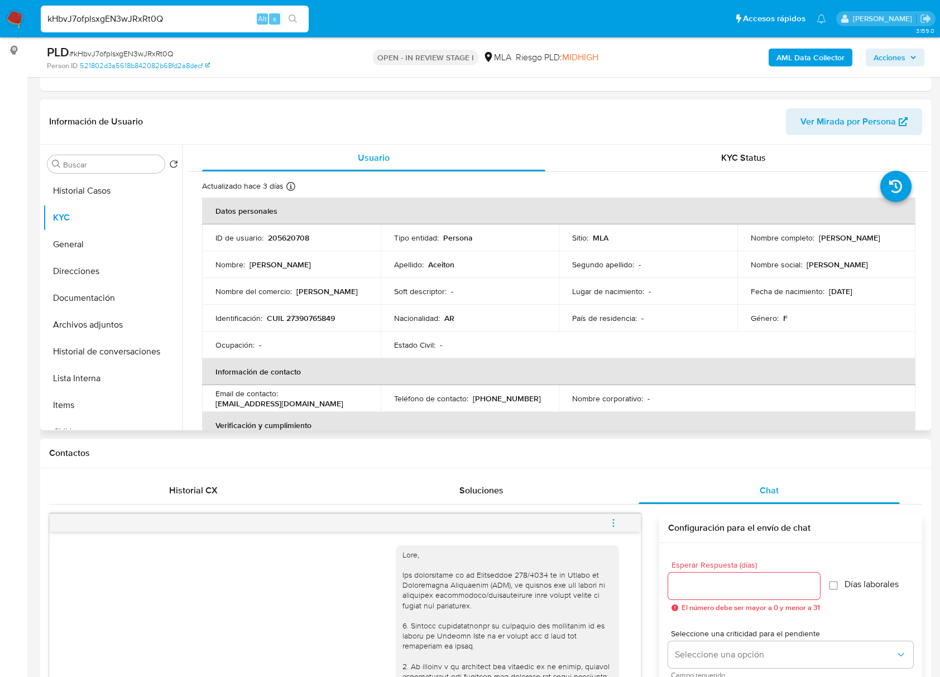
click at [286, 229] on td "ID de usuario : 205620708" at bounding box center [291, 237] width 179 height 27
copy p "205620708"
click at [150, 54] on span "# kHbvJ7ofplsxgEN3wJRxRt0Q" at bounding box center [121, 53] width 104 height 11
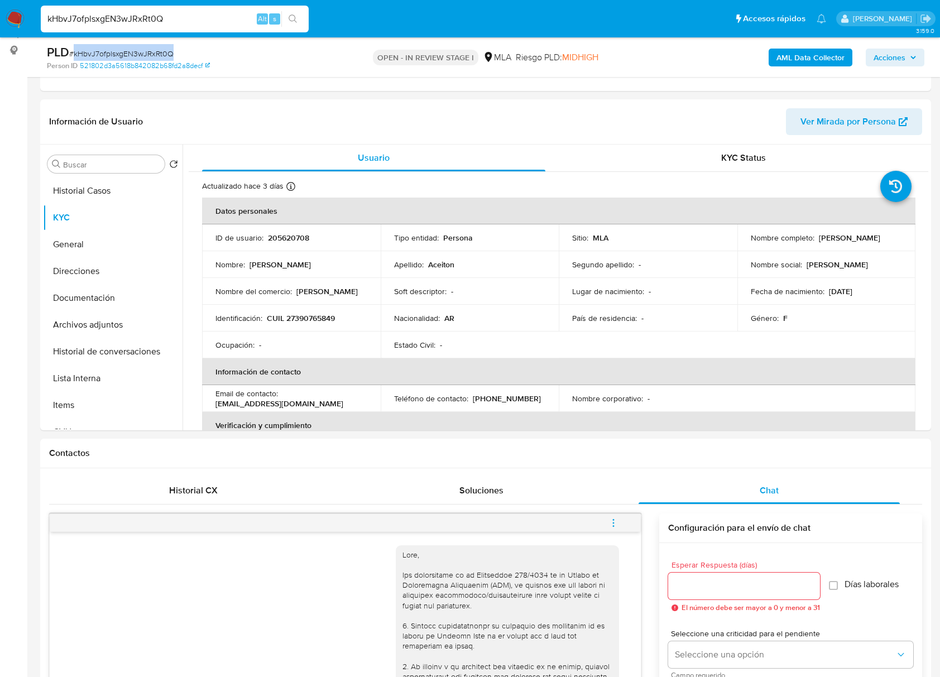
copy span "kHbvJ7ofplsxgEN3wJRxRt0Q"
click at [324, 311] on td "Identificación : CUIL 27390765849" at bounding box center [291, 318] width 179 height 27
click at [326, 313] on p "CUIL 27390765849" at bounding box center [301, 318] width 68 height 10
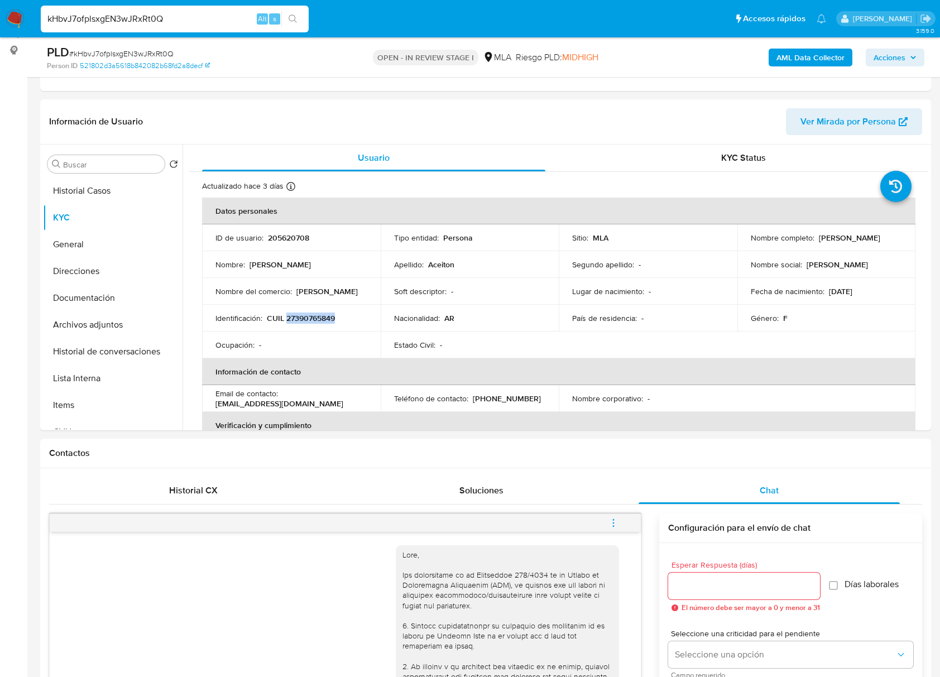
copy p "27390765849"
click at [279, 235] on p "205620708" at bounding box center [288, 238] width 41 height 10
copy p "205620708"
drag, startPoint x: 748, startPoint y: 242, endPoint x: 869, endPoint y: 242, distance: 121.1
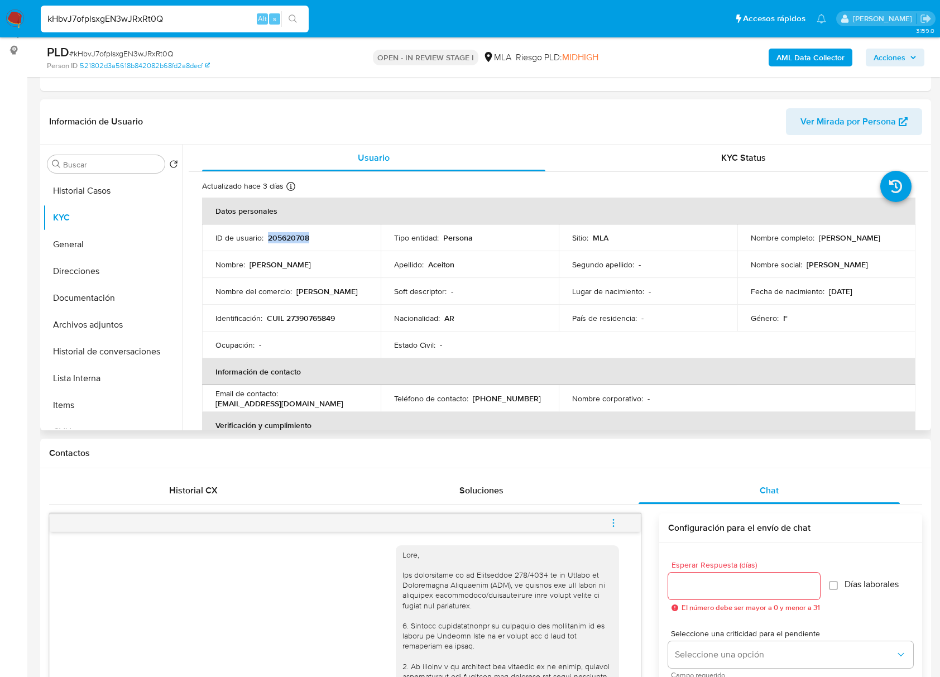
click at [869, 242] on div "Nombre completo : Jorgelina Alejandra Aceiton" at bounding box center [826, 238] width 152 height 10
copy p "Jorgelina Alejandra Aceiton"
click at [314, 315] on p "CUIL 27390765849" at bounding box center [301, 318] width 68 height 10
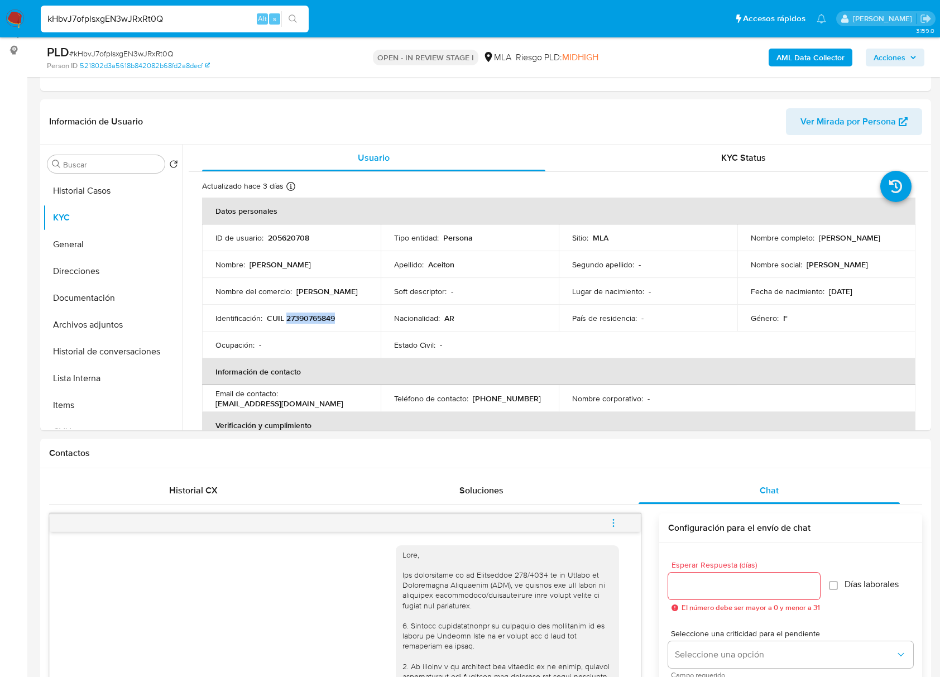
copy p "27390765849"
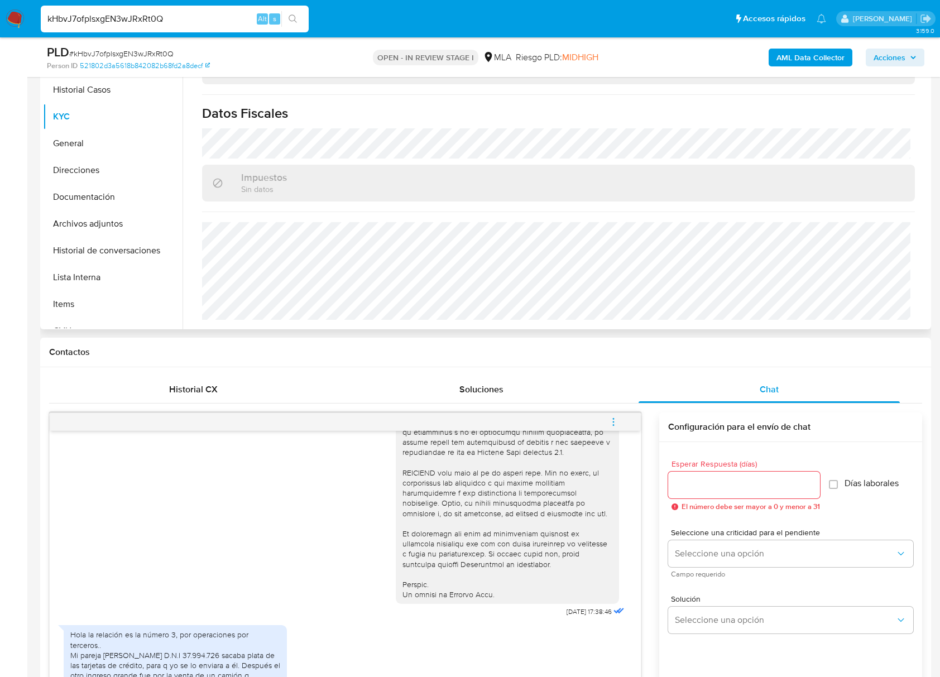
scroll to position [219, 0]
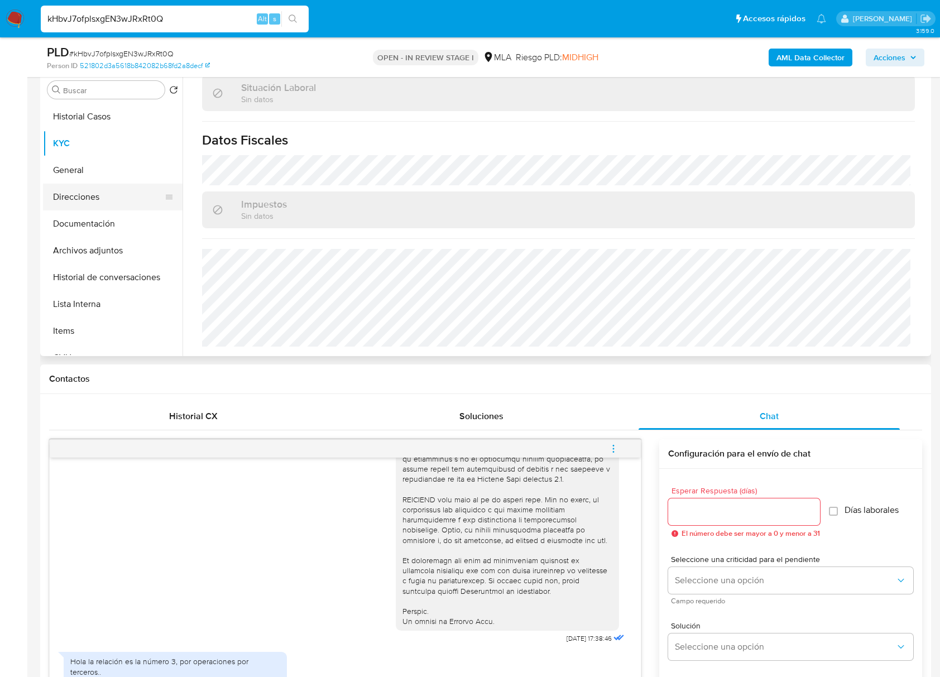
click at [85, 201] on button "Direcciones" at bounding box center [108, 197] width 131 height 27
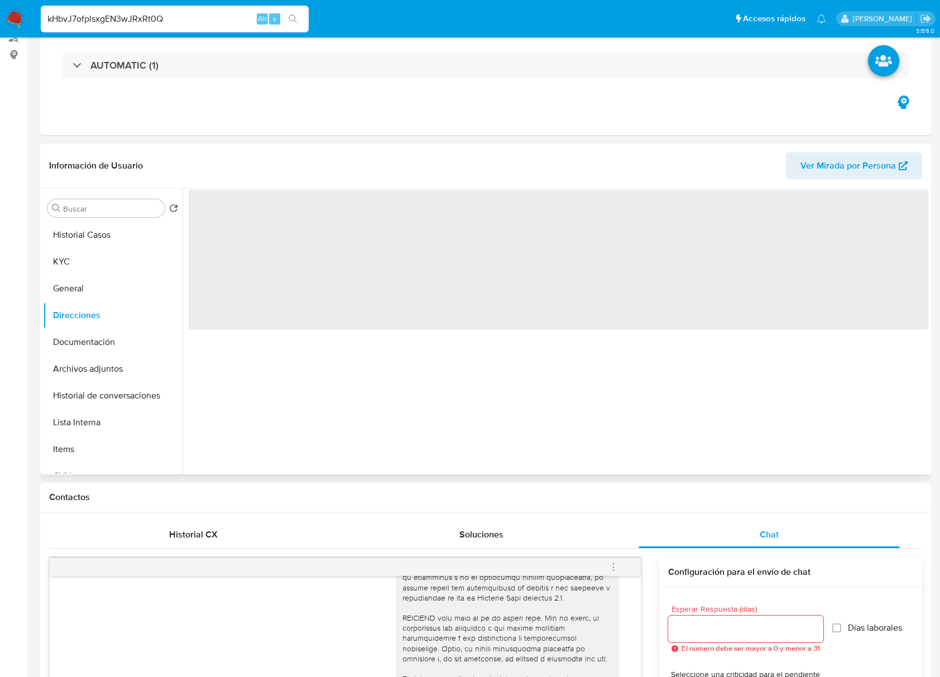
scroll to position [0, 0]
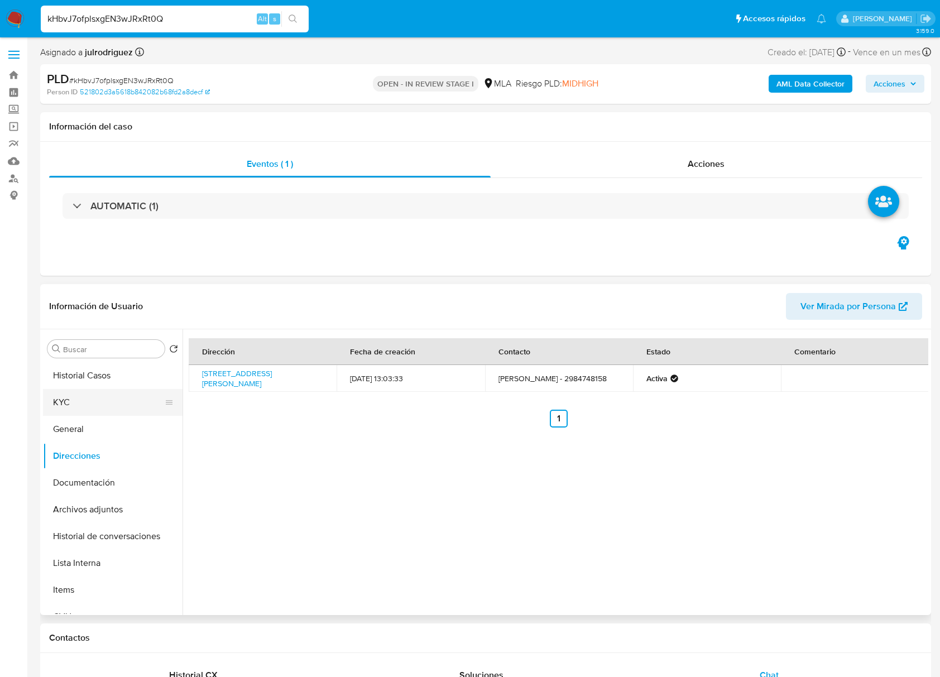
click at [74, 394] on button "KYC" at bounding box center [108, 402] width 131 height 27
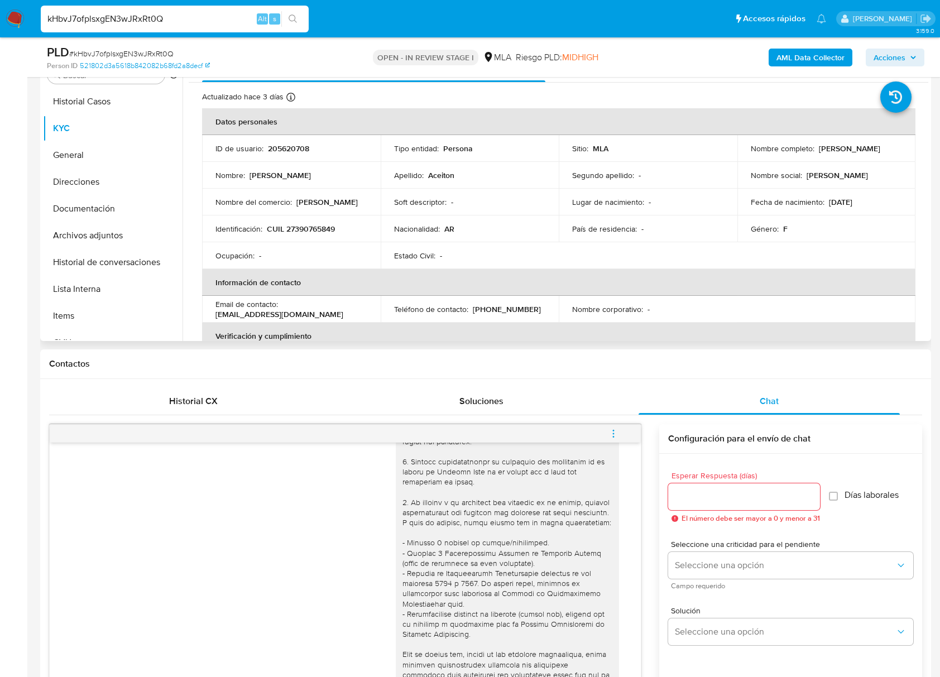
scroll to position [223, 0]
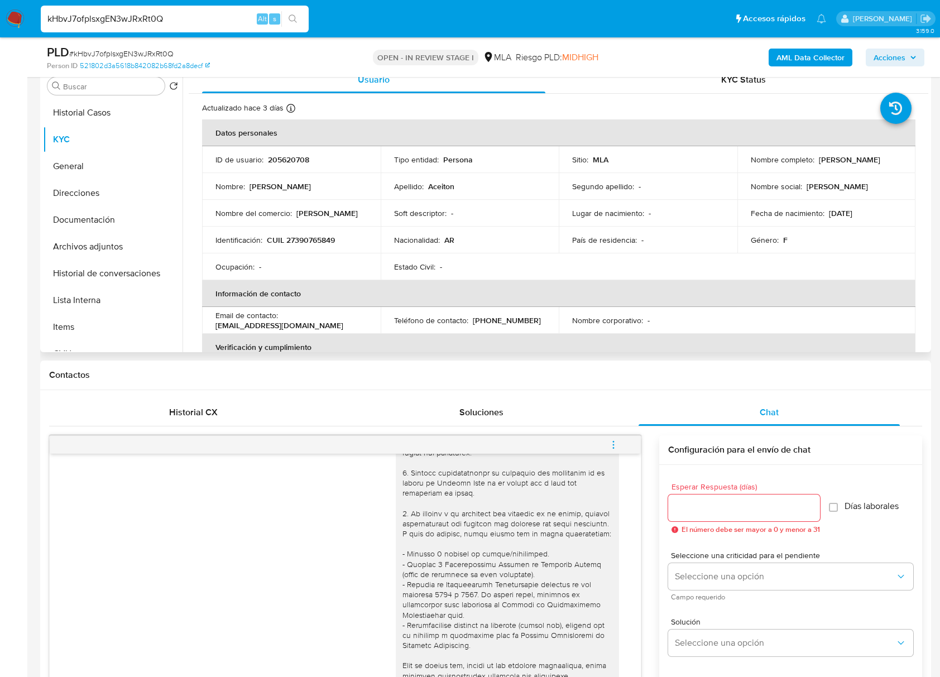
click at [316, 238] on p "CUIL 27390765849" at bounding box center [301, 240] width 68 height 10
copy p "27390765849"
drag, startPoint x: 748, startPoint y: 166, endPoint x: 853, endPoint y: 166, distance: 104.9
click at [853, 165] on div "Nombre completo : Jorgelina Alejandra Aceiton" at bounding box center [826, 160] width 152 height 10
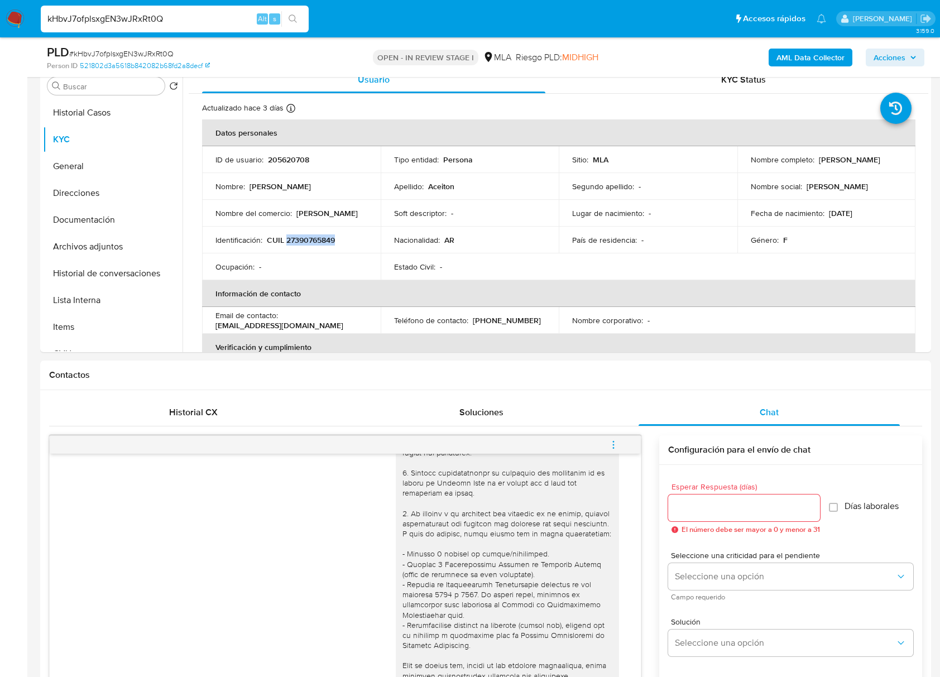
copy p "[PERSON_NAME]"
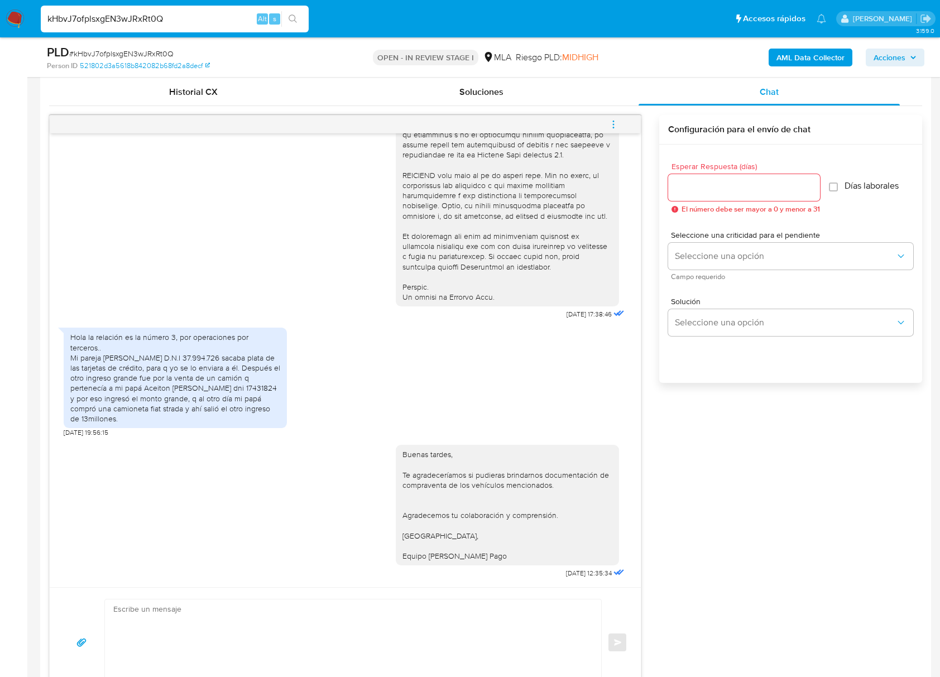
scroll to position [521, 0]
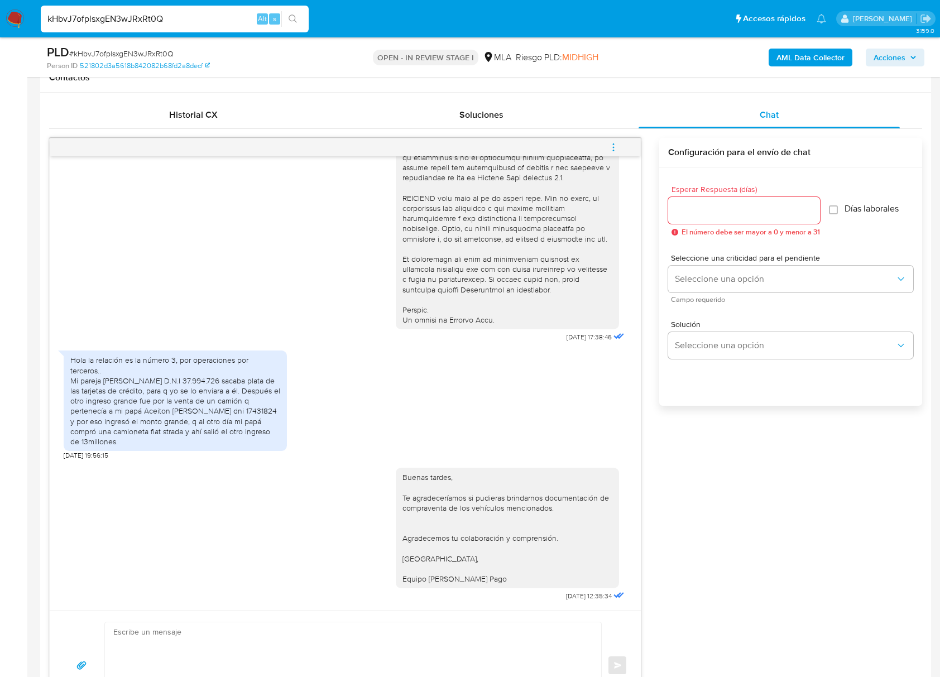
click at [618, 145] on button "menu-action" at bounding box center [613, 147] width 37 height 27
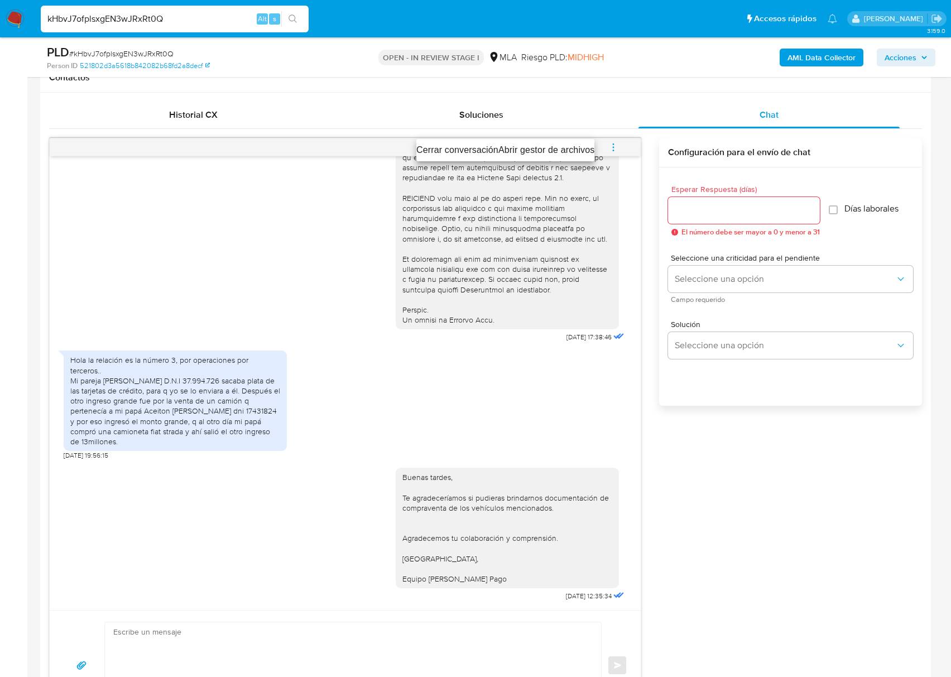
click at [465, 146] on li "Cerrar conversación" at bounding box center [457, 149] width 82 height 13
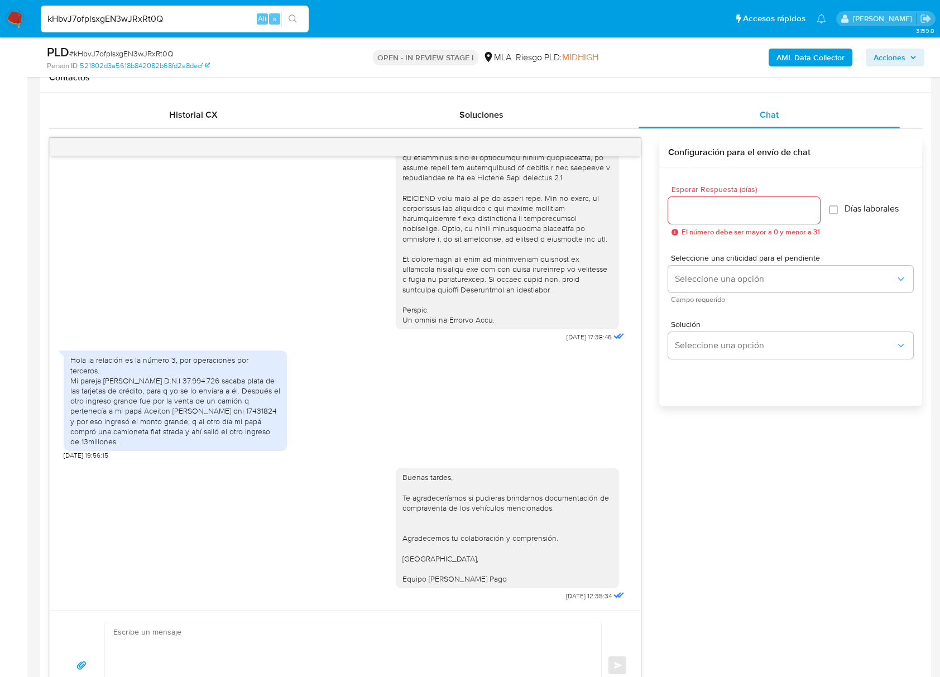
scroll to position [447, 0]
drag, startPoint x: 537, startPoint y: 338, endPoint x: 576, endPoint y: 338, distance: 39.1
click at [576, 338] on div "18/08/2025 17:38:46" at bounding box center [511, 39] width 231 height 611
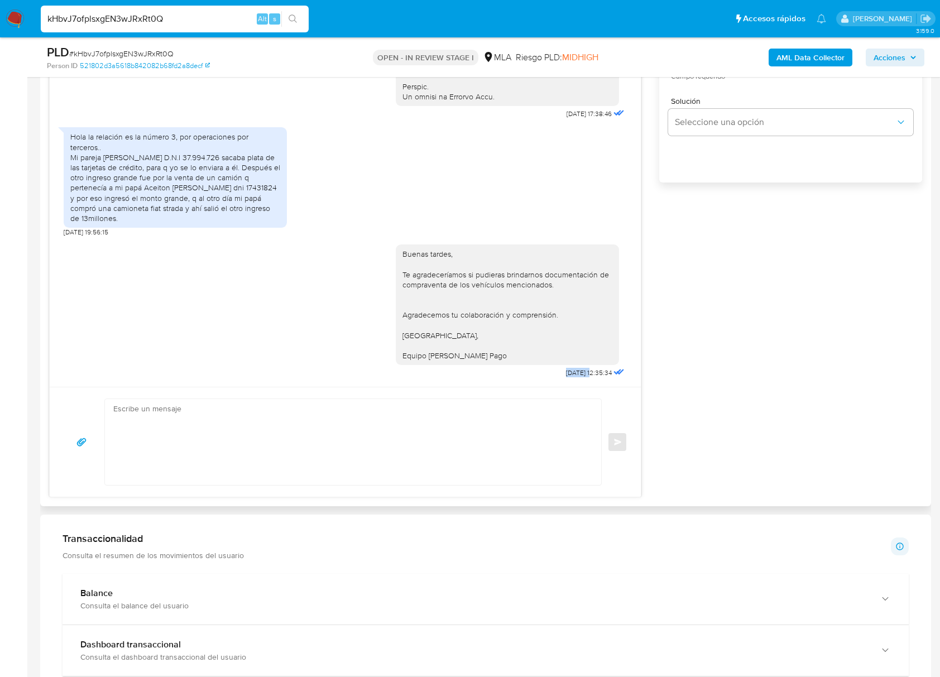
scroll to position [447, 0]
drag, startPoint x: 538, startPoint y: 369, endPoint x: 574, endPoint y: 374, distance: 36.5
click at [574, 374] on div "Buenas tardes, Te agradeceríamos si pudieras brindarnos documentación de compra…" at bounding box center [511, 309] width 231 height 144
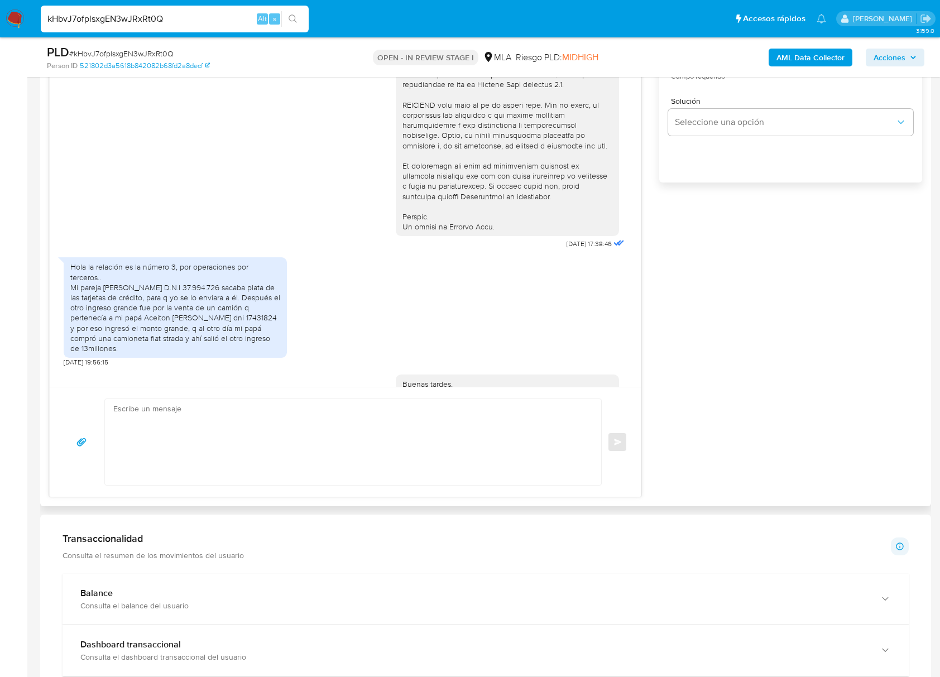
scroll to position [309, 0]
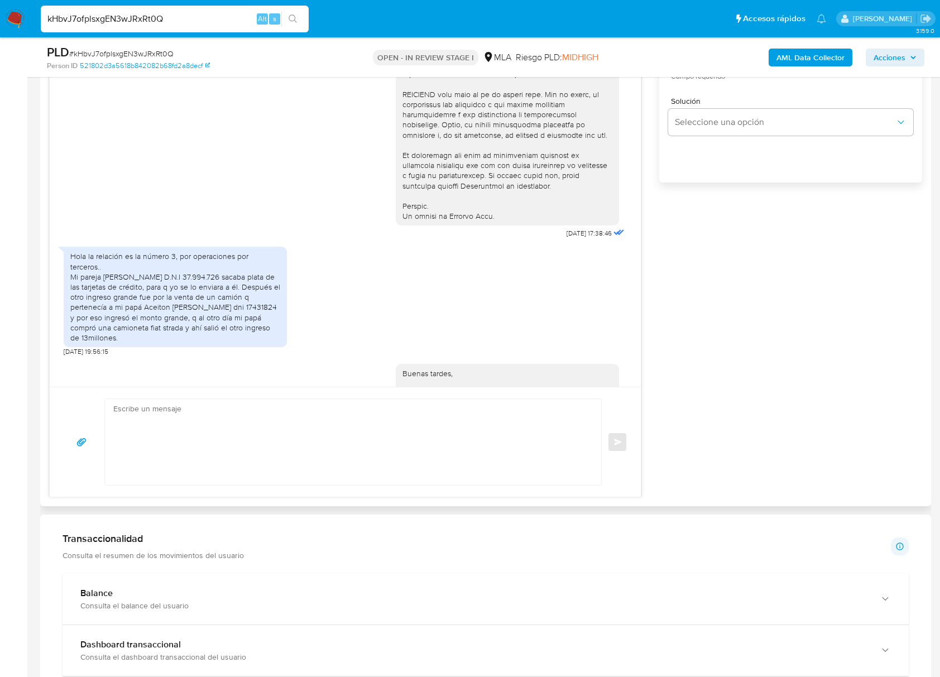
drag, startPoint x: 70, startPoint y: 307, endPoint x: 282, endPoint y: 373, distance: 221.6
click at [282, 356] on div "Hola la relación es la número 3, por operaciones por terceros.. Mi pareja Lucas…" at bounding box center [175, 298] width 223 height 115
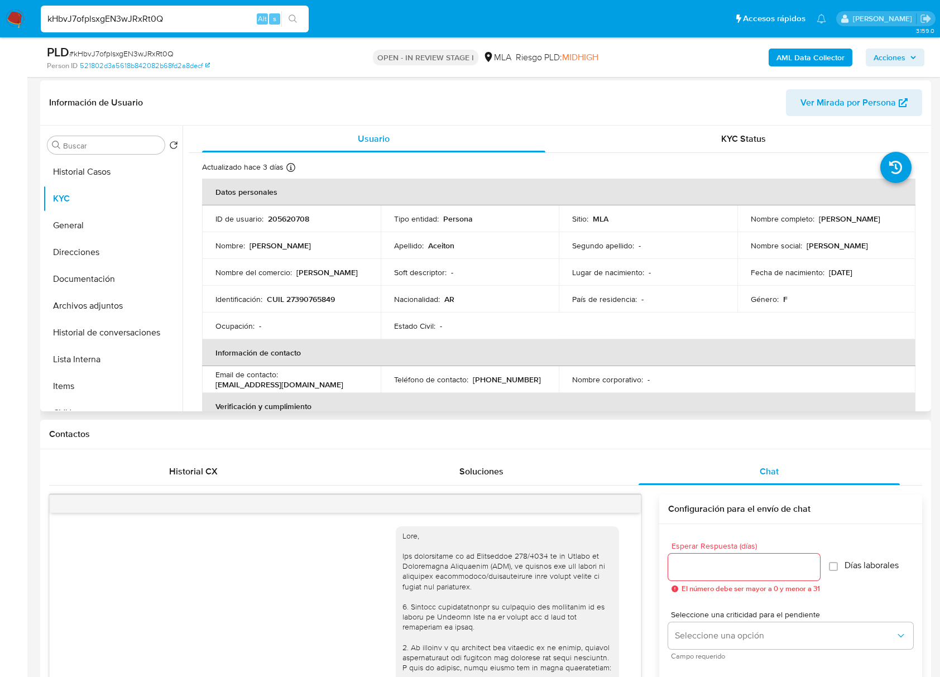
scroll to position [0, 0]
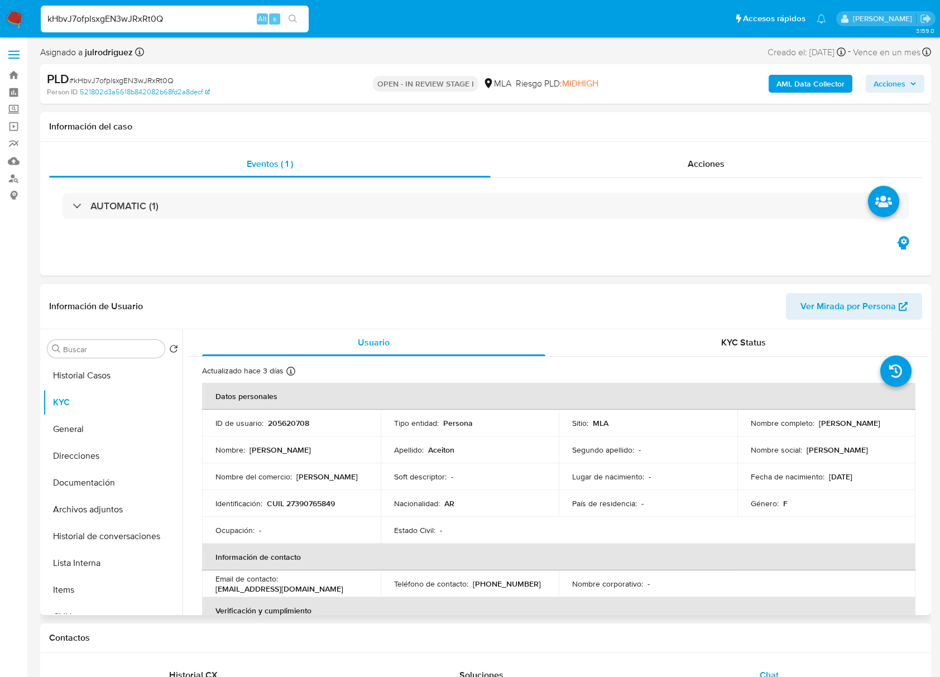
click at [282, 418] on p "205620708" at bounding box center [288, 423] width 41 height 10
click at [124, 75] on span "# kHbvJ7ofplsxgEN3wJRxRt0Q" at bounding box center [121, 80] width 104 height 11
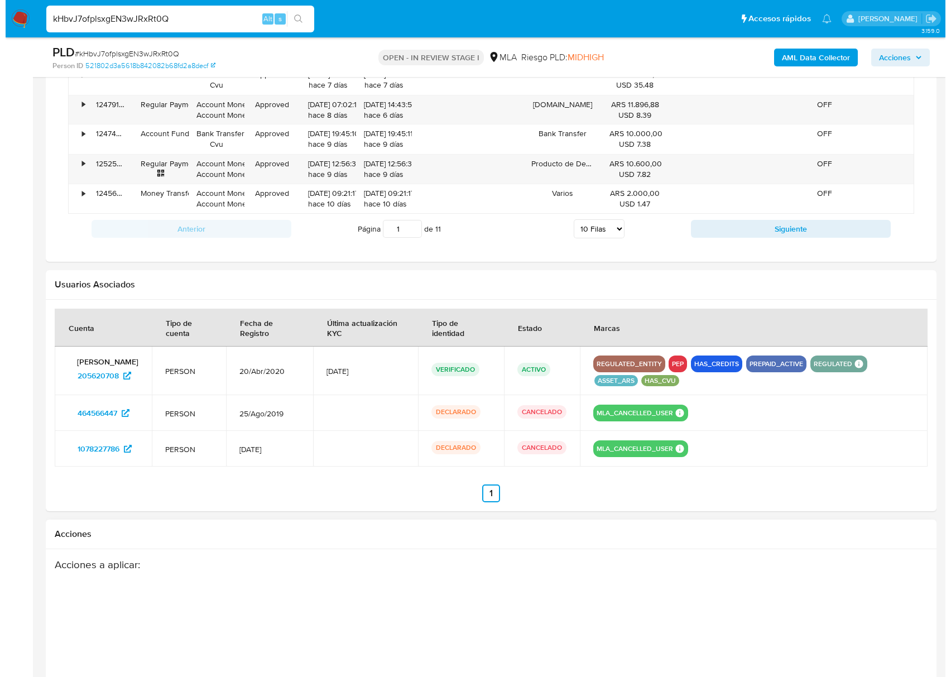
scroll to position [1809, 0]
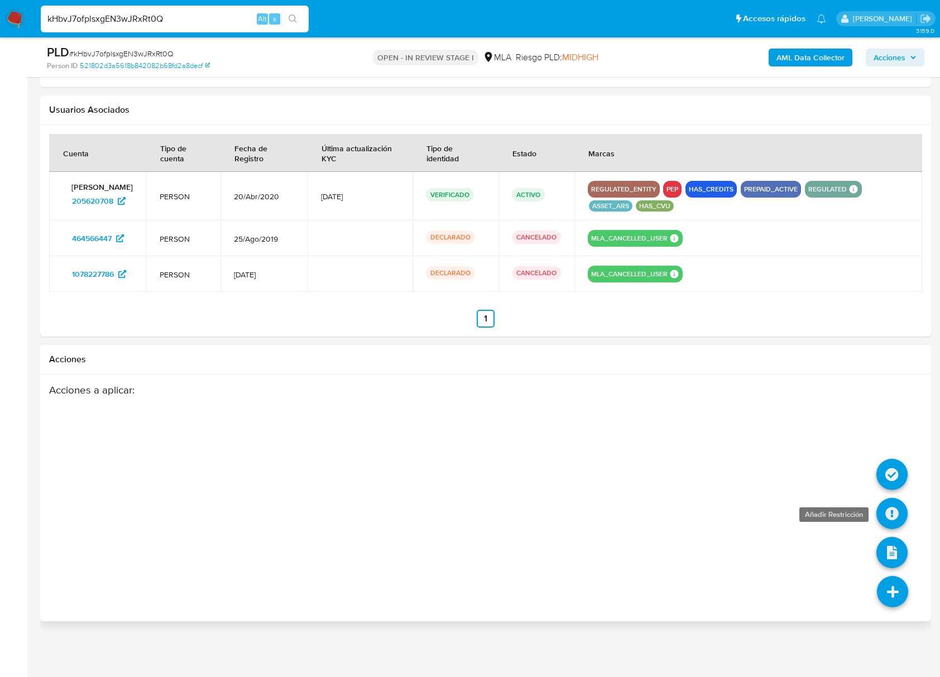
click at [900, 514] on icon at bounding box center [891, 513] width 31 height 31
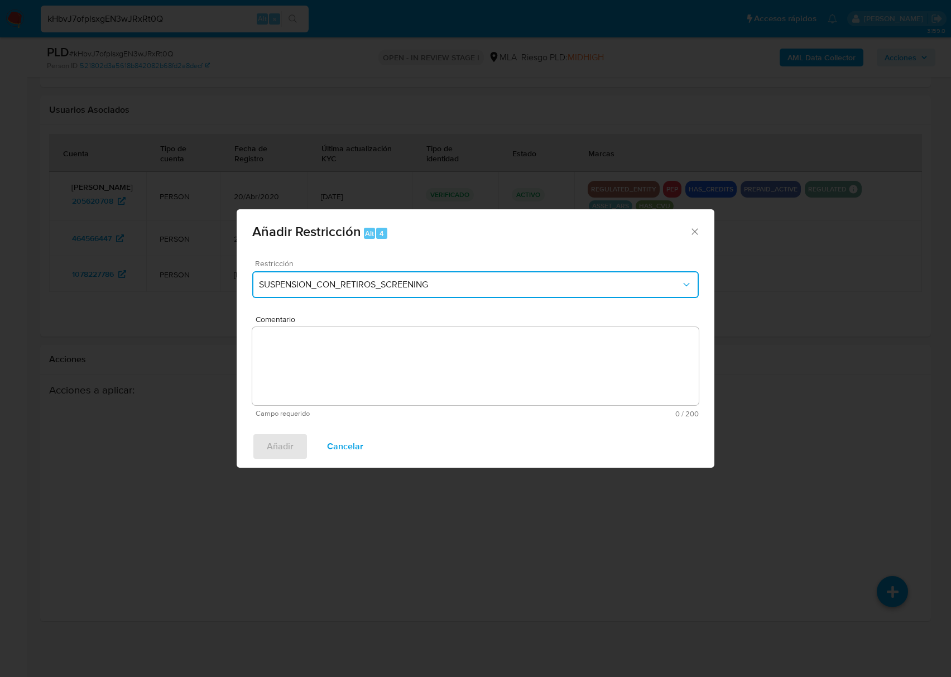
click at [307, 275] on button "SUSPENSION_CON_RETIROS_SCREENING" at bounding box center [475, 284] width 446 height 27
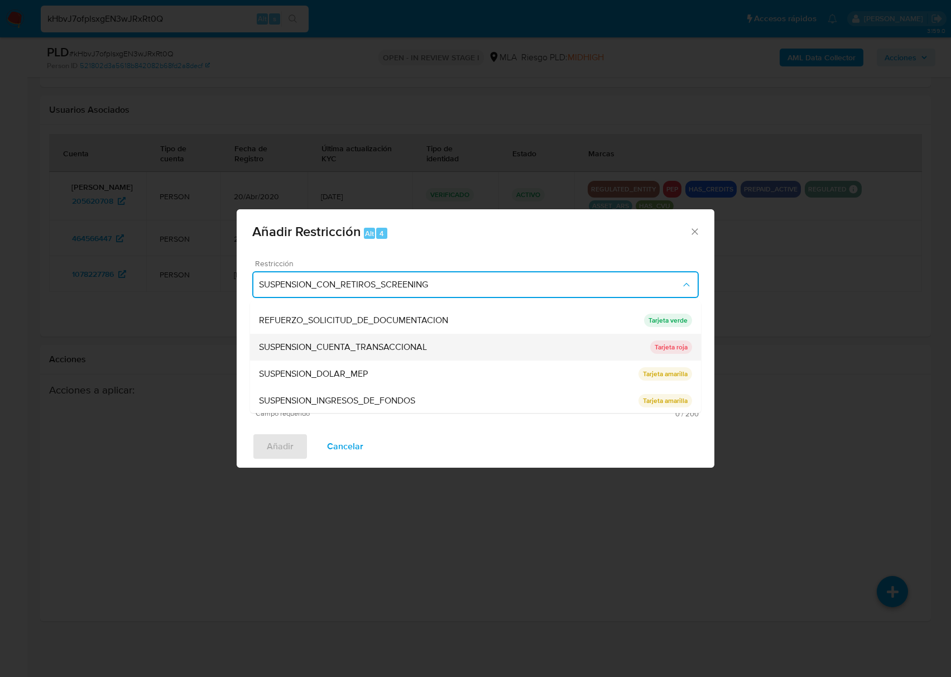
scroll to position [237, 0]
click at [350, 351] on span "SUSPENSION_CUENTA_TRANSACCIONAL" at bounding box center [343, 345] width 168 height 11
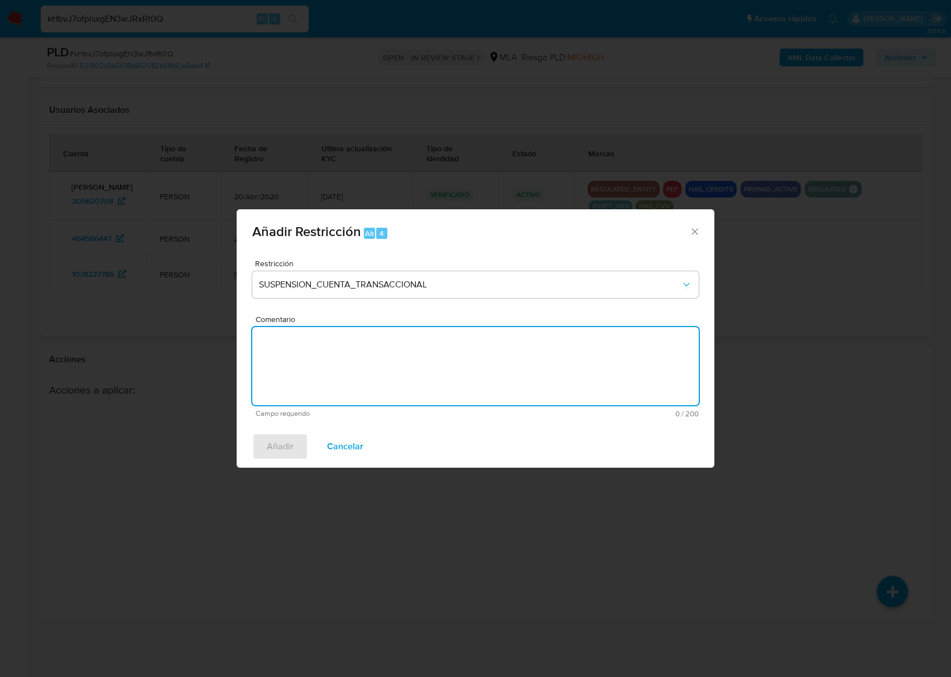
click at [356, 352] on textarea "Comentario" at bounding box center [475, 366] width 446 height 78
type textarea "a"
type textarea "AML"
click at [287, 449] on span "Añadir" at bounding box center [280, 446] width 27 height 25
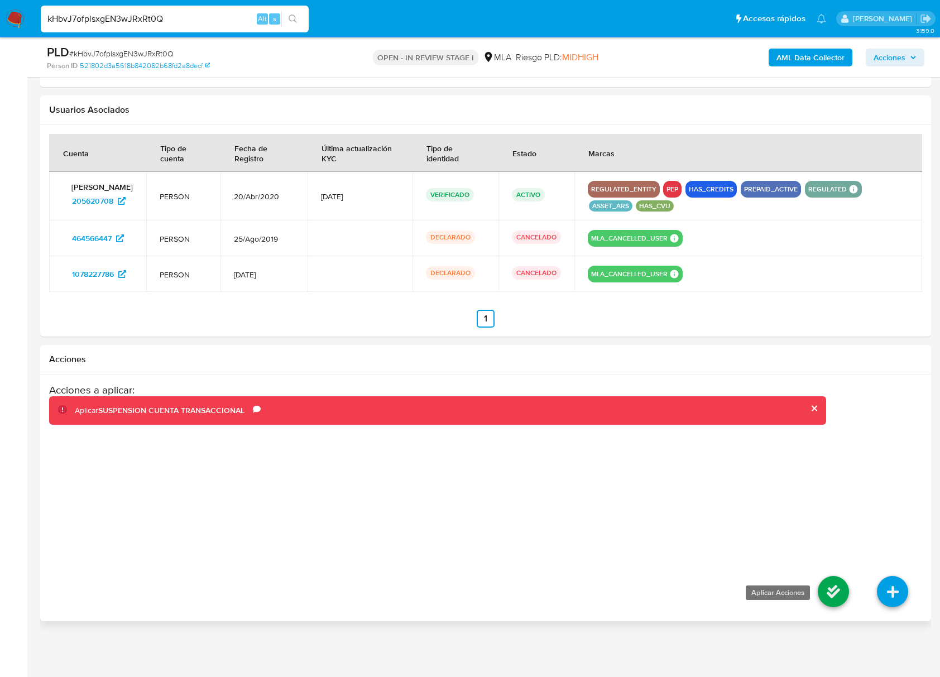
click at [832, 595] on icon at bounding box center [832, 591] width 31 height 31
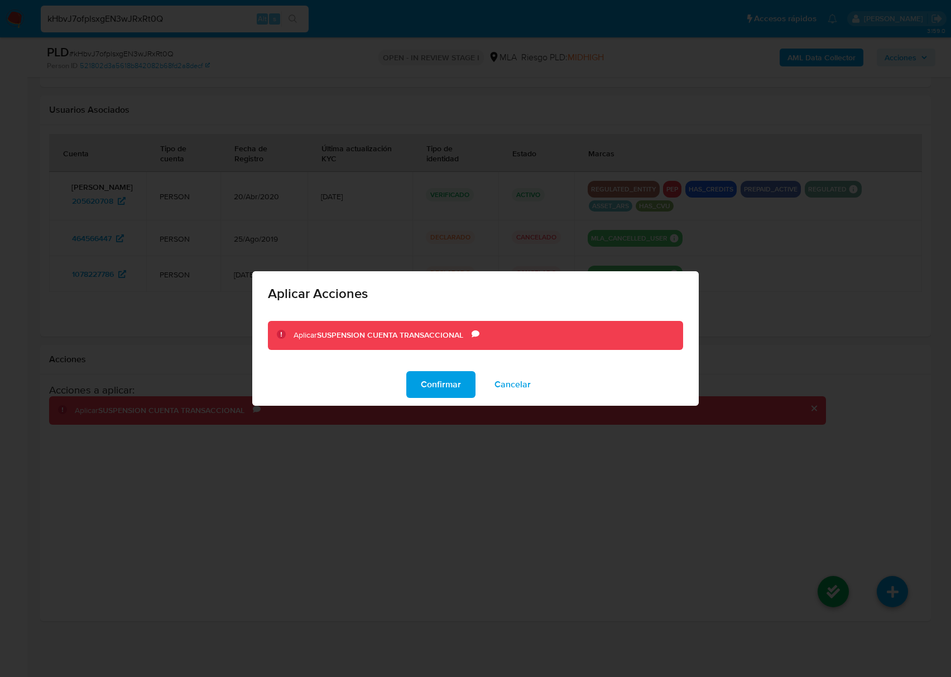
click at [456, 378] on span "Confirmar" at bounding box center [441, 384] width 40 height 25
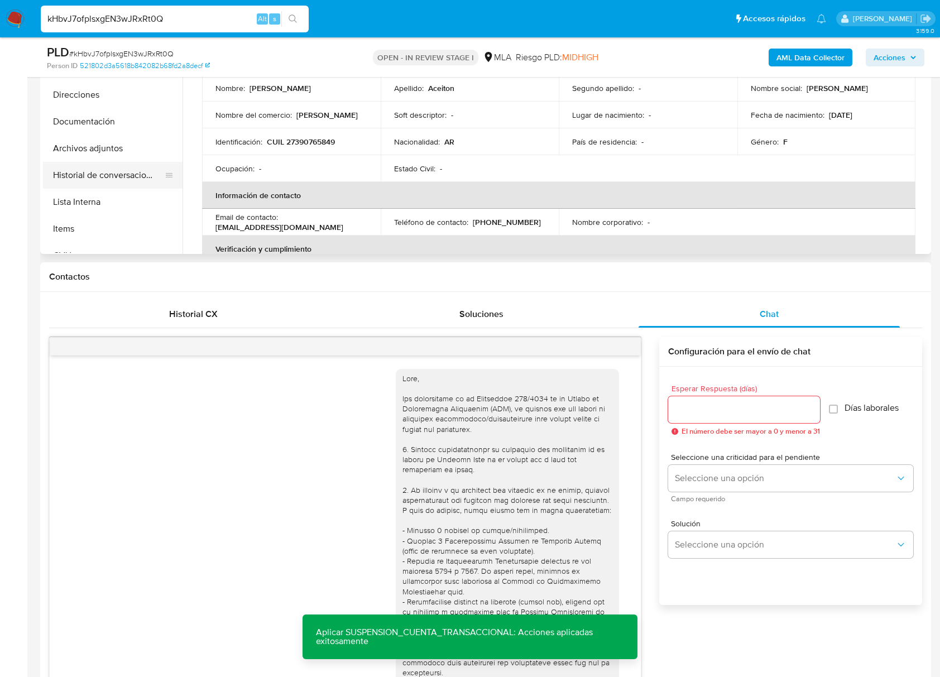
click at [107, 177] on button "Historial de conversaciones" at bounding box center [108, 175] width 131 height 27
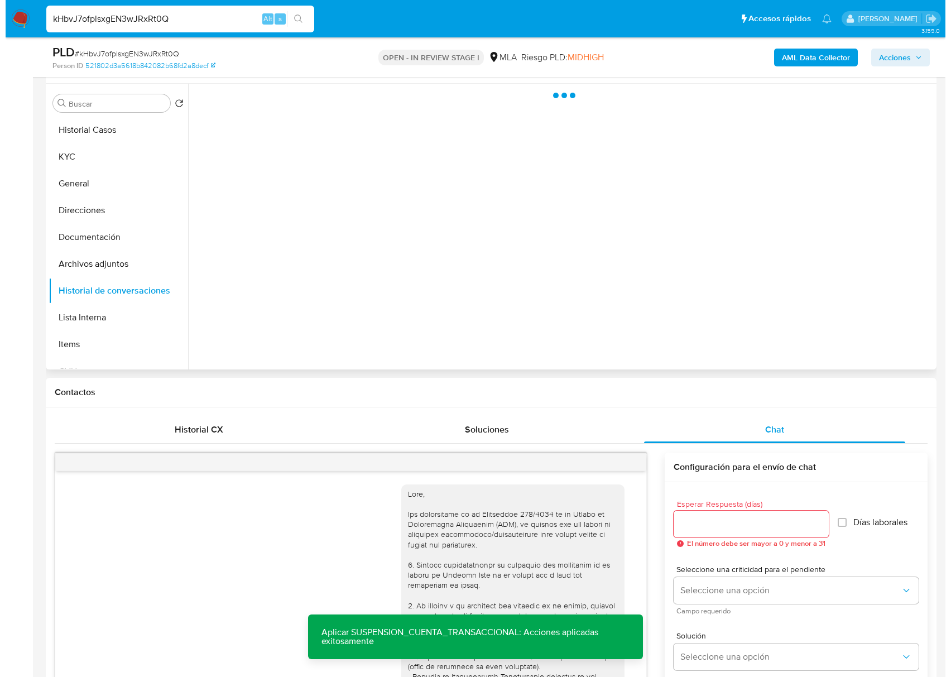
scroll to position [98, 0]
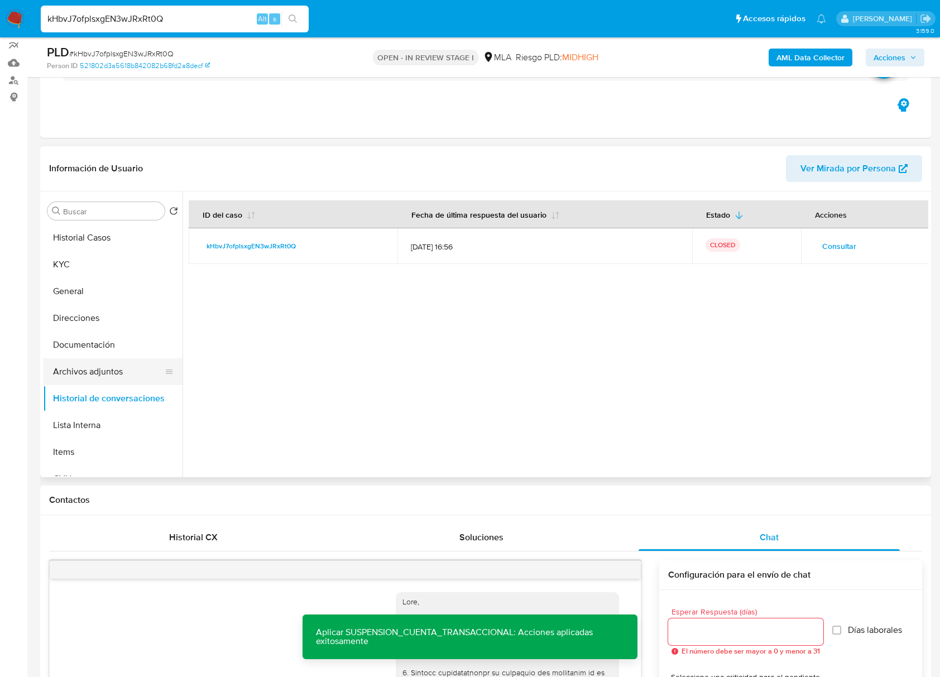
click at [121, 372] on button "Archivos adjuntos" at bounding box center [108, 371] width 131 height 27
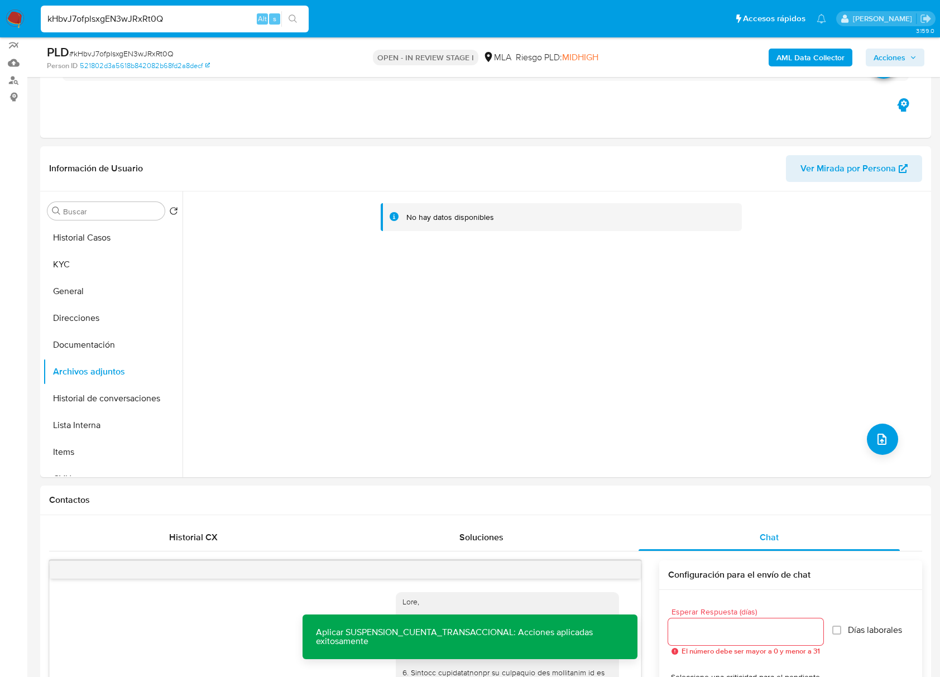
click at [793, 56] on b "AML Data Collector" at bounding box center [810, 58] width 68 height 18
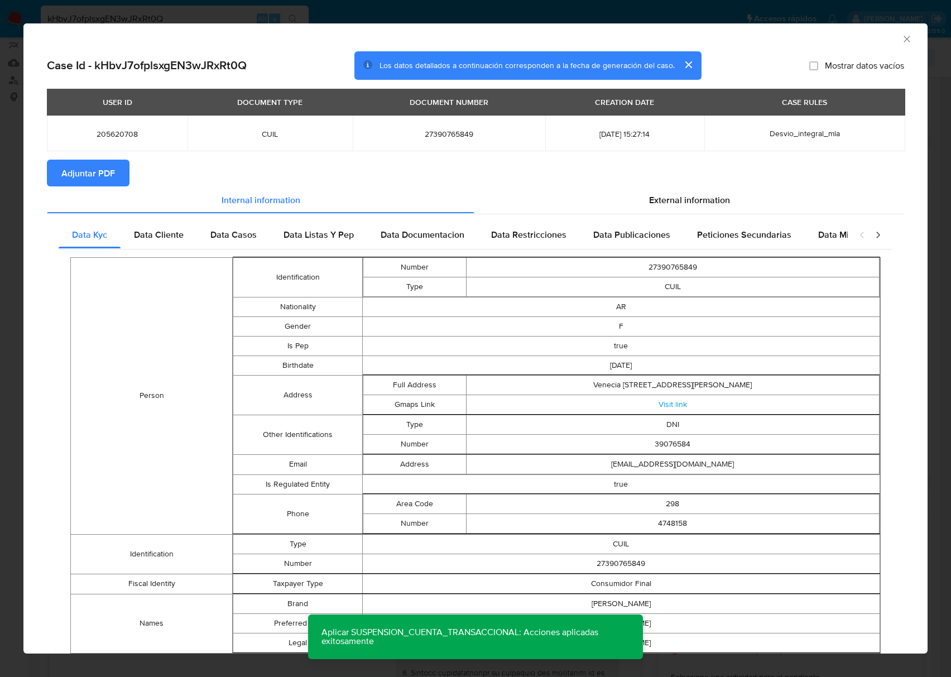
click at [108, 184] on span "Adjuntar PDF" at bounding box center [88, 173] width 54 height 25
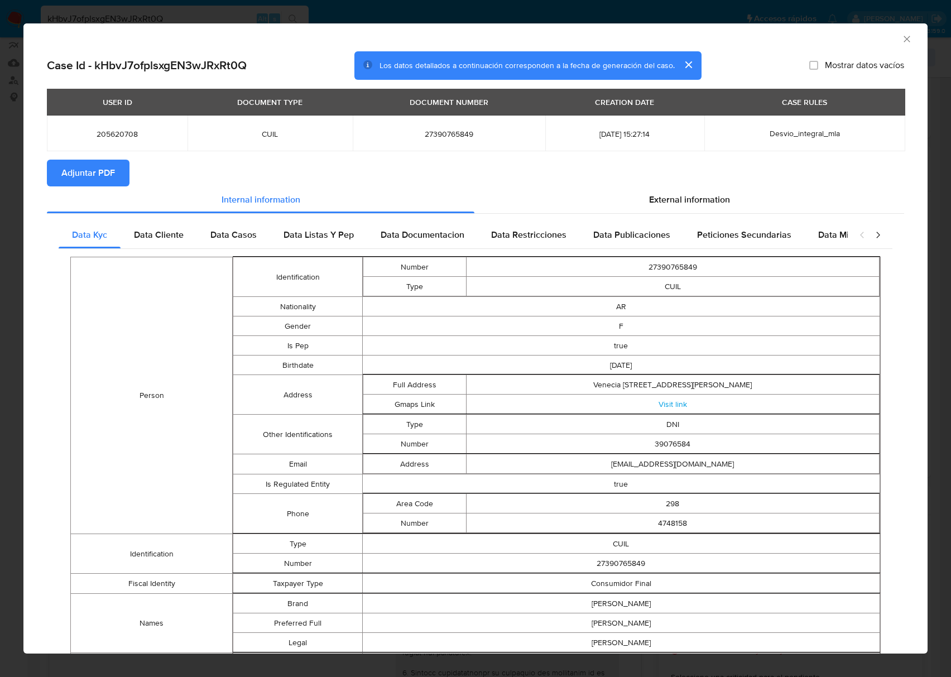
click at [901, 41] on icon "Cerrar ventana" at bounding box center [906, 38] width 11 height 11
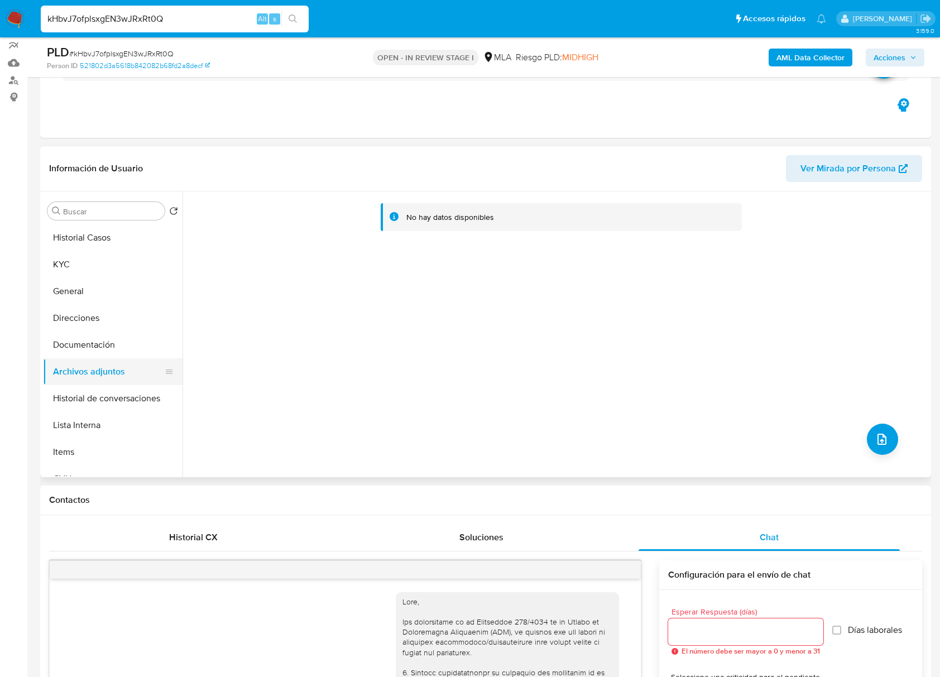
click at [108, 358] on button "Archivos adjuntos" at bounding box center [108, 371] width 131 height 27
click at [105, 346] on button "Documentación" at bounding box center [108, 344] width 131 height 27
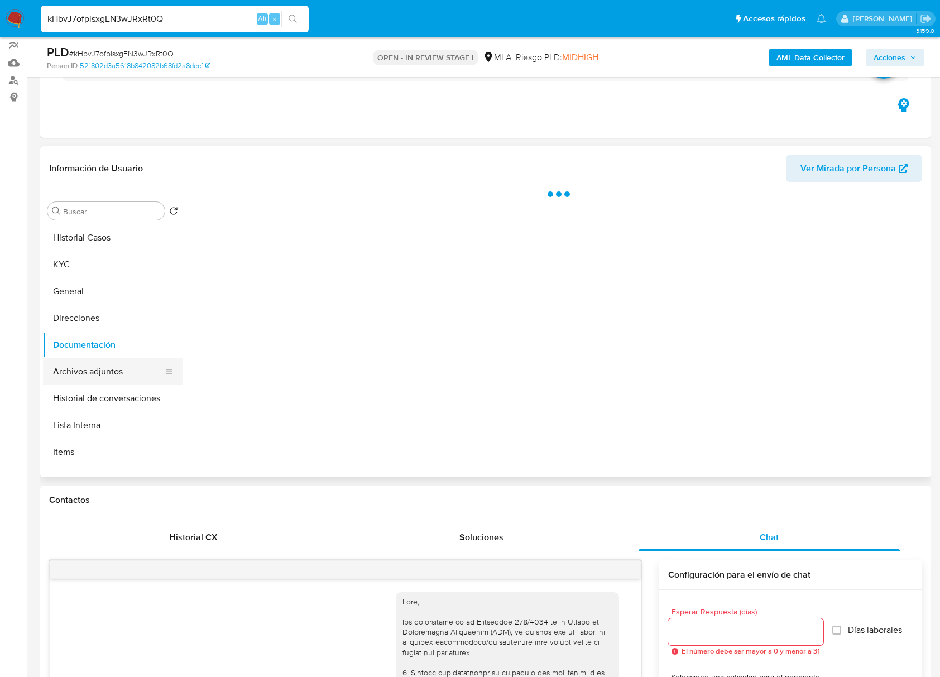
click at [96, 378] on button "Archivos adjuntos" at bounding box center [108, 371] width 131 height 27
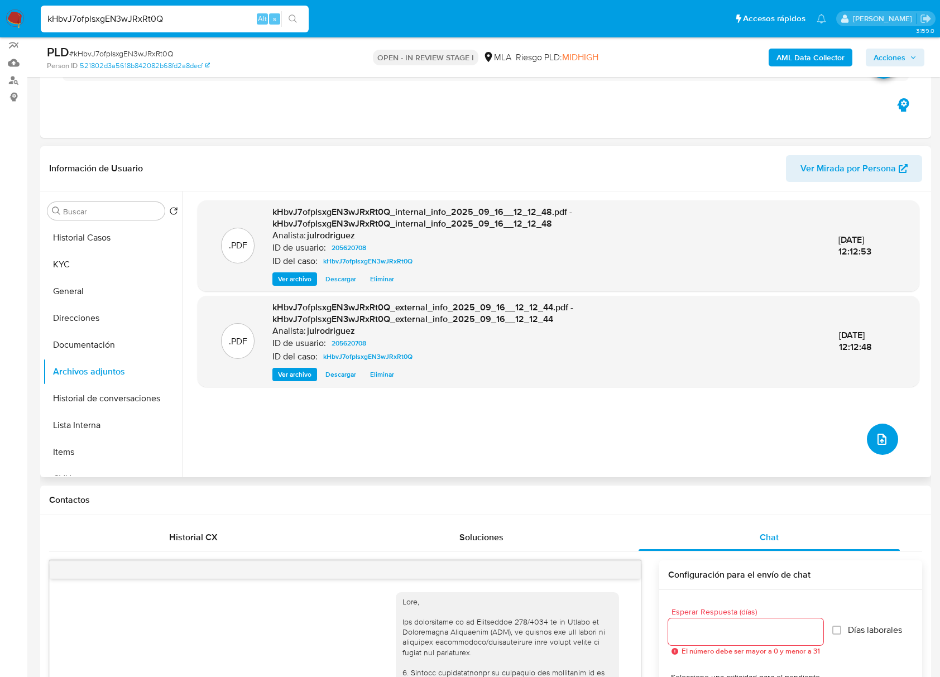
click at [878, 432] on icon "upload-file" at bounding box center [881, 438] width 13 height 13
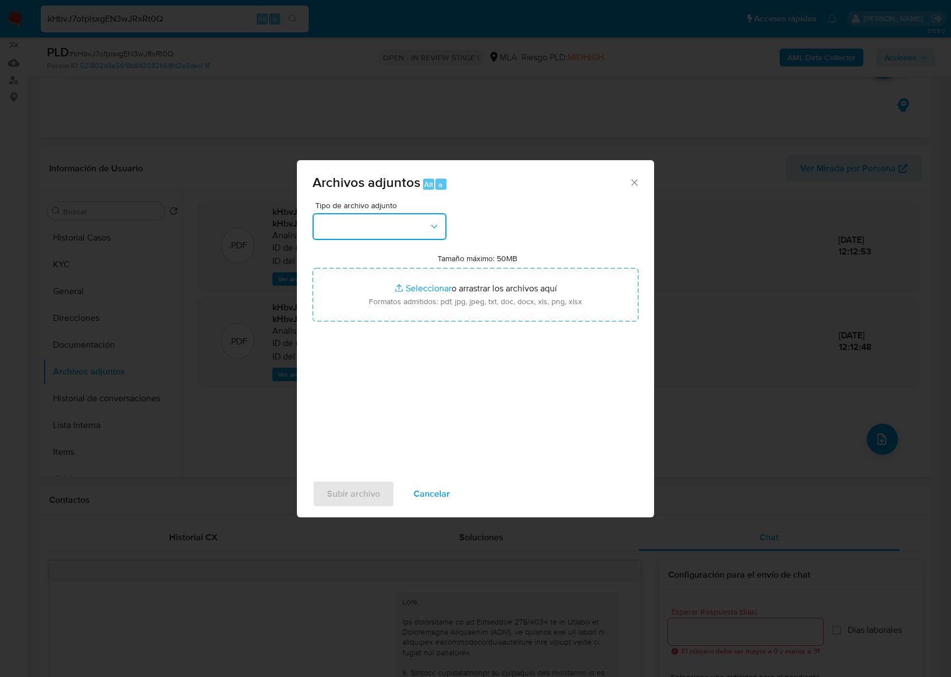
click at [416, 219] on button "button" at bounding box center [379, 226] width 134 height 27
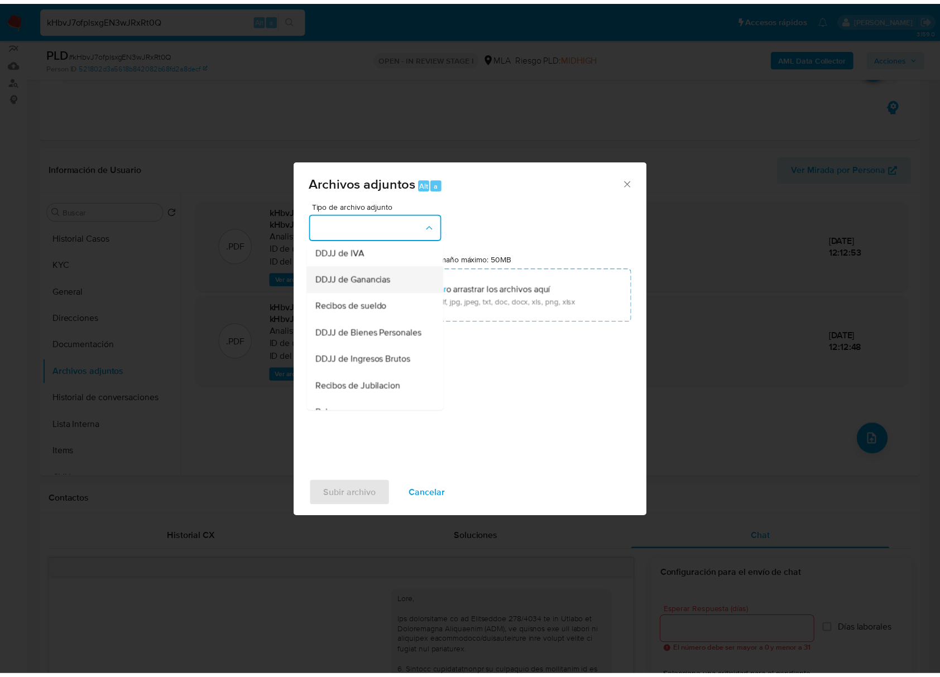
scroll to position [223, 0]
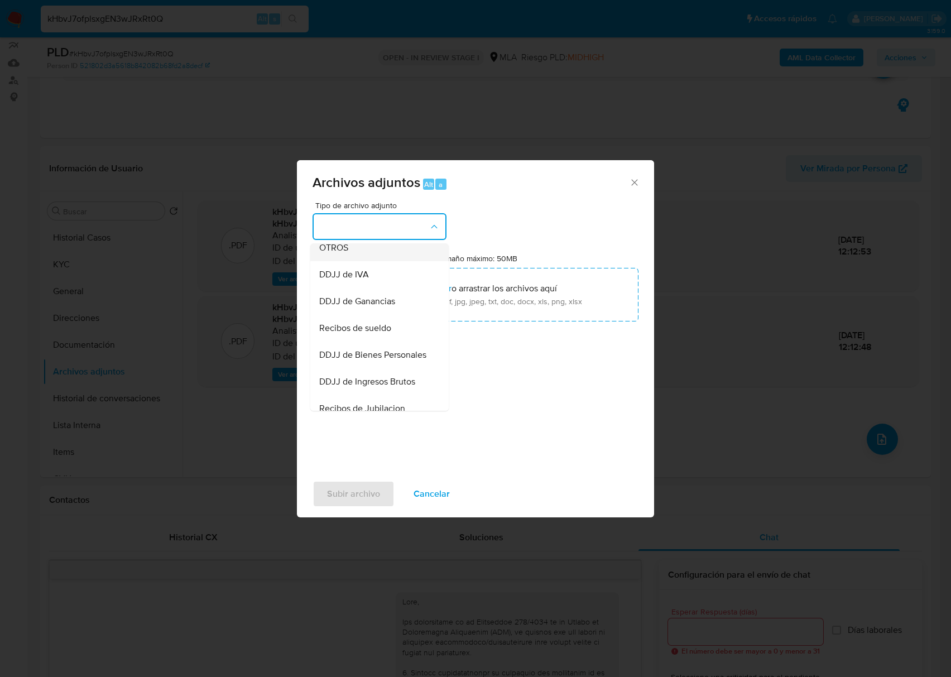
click at [341, 253] on span "OTROS" at bounding box center [333, 247] width 29 height 11
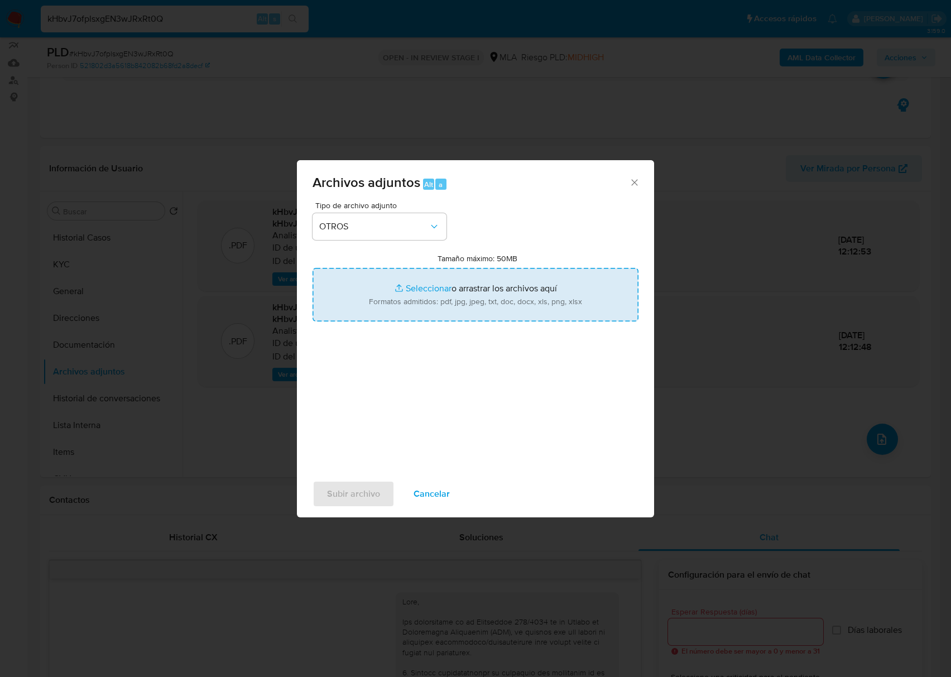
type input "C:\fakepath\Jorgelina Alejandra Aceiton - NOSIS - AGOSTO 2025.pdf"
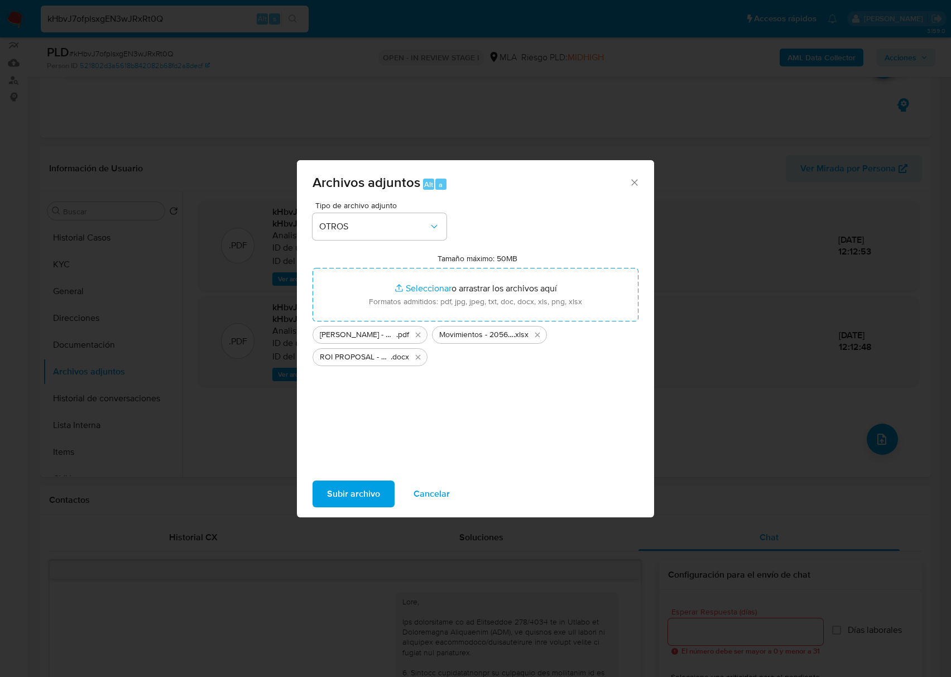
click at [382, 496] on button "Subir archivo" at bounding box center [353, 493] width 82 height 27
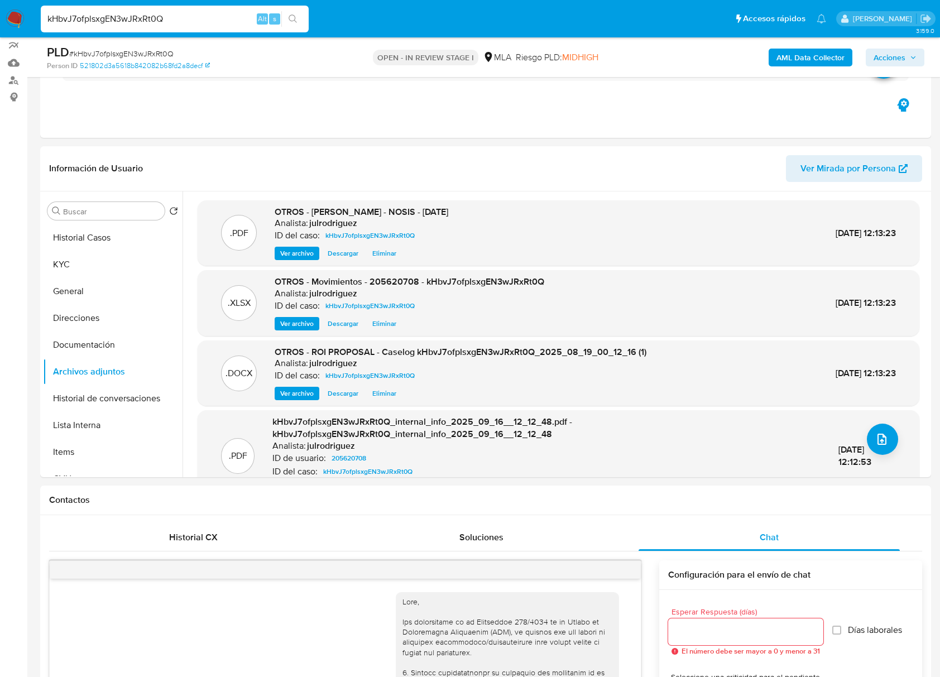
click at [889, 45] on div "AML Data Collector Acciones" at bounding box center [779, 57] width 290 height 26
click at [891, 54] on span "Acciones" at bounding box center [889, 58] width 32 height 18
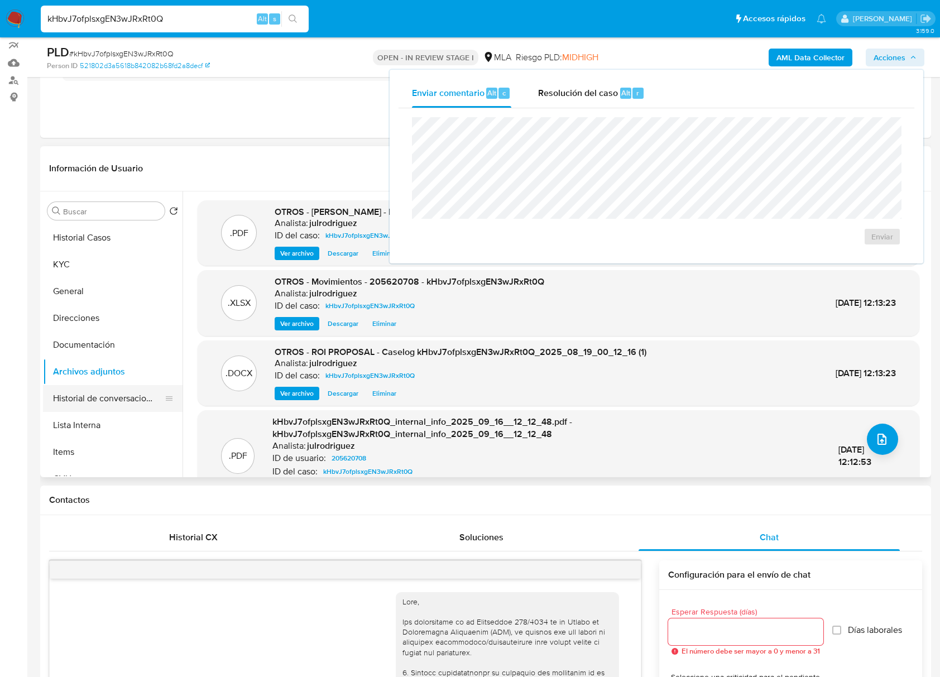
click at [126, 391] on button "Historial de conversaciones" at bounding box center [108, 398] width 131 height 27
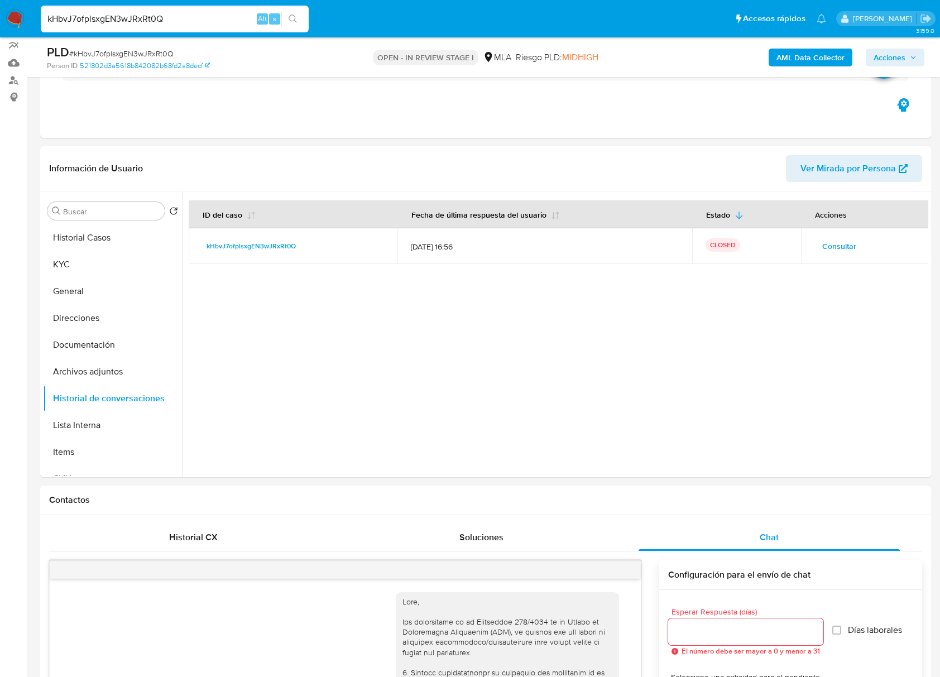
click at [893, 56] on span "Acciones" at bounding box center [889, 58] width 32 height 18
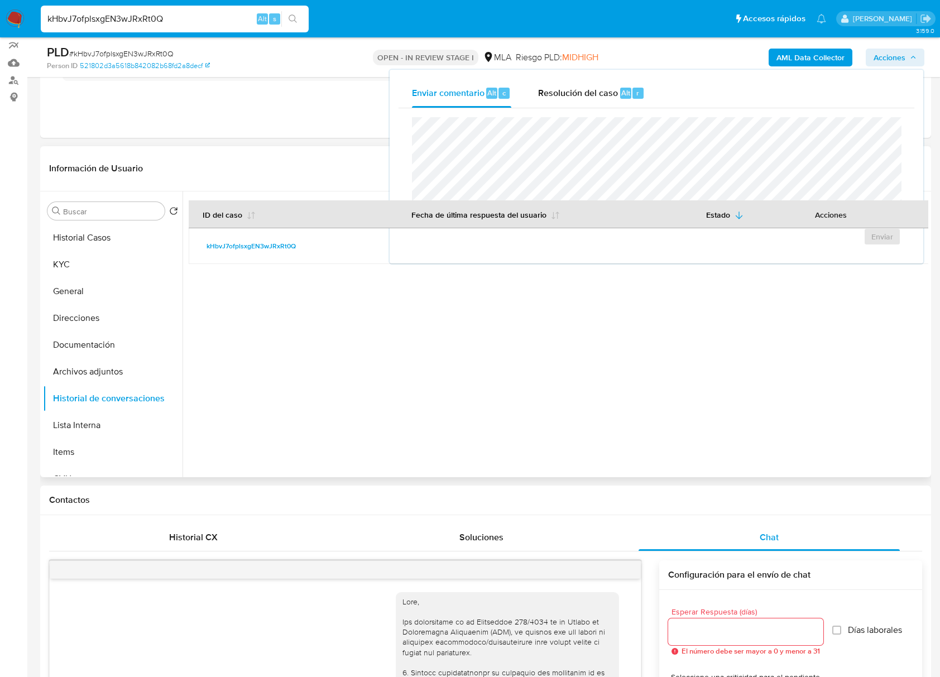
click at [427, 344] on div at bounding box center [554, 334] width 745 height 286
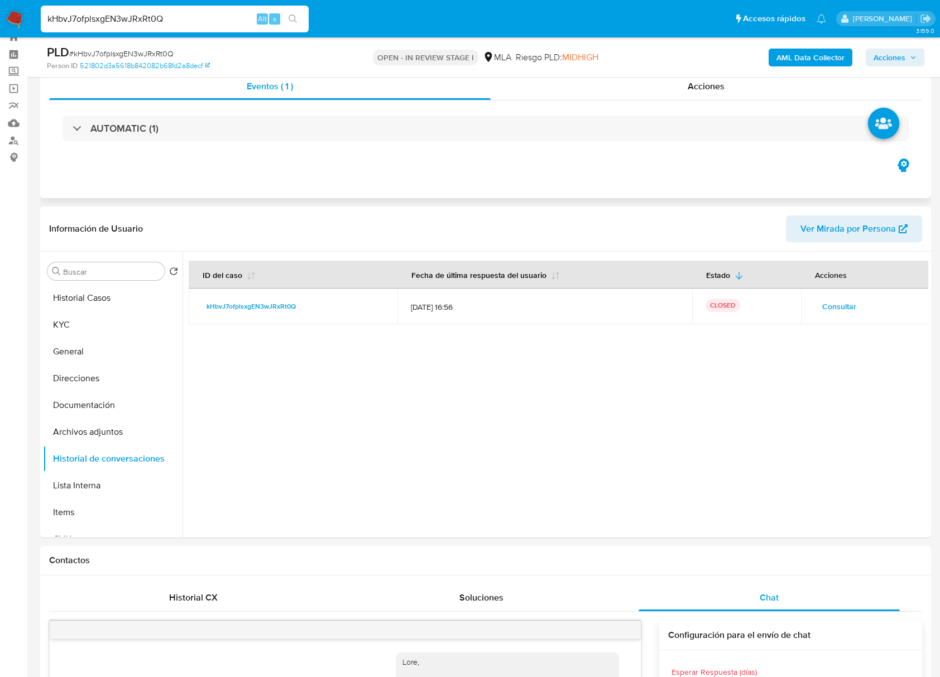
scroll to position [0, 0]
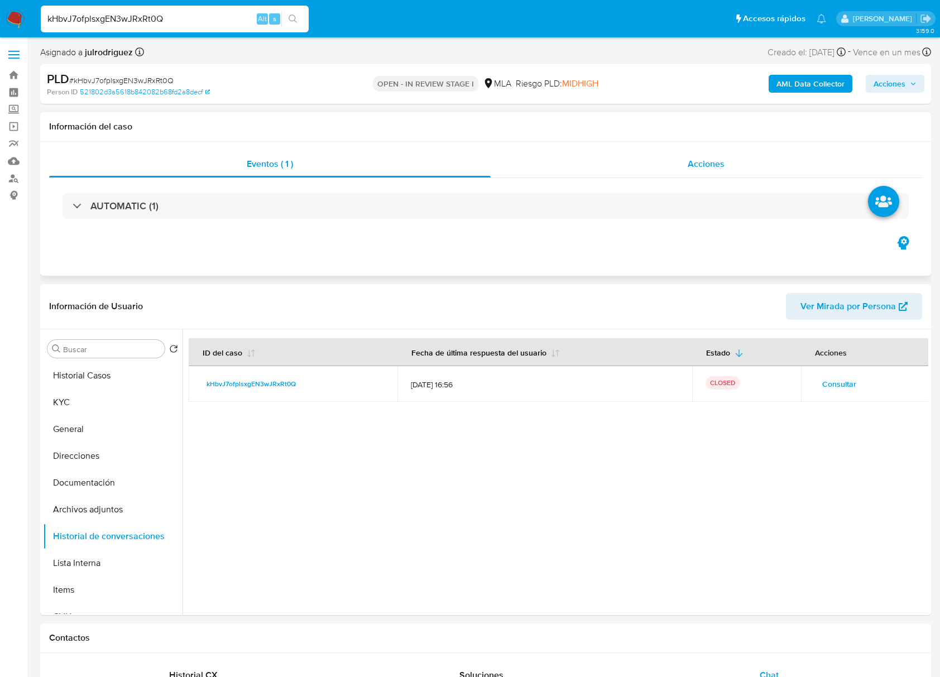
click at [699, 163] on span "Acciones" at bounding box center [705, 163] width 37 height 13
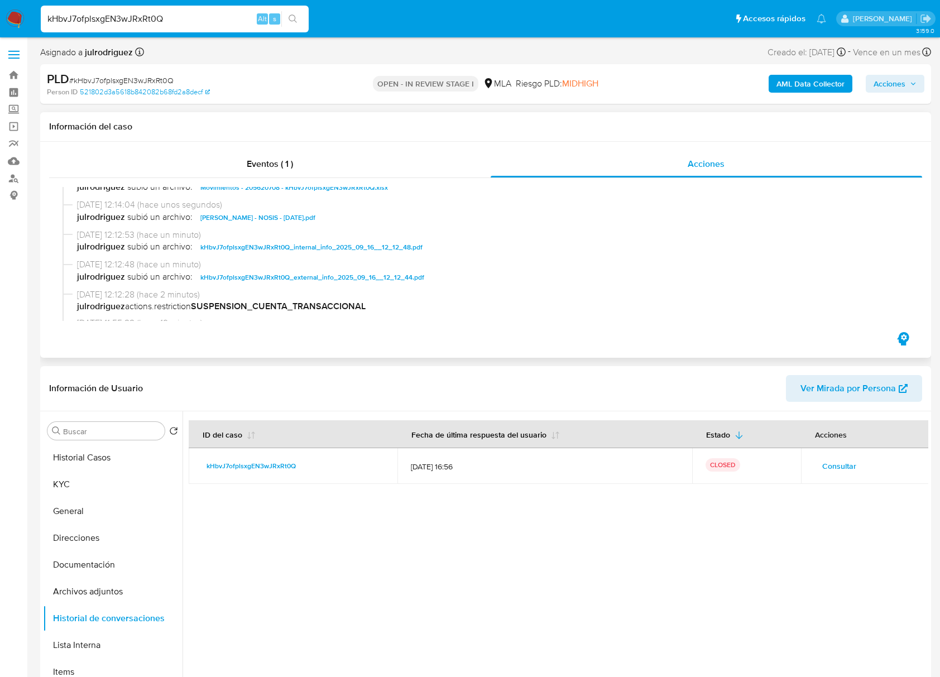
scroll to position [74, 0]
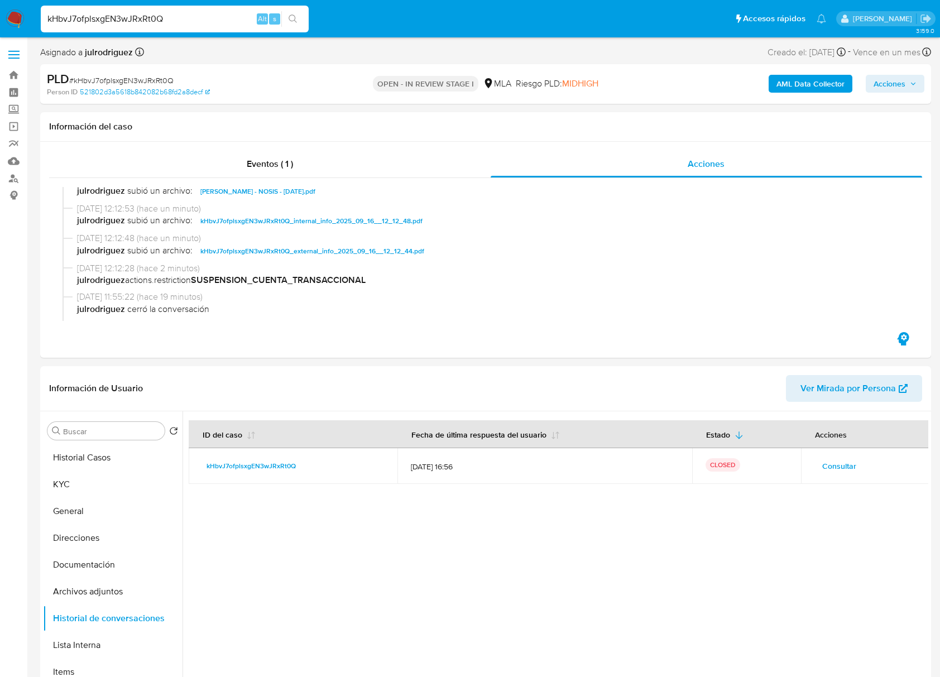
click at [911, 83] on icon "button" at bounding box center [913, 84] width 4 height 3
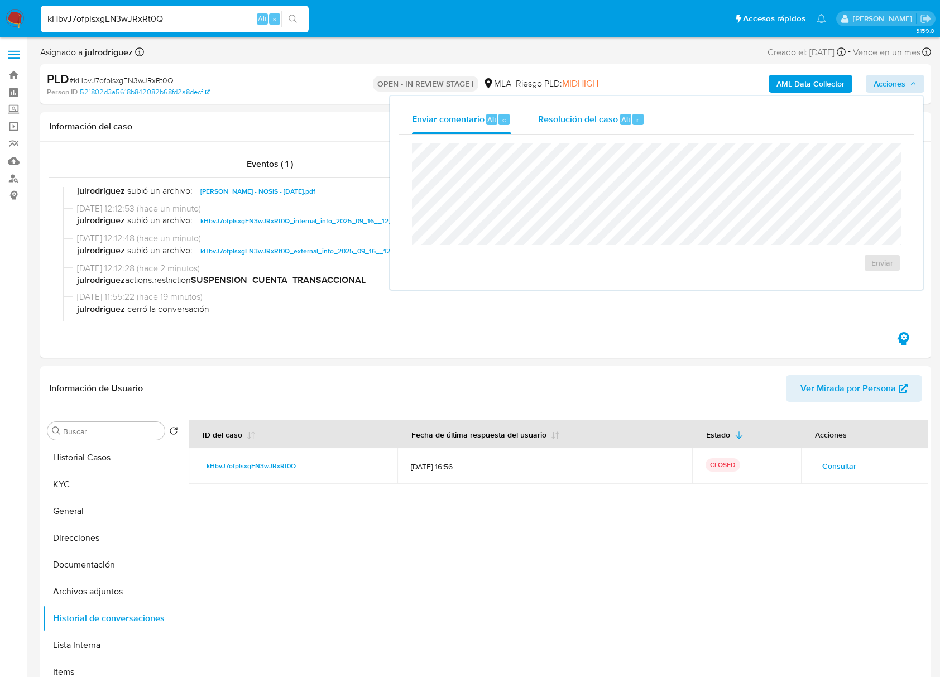
click at [613, 121] on span "Resolución del caso" at bounding box center [578, 119] width 80 height 13
click at [868, 267] on span "ROI Proposal" at bounding box center [855, 270] width 58 height 16
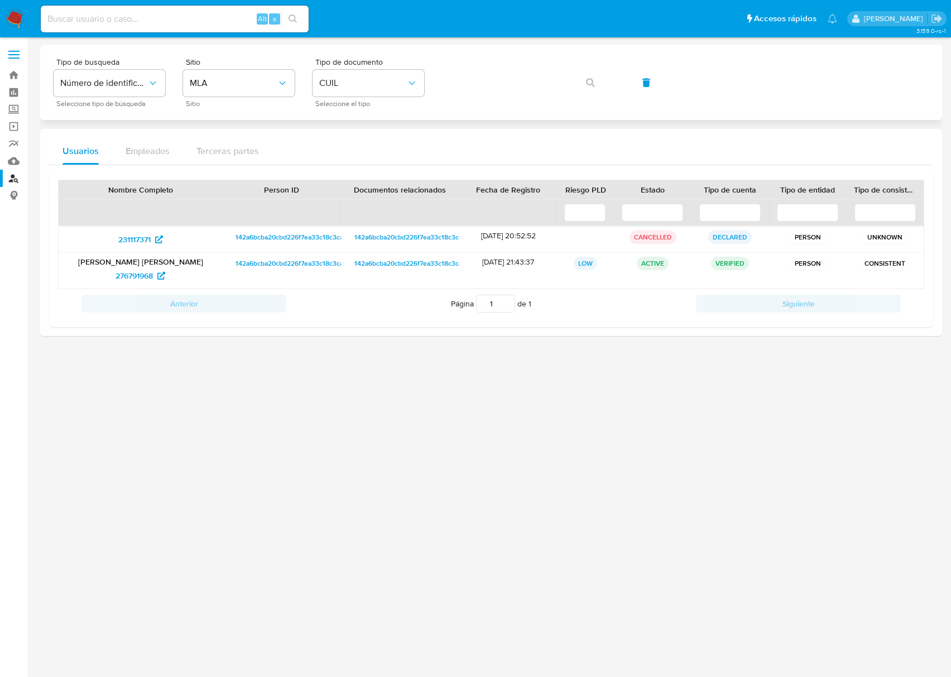
click at [583, 81] on div "Tipo de busqueda Número de identificación Seleccione tipo de búsqueda Sitio MLA…" at bounding box center [491, 82] width 875 height 49
click at [580, 81] on button "button" at bounding box center [590, 82] width 38 height 27
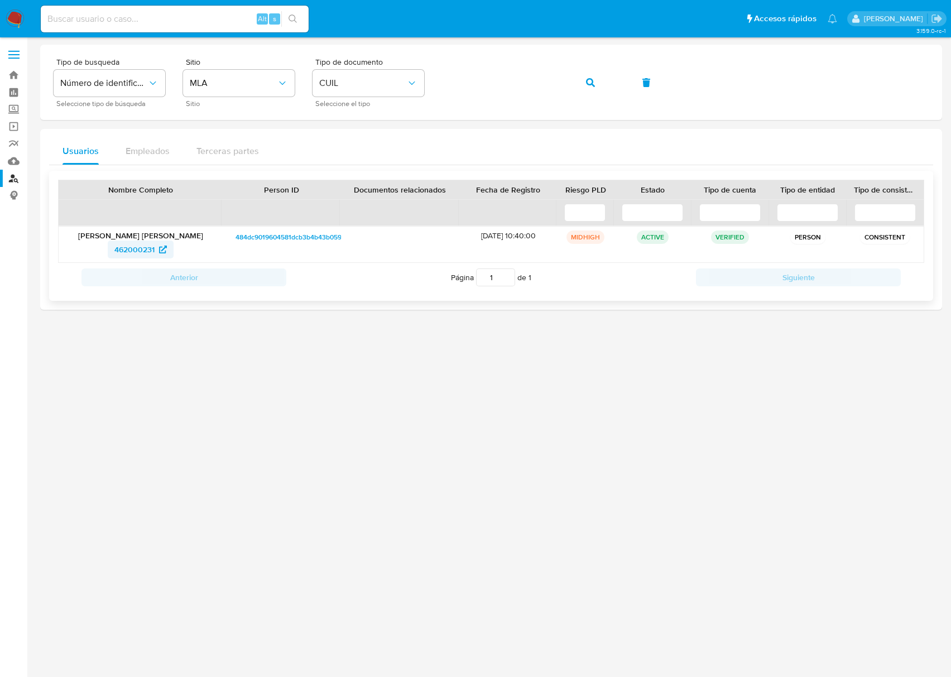
click at [150, 253] on span "462000231" at bounding box center [134, 249] width 40 height 18
click at [590, 89] on span "button" at bounding box center [590, 82] width 9 height 25
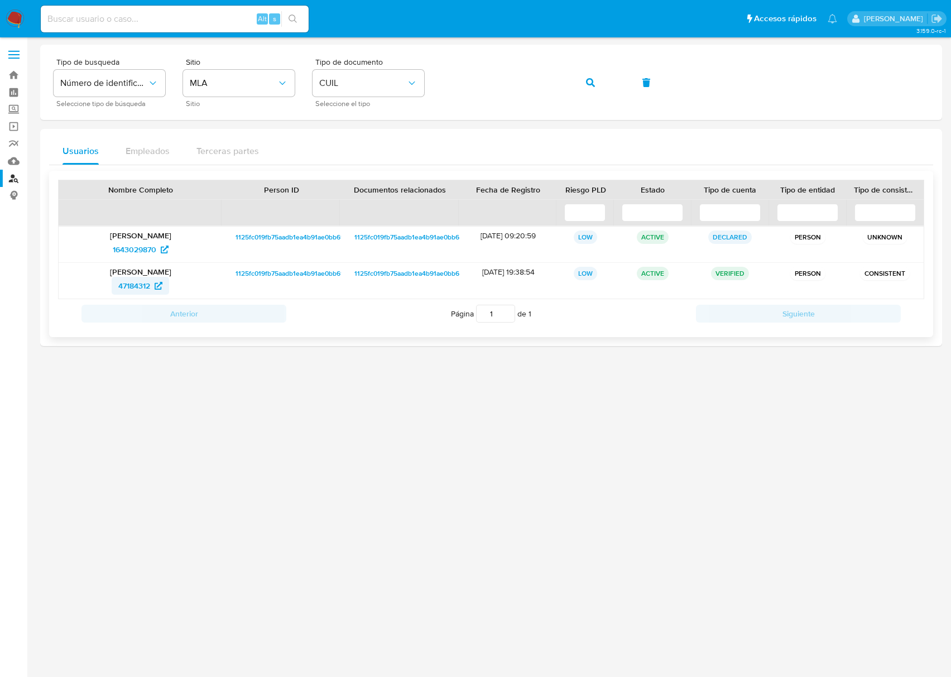
click at [115, 282] on link "47184312" at bounding box center [140, 286] width 57 height 18
click at [579, 85] on button "button" at bounding box center [590, 82] width 38 height 27
click at [132, 282] on span "47184312" at bounding box center [134, 286] width 32 height 18
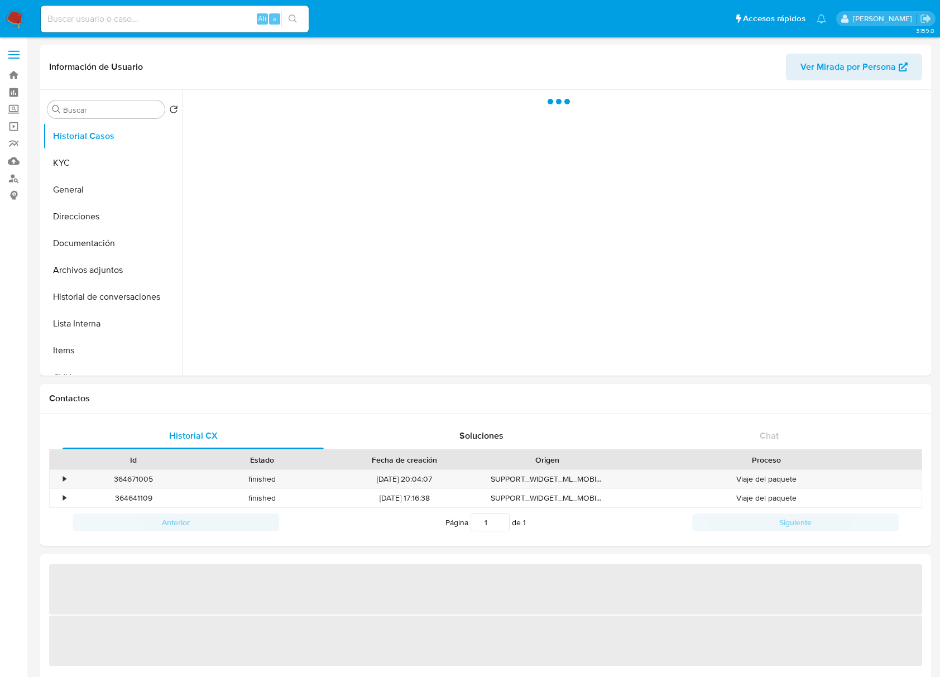
select select "10"
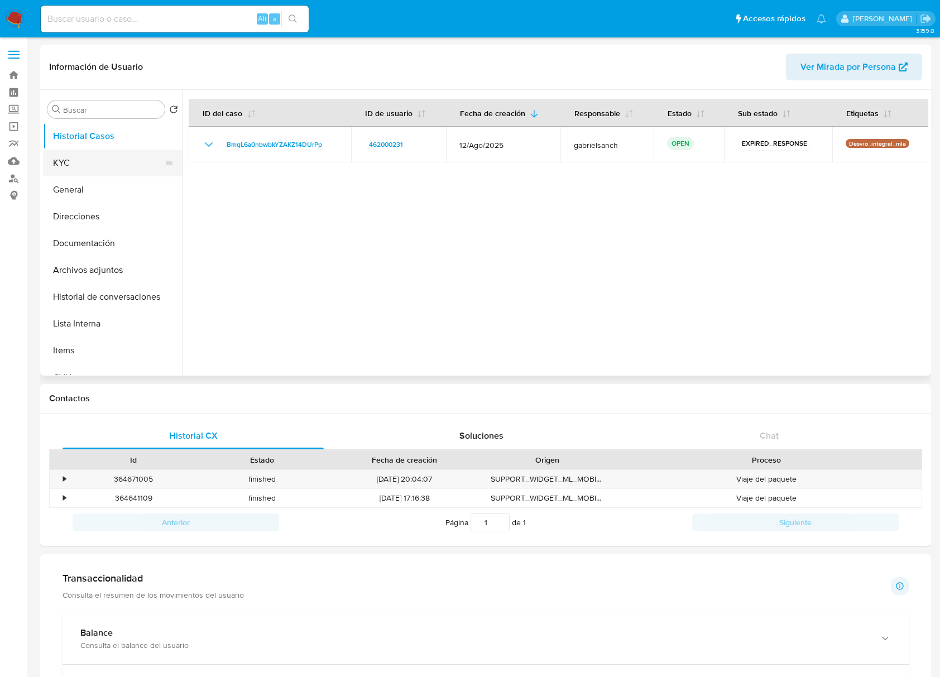
click at [112, 160] on button "KYC" at bounding box center [108, 163] width 131 height 27
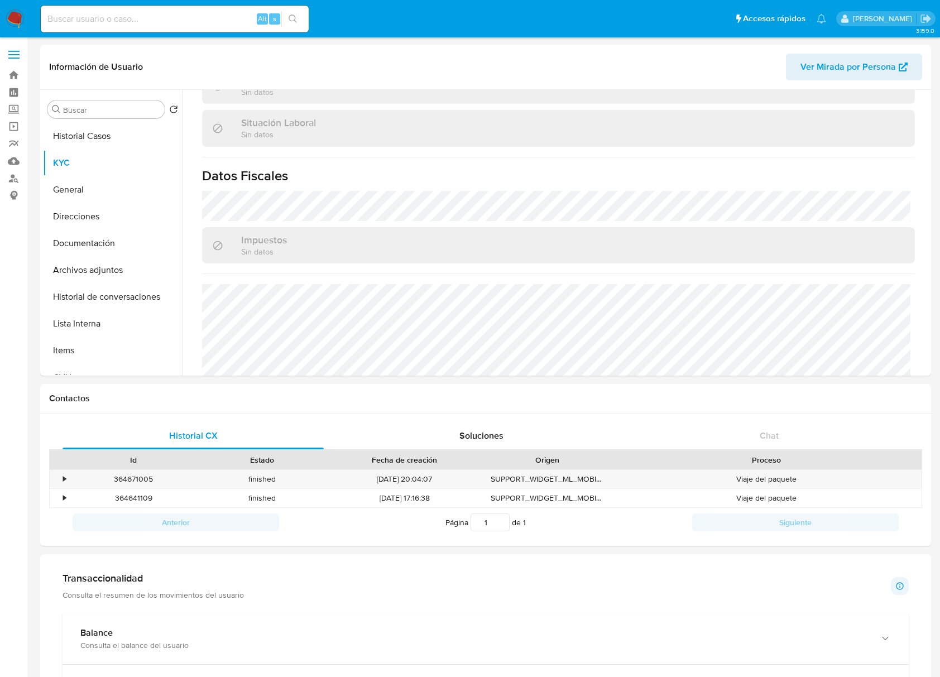
scroll to position [561, 0]
click at [80, 224] on button "Direcciones" at bounding box center [108, 216] width 131 height 27
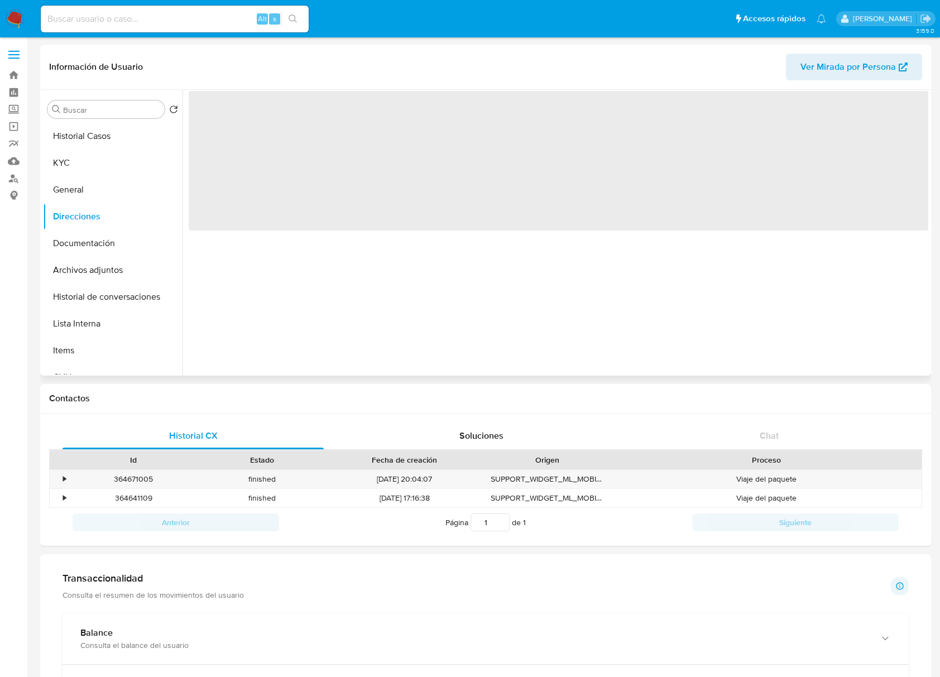
scroll to position [0, 0]
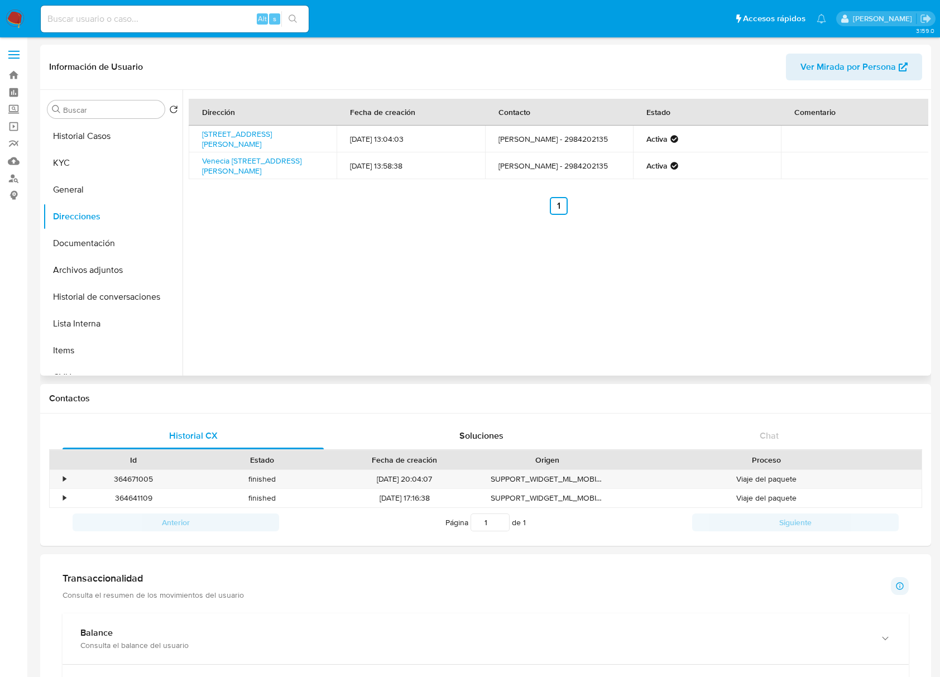
drag, startPoint x: 304, startPoint y: 172, endPoint x: 191, endPoint y: 167, distance: 113.4
click at [191, 167] on td "Venecia [STREET_ADDRESS][PERSON_NAME]" at bounding box center [263, 165] width 148 height 27
copy link "Venecia [STREET_ADDRESS][PERSON_NAME]"
click at [88, 169] on button "KYC" at bounding box center [108, 163] width 131 height 27
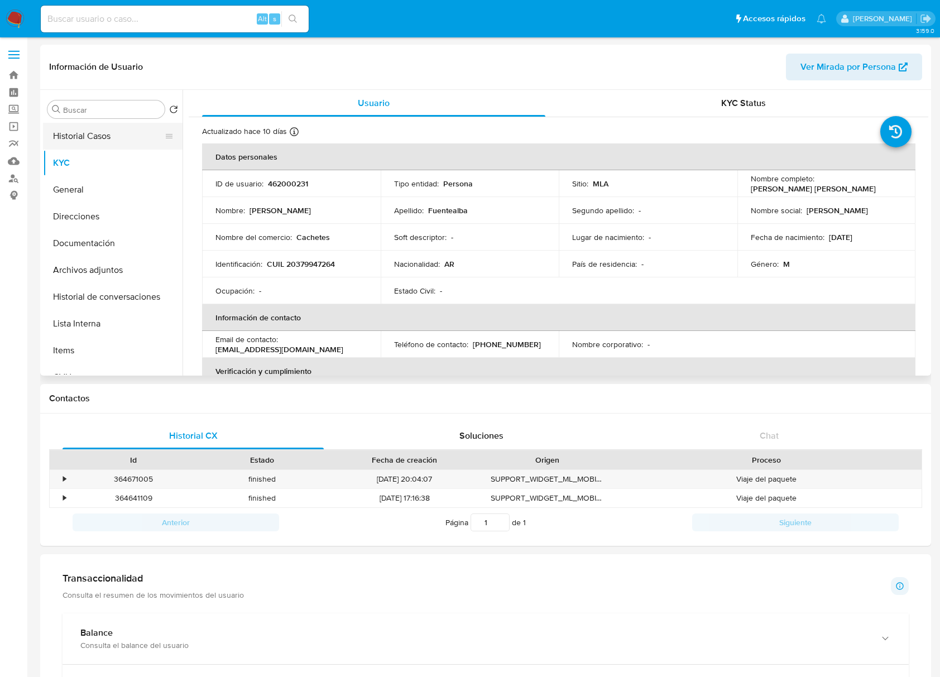
click at [122, 135] on button "Historial Casos" at bounding box center [108, 136] width 131 height 27
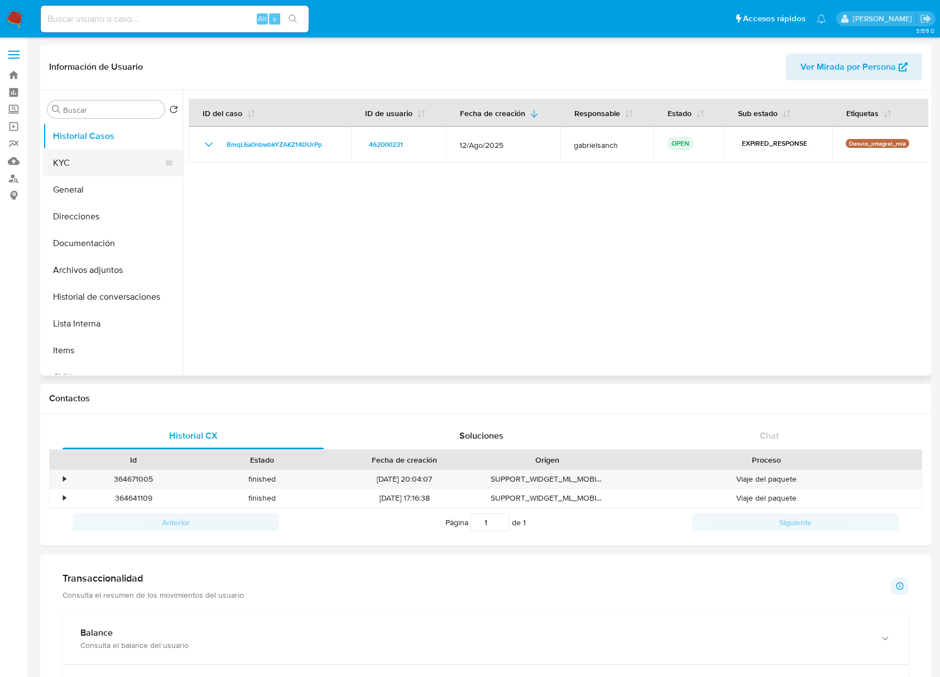
click at [88, 167] on button "KYC" at bounding box center [108, 163] width 131 height 27
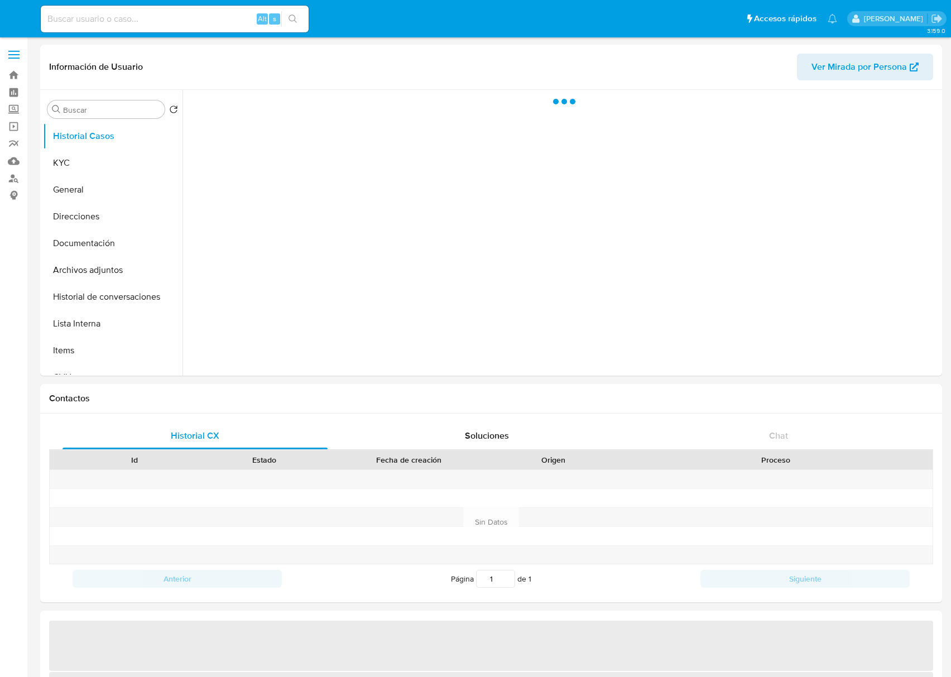
select select "10"
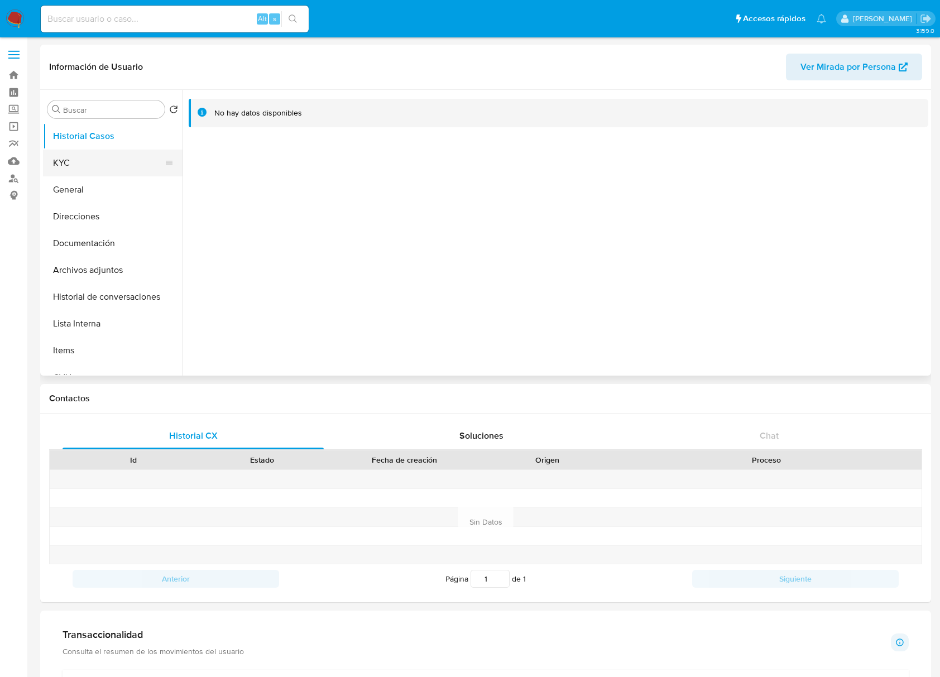
click at [74, 170] on button "KYC" at bounding box center [108, 163] width 131 height 27
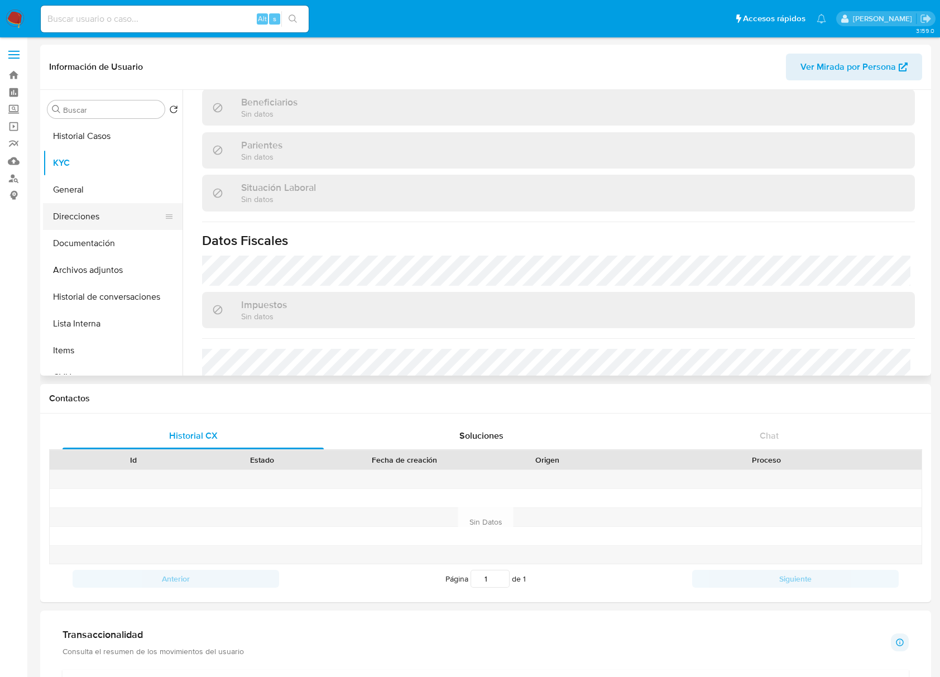
click at [97, 206] on button "Direcciones" at bounding box center [108, 216] width 131 height 27
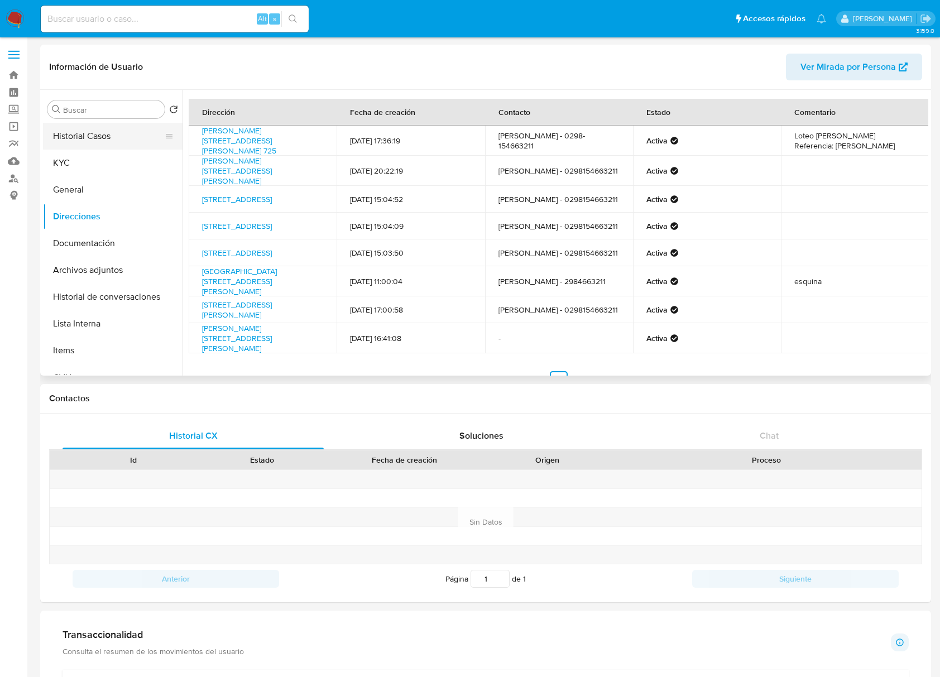
click at [90, 133] on button "Historial Casos" at bounding box center [108, 136] width 131 height 27
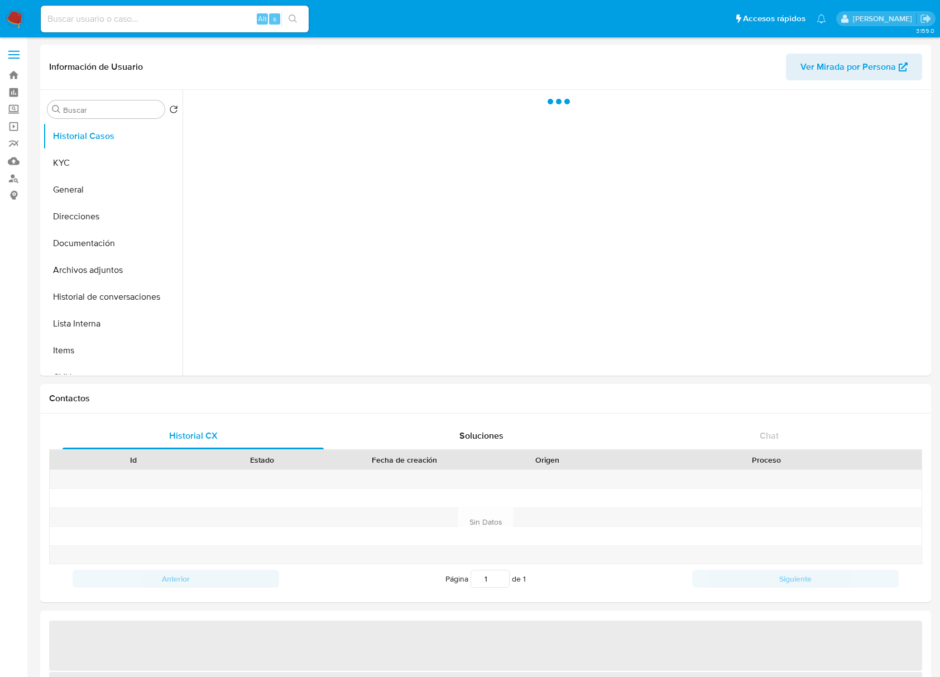
select select "10"
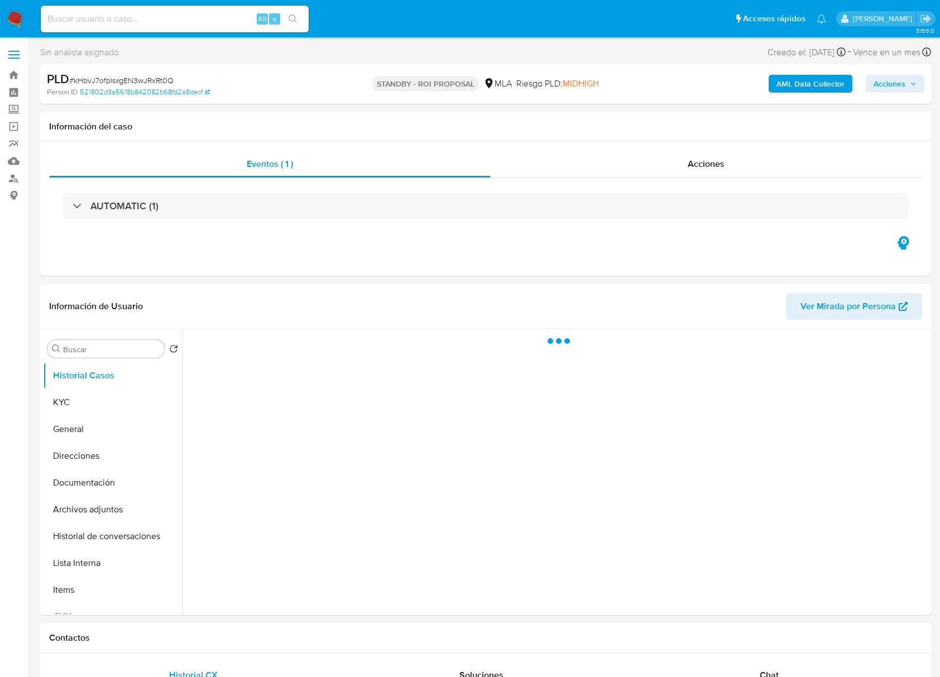
select select "10"
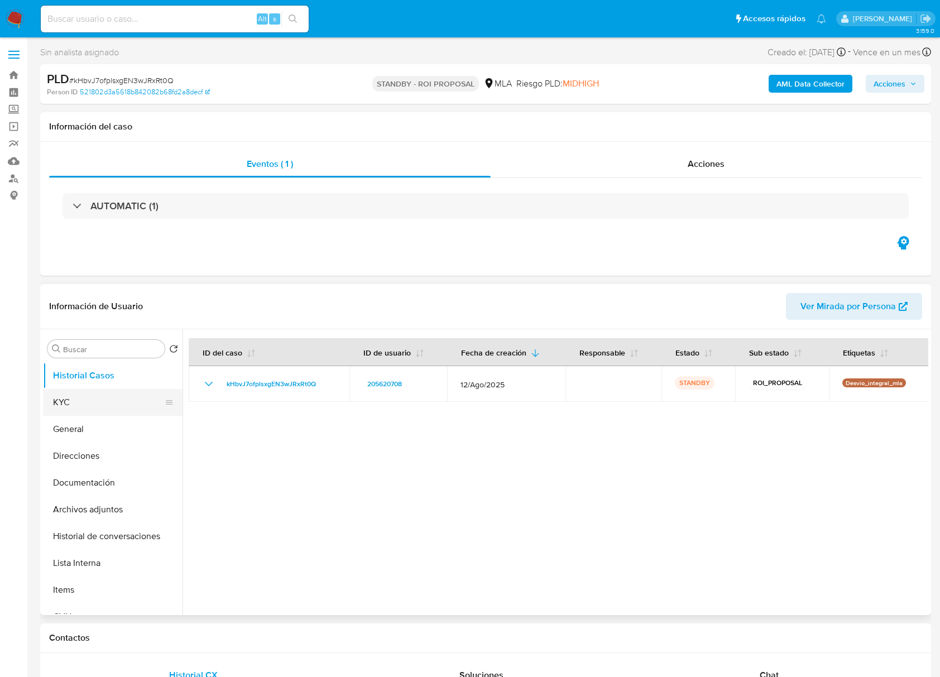
click at [105, 396] on button "KYC" at bounding box center [108, 402] width 131 height 27
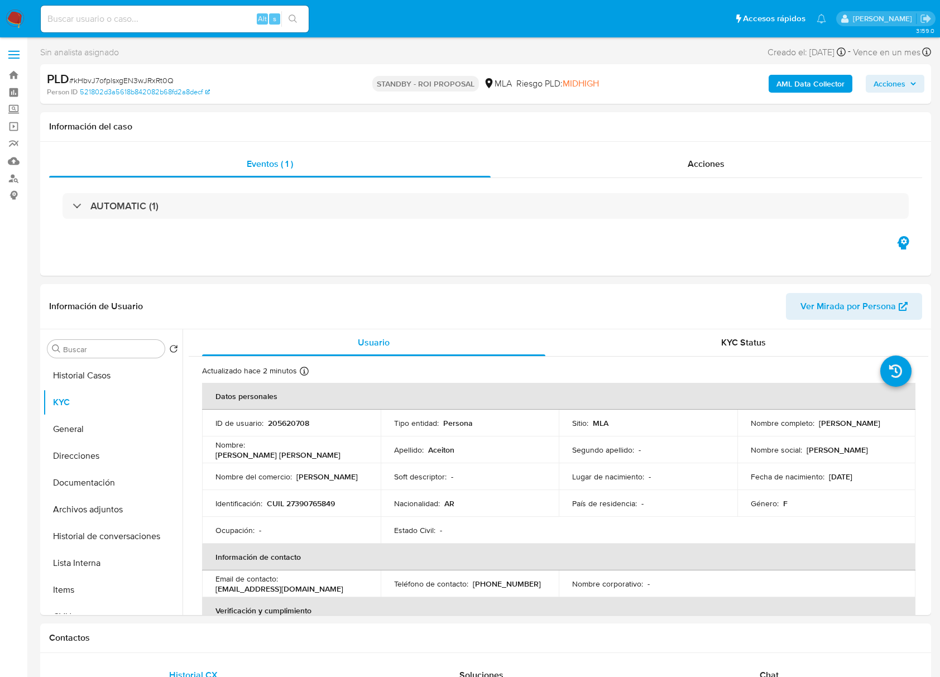
click at [128, 15] on input at bounding box center [175, 19] width 268 height 15
paste input "qMDNePEFKW4yGxjDkcCVEuvO"
type input "qMDNePEFKW4yGxjDkcCVEuvO"
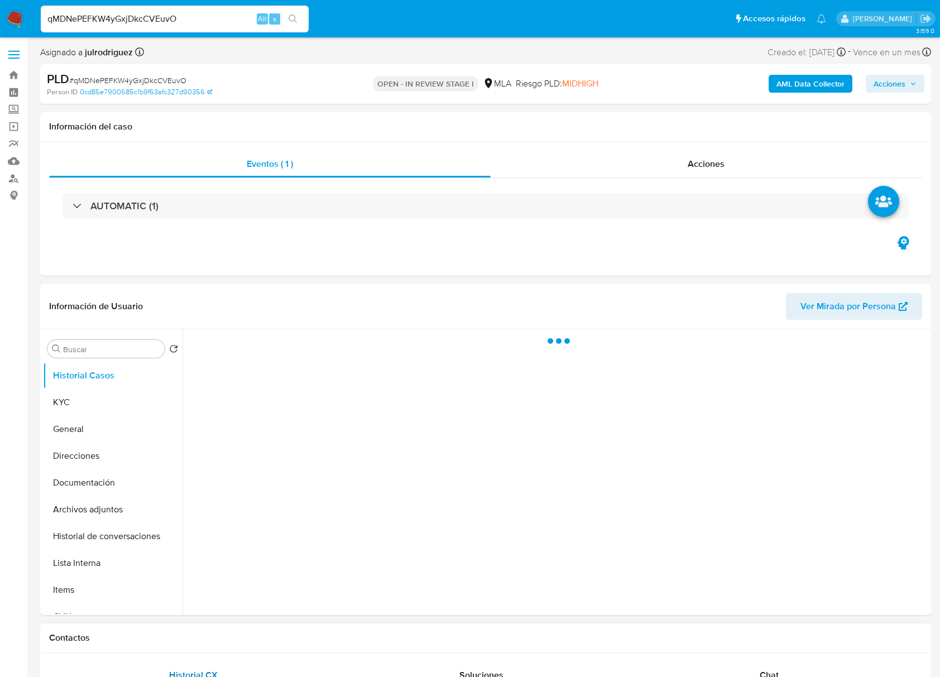
select select "10"
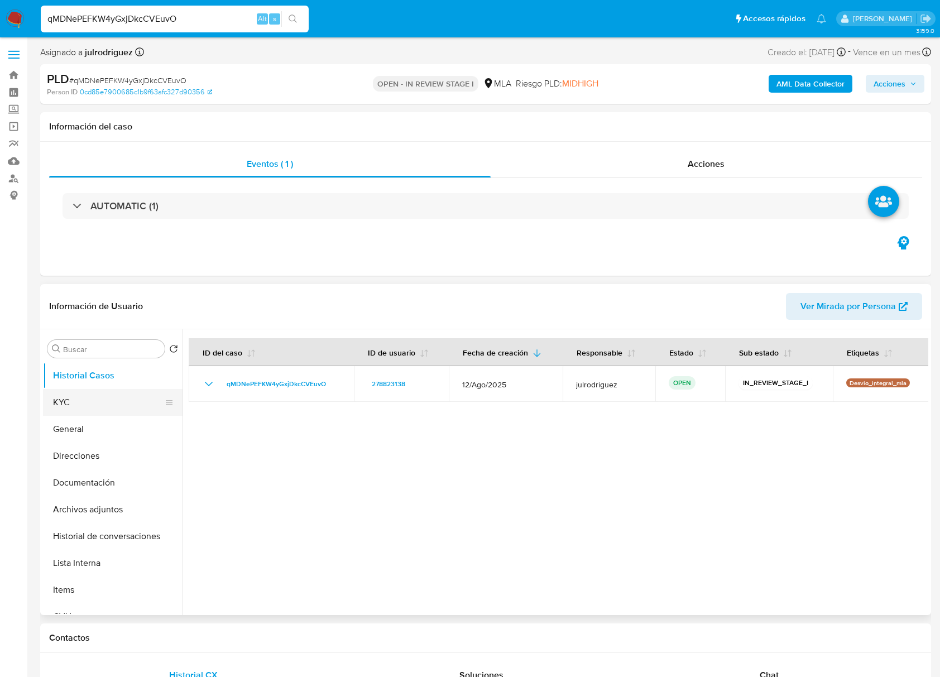
click at [48, 406] on button "KYC" at bounding box center [108, 402] width 131 height 27
